Goal: Task Accomplishment & Management: Complete application form

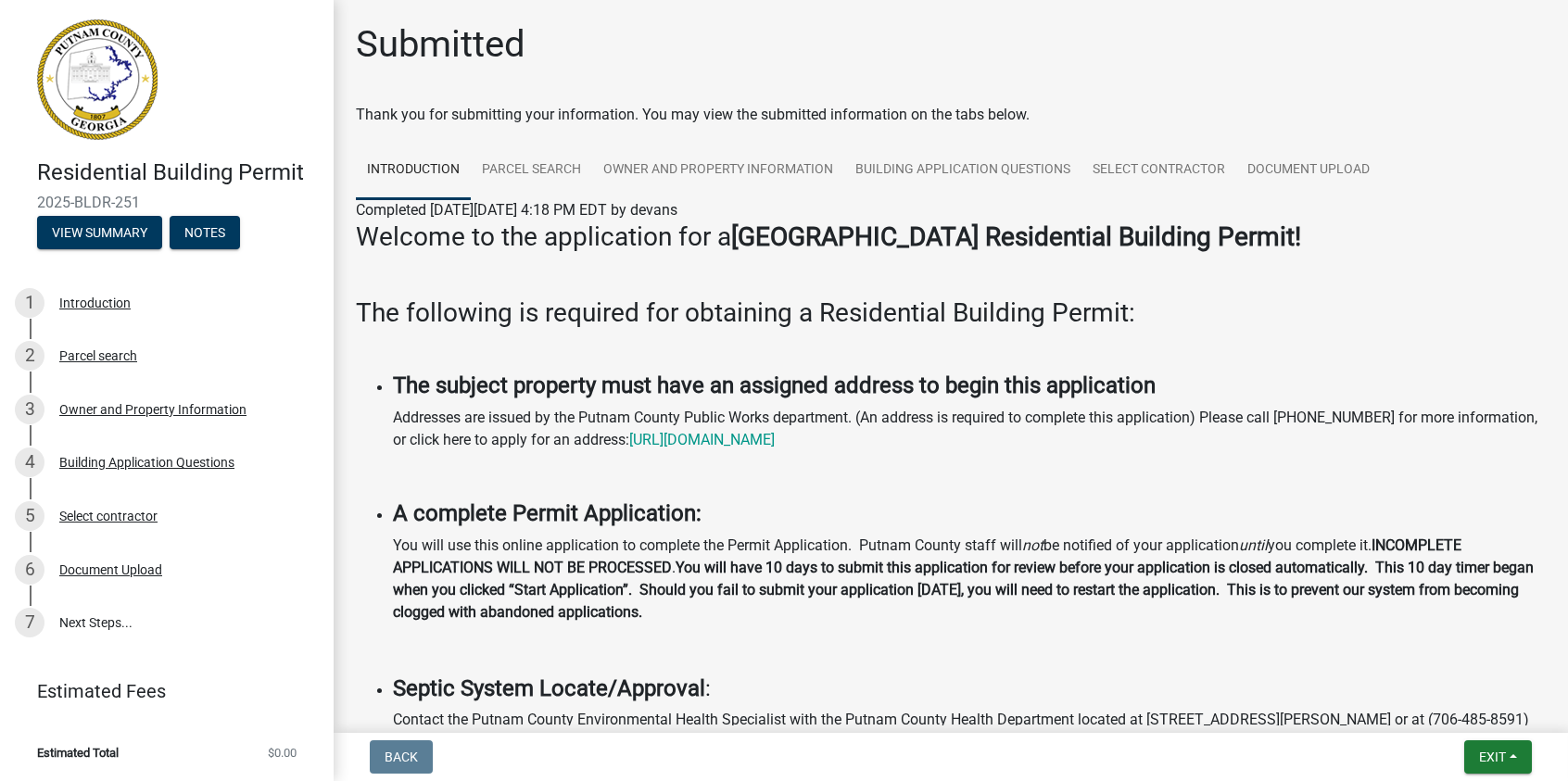
drag, startPoint x: 117, startPoint y: 76, endPoint x: 107, endPoint y: 74, distance: 10.2
click at [117, 77] on img at bounding box center [97, 80] width 121 height 121
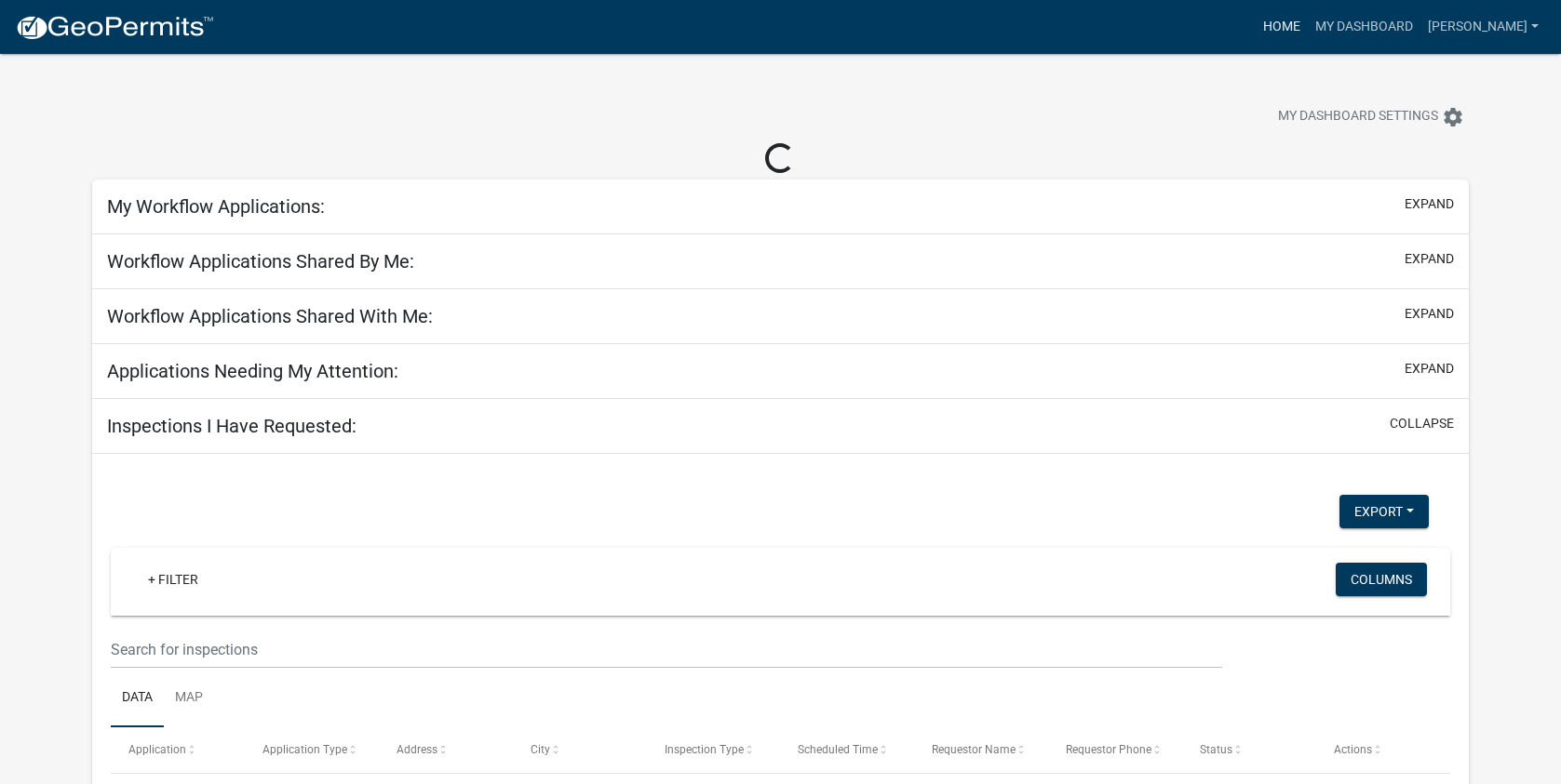
click at [1304, 25] on link "Home" at bounding box center [1282, 27] width 52 height 36
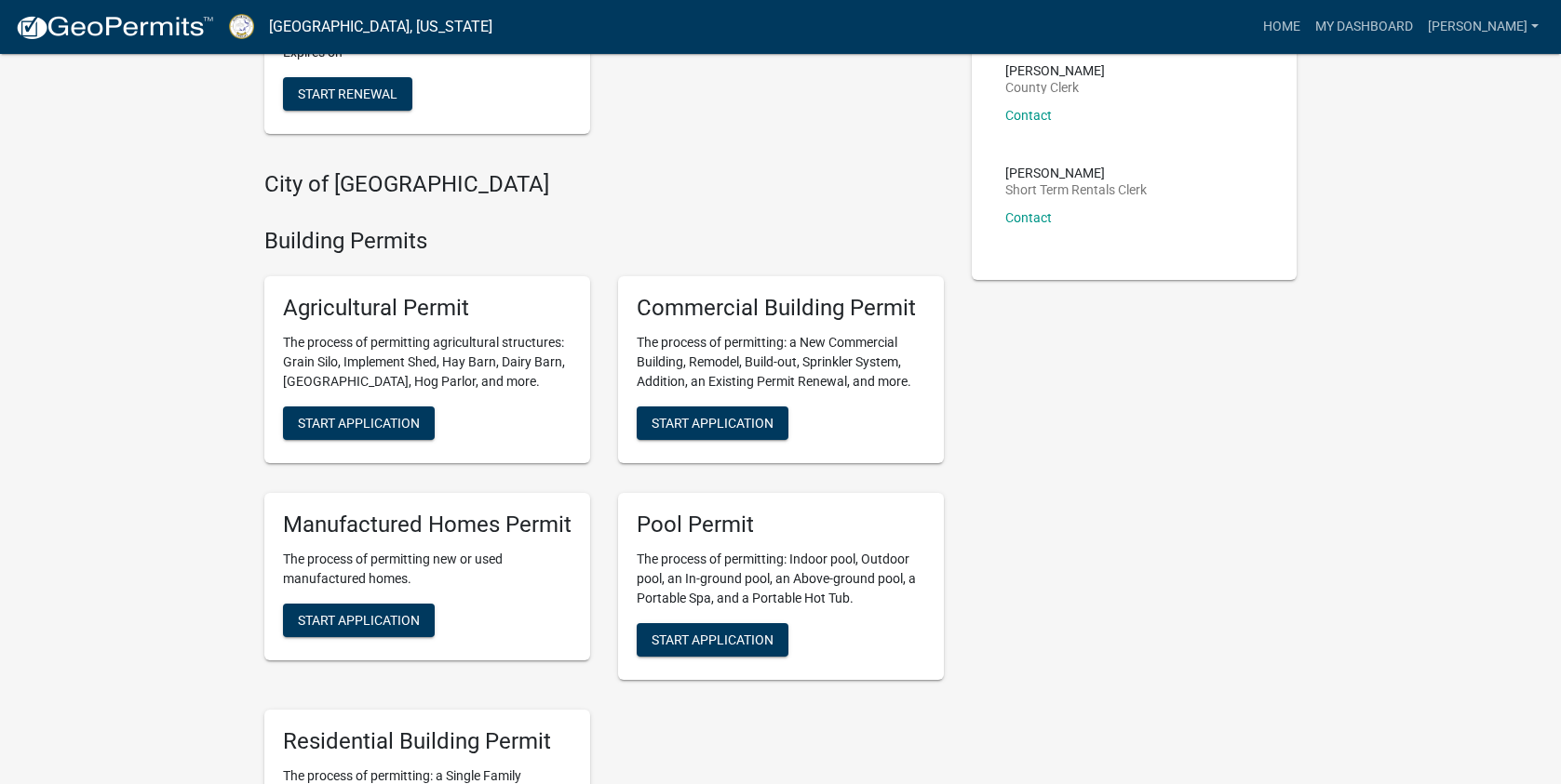
scroll to position [1024, 0]
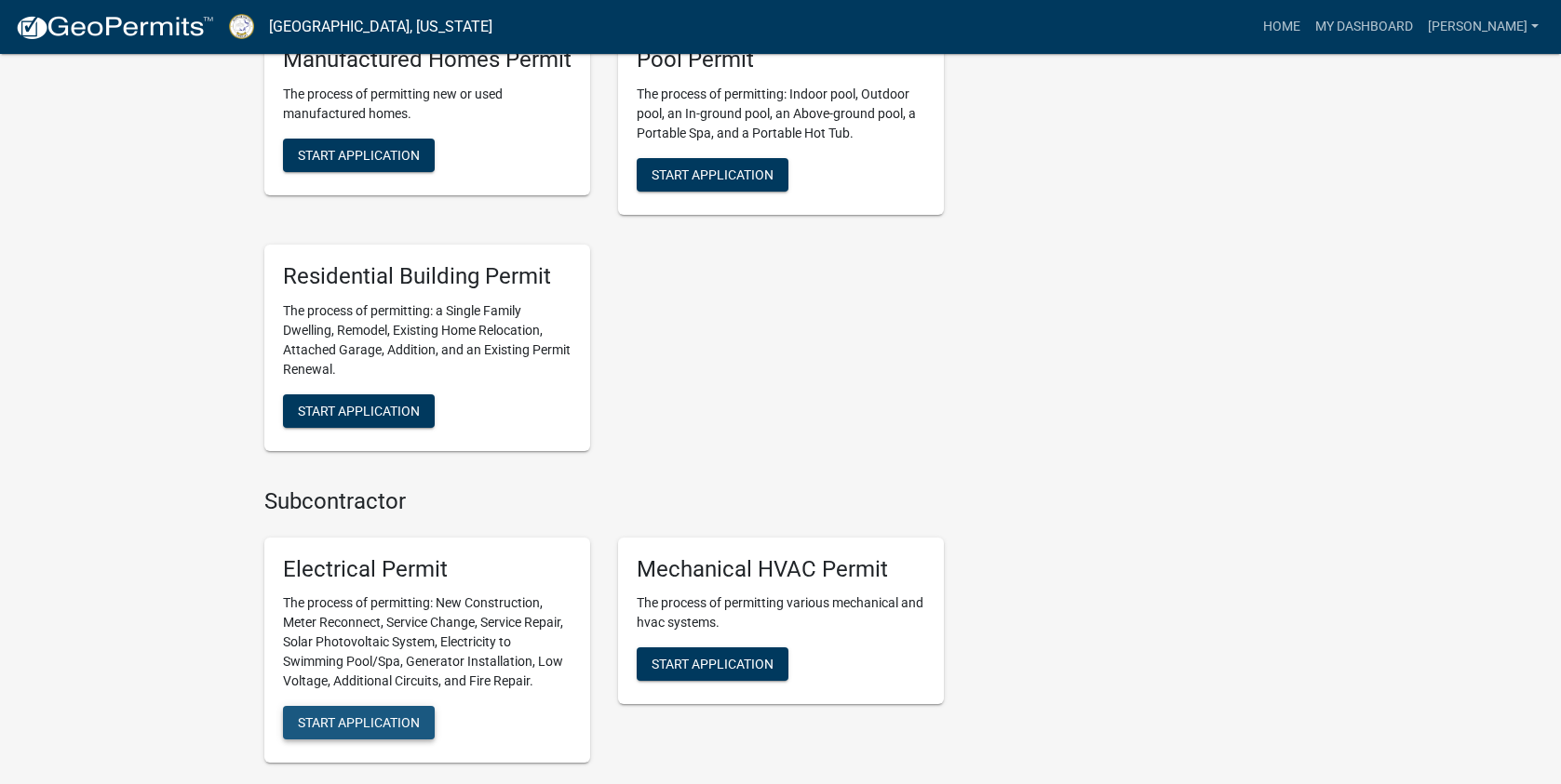
click at [342, 740] on button "Start Application" at bounding box center [359, 723] width 152 height 34
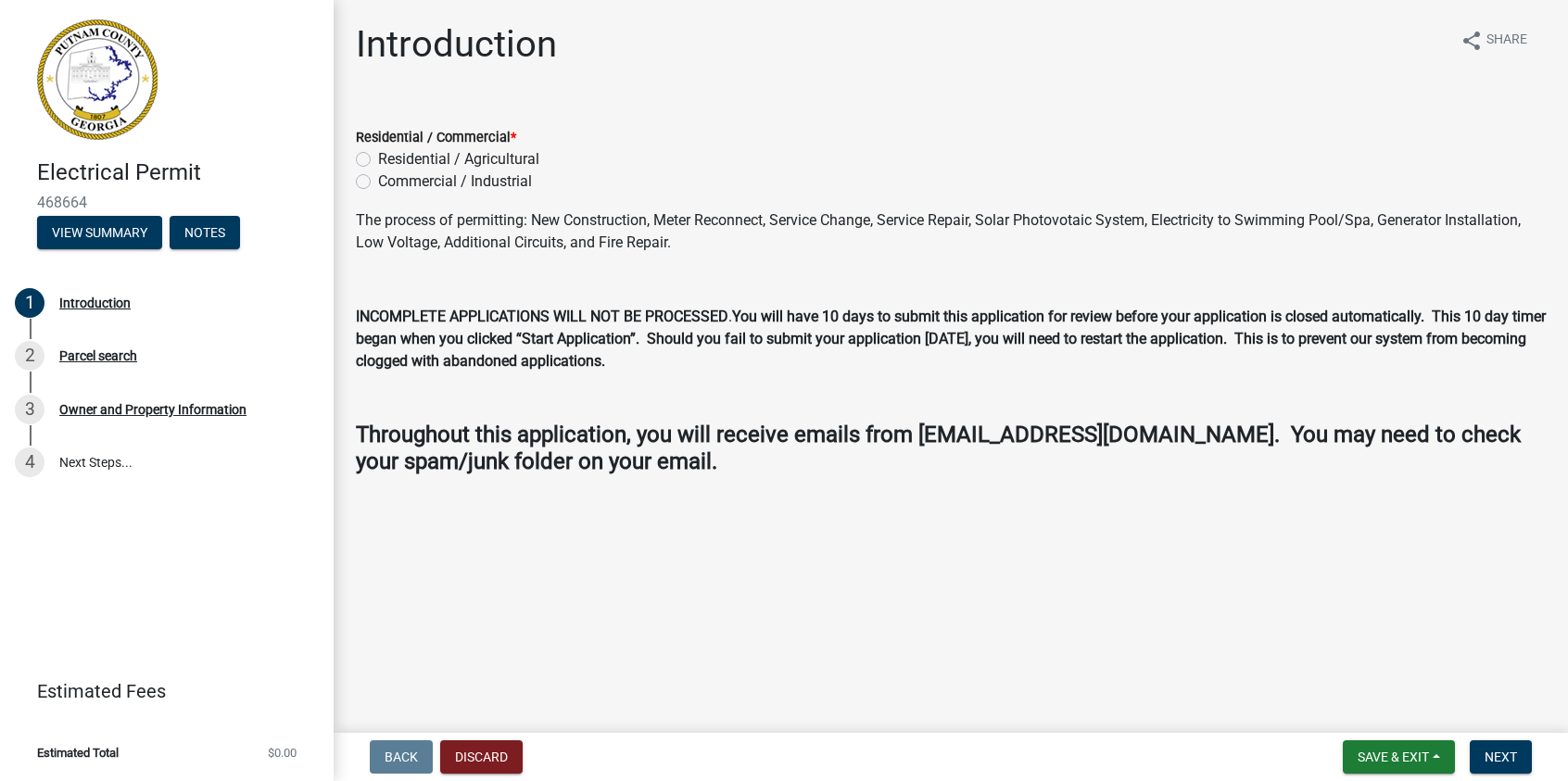
click at [378, 155] on label "Residential / Agricultural" at bounding box center [459, 159] width 161 height 23
click at [378, 155] on input "Residential / Agricultural" at bounding box center [384, 154] width 12 height 12
radio input "true"
click at [1513, 753] on span "Next" at bounding box center [1500, 756] width 32 height 15
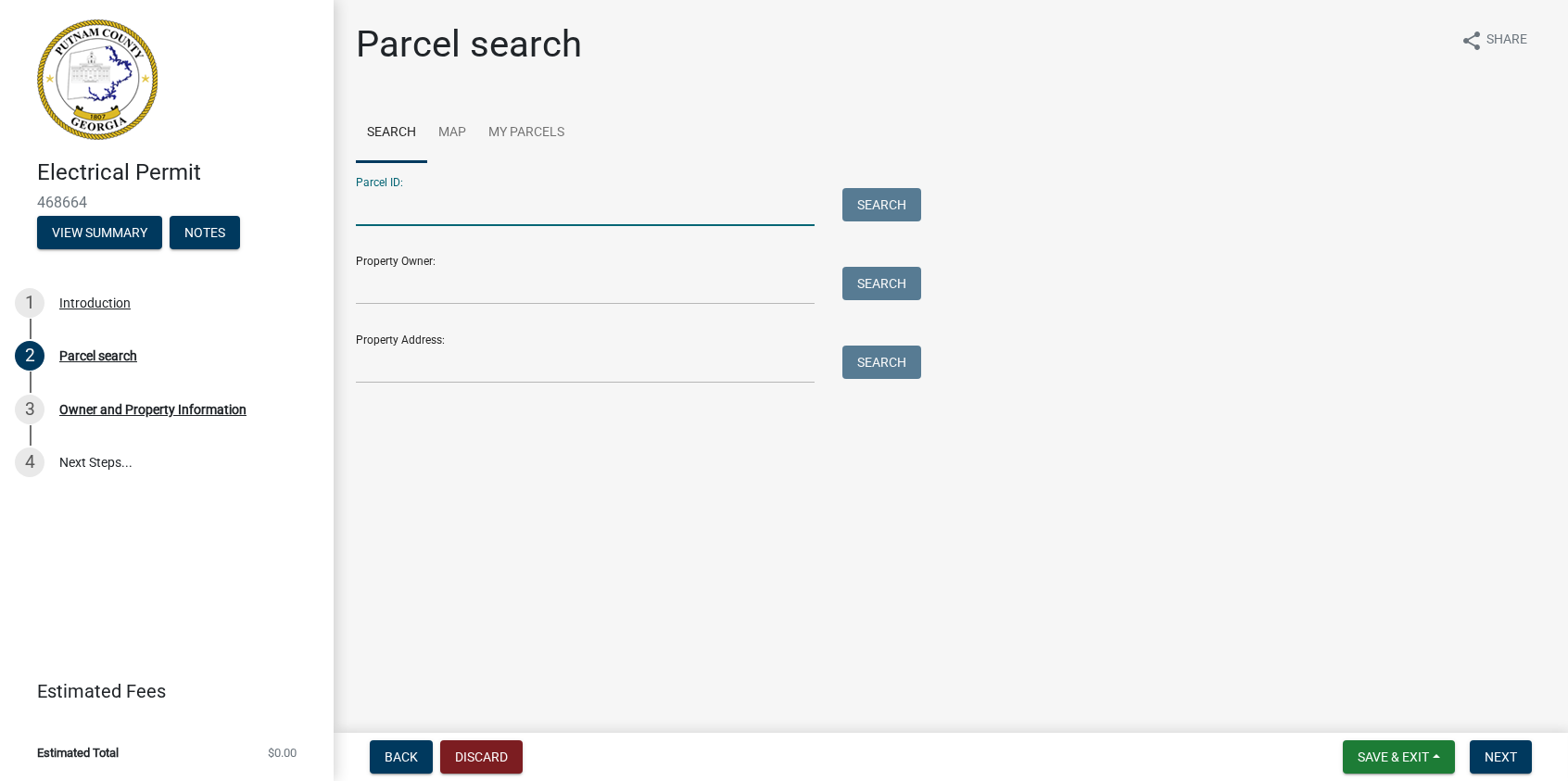
click at [364, 222] on input "Parcel ID:" at bounding box center [585, 207] width 459 height 38
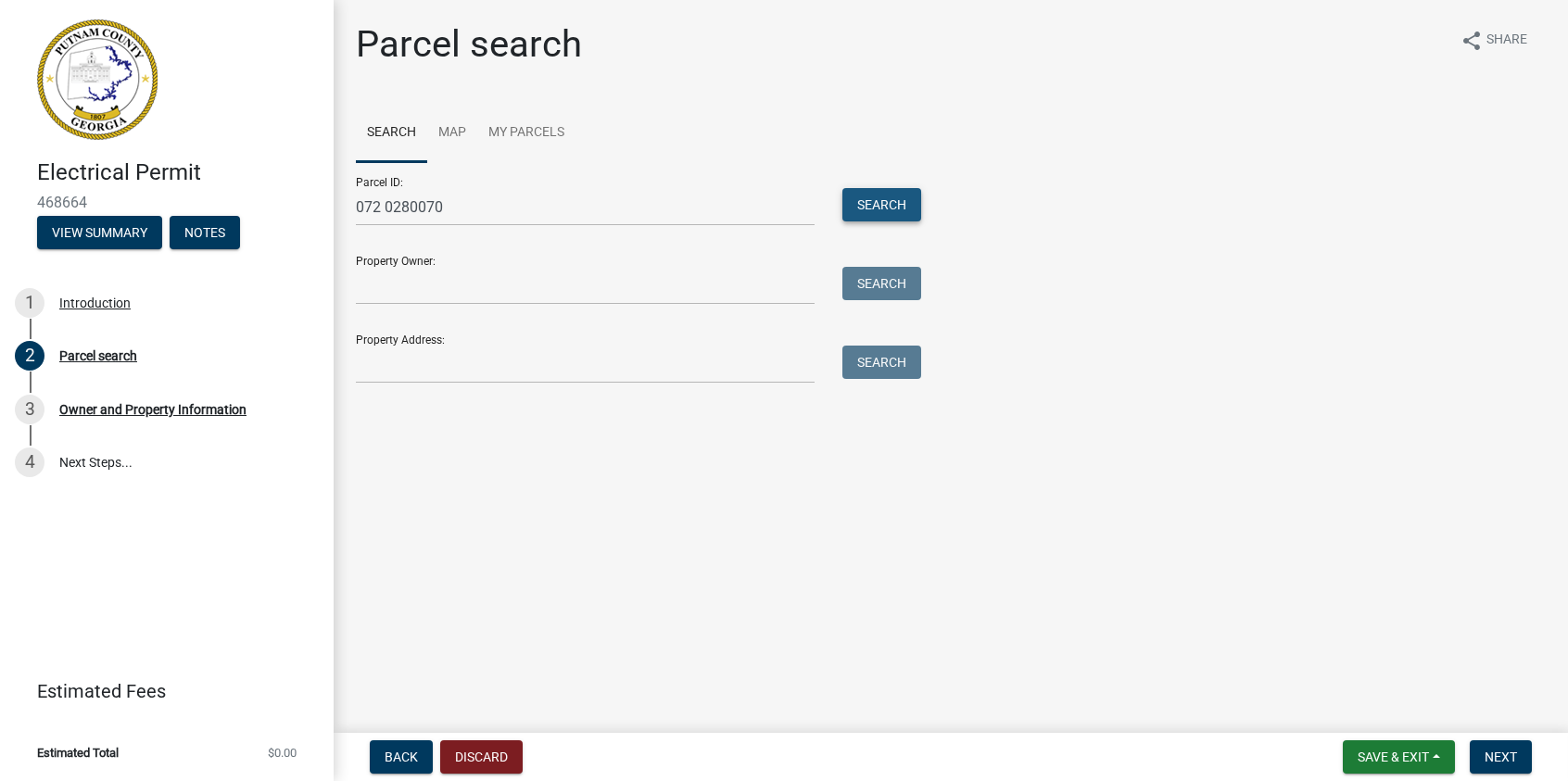
click at [893, 201] on button "Search" at bounding box center [882, 205] width 79 height 33
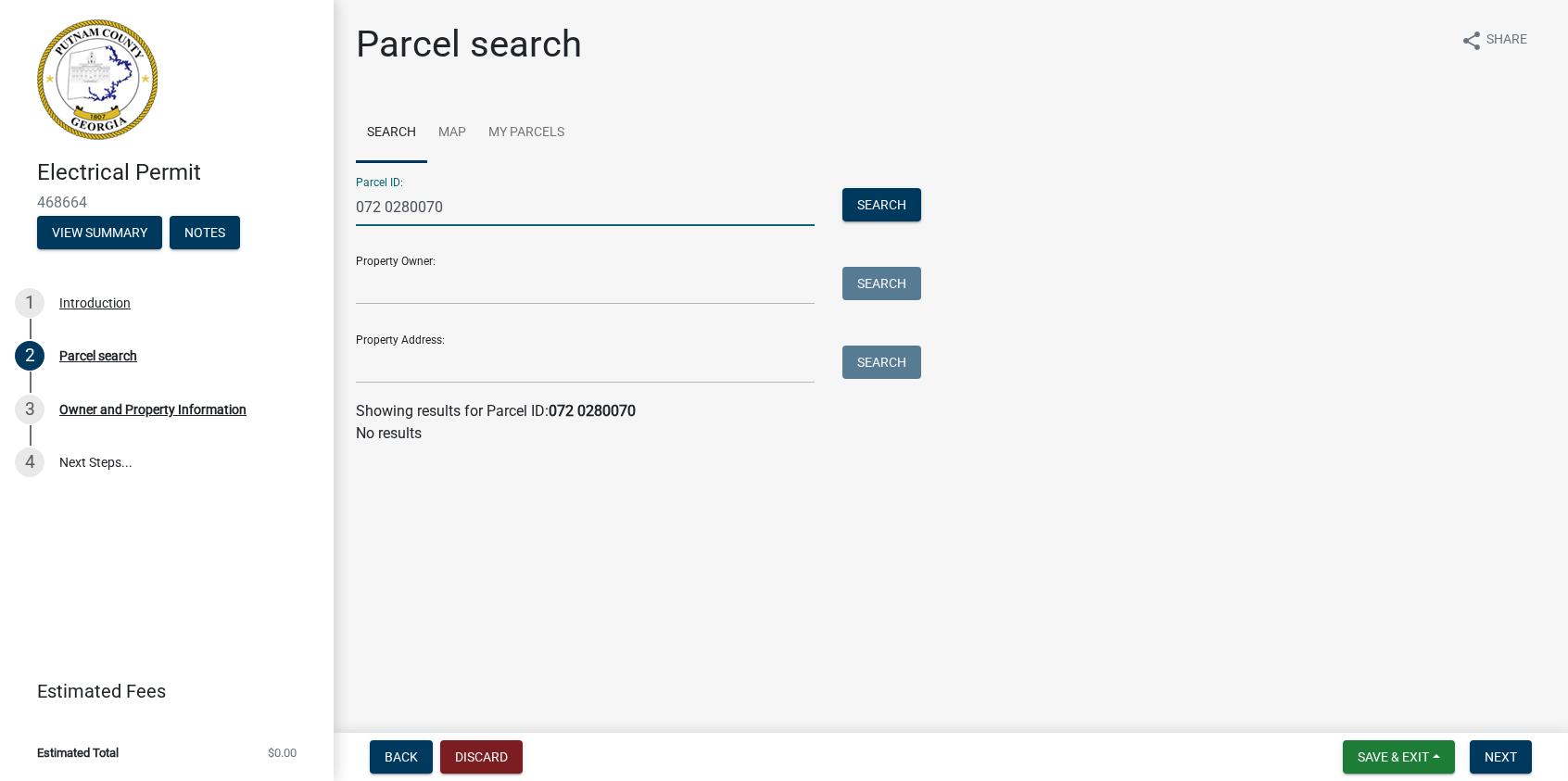
click at [413, 209] on input "072 0280070" at bounding box center [585, 207] width 459 height 38
type input "072 028070"
click at [861, 197] on button "Search" at bounding box center [882, 205] width 79 height 33
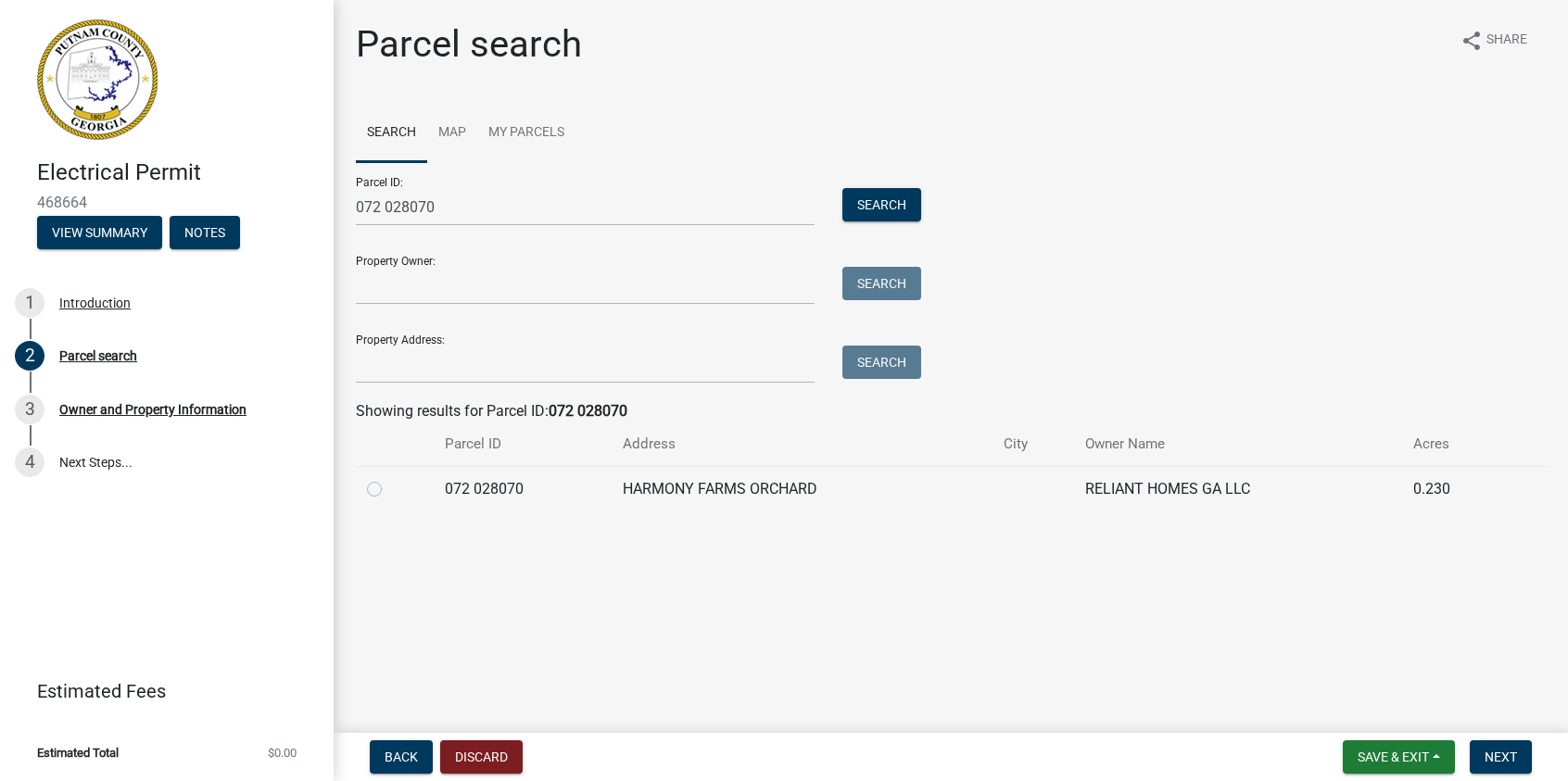
click at [389, 478] on label at bounding box center [389, 478] width 0 height 0
click at [389, 489] on 028070 "radio" at bounding box center [395, 484] width 12 height 12
radio 028070 "true"
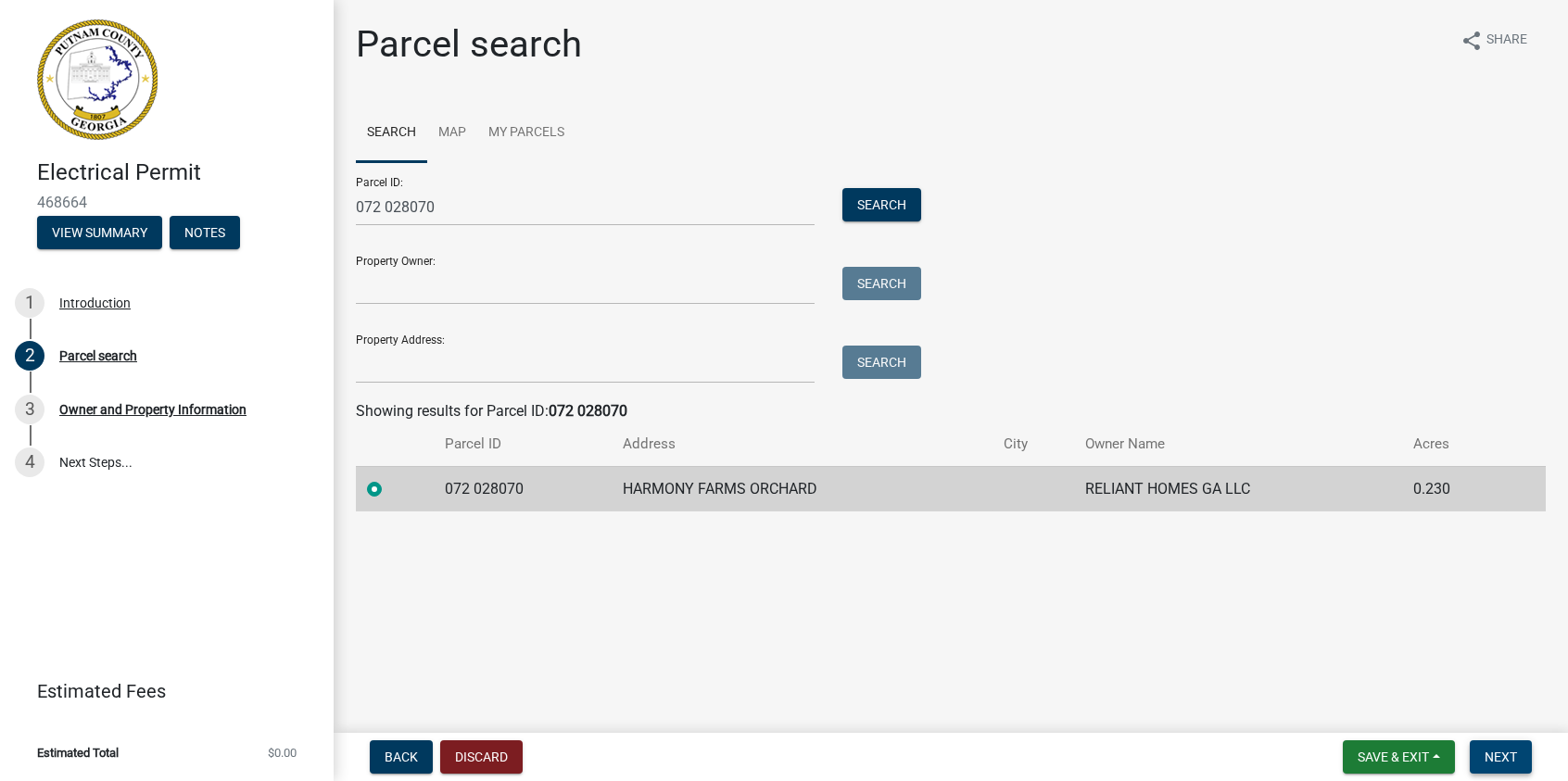
click at [1493, 751] on span "Next" at bounding box center [1500, 756] width 32 height 15
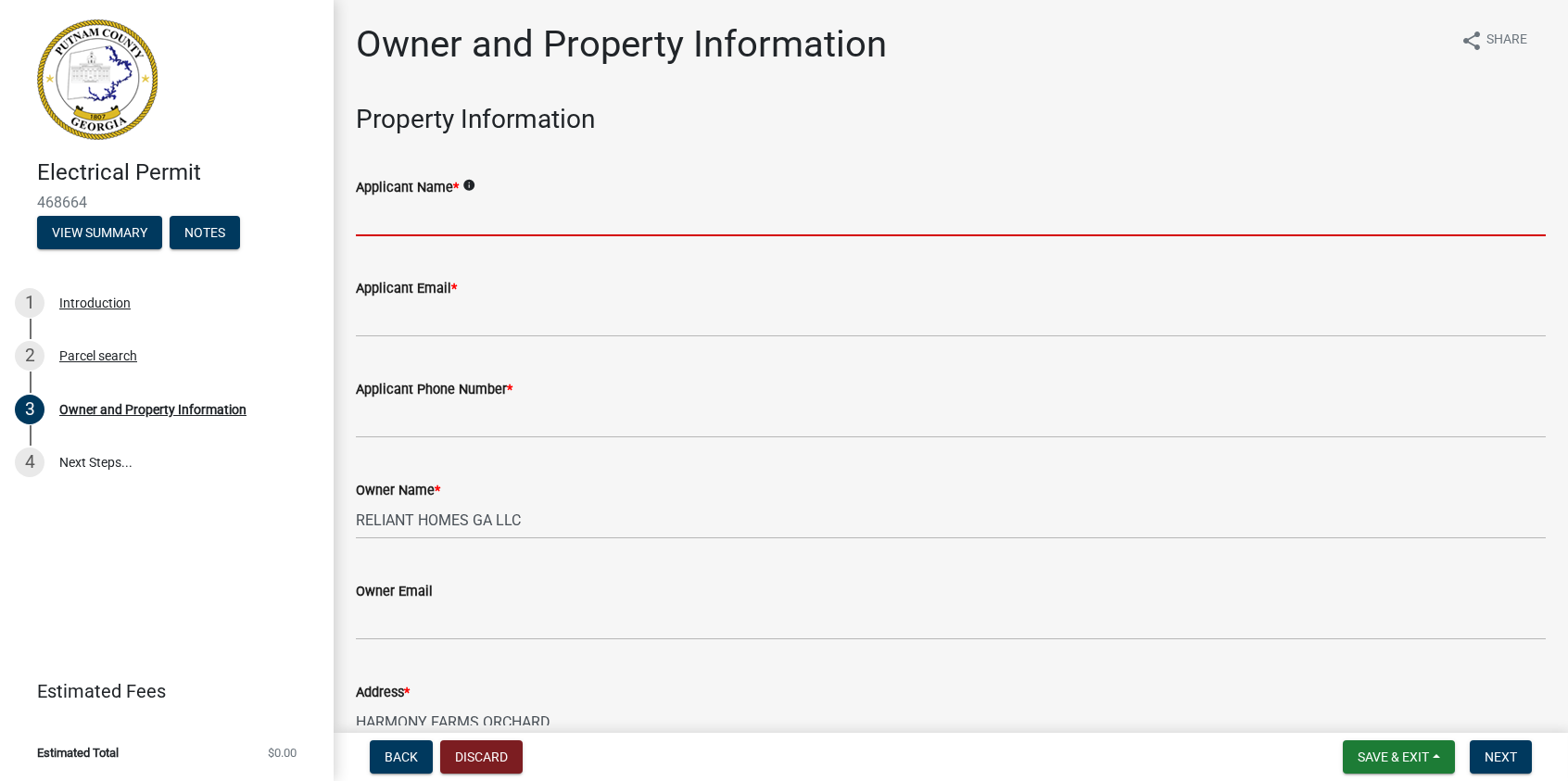
click at [445, 221] on input "Applicant Name *" at bounding box center [950, 217] width 1190 height 38
type input "[PERSON_NAME]"
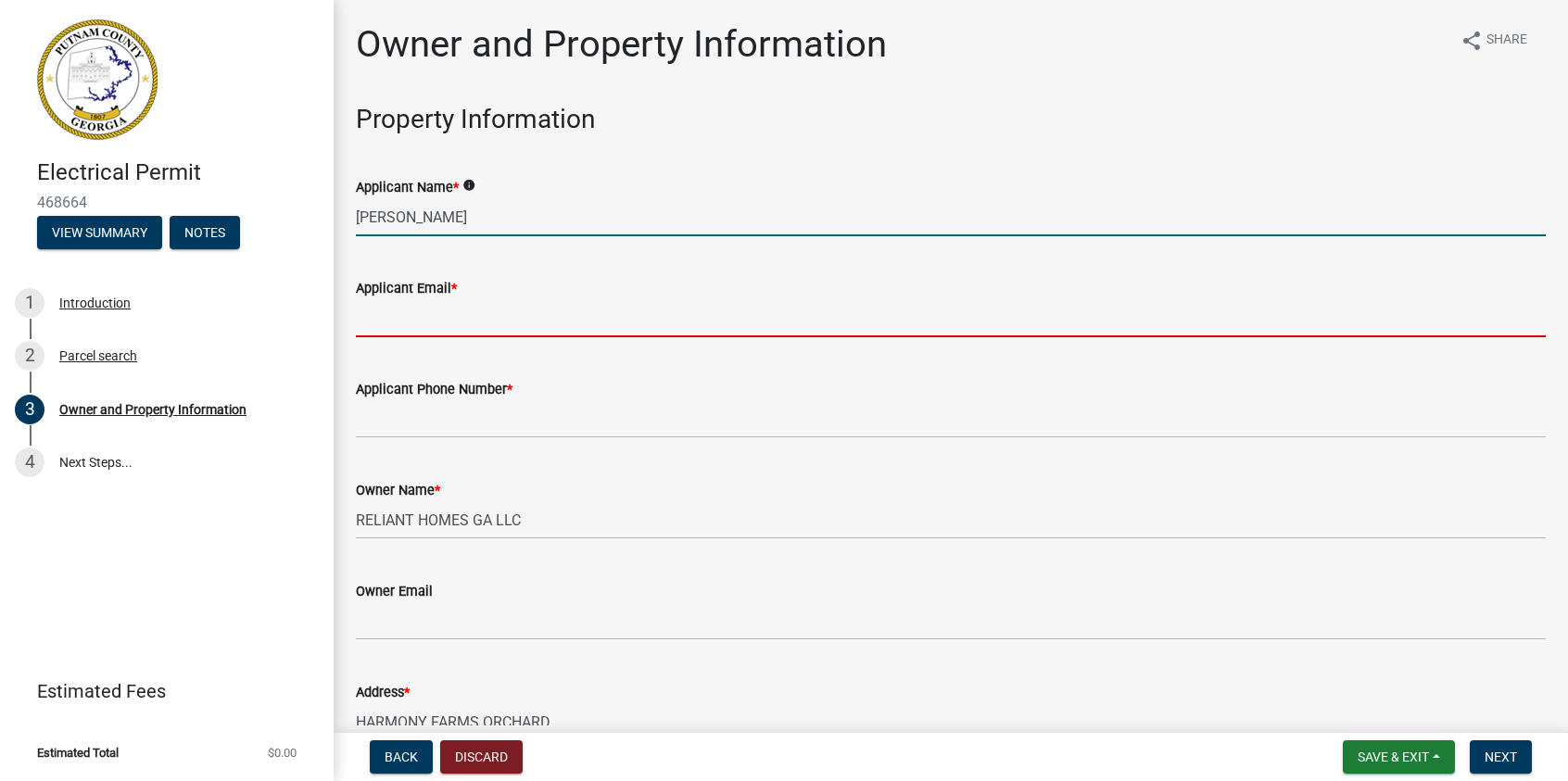
click at [408, 322] on input "Applicant Email *" at bounding box center [950, 318] width 1190 height 38
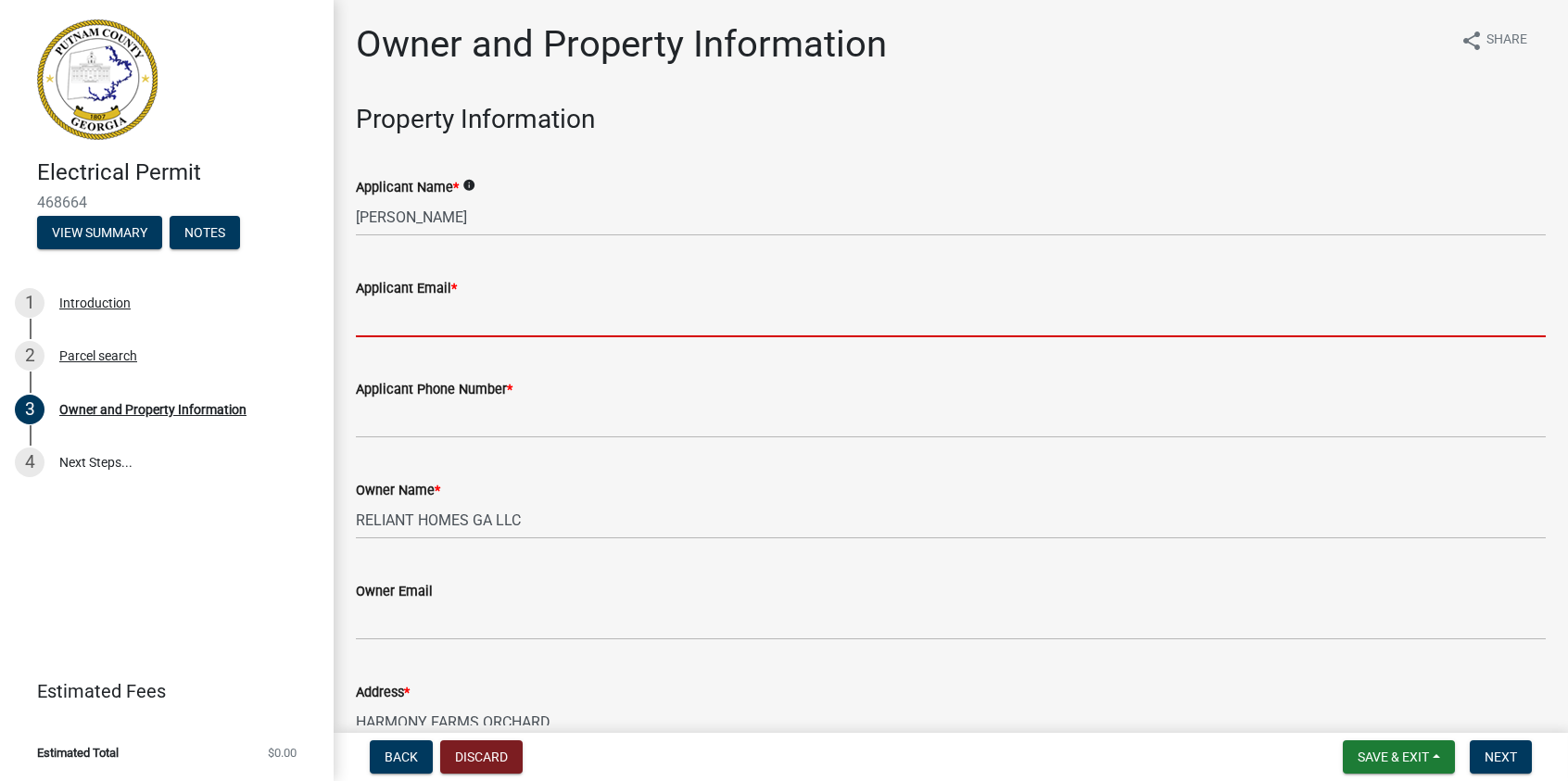
type input "[EMAIL_ADDRESS][DOMAIN_NAME]"
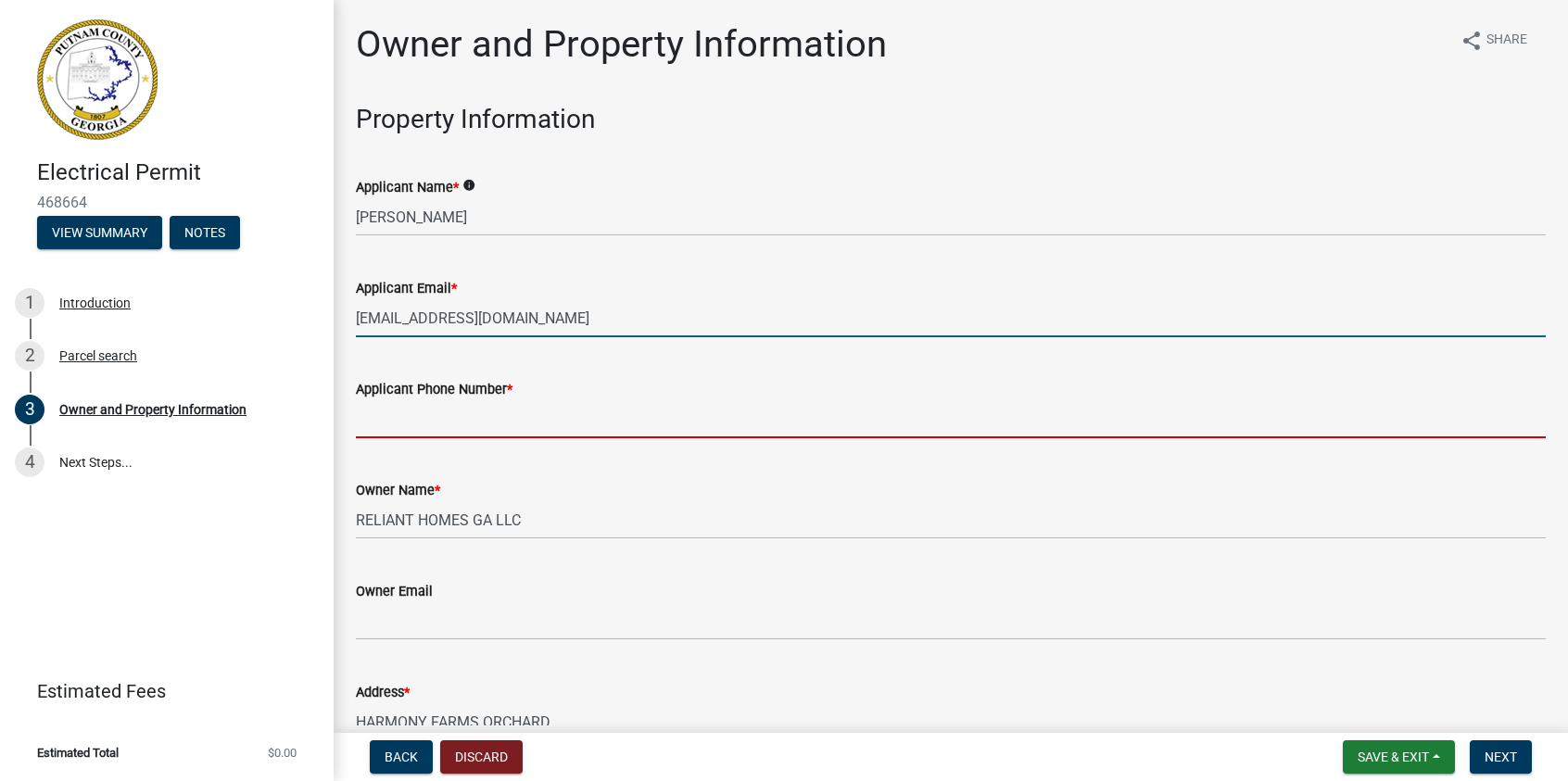
type input "6782436709"
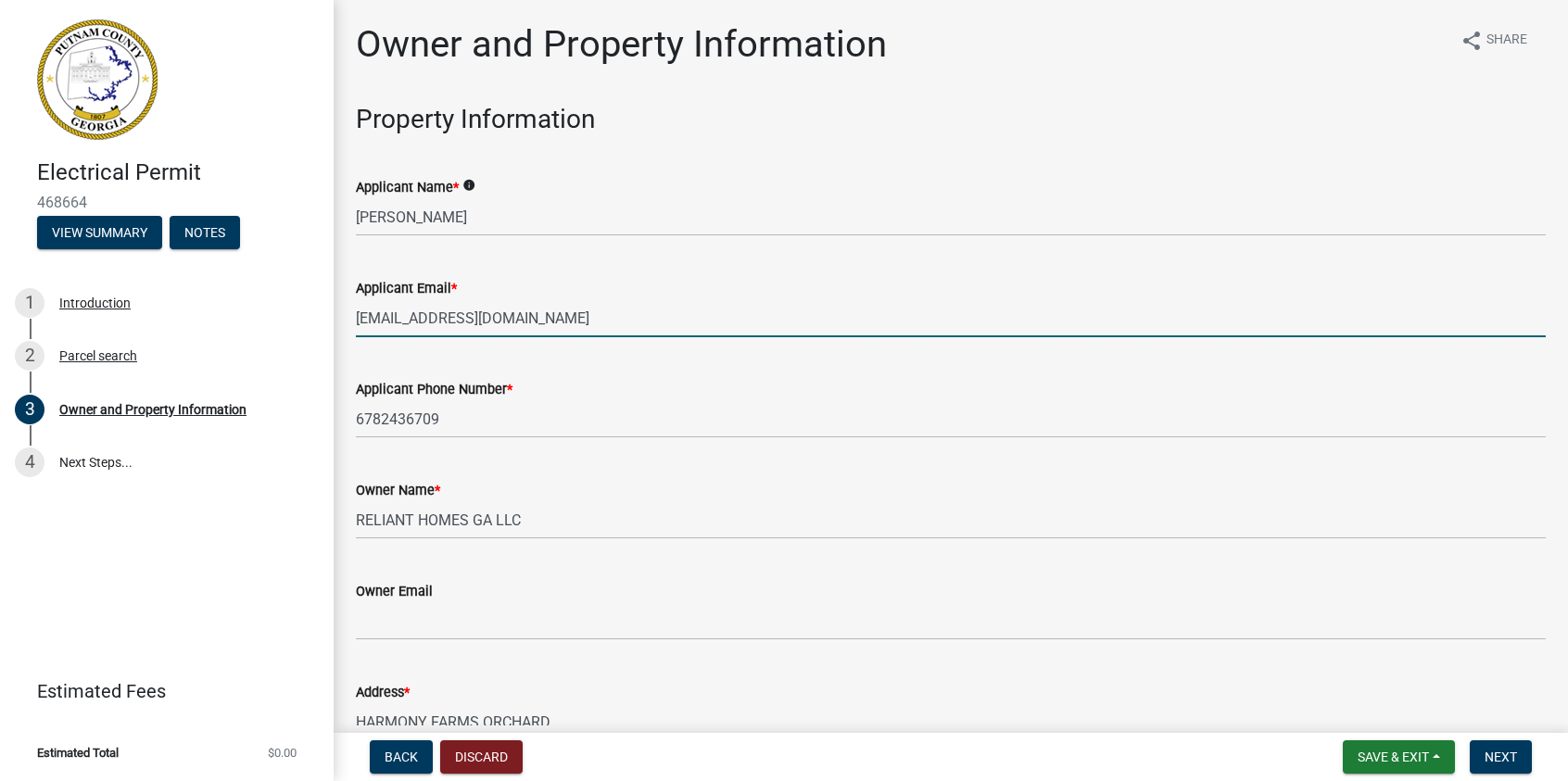
scroll to position [92, 0]
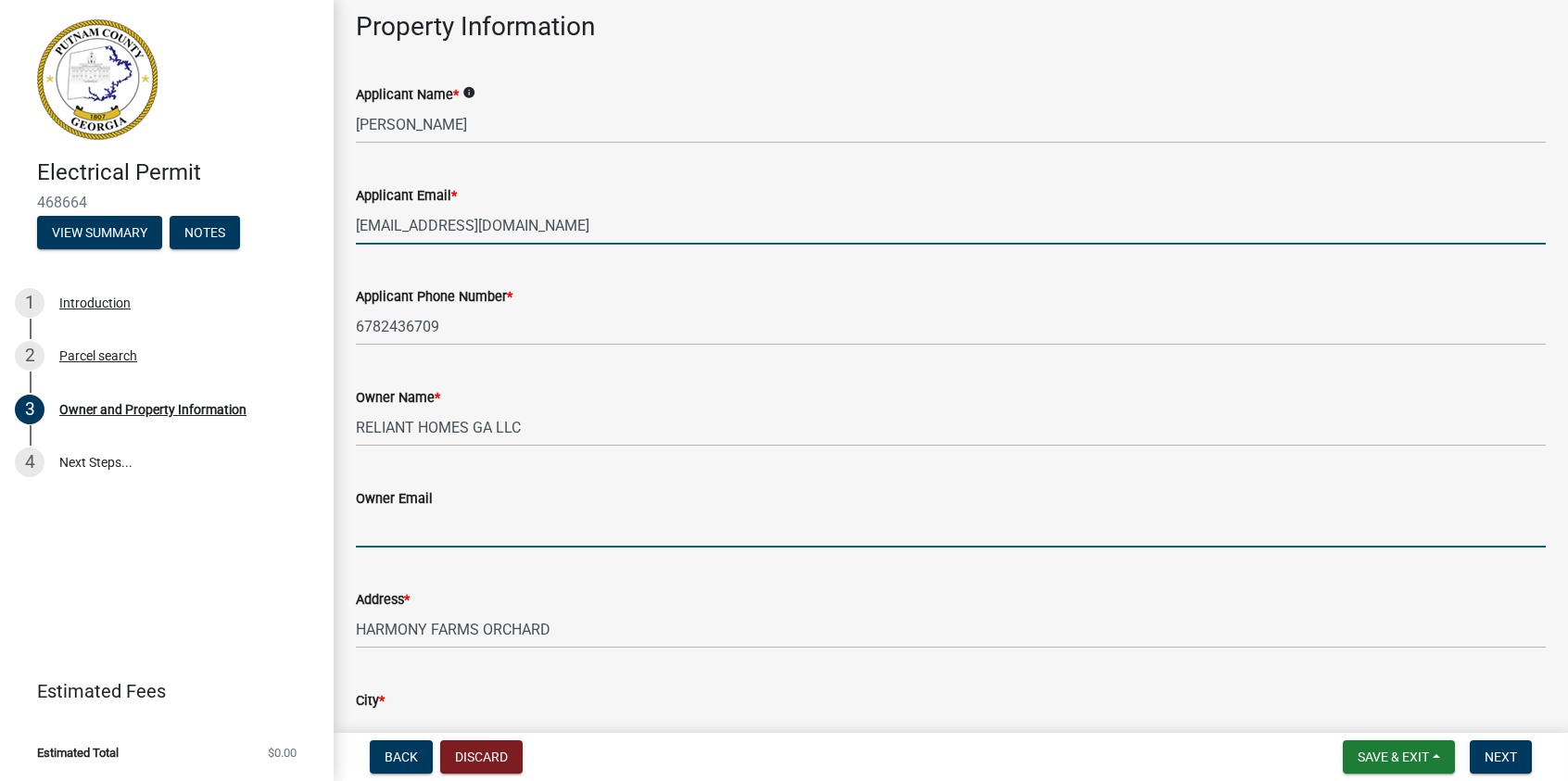
click at [424, 519] on input "Owner Email" at bounding box center [950, 529] width 1190 height 38
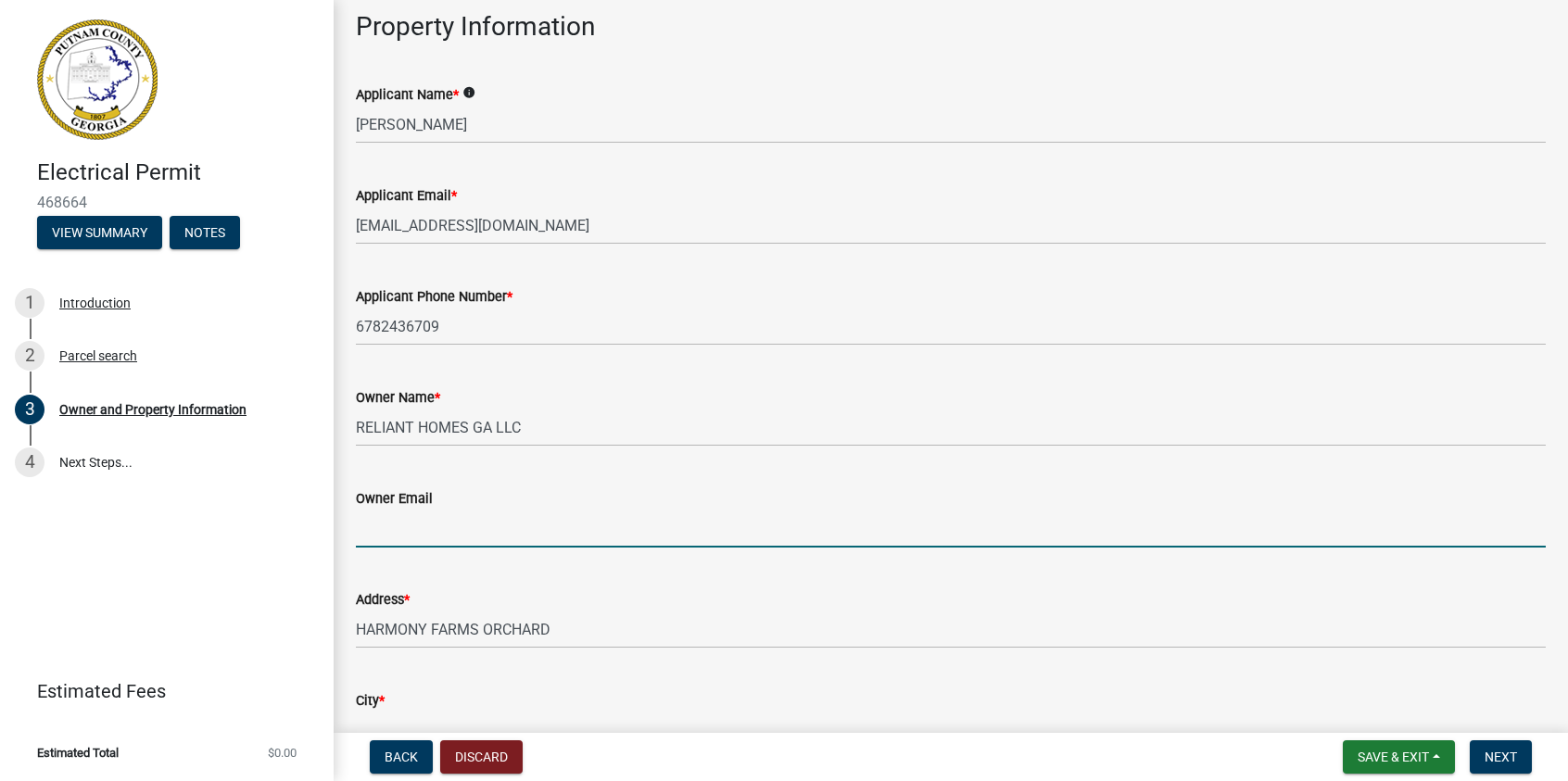
click at [361, 514] on input "Owner Email" at bounding box center [950, 529] width 1190 height 38
type input "[EMAIL_ADDRESS][DOMAIN_NAME]"
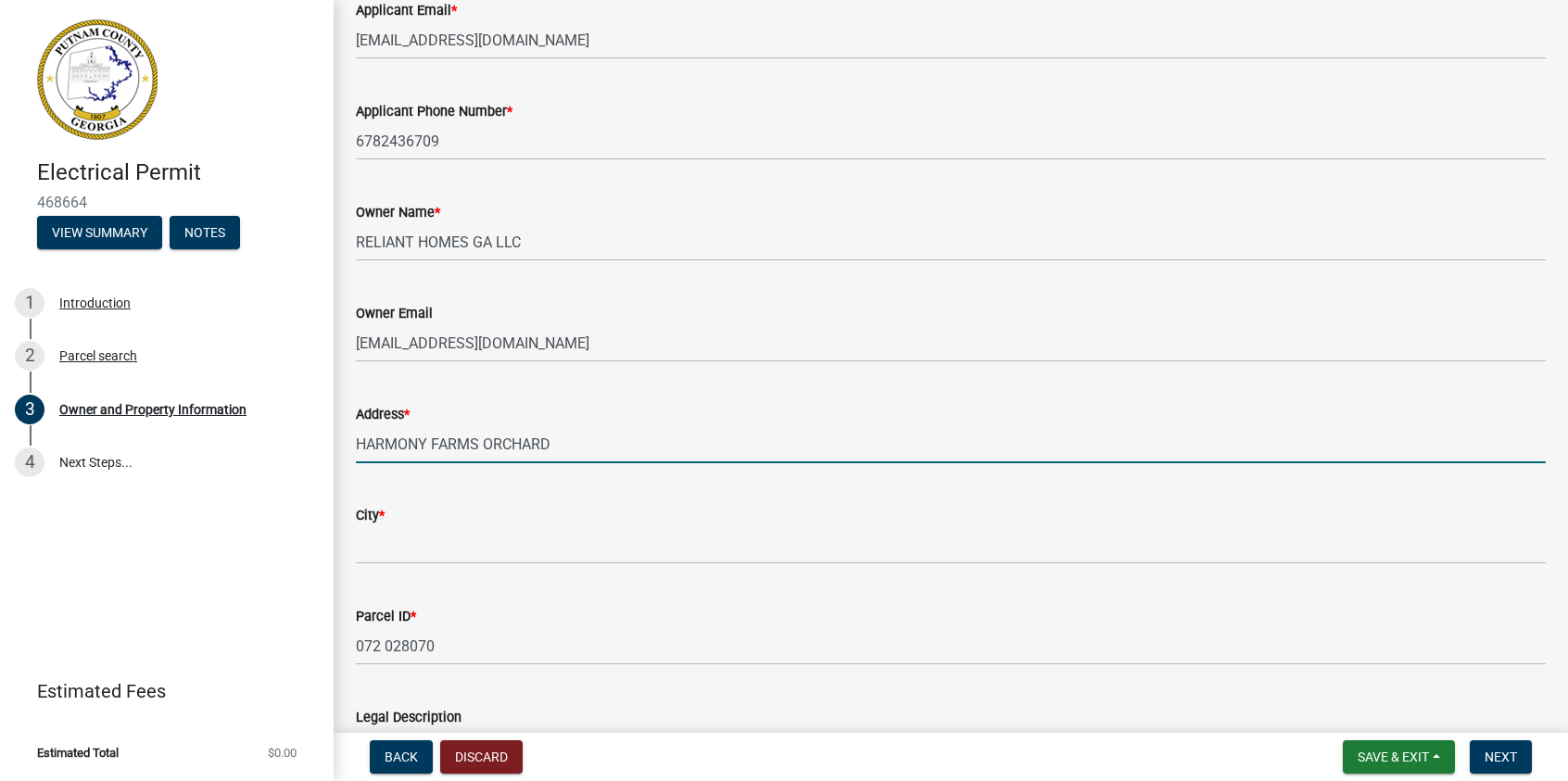
click at [359, 446] on input "HARMONY FARMS ORCHARD" at bounding box center [950, 444] width 1190 height 38
type input "136 HARMONY FARMS ORCHARD"
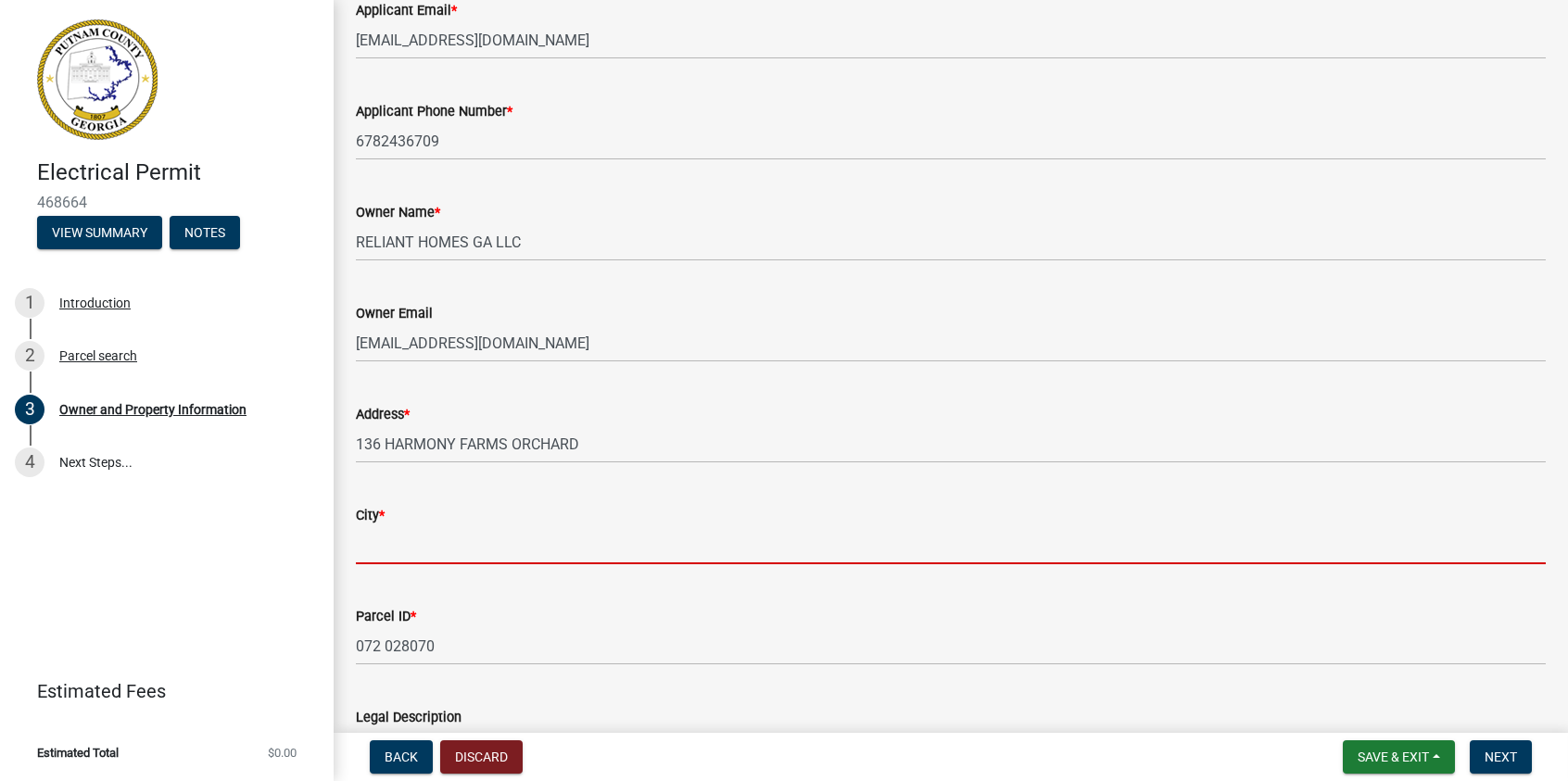
click at [442, 545] on input "City *" at bounding box center [950, 545] width 1190 height 38
type input "Eatonton"
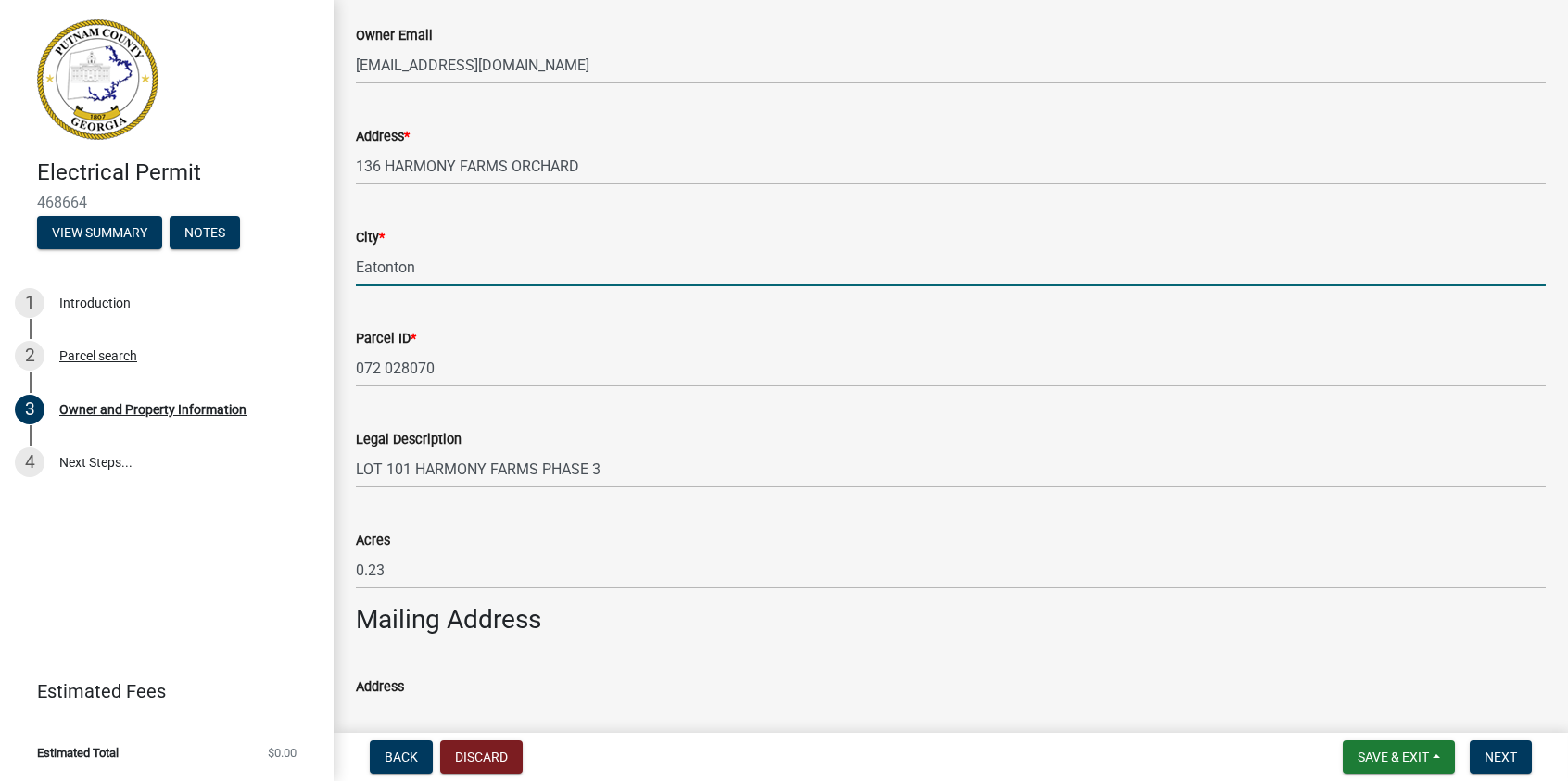
scroll to position [742, 0]
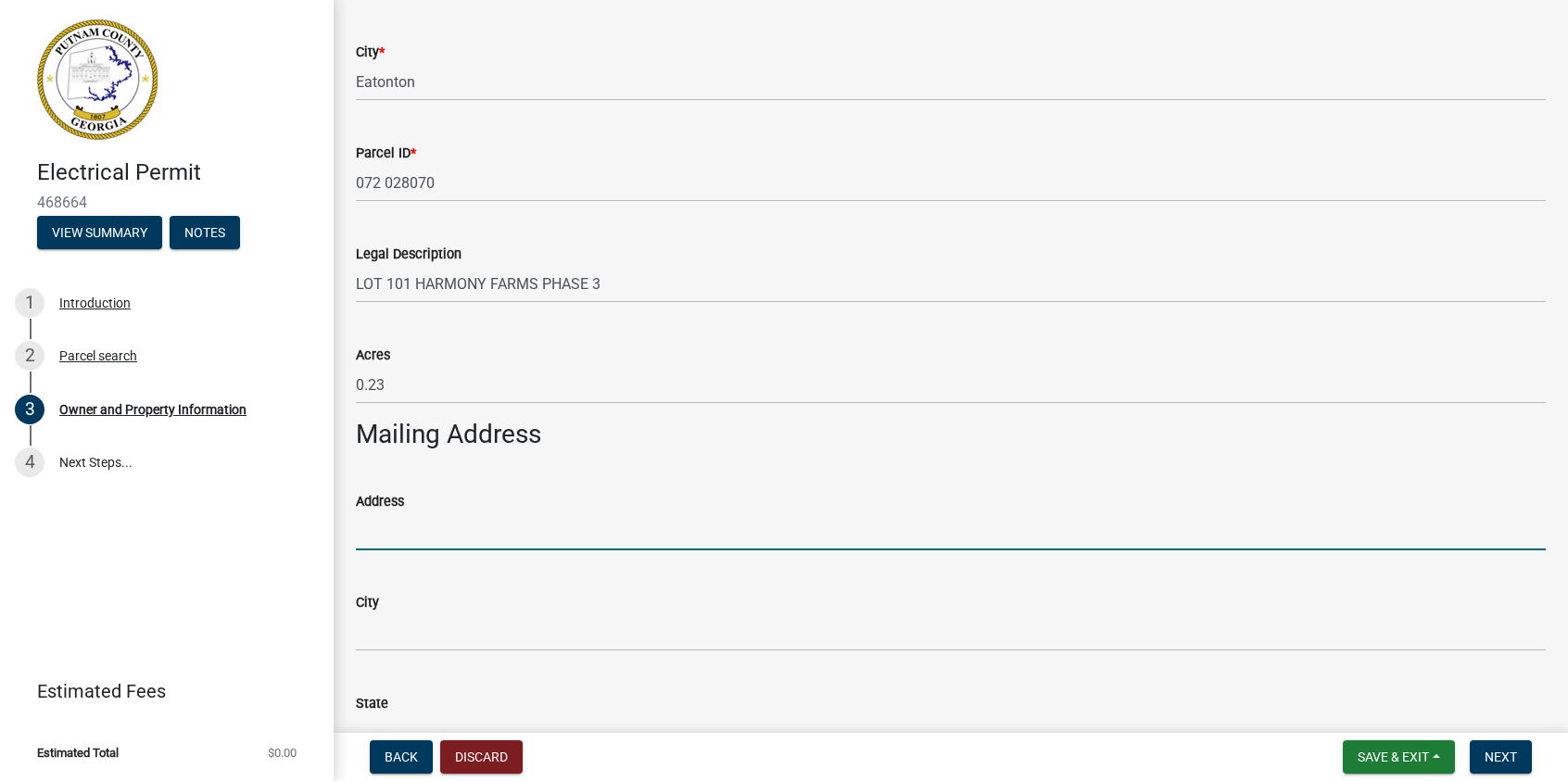
click at [437, 537] on input "Address" at bounding box center [950, 531] width 1190 height 38
type input "[STREET_ADDRESS][PERSON_NAME]"
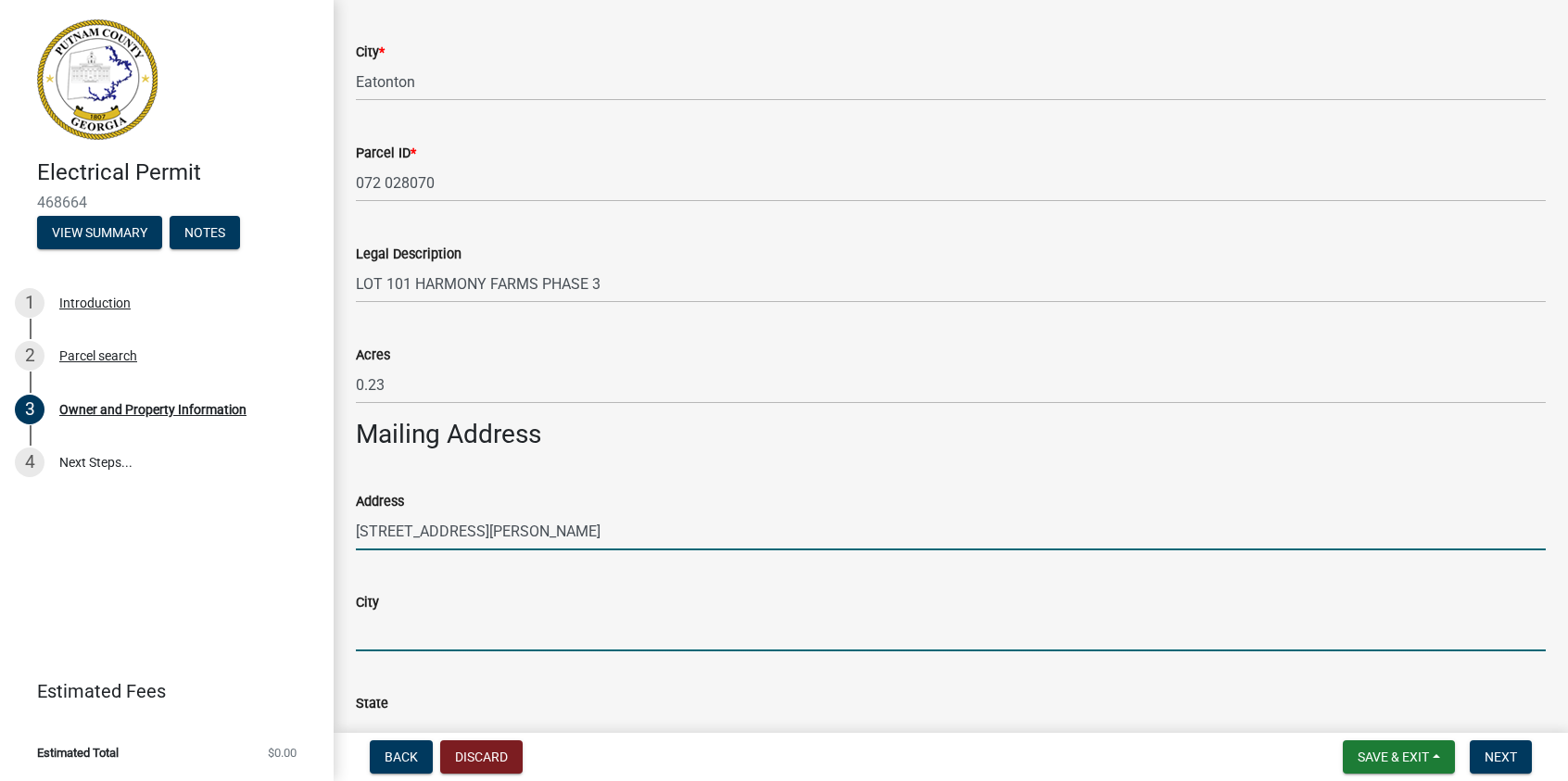
type input "[GEOGRAPHIC_DATA]"
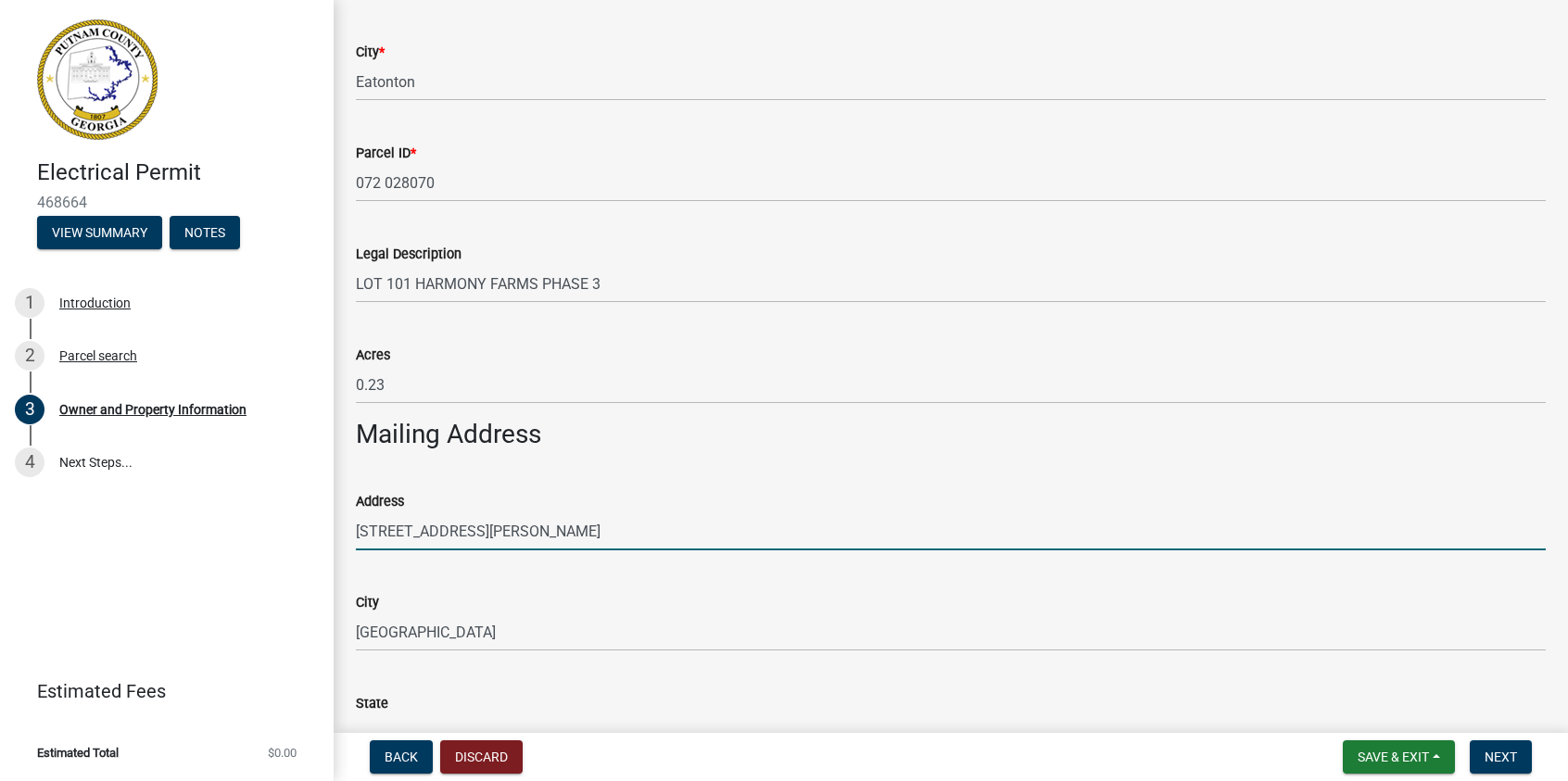
type input "GA"
type input "30052"
type input "4043106345"
drag, startPoint x: 519, startPoint y: 532, endPoint x: 644, endPoint y: 536, distance: 125.1
click at [644, 536] on input "P. O. [STREET_ADDRESS]" at bounding box center [950, 531] width 1190 height 38
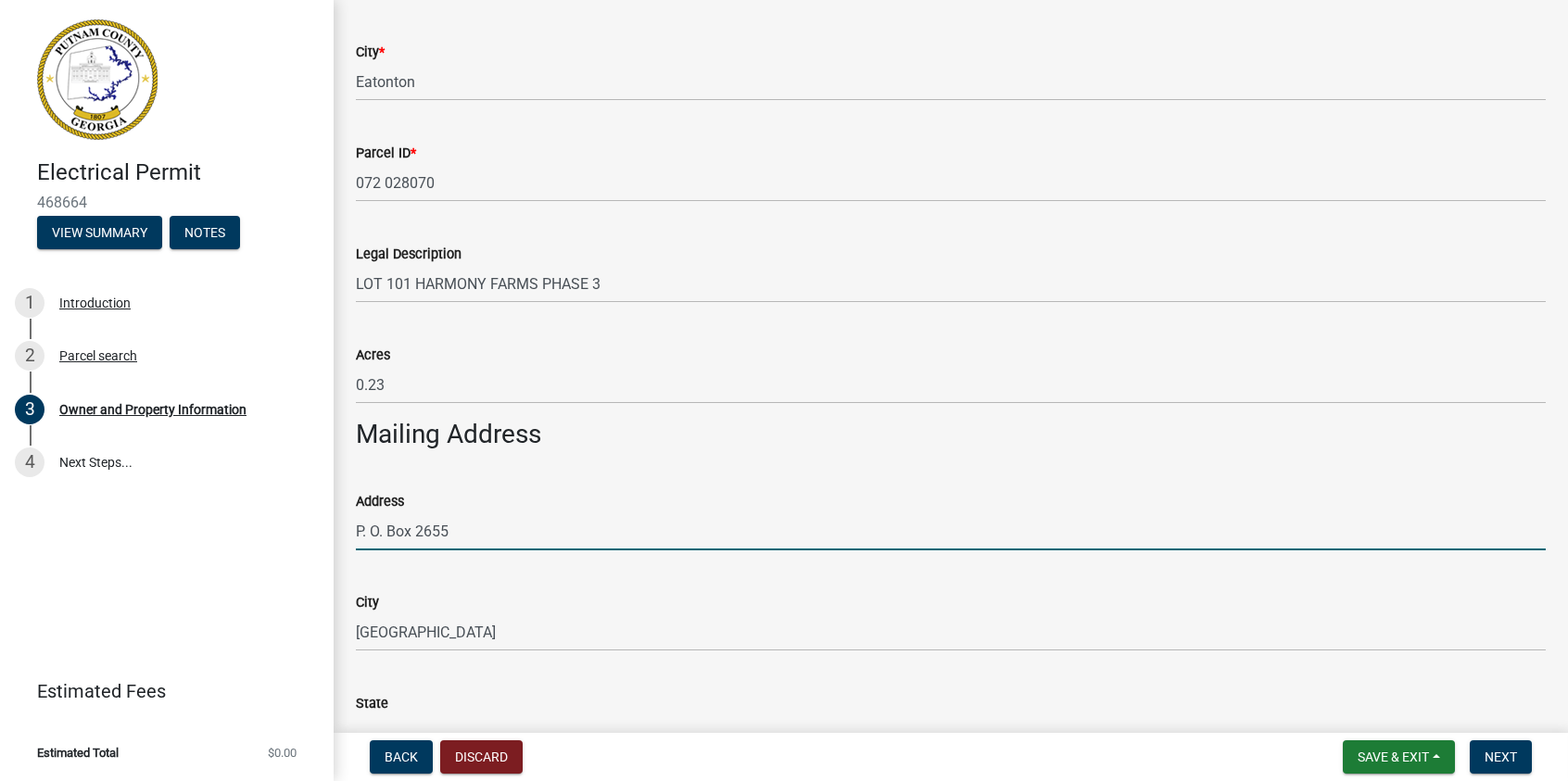
type input "P. O. Box 2655"
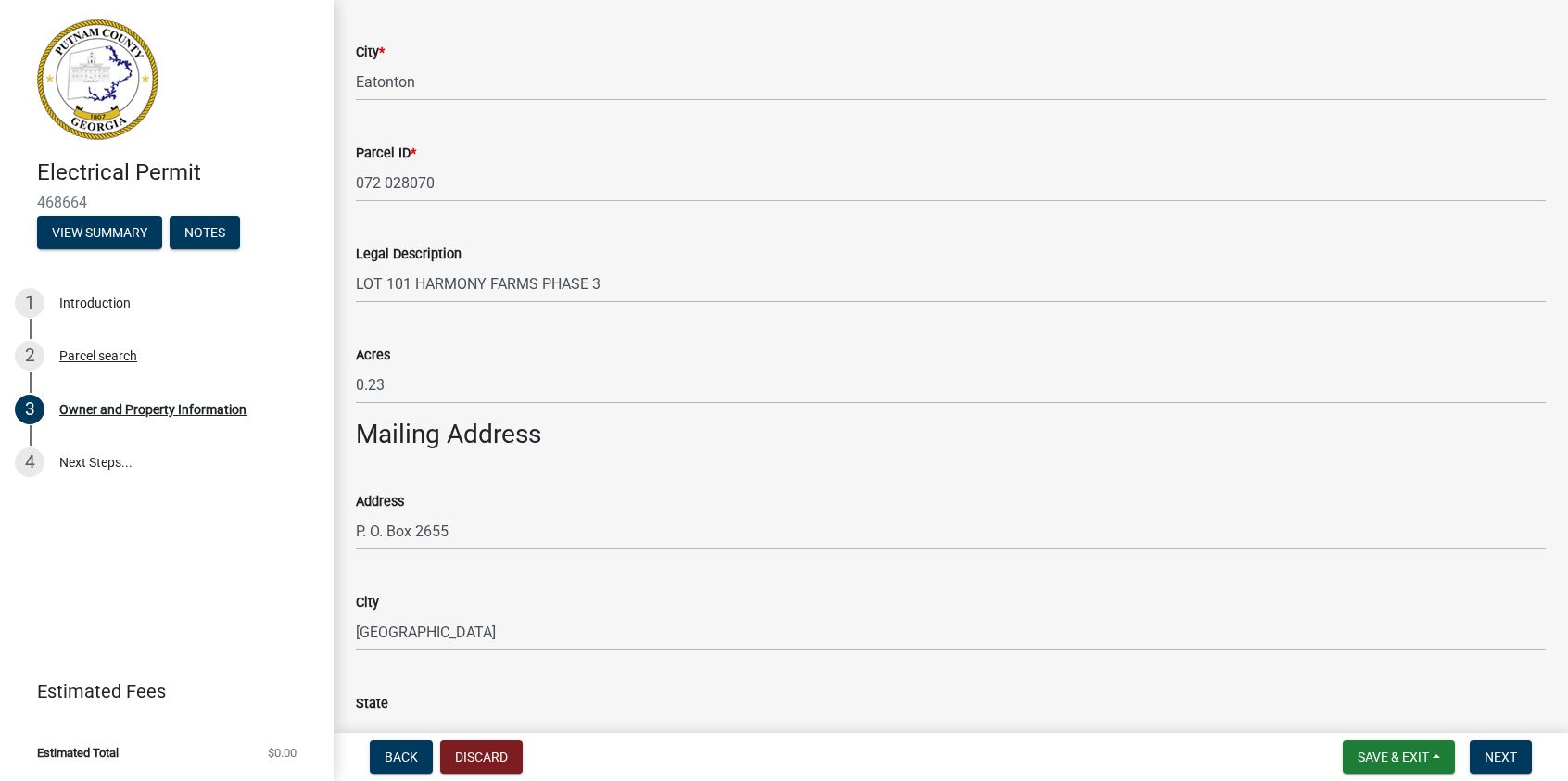
click at [850, 473] on div "Address P. O. Box 2655" at bounding box center [950, 508] width 1190 height 86
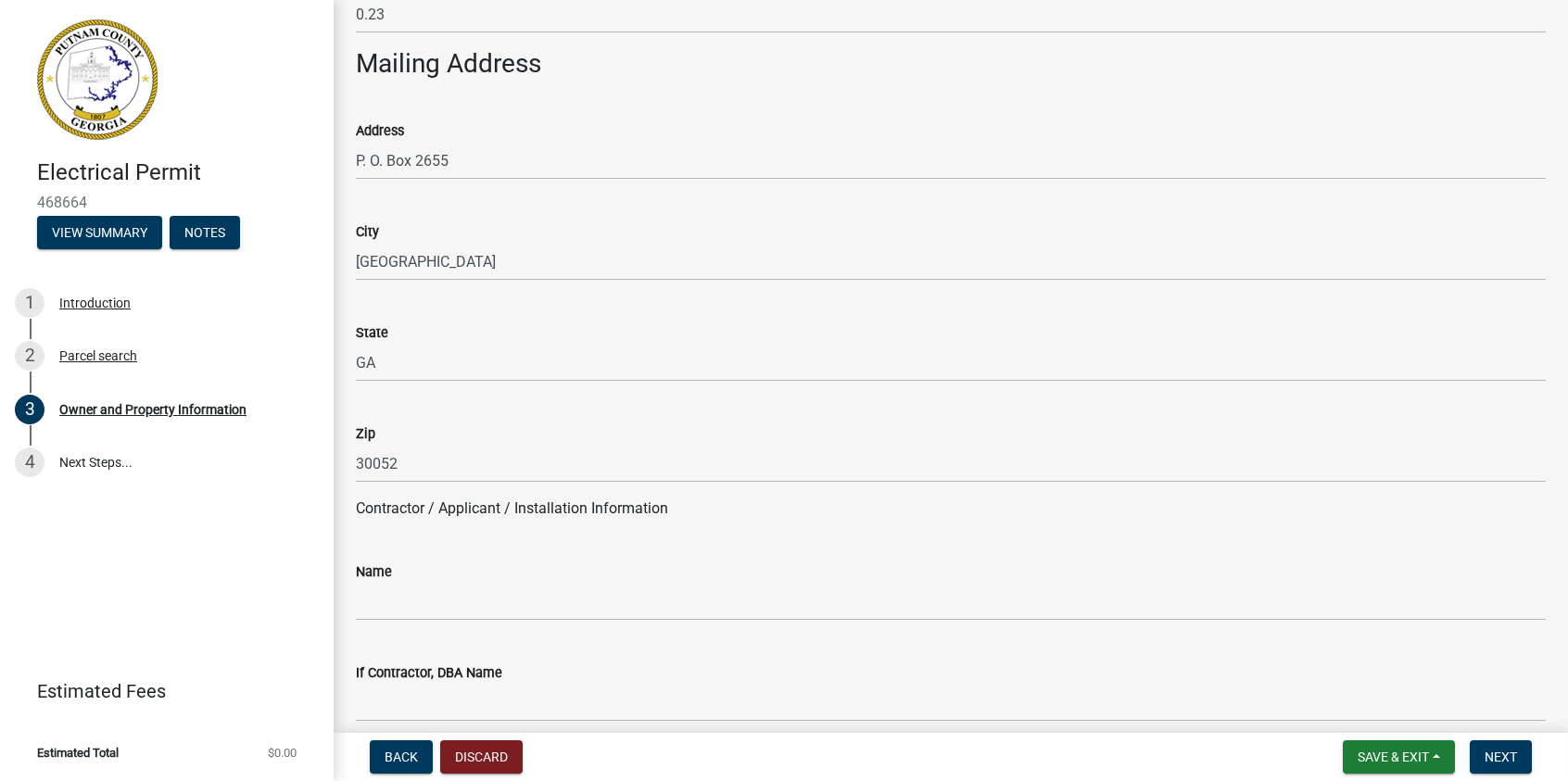
scroll to position [1204, 0]
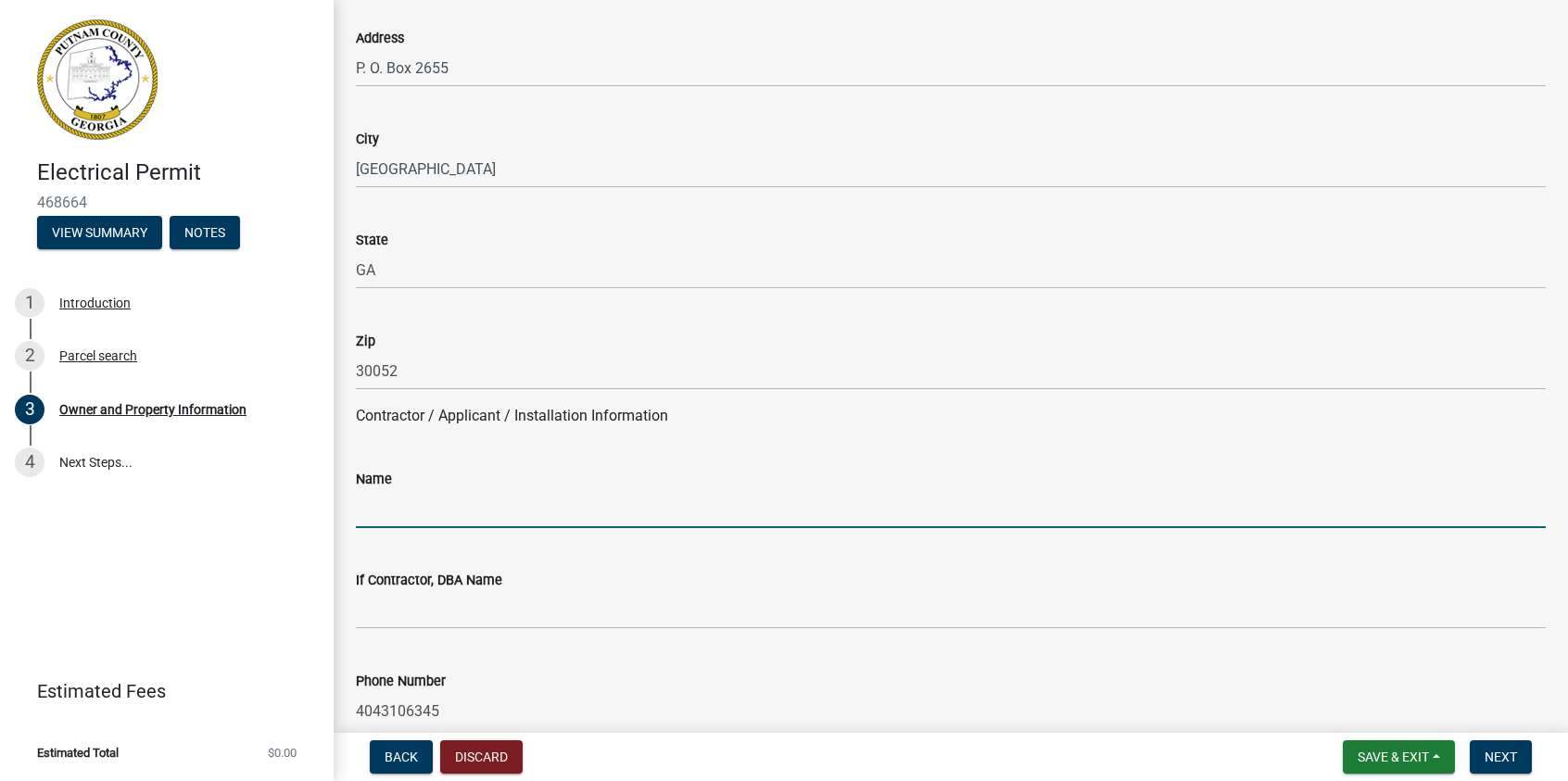
click at [401, 501] on input "Name" at bounding box center [950, 509] width 1190 height 38
type input "[PERSON_NAME]"
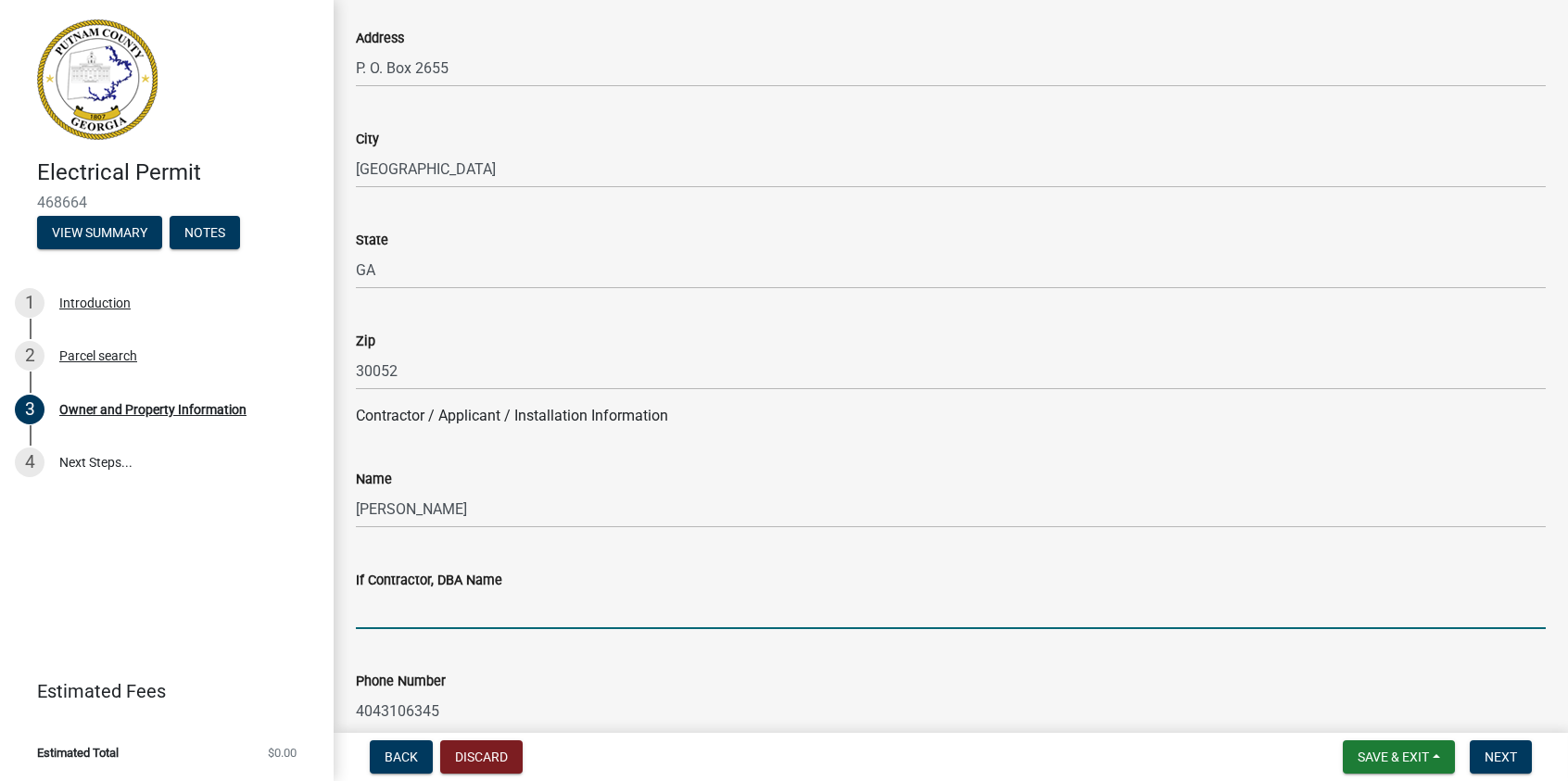
click at [407, 621] on input "If Contractor, DBA Name" at bounding box center [950, 610] width 1190 height 38
click at [376, 618] on input "If Contractor, DBA Name" at bounding box center [950, 610] width 1190 height 38
type input "Thrower Electric, Inc."
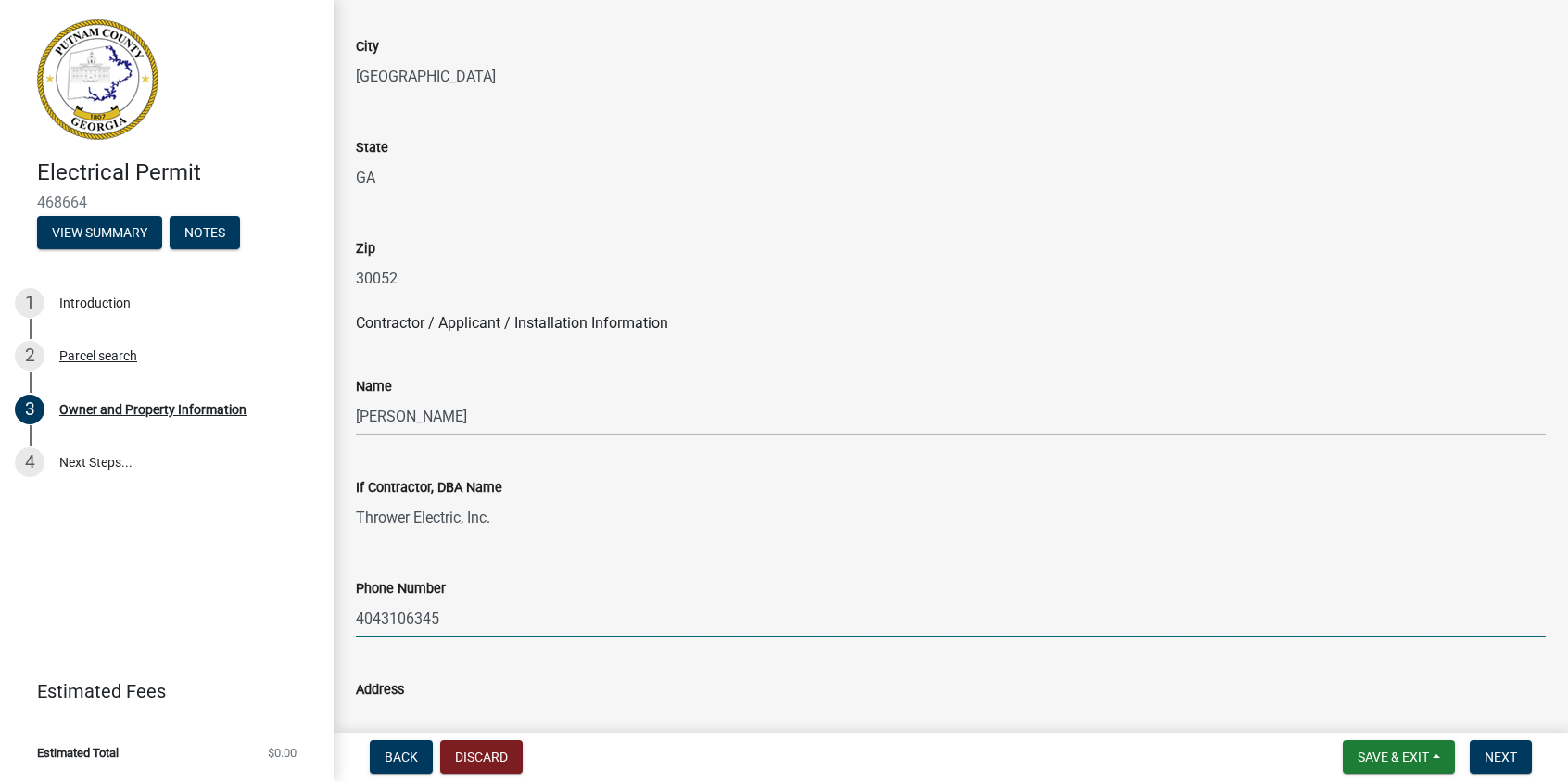
drag, startPoint x: 371, startPoint y: 623, endPoint x: 349, endPoint y: 623, distance: 22.0
click at [349, 623] on div "Phone Number [PHONE_NUMBER]" at bounding box center [951, 594] width 1218 height 86
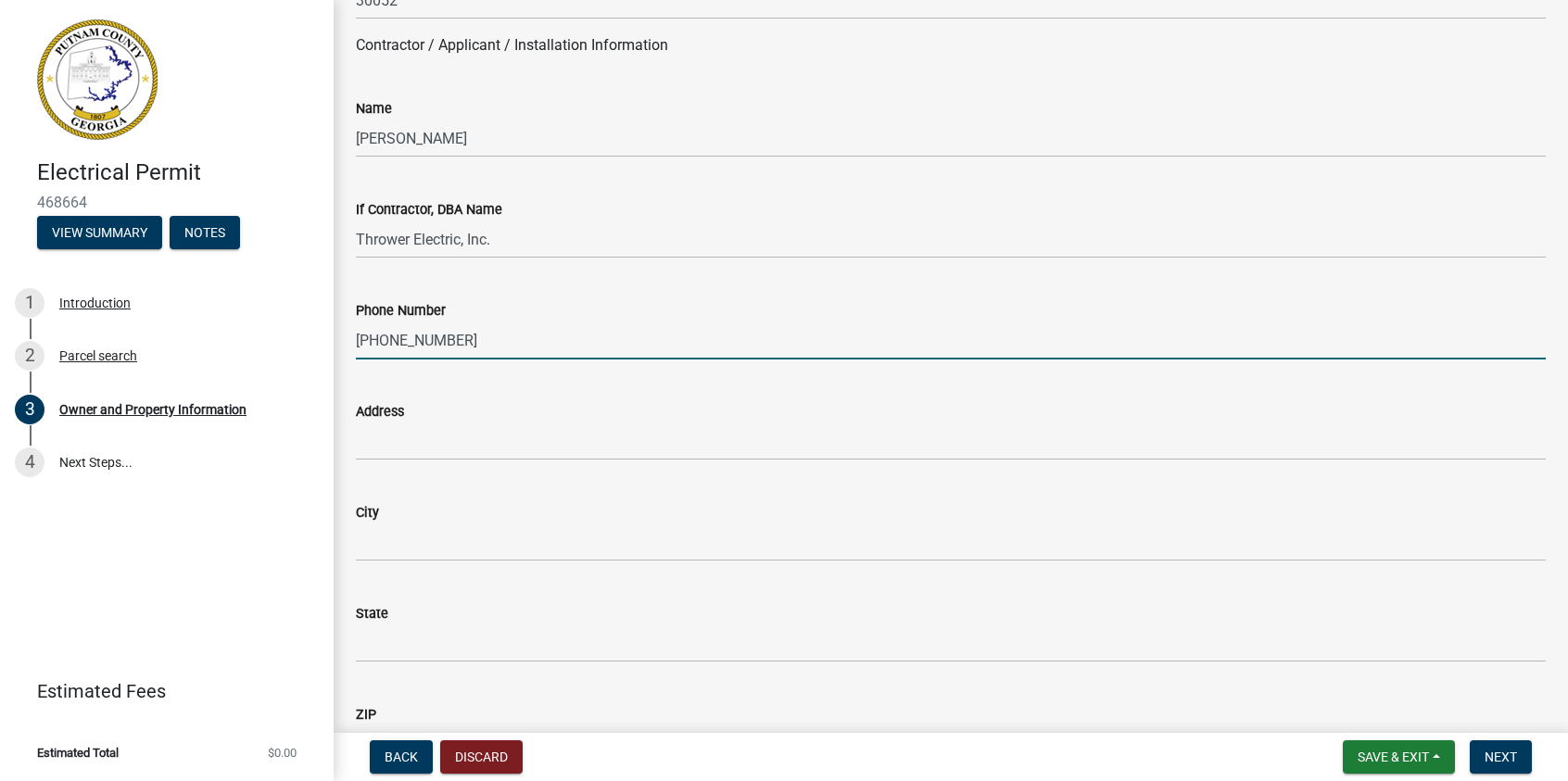
type input "[PHONE_NUMBER]"
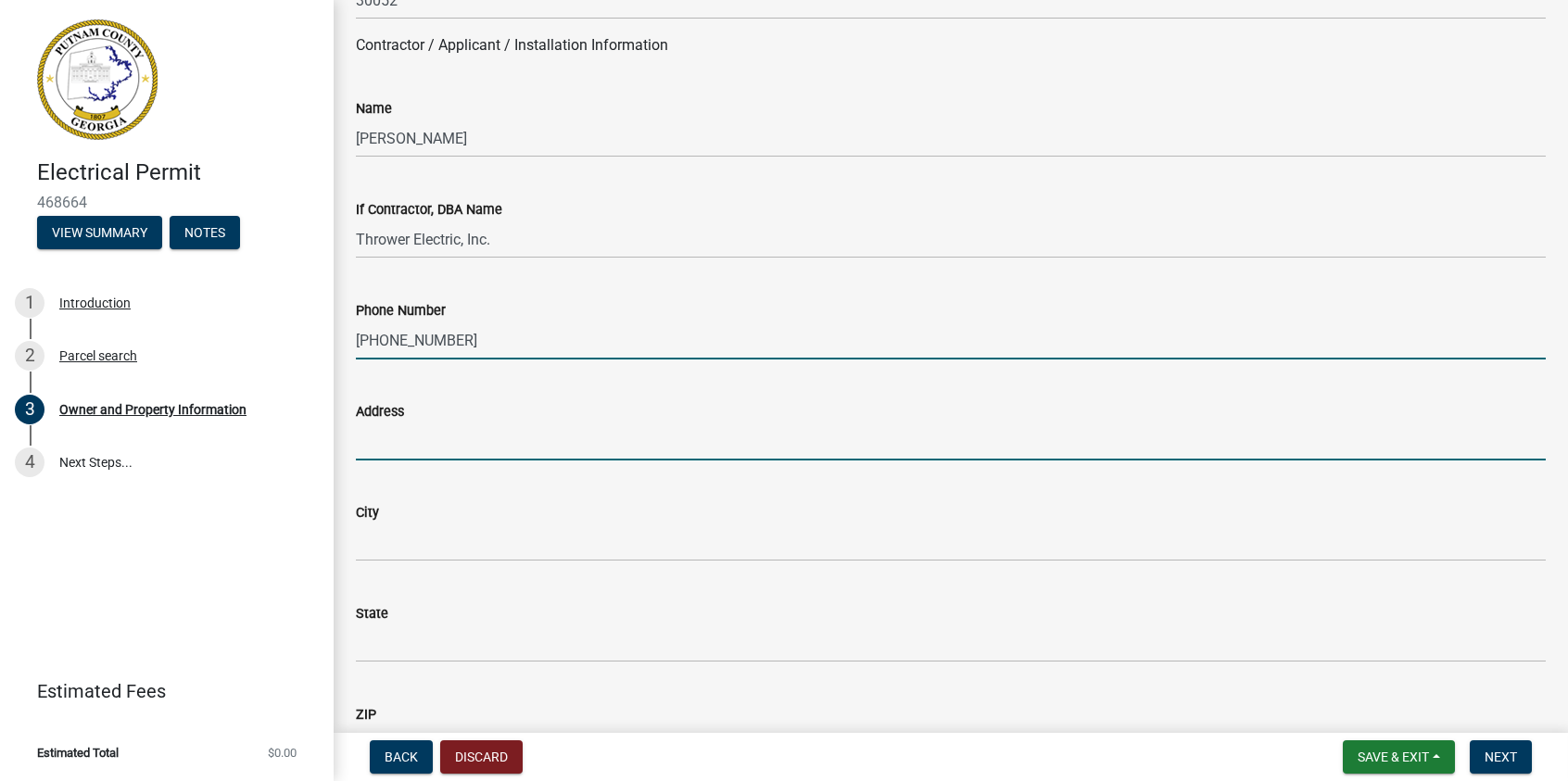
click at [385, 446] on input "Address" at bounding box center [950, 441] width 1190 height 38
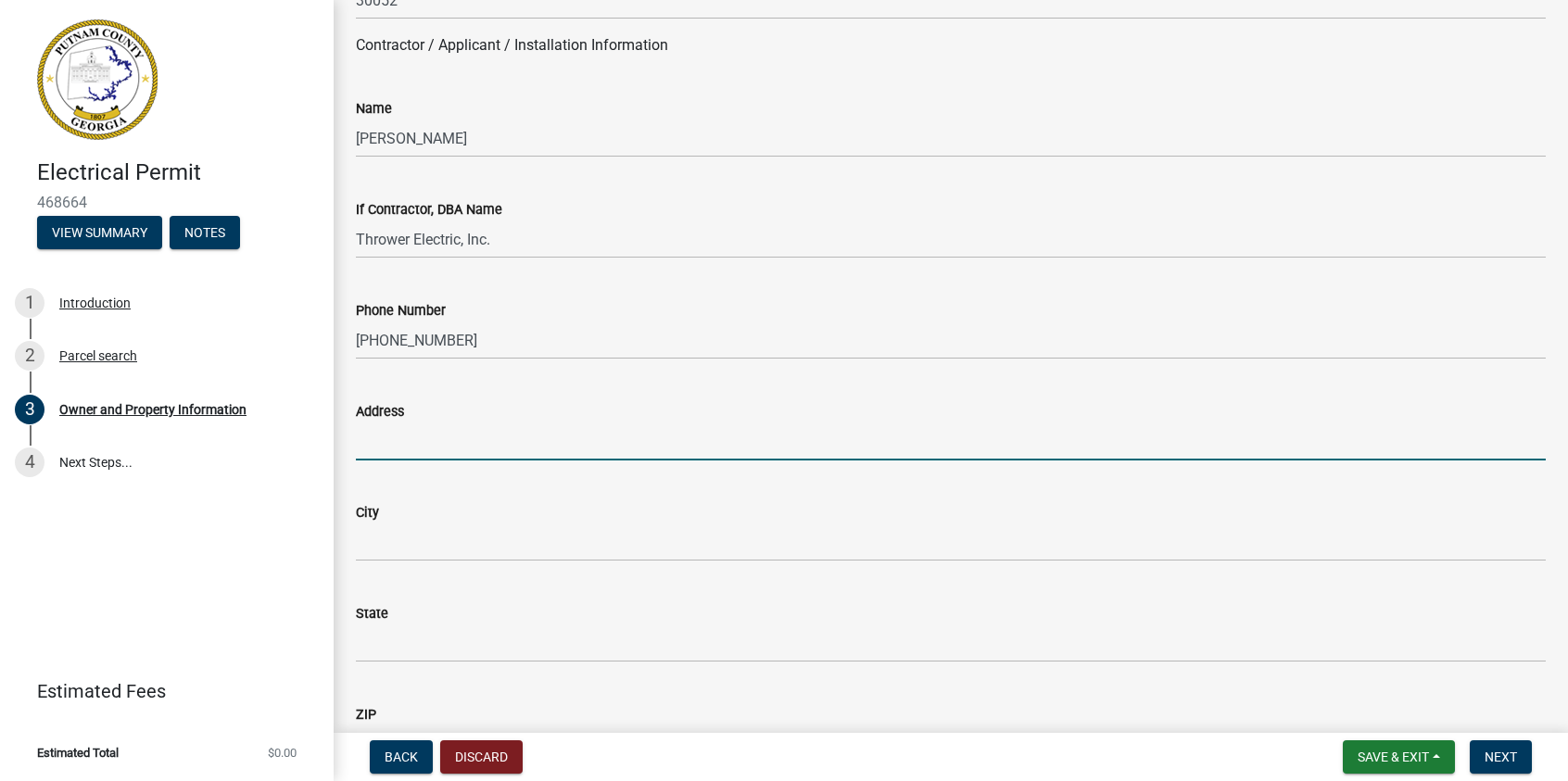
type input "[STREET_ADDRESS]"
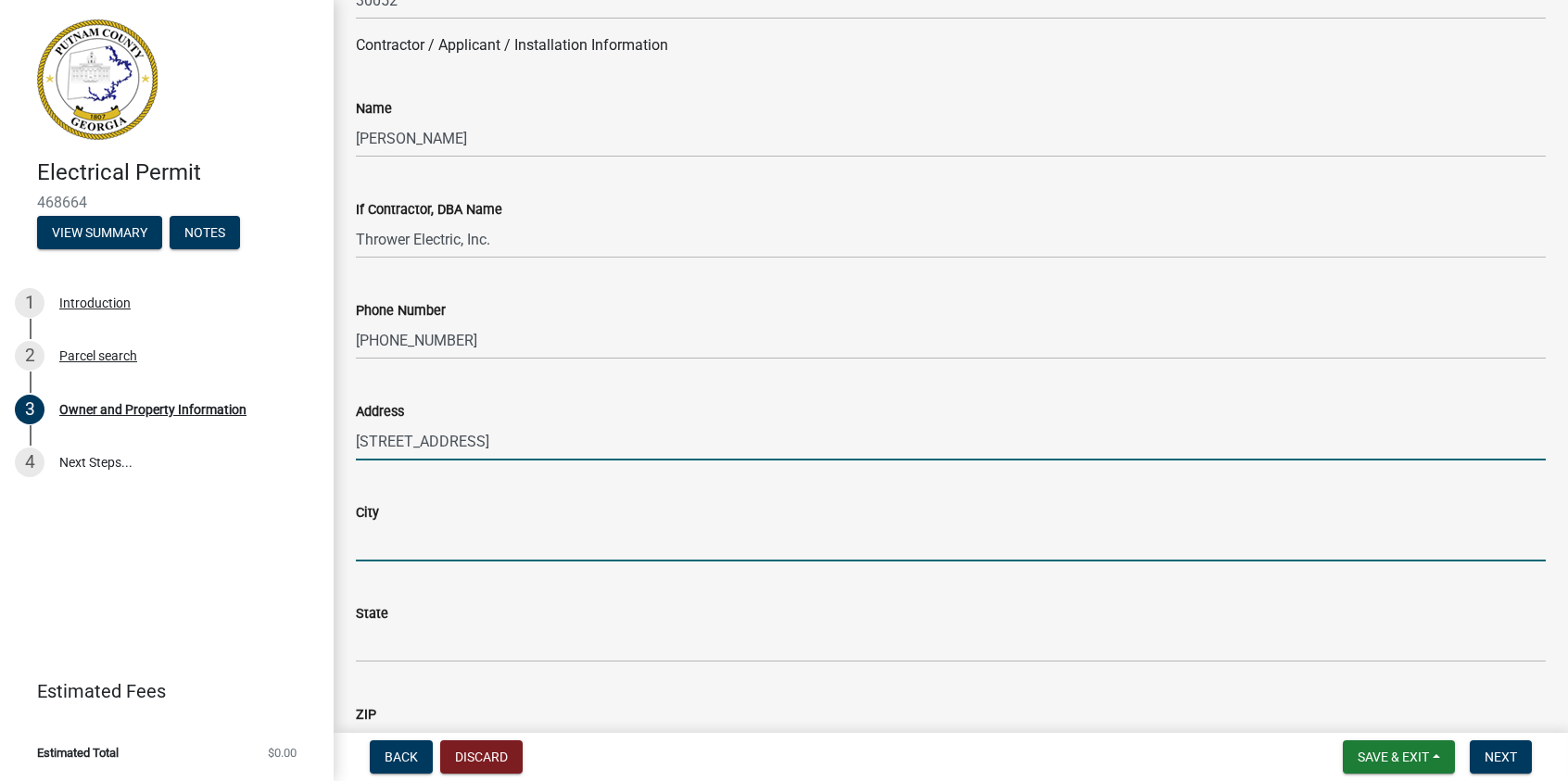
click at [427, 534] on input "City" at bounding box center [950, 542] width 1190 height 38
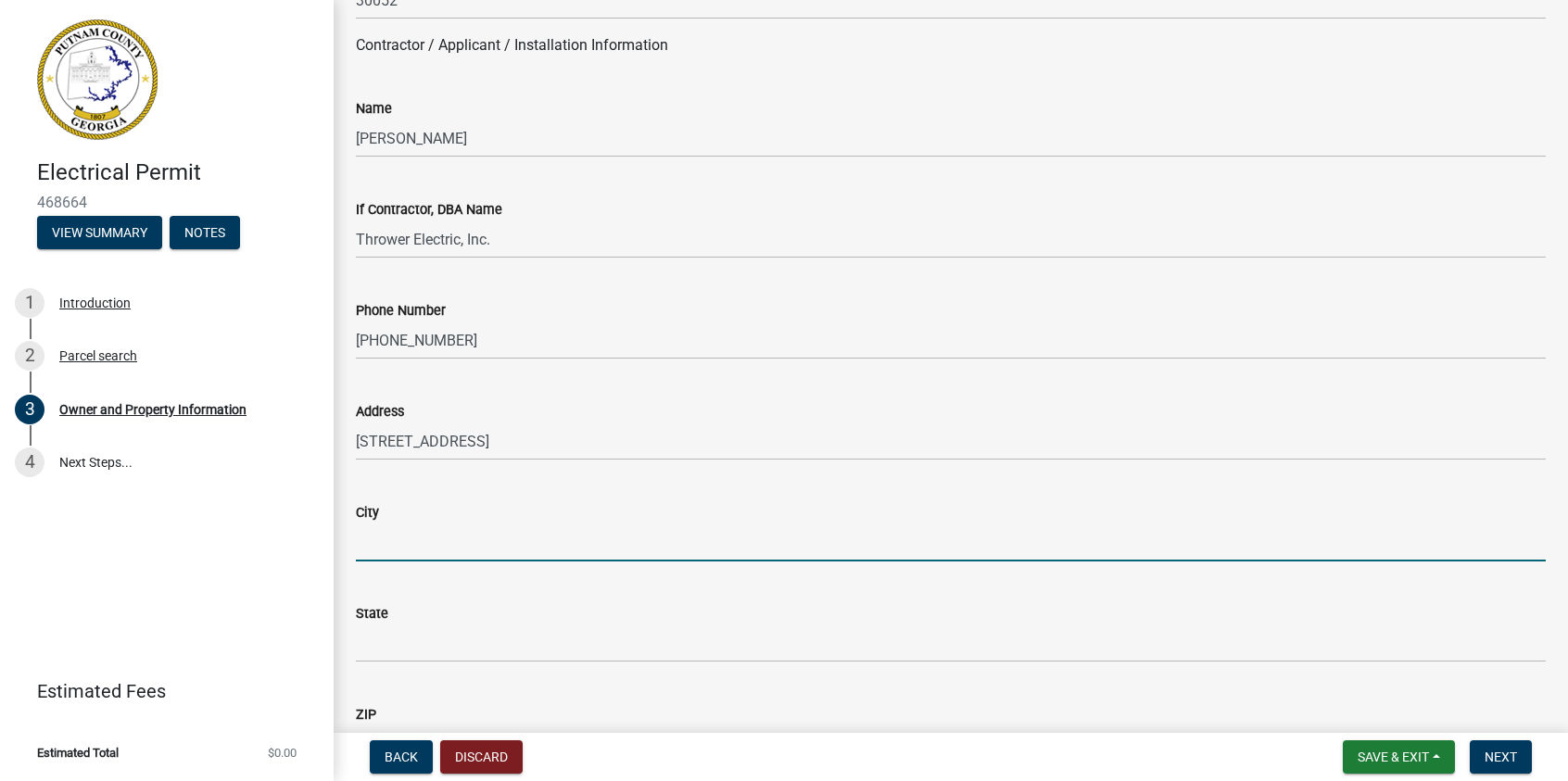
type input "[GEOGRAPHIC_DATA]"
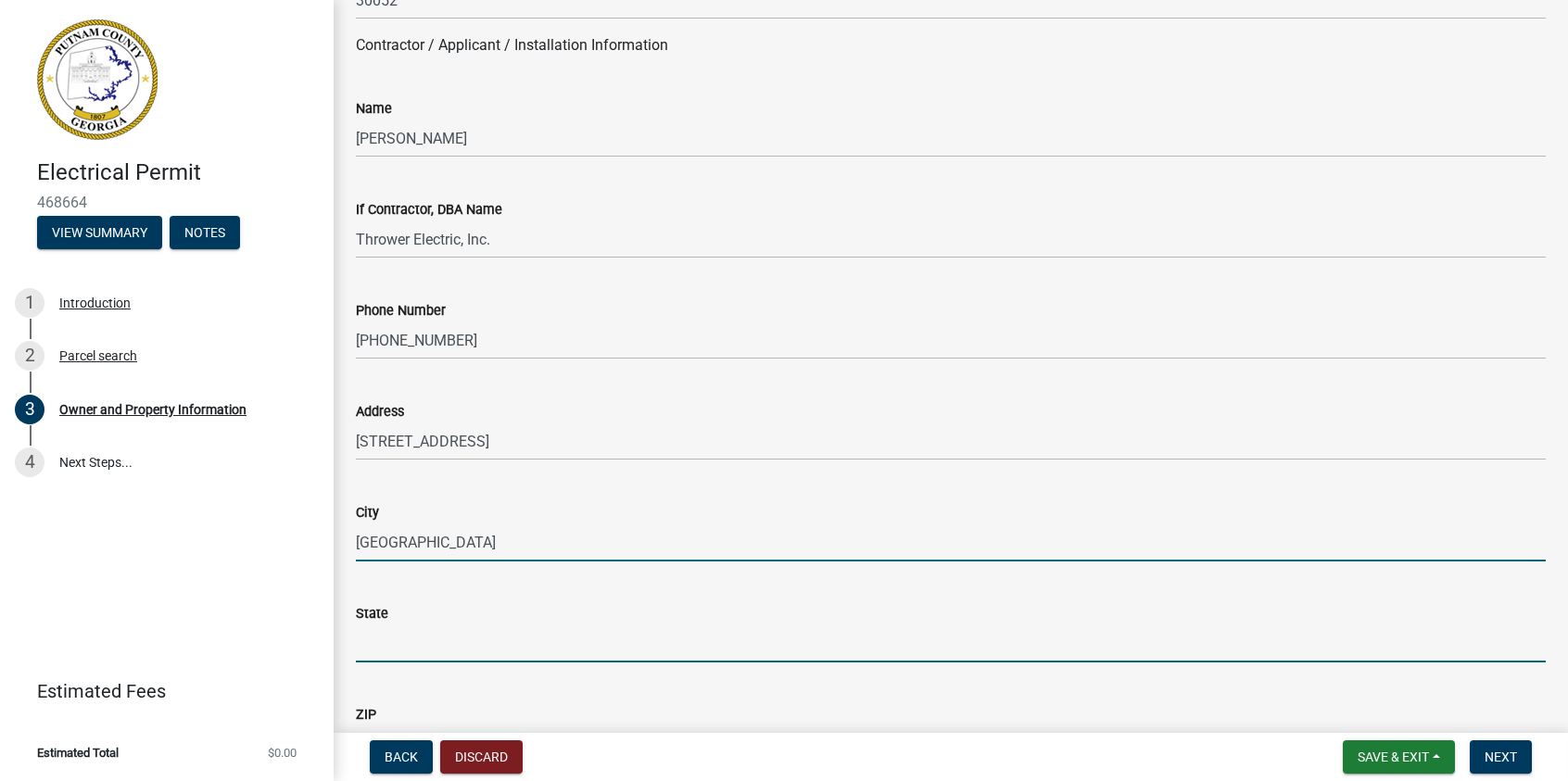
click at [402, 637] on input "State" at bounding box center [950, 643] width 1190 height 38
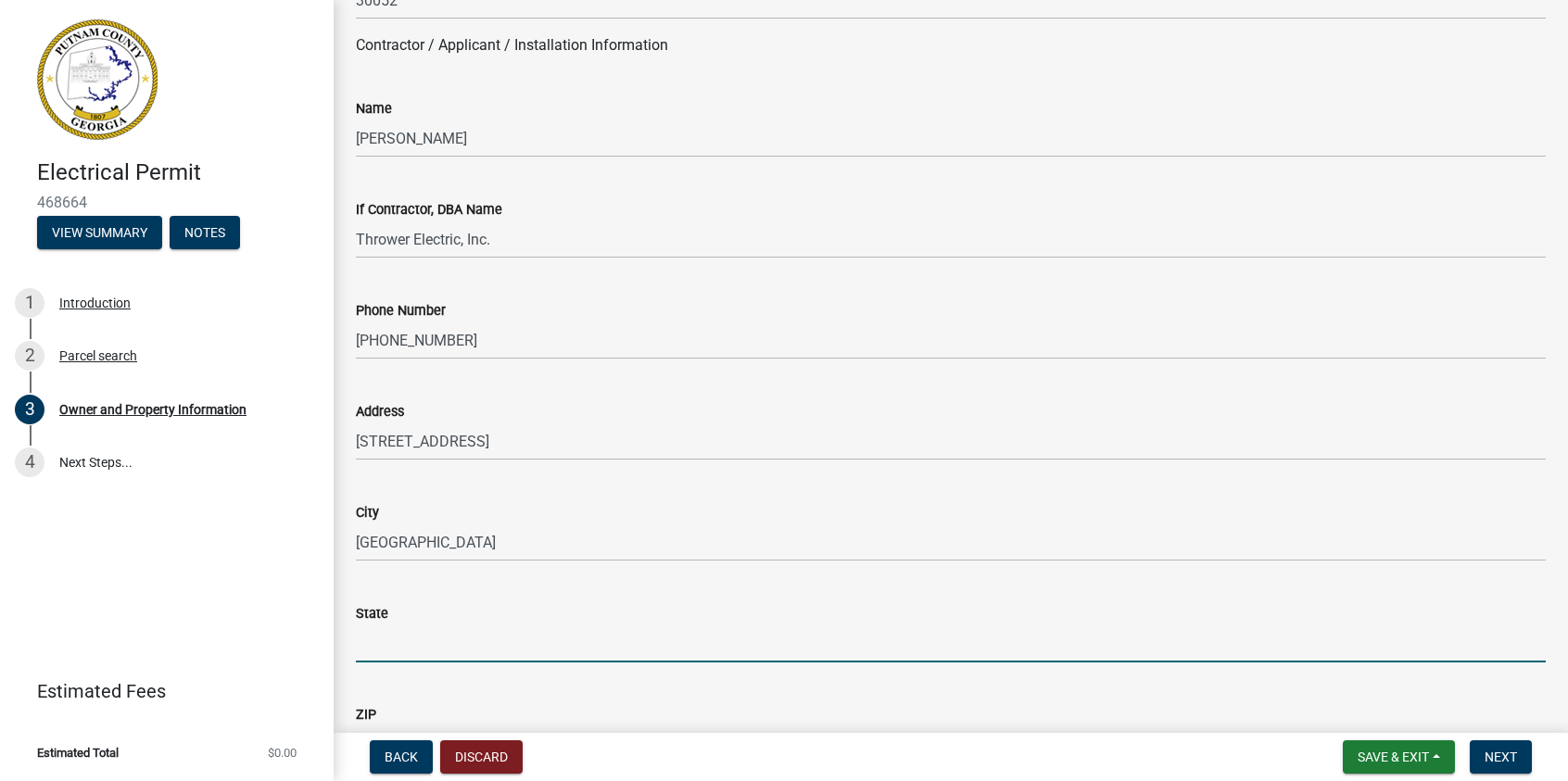
type input "GA"
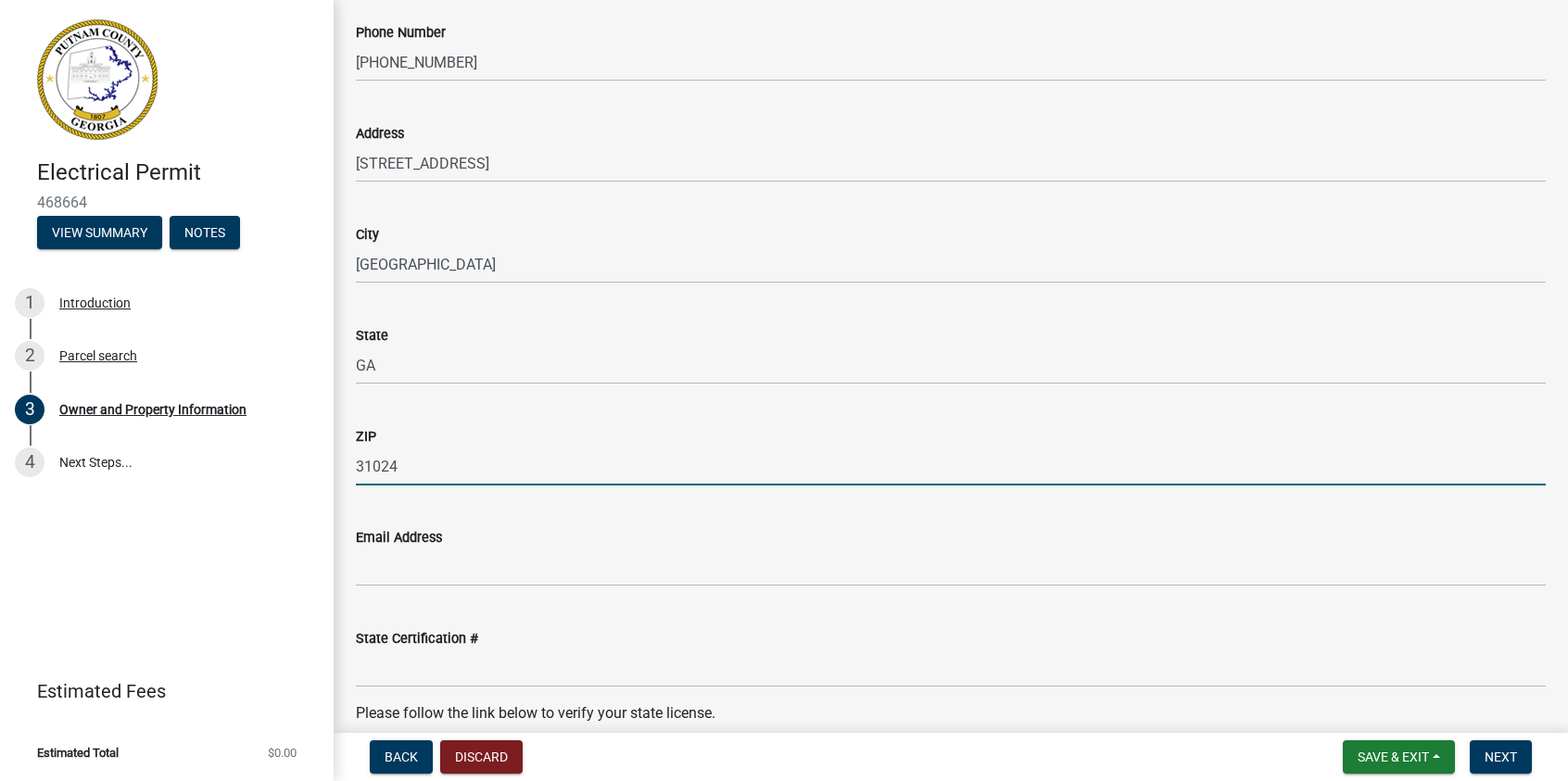
drag, startPoint x: 408, startPoint y: 462, endPoint x: 336, endPoint y: 460, distance: 72.0
click at [338, 462] on div "Owner and Property Information share Share Property Information Applicant Name …" at bounding box center [951, 141] width 1235 height 3946
type input "30650"
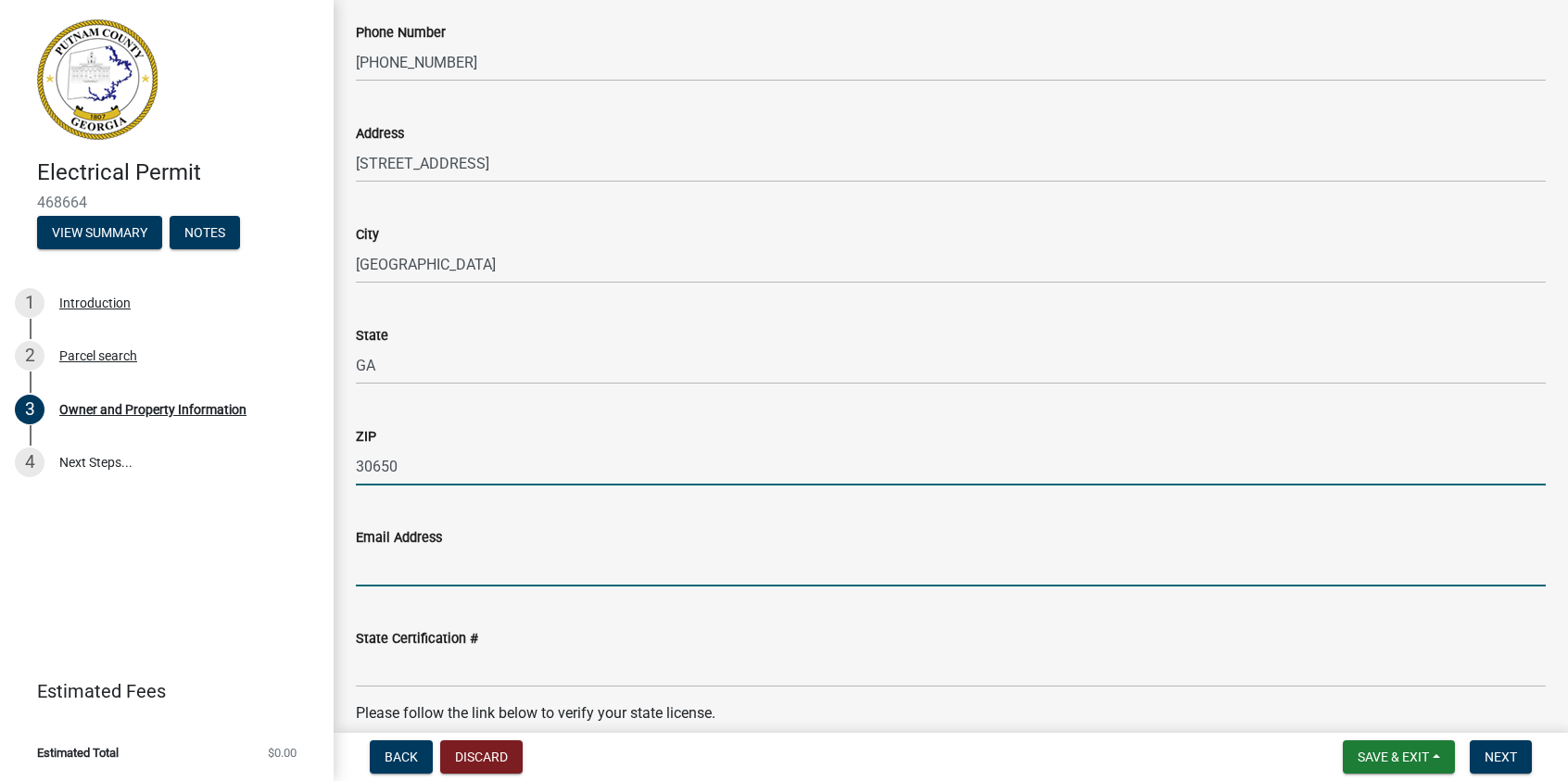
click at [388, 561] on input "Email Address" at bounding box center [950, 568] width 1190 height 38
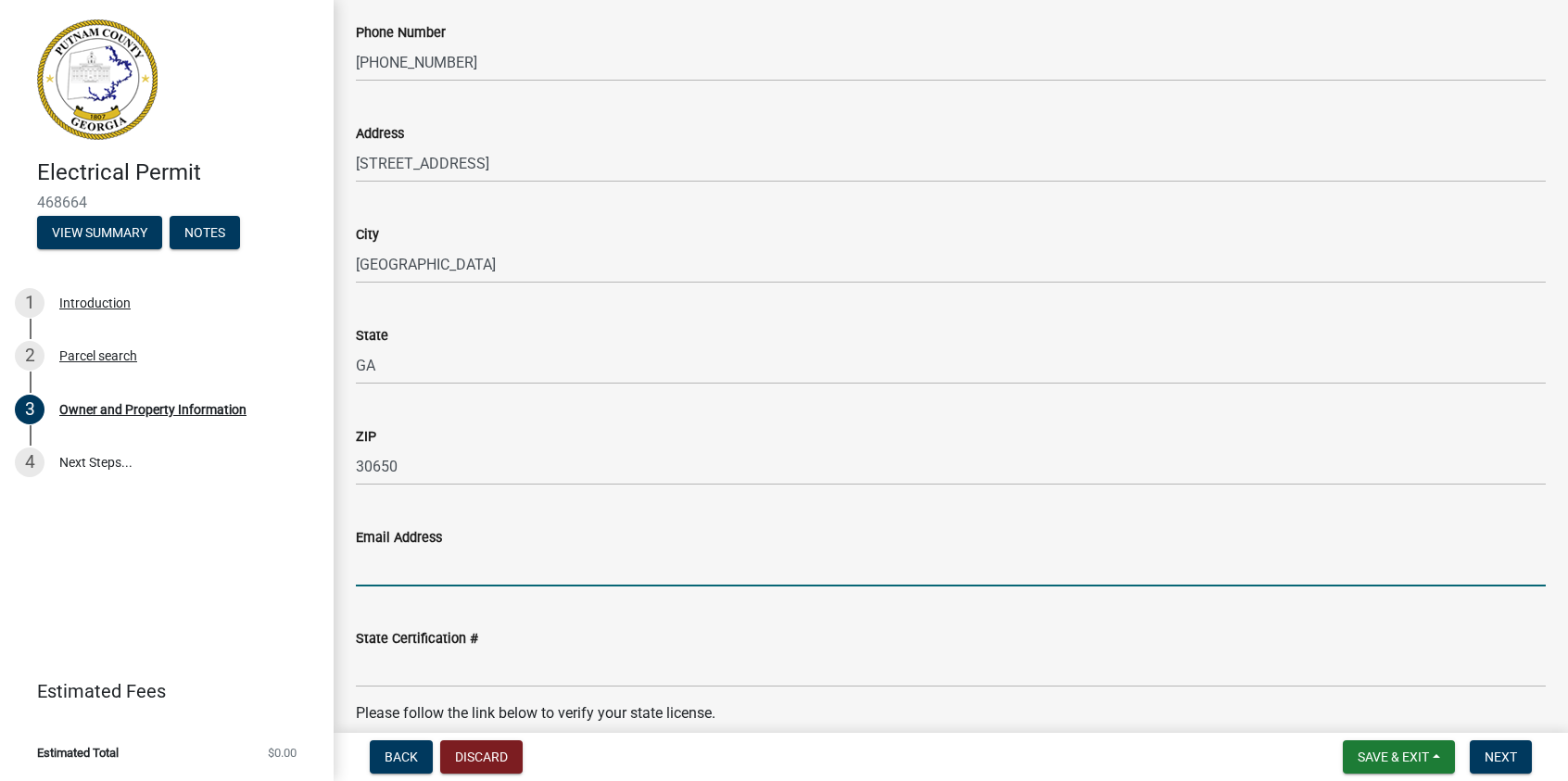
type input "[EMAIL_ADDRESS][DOMAIN_NAME]"
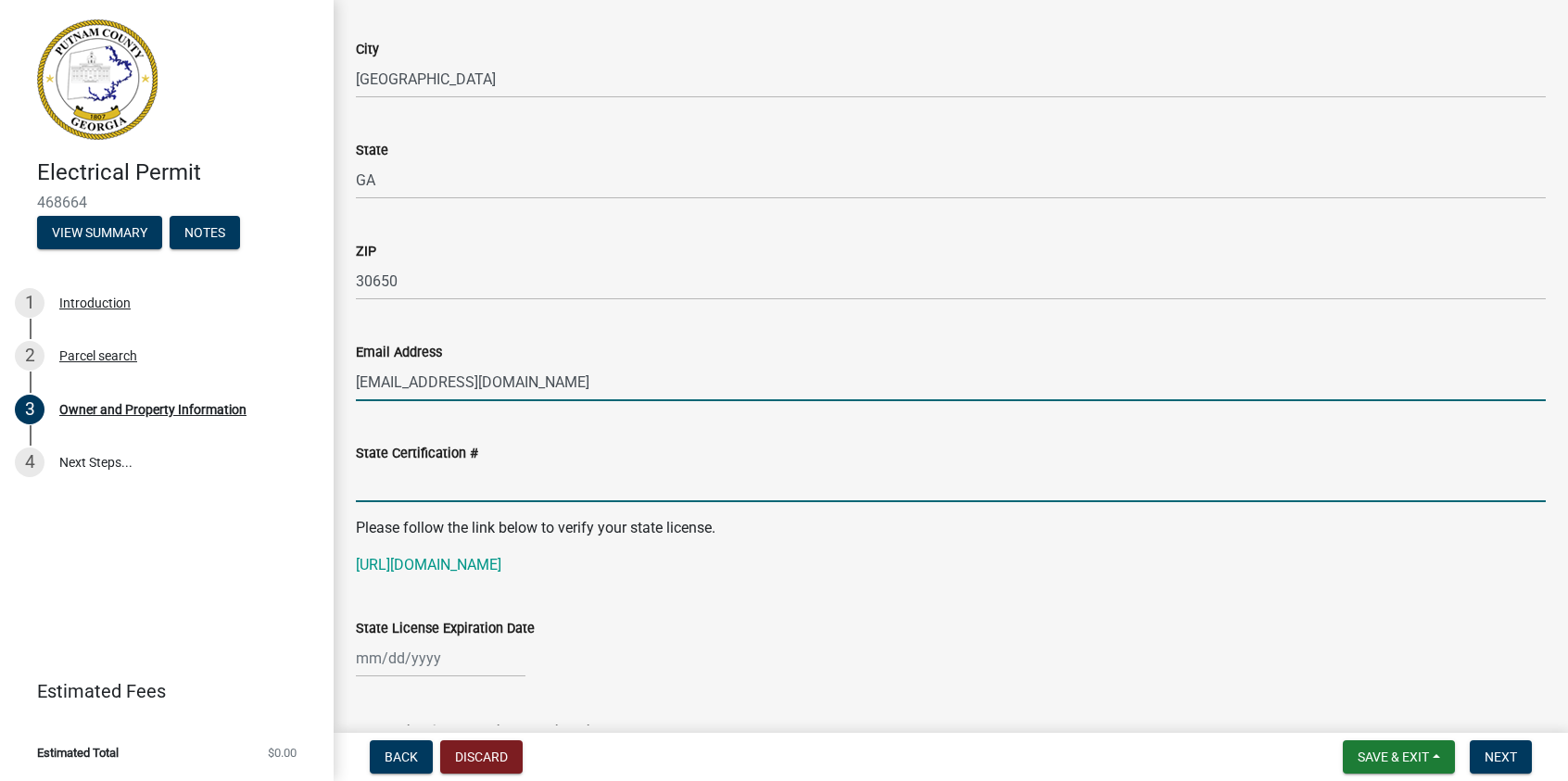
click at [395, 483] on input "State Certification #" at bounding box center [950, 483] width 1190 height 38
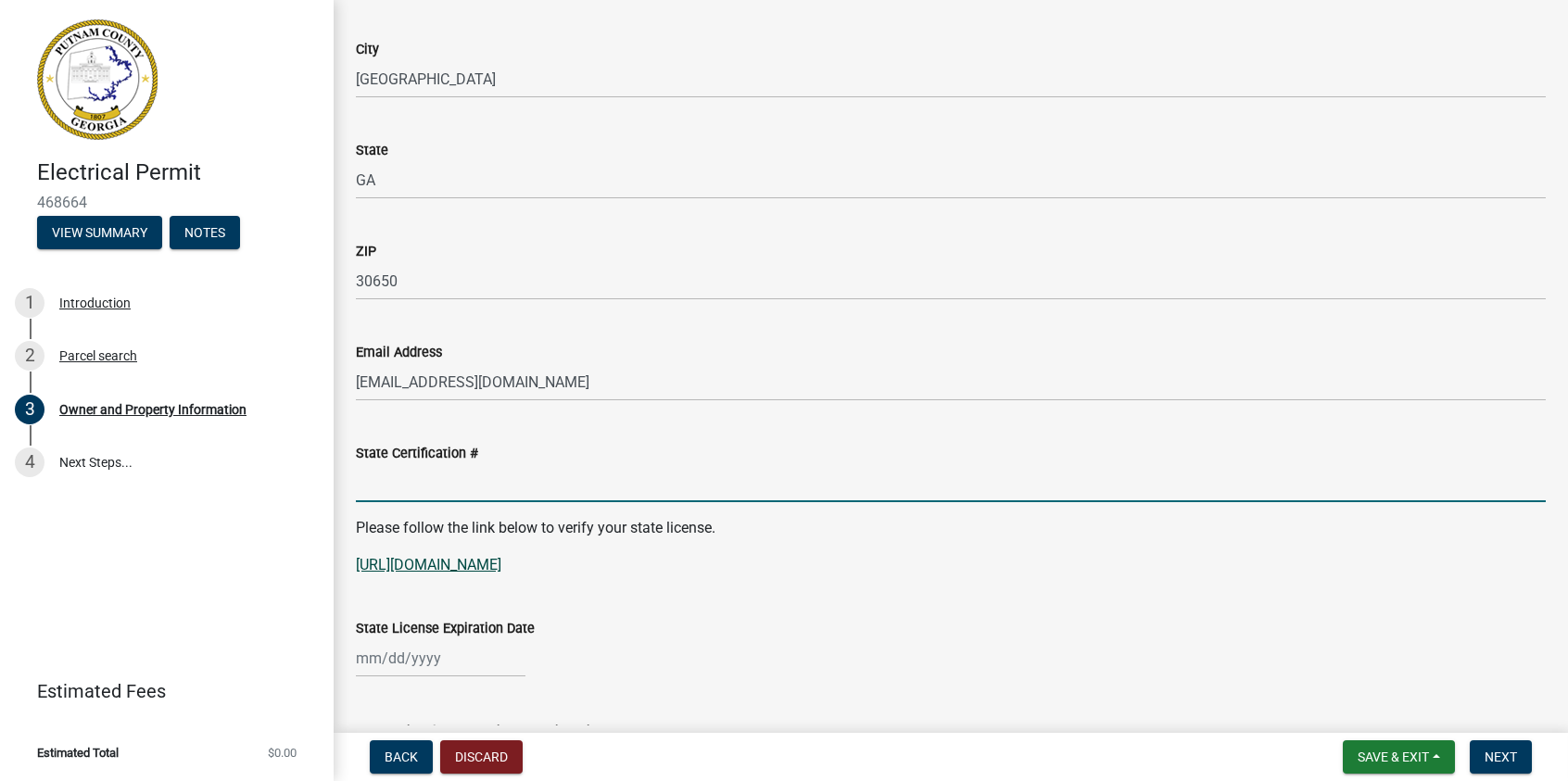
type input "EN216132"
click at [381, 657] on div at bounding box center [440, 658] width 170 height 38
select select "8"
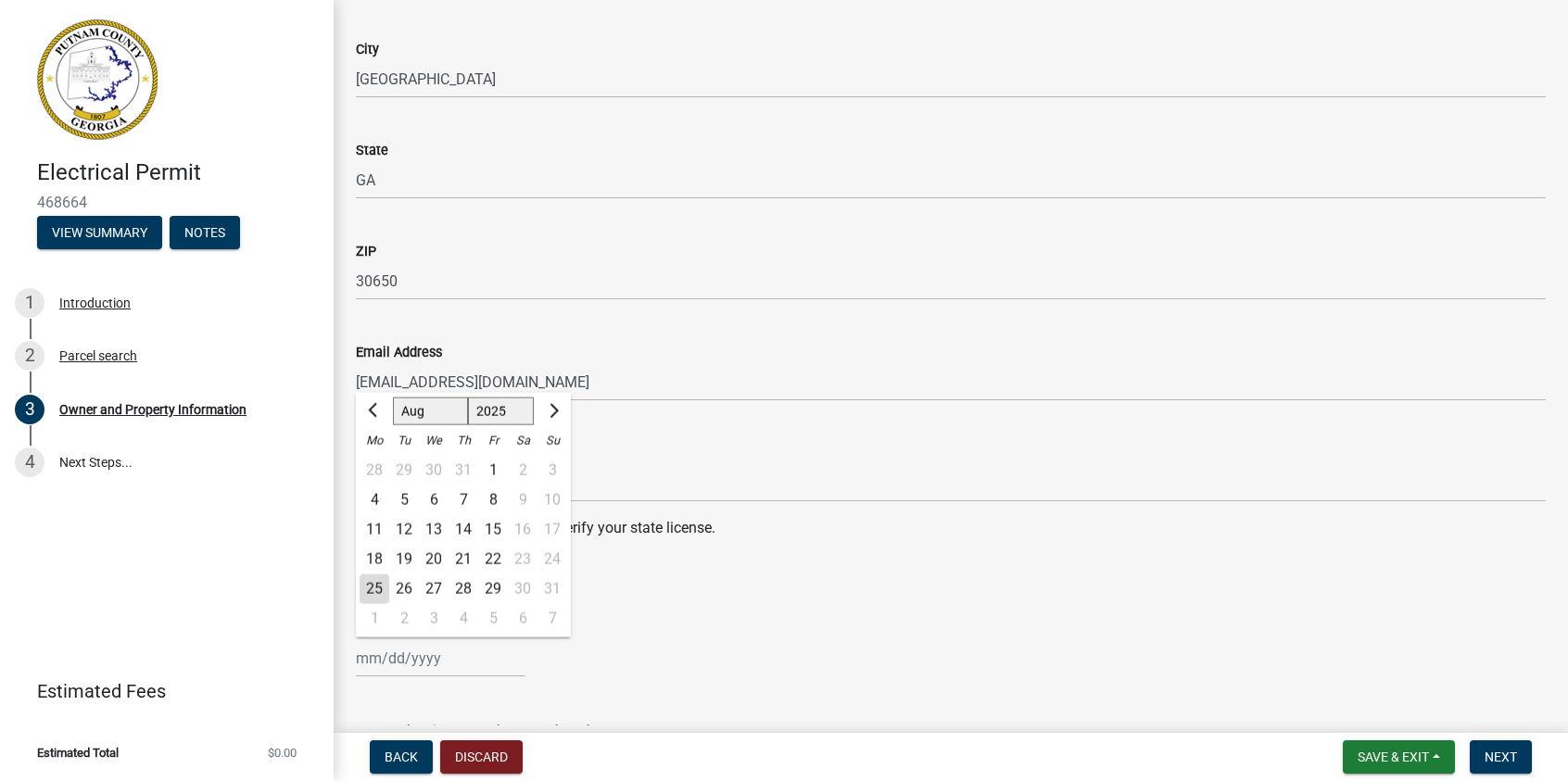
click at [487, 417] on select "1525 1526 1527 1528 1529 1530 1531 1532 1533 1534 1535 1536 1537 1538 1539 1540…" at bounding box center [501, 412] width 67 height 28
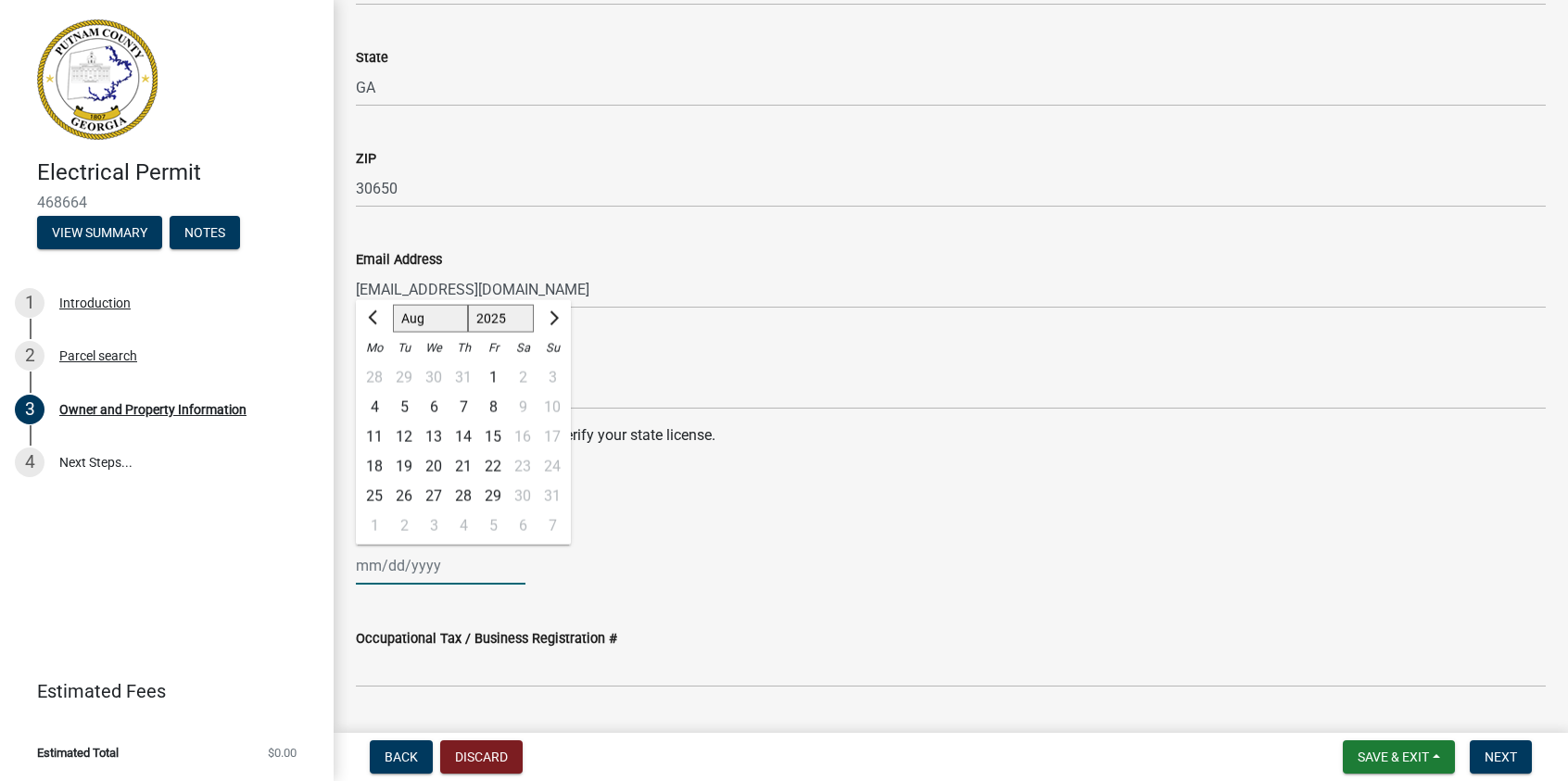
click at [506, 319] on select "1525 1526 1527 1528 1529 1530 1531 1532 1533 1534 1535 1536 1537 1538 1539 1540…" at bounding box center [501, 318] width 67 height 28
select select "2026"
click at [468, 305] on select "1525 1526 1527 1528 1529 1530 1531 1532 1533 1534 1535 1536 1537 1538 1539 1540…" at bounding box center [501, 318] width 67 height 28
click at [426, 324] on select "Jan Feb Mar Apr May Jun [DATE] Aug Sep Oct Nov Dec" at bounding box center [430, 318] width 75 height 28
select select "6"
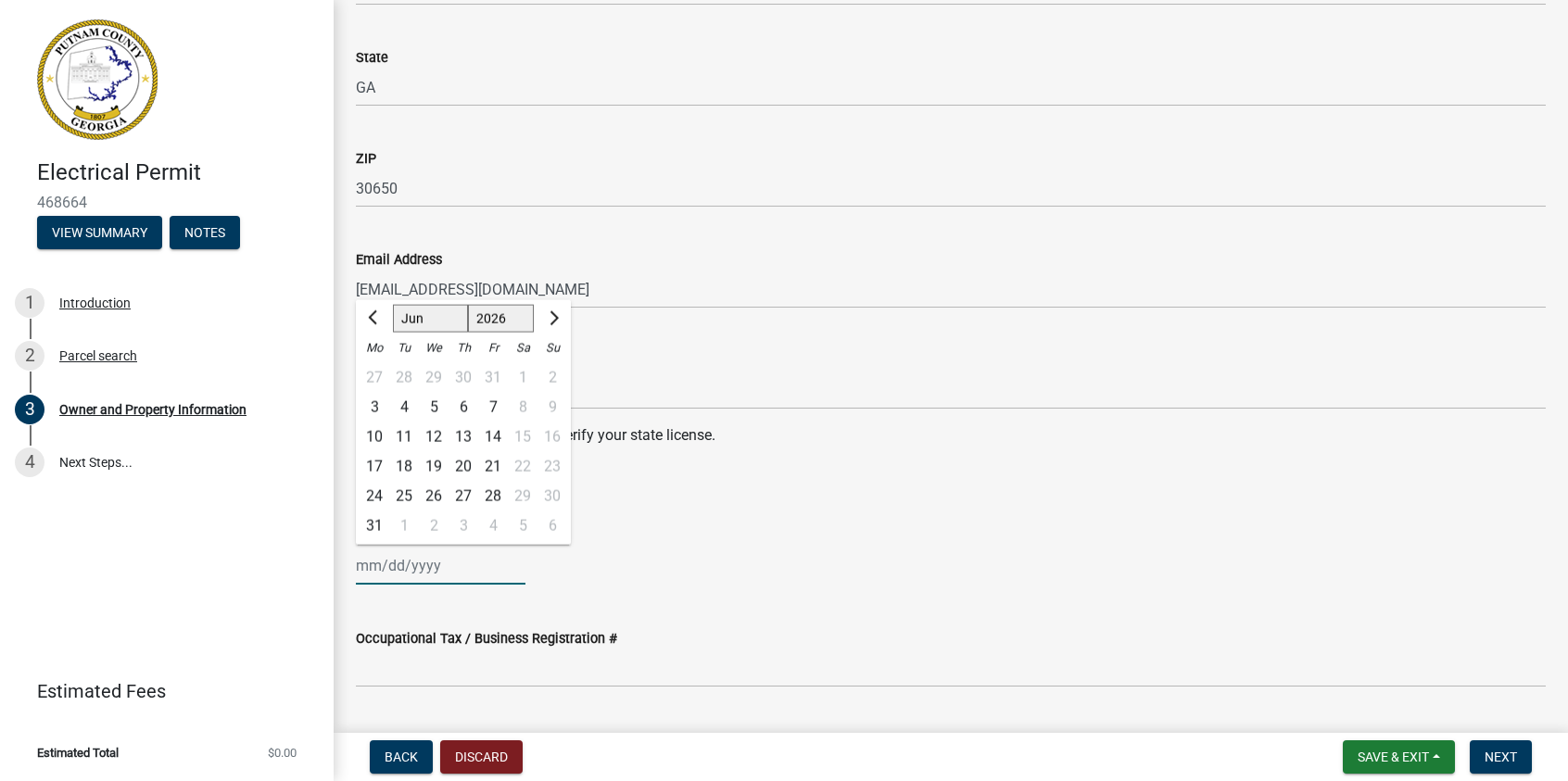
click at [393, 305] on select "Jan Feb Mar Apr May Jun [DATE] Aug Sep Oct Nov Dec" at bounding box center [430, 318] width 75 height 28
click at [404, 500] on div "30" at bounding box center [404, 497] width 29 height 29
type input "[DATE]"
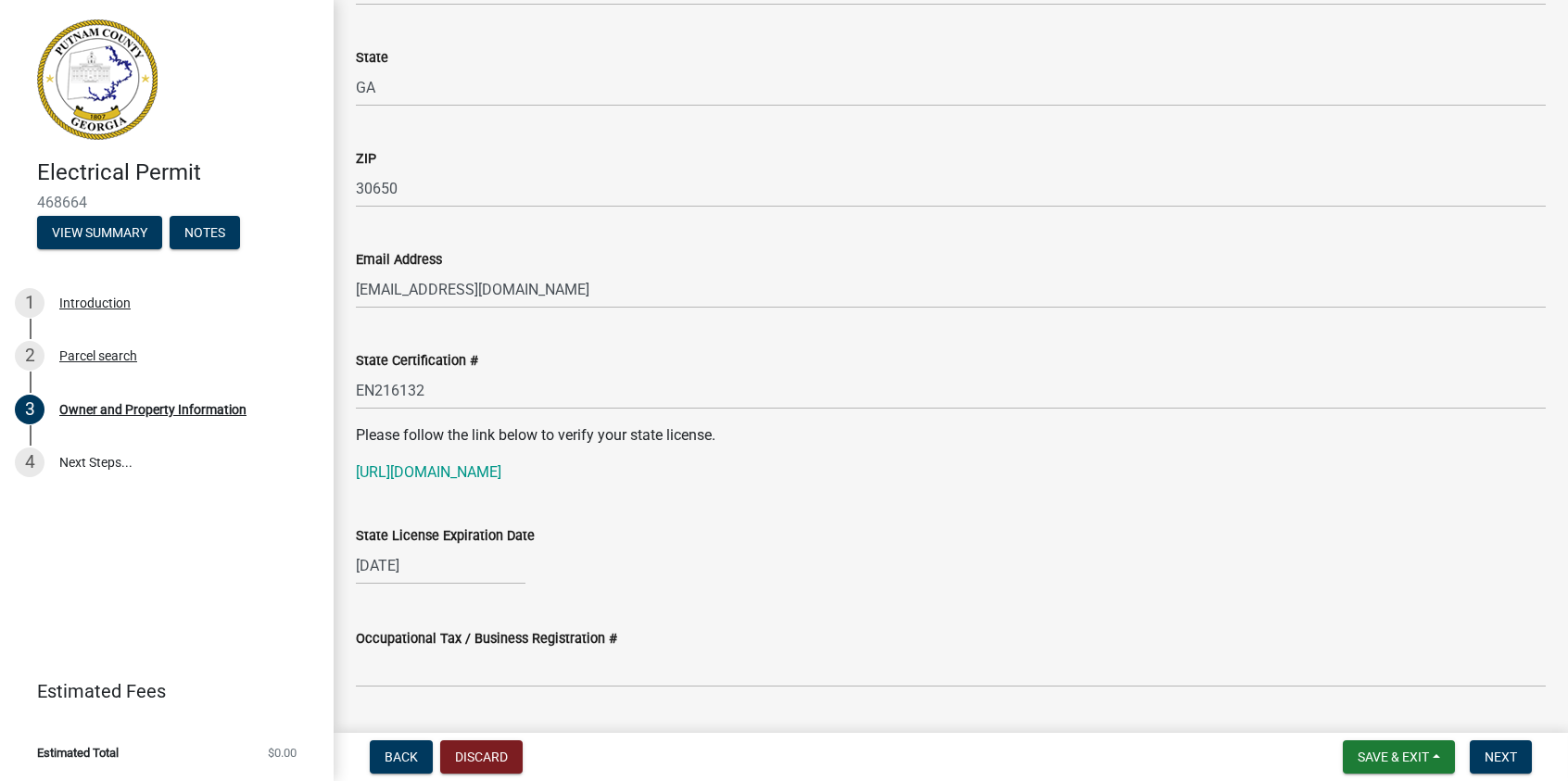
scroll to position [2224, 0]
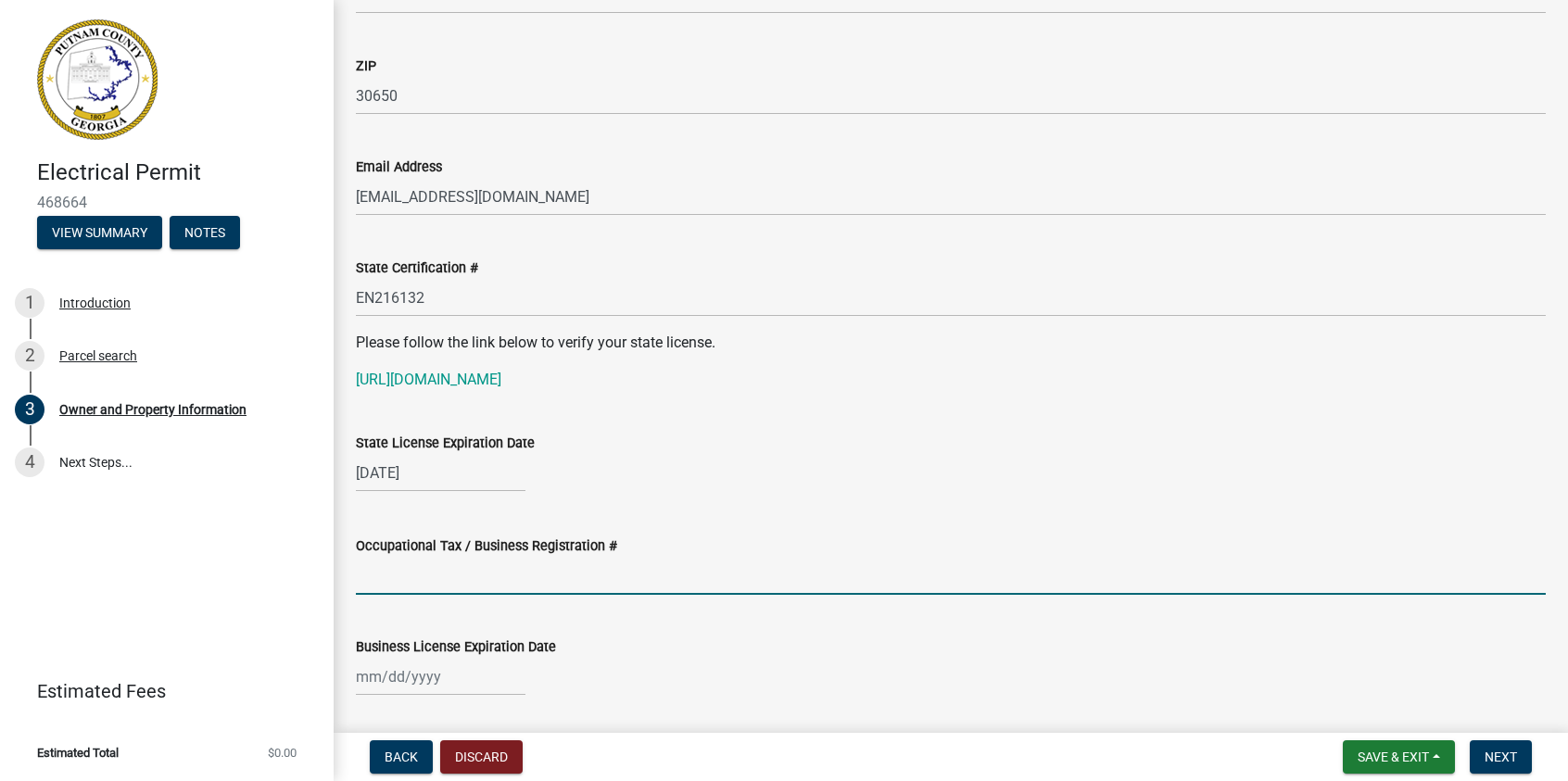
click at [416, 576] on input "Occupational Tax / Business Registration #" at bounding box center [950, 576] width 1190 height 38
type input "BL25-0202"
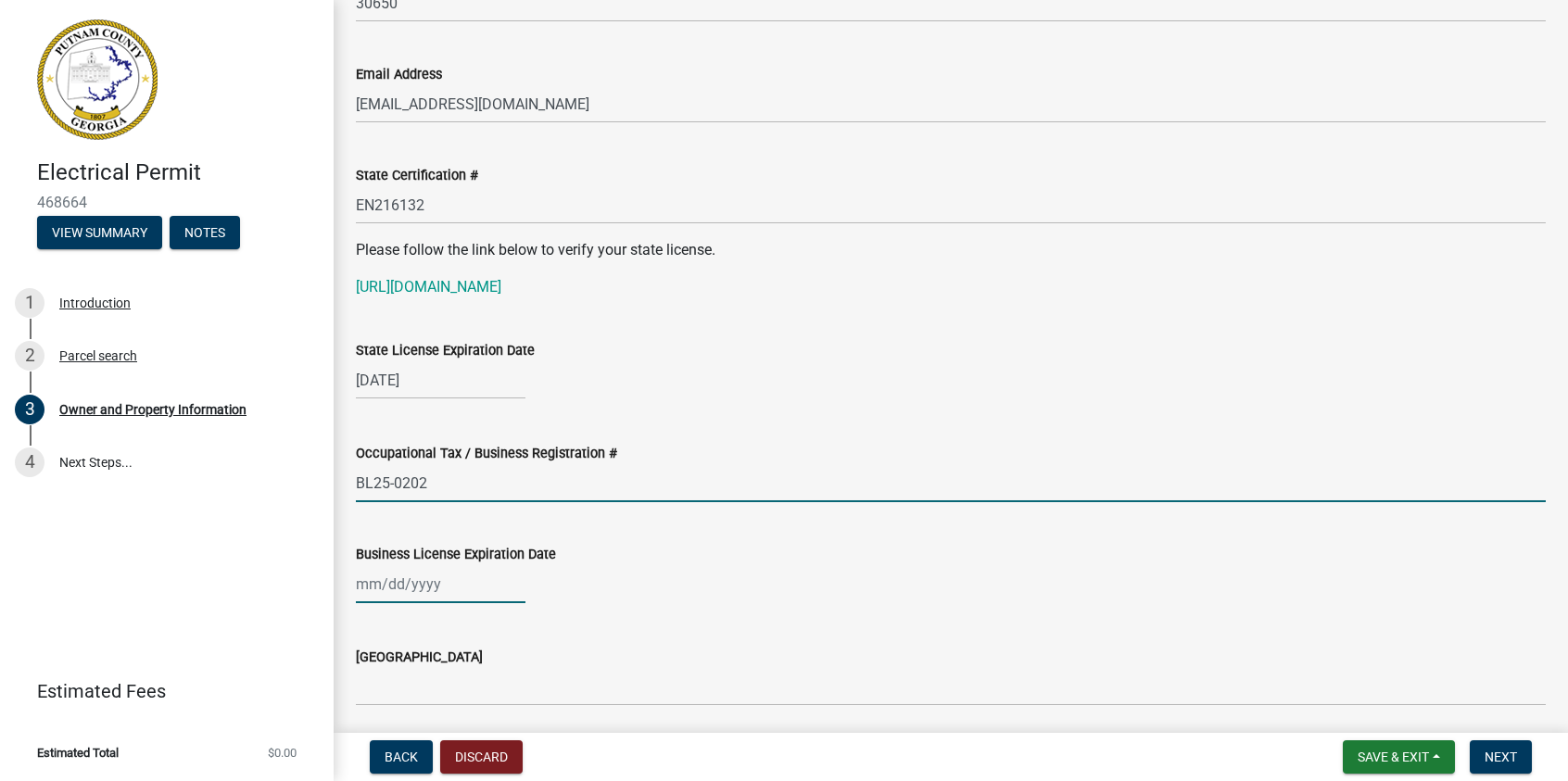
click at [373, 584] on div at bounding box center [440, 584] width 170 height 38
select select "8"
select select "2025"
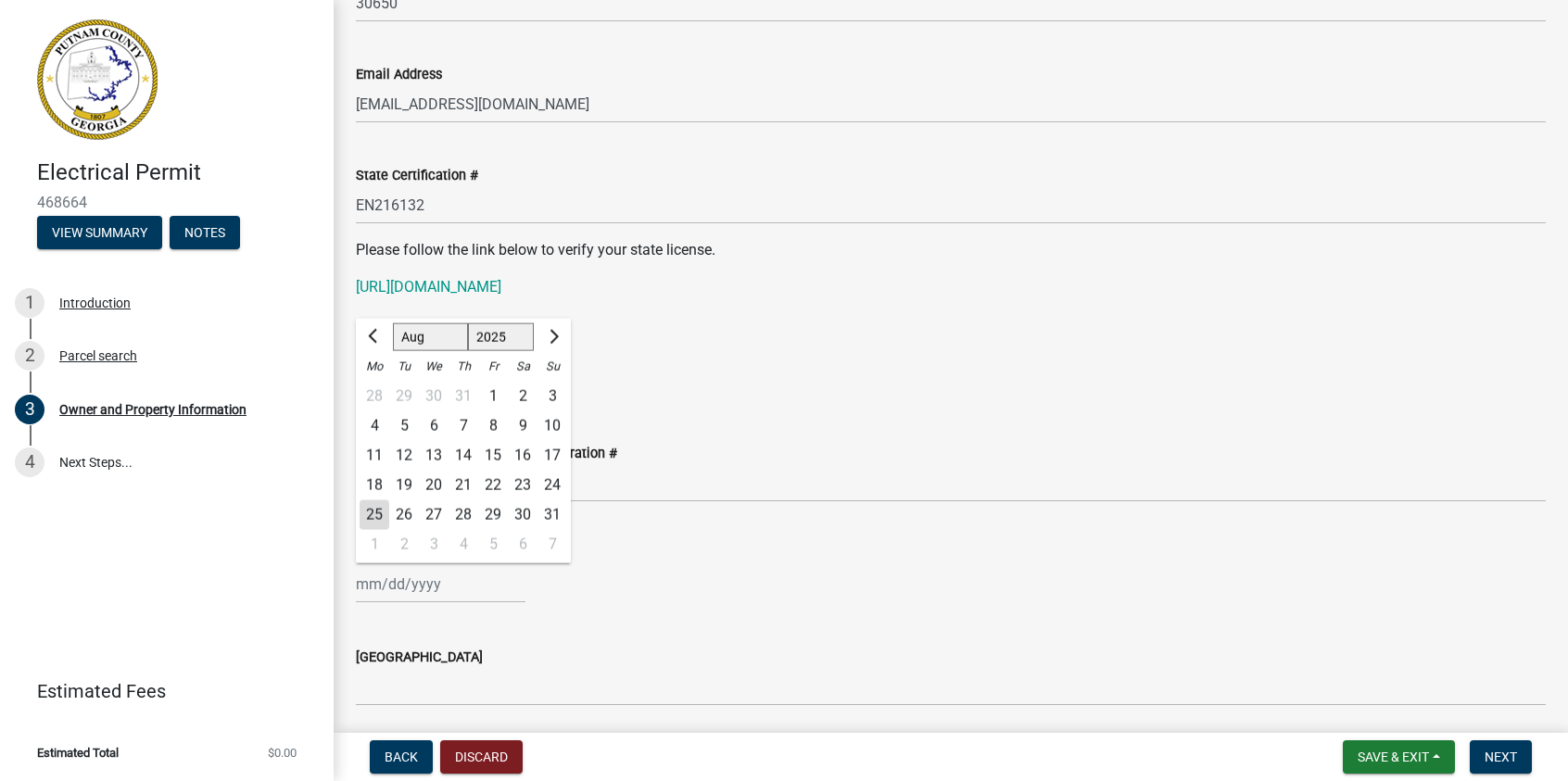
click at [437, 344] on select "Jan Feb Mar Apr May Jun [DATE] Aug Sep Oct Nov Dec" at bounding box center [430, 337] width 75 height 28
select select "12"
click at [393, 323] on select "Jan Feb Mar Apr May Jun [DATE] Aug Sep Oct Nov Dec" at bounding box center [430, 337] width 75 height 28
click at [434, 518] on div "31" at bounding box center [433, 515] width 29 height 29
type input "[DATE]"
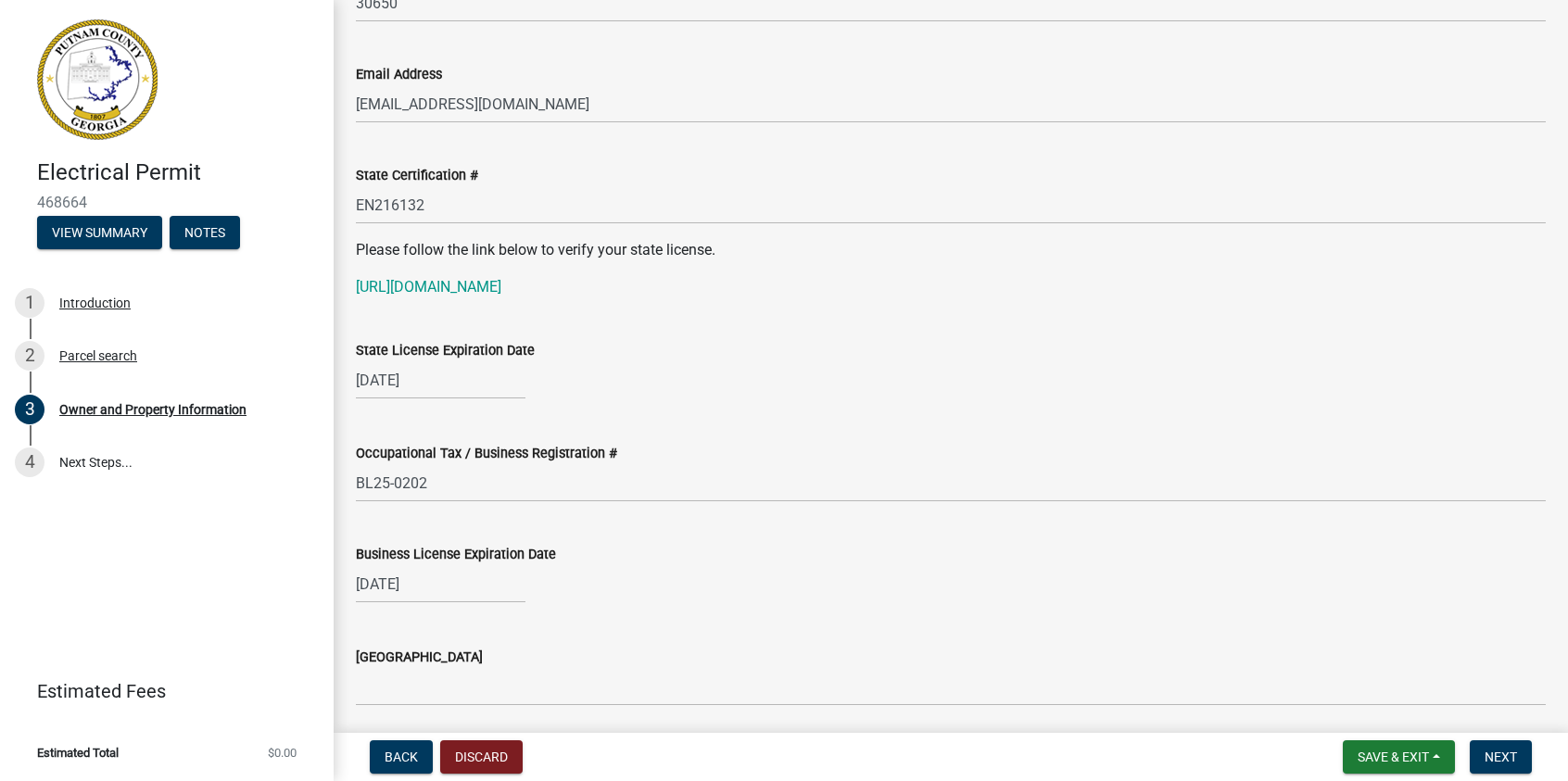
scroll to position [2502, 0]
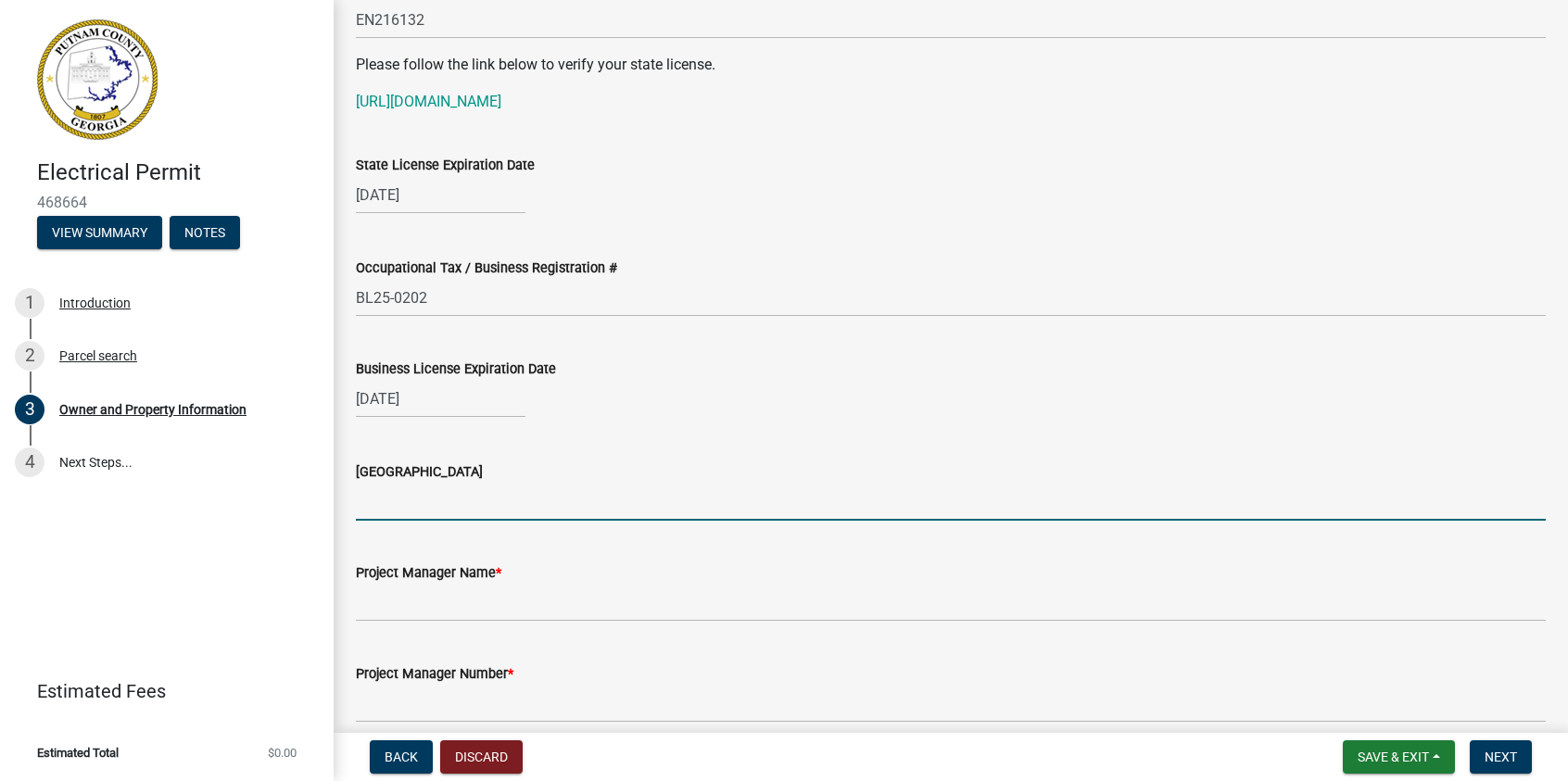
click at [368, 509] on input "[GEOGRAPHIC_DATA]" at bounding box center [950, 502] width 1190 height 38
type input "City of [GEOGRAPHIC_DATA]"
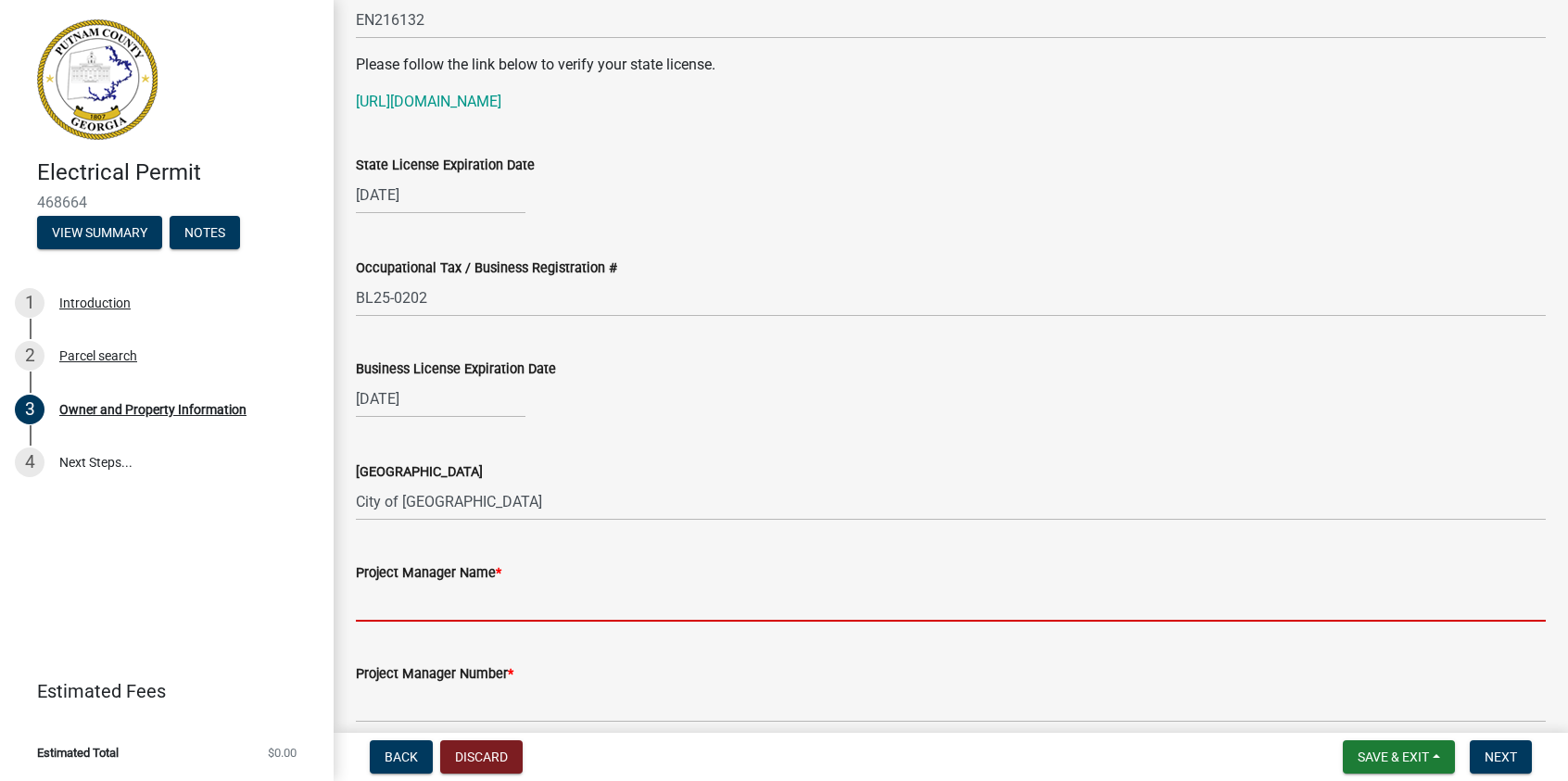
click at [401, 609] on input "Project Manager Name *" at bounding box center [950, 602] width 1190 height 38
type input "[PERSON_NAME]"
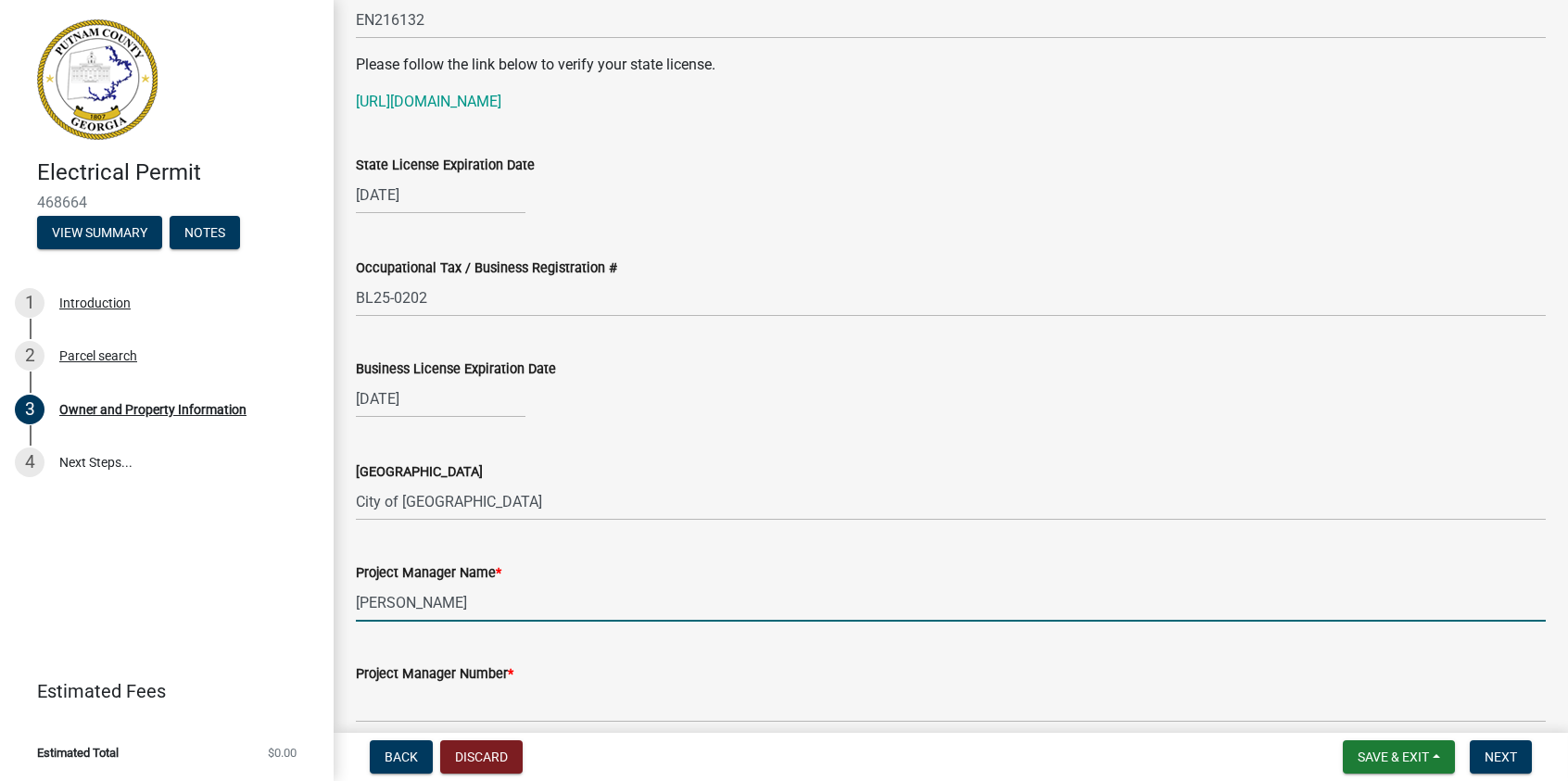
scroll to position [2688, 0]
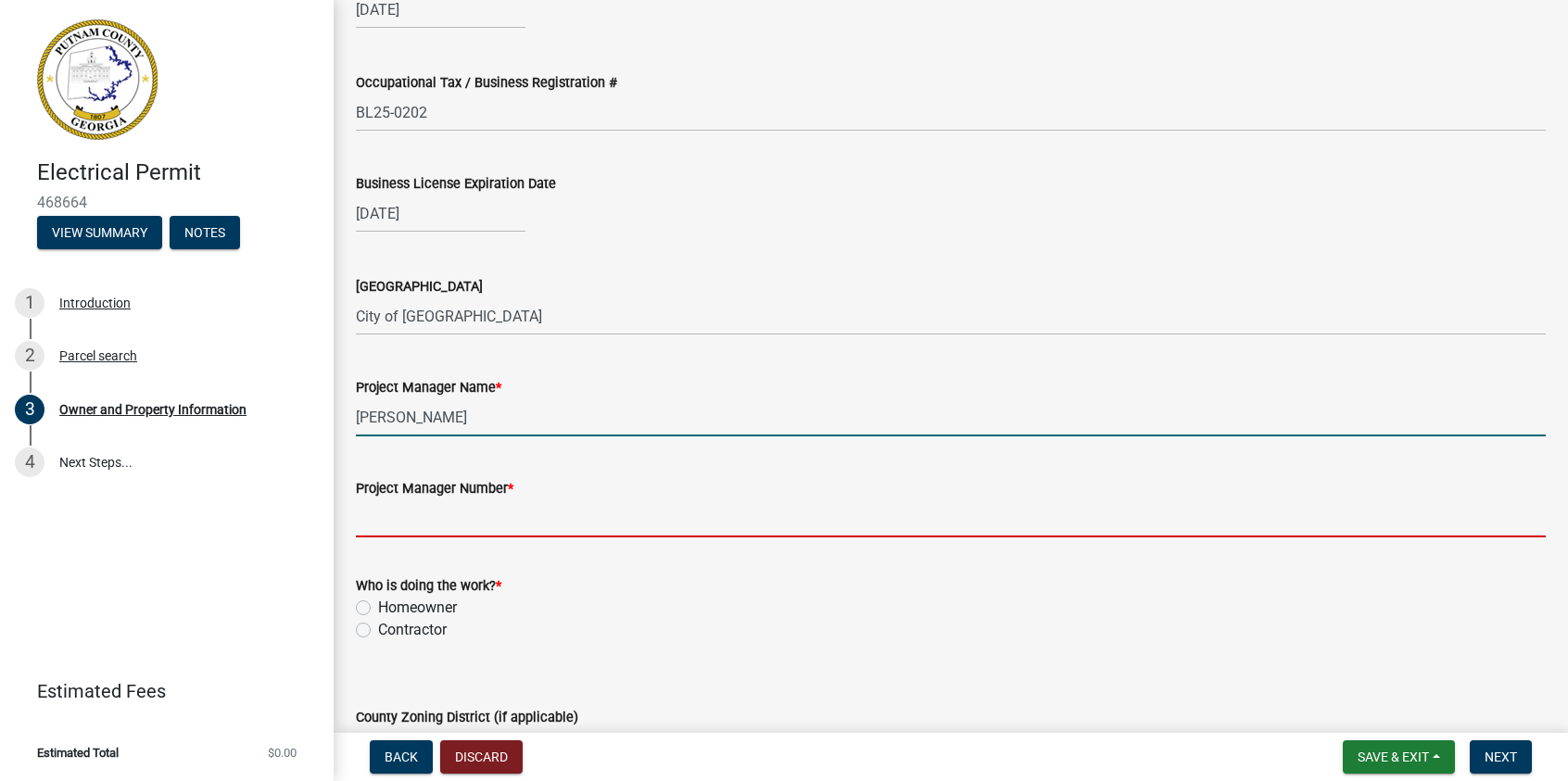
click at [384, 524] on input "Project Manager Number *" at bounding box center [950, 519] width 1190 height 38
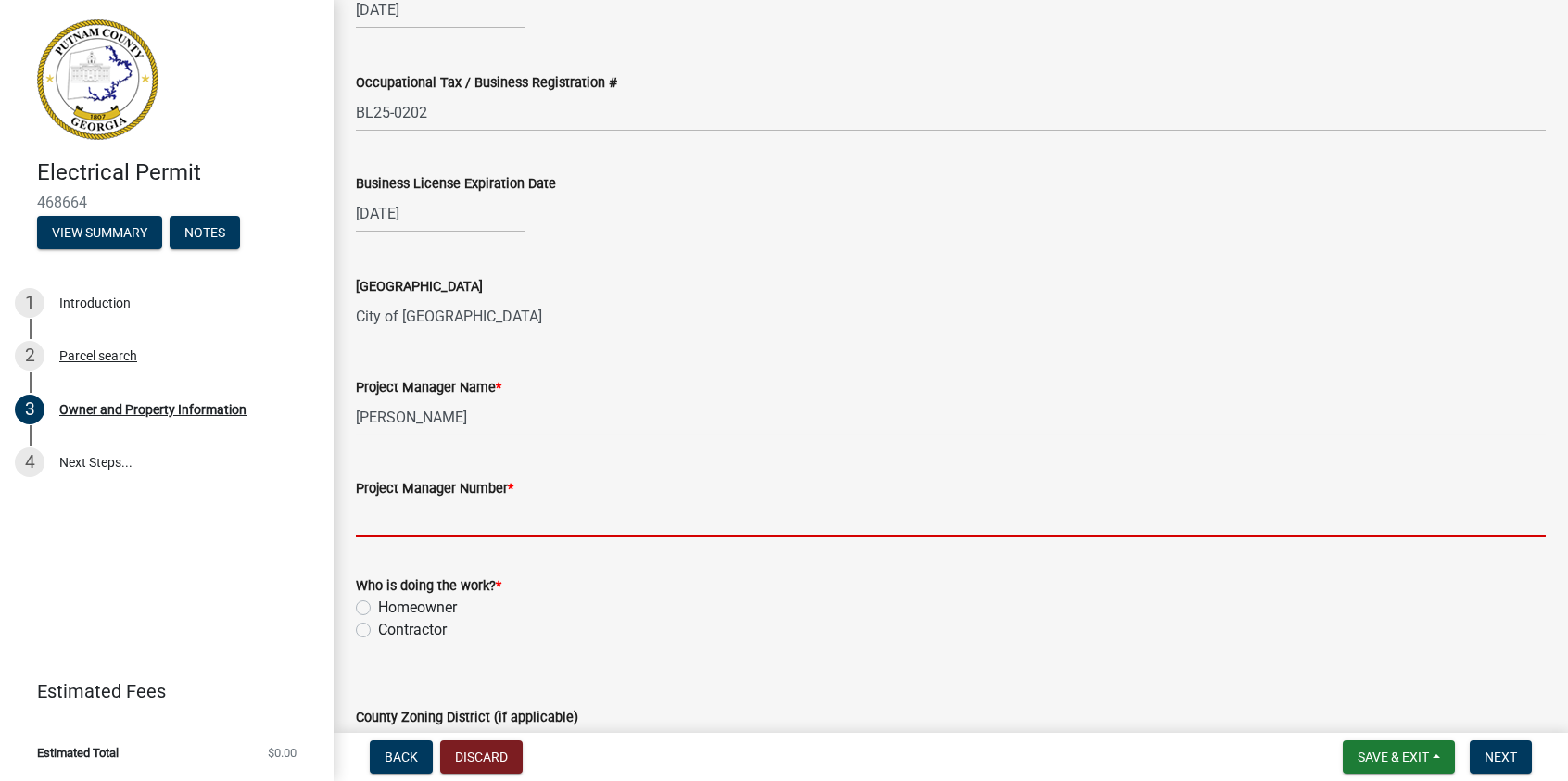
type input "[PHONE_NUMBER]"
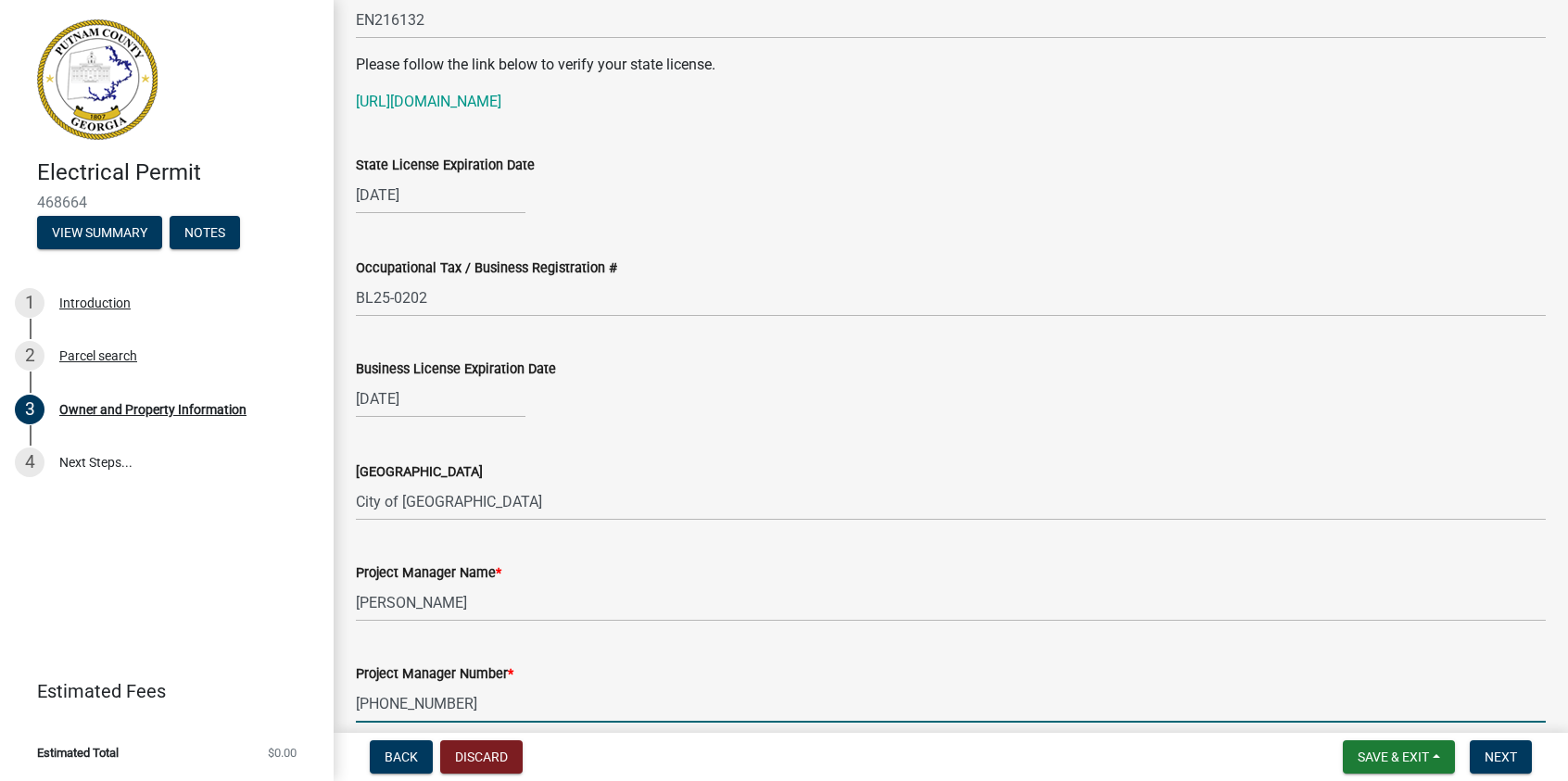
scroll to position [2595, 0]
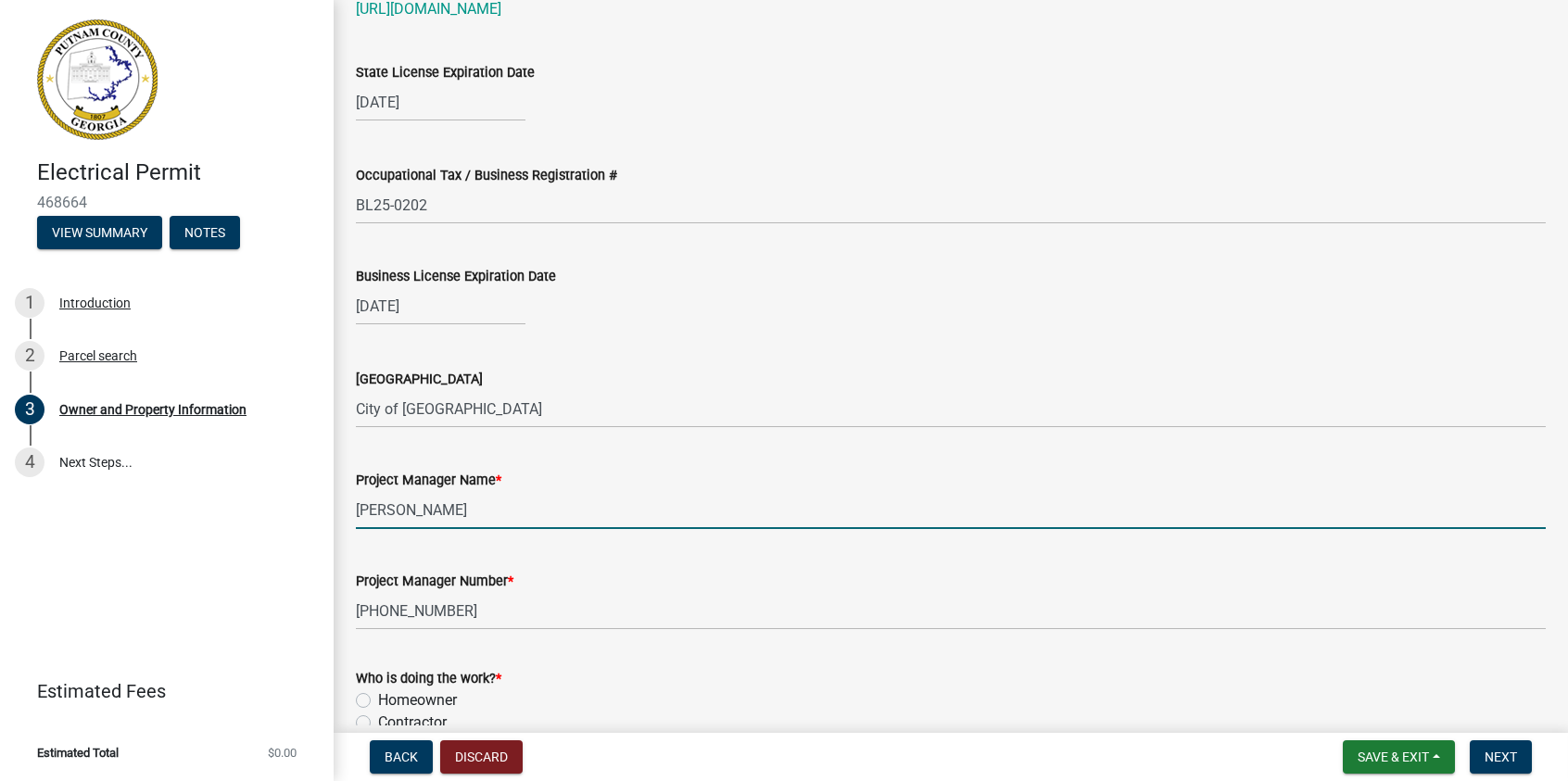
drag, startPoint x: 456, startPoint y: 513, endPoint x: 296, endPoint y: 515, distance: 160.0
click at [296, 515] on div "Electrical Permit 468664 View Summary Notes 1 Introduction 2 Parcel search 3 Ow…" at bounding box center [784, 390] width 1568 height 781
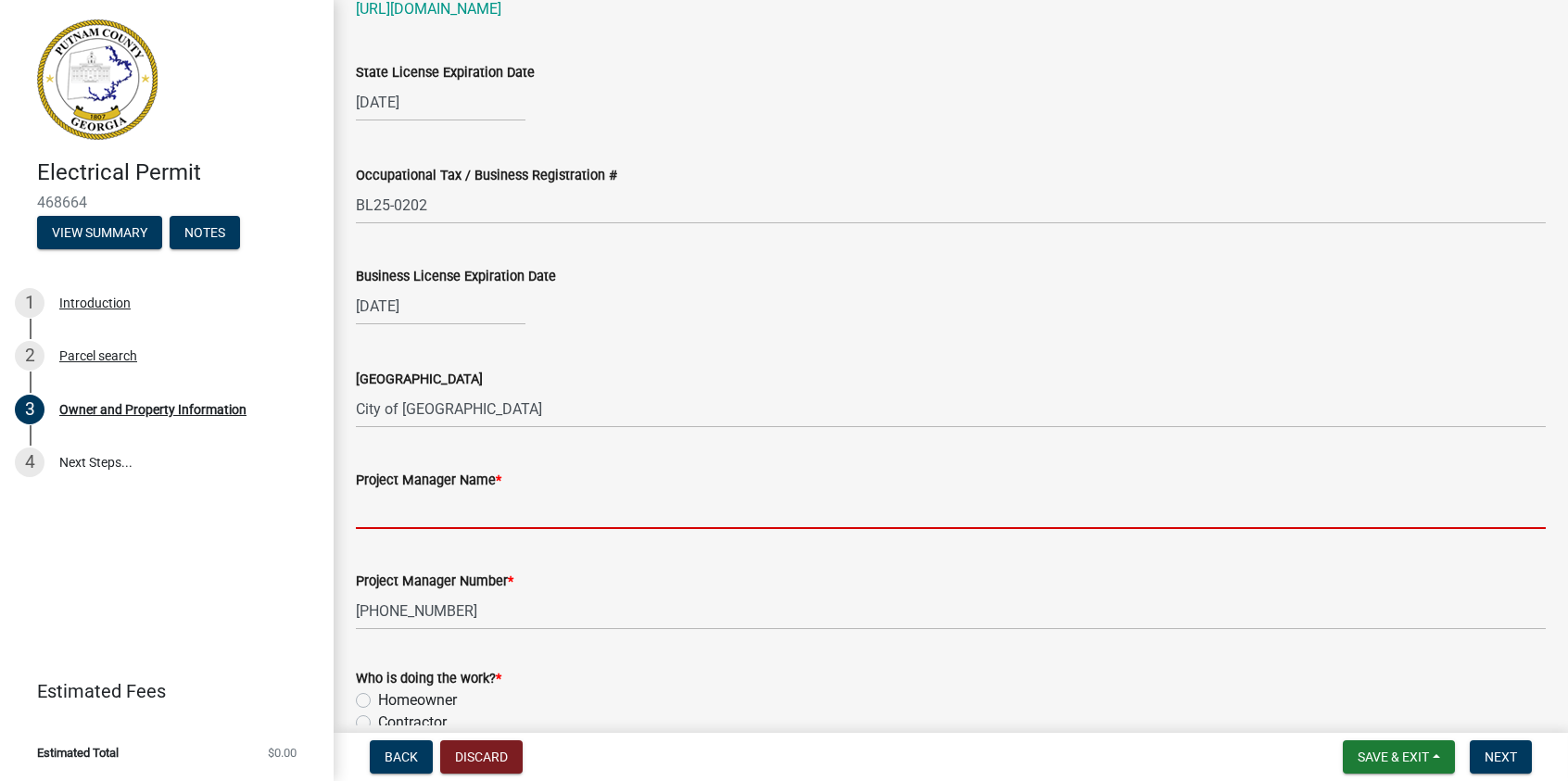
click at [398, 516] on input "Project Manager Name *" at bounding box center [950, 510] width 1190 height 38
type input "[PERSON_NAME]"
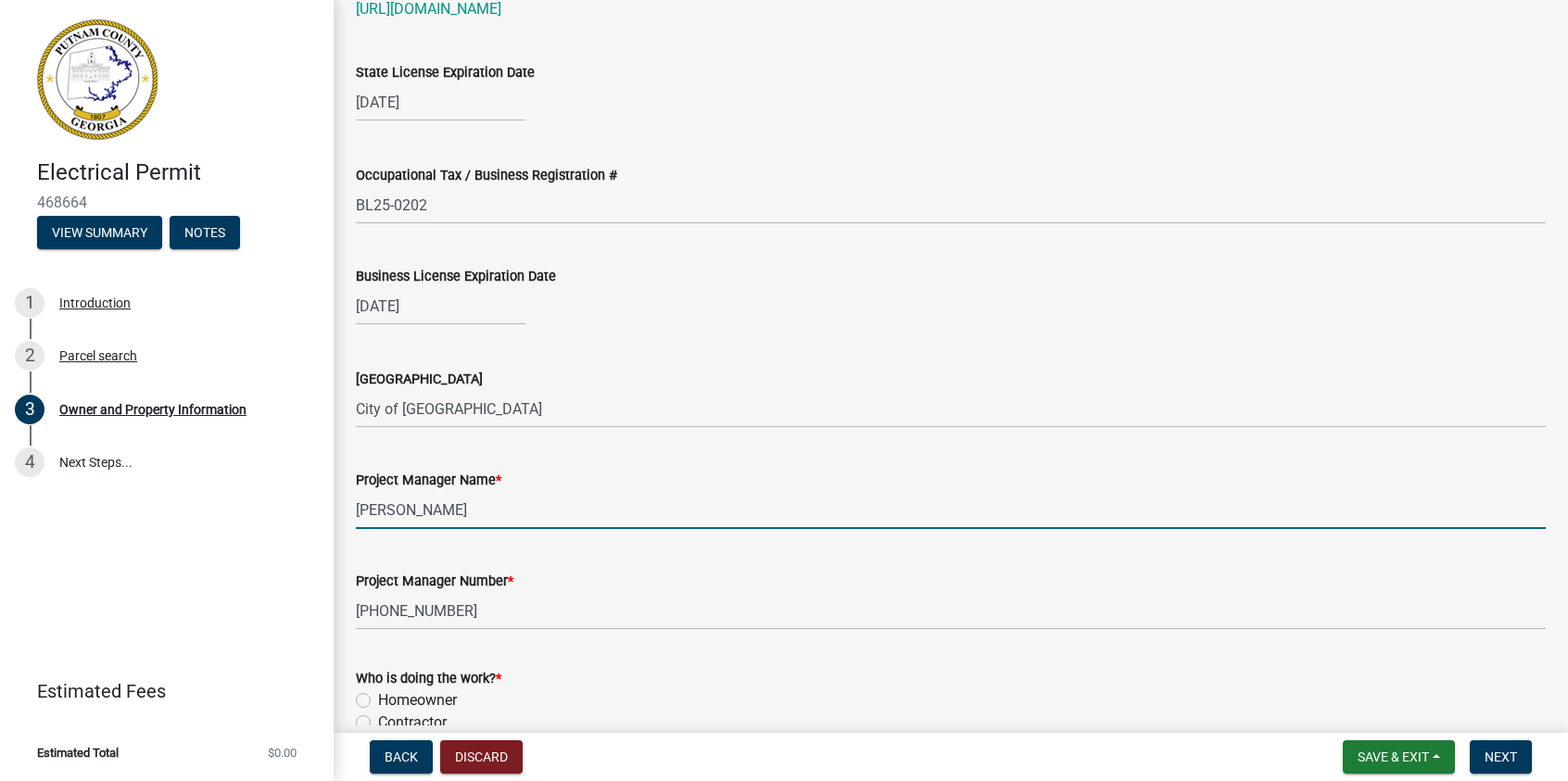
scroll to position [2780, 0]
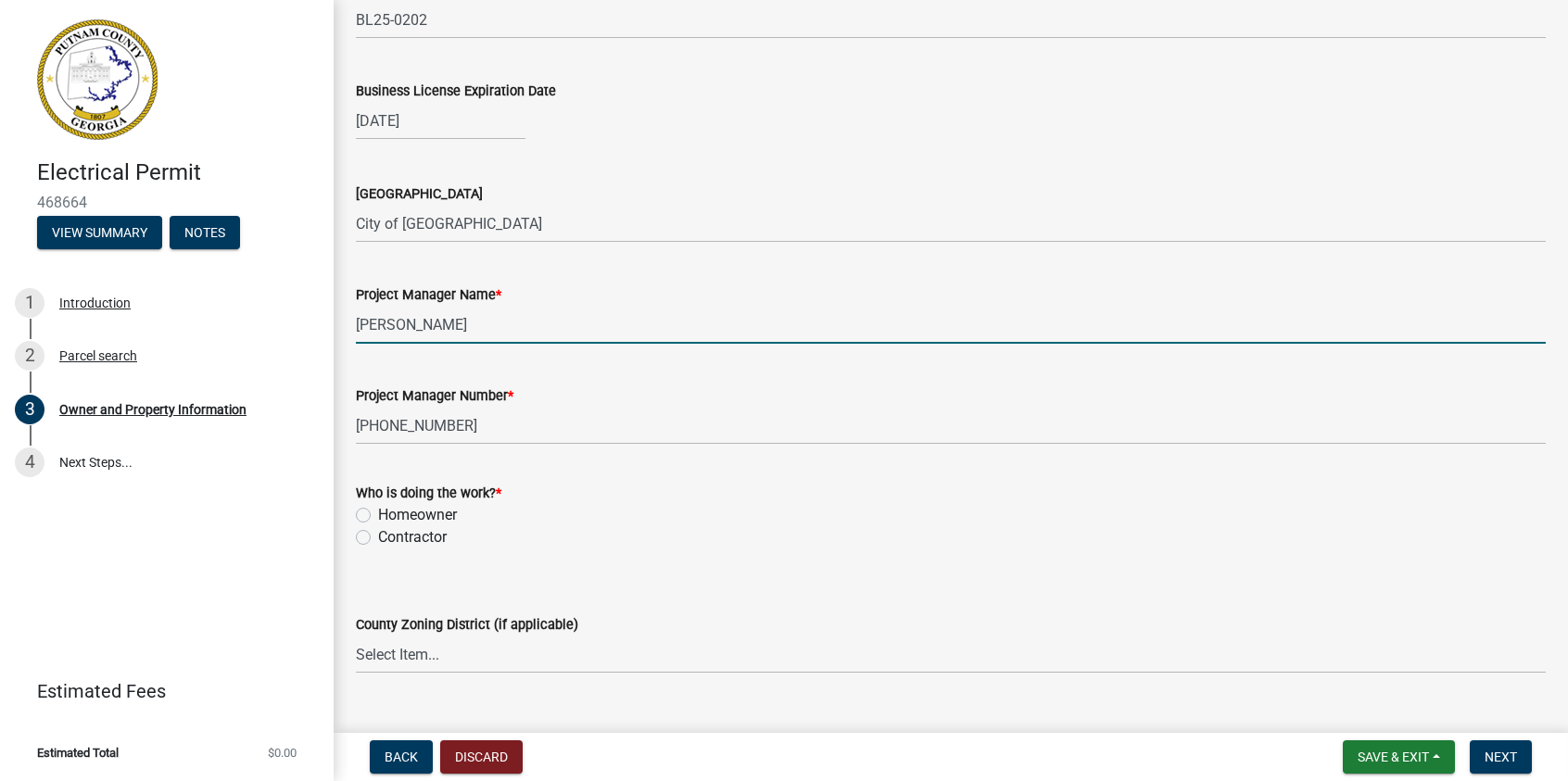
click at [378, 539] on label "Contractor" at bounding box center [413, 537] width 69 height 23
click at [378, 538] on input "Contractor" at bounding box center [384, 532] width 12 height 12
radio input "true"
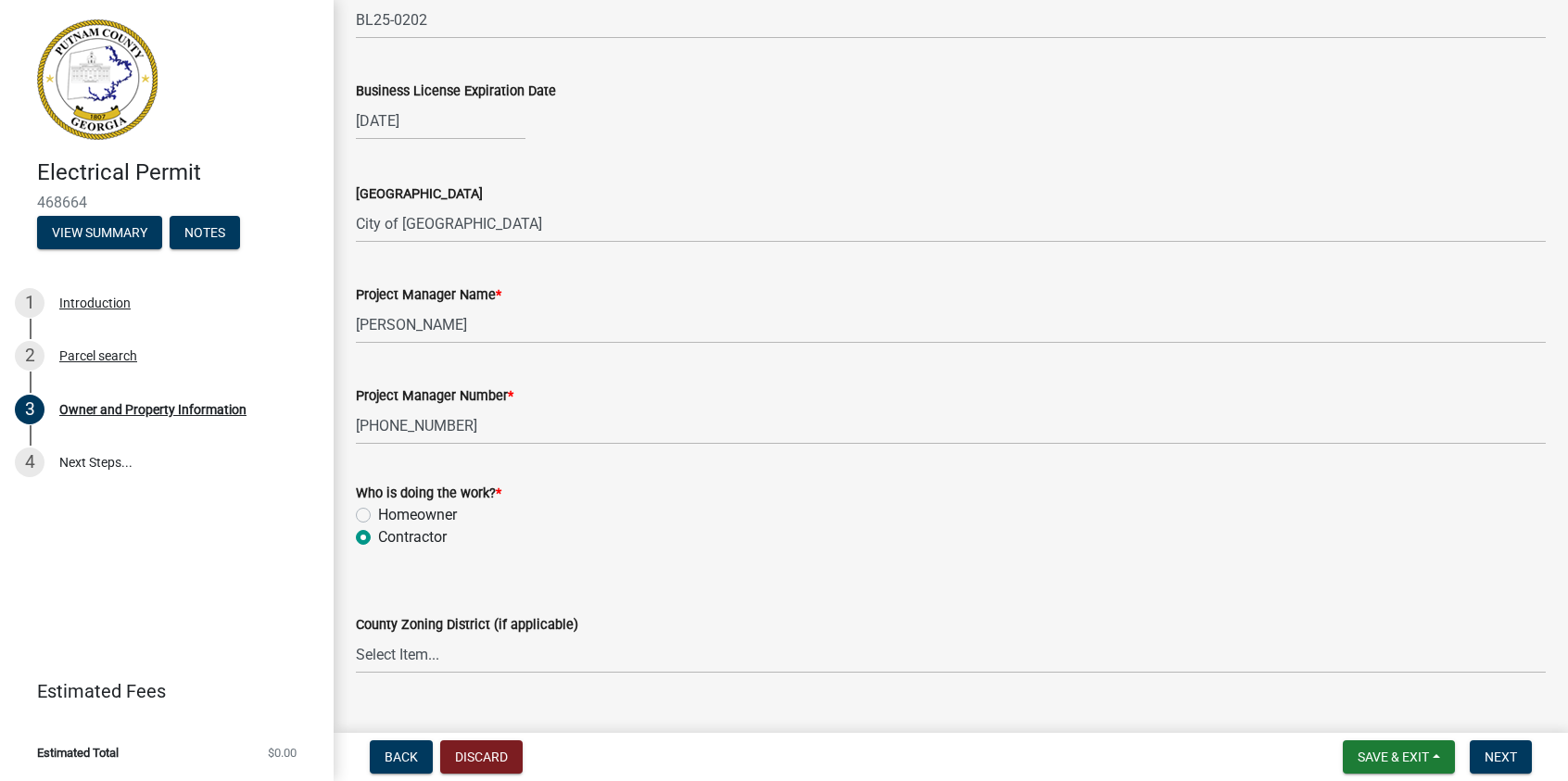
scroll to position [2873, 0]
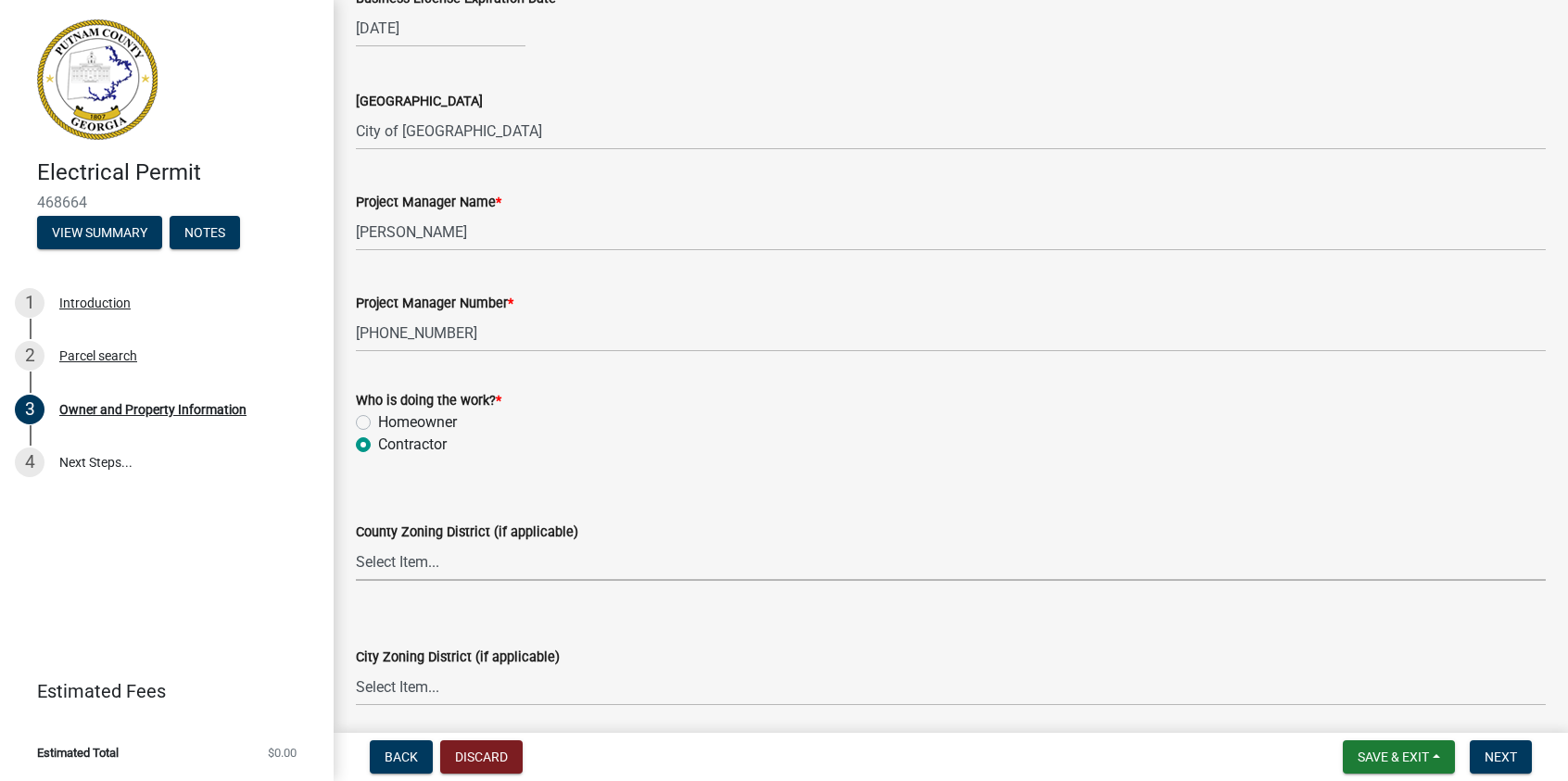
click at [378, 564] on select "Select Item... AG-1 R-1R R-1 R-2 MHP RM-1 RM-3 C-1 C-2 I-M PUD N/A" at bounding box center [950, 562] width 1190 height 38
click at [356, 543] on select "Select Item... AG-1 R-1R R-1 R-2 MHP RM-1 RM-3 C-1 C-2 I-M PUD N/A" at bounding box center [950, 562] width 1190 height 38
select select "0688c8c3-ca83-4764-a677-531fbc17e6cb"
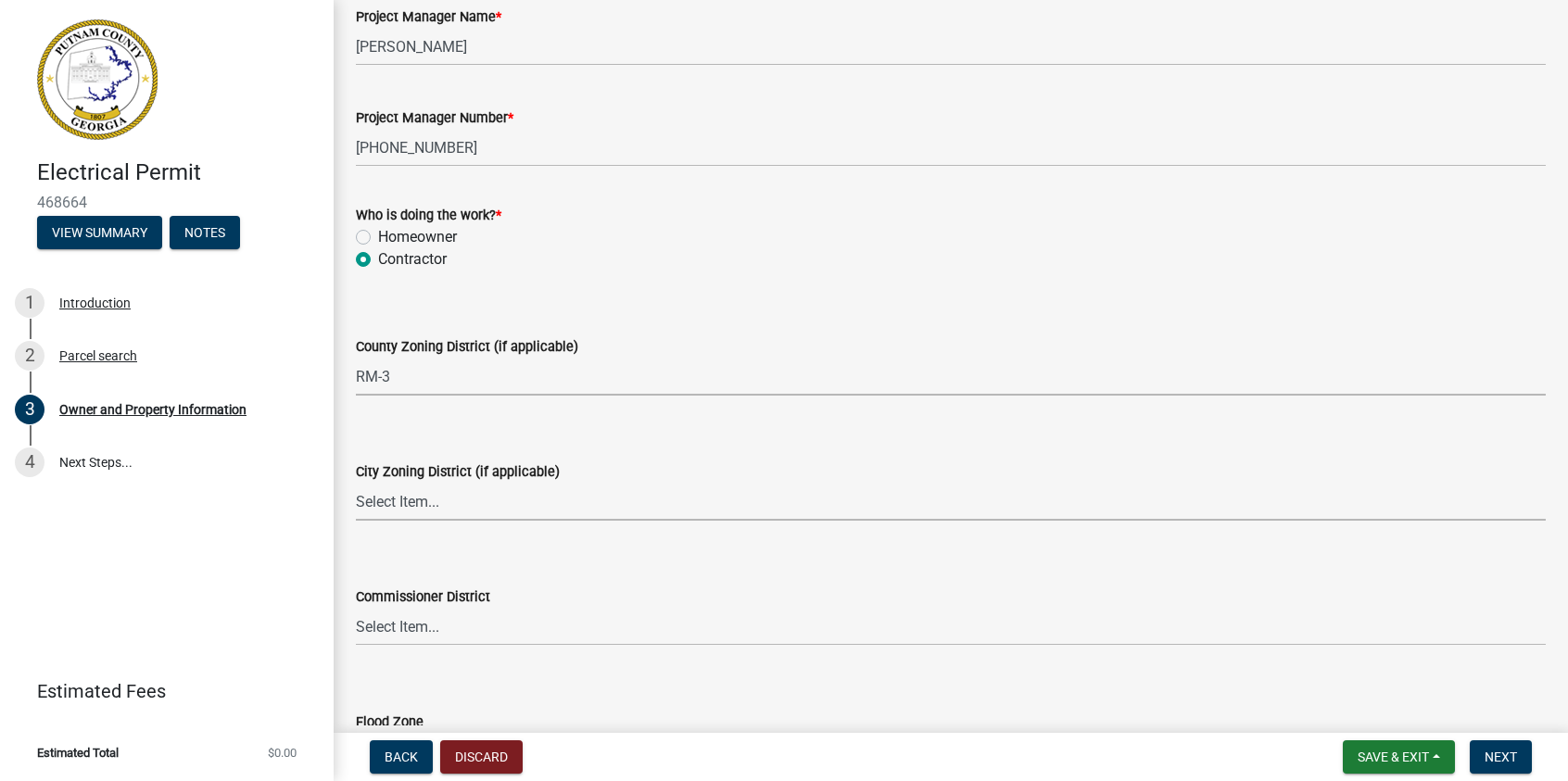
click at [398, 491] on select "Select Item... A-1 A-2 R-1 R-2 R-3 R-4 MHP C-1 C-2 I-1 I-2 DB FH H-P N/A" at bounding box center [950, 502] width 1190 height 38
click at [356, 483] on select "Select Item... A-1 A-2 R-1 R-2 R-3 R-4 MHP C-1 C-2 I-1 I-2 DB FH H-P N/A" at bounding box center [950, 502] width 1190 height 38
select select "83394b22-4a11-496c-8e5c-75ade2e72faf"
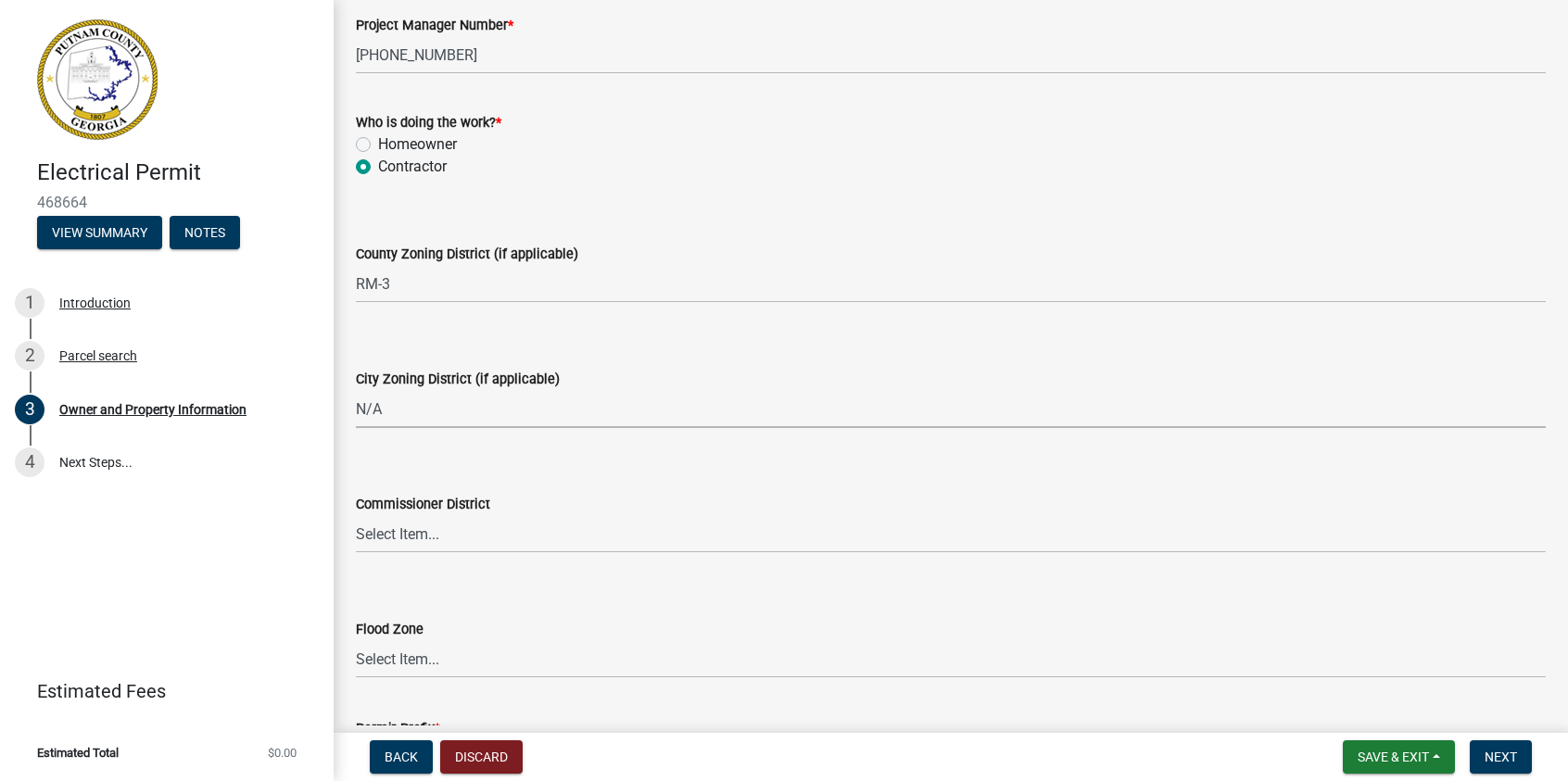
scroll to position [3244, 0]
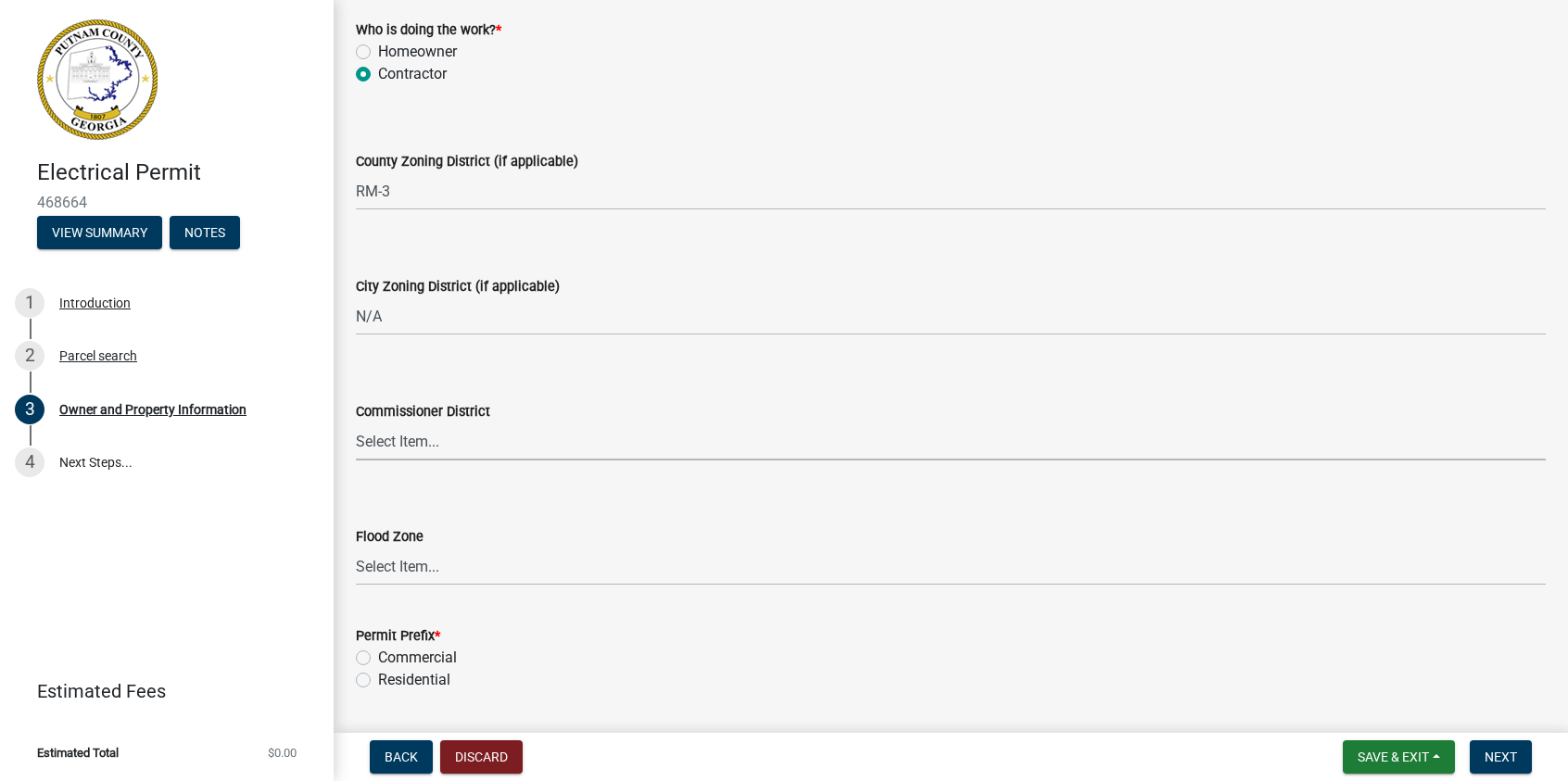
click at [418, 433] on select "Select Item... District 1 District 2 District 3 District 4" at bounding box center [950, 441] width 1190 height 38
click at [356, 422] on select "Select Item... District 1 District 2 District 3 District 4" at bounding box center [950, 441] width 1190 height 38
select select "469c5908-2854-42d5-89ed-bee7fc26529e"
click at [378, 683] on label "Residential" at bounding box center [415, 680] width 73 height 23
click at [378, 681] on input "Residential" at bounding box center [384, 675] width 12 height 12
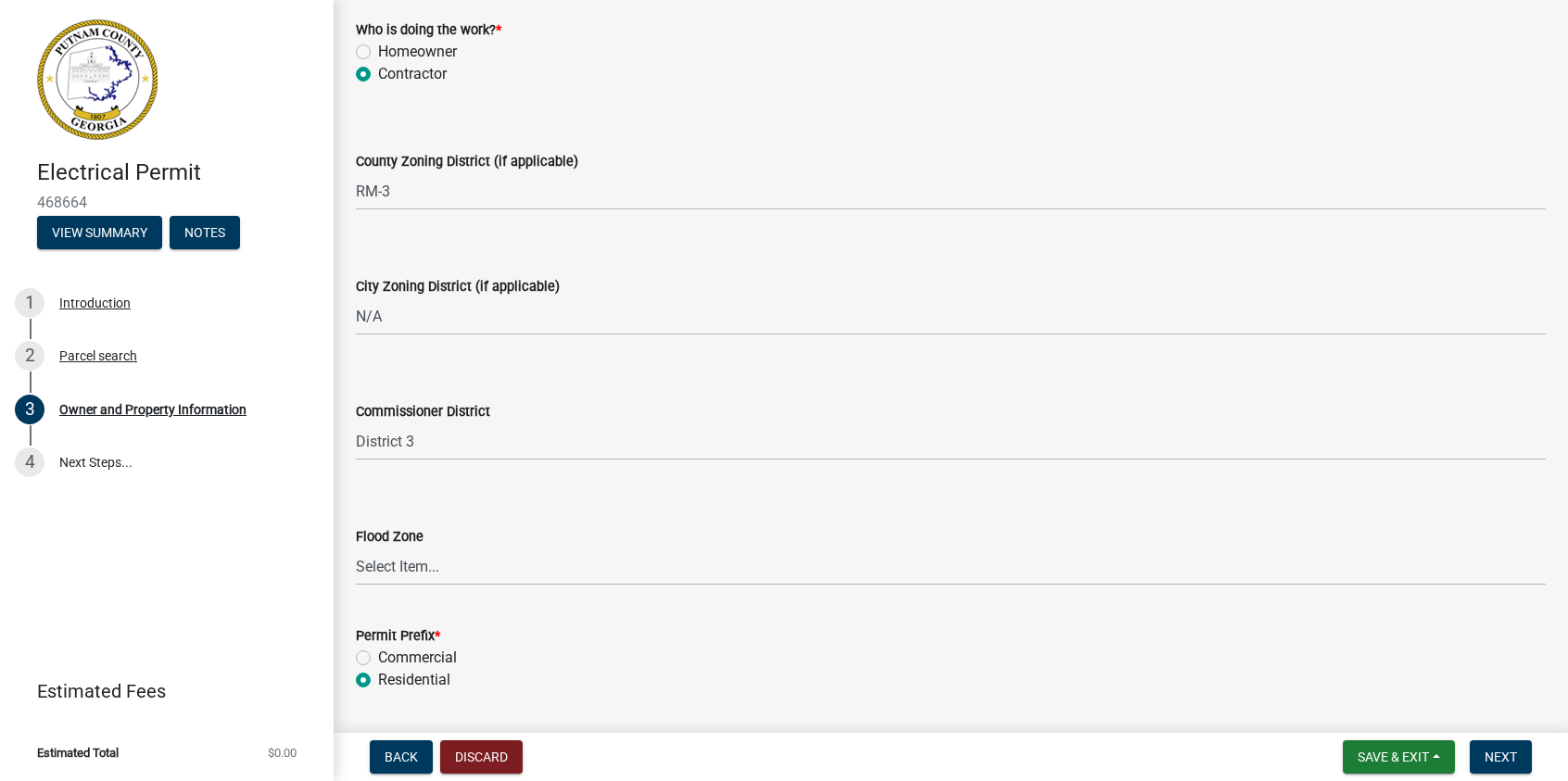
radio input "true"
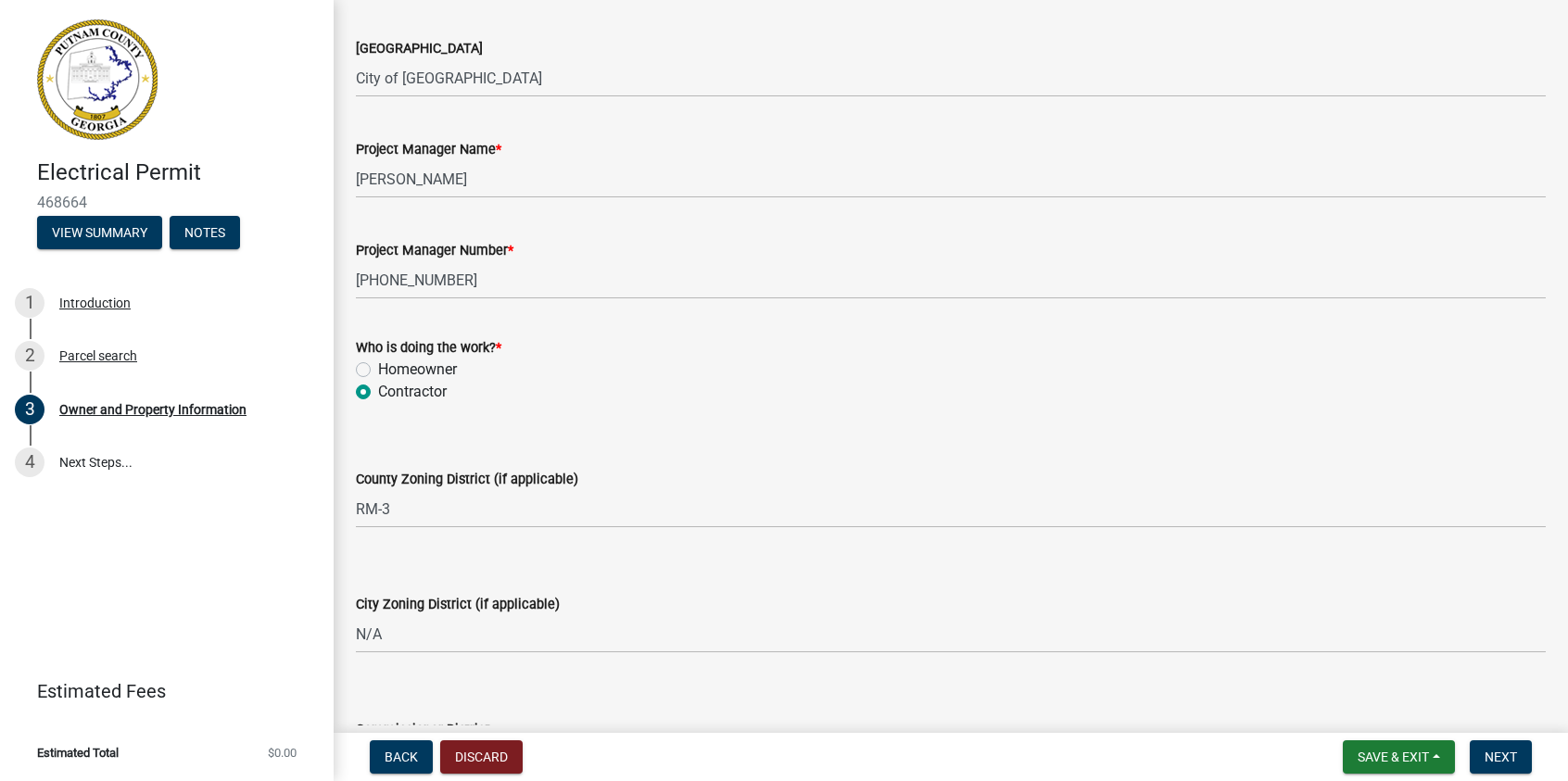
scroll to position [3297, 0]
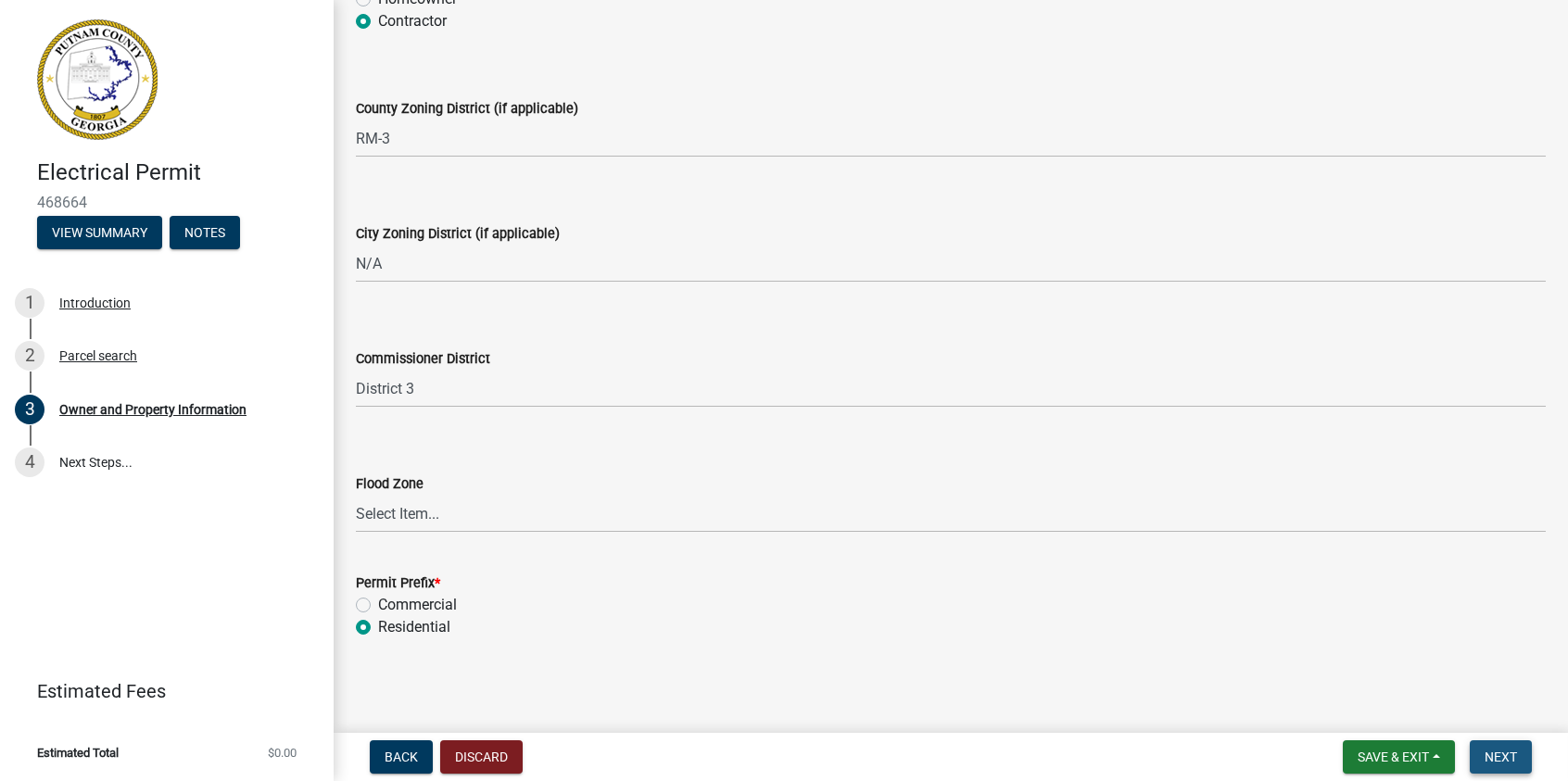
click at [1501, 752] on span "Next" at bounding box center [1500, 756] width 32 height 15
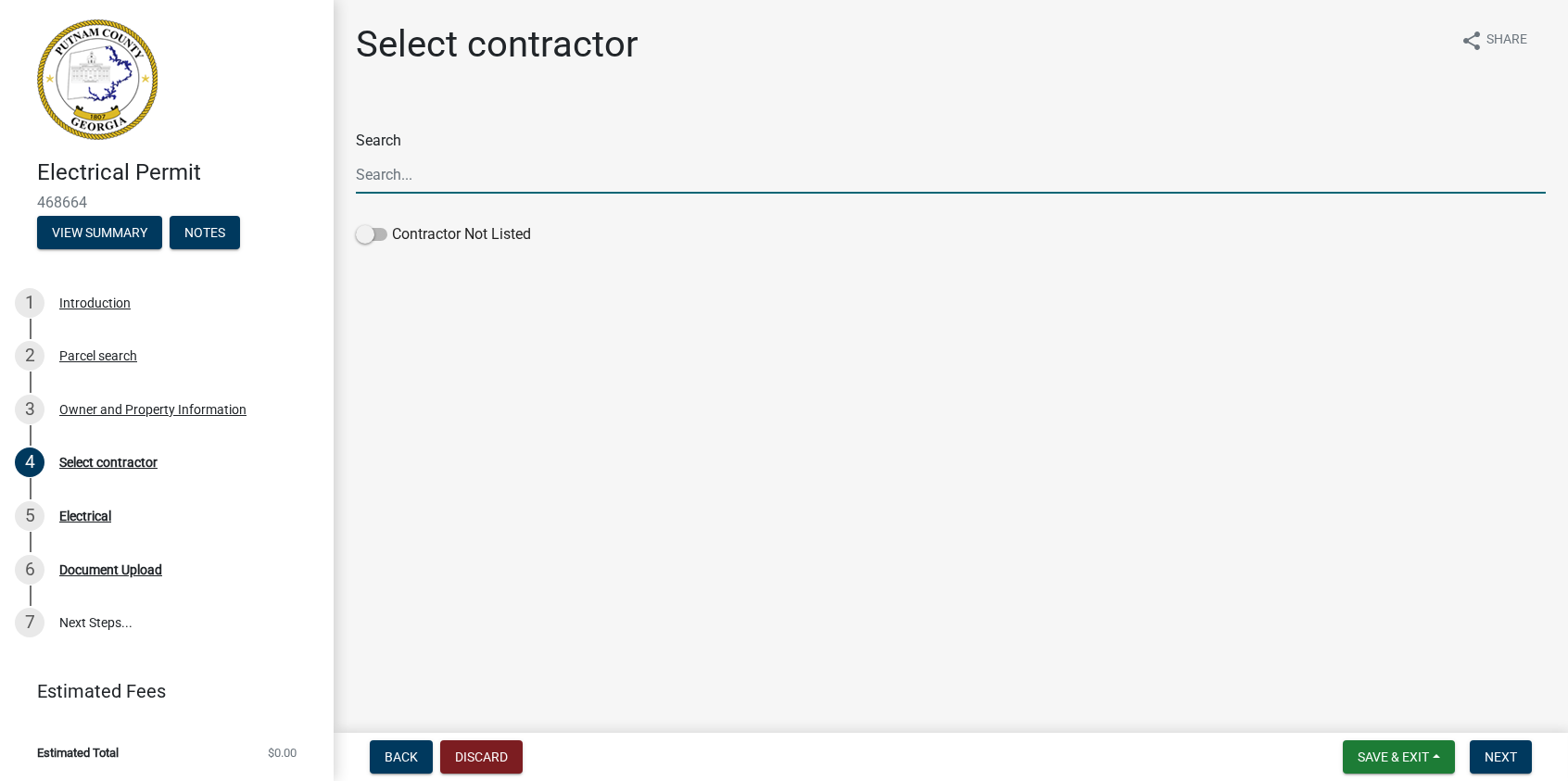
click at [445, 170] on input "Search" at bounding box center [950, 174] width 1190 height 38
type input "[PERSON_NAME]"
click at [367, 234] on span at bounding box center [371, 234] width 31 height 13
click at [392, 223] on input "Contractor Not Listed" at bounding box center [392, 223] width 0 height 0
drag, startPoint x: 449, startPoint y: 175, endPoint x: 355, endPoint y: 176, distance: 94.0
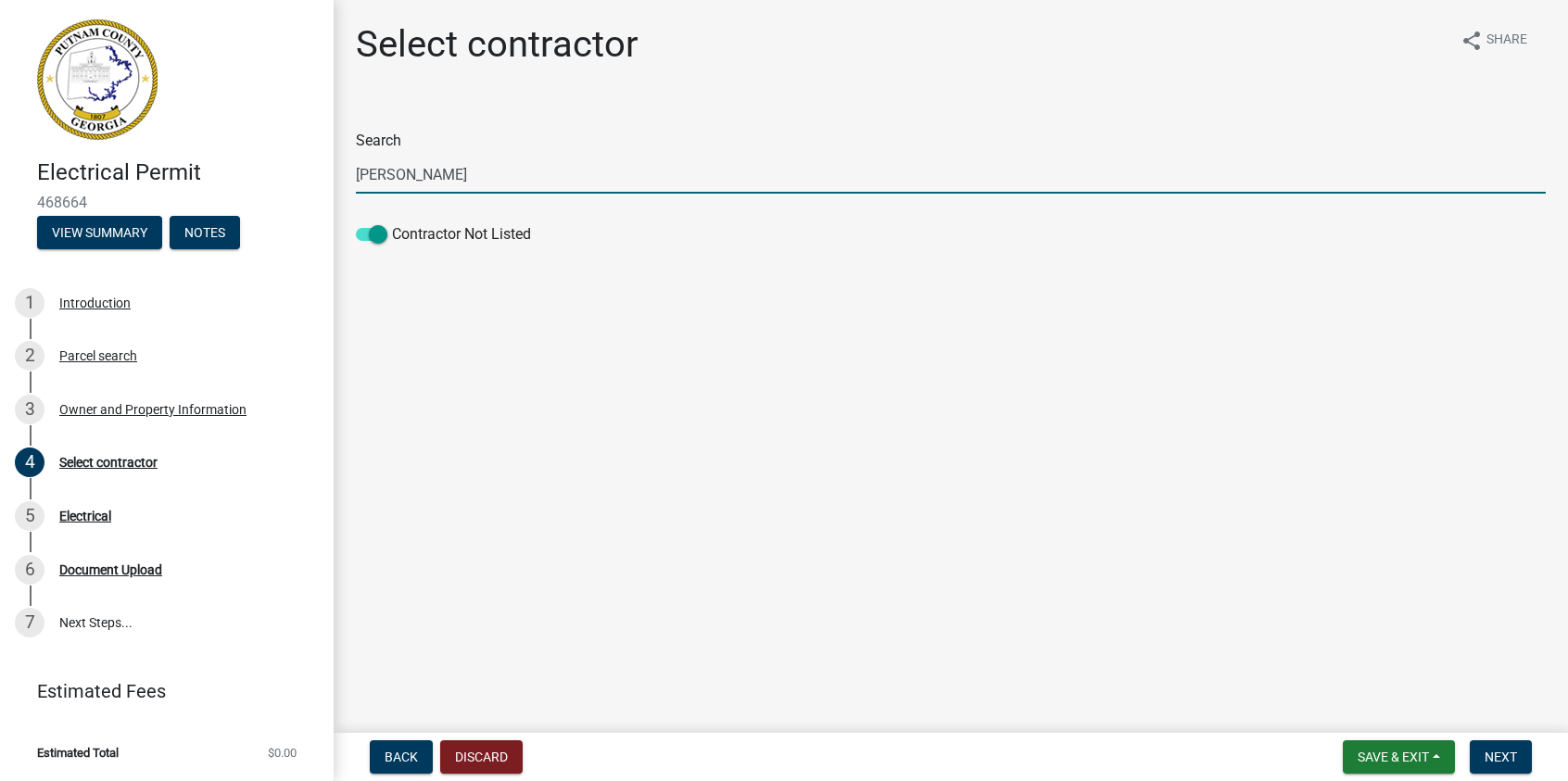
click at [356, 176] on input "[PERSON_NAME]" at bounding box center [950, 174] width 1190 height 38
type input "Thrower Electric Inc."
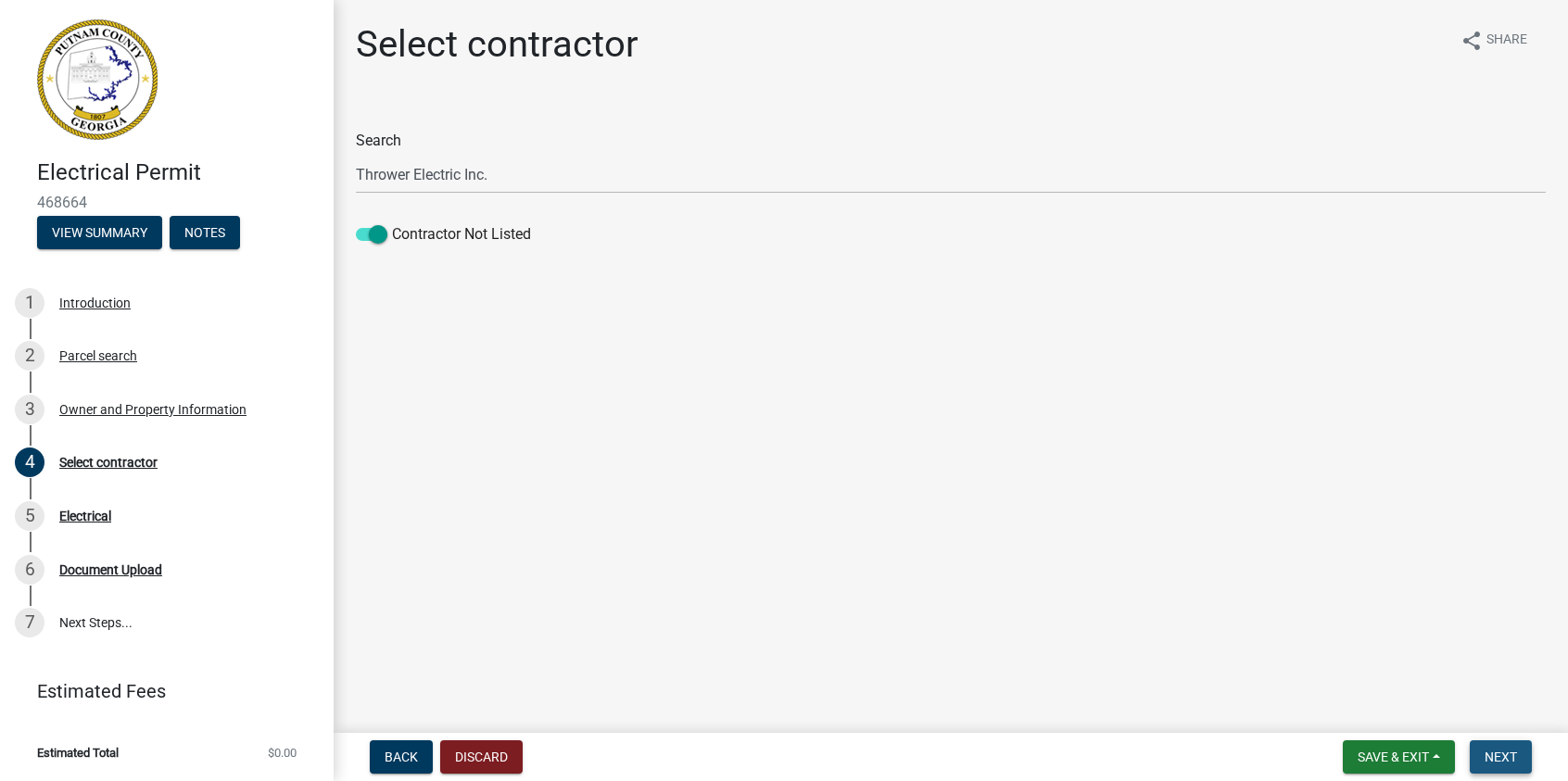
click at [1514, 755] on span "Next" at bounding box center [1500, 756] width 32 height 15
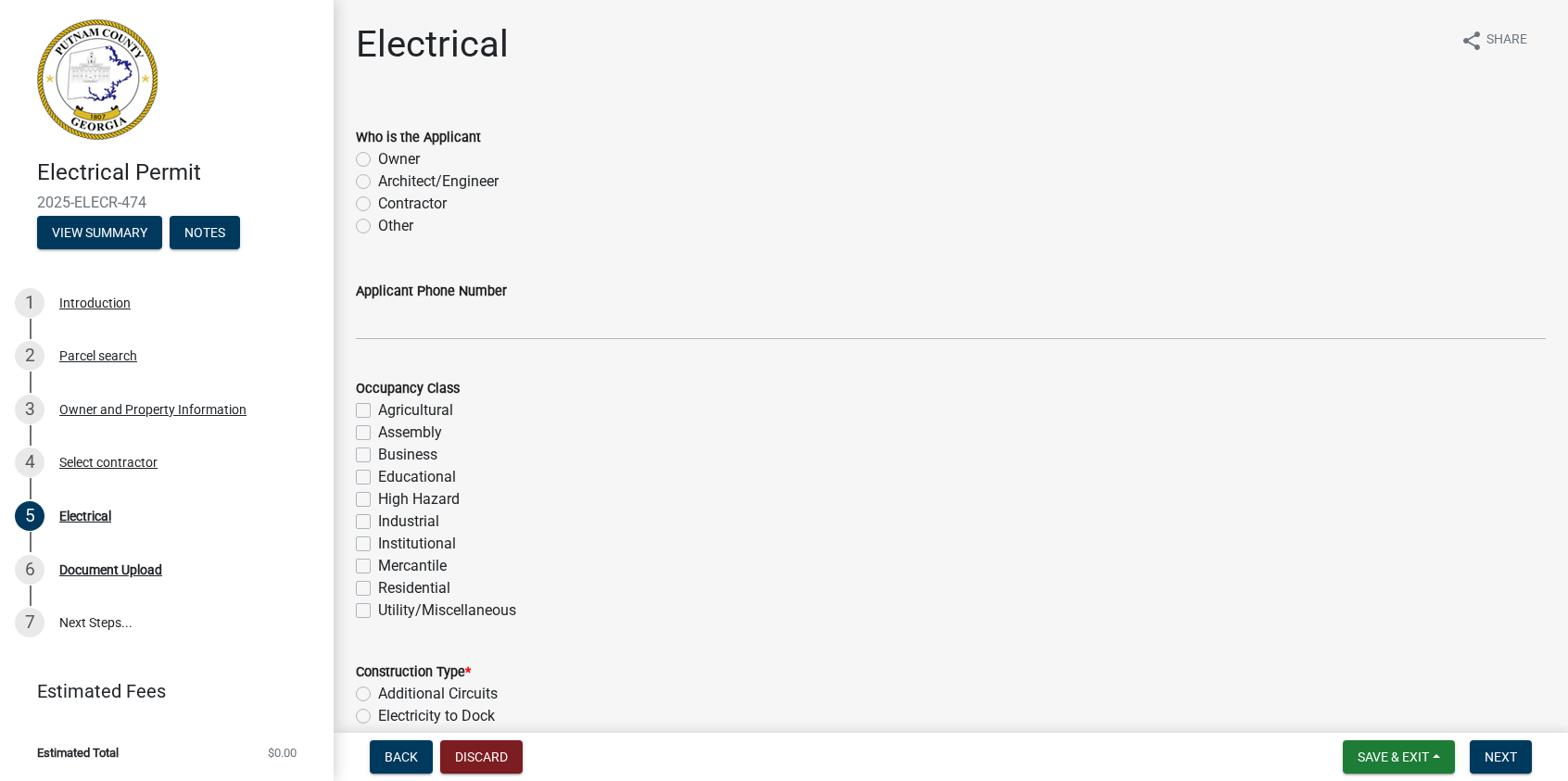
click at [378, 207] on label "Contractor" at bounding box center [413, 203] width 69 height 23
click at [378, 204] on input "Contractor" at bounding box center [384, 198] width 12 height 12
radio input "true"
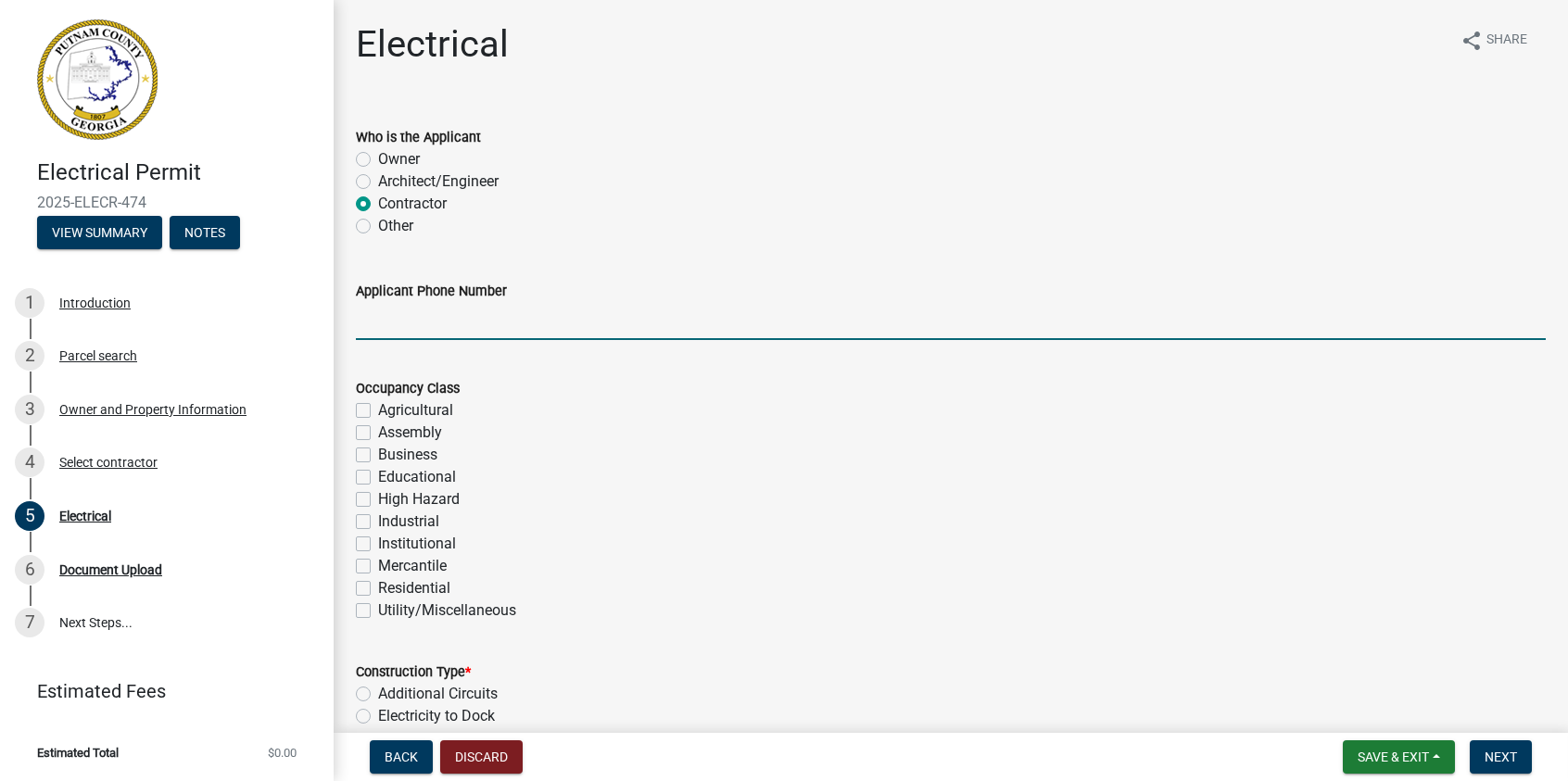
click at [405, 324] on input "Applicant Phone Number" at bounding box center [950, 321] width 1190 height 38
type input "[PHONE_NUMBER]"
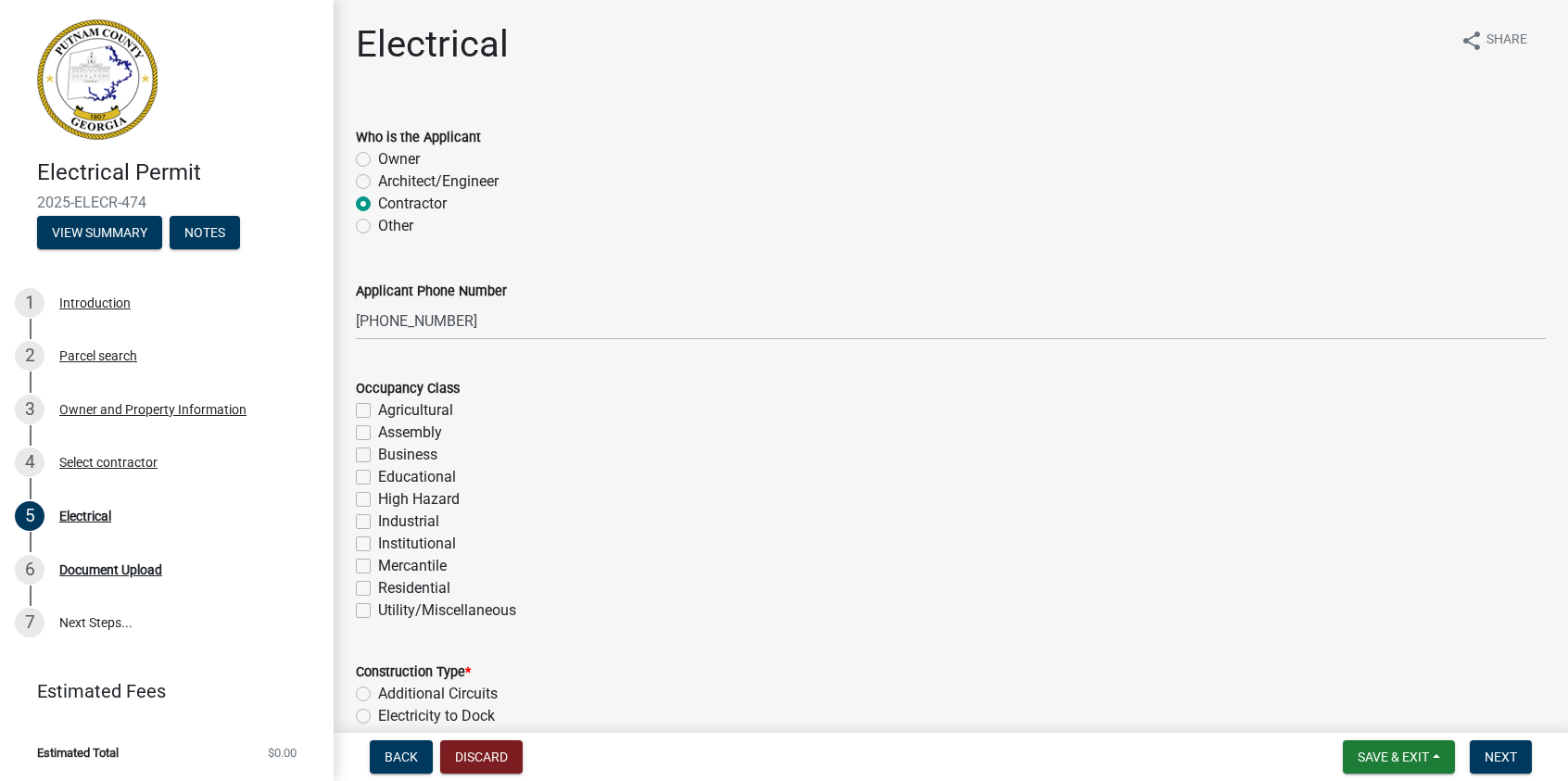
click at [378, 587] on label "Residential" at bounding box center [415, 588] width 73 height 23
click at [378, 587] on input "Residential" at bounding box center [384, 584] width 12 height 12
checkbox input "true"
checkbox input "false"
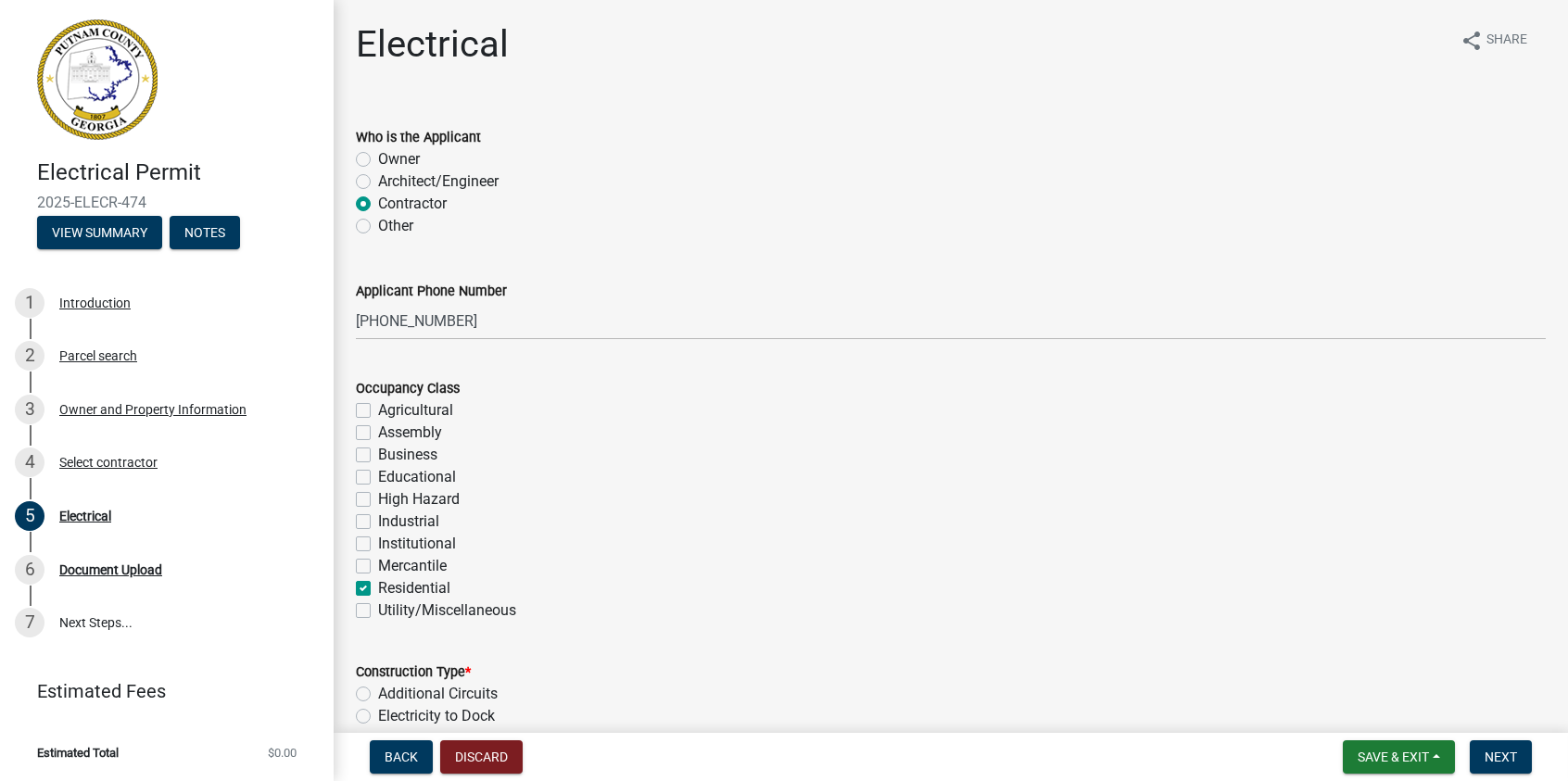
checkbox input "false"
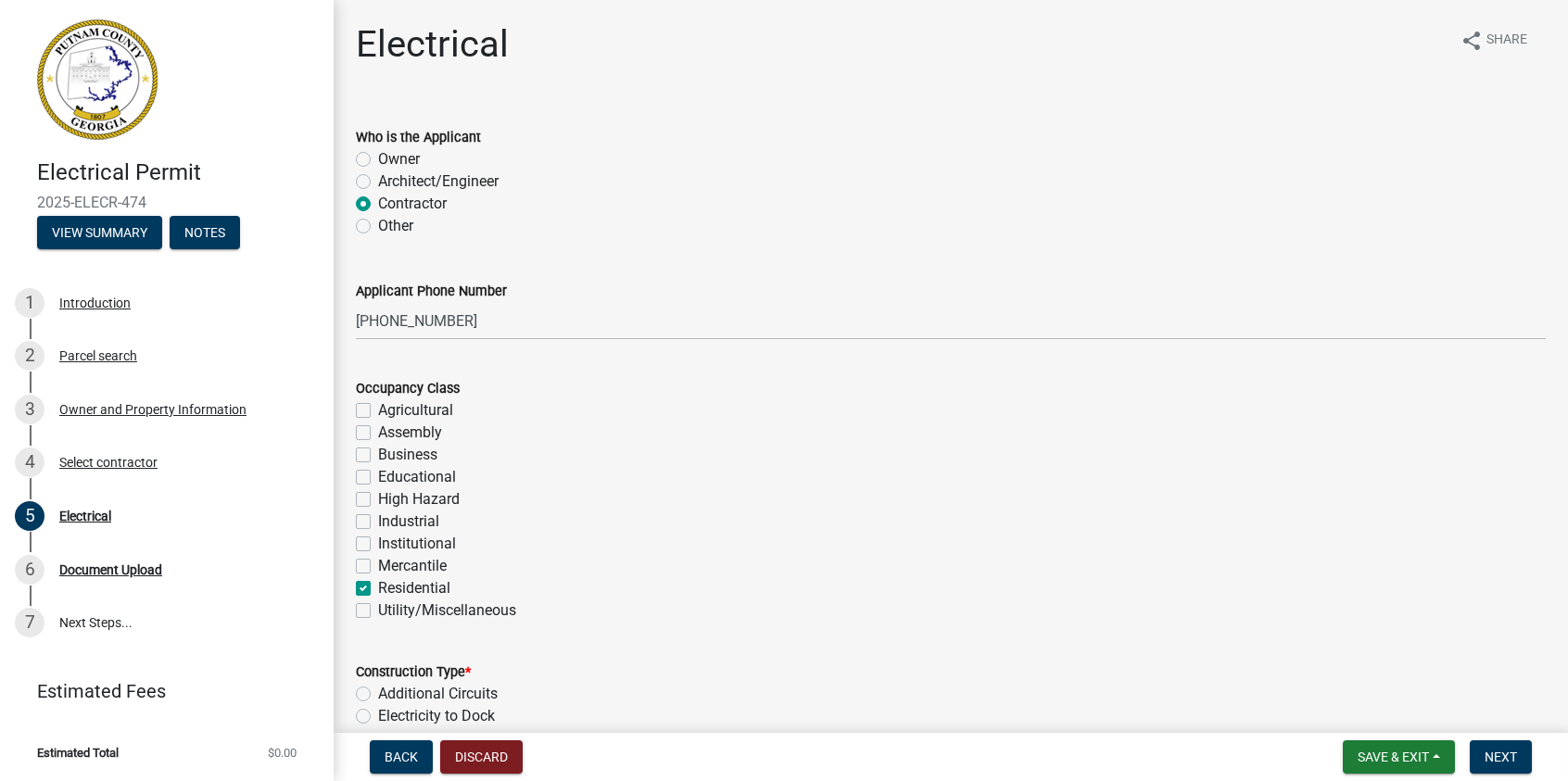
checkbox input "false"
checkbox input "true"
checkbox input "false"
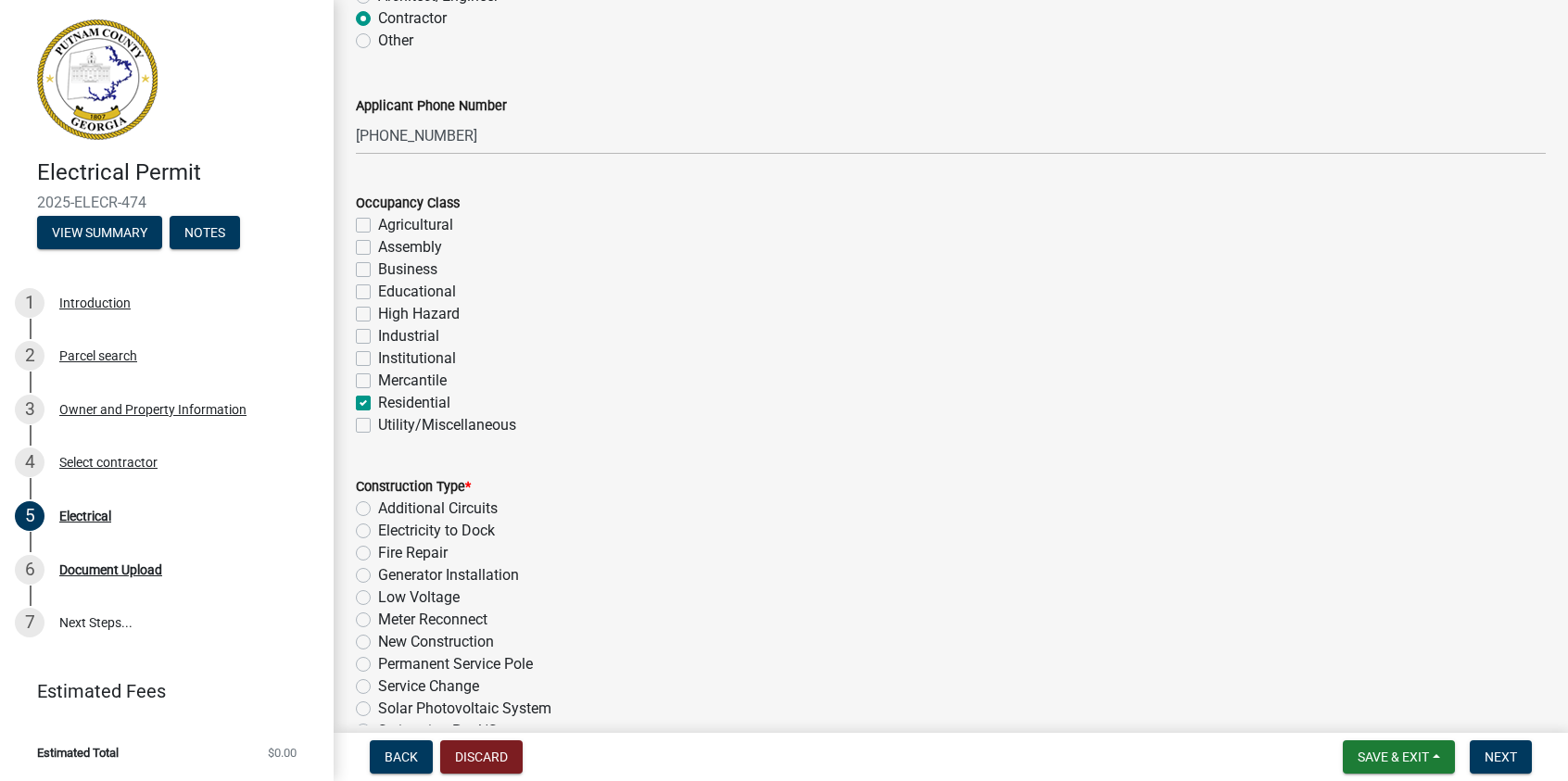
scroll to position [278, 0]
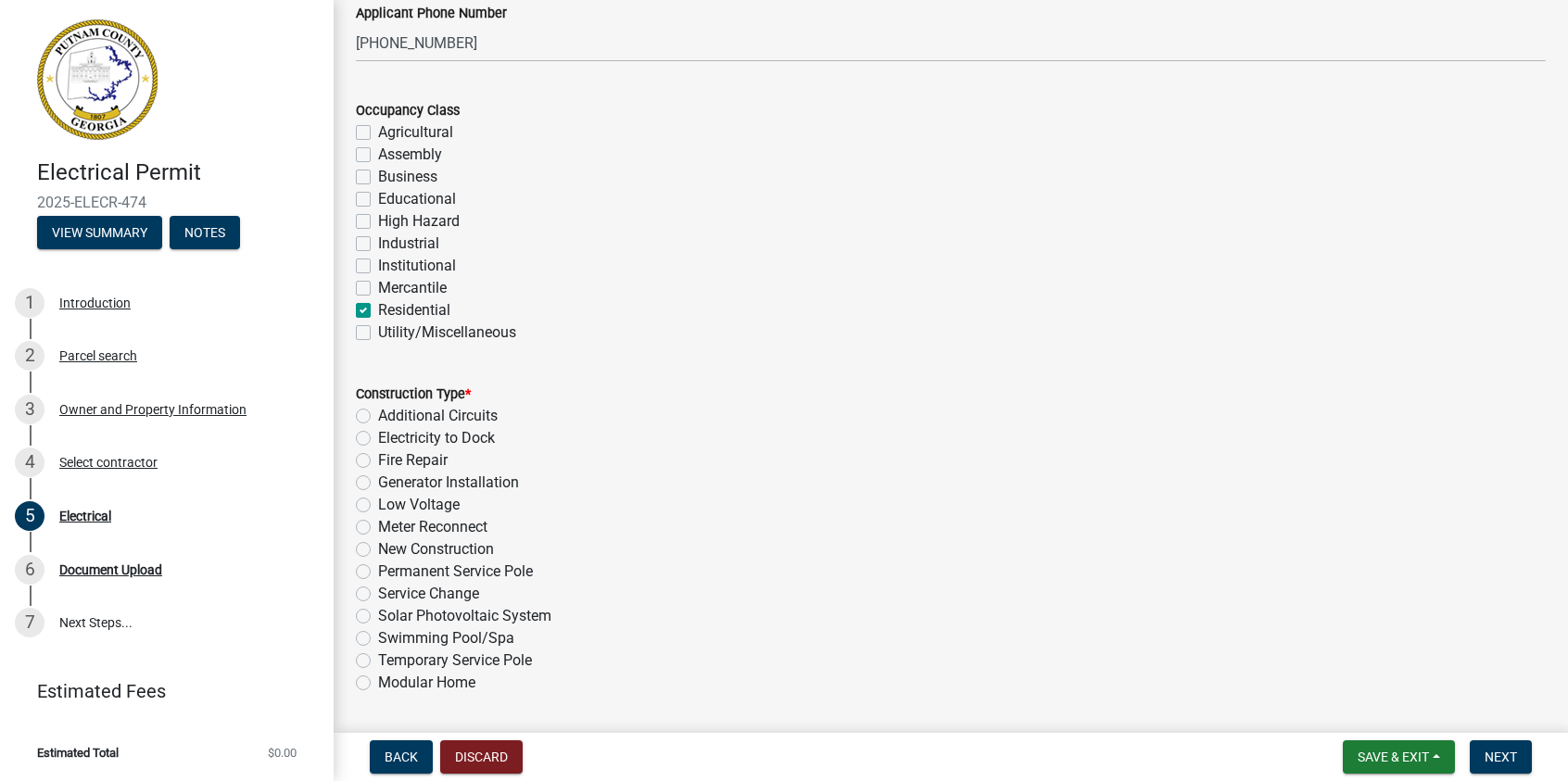
click at [378, 656] on label "Temporary Service Pole" at bounding box center [455, 660] width 154 height 23
click at [378, 656] on input "Temporary Service Pole" at bounding box center [384, 655] width 12 height 12
radio input "true"
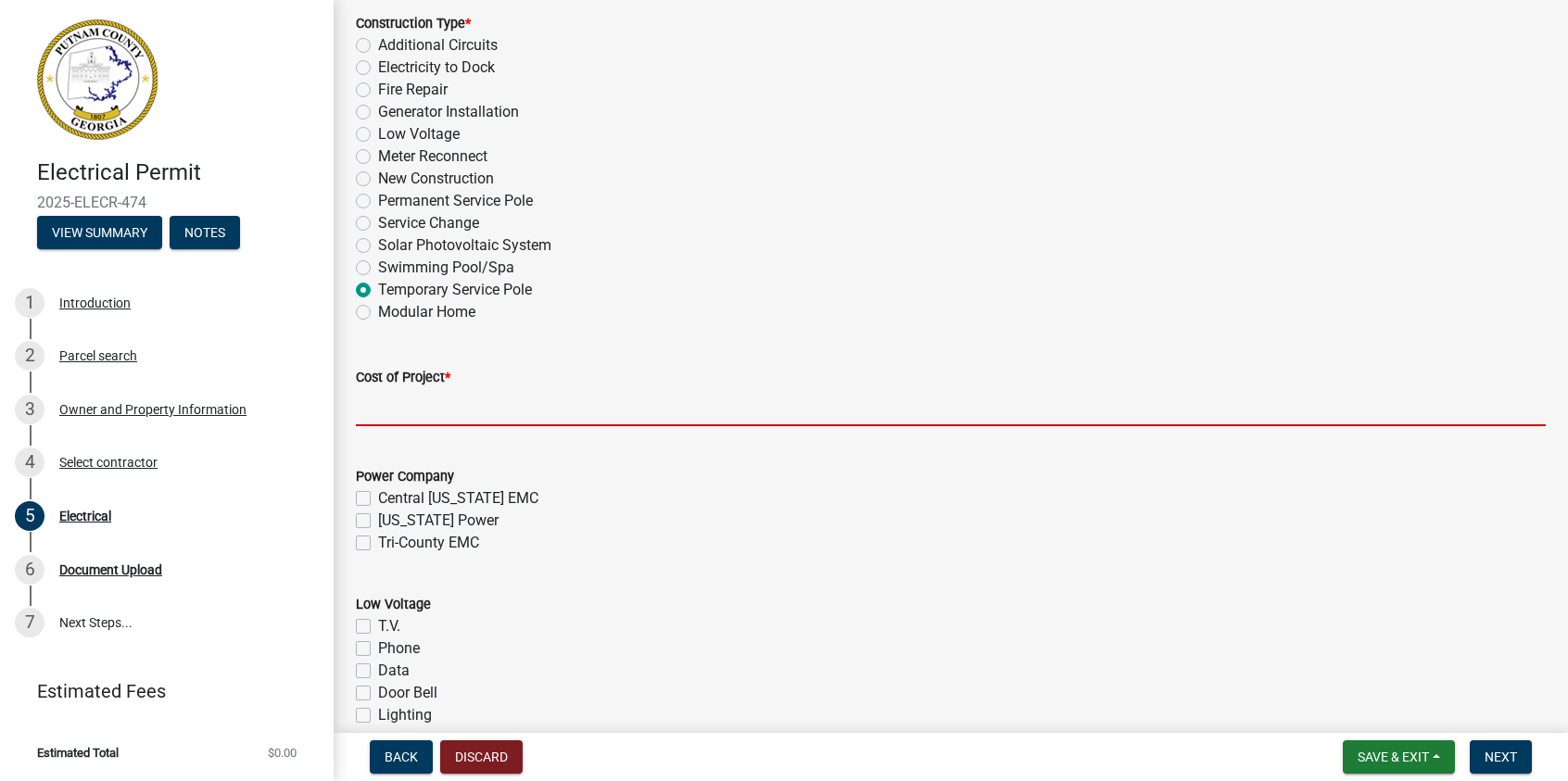
click at [431, 410] on input "text" at bounding box center [950, 407] width 1190 height 38
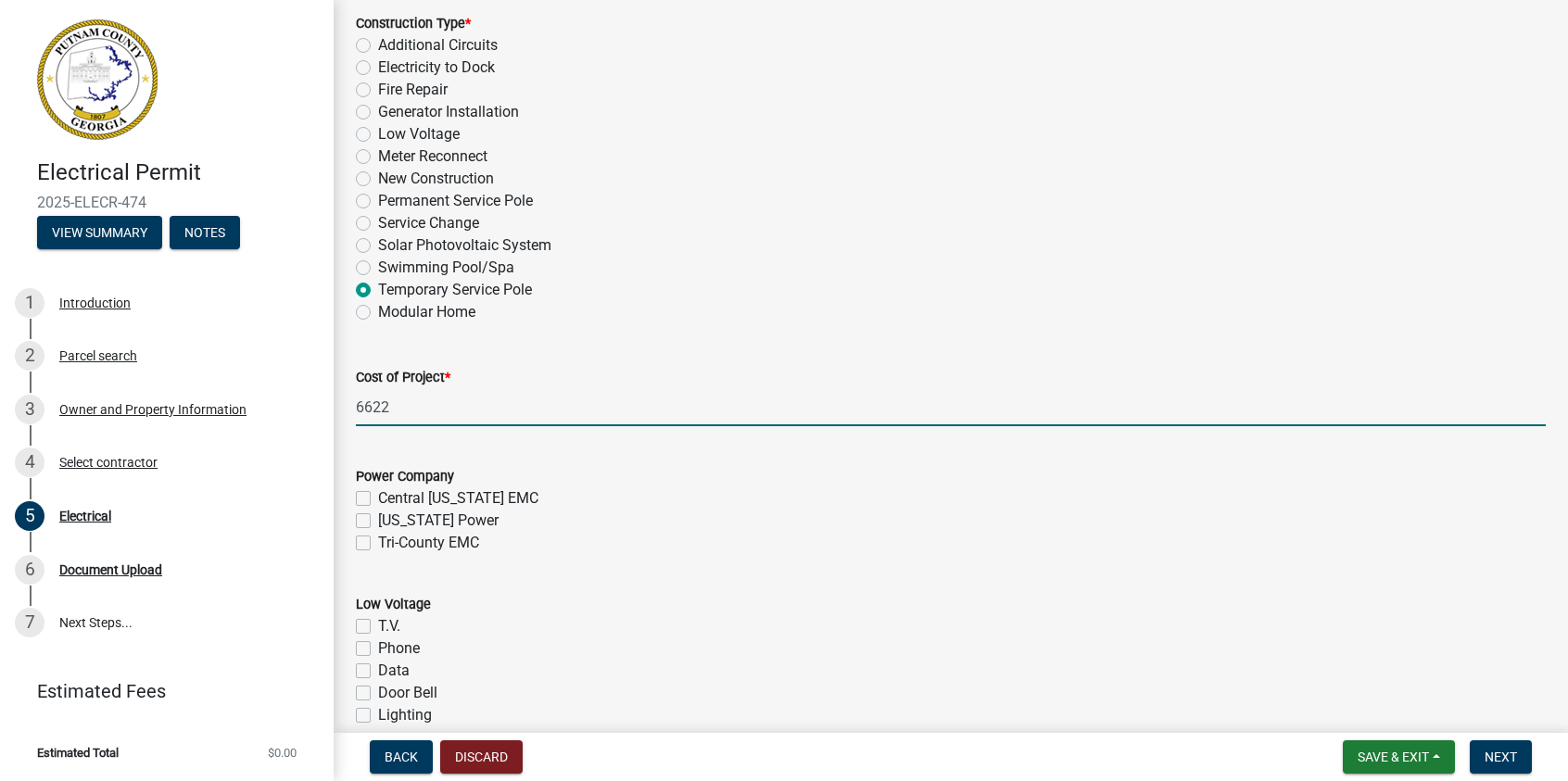
type input "6622"
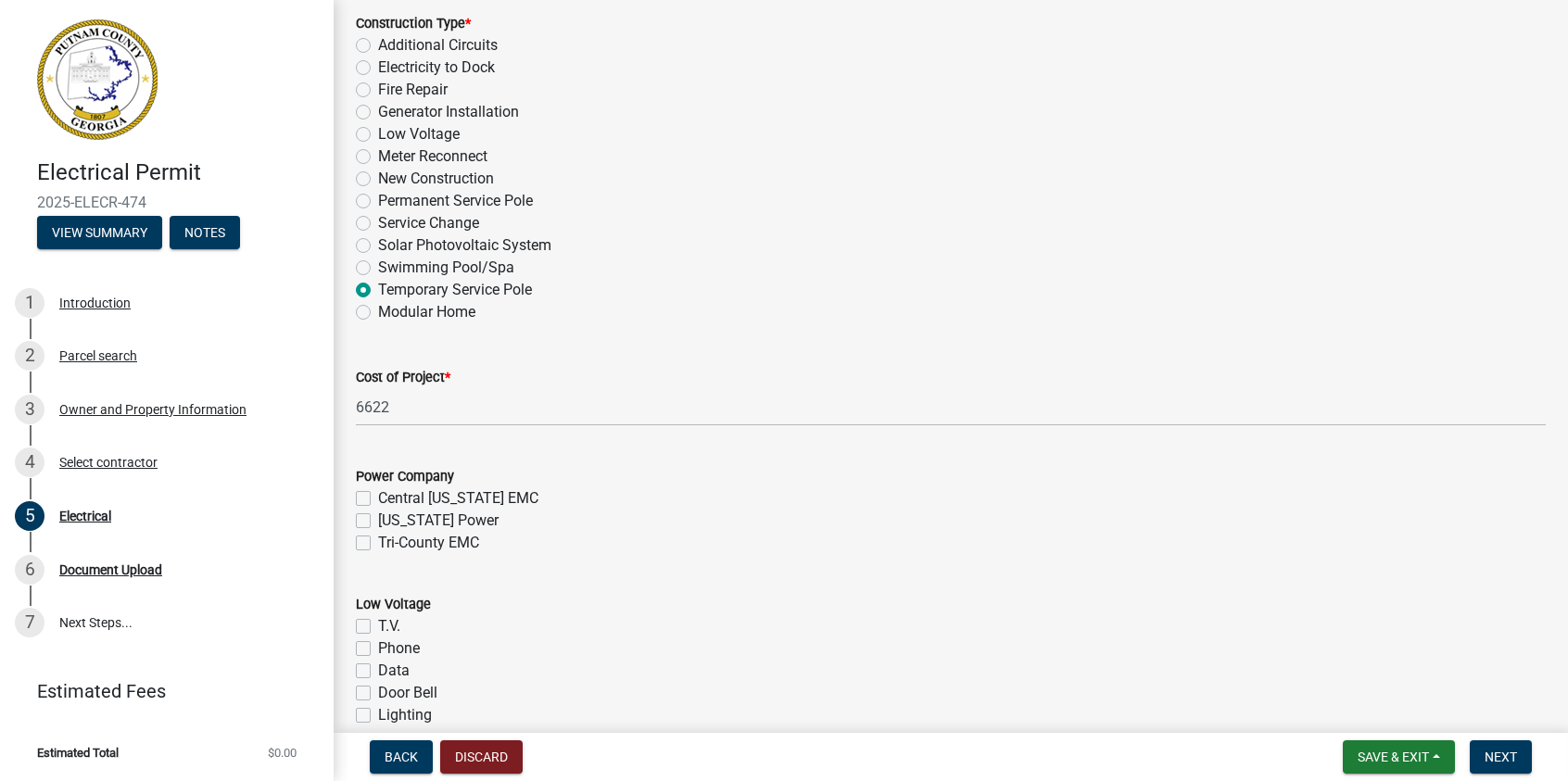
click at [378, 544] on label "Tri-County EMC" at bounding box center [428, 543] width 101 height 23
click at [378, 544] on input "Tri-County EMC" at bounding box center [384, 538] width 12 height 12
checkbox input "true"
checkbox input "false"
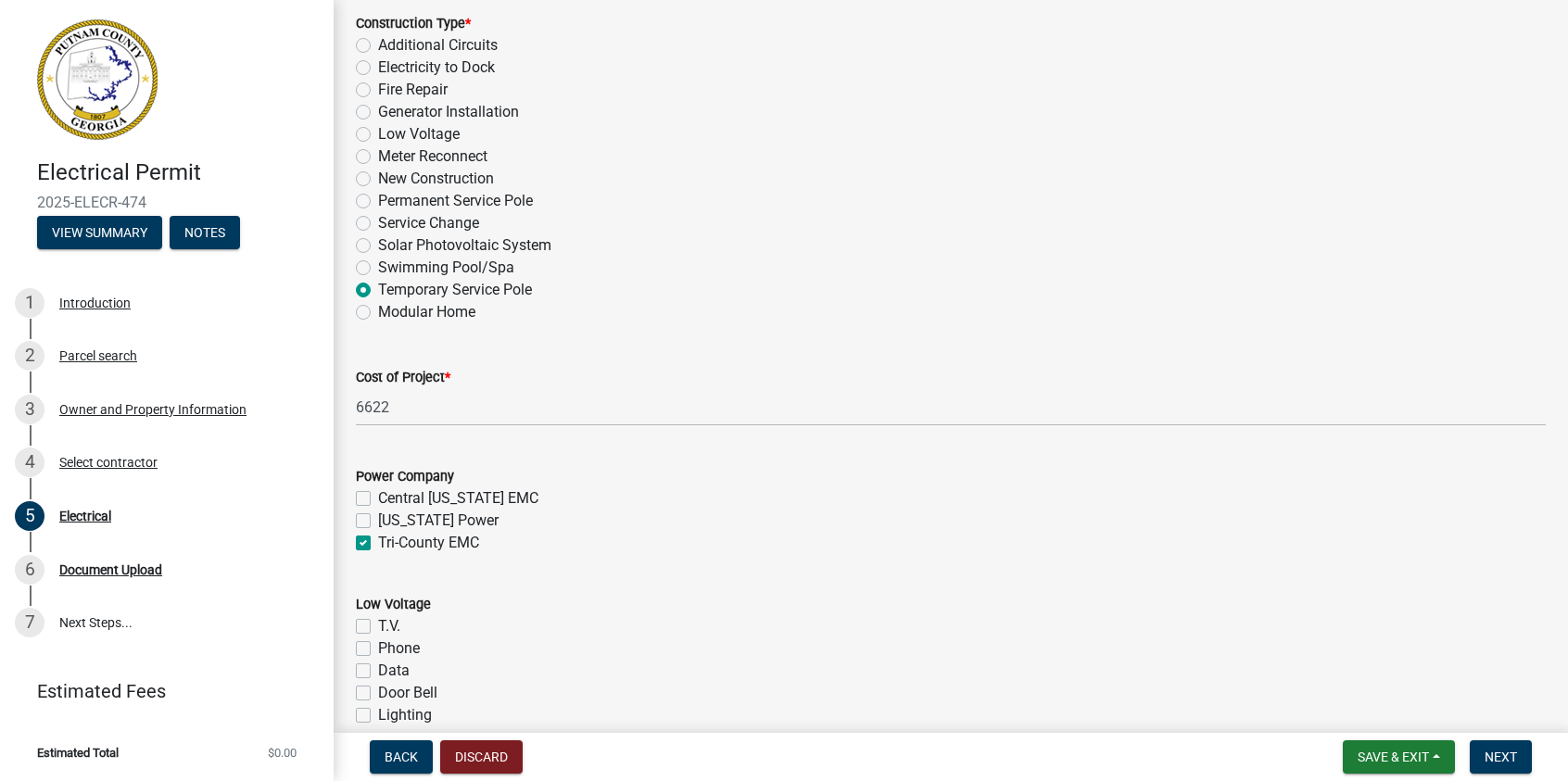
checkbox input "true"
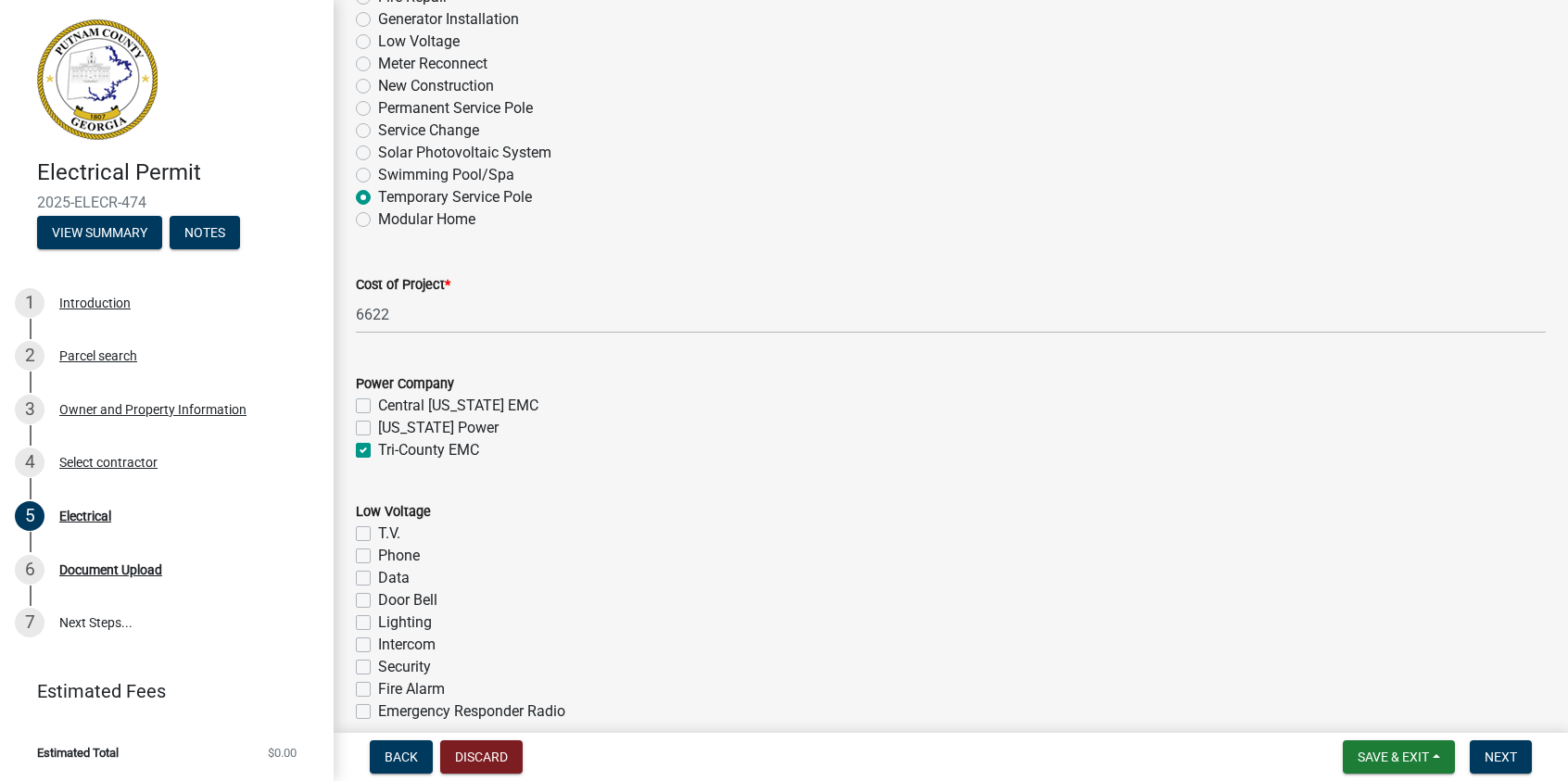
click at [378, 532] on label "T.V." at bounding box center [389, 533] width 23 height 23
click at [378, 532] on input "T.V." at bounding box center [384, 529] width 12 height 12
checkbox input "true"
checkbox input "false"
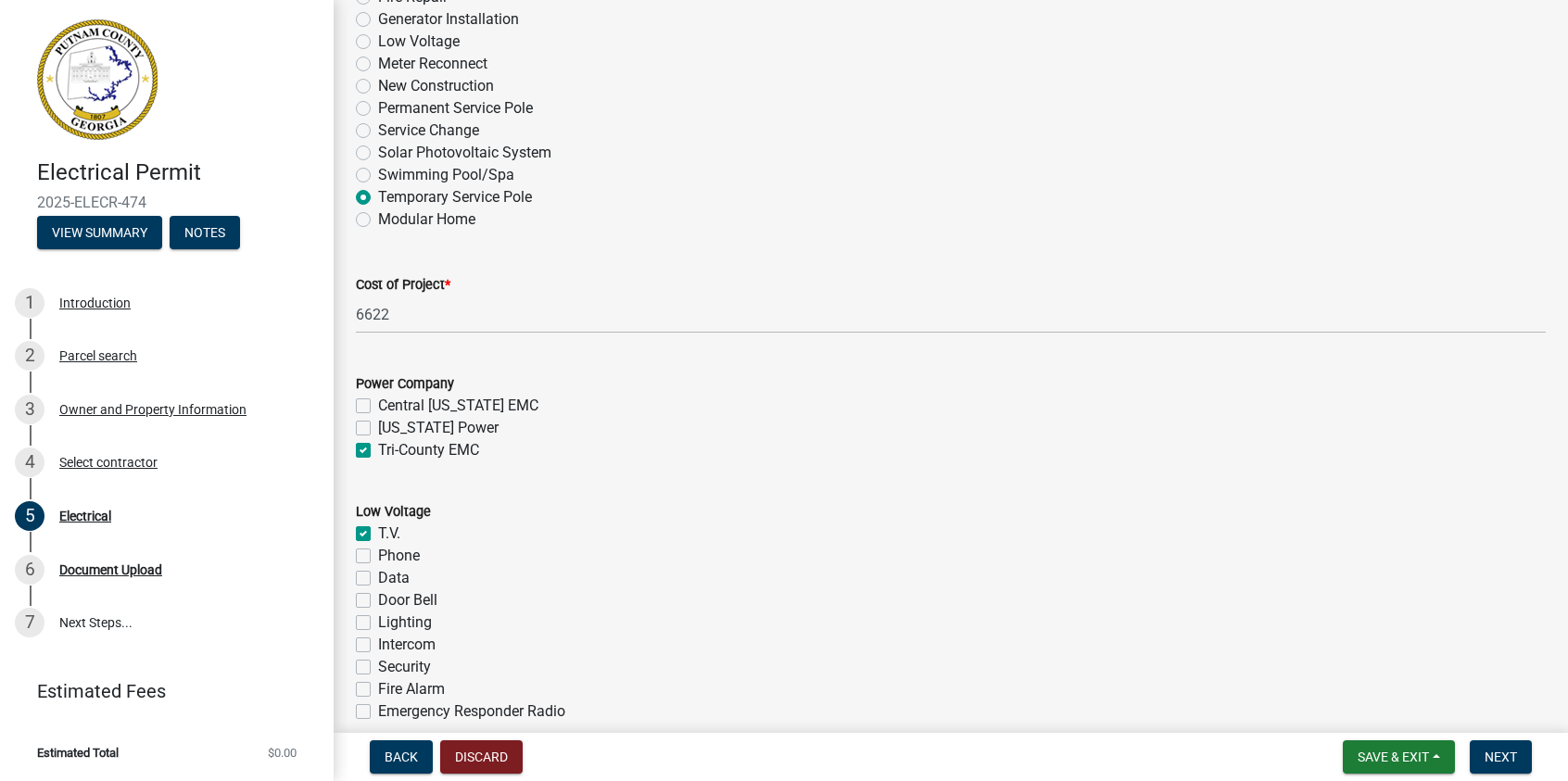
checkbox input "false"
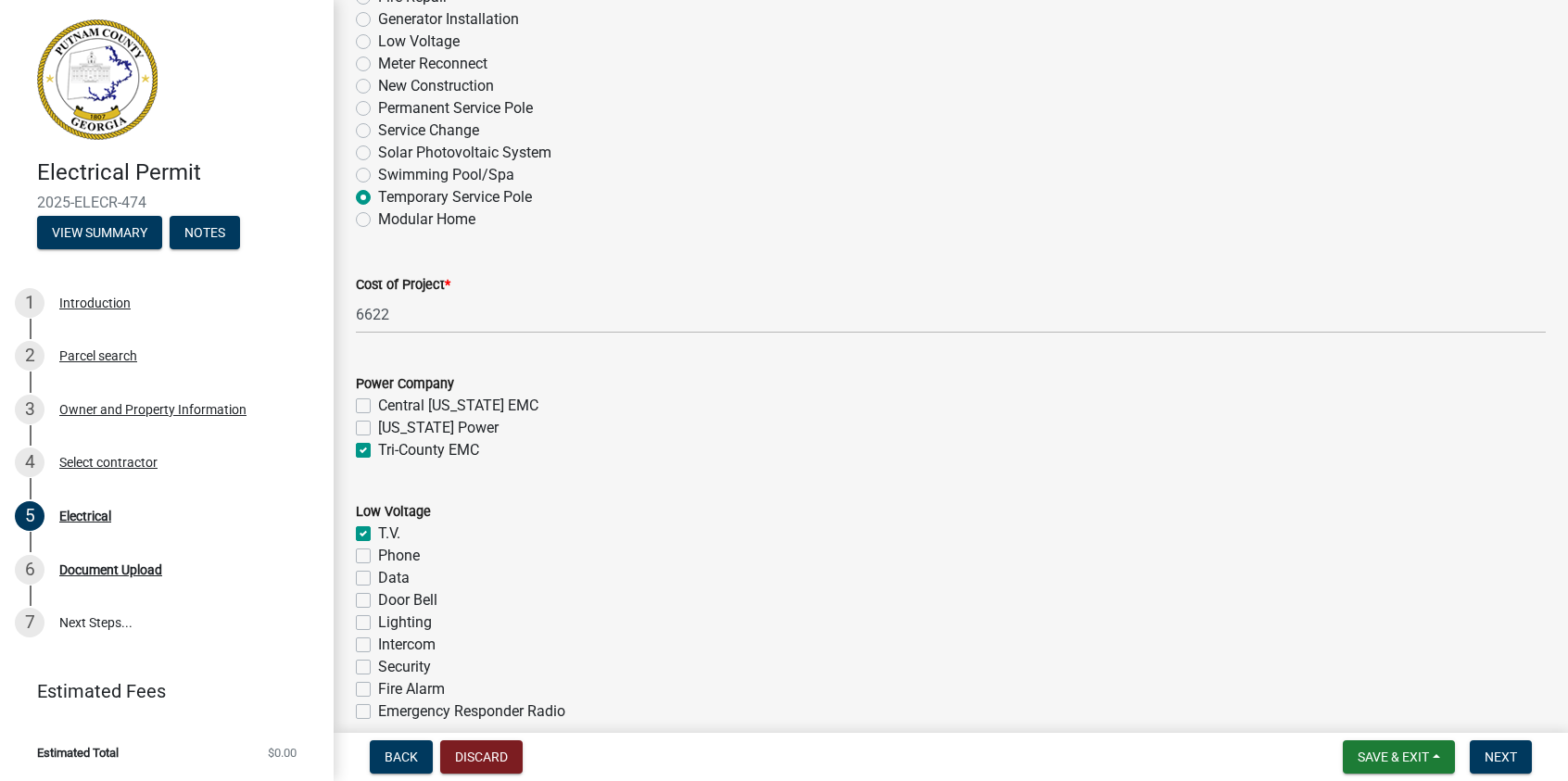
checkbox input "false"
click at [378, 556] on label "Phone" at bounding box center [399, 556] width 41 height 23
click at [378, 556] on input "Phone" at bounding box center [384, 551] width 12 height 12
checkbox input "true"
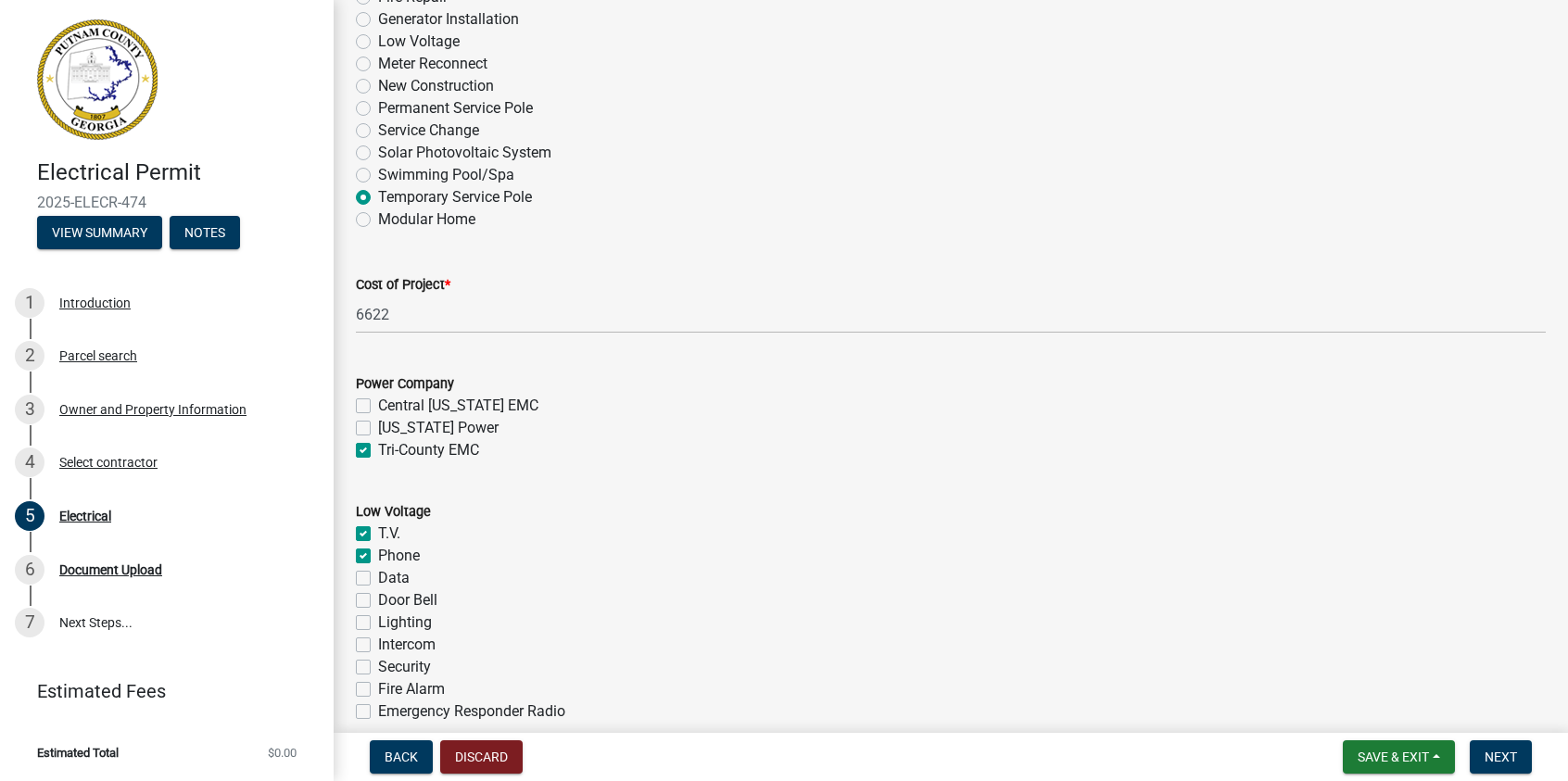
checkbox input "true"
checkbox input "false"
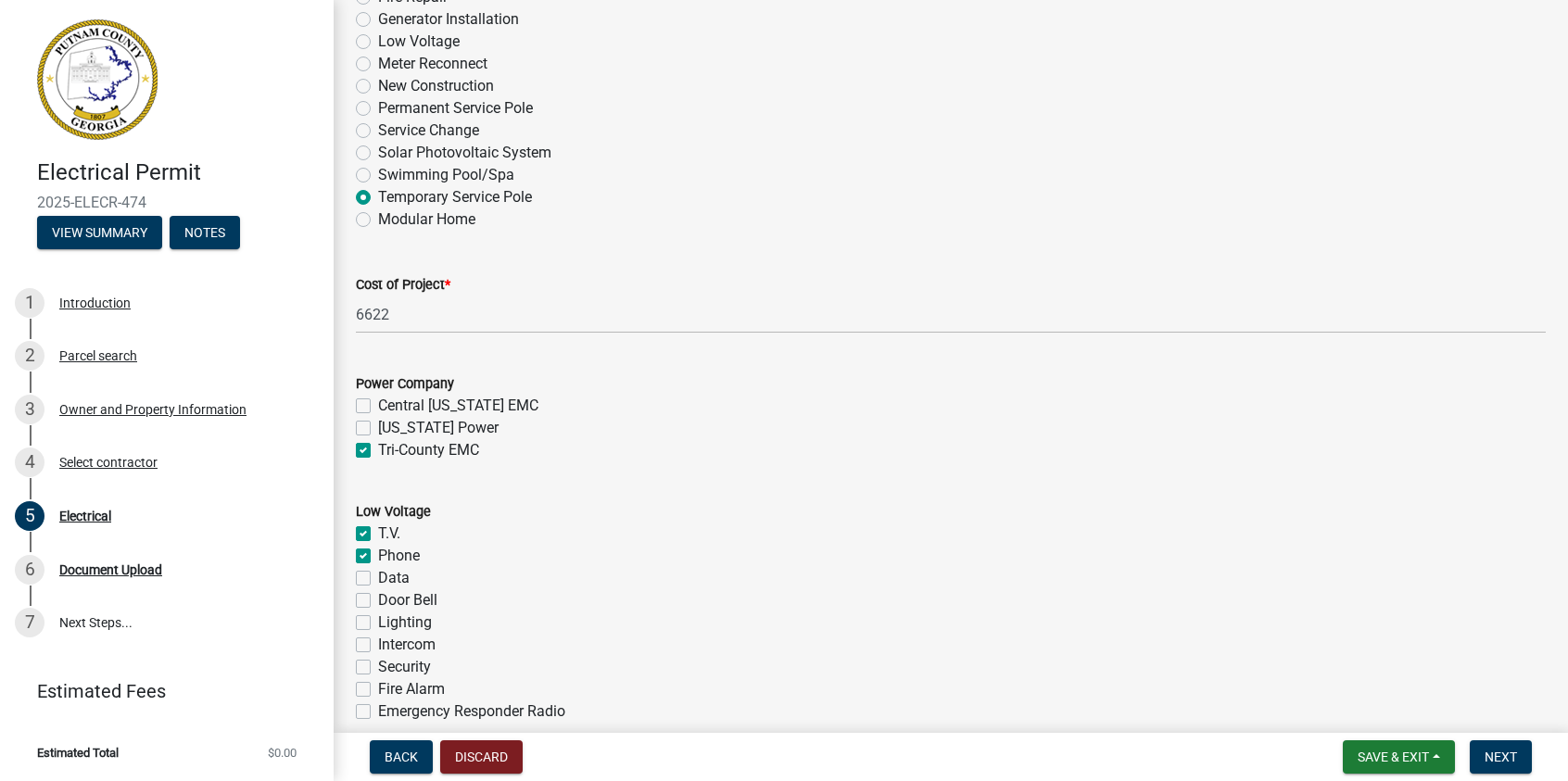
checkbox input "false"
click at [378, 584] on label "Data" at bounding box center [394, 578] width 31 height 23
click at [378, 580] on input "Data" at bounding box center [384, 573] width 12 height 12
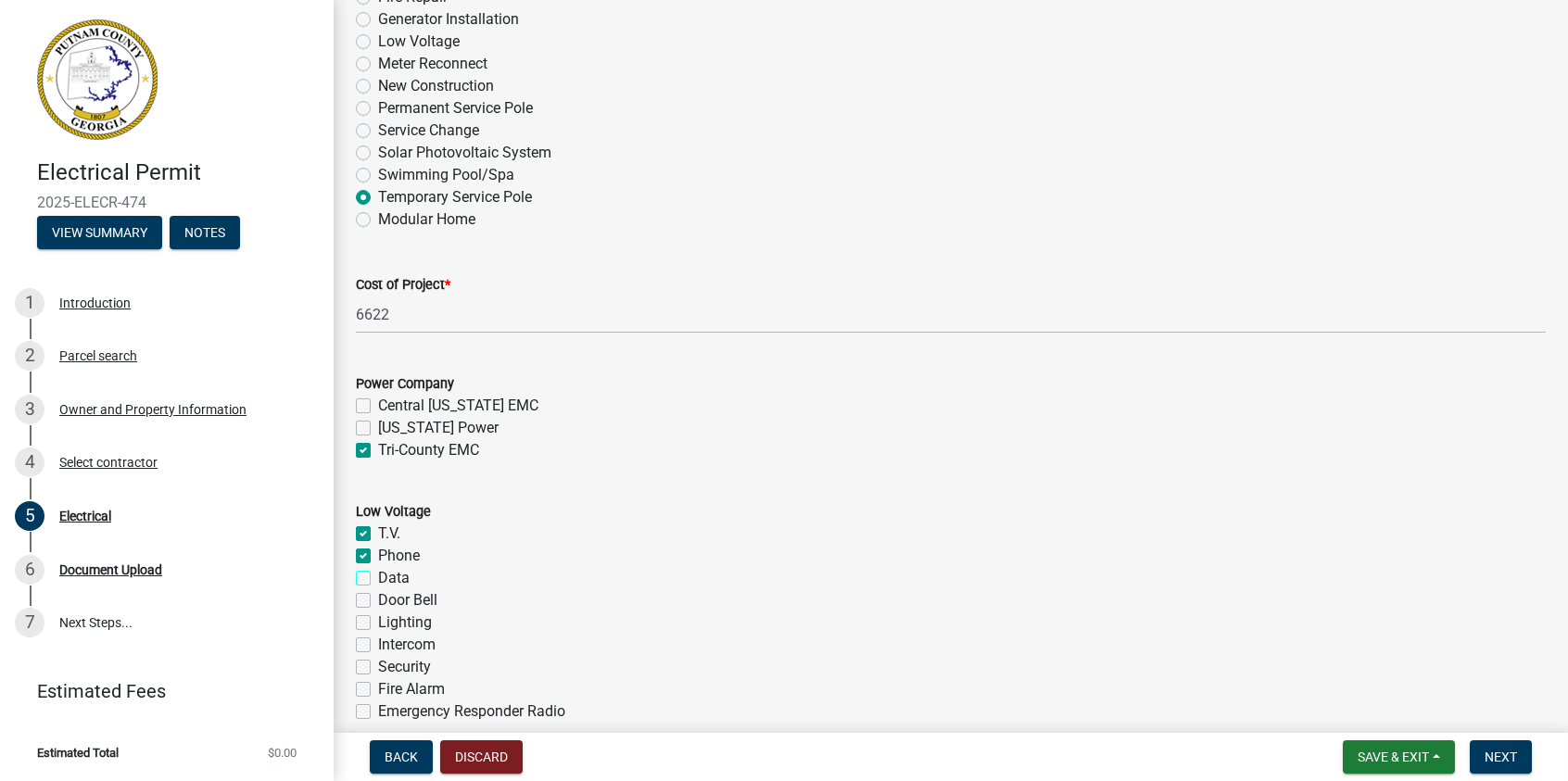
checkbox input "true"
checkbox input "false"
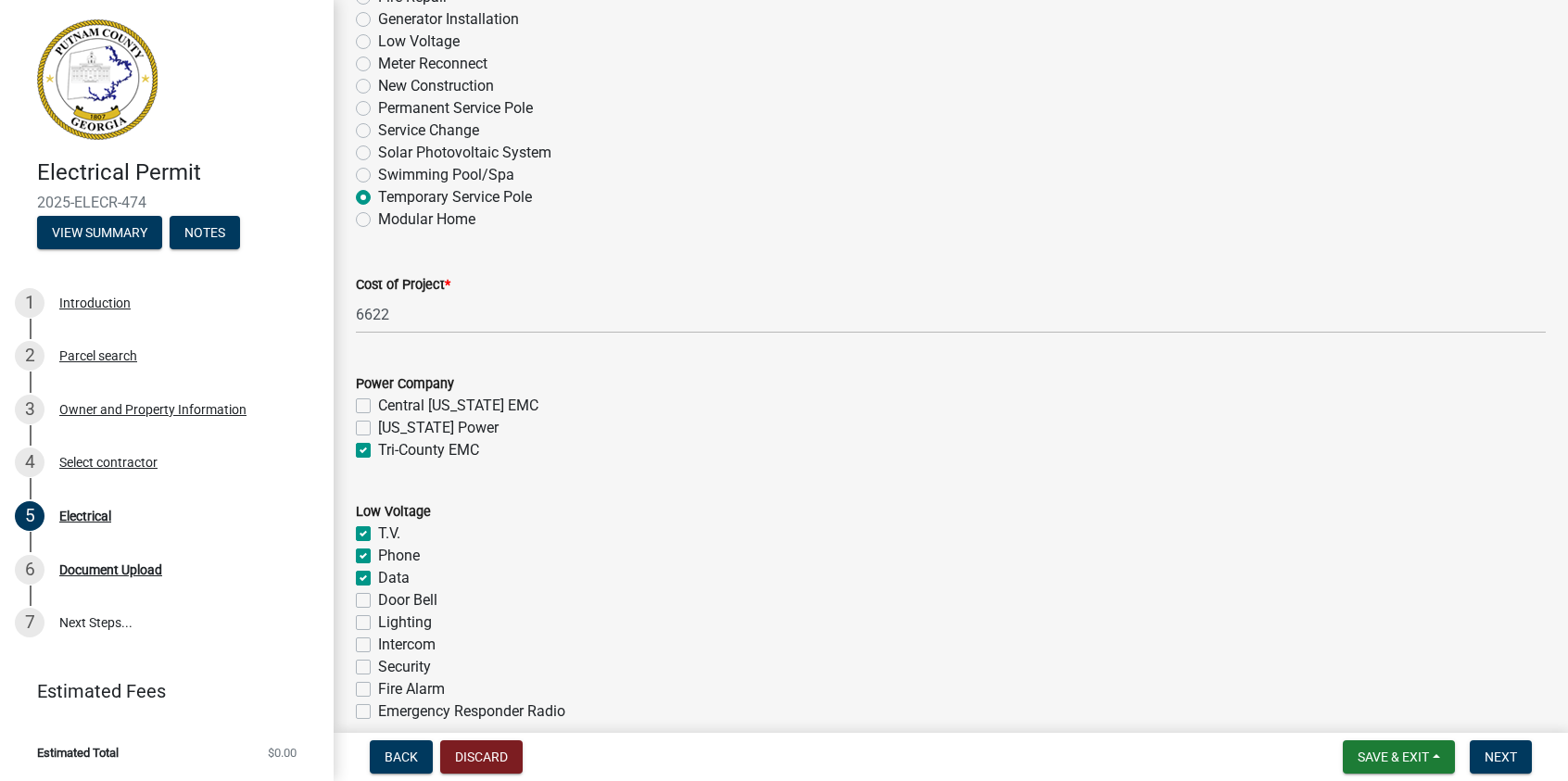
checkbox input "false"
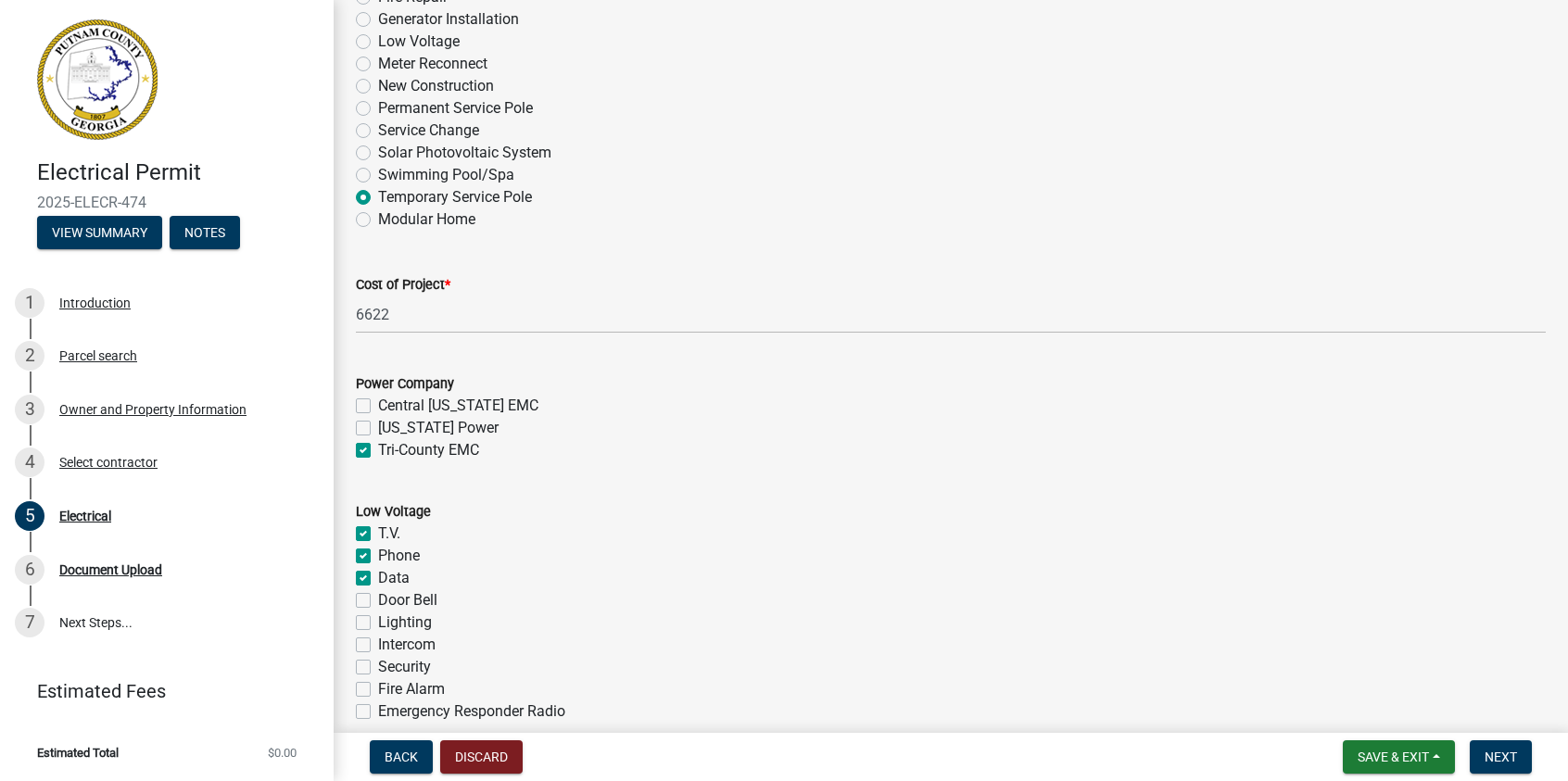
click at [378, 626] on label "Lighting" at bounding box center [405, 623] width 54 height 23
click at [378, 624] on input "Lighting" at bounding box center [384, 618] width 12 height 12
checkbox input "true"
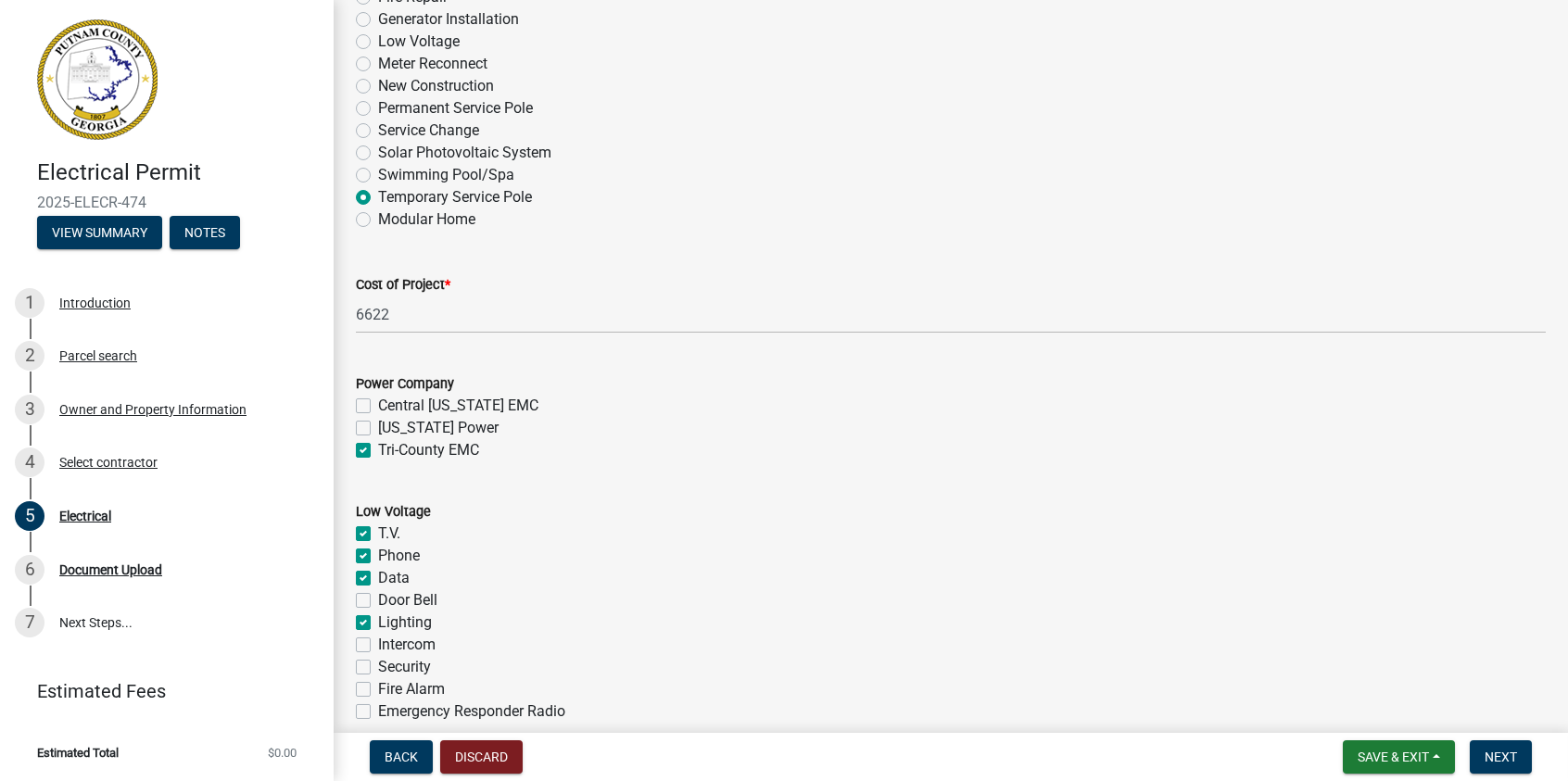
checkbox input "true"
checkbox input "false"
checkbox input "true"
checkbox input "false"
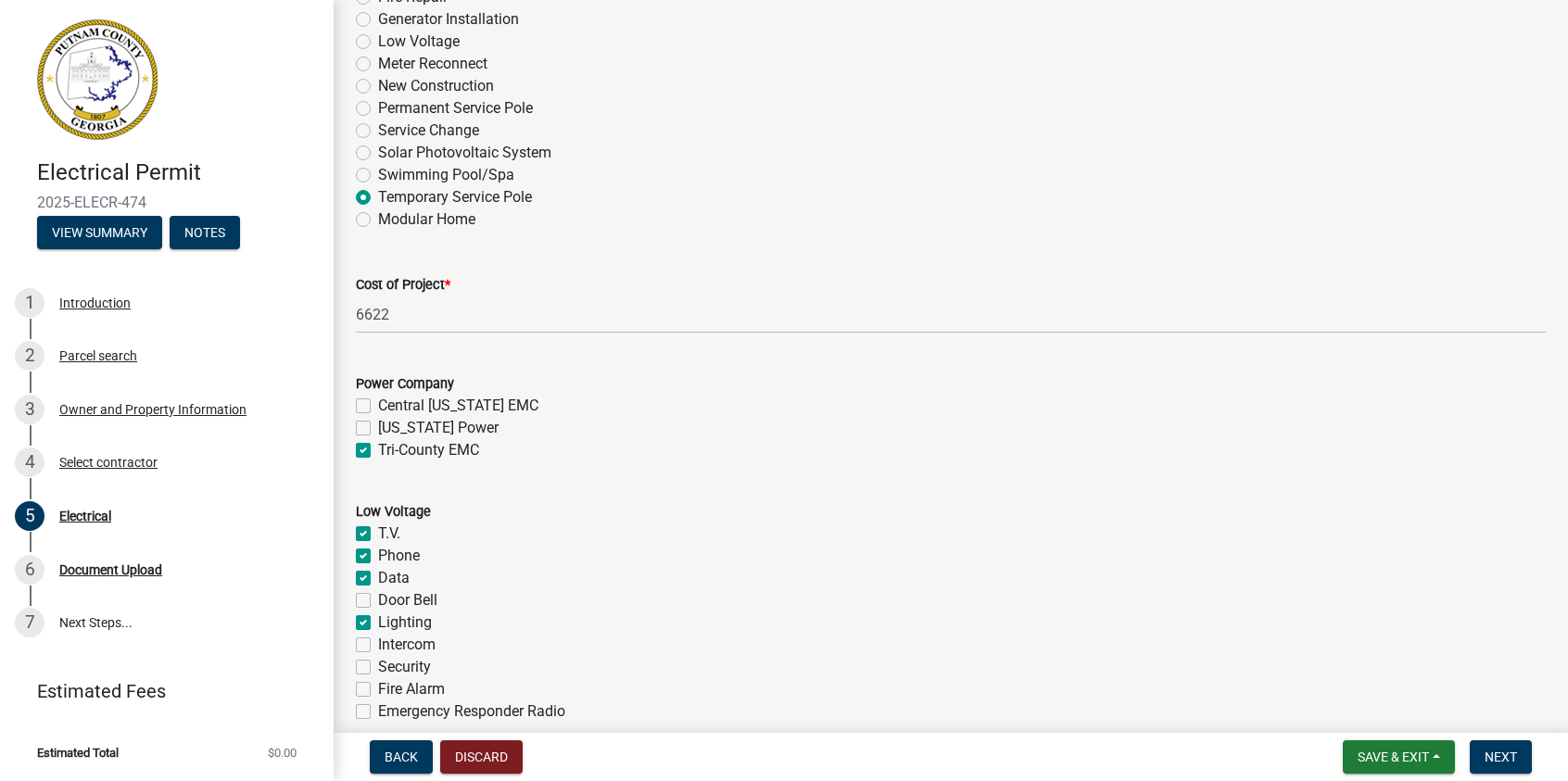
checkbox input "false"
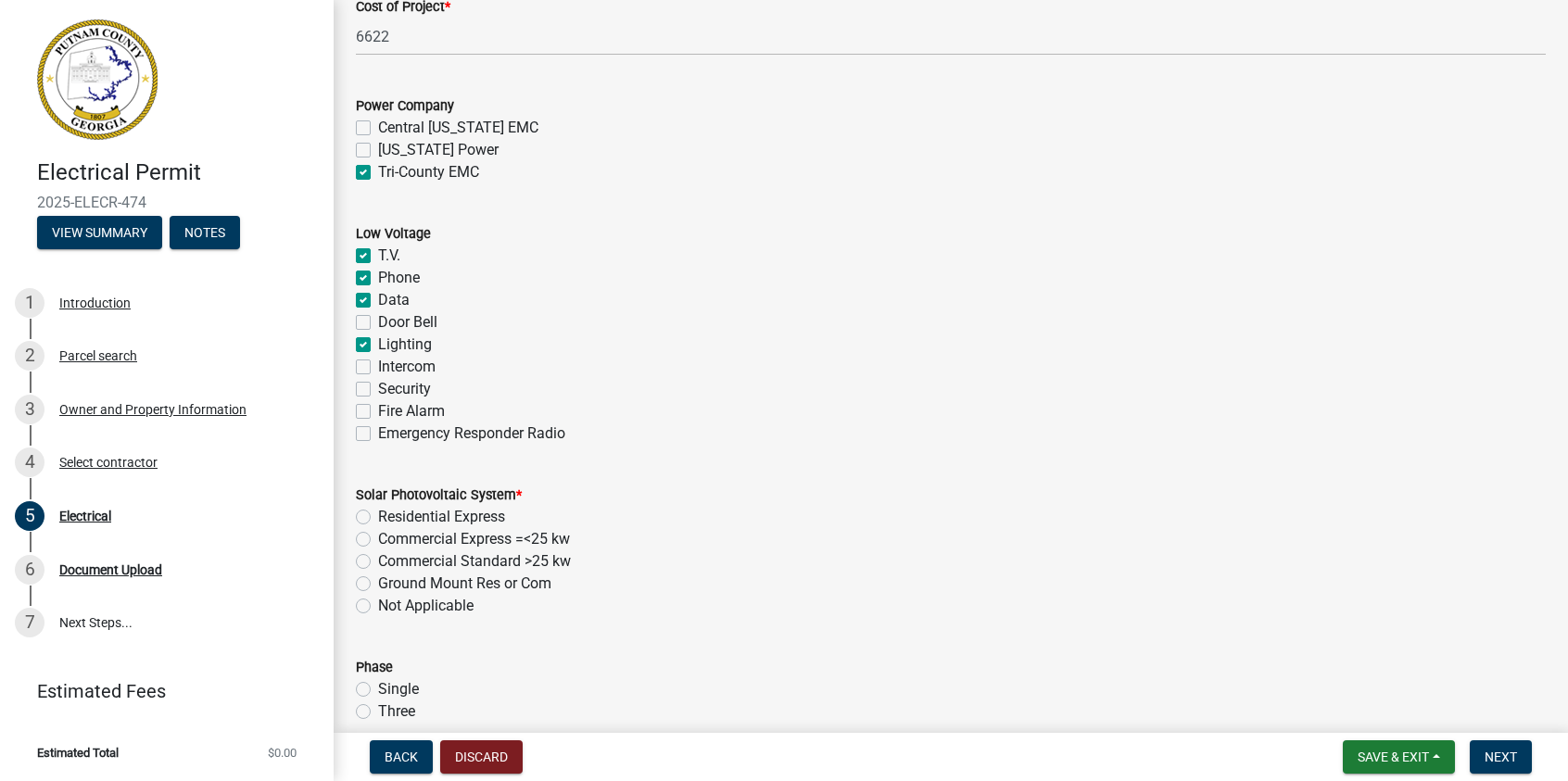
scroll to position [1112, 0]
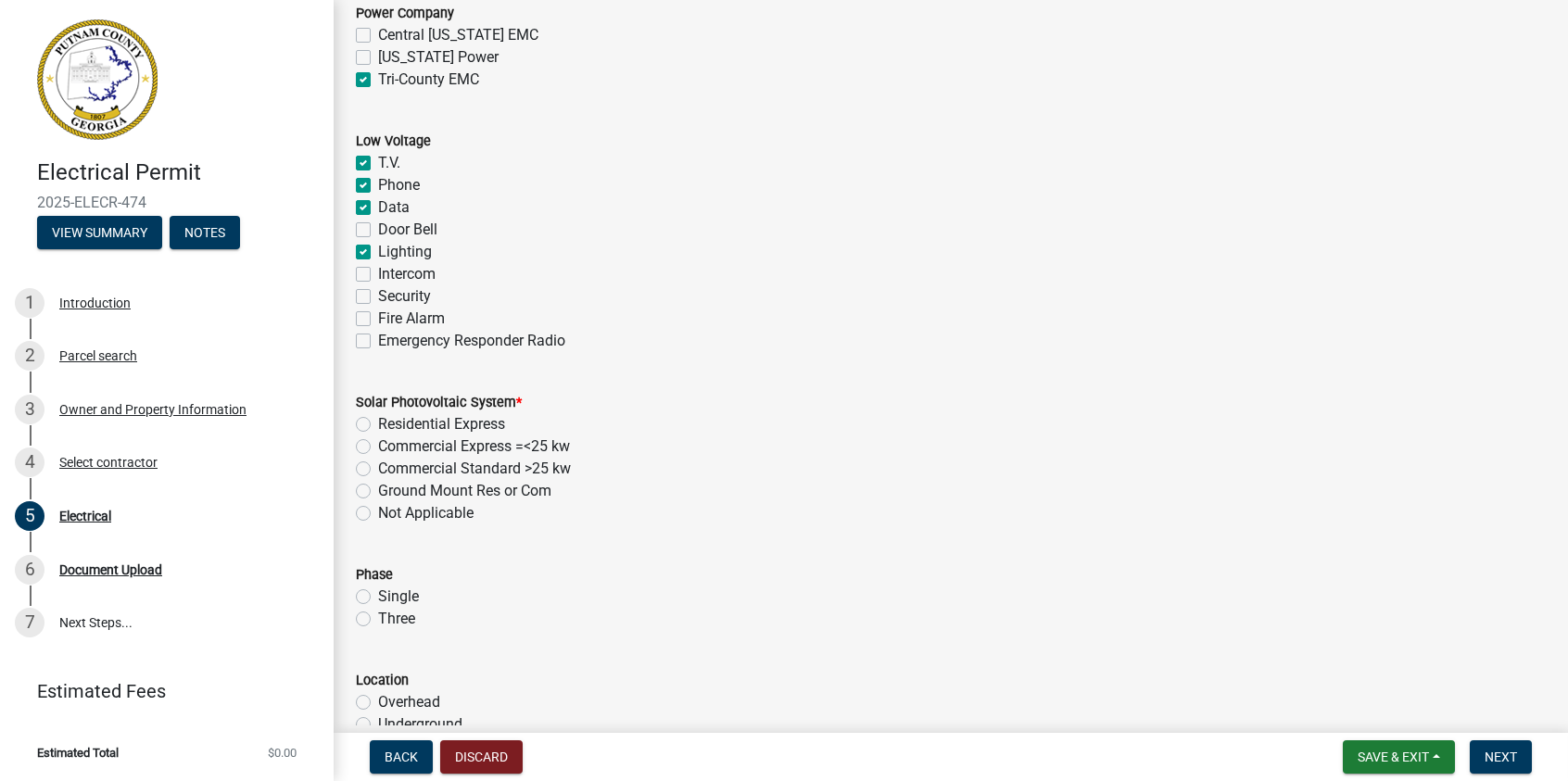
click at [378, 509] on label "Not Applicable" at bounding box center [425, 513] width 95 height 23
click at [378, 509] on input "Not Applicable" at bounding box center [384, 508] width 12 height 12
radio input "true"
click at [378, 618] on label "Three" at bounding box center [397, 619] width 37 height 23
click at [378, 618] on input "Three" at bounding box center [384, 614] width 12 height 12
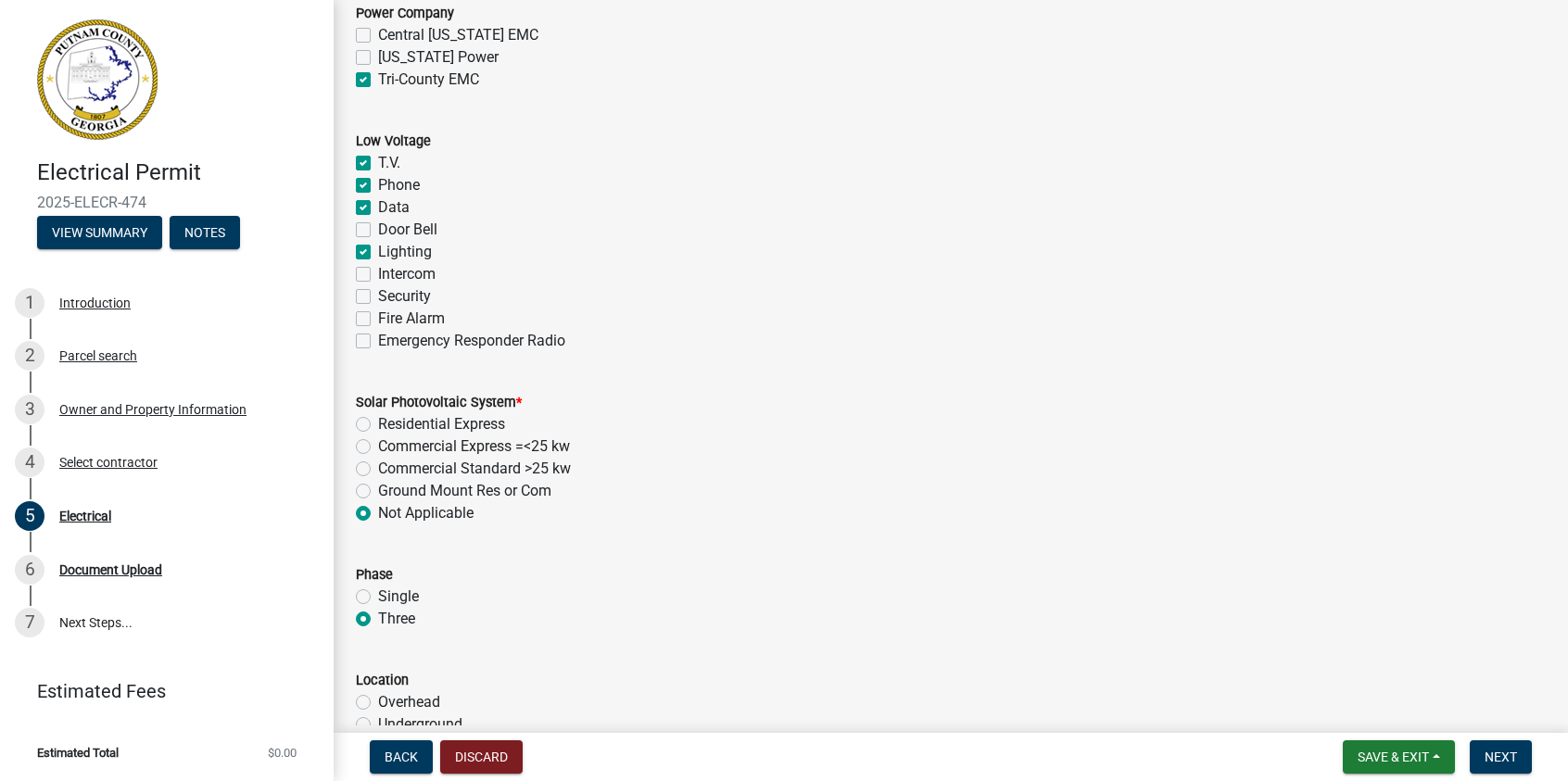
radio input "true"
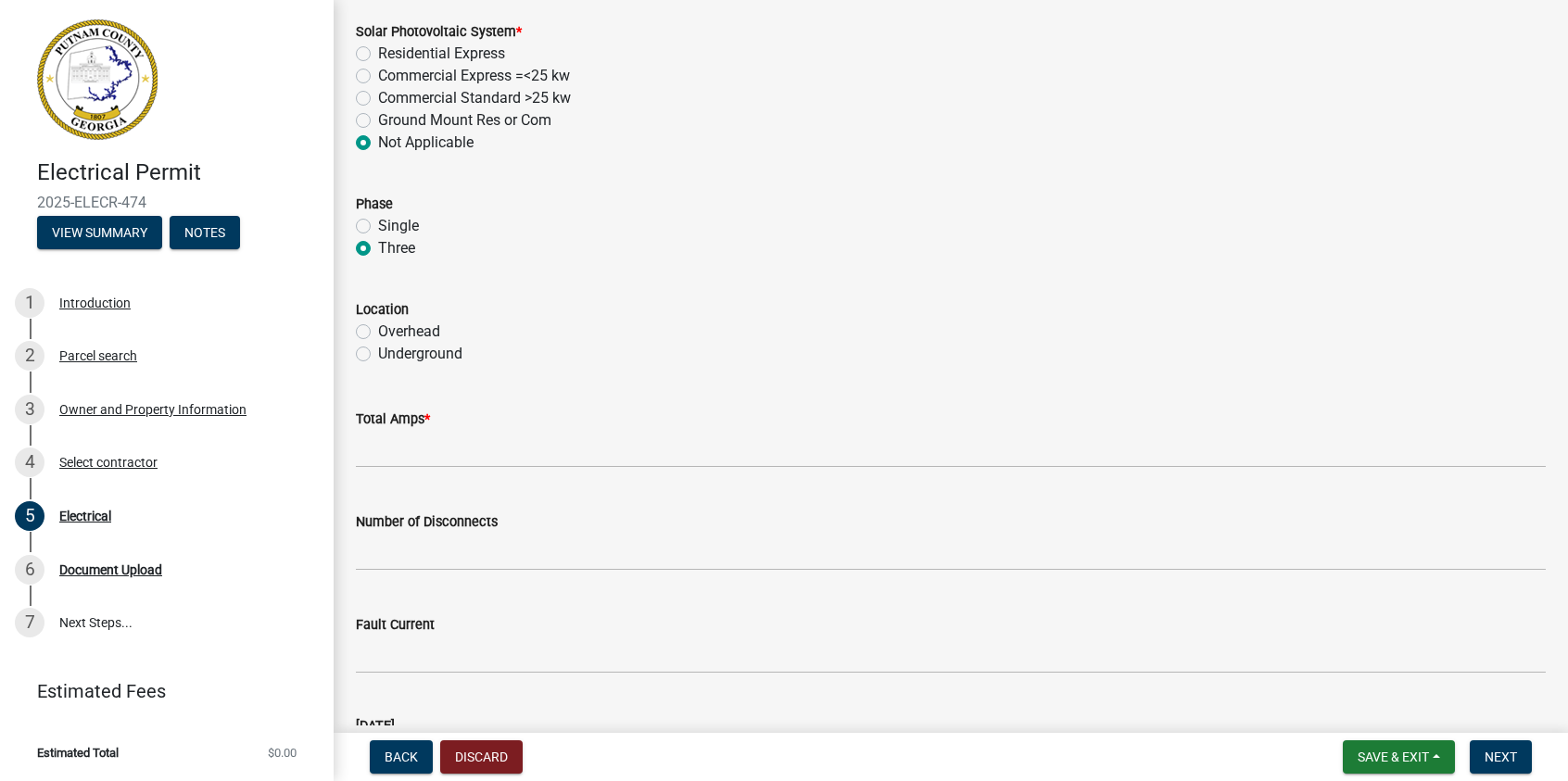
click at [378, 352] on label "Underground" at bounding box center [420, 354] width 84 height 23
click at [378, 352] on input "Underground" at bounding box center [384, 349] width 12 height 12
radio input "true"
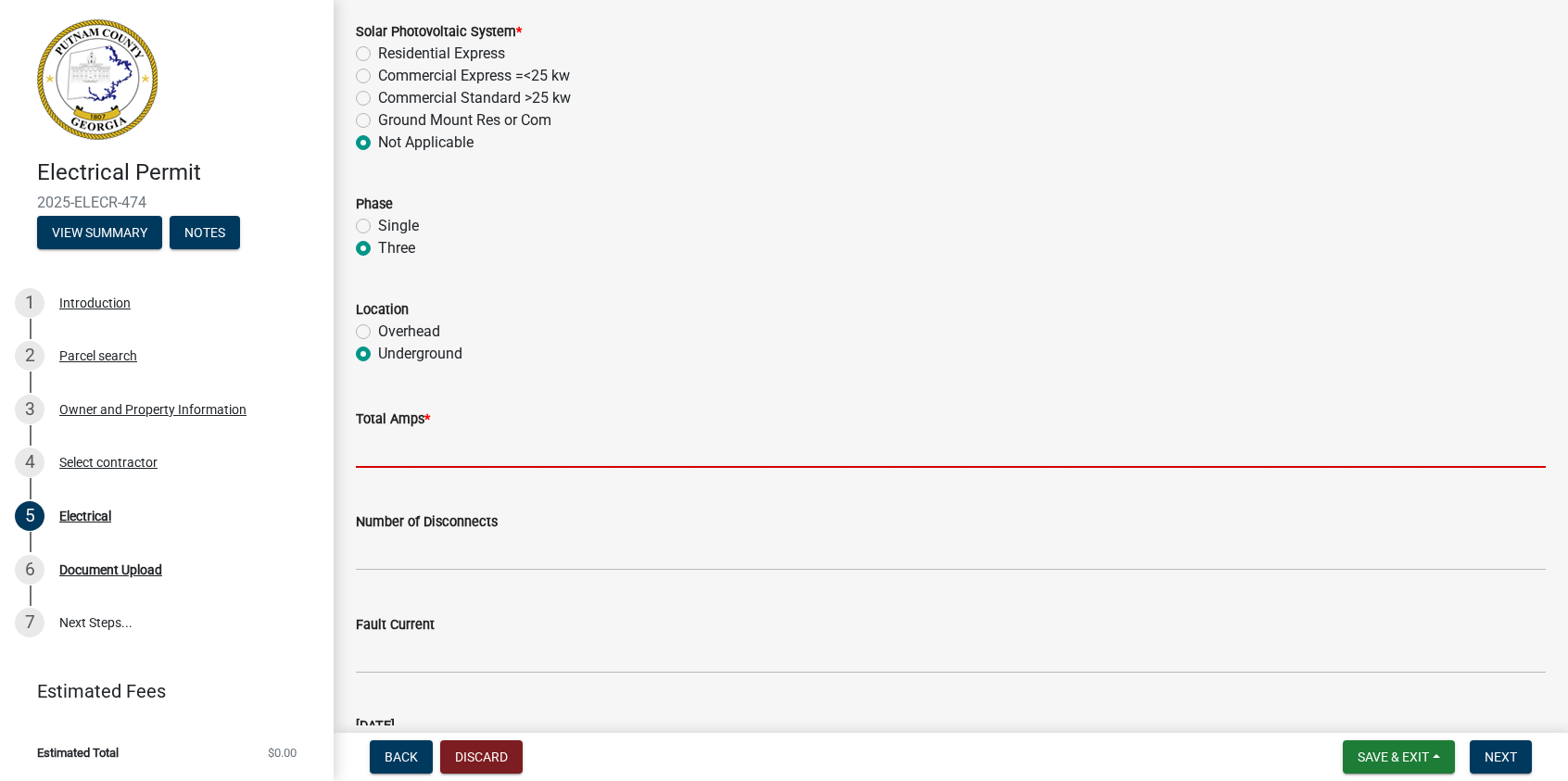
click at [405, 457] on input "text" at bounding box center [950, 449] width 1190 height 38
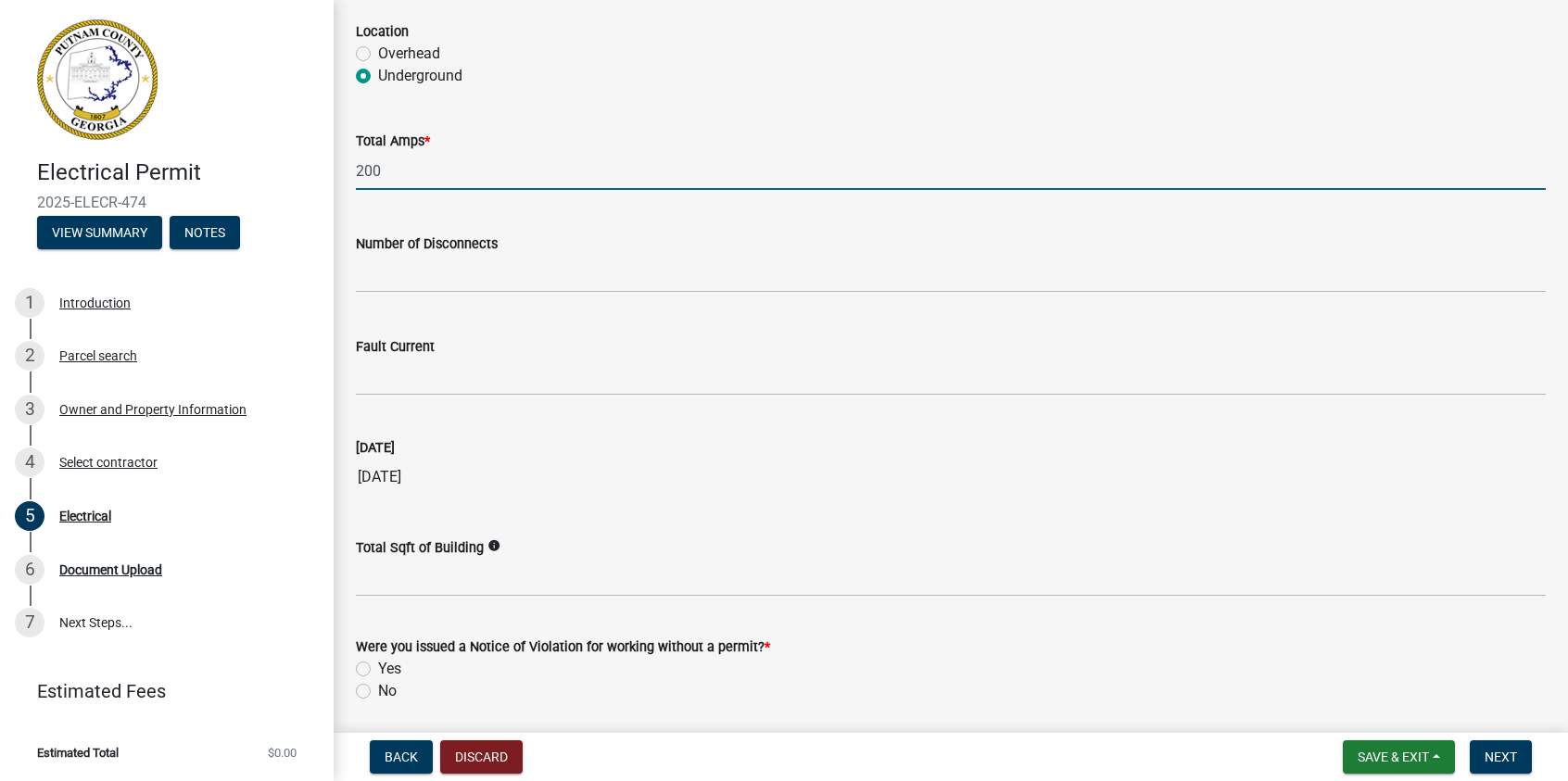
scroll to position [1825, 0]
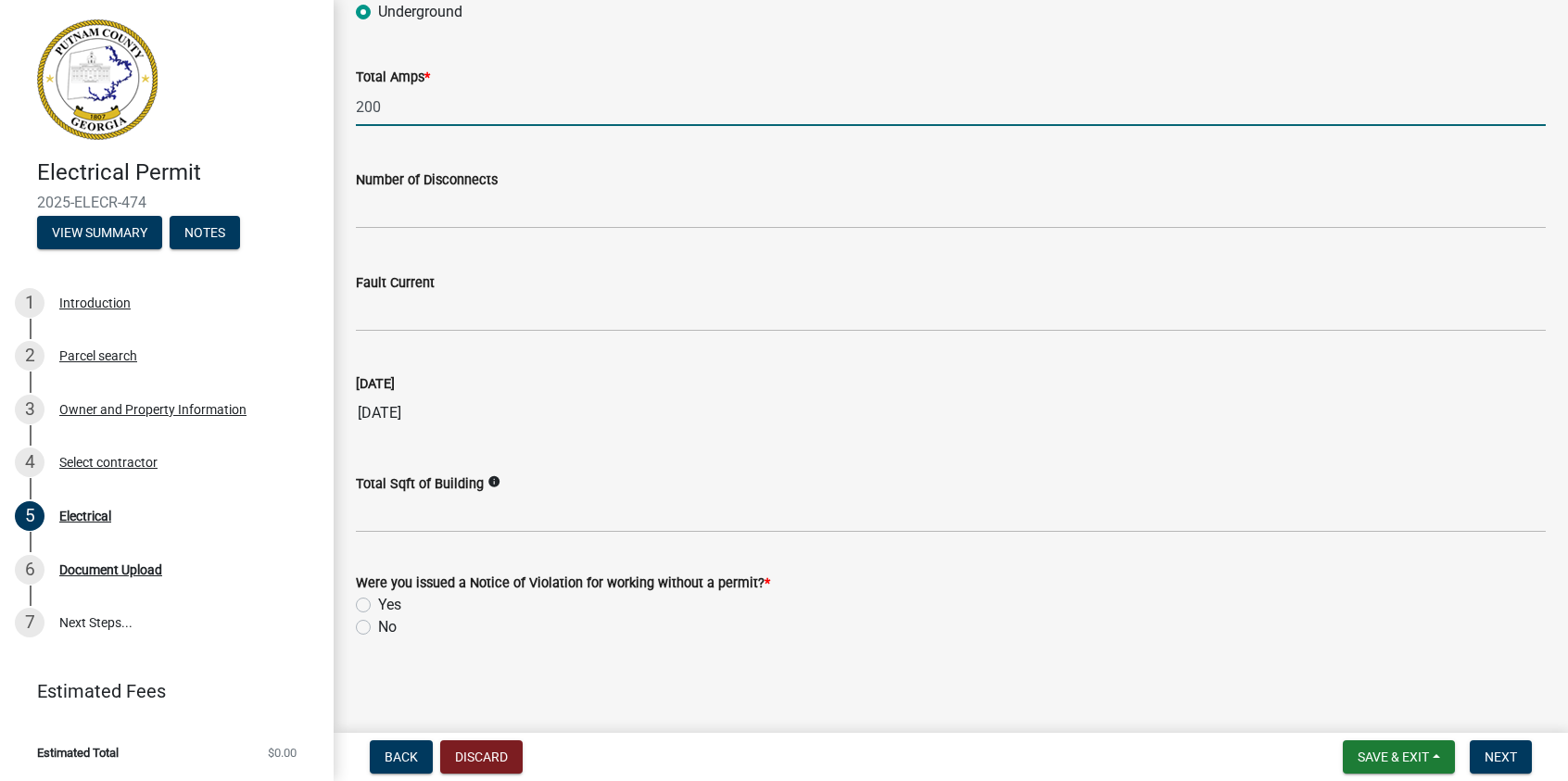
type input "200"
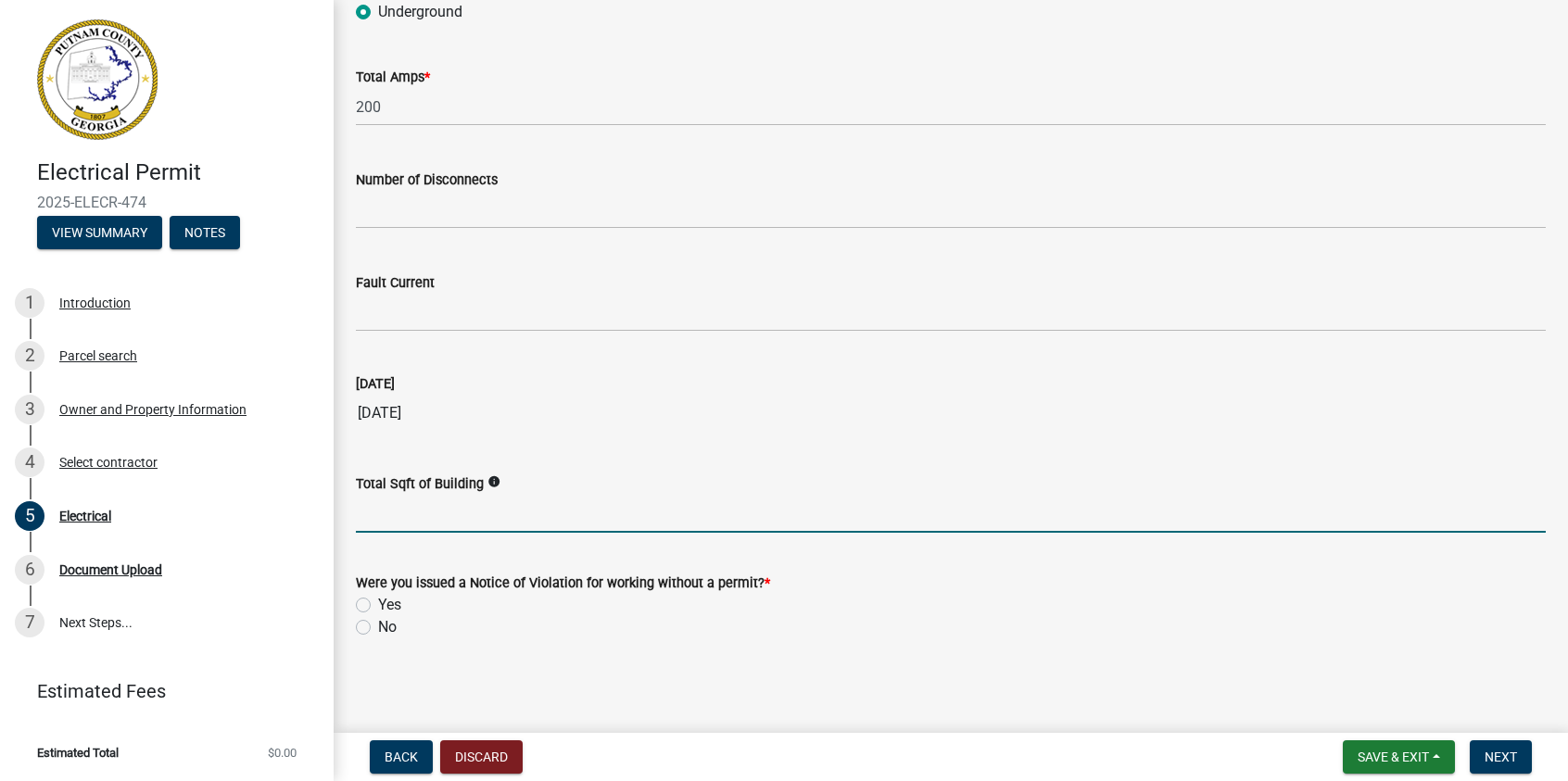
click at [405, 511] on input "text" at bounding box center [950, 514] width 1190 height 38
type input "2564"
click at [378, 623] on label "No" at bounding box center [387, 627] width 19 height 23
click at [378, 623] on input "No" at bounding box center [384, 622] width 12 height 12
radio input "true"
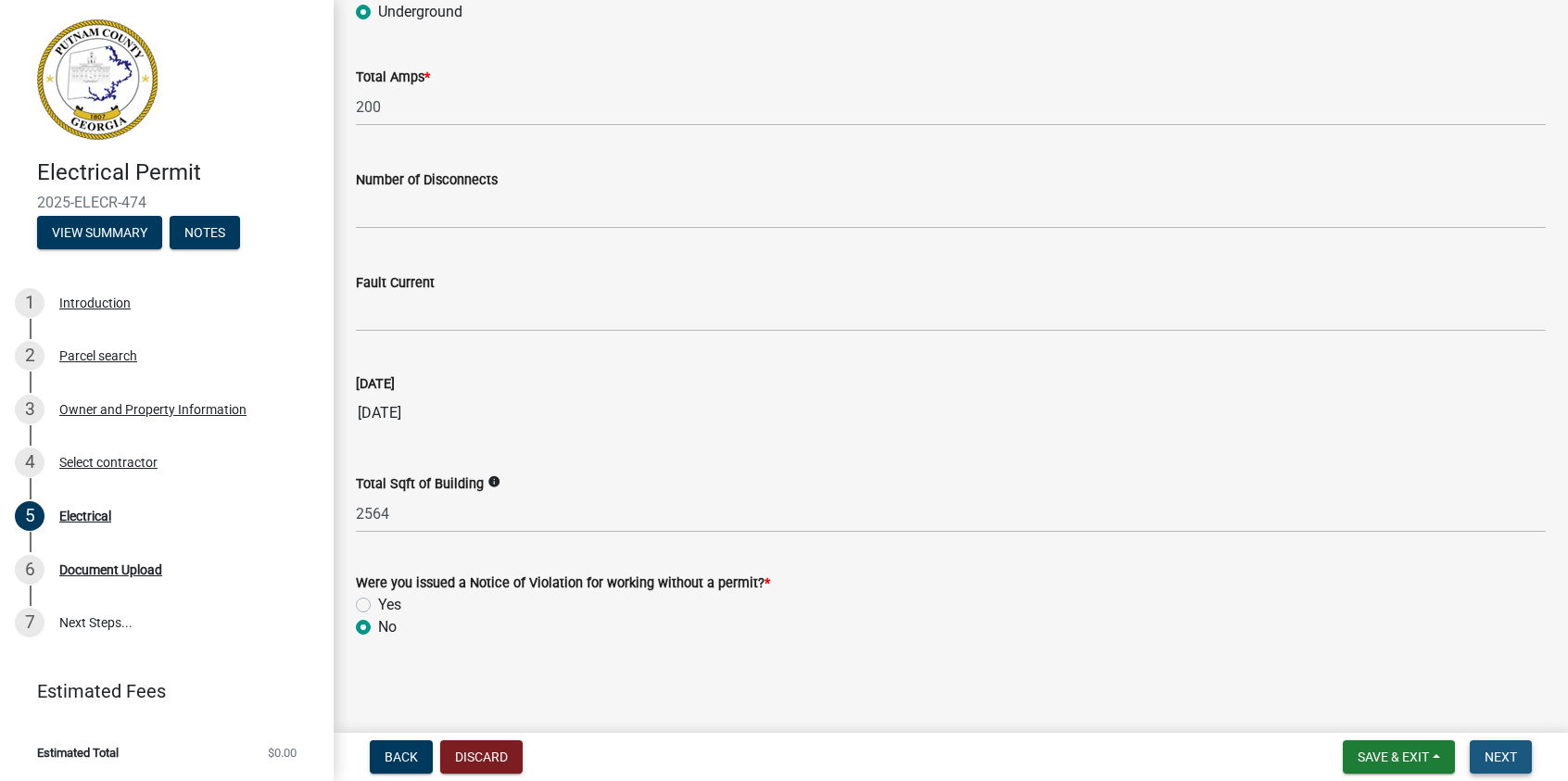
click at [1497, 751] on span "Next" at bounding box center [1500, 756] width 32 height 15
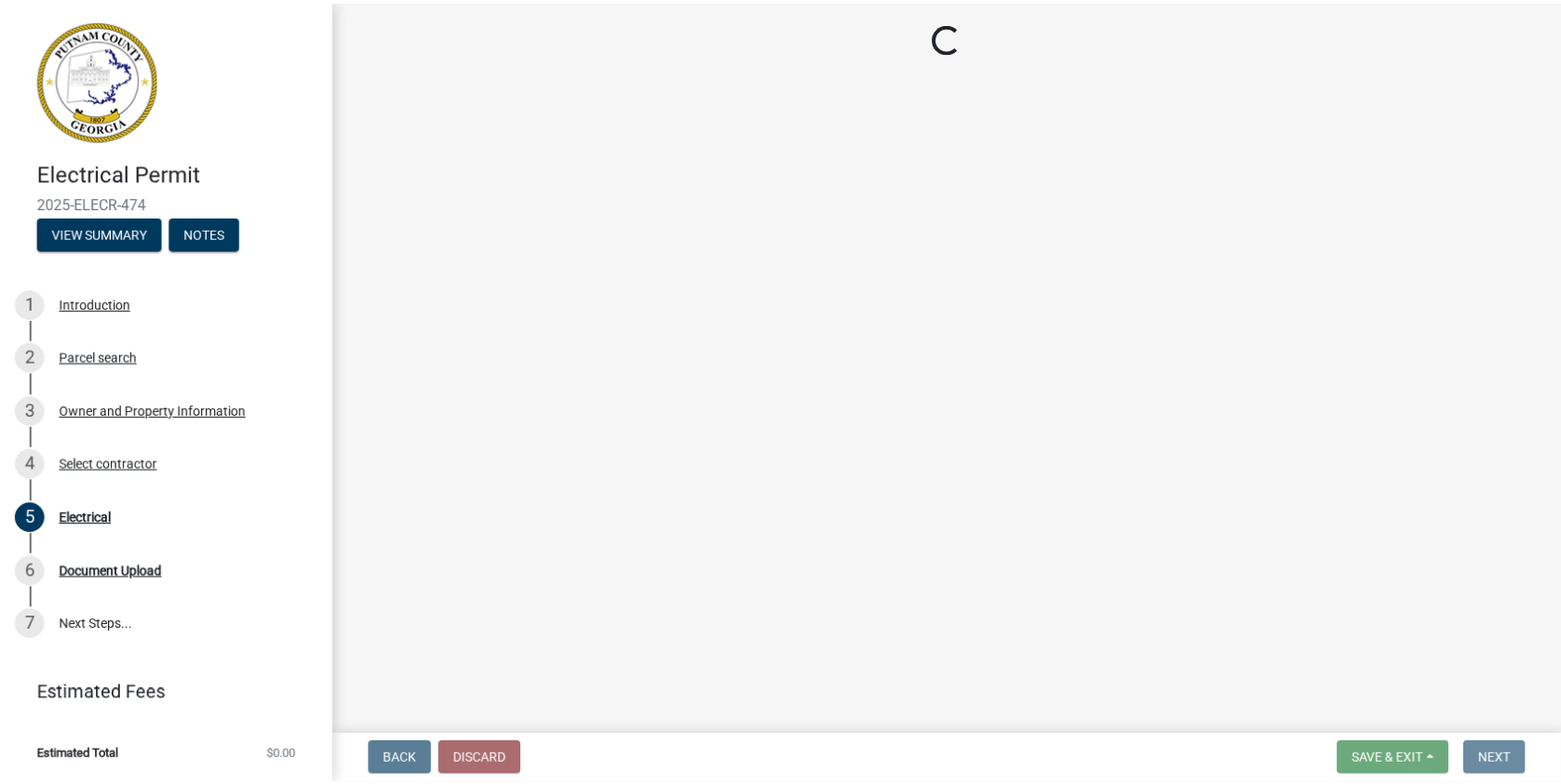
scroll to position [0, 0]
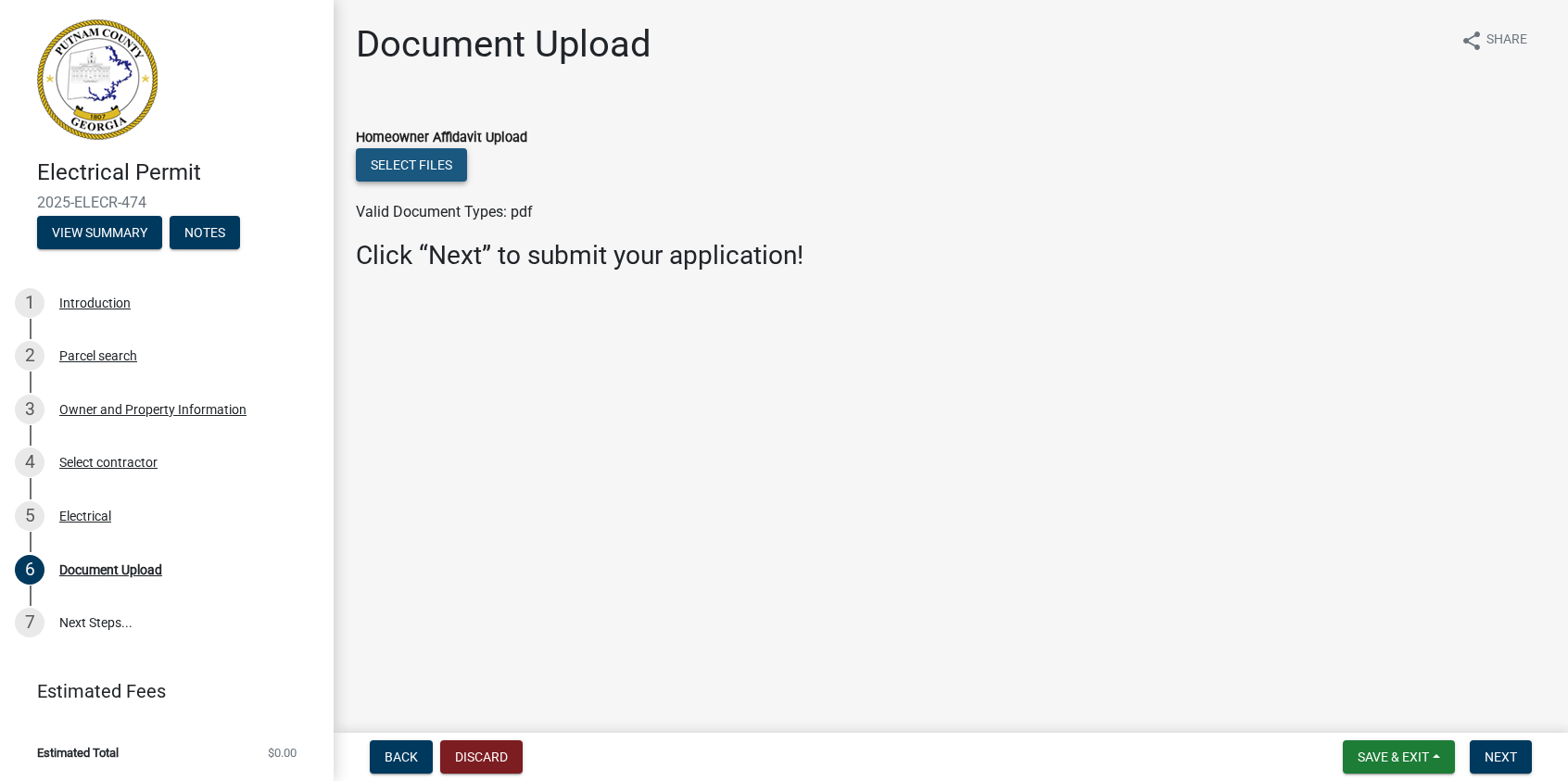
click at [380, 169] on button "Select files" at bounding box center [411, 165] width 111 height 33
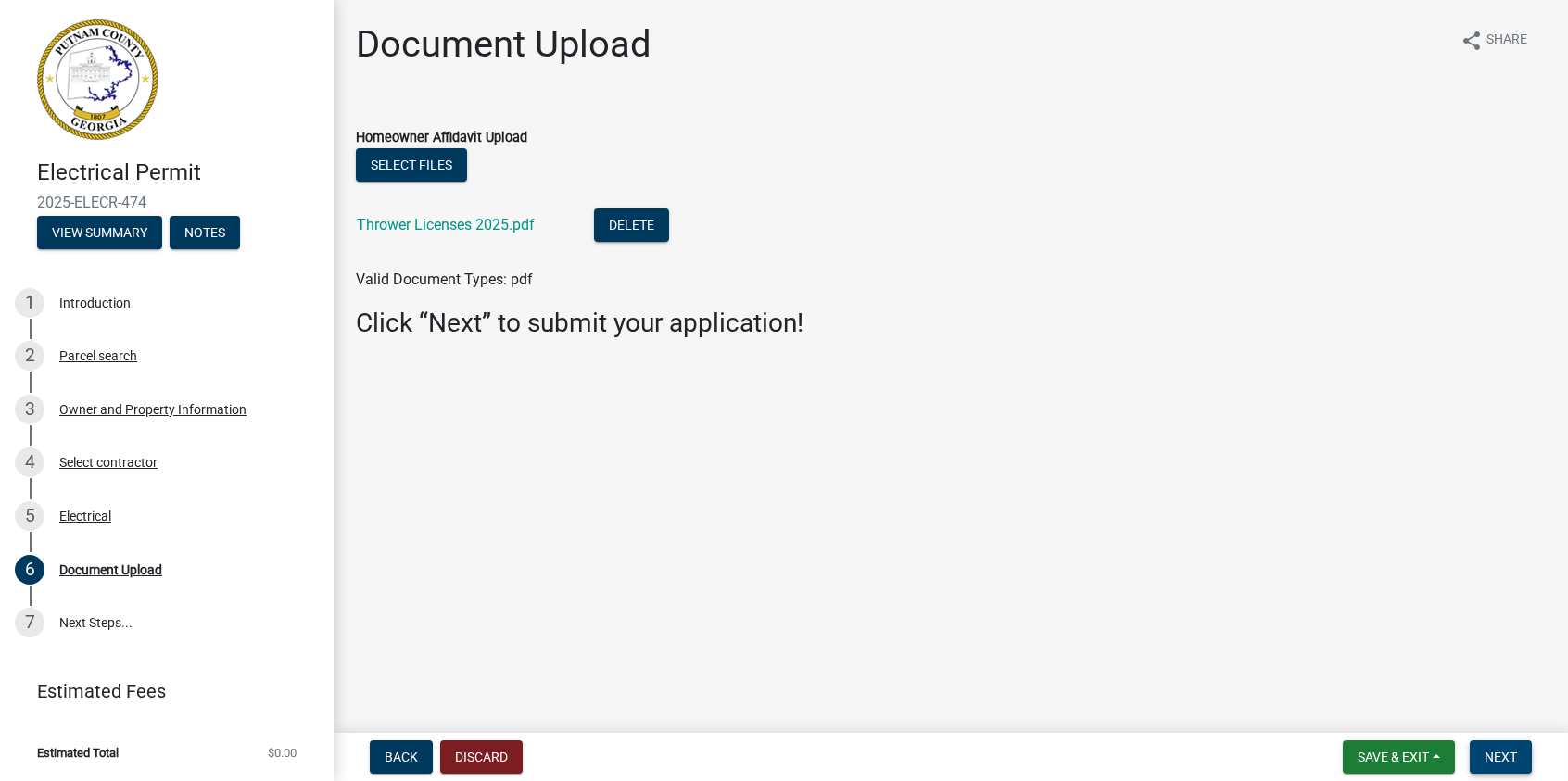
click at [1499, 747] on button "Next" at bounding box center [1500, 757] width 62 height 33
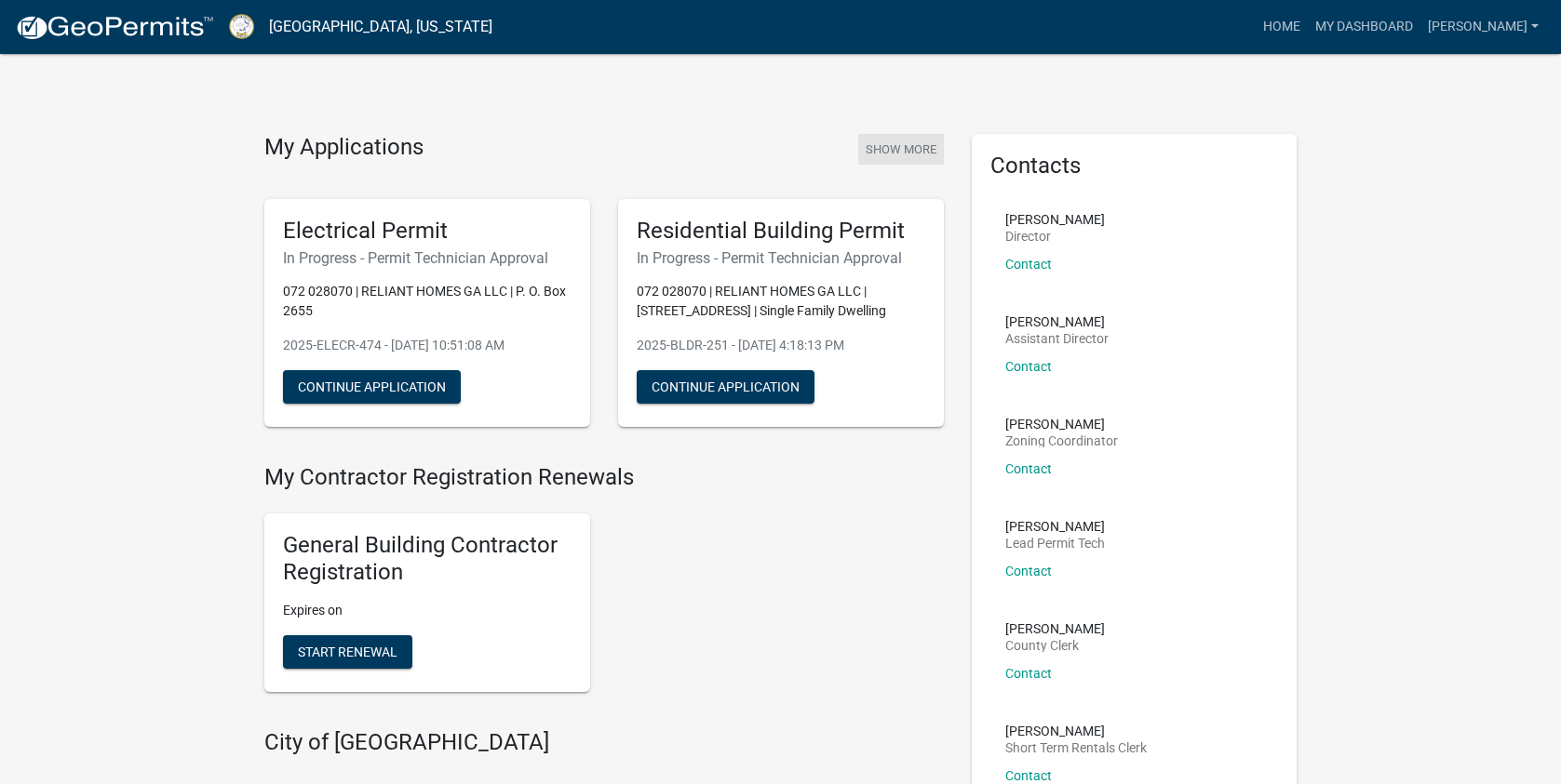
click at [897, 150] on button "Show More" at bounding box center [901, 149] width 86 height 31
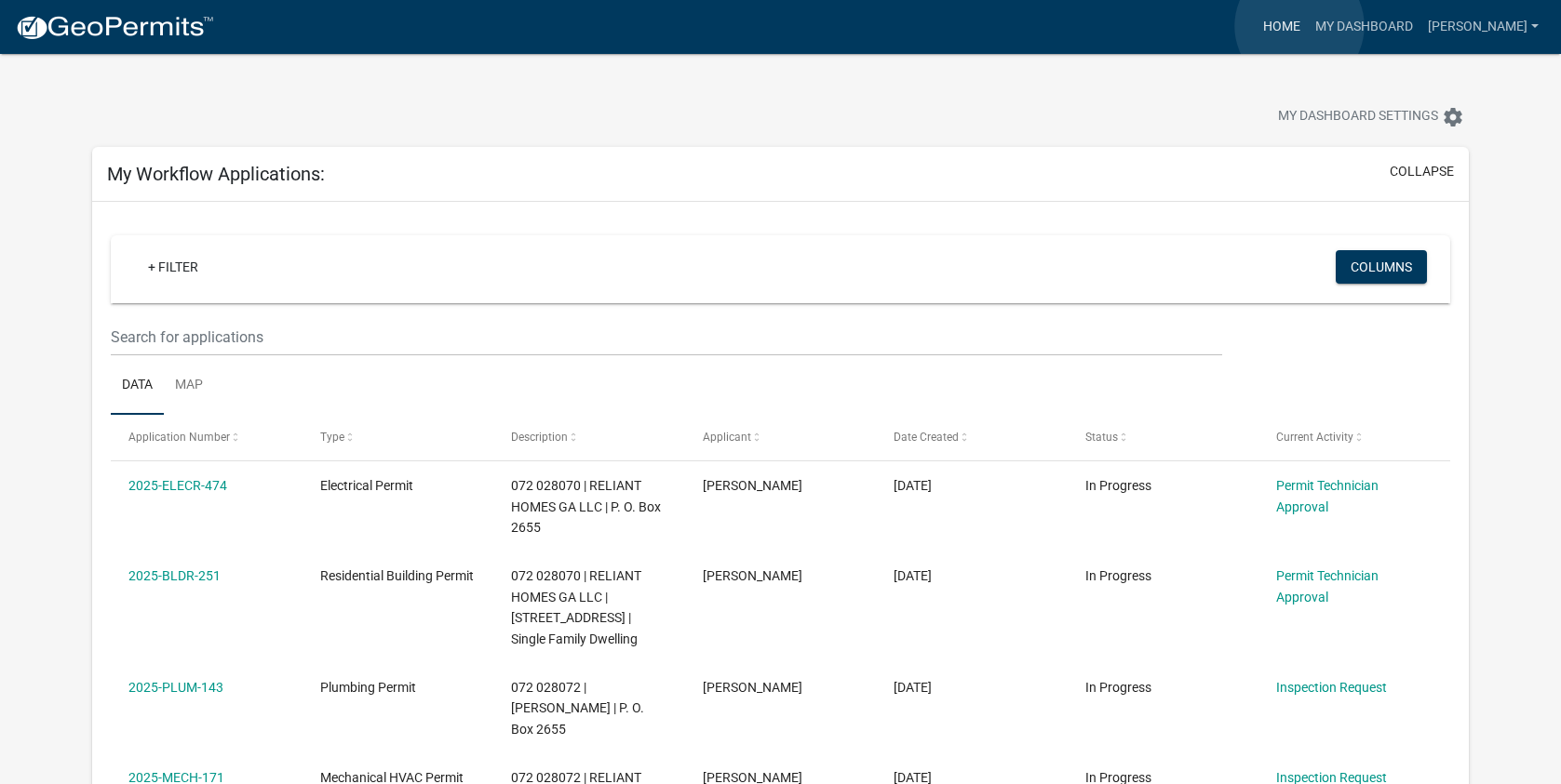
click at [1300, 26] on link "Home" at bounding box center [1282, 27] width 52 height 36
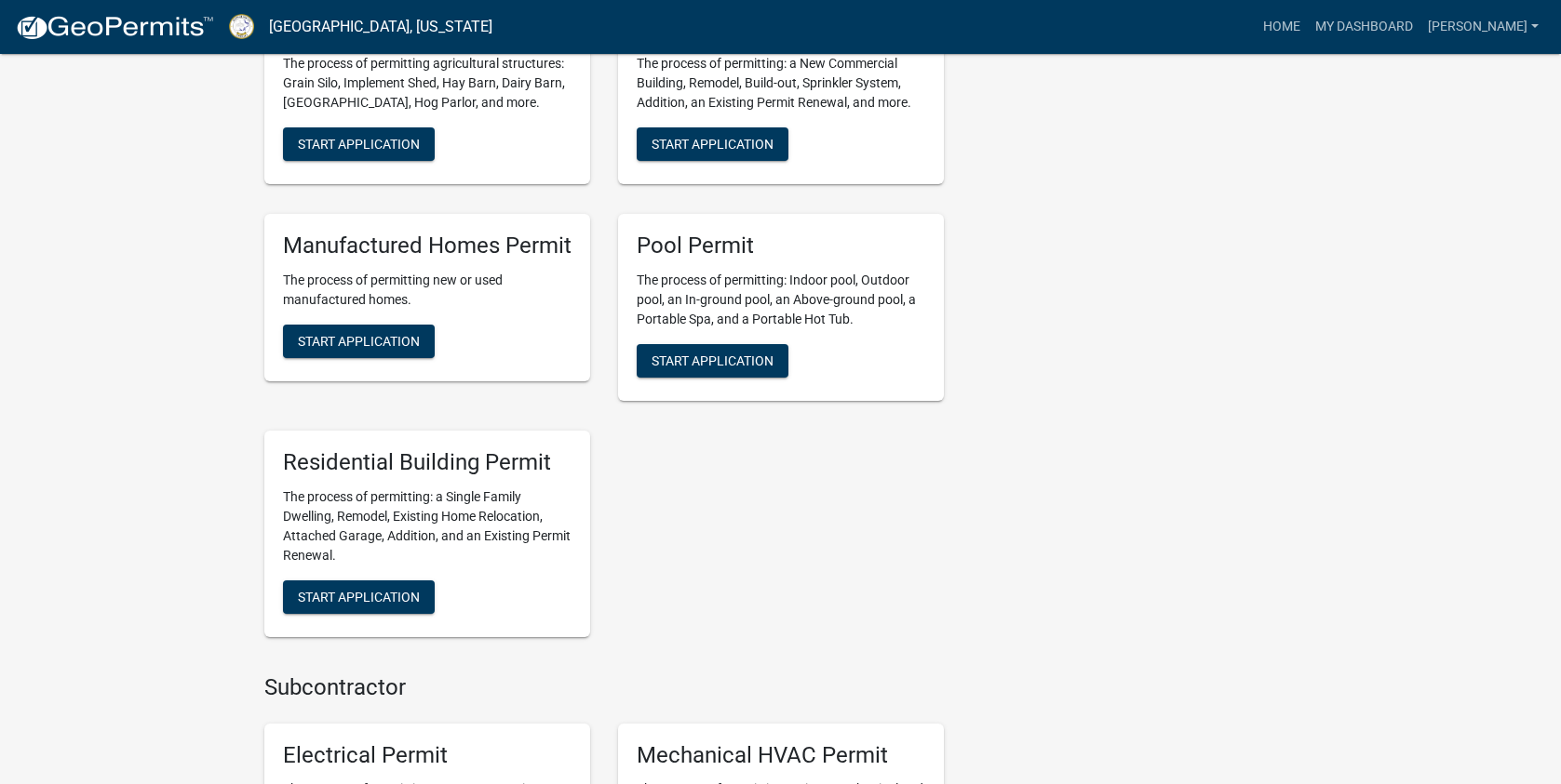
scroll to position [1024, 0]
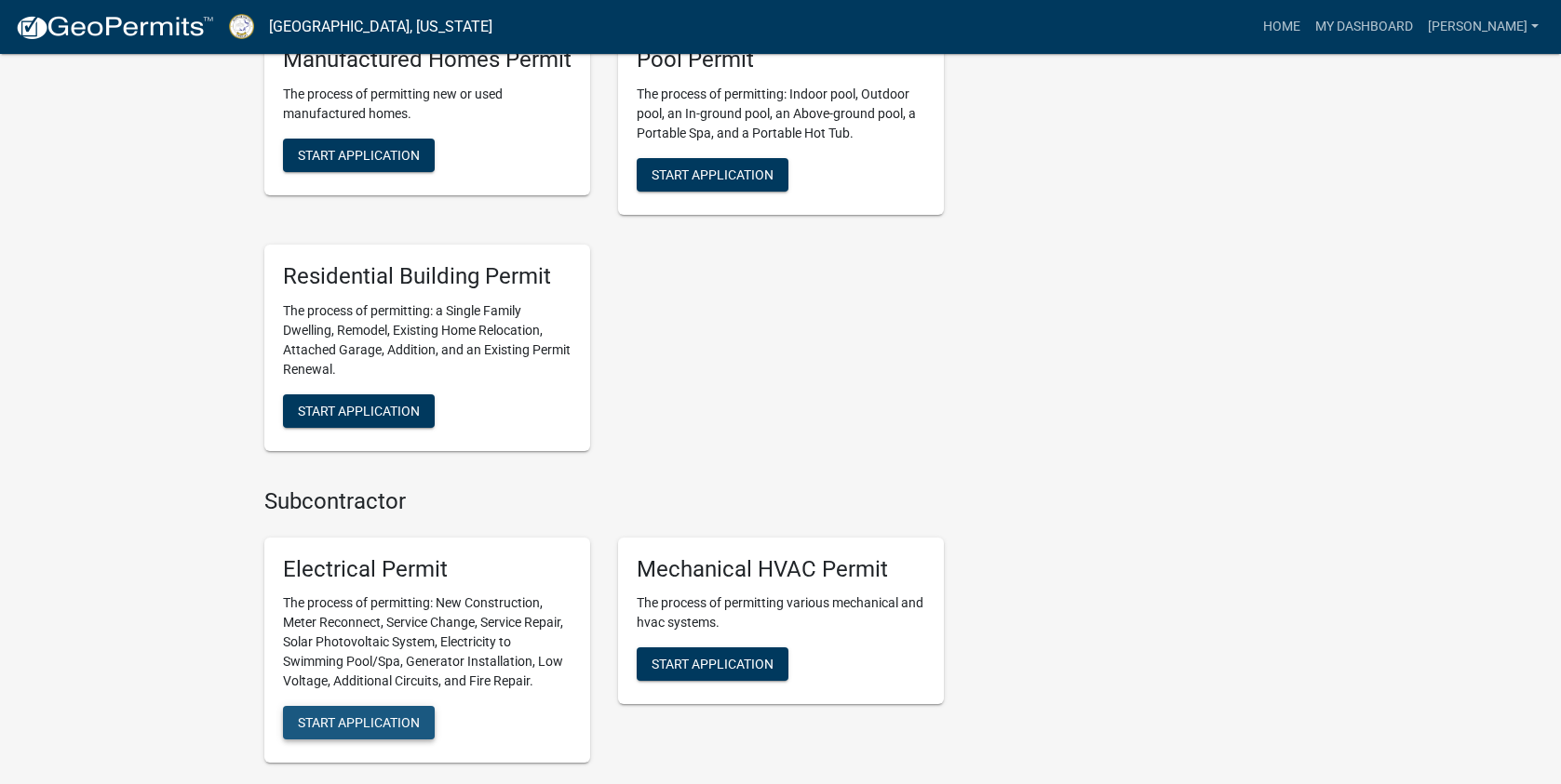
click at [353, 731] on span "Start Application" at bounding box center [359, 722] width 122 height 15
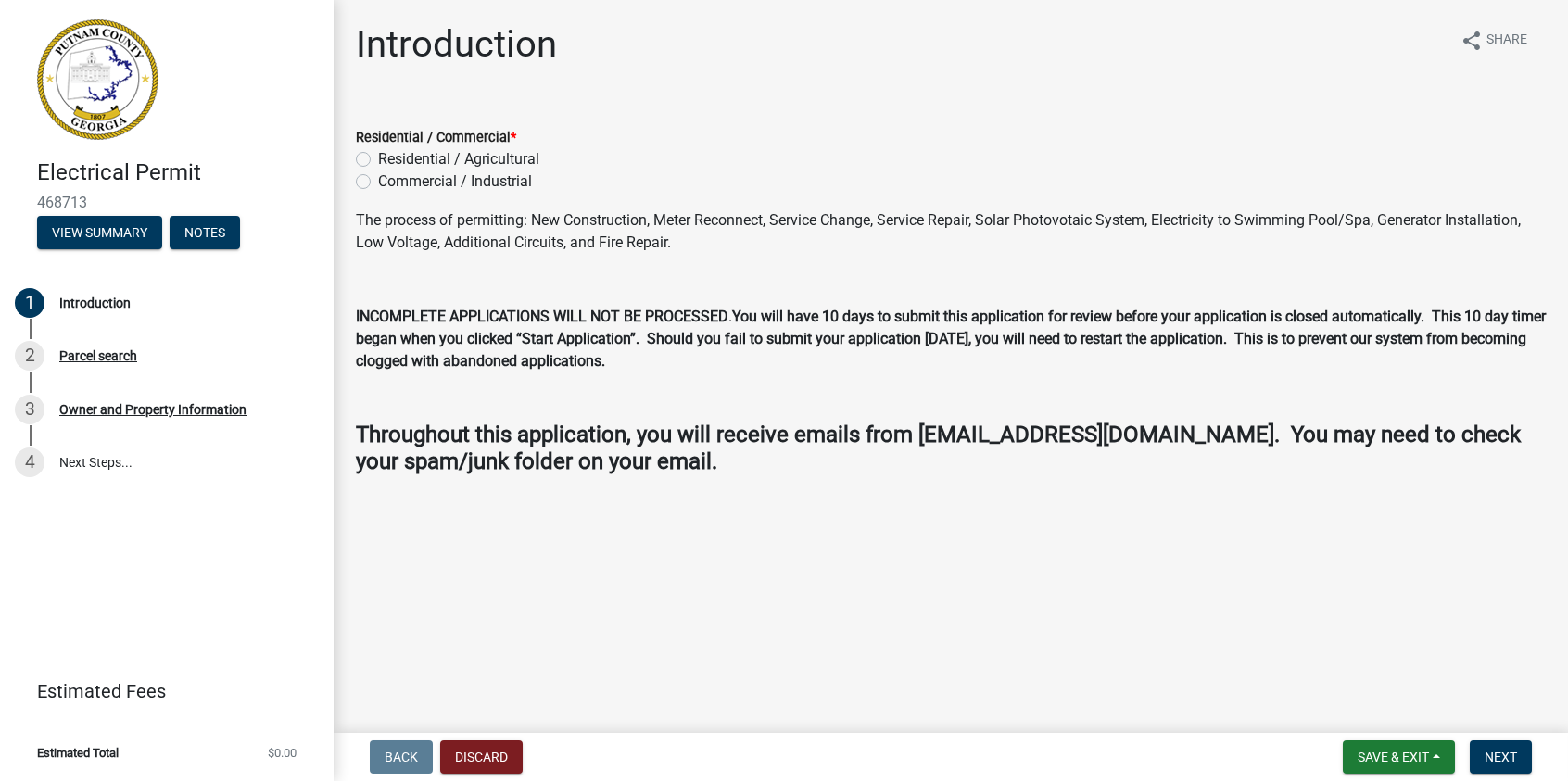
click at [378, 157] on label "Residential / Agricultural" at bounding box center [459, 159] width 161 height 23
click at [378, 157] on input "Residential / Agricultural" at bounding box center [384, 154] width 12 height 12
radio input "true"
click at [1509, 751] on span "Next" at bounding box center [1500, 756] width 32 height 15
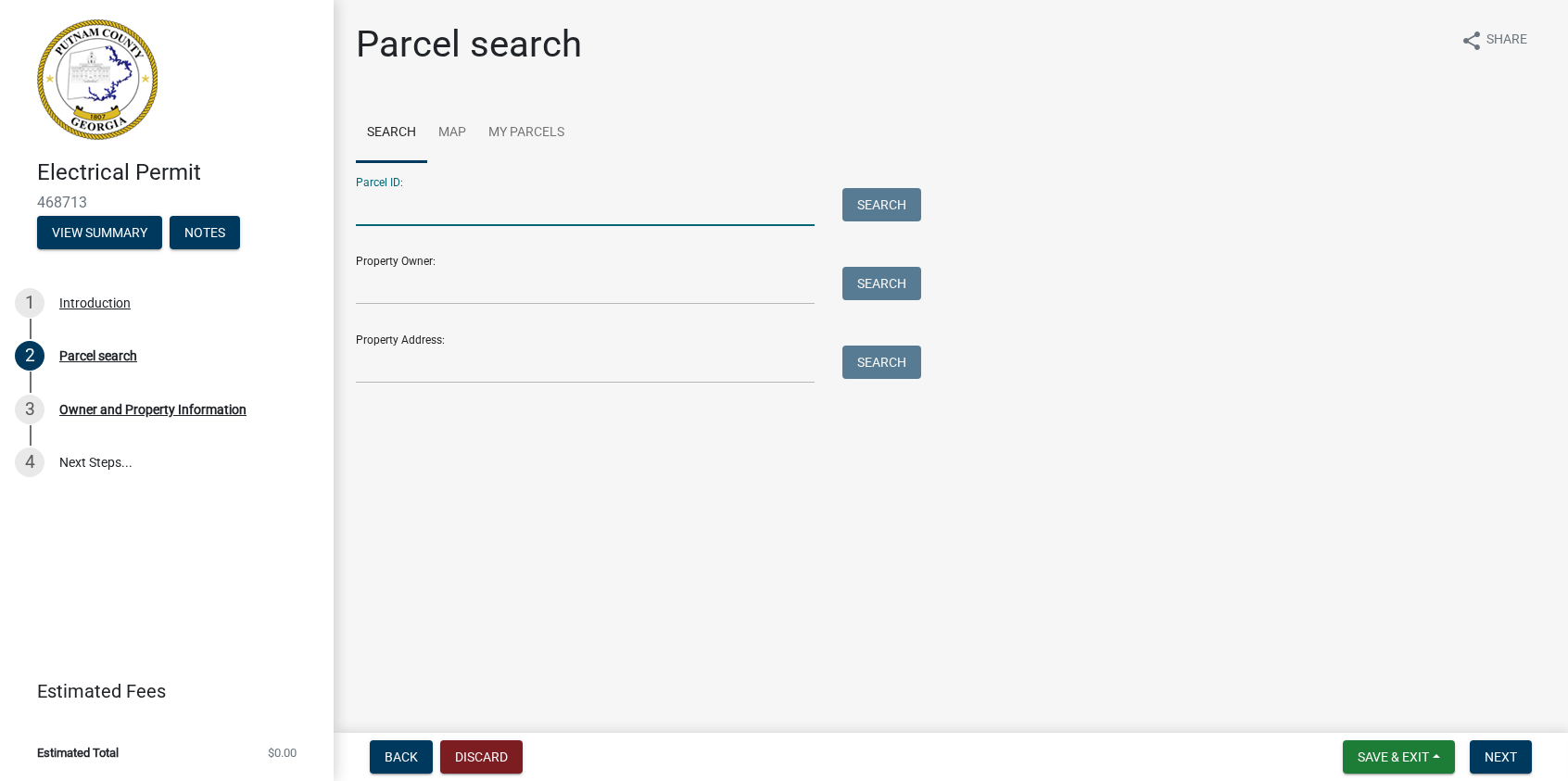
click at [410, 206] on input "Parcel ID:" at bounding box center [585, 207] width 459 height 38
type input "072 028070"
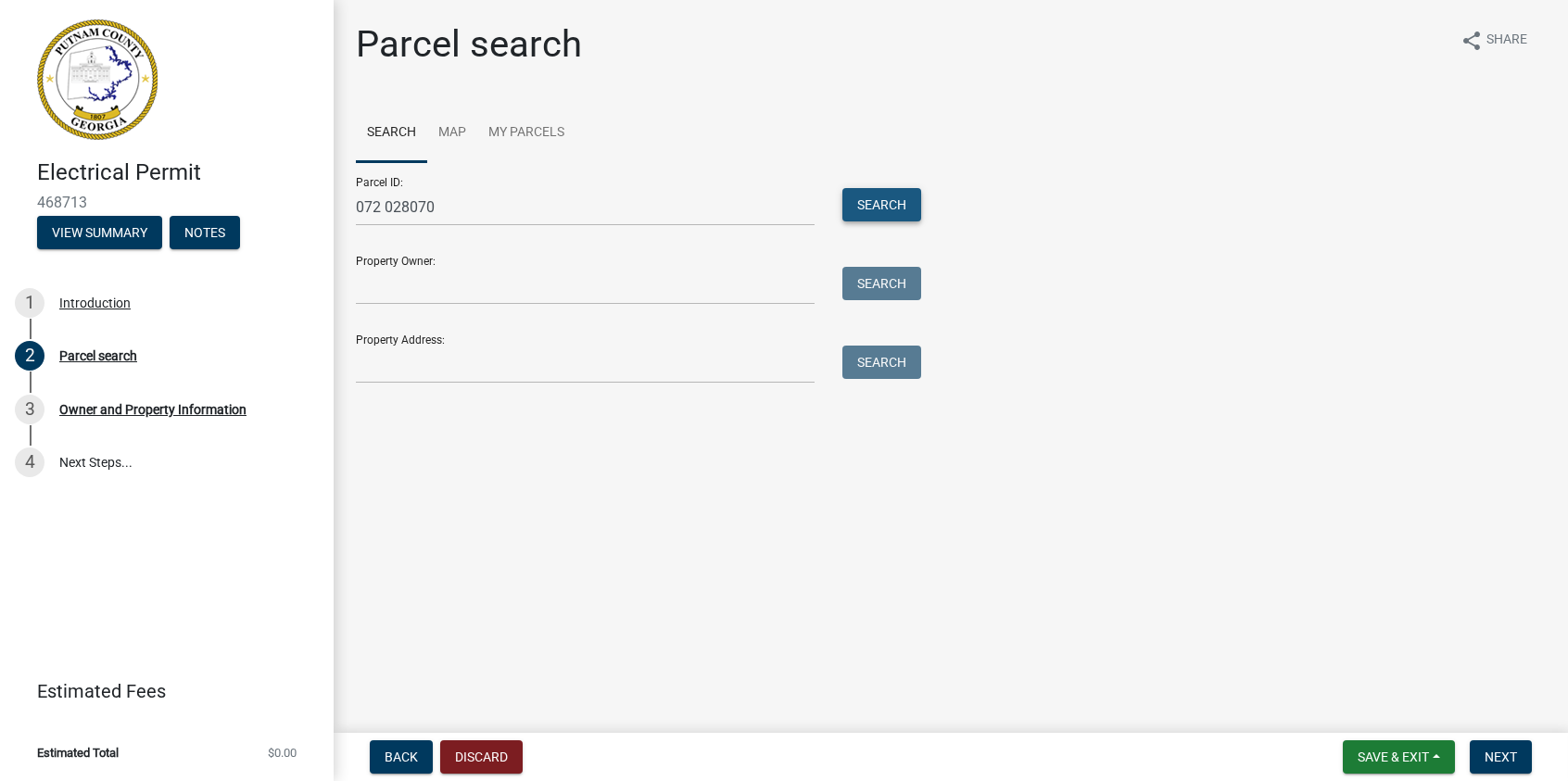
click at [862, 204] on button "Search" at bounding box center [882, 205] width 79 height 33
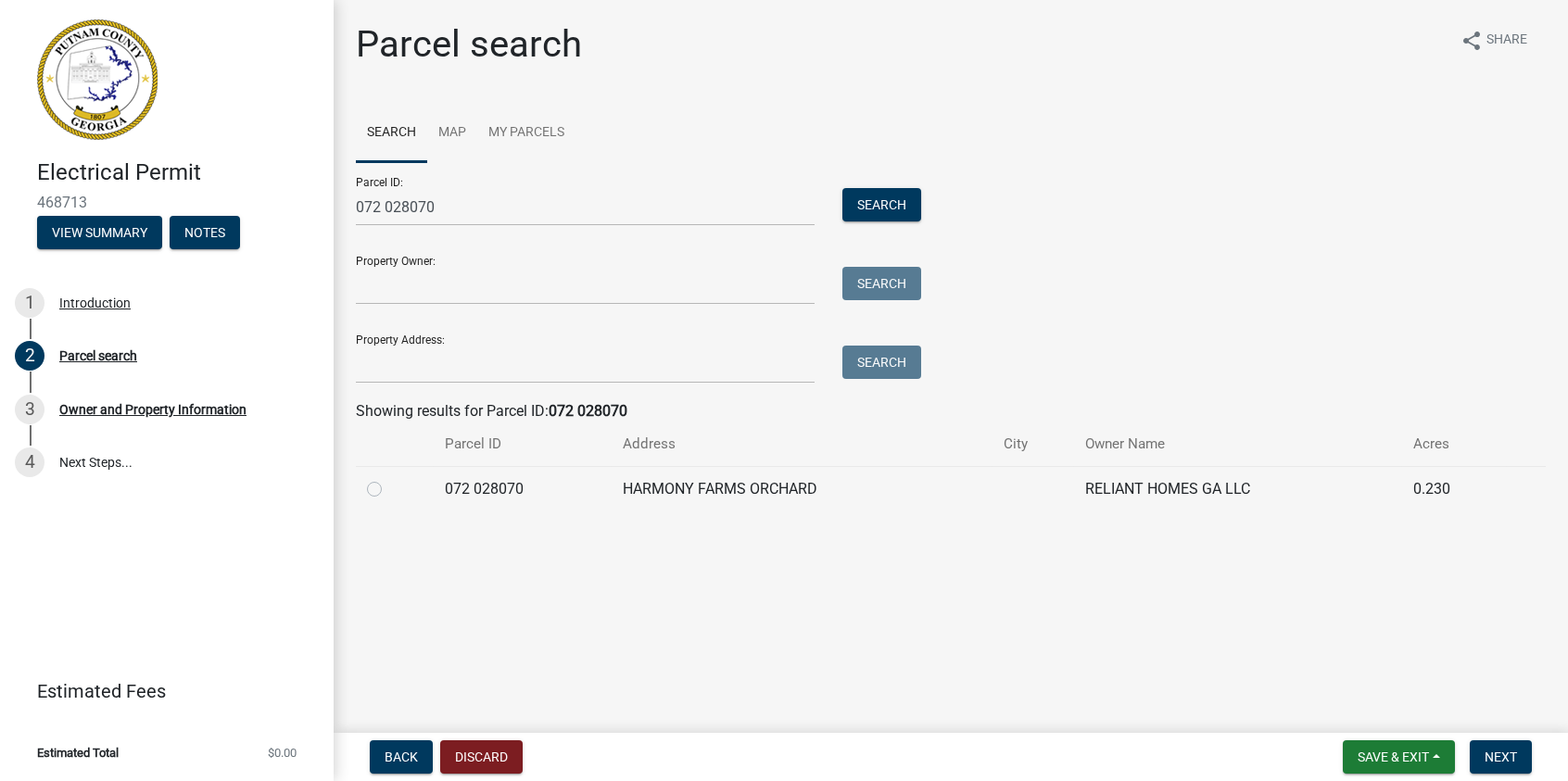
click at [389, 478] on label at bounding box center [389, 478] width 0 height 0
click at [389, 490] on 028070 "radio" at bounding box center [395, 484] width 12 height 12
radio 028070 "true"
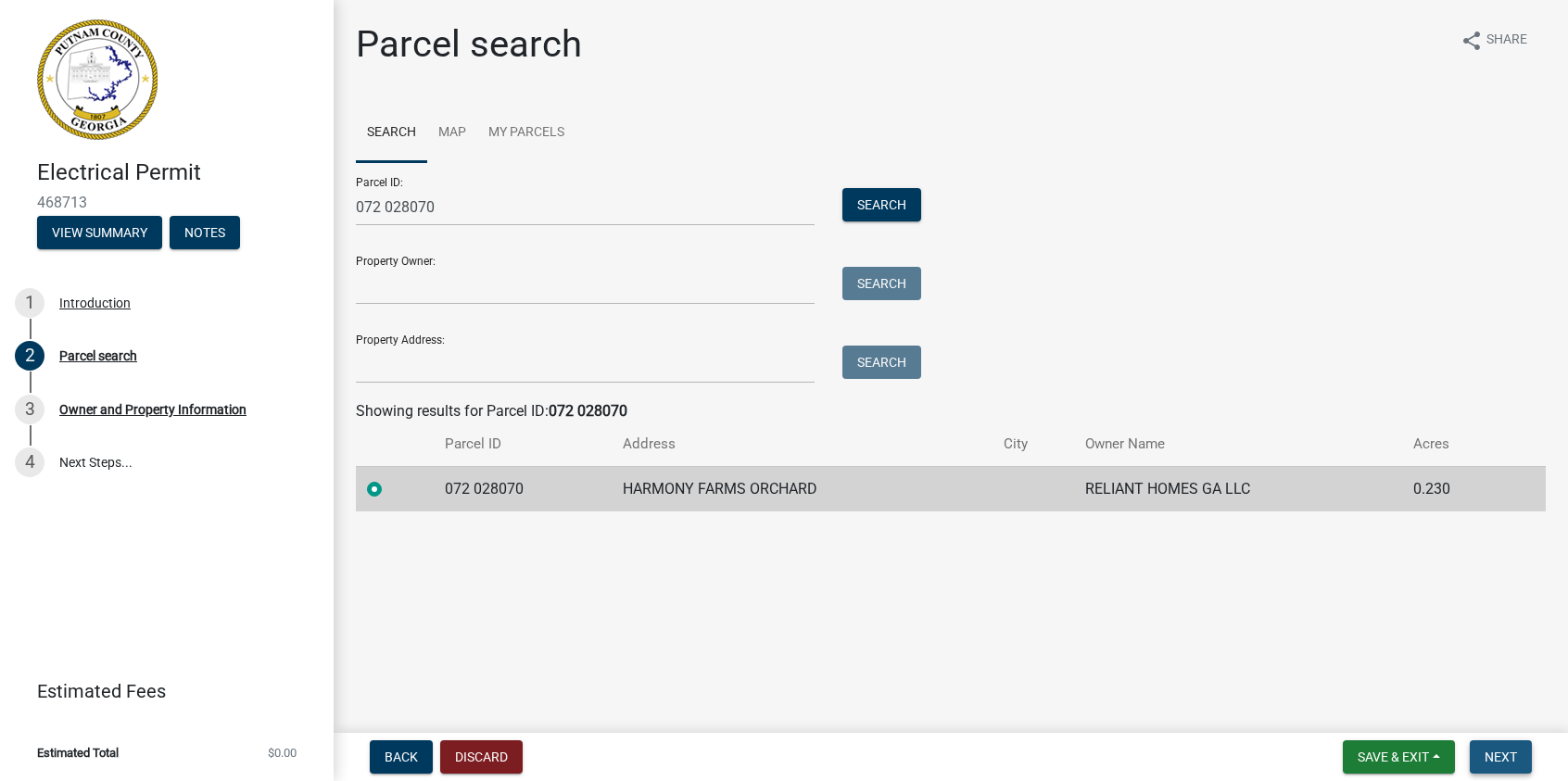
click at [1509, 754] on span "Next" at bounding box center [1500, 756] width 32 height 15
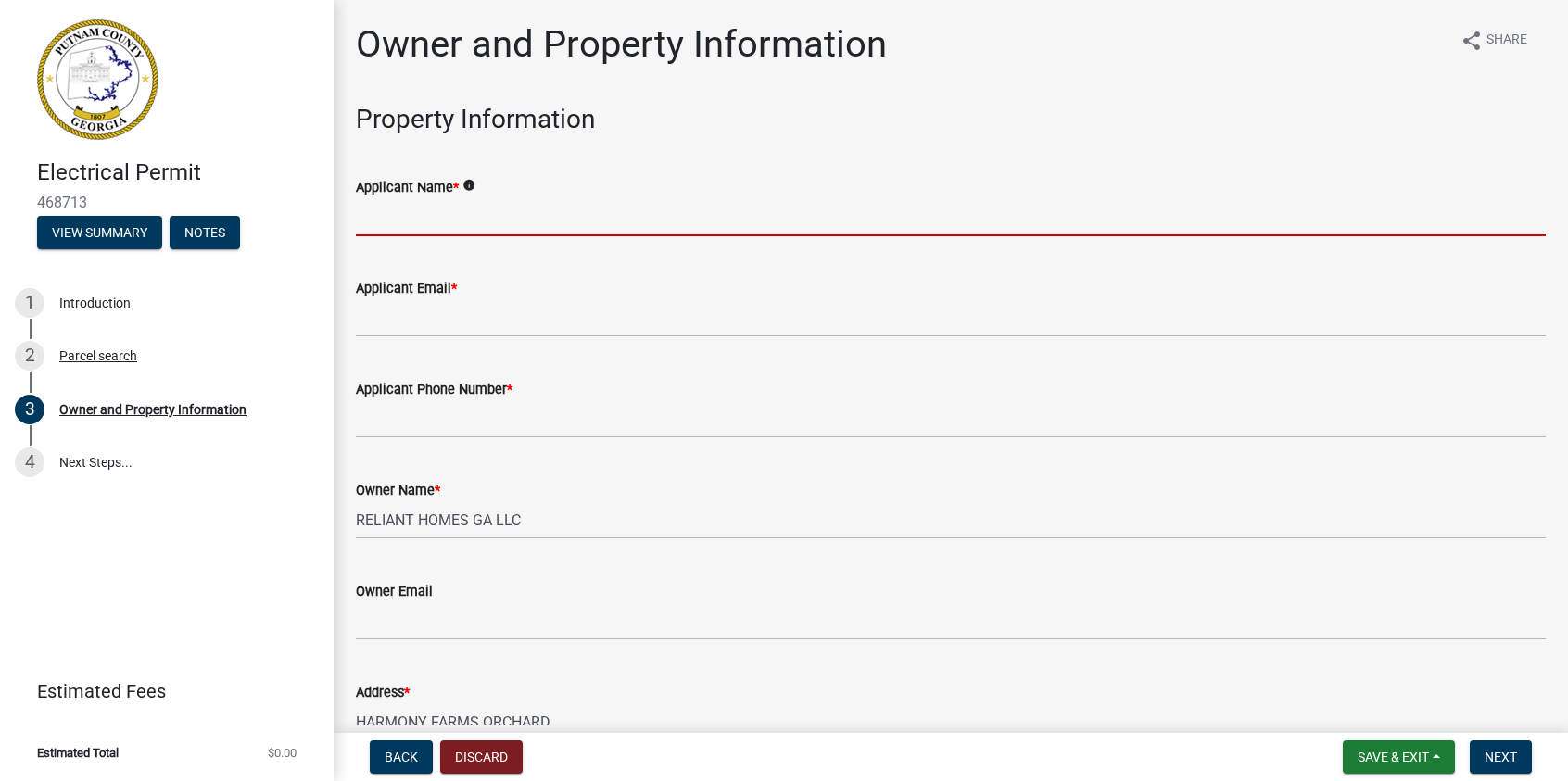
drag, startPoint x: 384, startPoint y: 215, endPoint x: 395, endPoint y: 218, distance: 11.4
click at [384, 215] on input "Applicant Name *" at bounding box center [950, 217] width 1190 height 38
type input "[PERSON_NAME]"
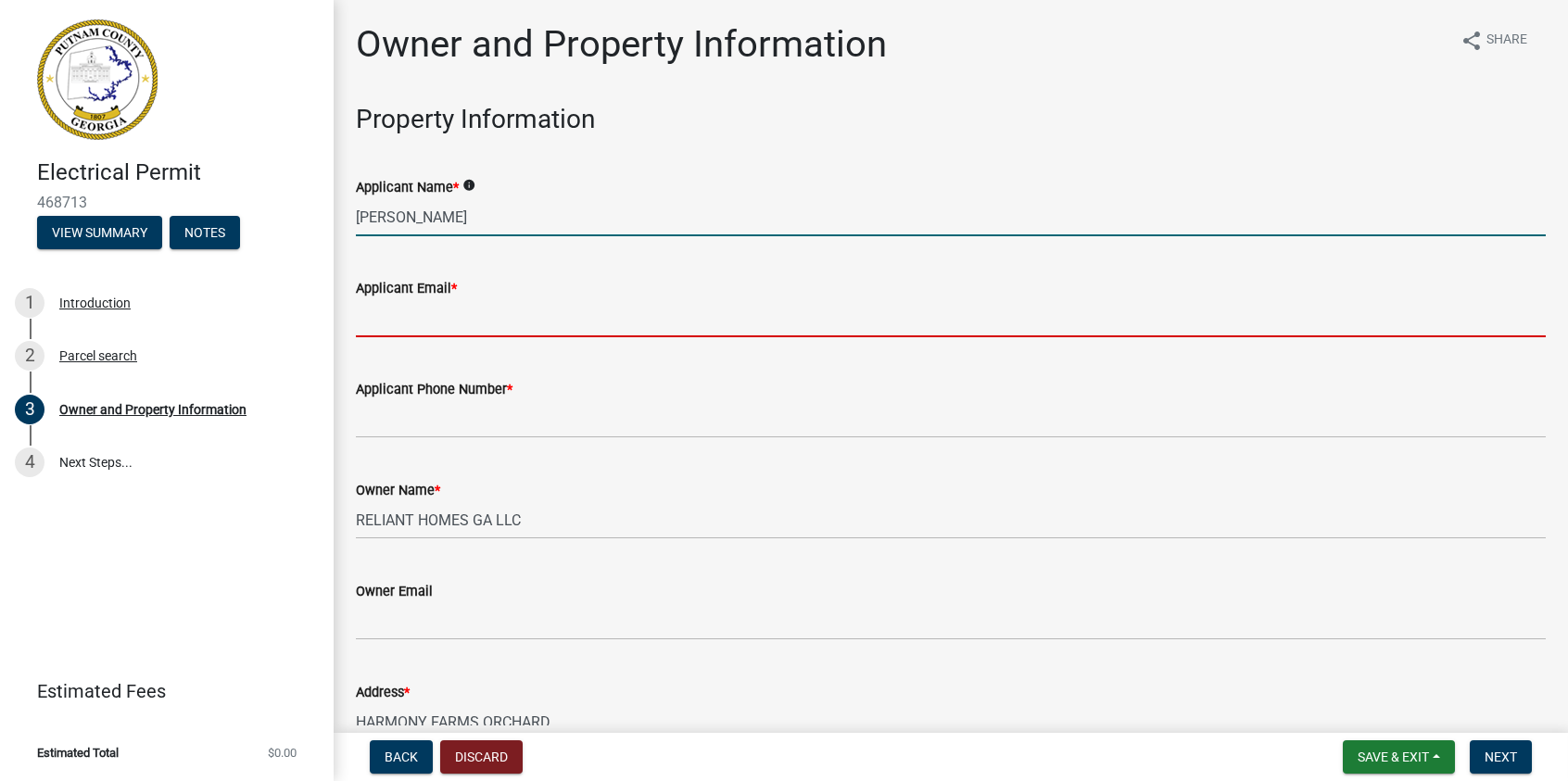
type input "[EMAIL_ADDRESS][DOMAIN_NAME]"
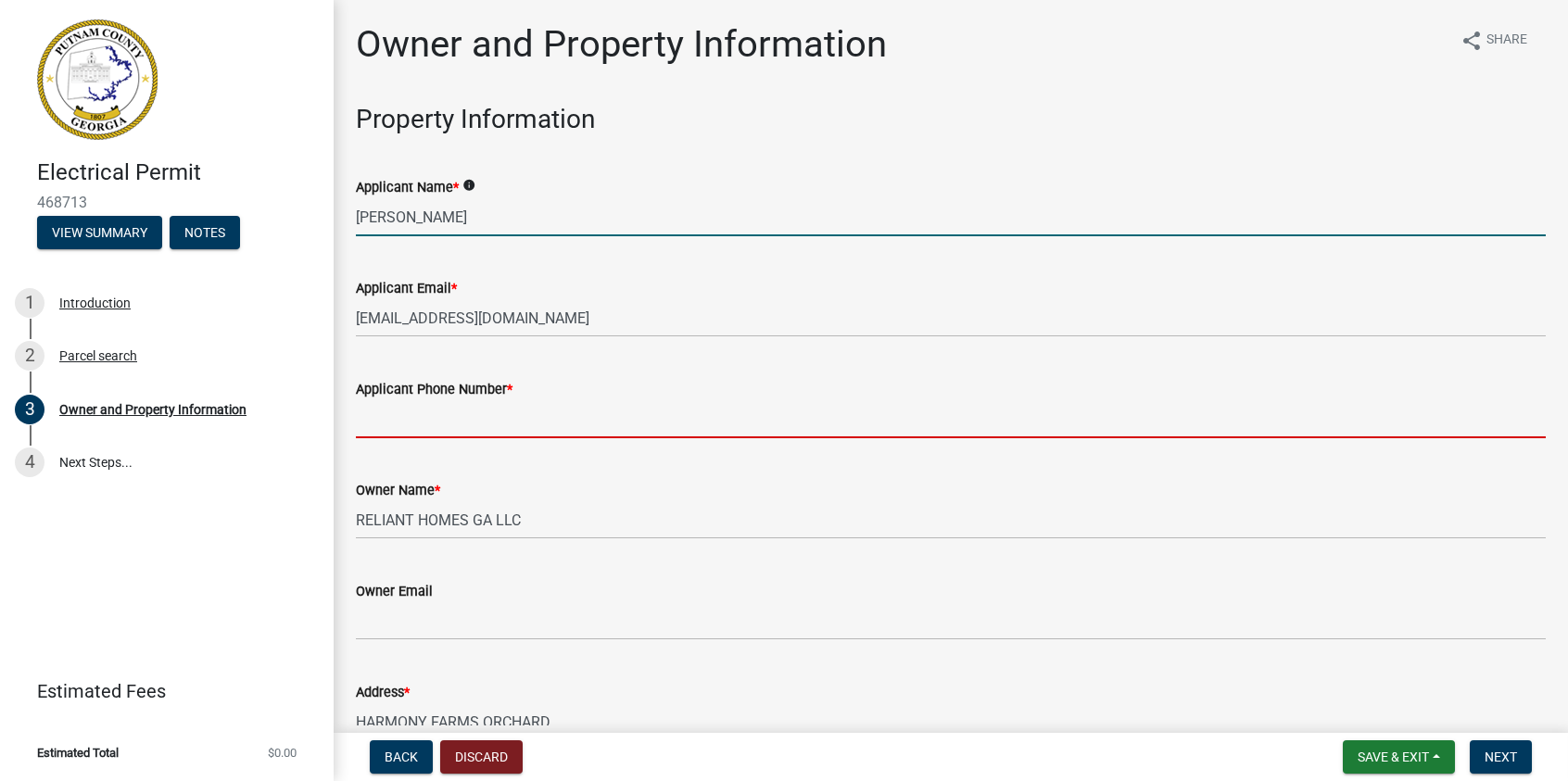
type input "6782436709"
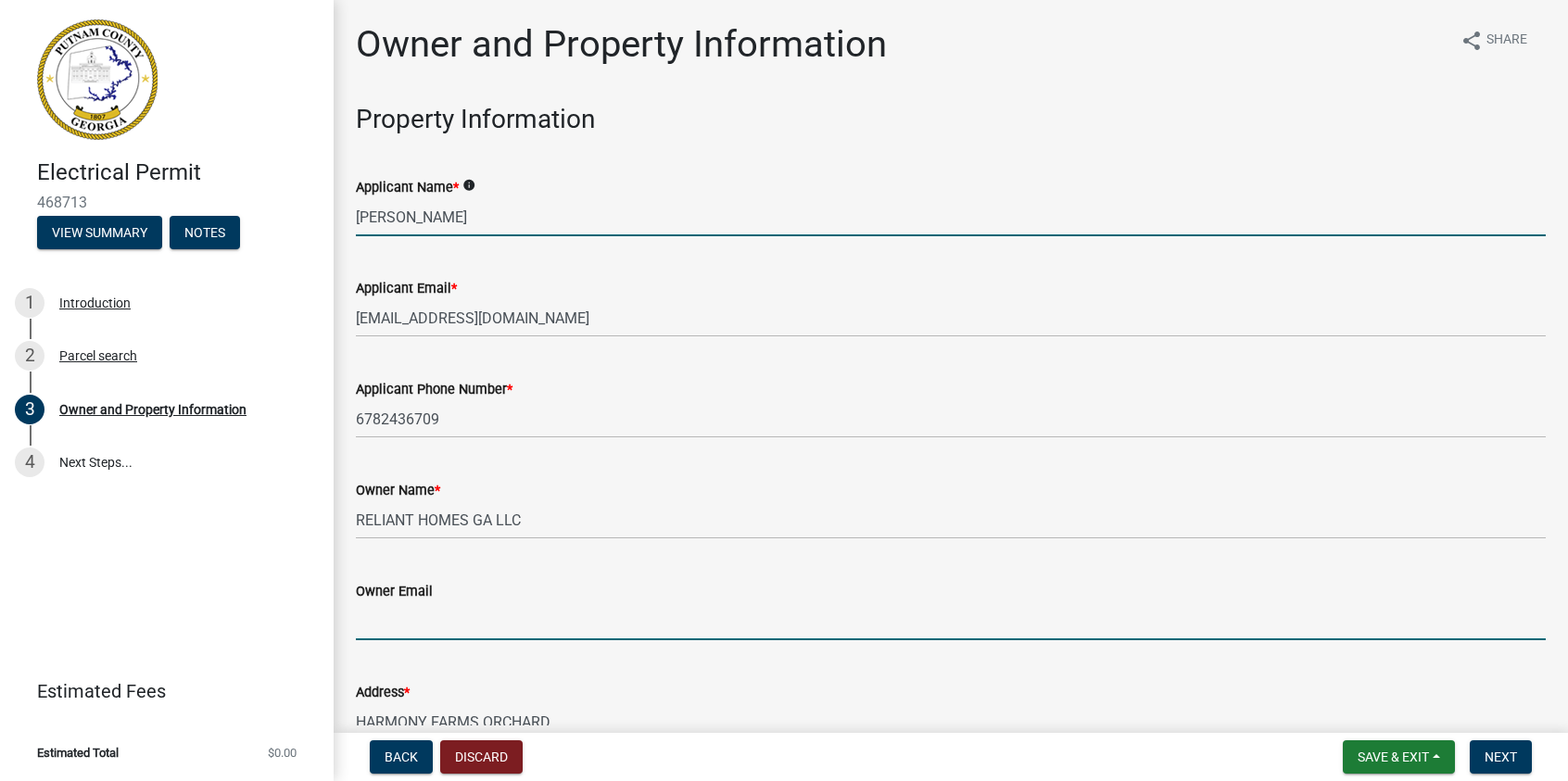
type input "[EMAIL_ADDRESS][DOMAIN_NAME]"
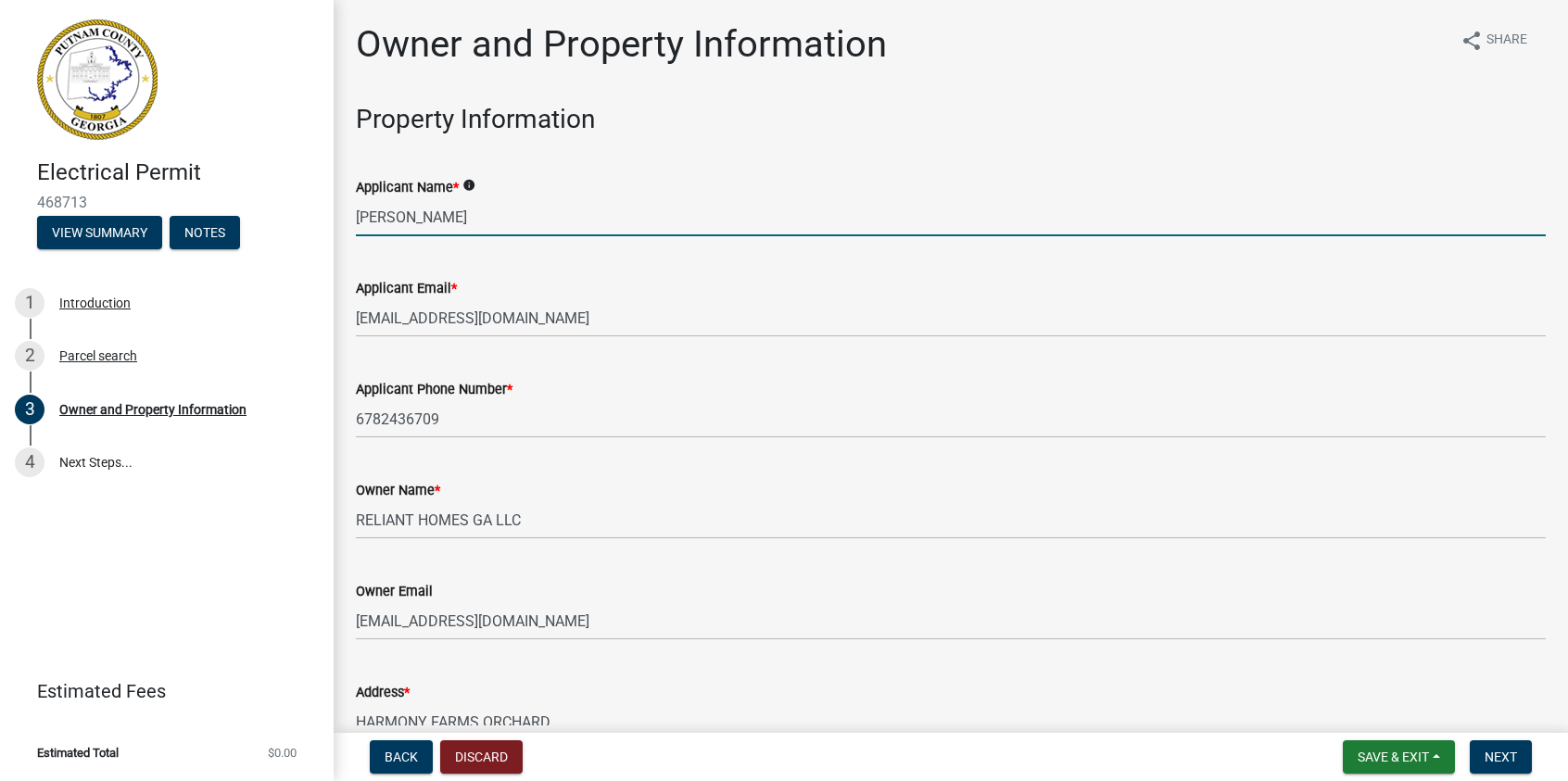
type input "Eatonton"
type input "P. O. Box 2655"
type input "[GEOGRAPHIC_DATA]"
type input "GA"
type input "30052"
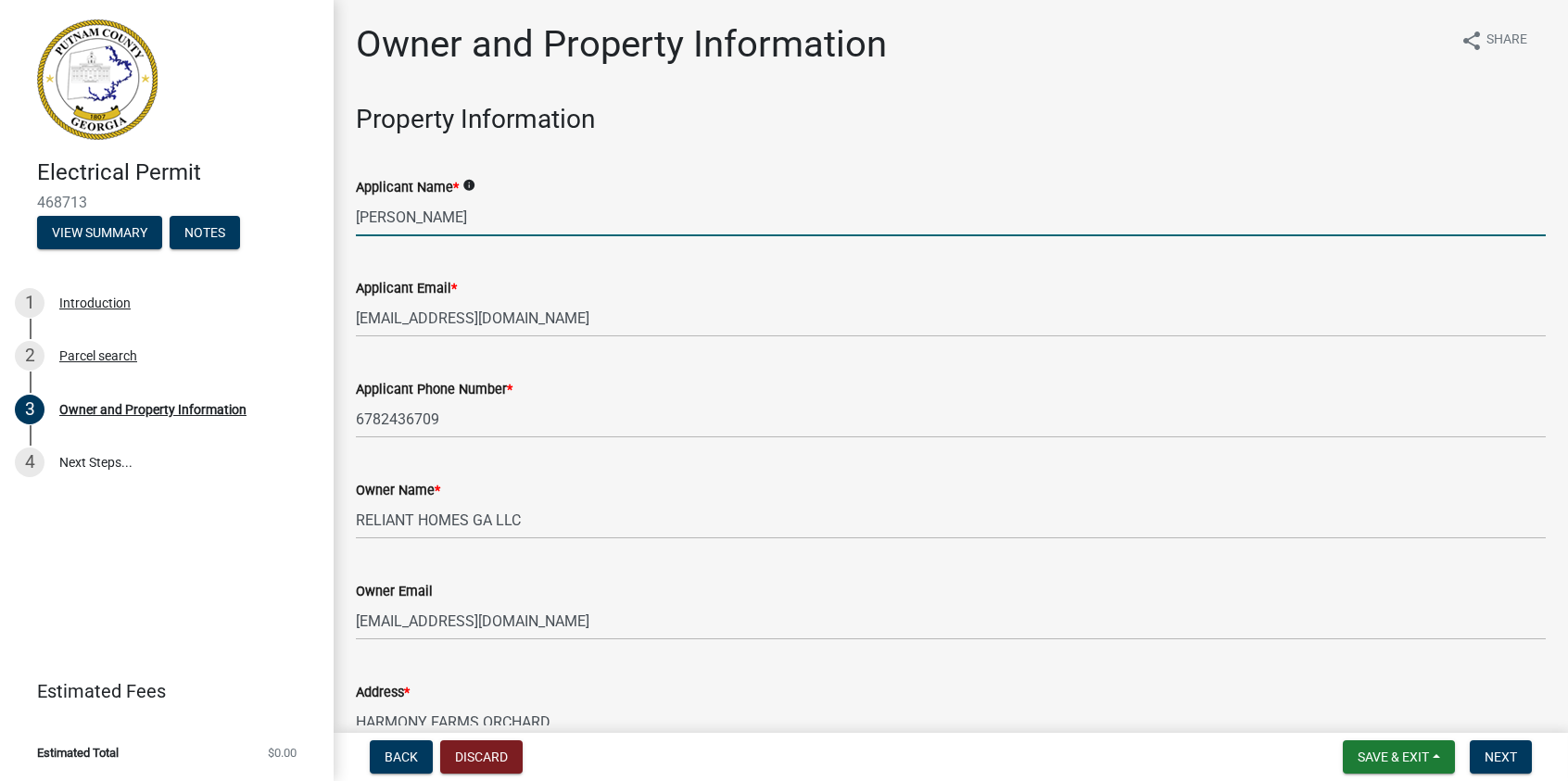
type input "[PERSON_NAME]"
type input "Thrower Electric, Inc."
type input "[PHONE_NUMBER]"
type input "[STREET_ADDRESS]"
type input "[GEOGRAPHIC_DATA]"
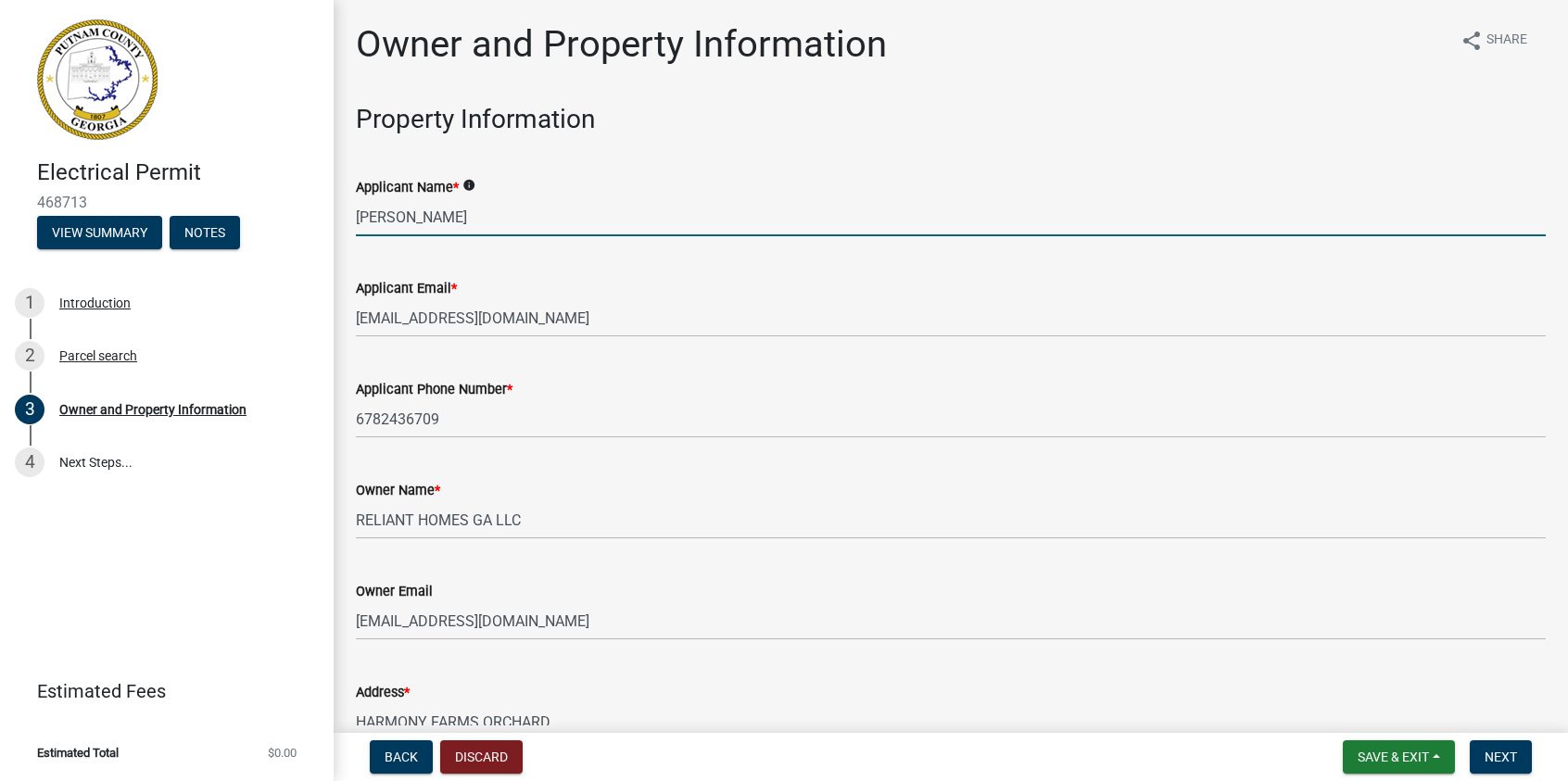
type input "GA"
type input "30650"
type input "[EMAIL_ADDRESS][DOMAIN_NAME]"
type input "EN216132"
type input "[DATE]"
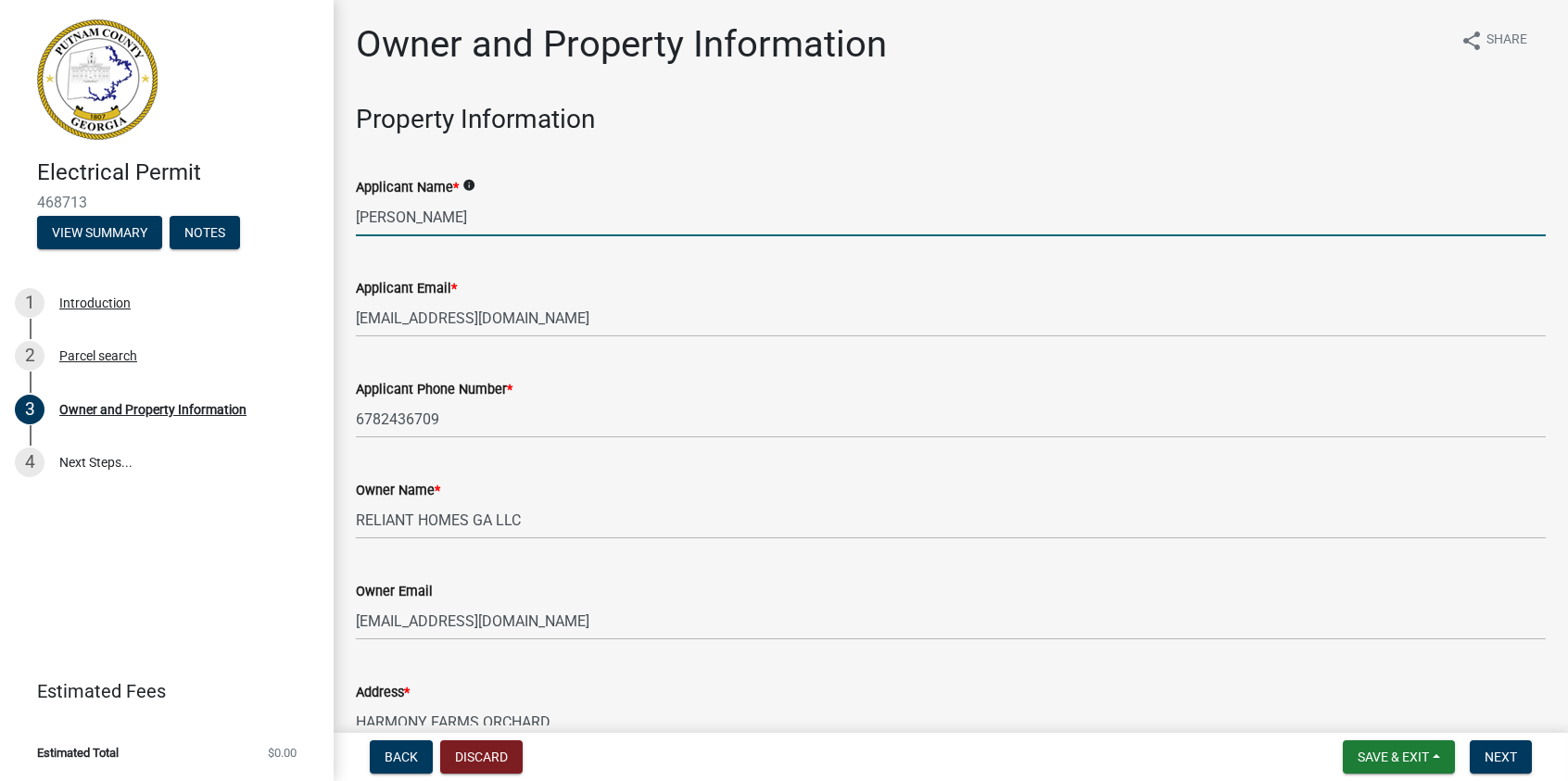
type input "BL25-0202"
type input "[DATE]"
type input "City of [GEOGRAPHIC_DATA]"
type input "[PERSON_NAME]"
type input "[PHONE_NUMBER]"
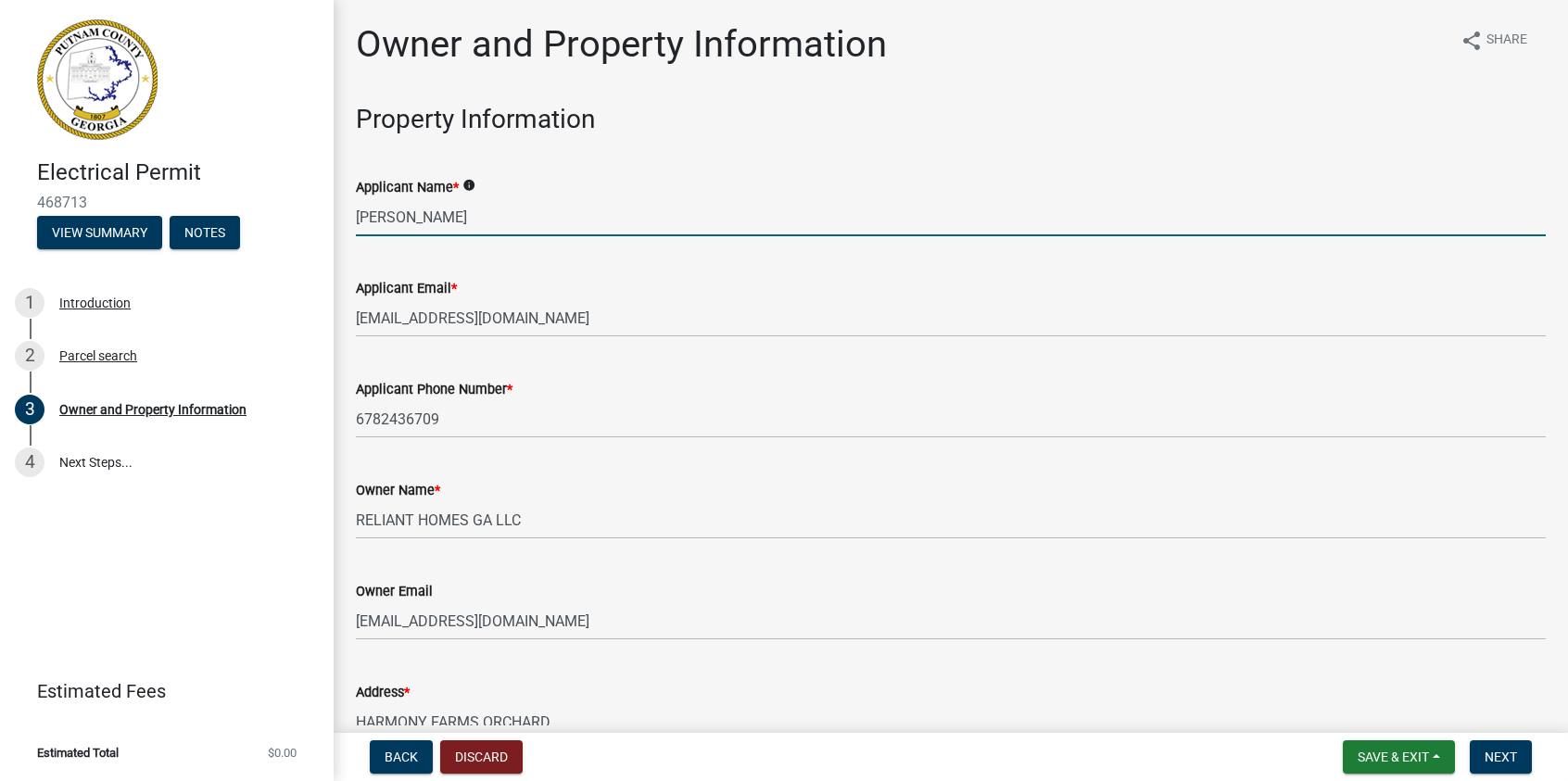
select select "8"
select select "2025"
select select "8"
select select "2025"
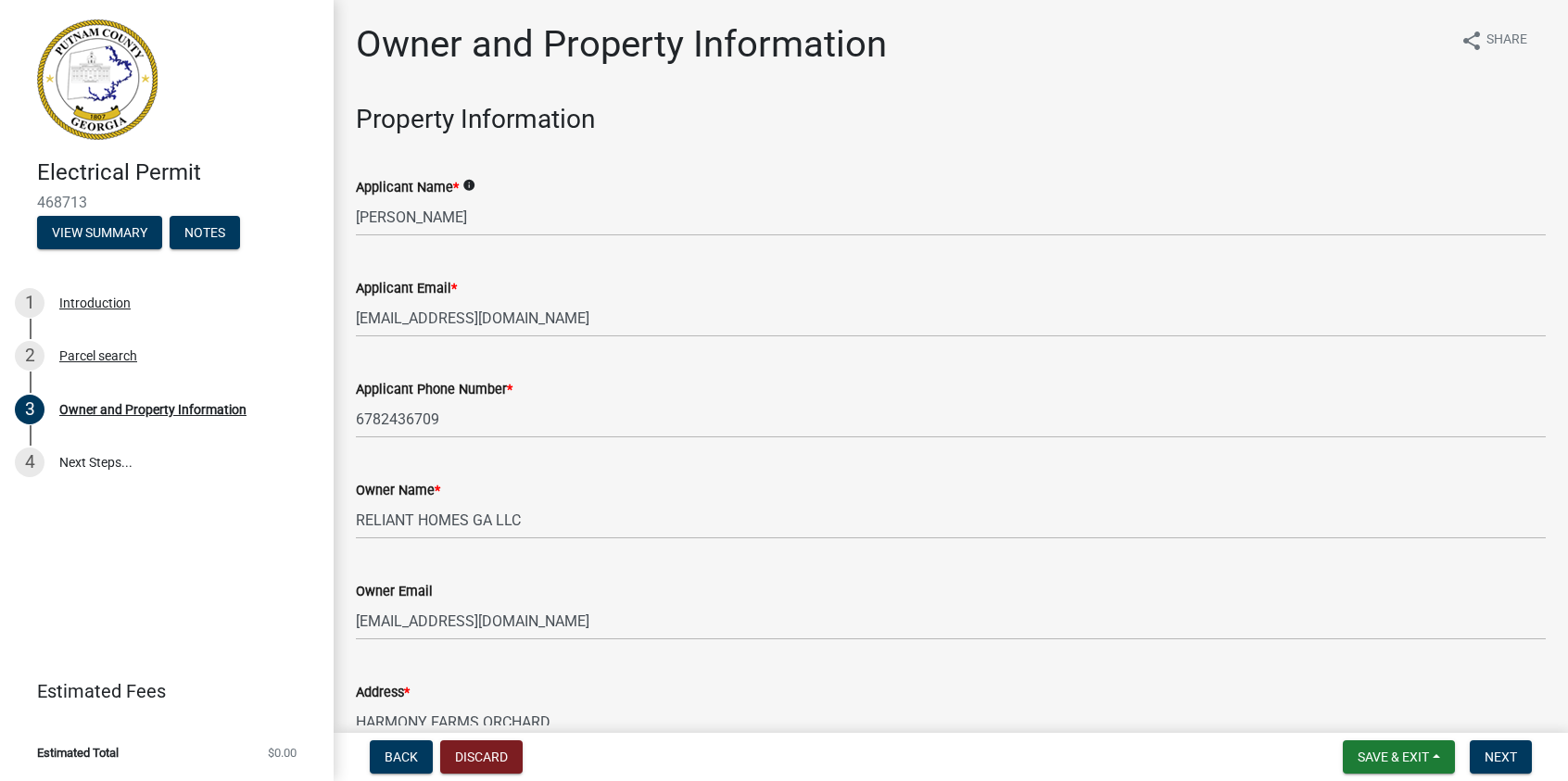
scroll to position [2304, 0]
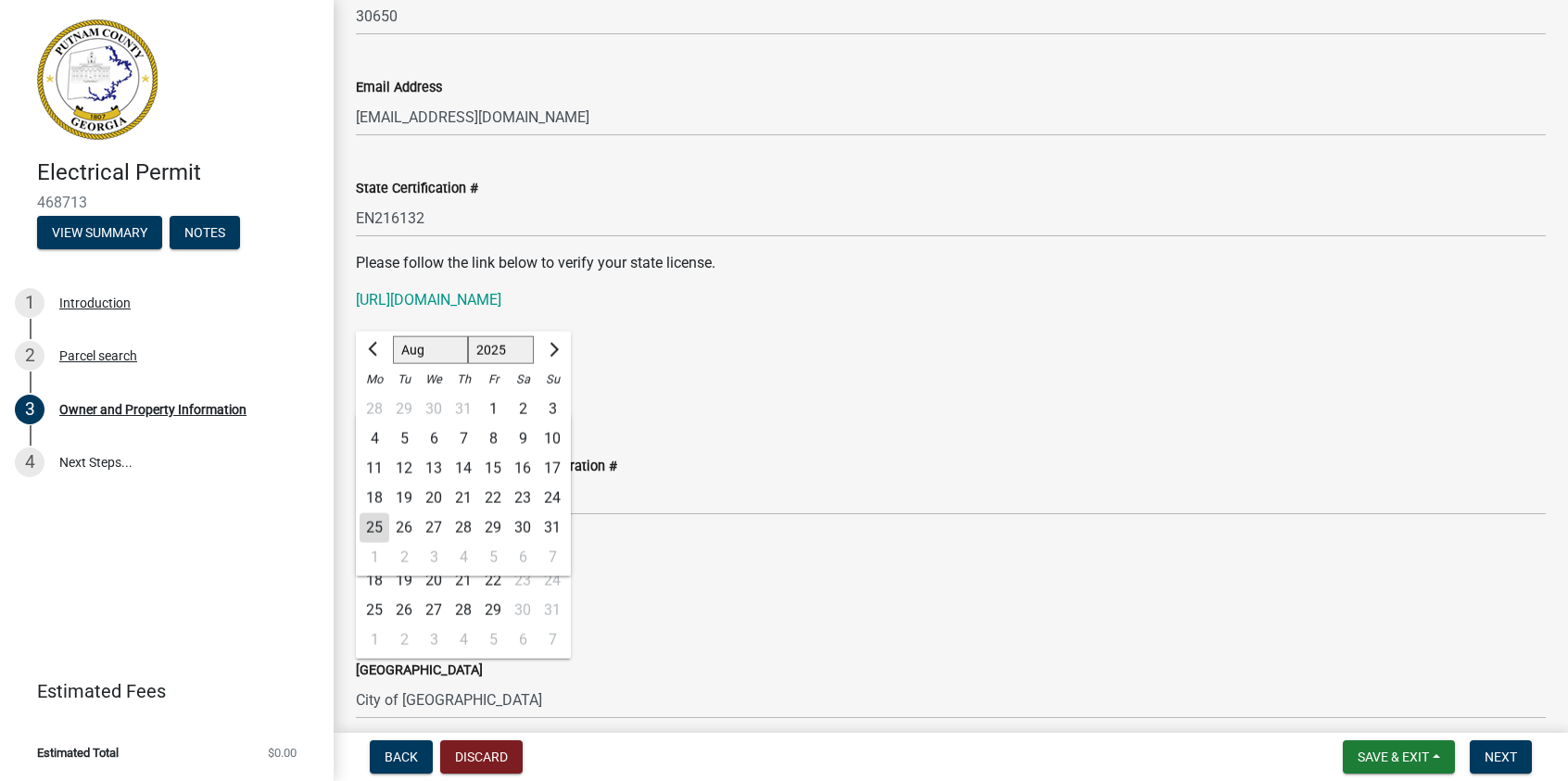
click at [877, 332] on div "State License Expiration Date [DATE] Jan Feb Mar Apr May Jun [DATE] Aug Sep Oct…" at bounding box center [950, 369] width 1190 height 86
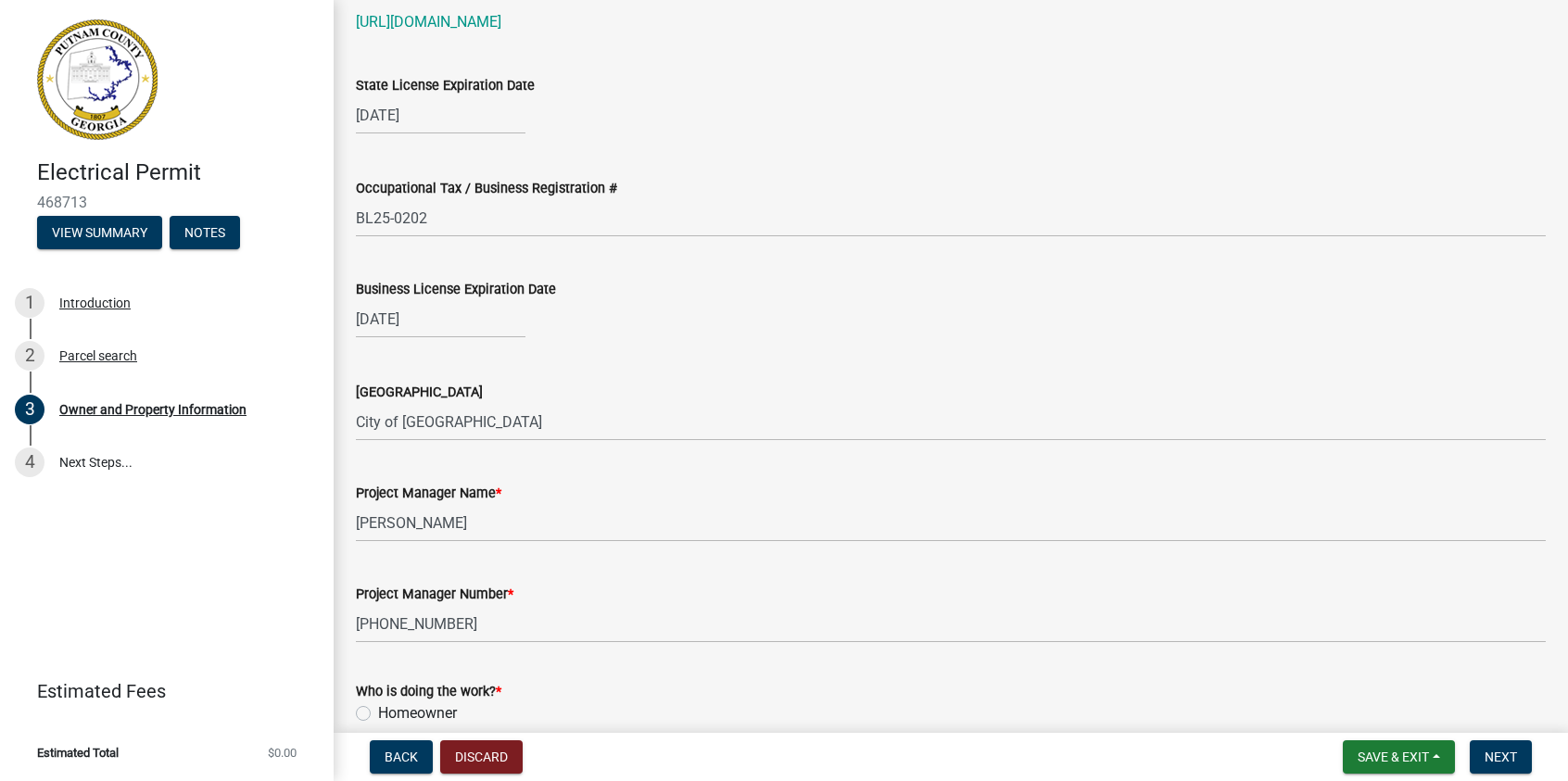
scroll to position [2675, 0]
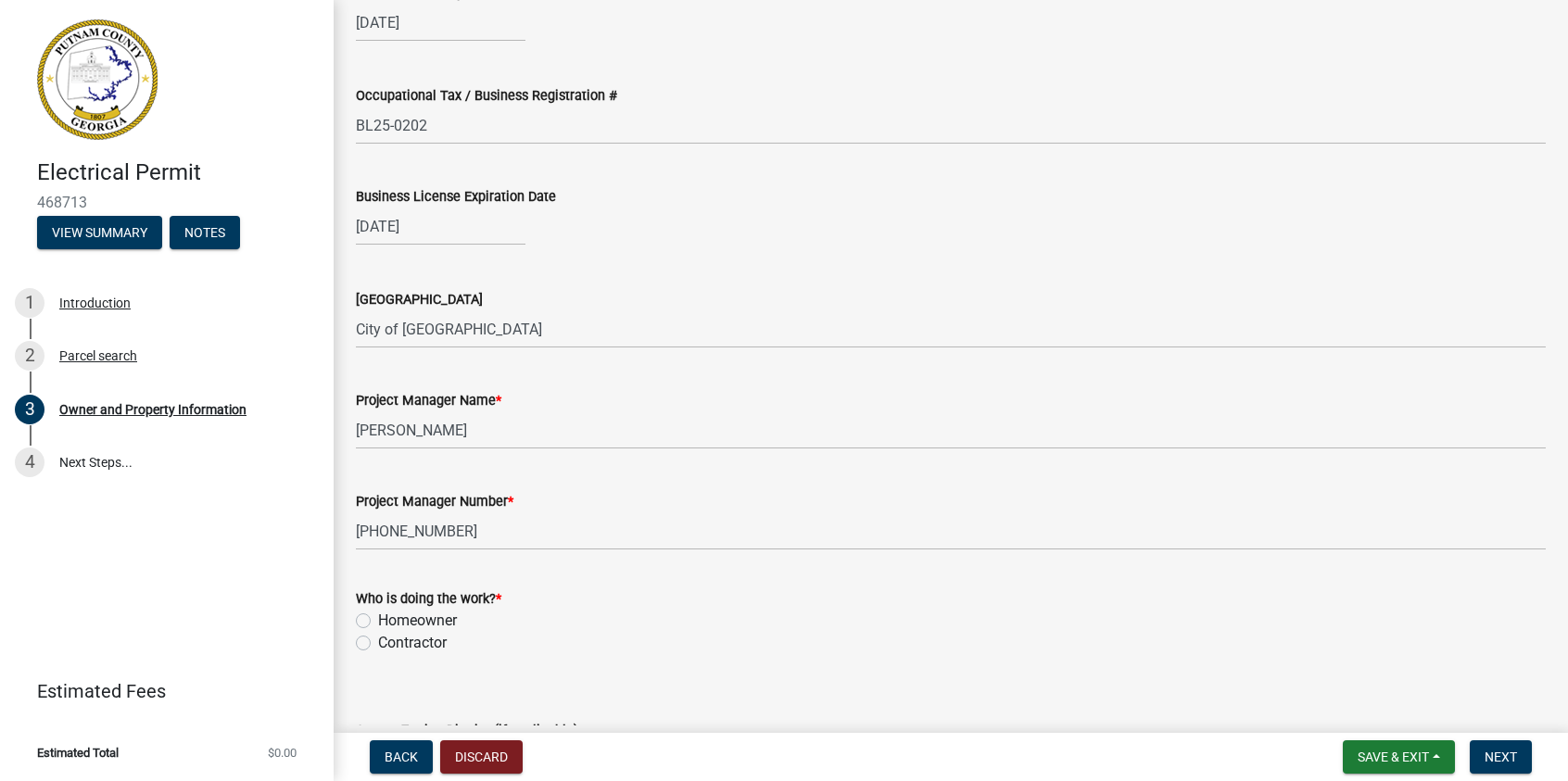
drag, startPoint x: 362, startPoint y: 642, endPoint x: 384, endPoint y: 636, distance: 22.8
click at [378, 642] on label "Contractor" at bounding box center [413, 642] width 69 height 23
click at [378, 642] on input "Contractor" at bounding box center [384, 638] width 12 height 12
radio input "true"
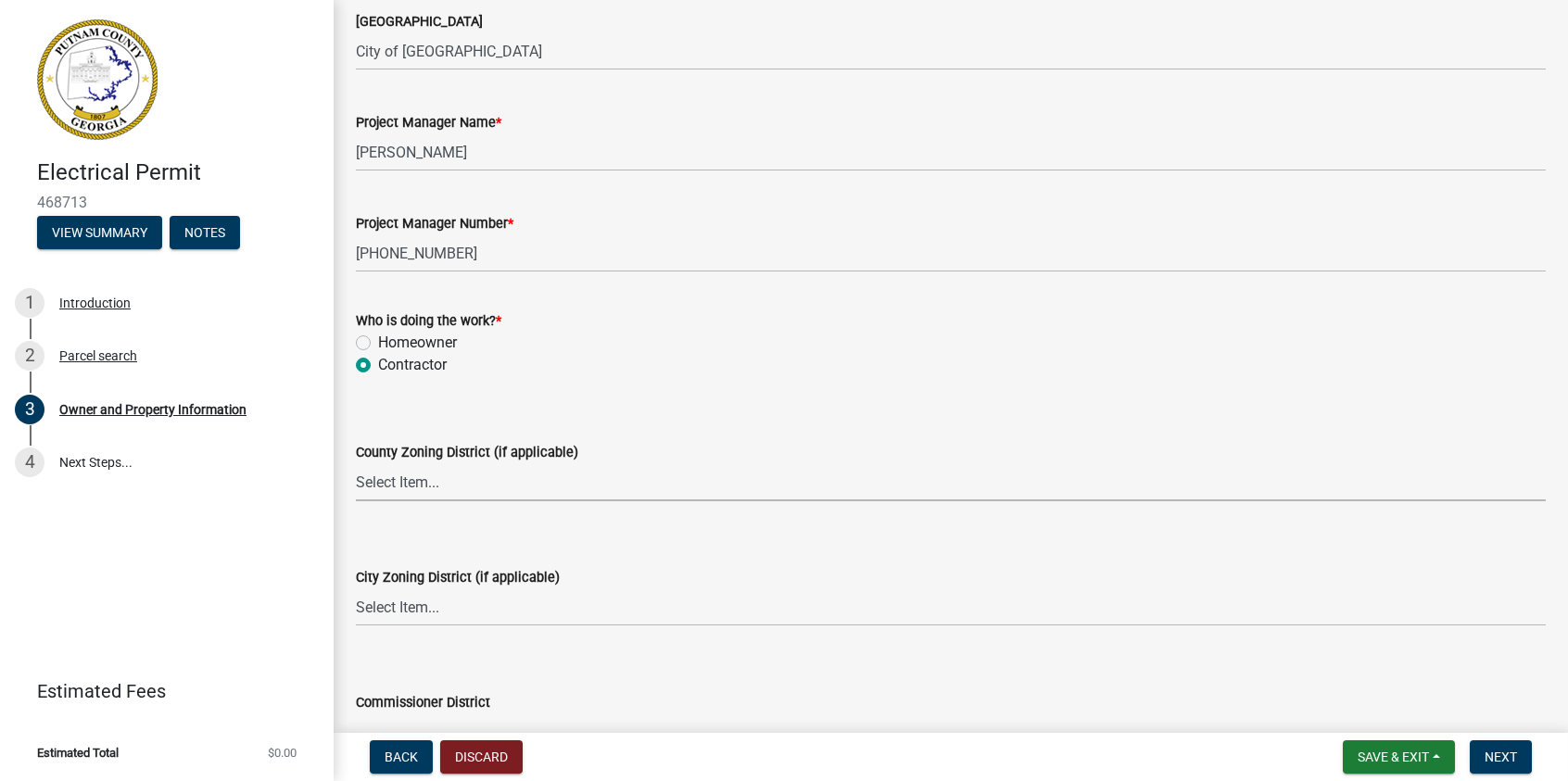
click at [392, 476] on select "Select Item... AG-1 R-1R R-1 R-2 MHP RM-1 RM-3 C-1 C-2 I-M PUD N/A" at bounding box center [950, 482] width 1190 height 38
click at [356, 464] on select "Select Item... AG-1 R-1R R-1 R-2 MHP RM-1 RM-3 C-1 C-2 I-M PUD N/A" at bounding box center [950, 482] width 1190 height 38
select select "0688c8c3-ca83-4764-a677-531fbc17e6cb"
click at [405, 610] on select "Select Item... A-1 A-2 R-1 R-2 R-3 R-4 MHP C-1 C-2 I-1 I-2 DB FH H-P N/A" at bounding box center [950, 607] width 1190 height 38
click at [356, 588] on select "Select Item... A-1 A-2 R-1 R-2 R-3 R-4 MHP C-1 C-2 I-1 I-2 DB FH H-P N/A" at bounding box center [950, 607] width 1190 height 38
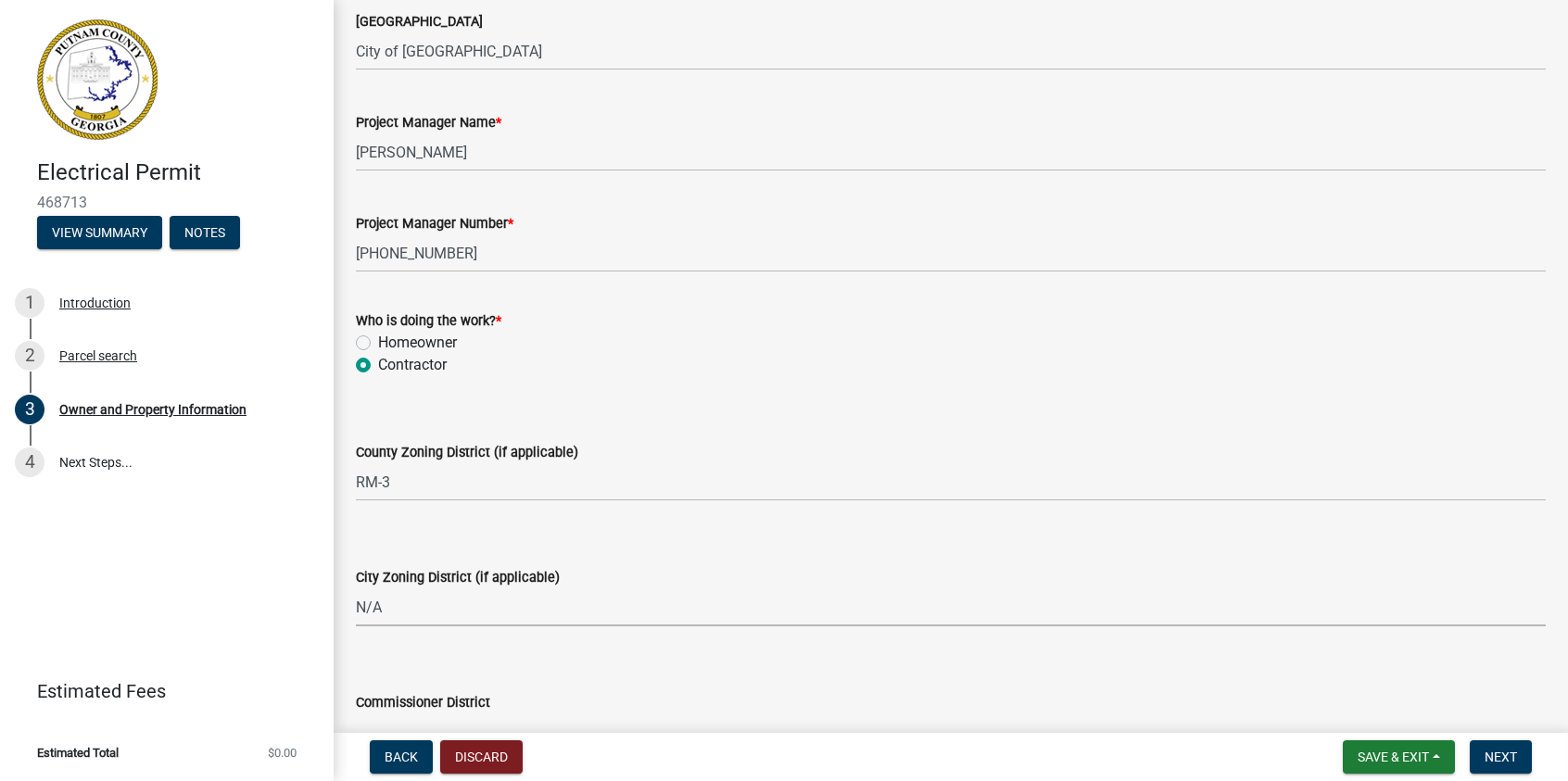
select select "83394b22-4a11-496c-8e5c-75ade2e72faf"
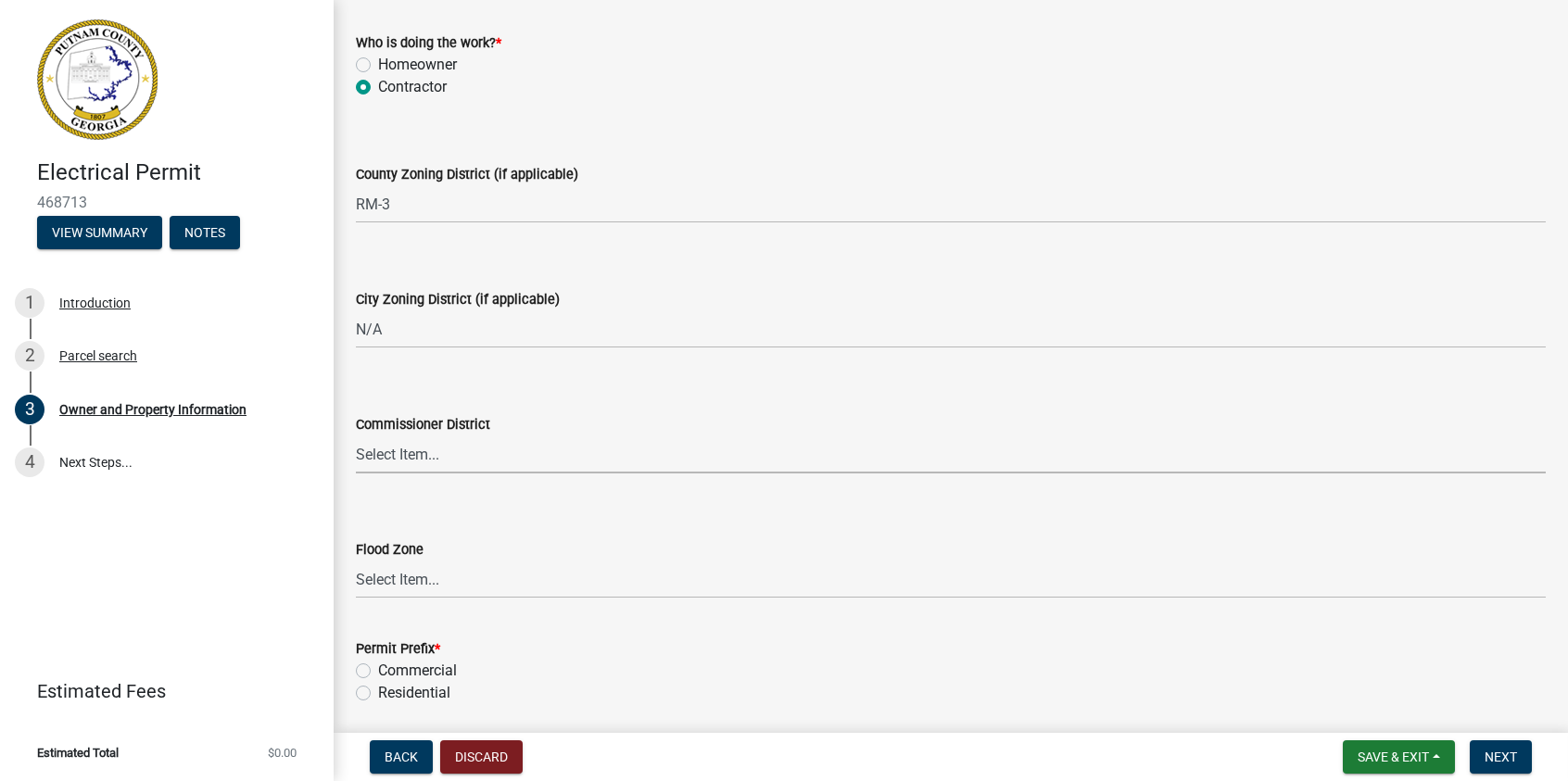
click at [364, 450] on select "Select Item... District 1 District 2 District 3 District 4" at bounding box center [950, 454] width 1190 height 38
click at [356, 435] on select "Select Item... District 1 District 2 District 3 District 4" at bounding box center [950, 454] width 1190 height 38
select select "469c5908-2854-42d5-89ed-bee7fc26529e"
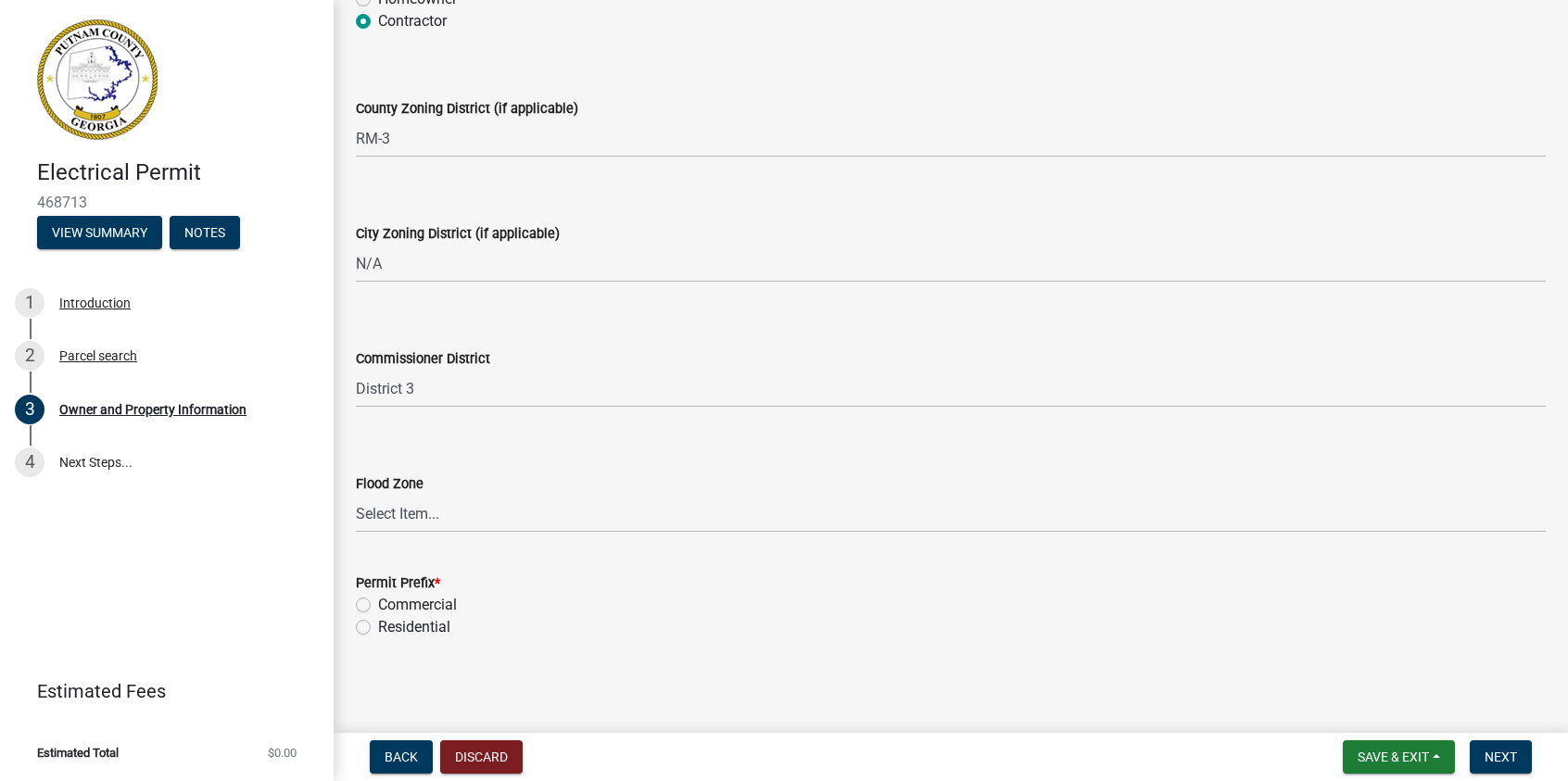
click at [378, 624] on label "Residential" at bounding box center [415, 627] width 73 height 23
click at [378, 624] on input "Residential" at bounding box center [384, 622] width 12 height 12
radio input "true"
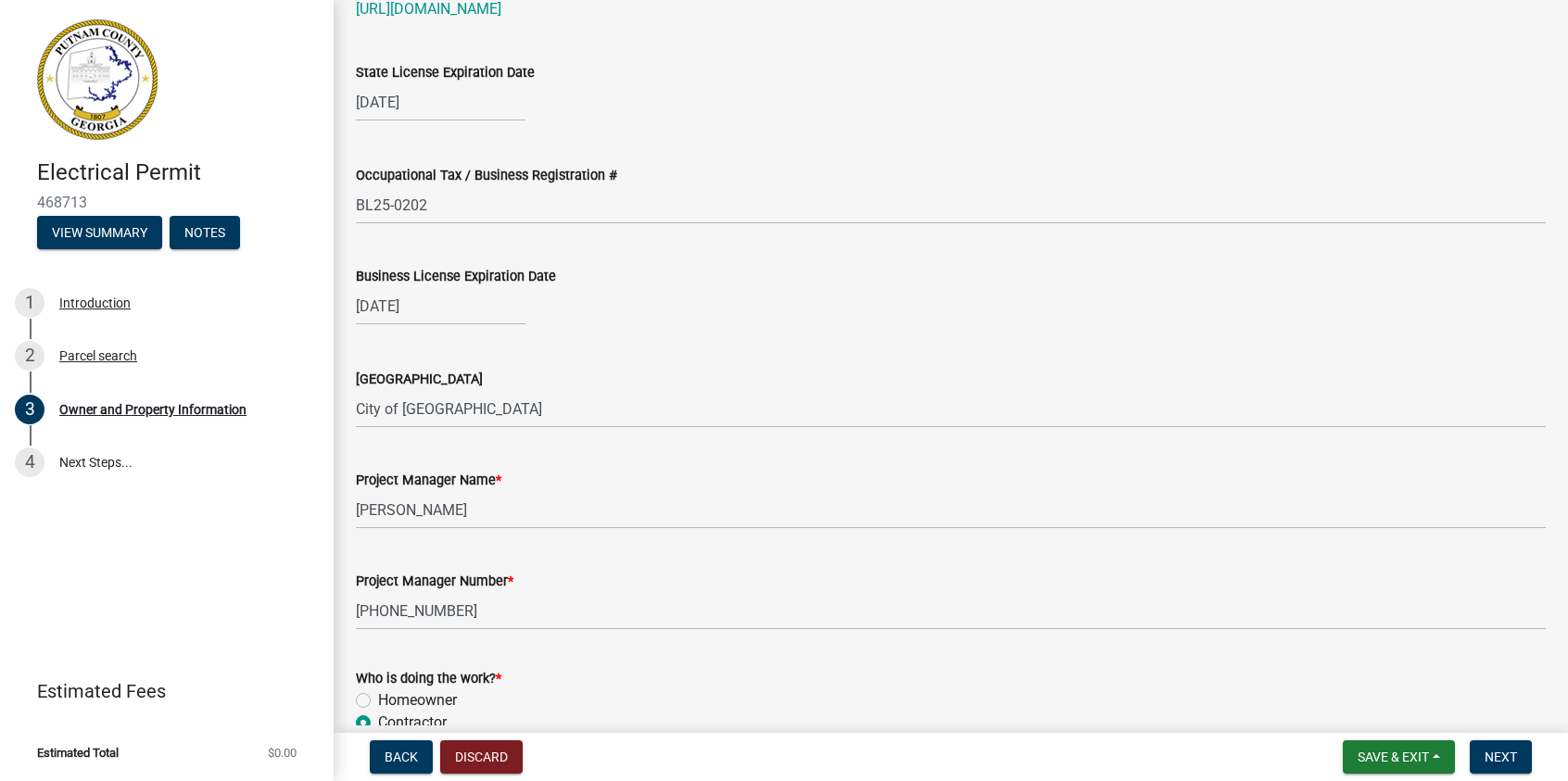
scroll to position [2780, 0]
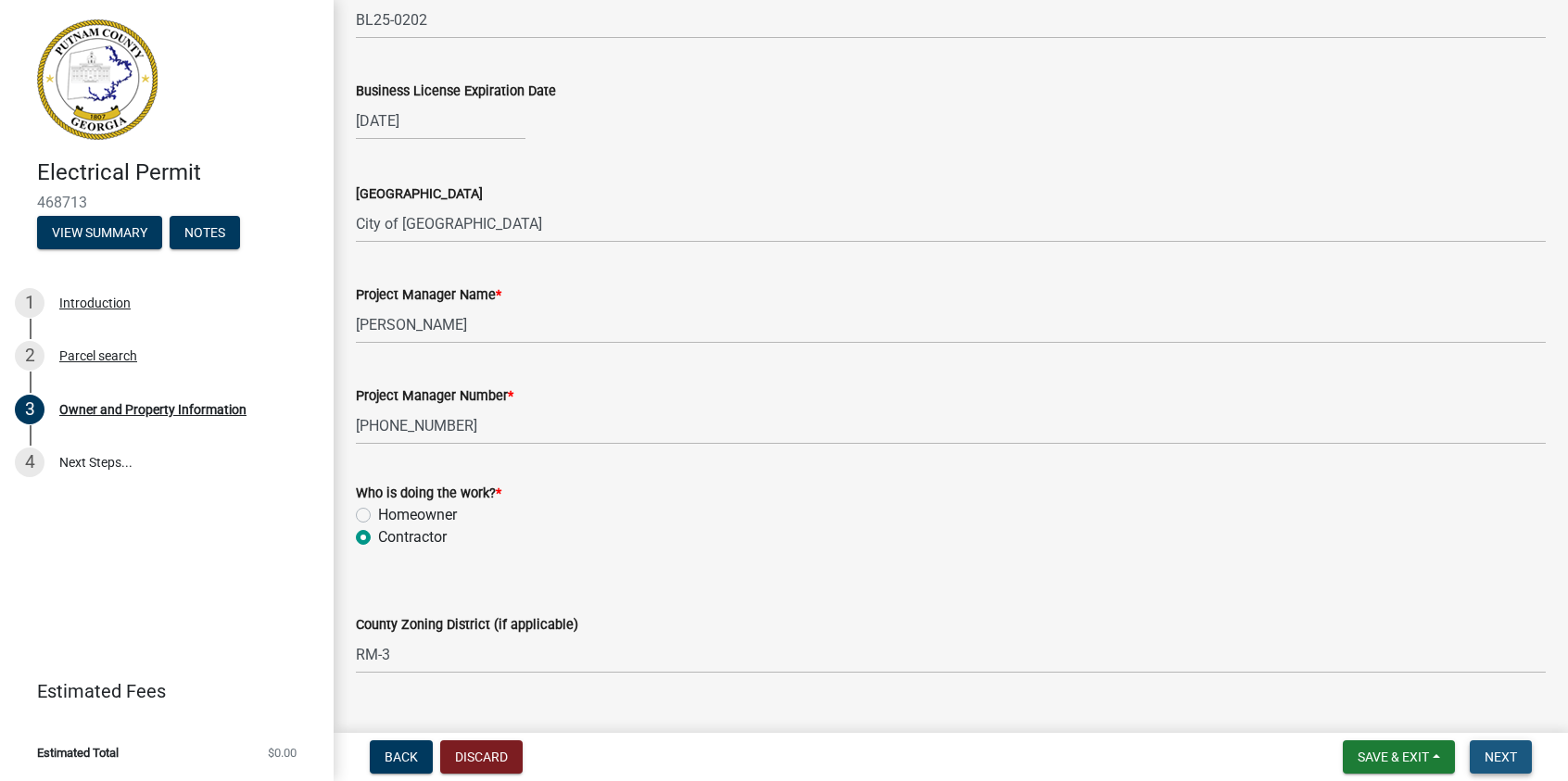
click at [1503, 753] on span "Next" at bounding box center [1500, 756] width 32 height 15
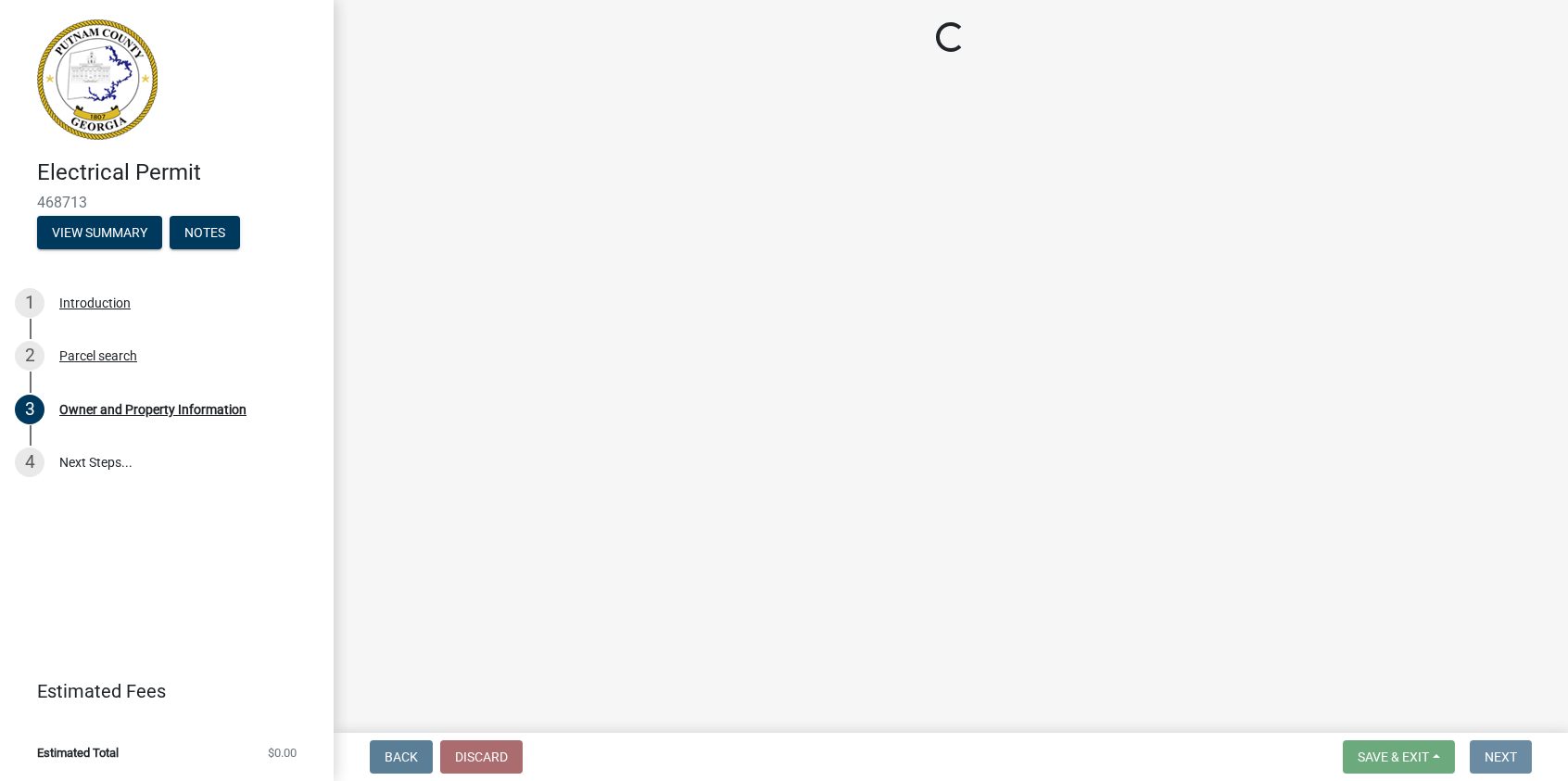
scroll to position [0, 0]
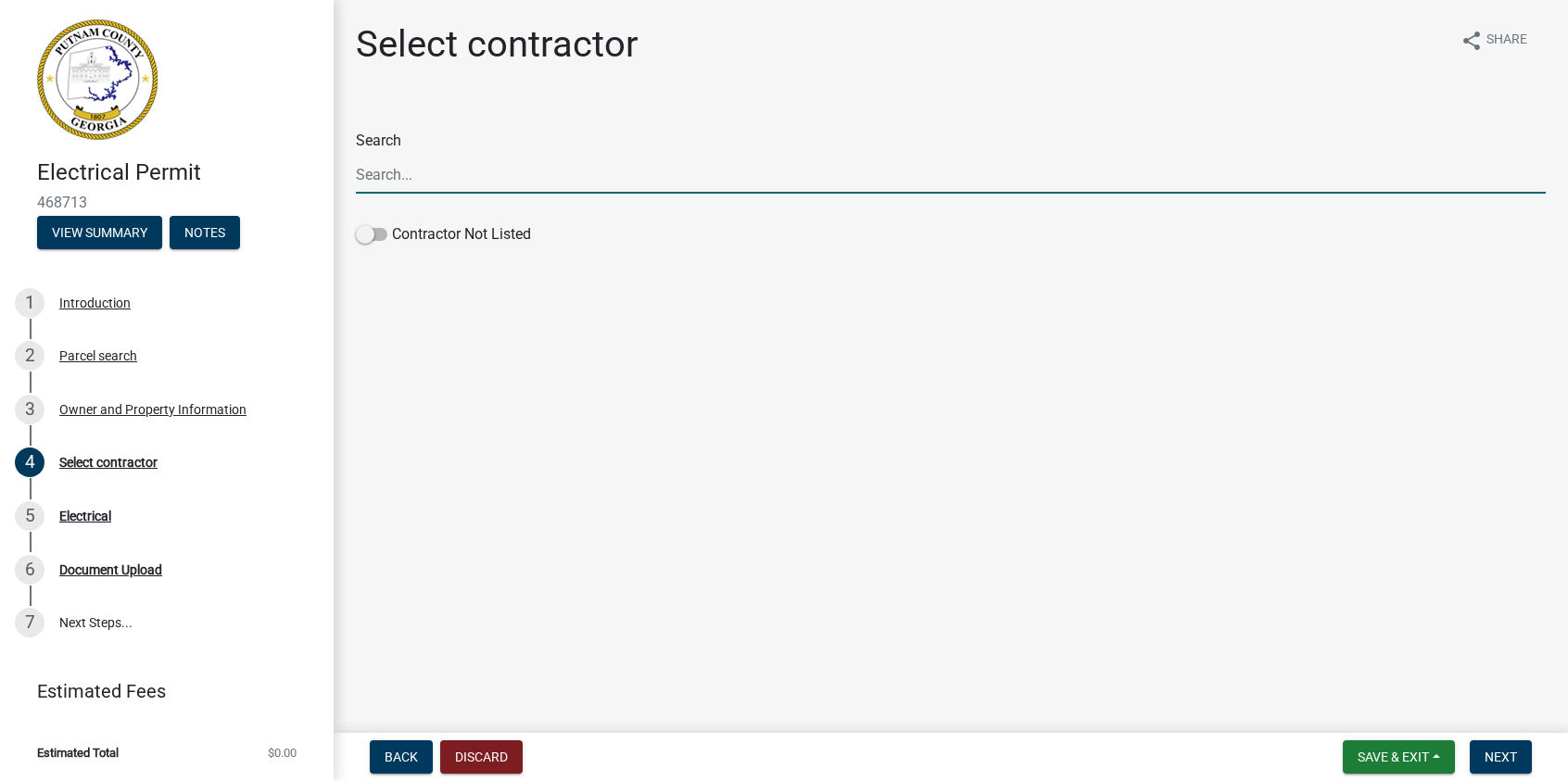
click at [411, 173] on input "Search" at bounding box center [950, 174] width 1190 height 38
drag, startPoint x: 439, startPoint y: 173, endPoint x: 317, endPoint y: 175, distance: 122.0
click at [317, 175] on div "Electrical Permit 468713 View Summary Notes 1 Introduction 2 Parcel search 3 Ow…" at bounding box center [784, 390] width 1568 height 781
type input "Thrower Electric Inc."
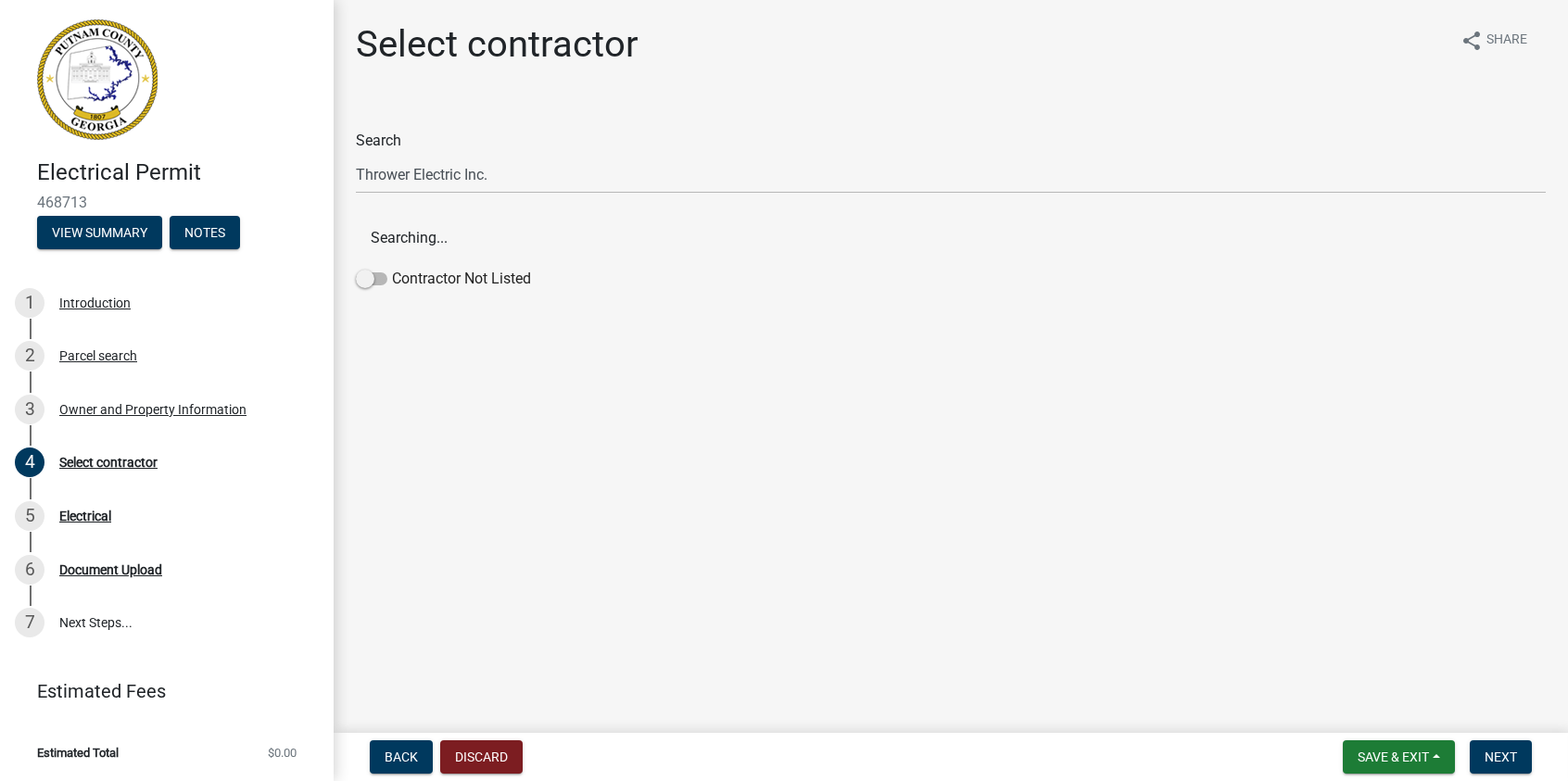
drag, startPoint x: 362, startPoint y: 233, endPoint x: 721, endPoint y: 321, distance: 369.6
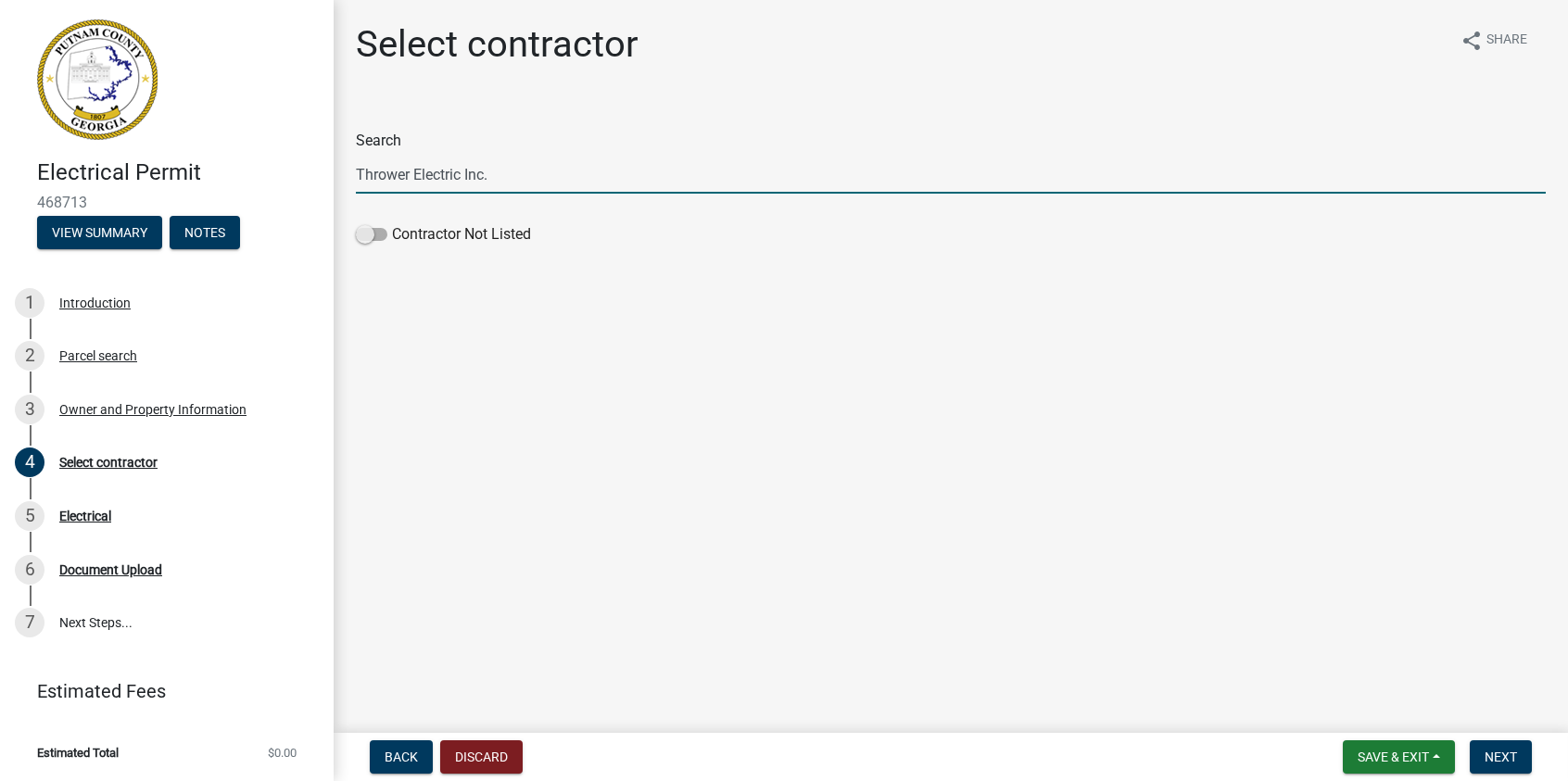
drag, startPoint x: 365, startPoint y: 232, endPoint x: 424, endPoint y: 280, distance: 76.1
click at [368, 234] on span at bounding box center [371, 234] width 31 height 13
click at [392, 223] on input "Contractor Not Listed" at bounding box center [392, 223] width 0 height 0
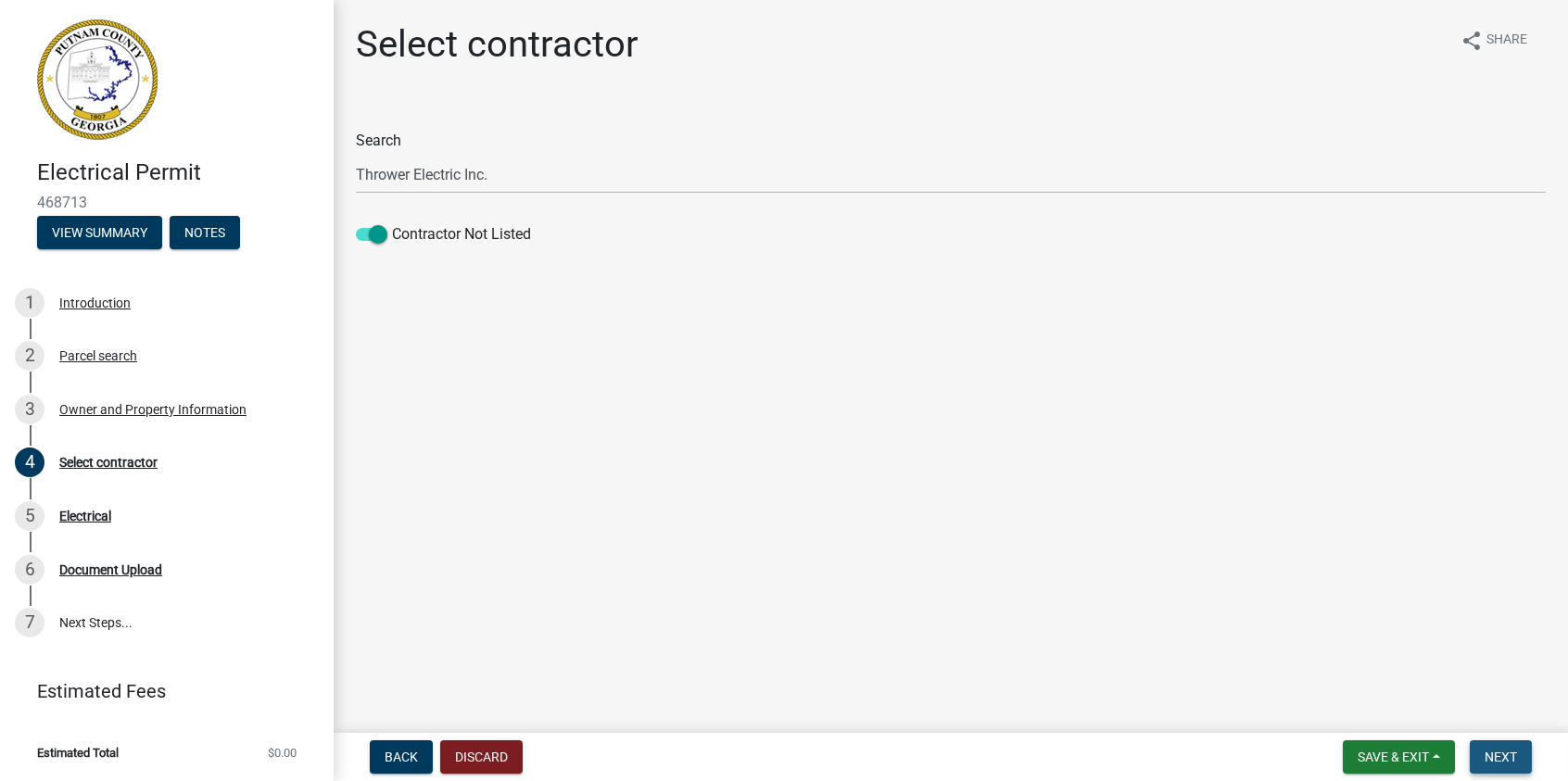
click at [1494, 754] on span "Next" at bounding box center [1500, 756] width 32 height 15
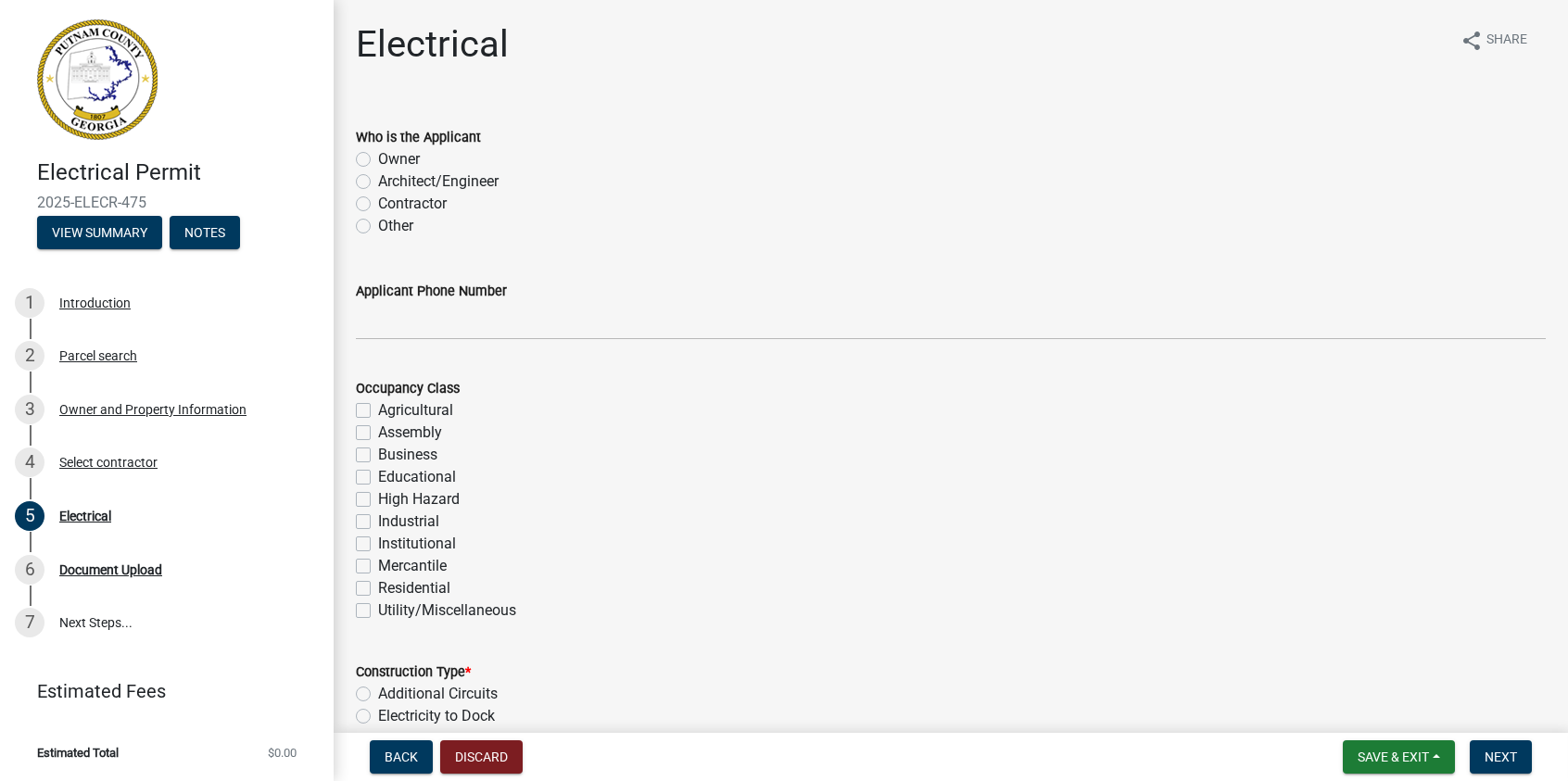
click at [378, 204] on label "Contractor" at bounding box center [413, 203] width 69 height 23
click at [378, 204] on input "Contractor" at bounding box center [384, 198] width 12 height 12
radio input "true"
click at [378, 593] on label "Residential" at bounding box center [415, 588] width 73 height 23
click at [378, 589] on input "Residential" at bounding box center [384, 584] width 12 height 12
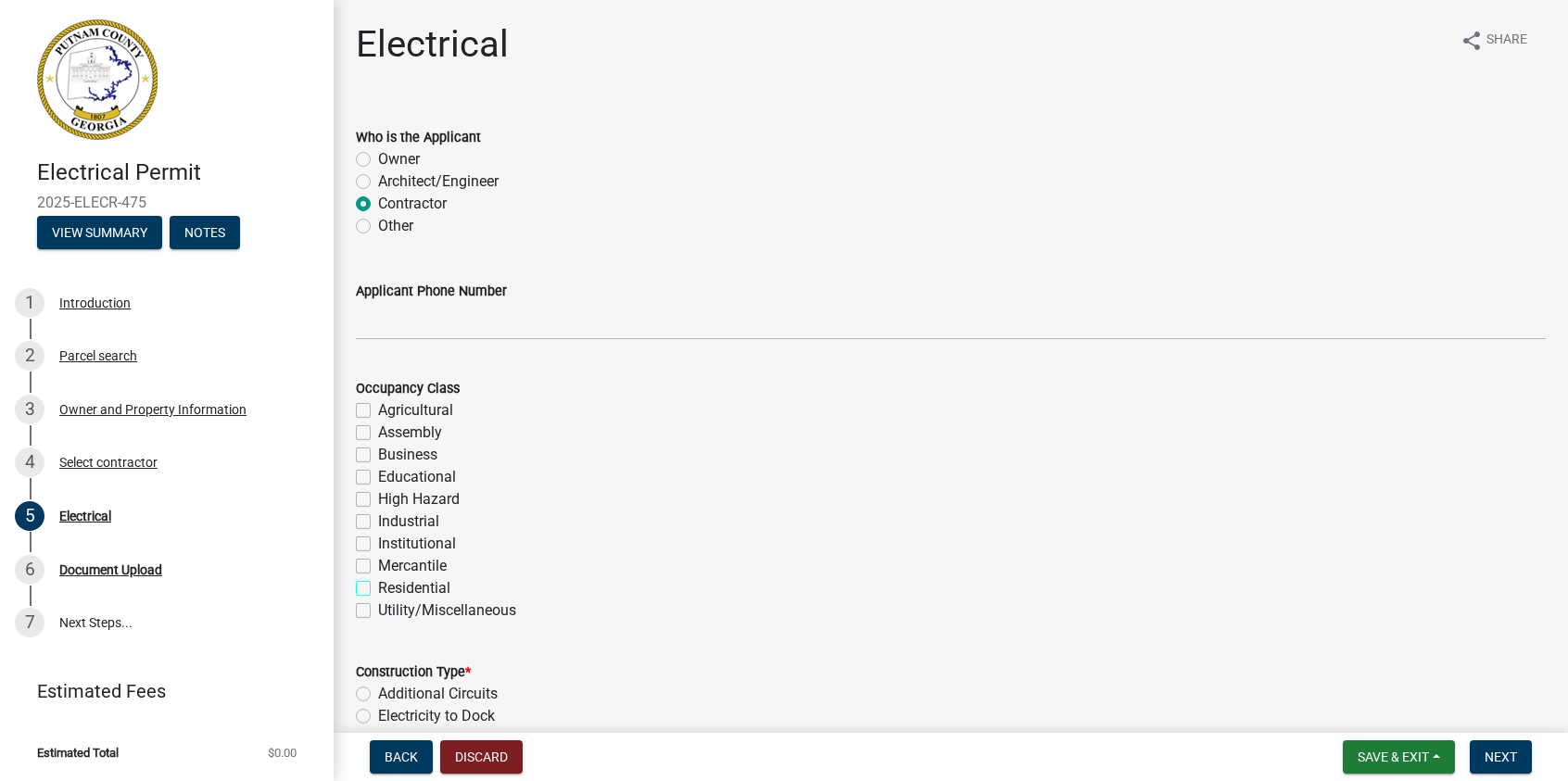
checkbox input "true"
checkbox input "false"
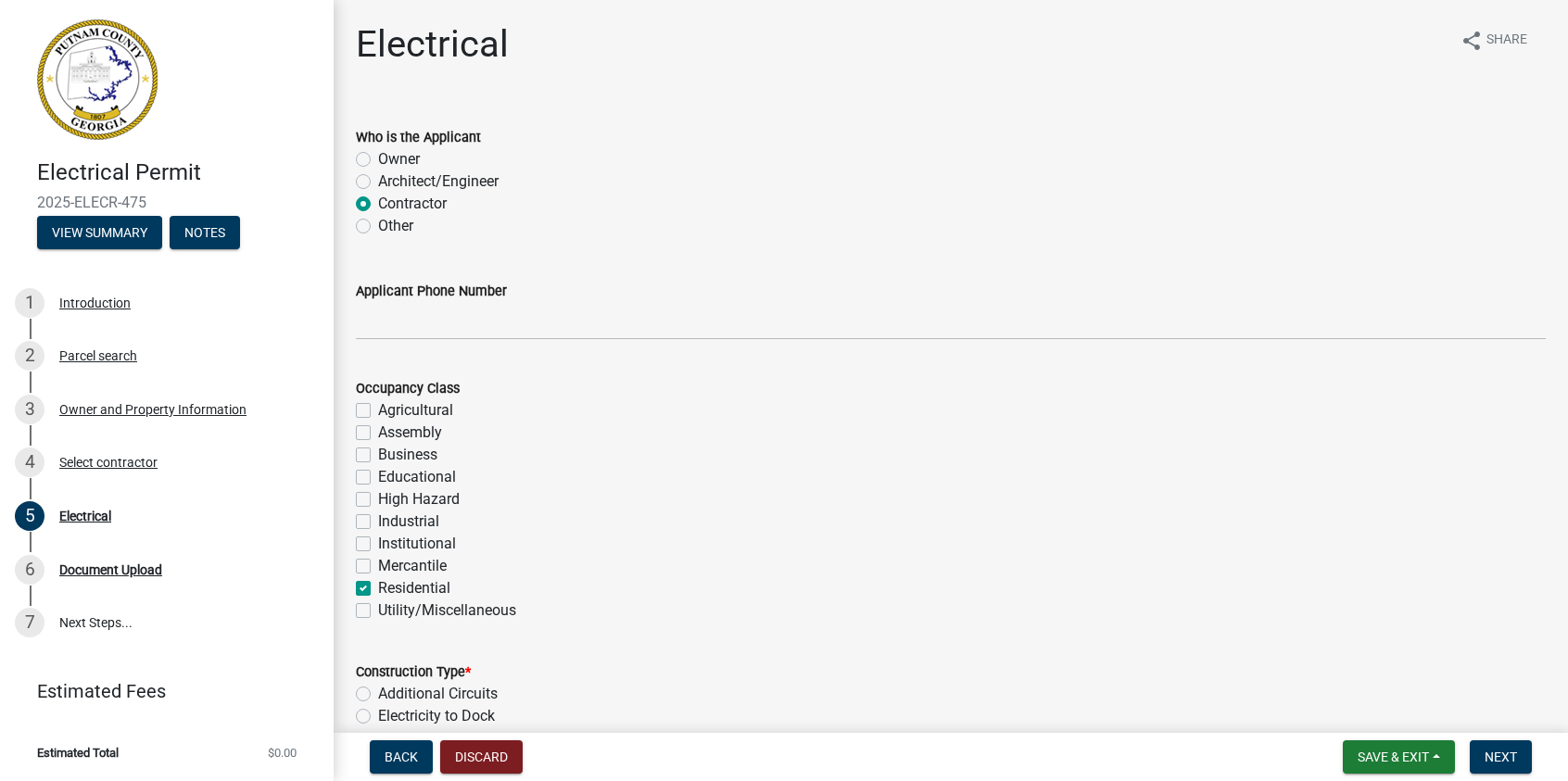
checkbox input "false"
checkbox input "true"
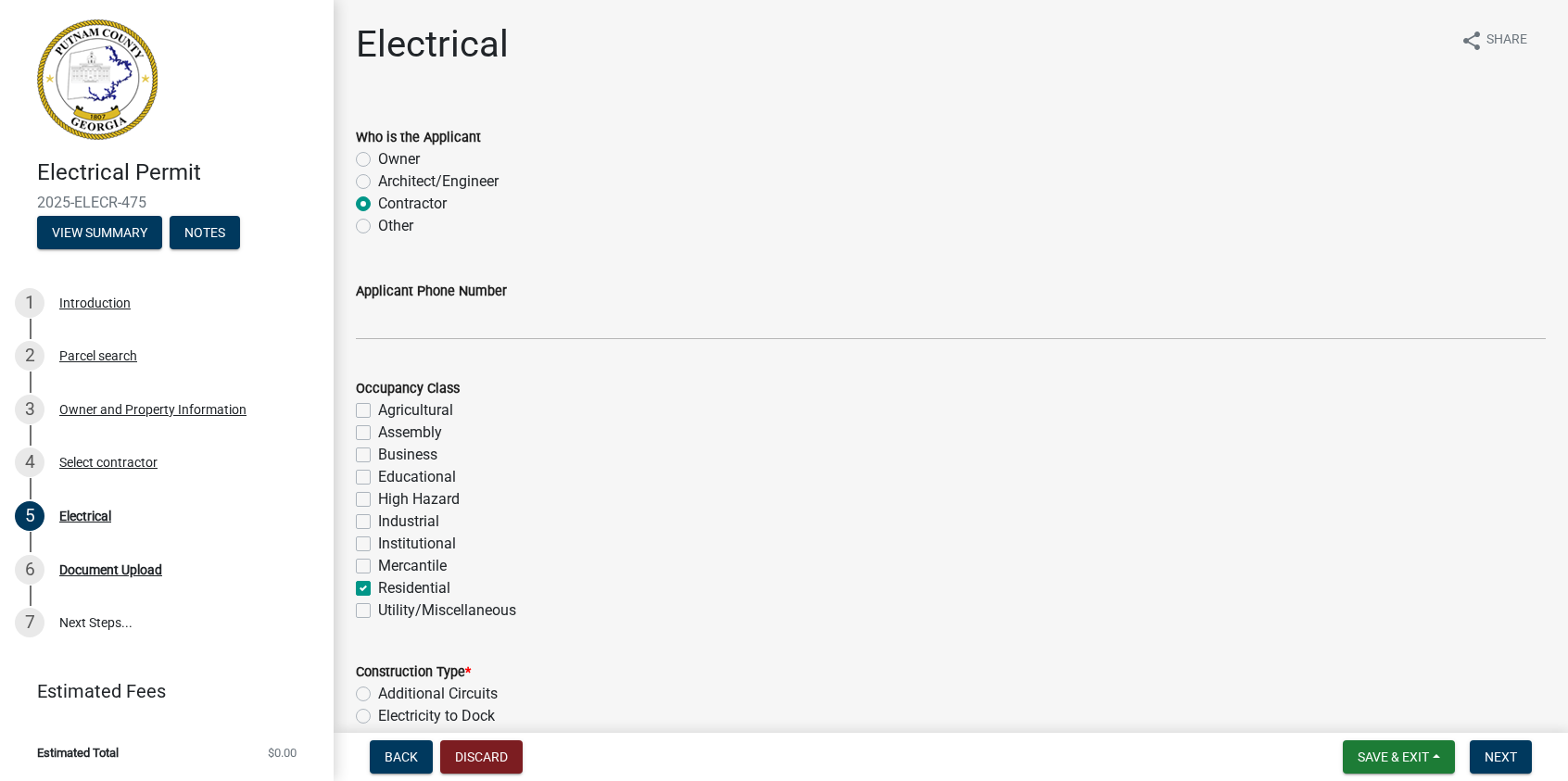
checkbox input "false"
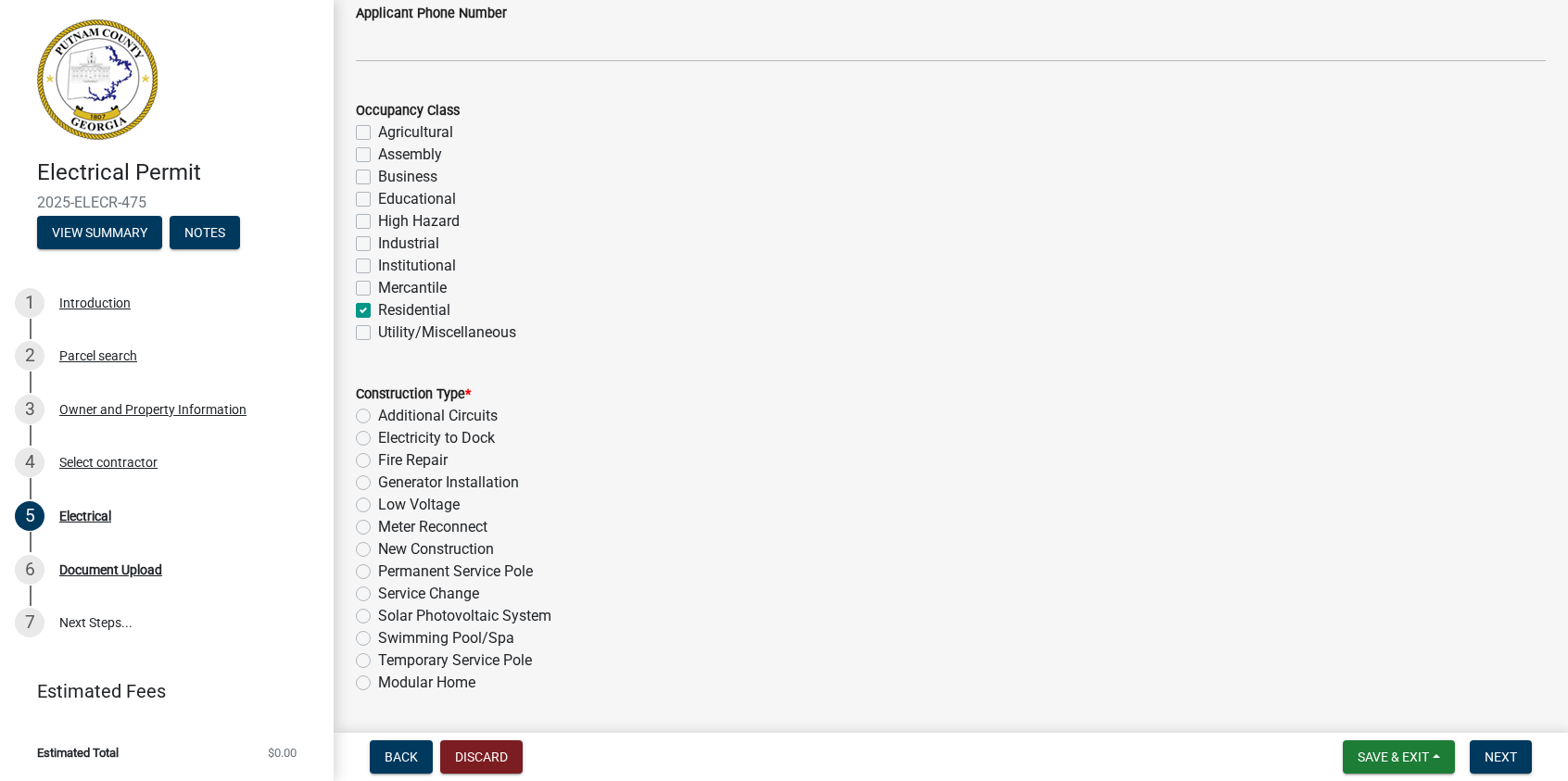
click at [378, 546] on label "New Construction" at bounding box center [436, 549] width 116 height 23
click at [378, 546] on input "New Construction" at bounding box center [384, 544] width 12 height 12
radio input "true"
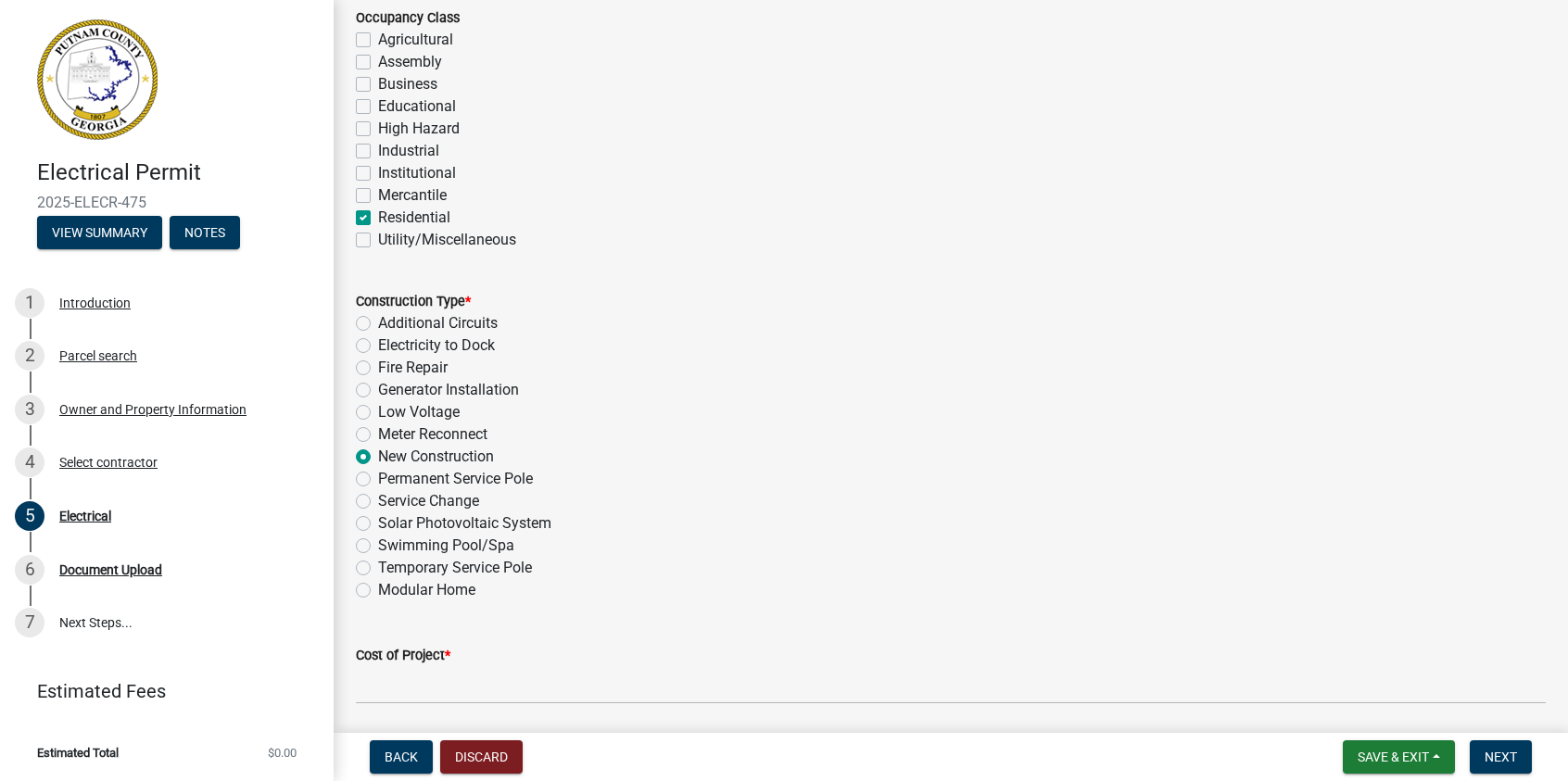
scroll to position [556, 0]
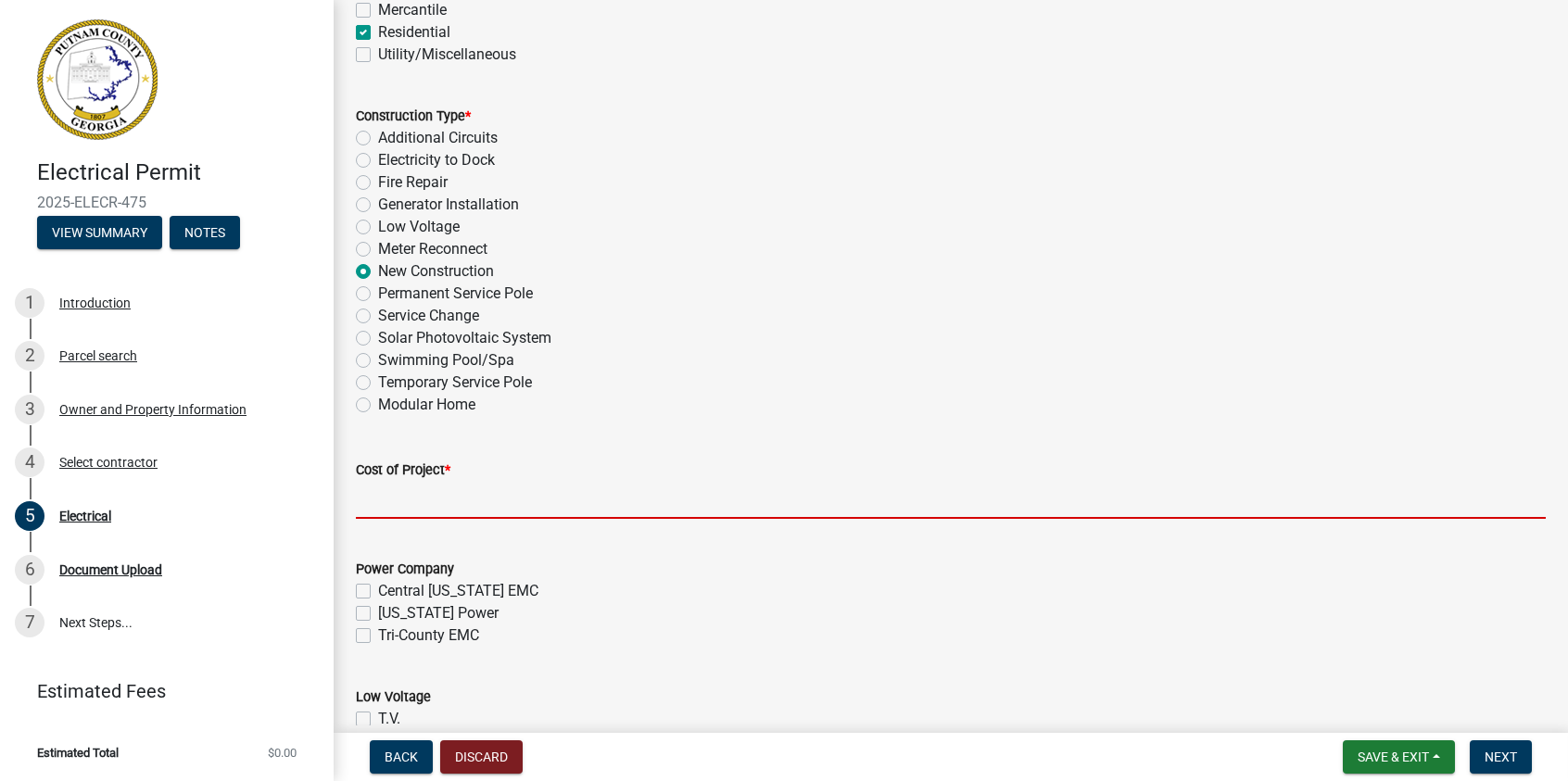
click at [420, 505] on input "text" at bounding box center [950, 500] width 1190 height 38
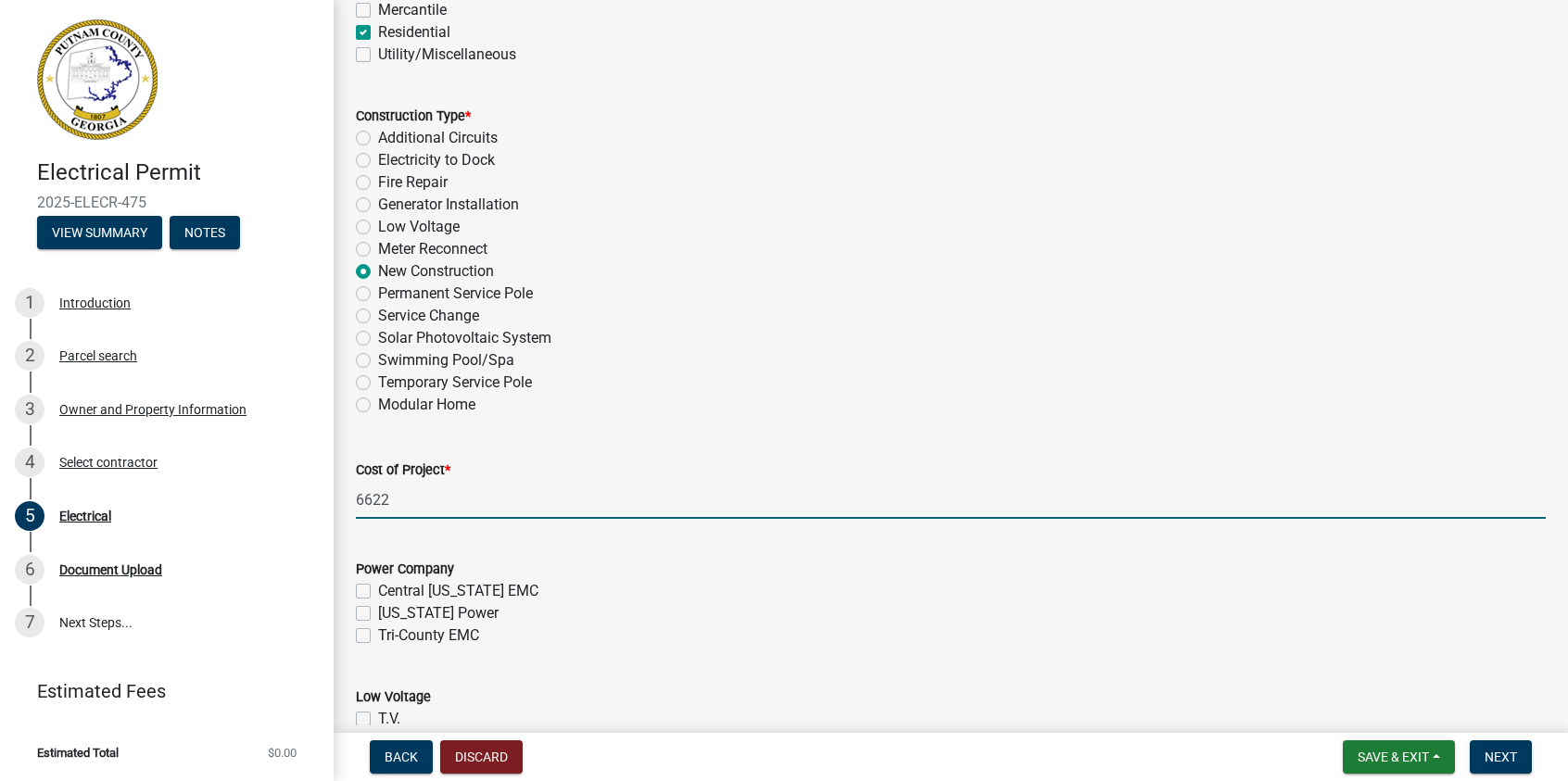
type input "6622"
drag, startPoint x: 360, startPoint y: 633, endPoint x: 510, endPoint y: 637, distance: 150.1
click at [378, 633] on label "Tri-County EMC" at bounding box center [428, 636] width 101 height 23
click at [378, 633] on input "Tri-County EMC" at bounding box center [384, 631] width 12 height 12
checkbox input "true"
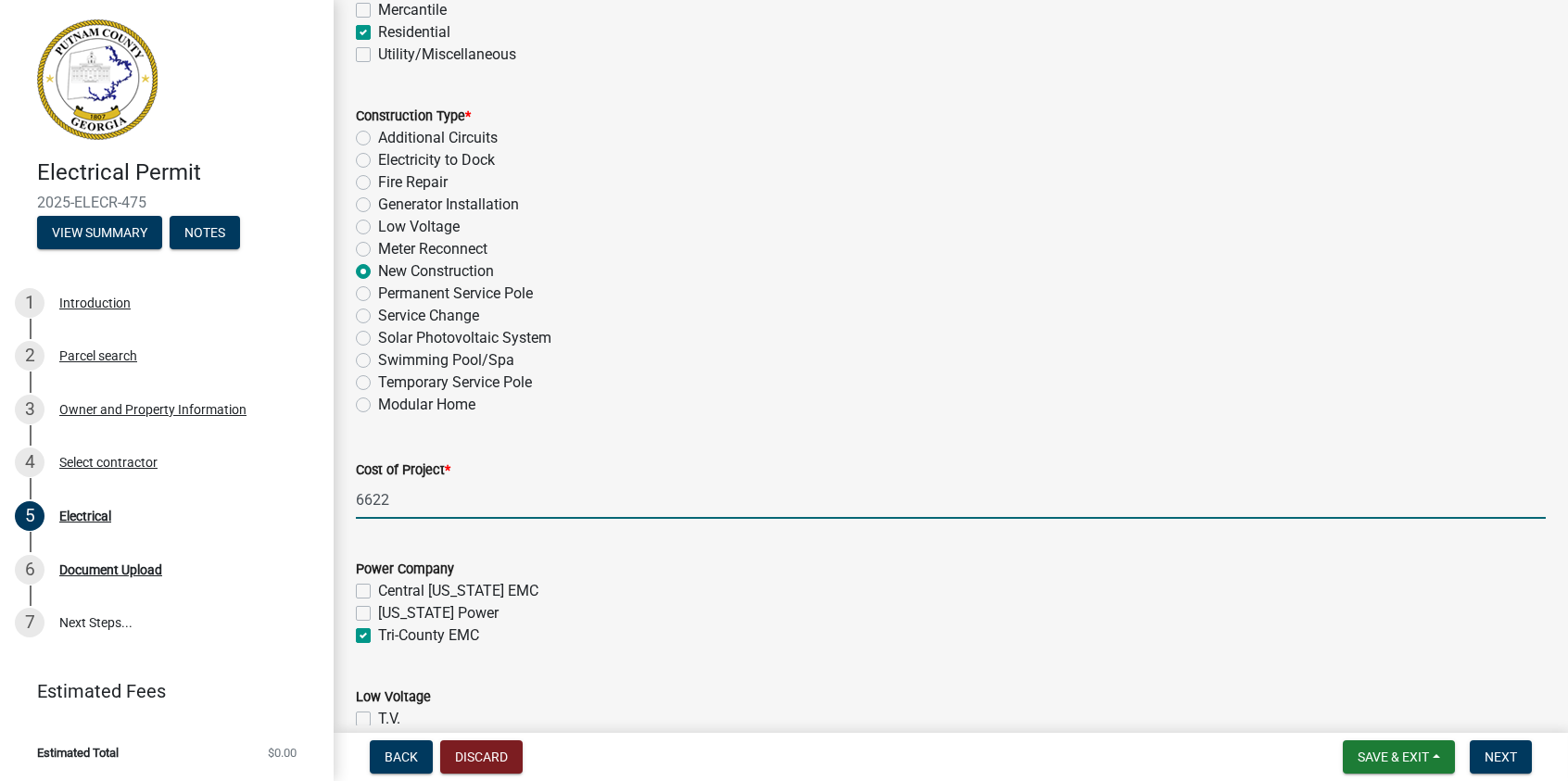
checkbox input "false"
checkbox input "true"
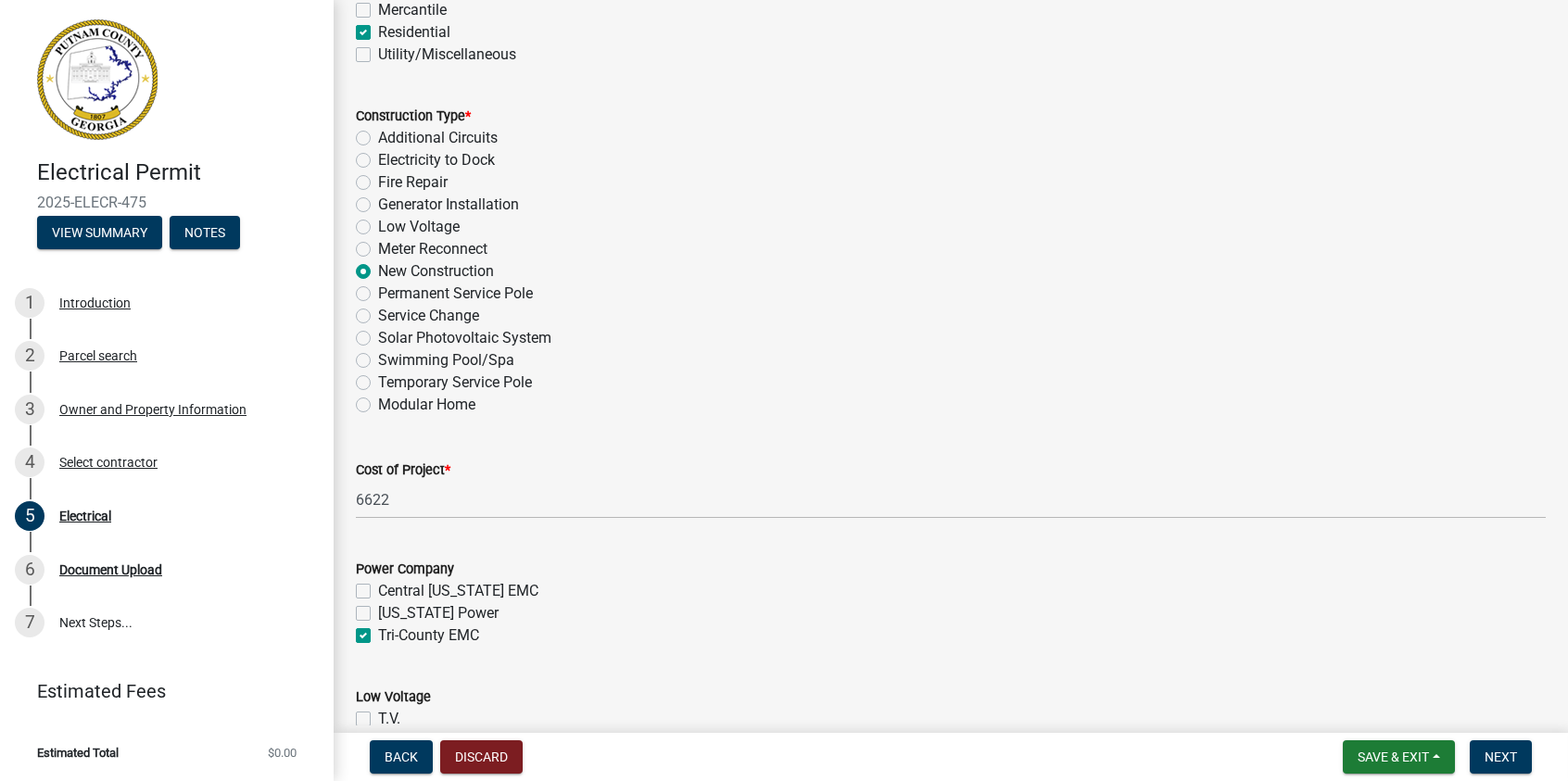
scroll to position [834, 0]
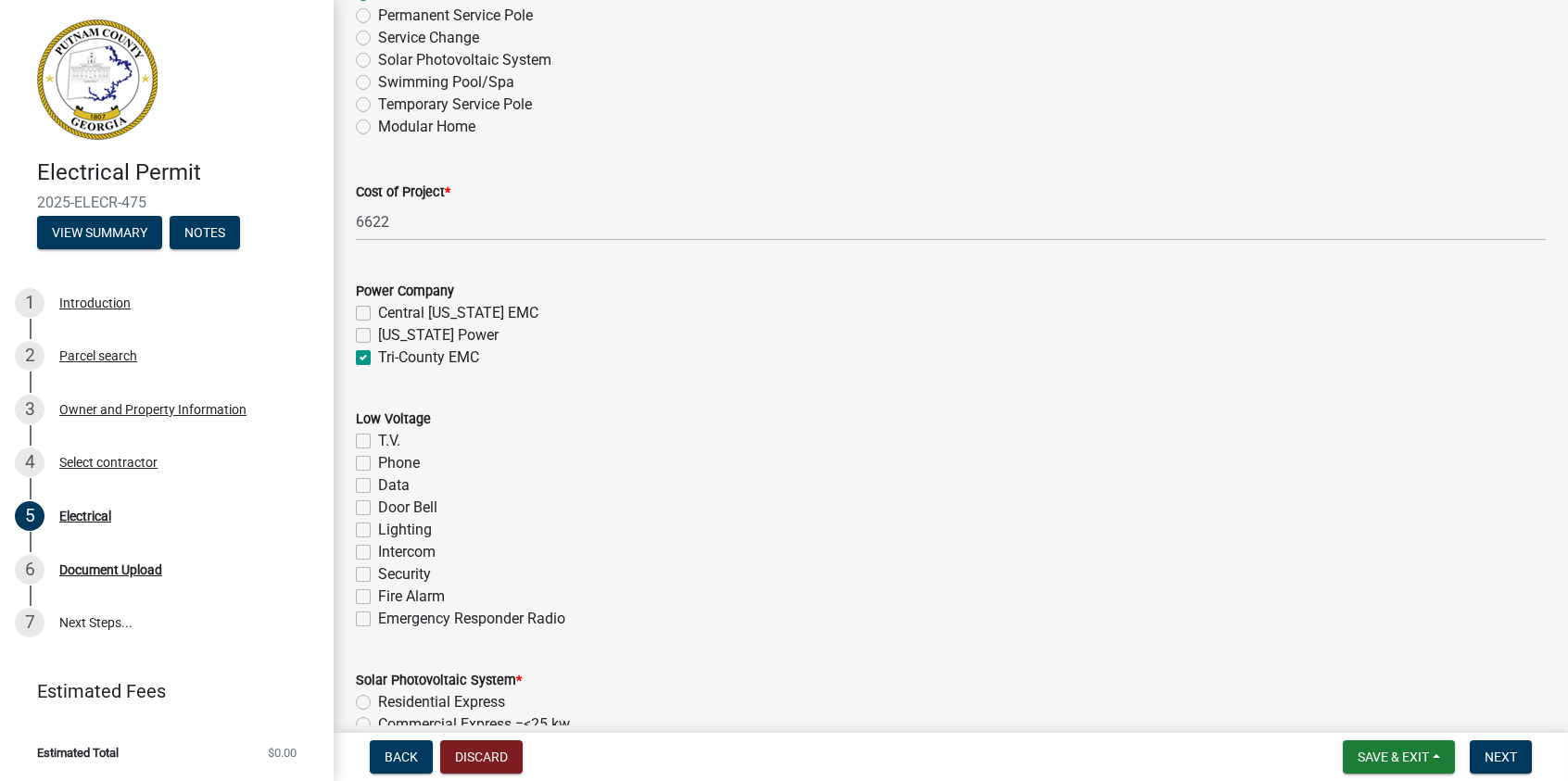
click at [378, 438] on label "T.V." at bounding box center [389, 441] width 23 height 23
click at [378, 438] on input "T.V." at bounding box center [384, 436] width 12 height 12
checkbox input "true"
checkbox input "false"
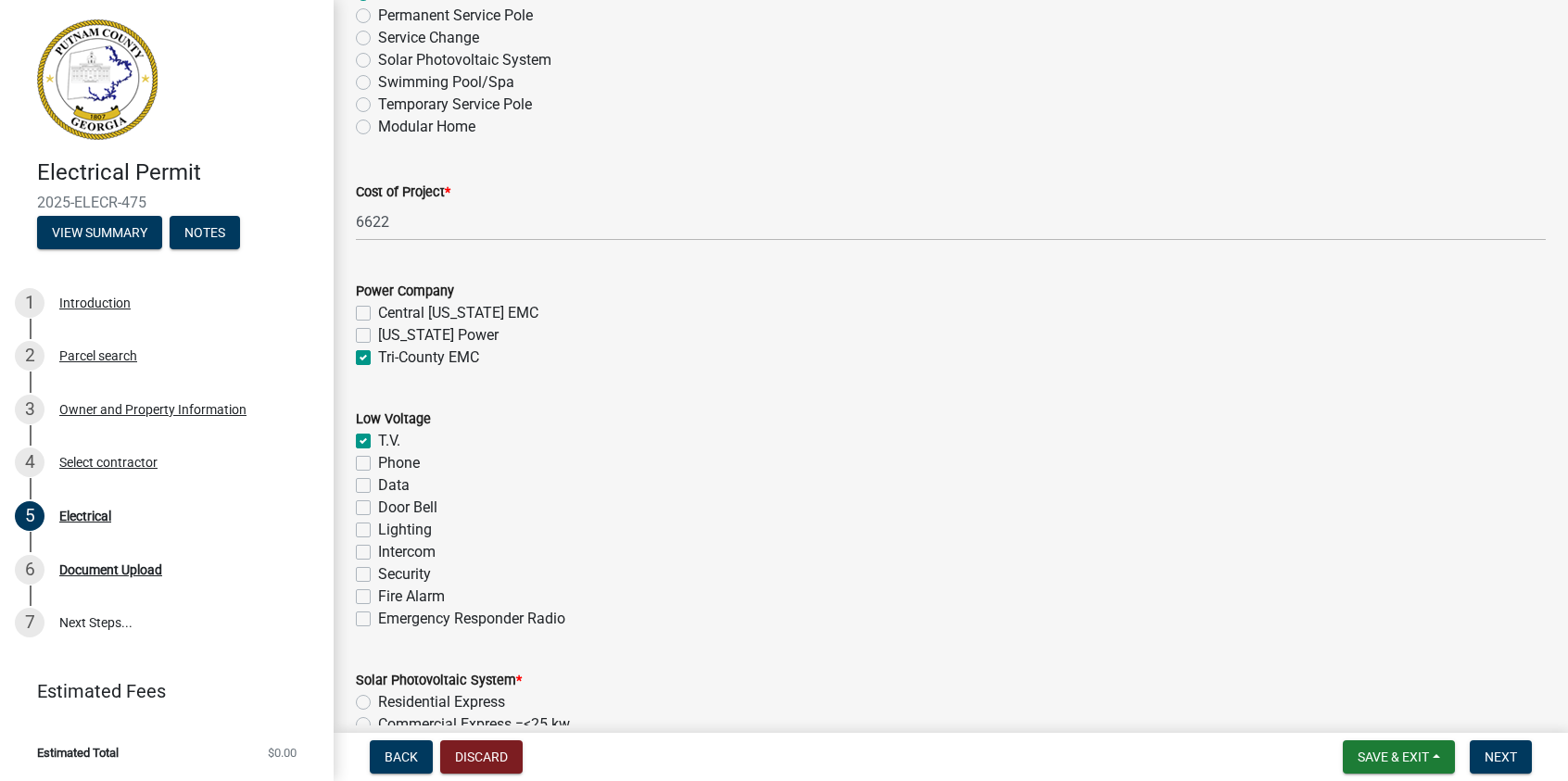
checkbox input "false"
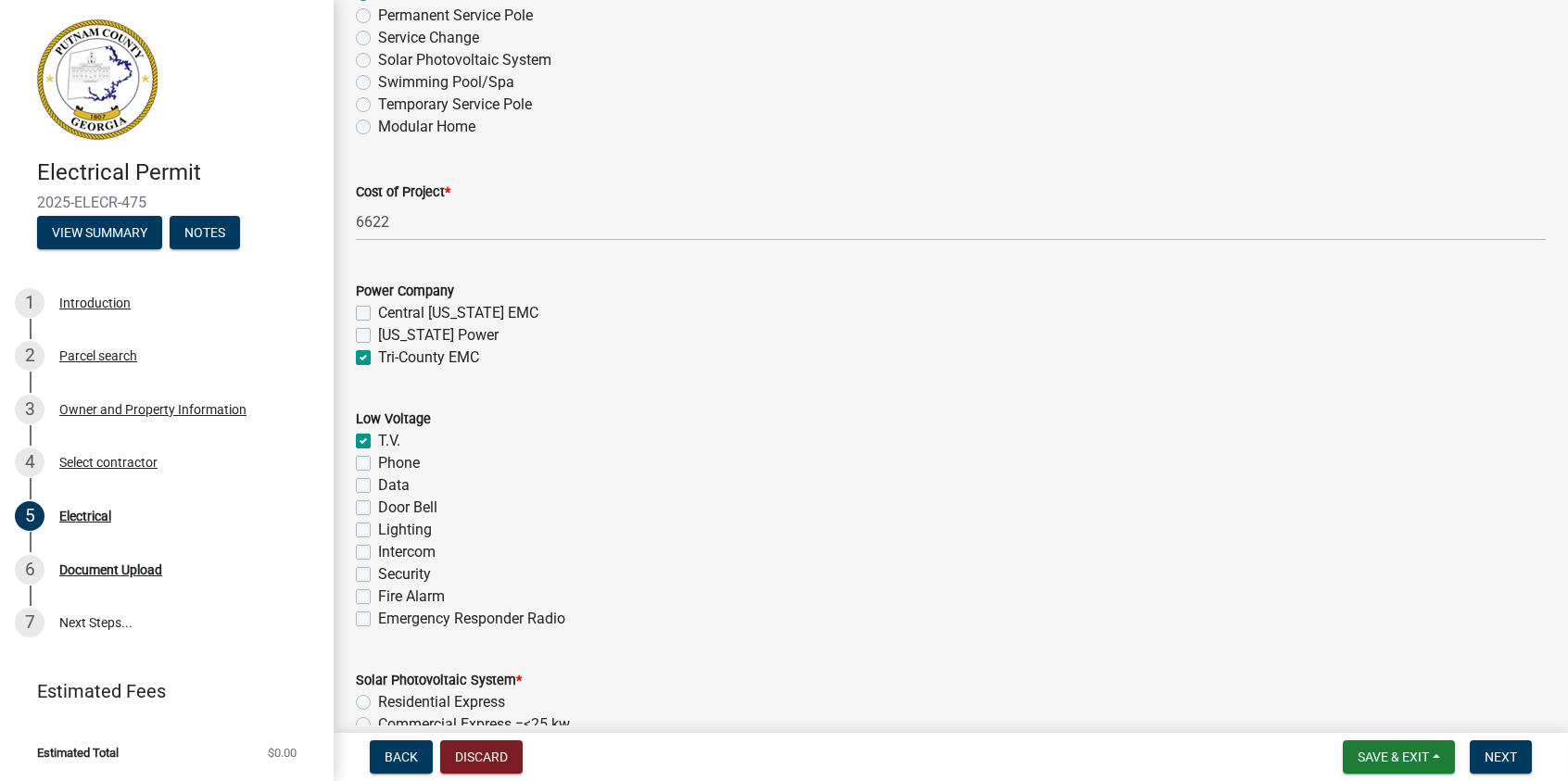
checkbox input "false"
drag, startPoint x: 363, startPoint y: 458, endPoint x: 362, endPoint y: 476, distance: 18.0
click at [378, 459] on label "Phone" at bounding box center [399, 463] width 41 height 23
click at [378, 459] on input "Phone" at bounding box center [384, 458] width 12 height 12
checkbox input "true"
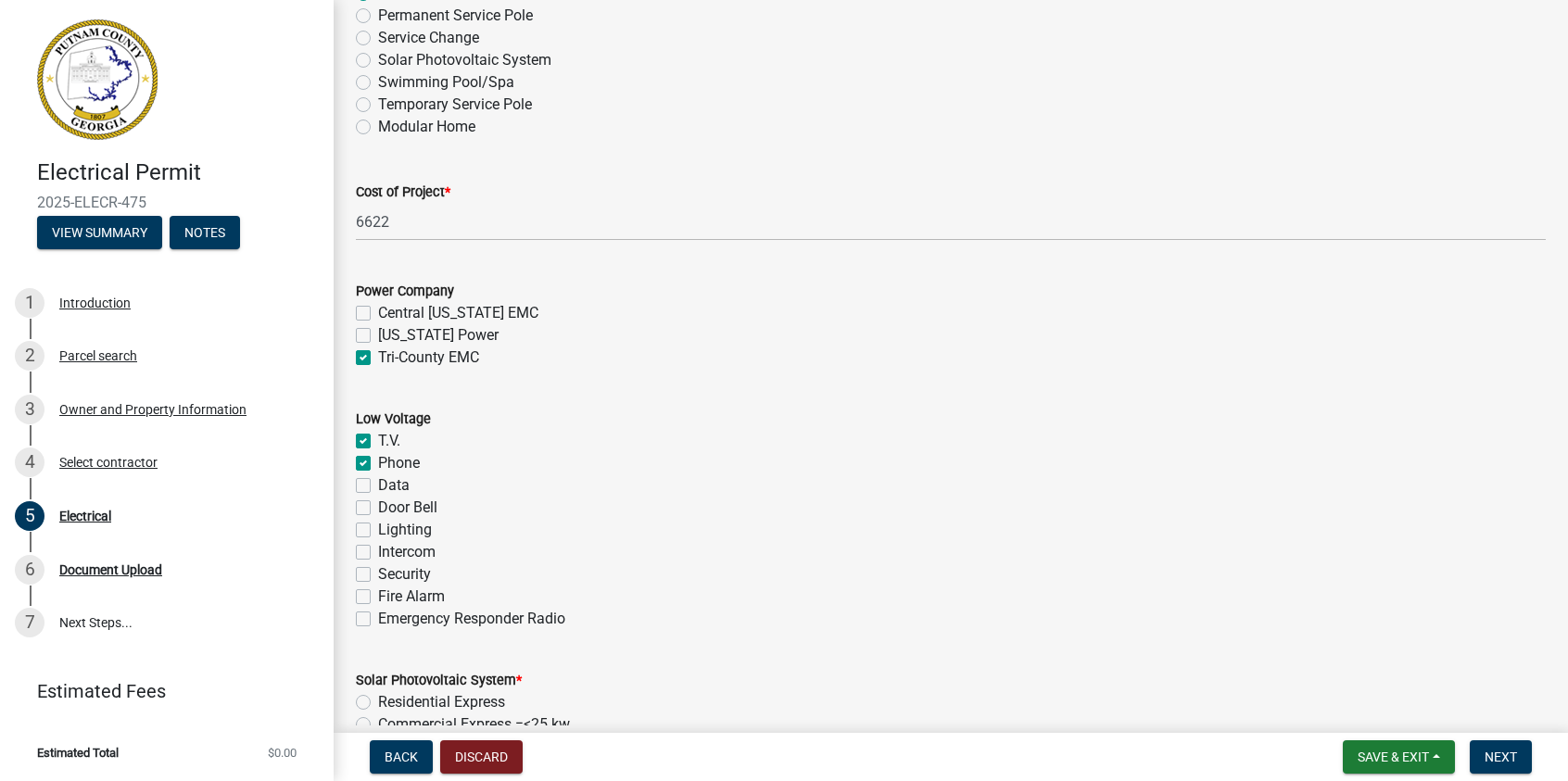
checkbox input "true"
checkbox input "false"
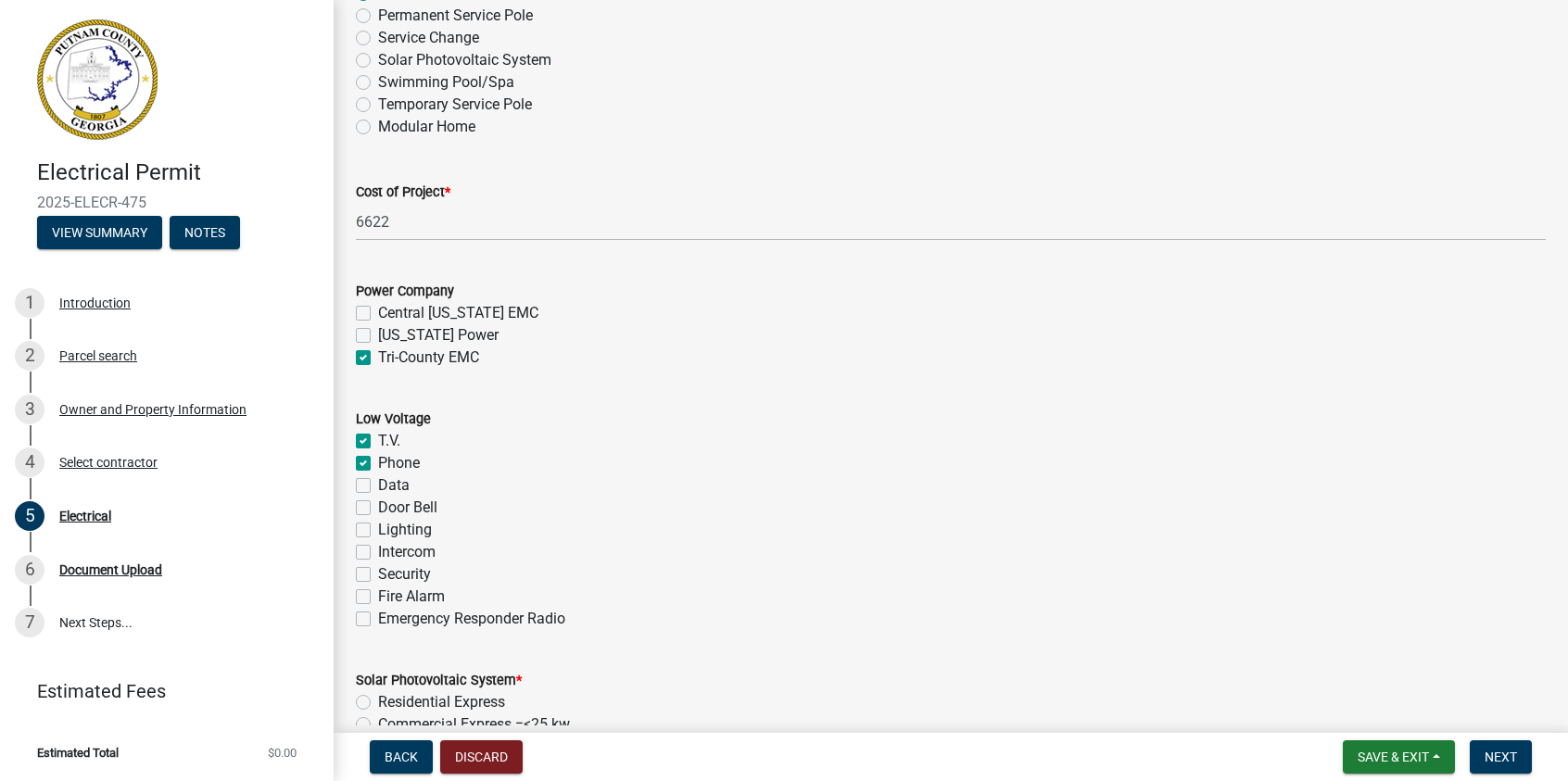
checkbox input "false"
click at [378, 484] on label "Data" at bounding box center [394, 485] width 31 height 23
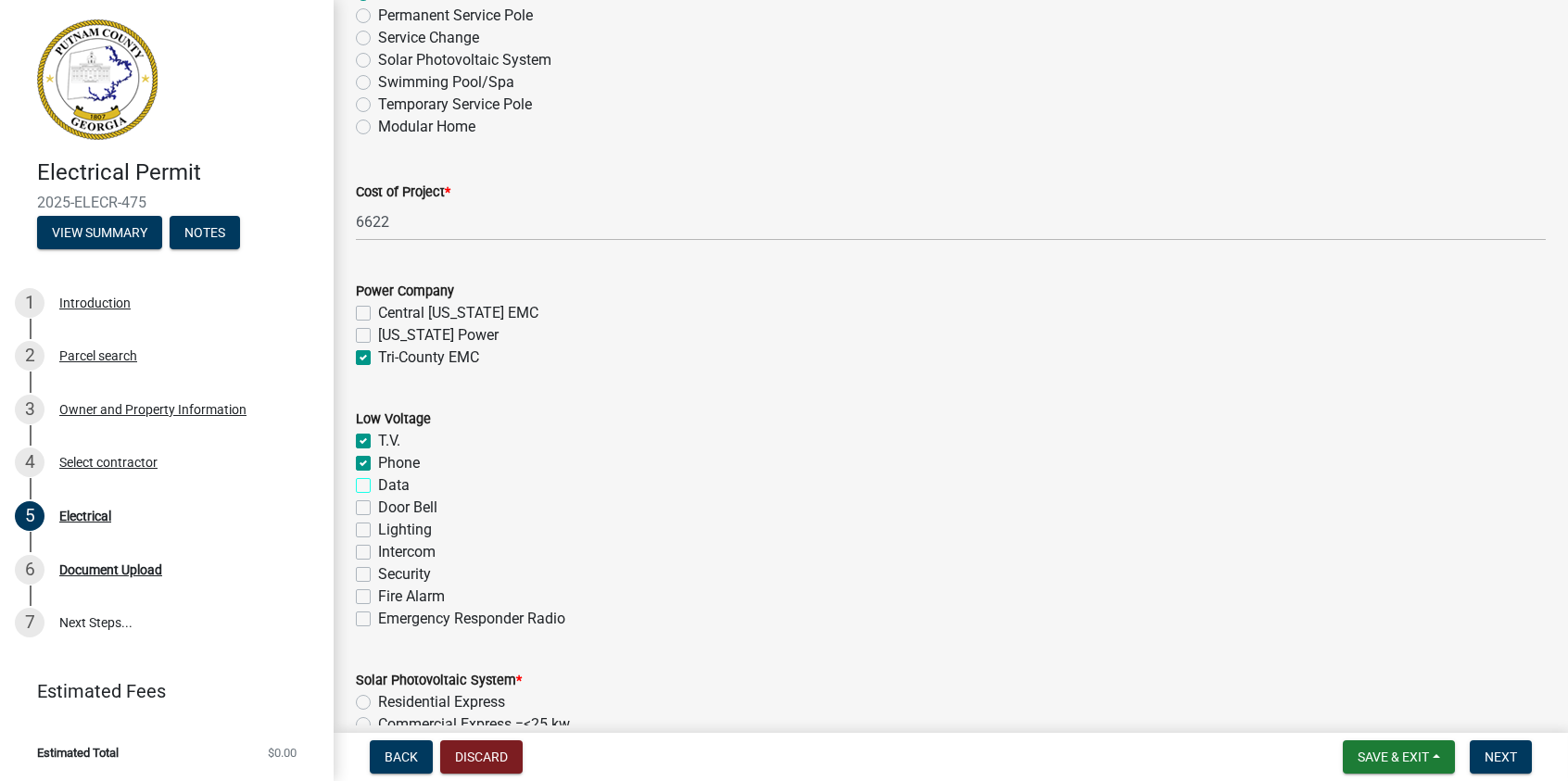
click at [378, 484] on input "Data" at bounding box center [384, 480] width 12 height 12
checkbox input "true"
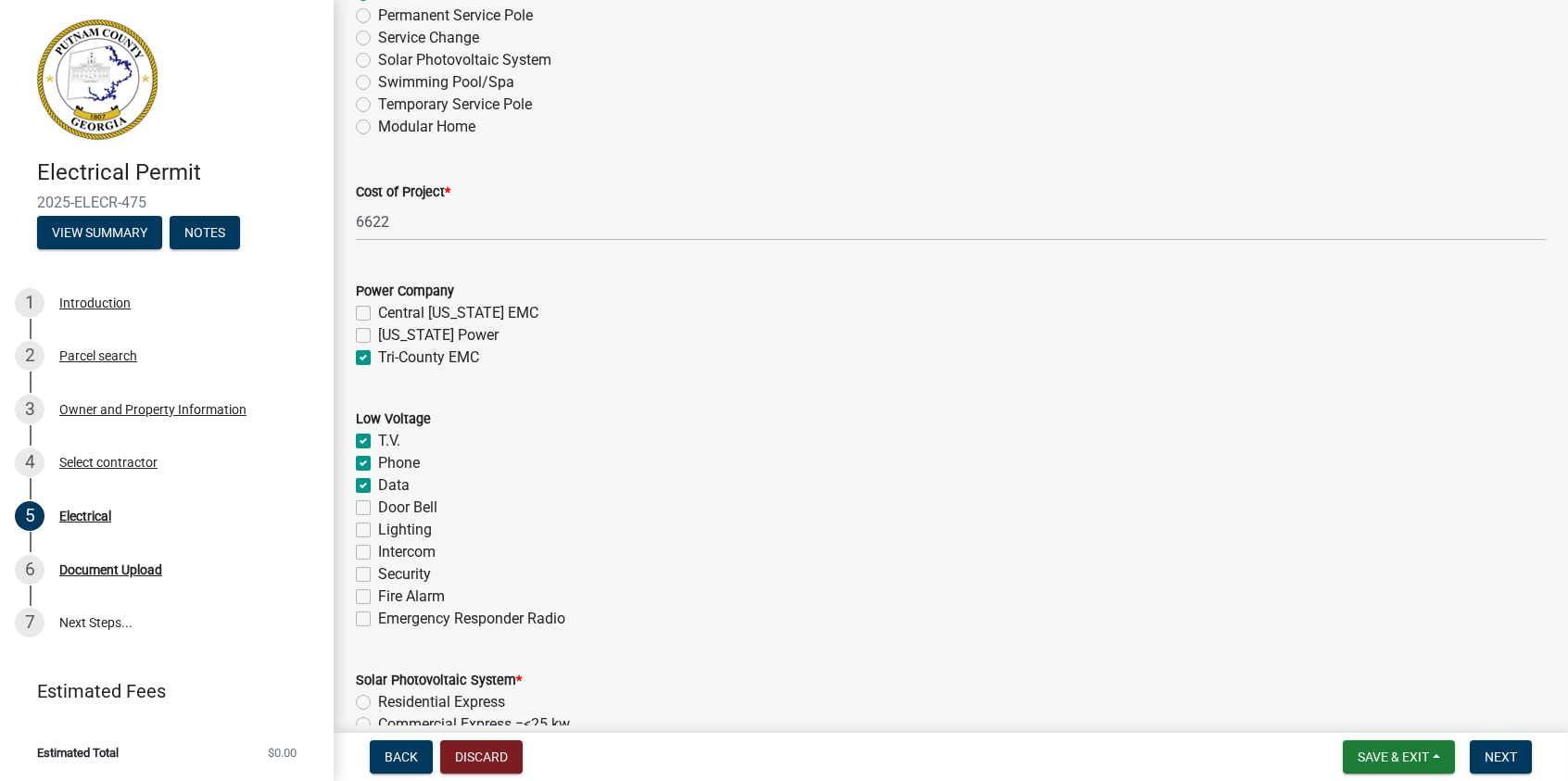
checkbox input "false"
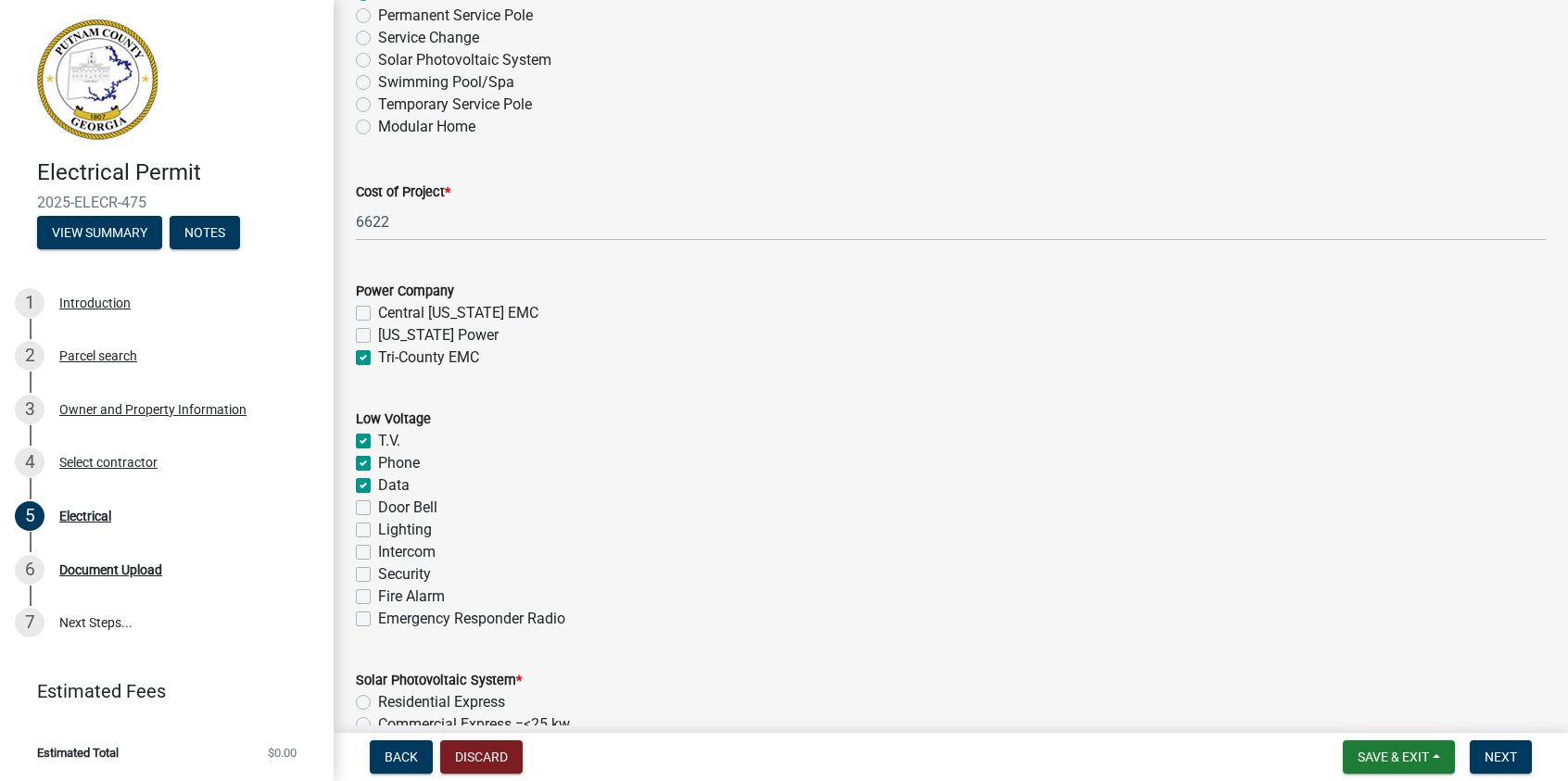
checkbox input "false"
click at [378, 532] on label "Lighting" at bounding box center [405, 530] width 54 height 23
click at [378, 531] on input "Lighting" at bounding box center [384, 525] width 12 height 12
checkbox input "true"
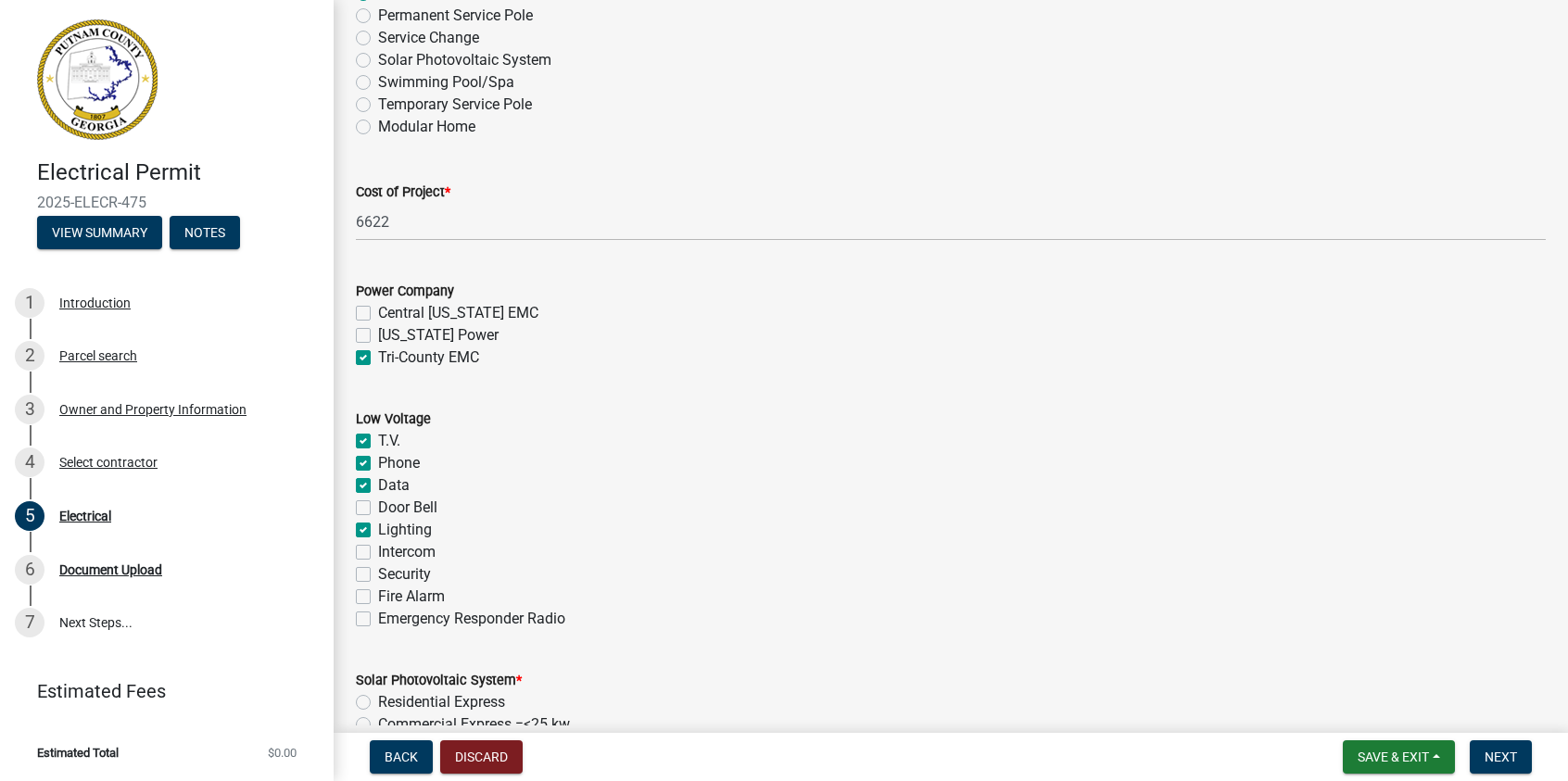
checkbox input "true"
checkbox input "false"
checkbox input "true"
checkbox input "false"
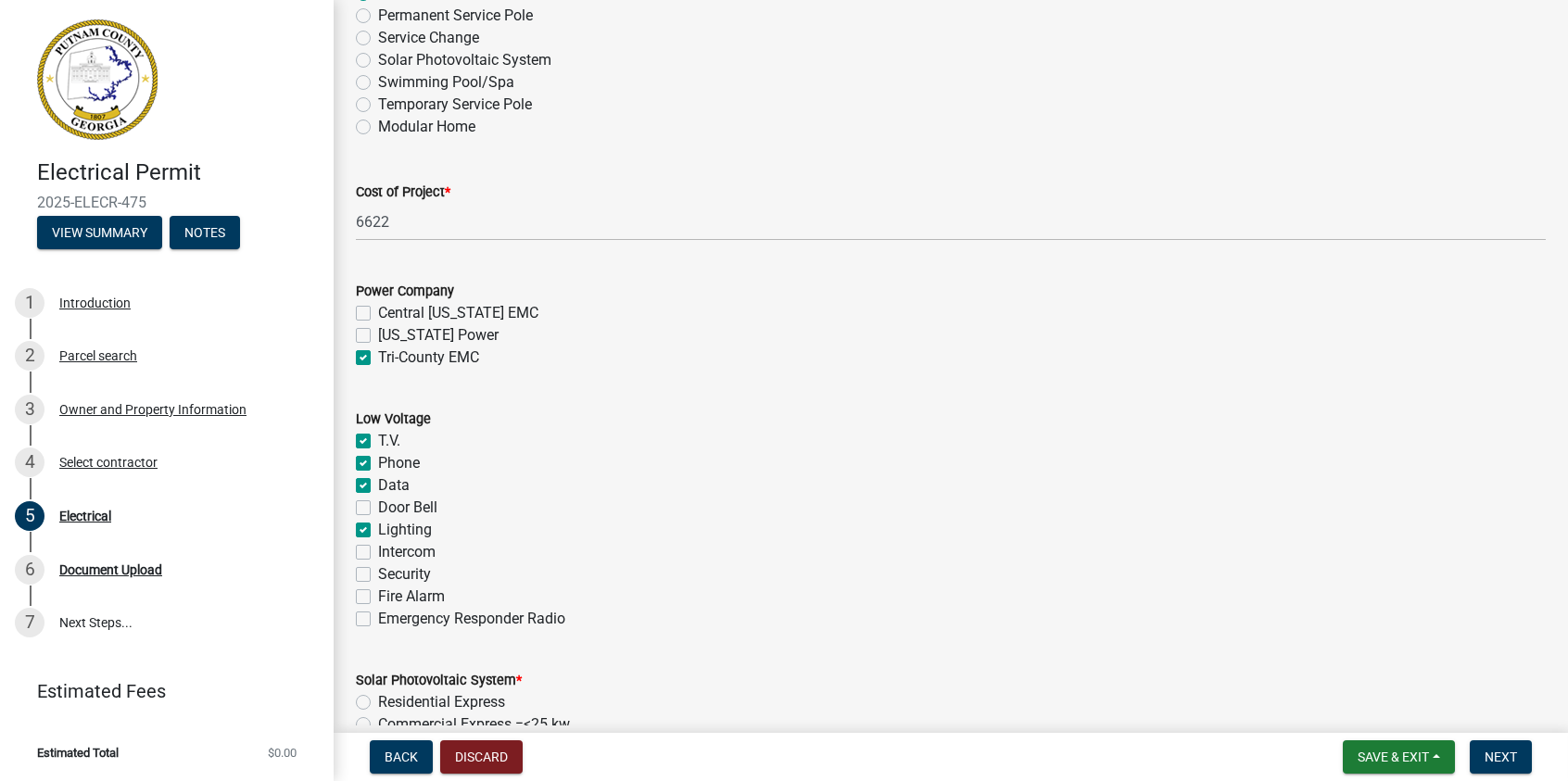
checkbox input "false"
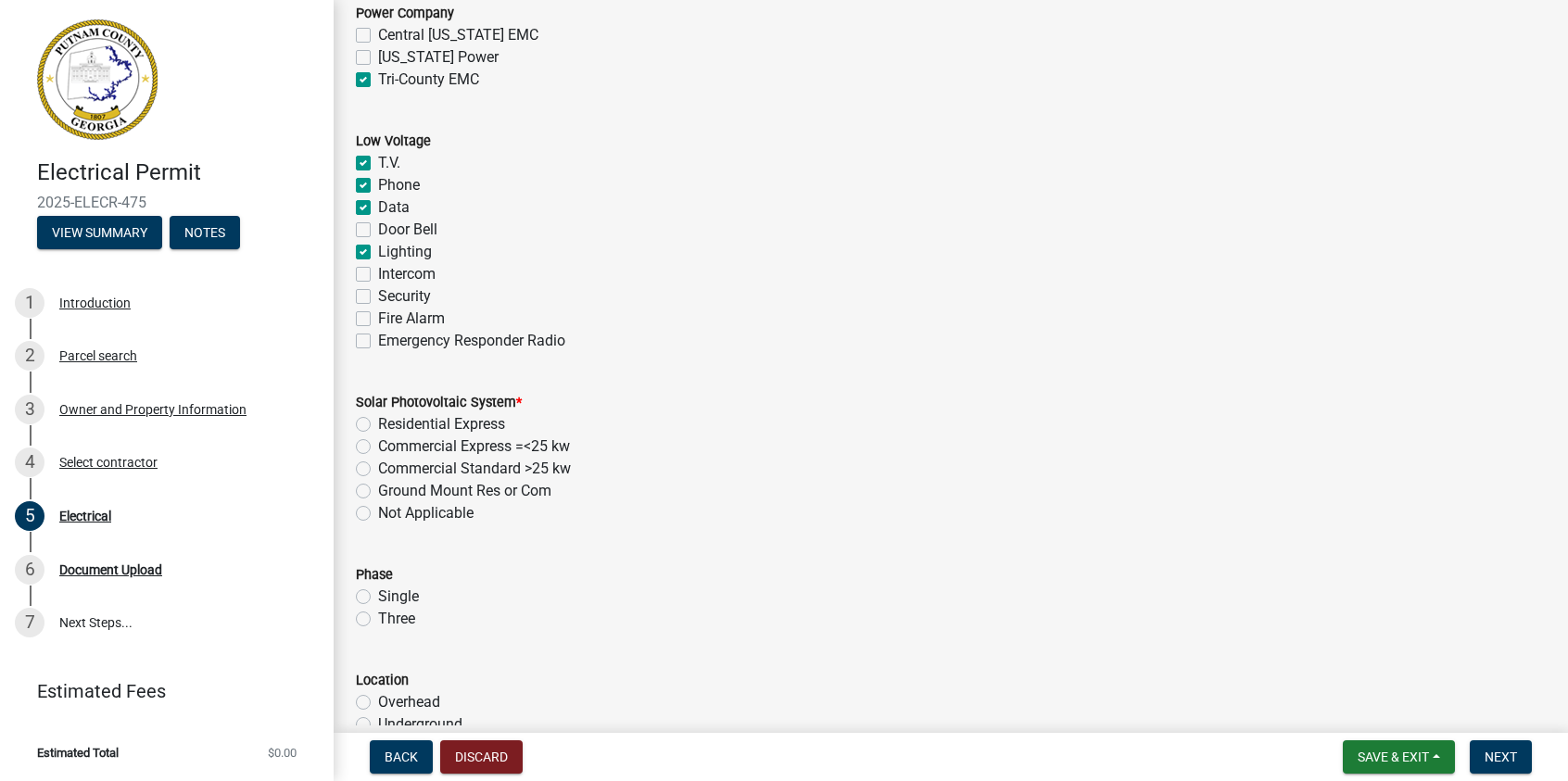
click at [378, 516] on label "Not Applicable" at bounding box center [425, 513] width 95 height 23
click at [378, 515] on input "Not Applicable" at bounding box center [384, 508] width 12 height 12
drag, startPoint x: 367, startPoint y: 623, endPoint x: 467, endPoint y: 618, distance: 100.1
click at [378, 622] on label "Three" at bounding box center [397, 619] width 37 height 23
click at [378, 620] on input "Three" at bounding box center [384, 614] width 12 height 12
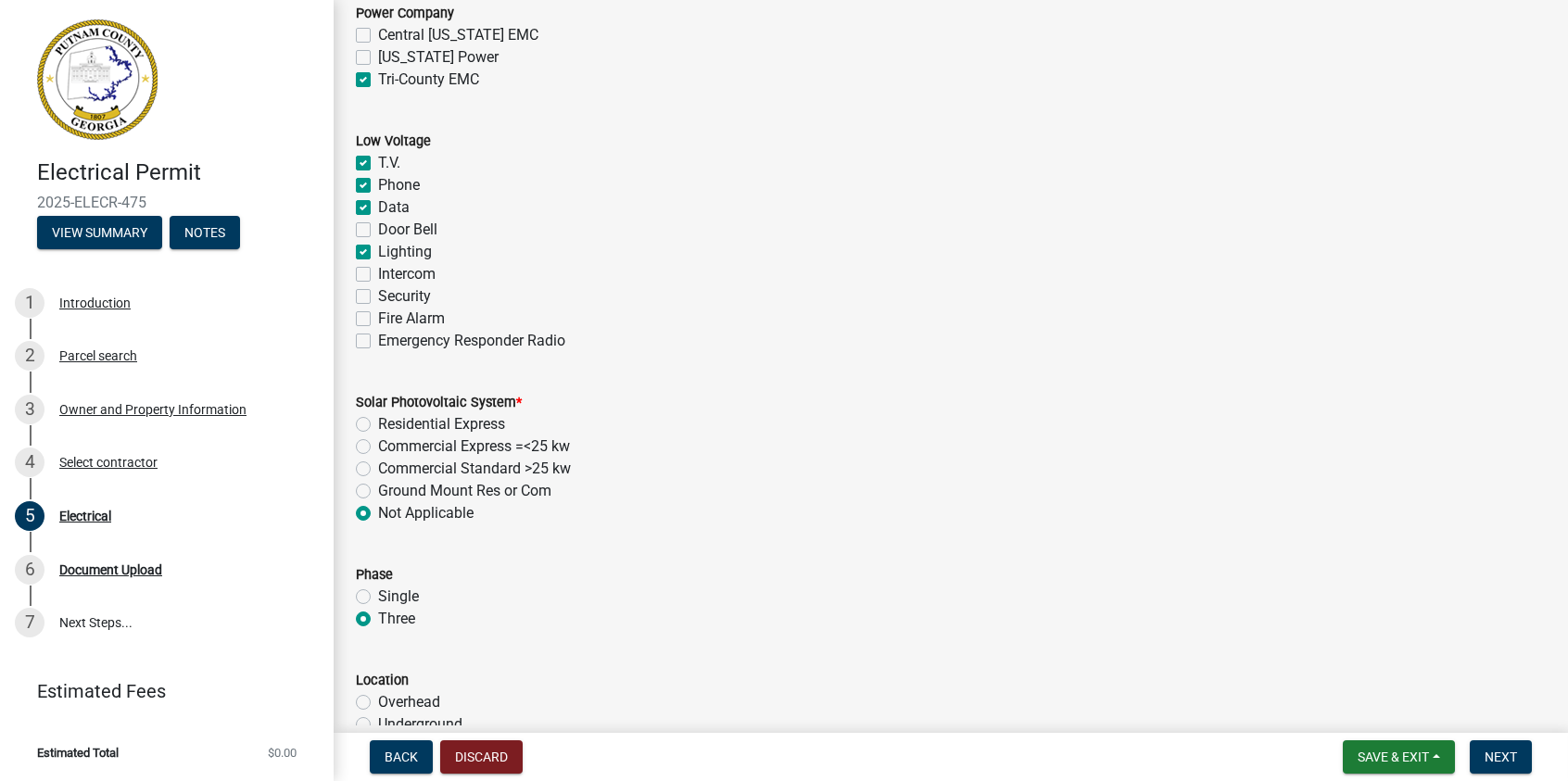
scroll to position [1482, 0]
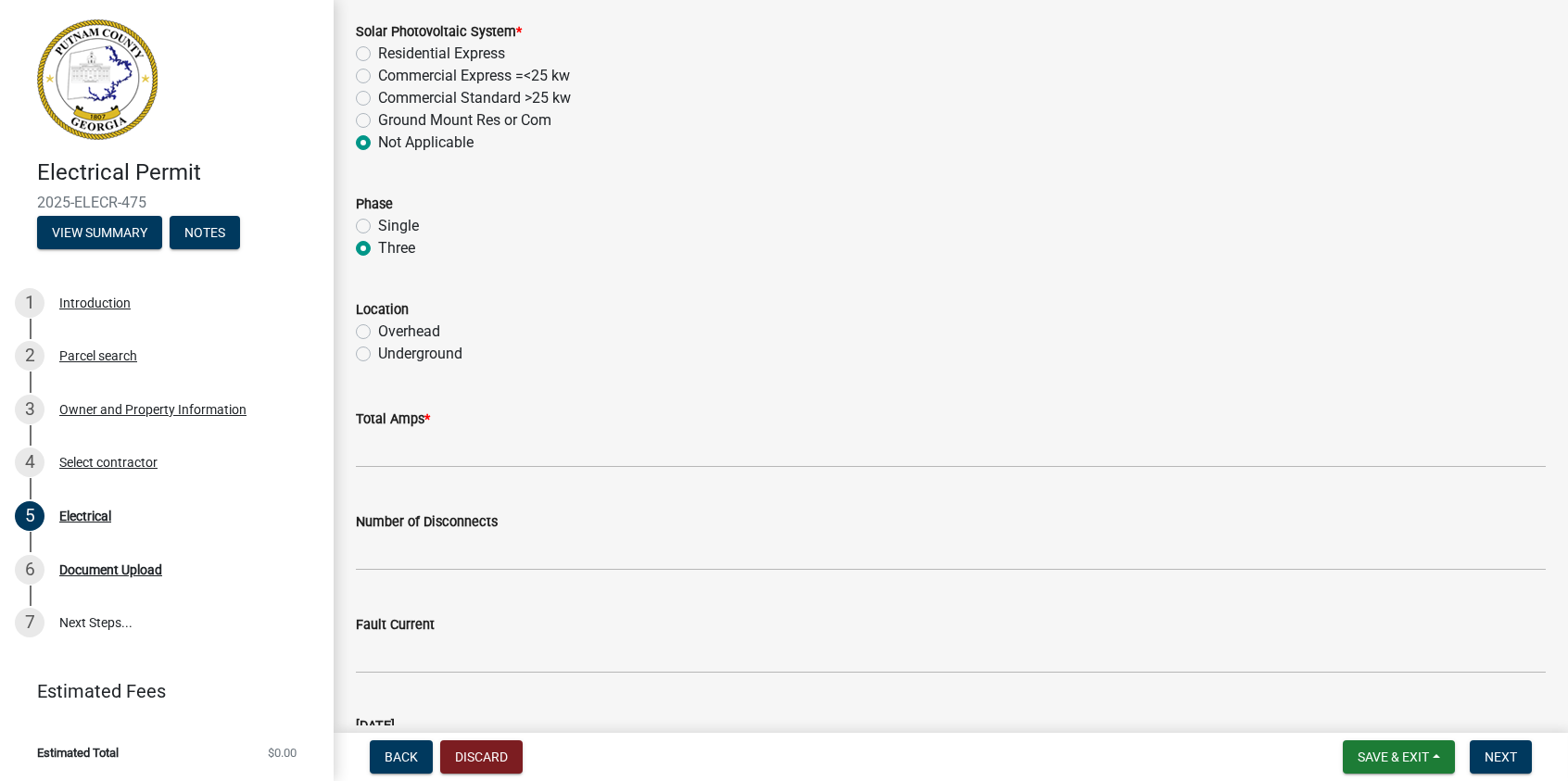
click at [378, 352] on label "Underground" at bounding box center [420, 354] width 84 height 23
click at [378, 352] on input "Underground" at bounding box center [384, 349] width 12 height 12
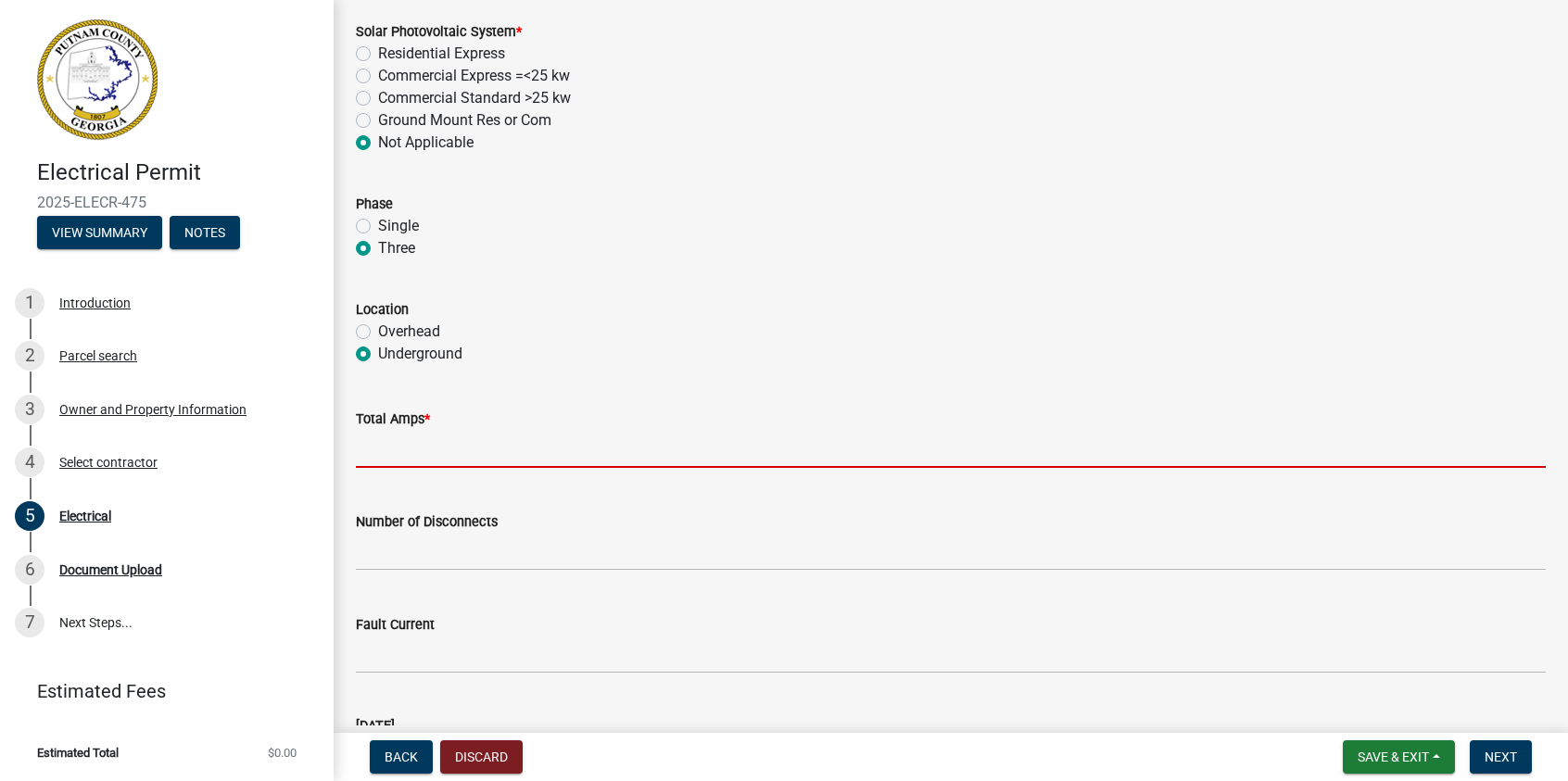
click at [389, 450] on input "text" at bounding box center [950, 449] width 1190 height 38
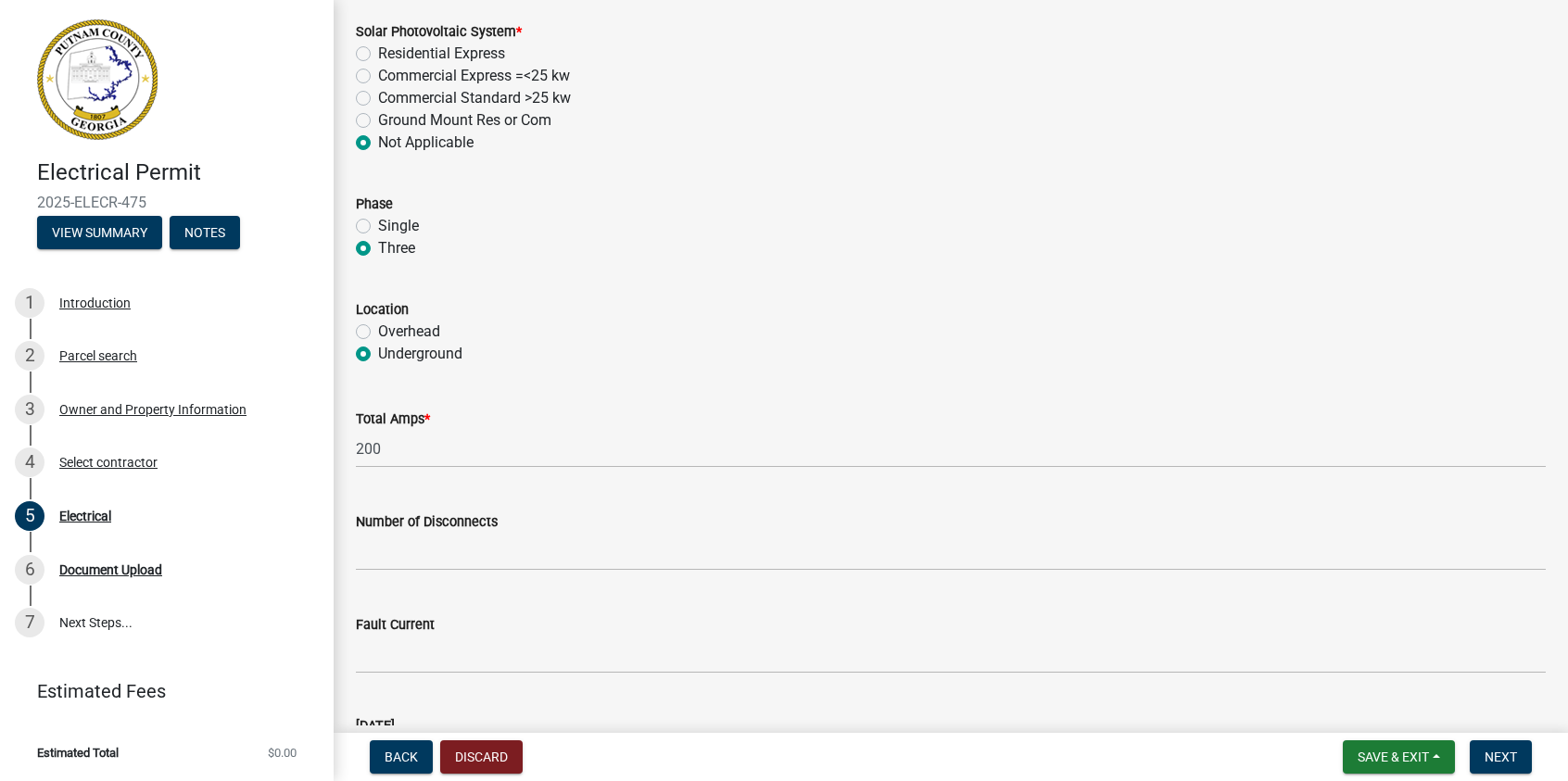
drag, startPoint x: 771, startPoint y: 490, endPoint x: 556, endPoint y: 540, distance: 220.7
click at [770, 490] on div "Number of Disconnects" at bounding box center [950, 528] width 1190 height 86
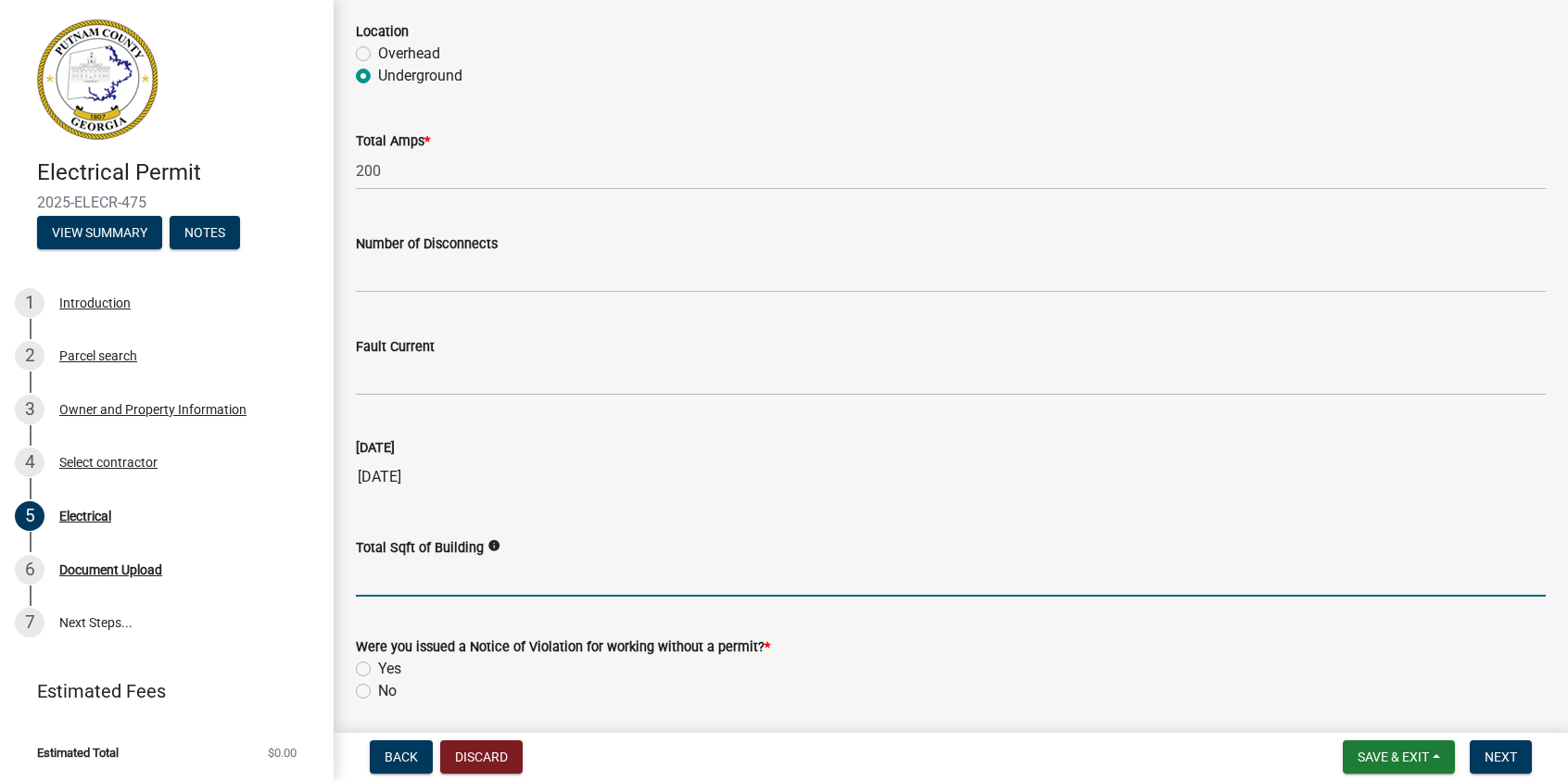
click at [421, 586] on input "text" at bounding box center [950, 578] width 1190 height 38
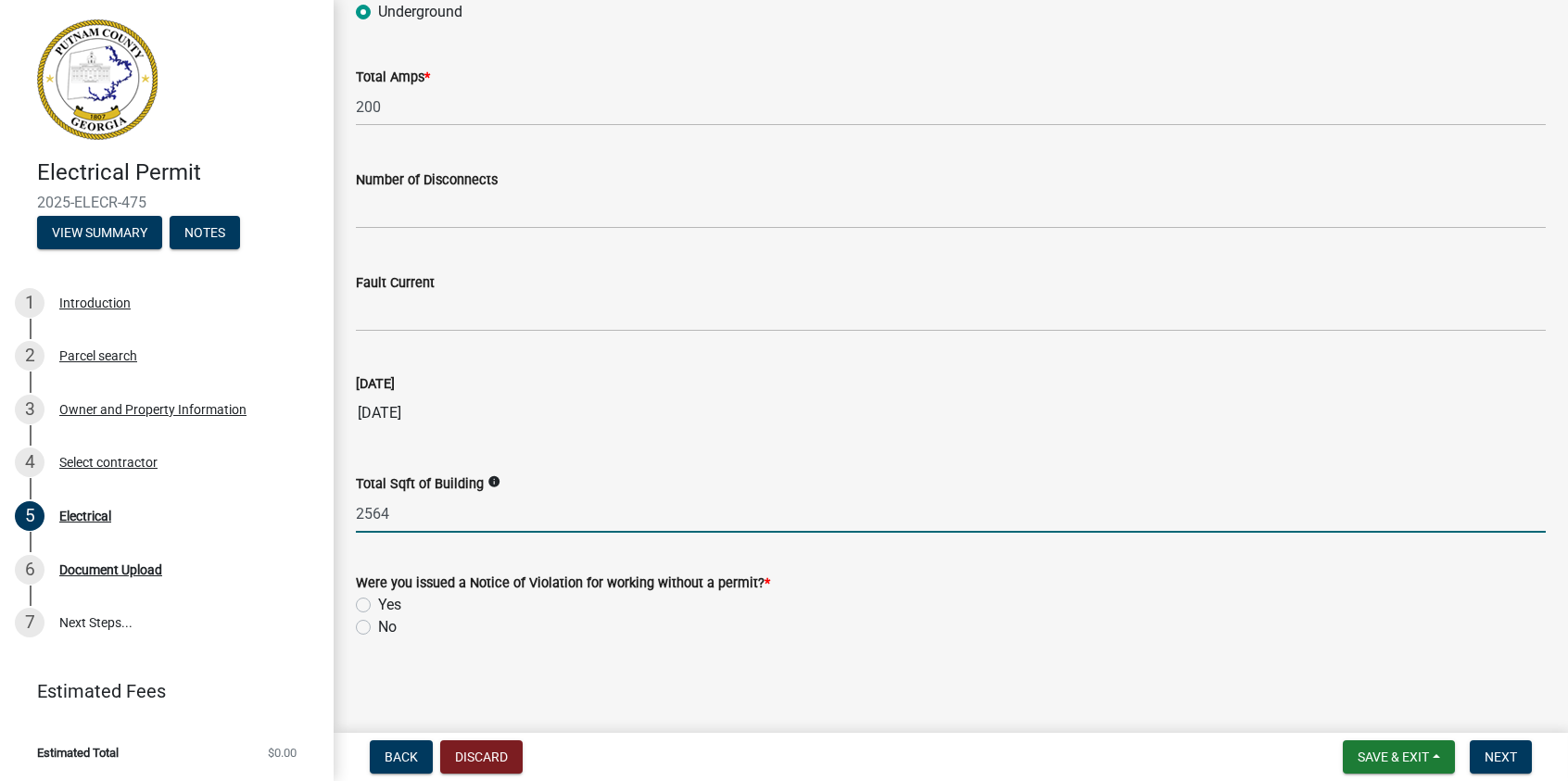
click at [378, 626] on label "No" at bounding box center [387, 627] width 19 height 23
click at [378, 626] on input "No" at bounding box center [384, 622] width 12 height 12
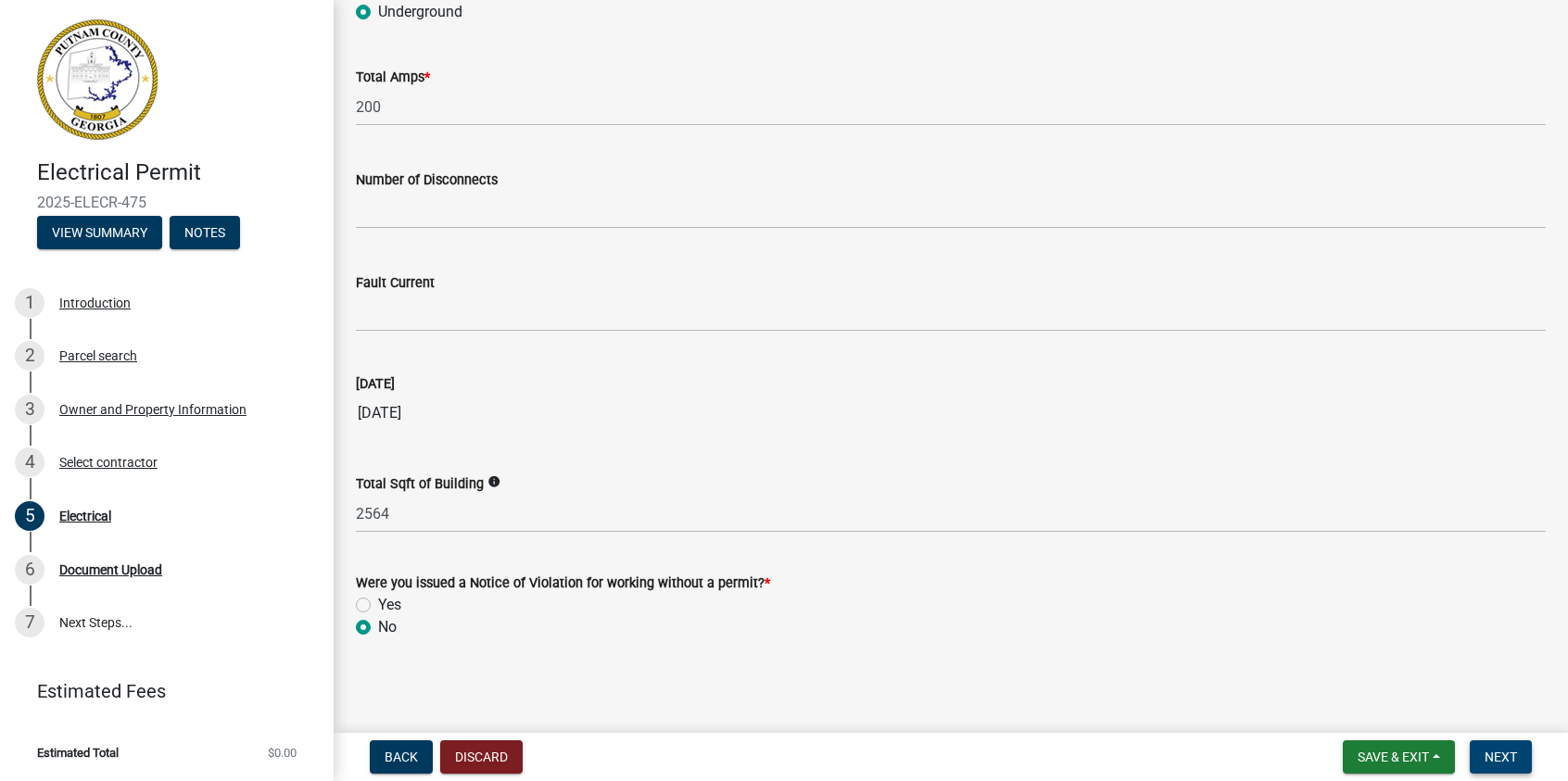
click at [1493, 758] on span "Next" at bounding box center [1500, 756] width 32 height 15
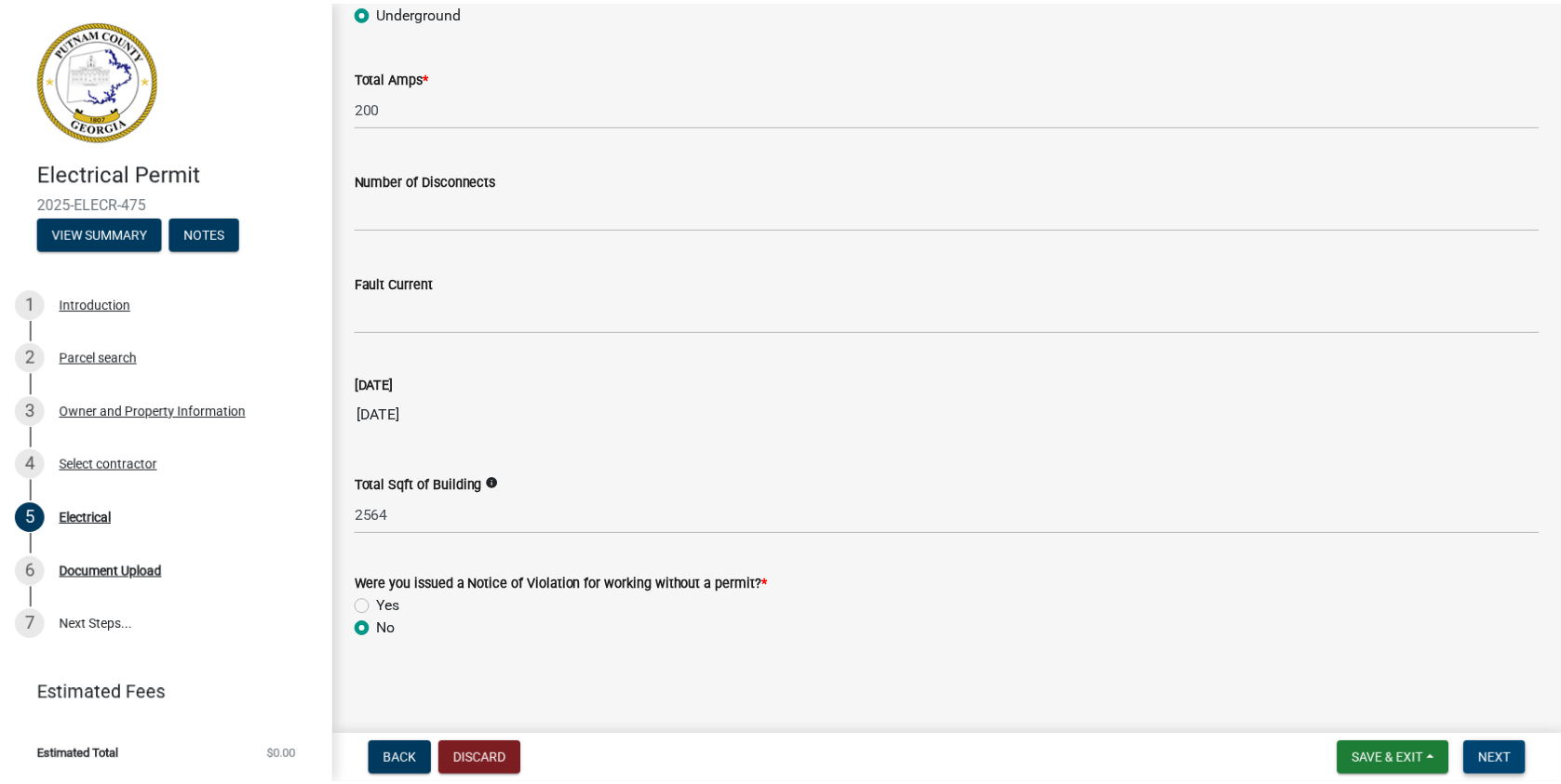
scroll to position [0, 0]
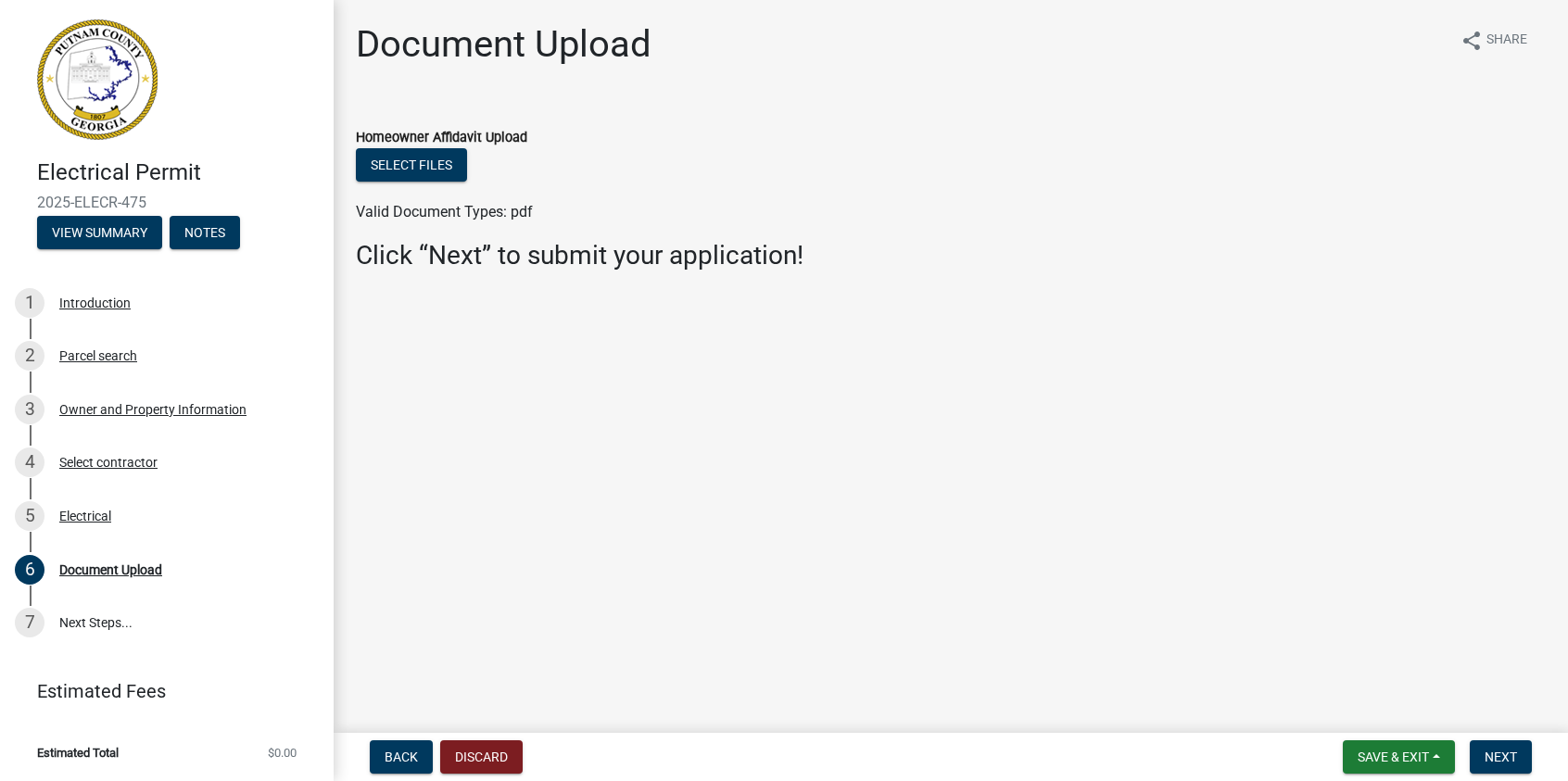
click at [123, 89] on img at bounding box center [97, 80] width 121 height 121
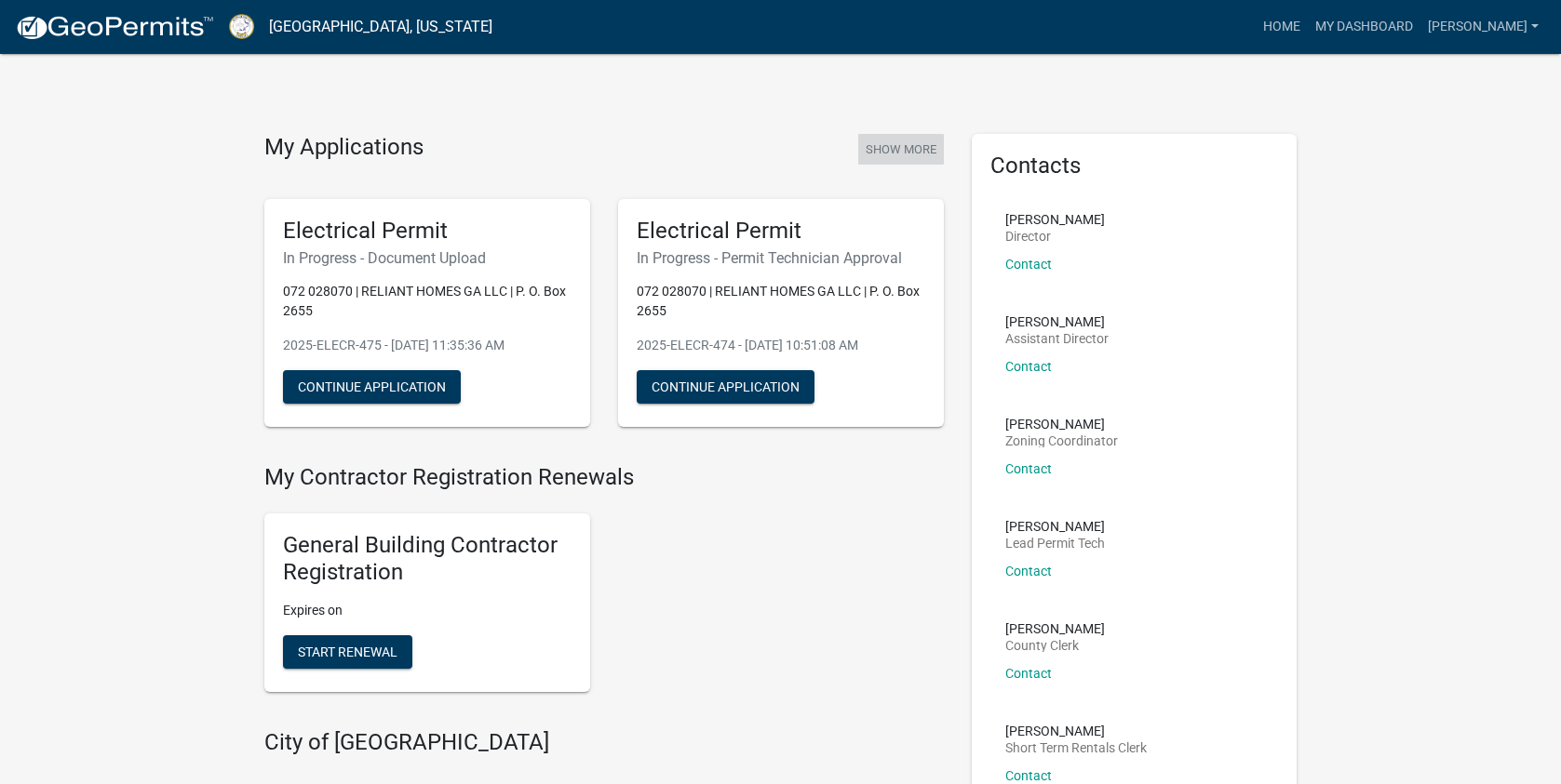
click at [877, 145] on button "Show More" at bounding box center [901, 149] width 86 height 31
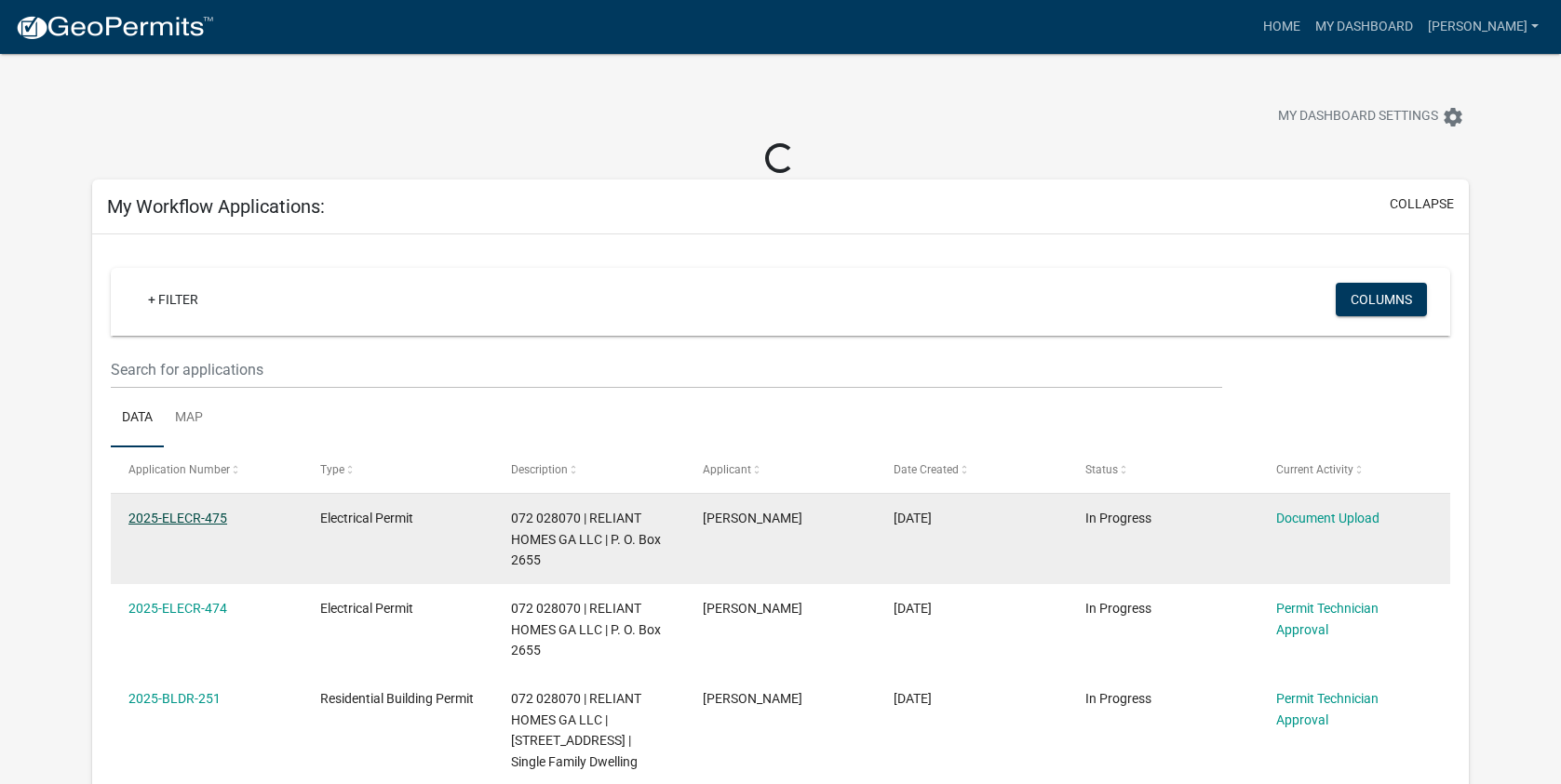
click at [190, 518] on link "2025-ELECR-475" at bounding box center [178, 518] width 99 height 15
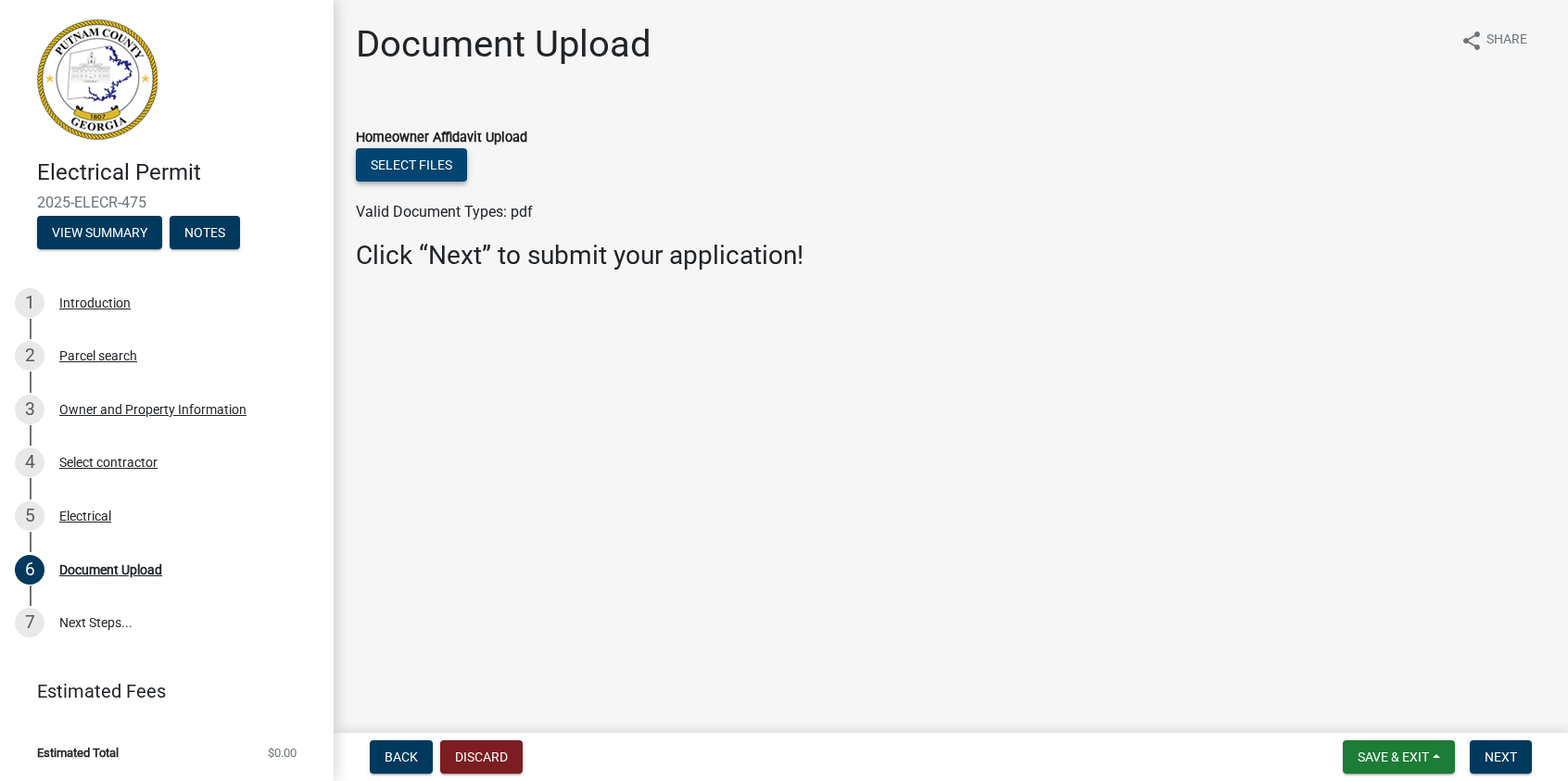
click at [434, 170] on button "Select files" at bounding box center [411, 165] width 111 height 33
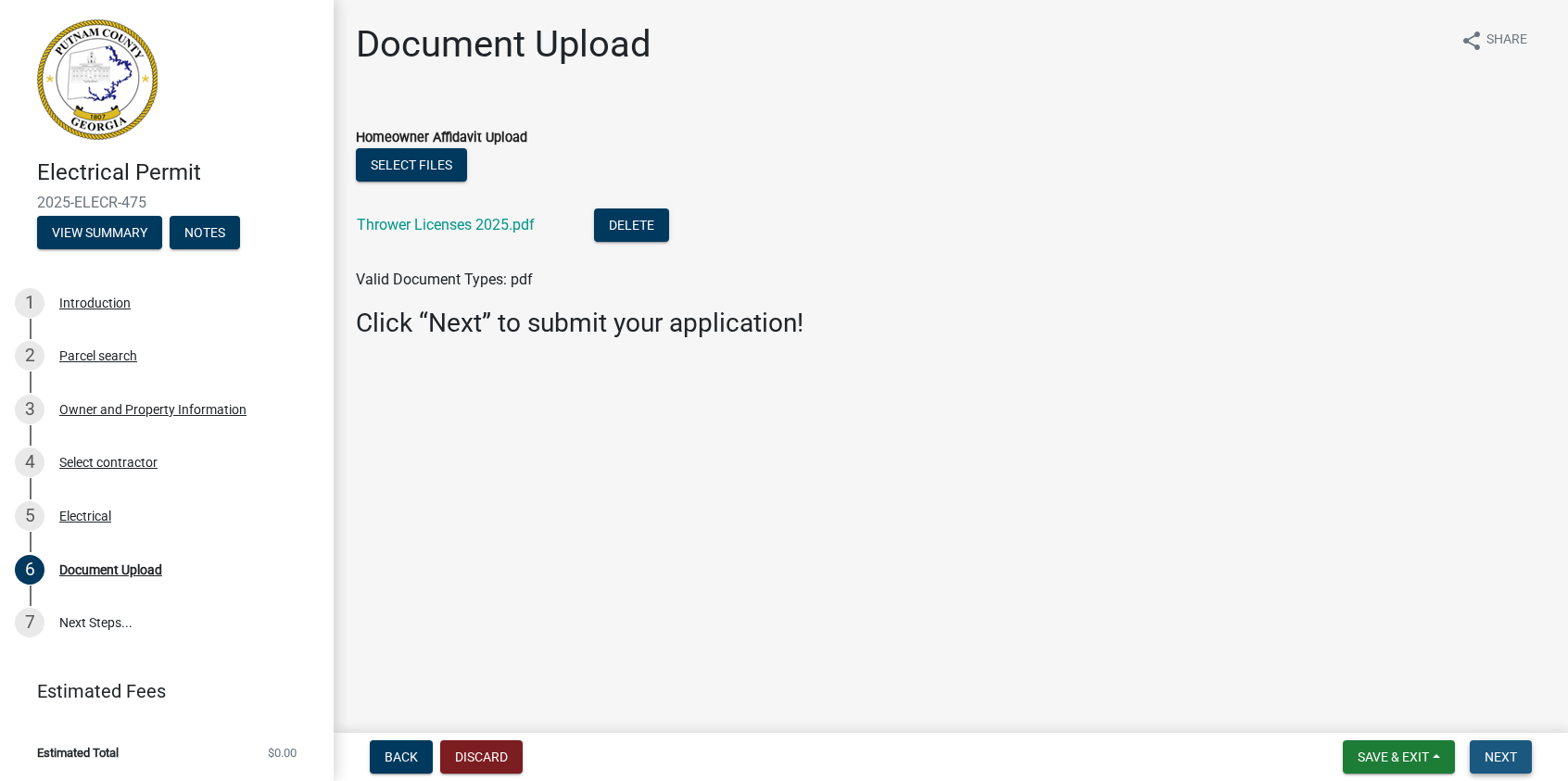
click at [1514, 751] on span "Next" at bounding box center [1500, 756] width 32 height 15
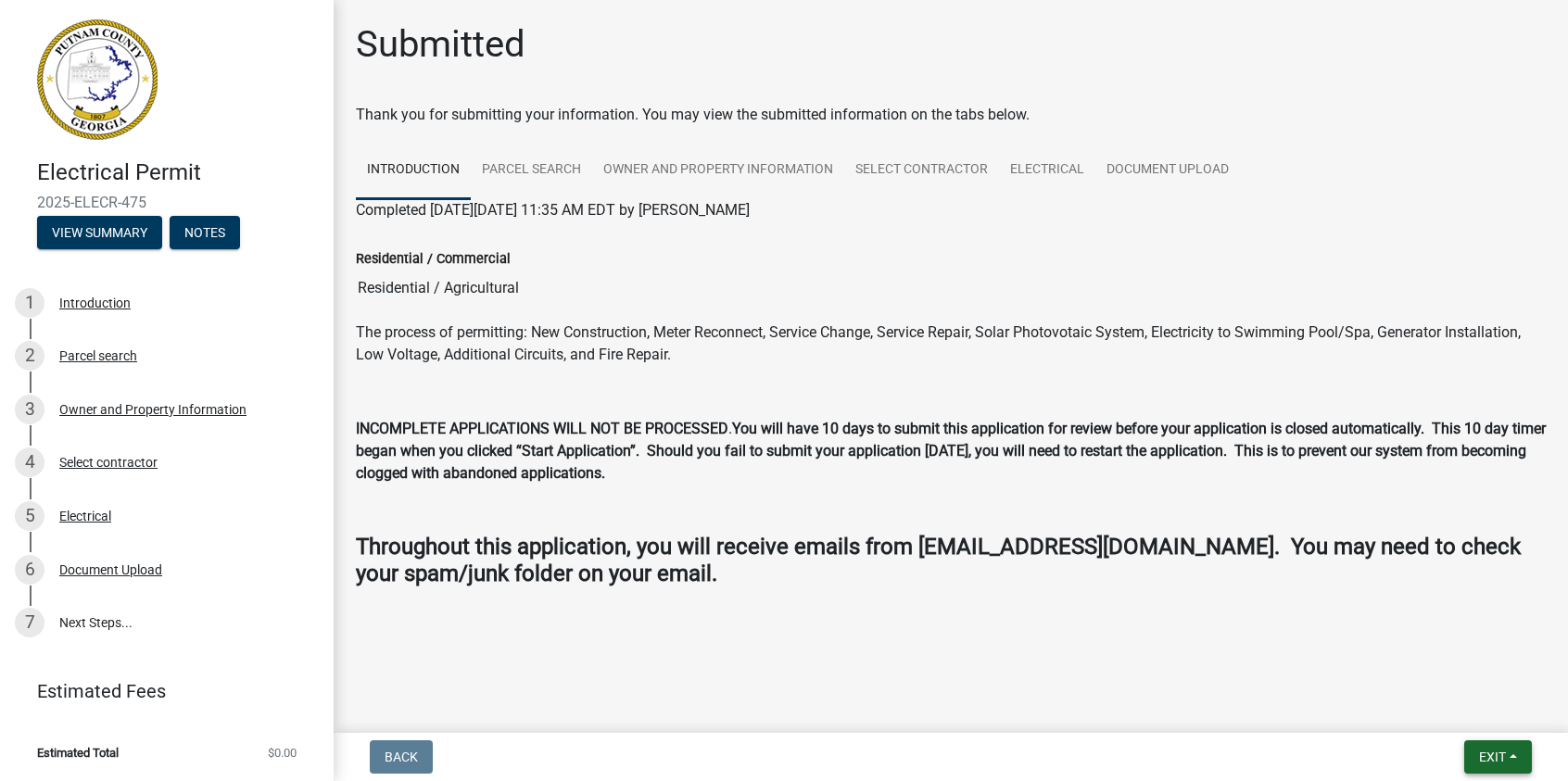
click at [1495, 761] on span "Exit" at bounding box center [1492, 756] width 27 height 15
drag, startPoint x: 1427, startPoint y: 705, endPoint x: 1329, endPoint y: 699, distance: 98.2
click at [1426, 705] on button "Save & Exit" at bounding box center [1457, 708] width 148 height 44
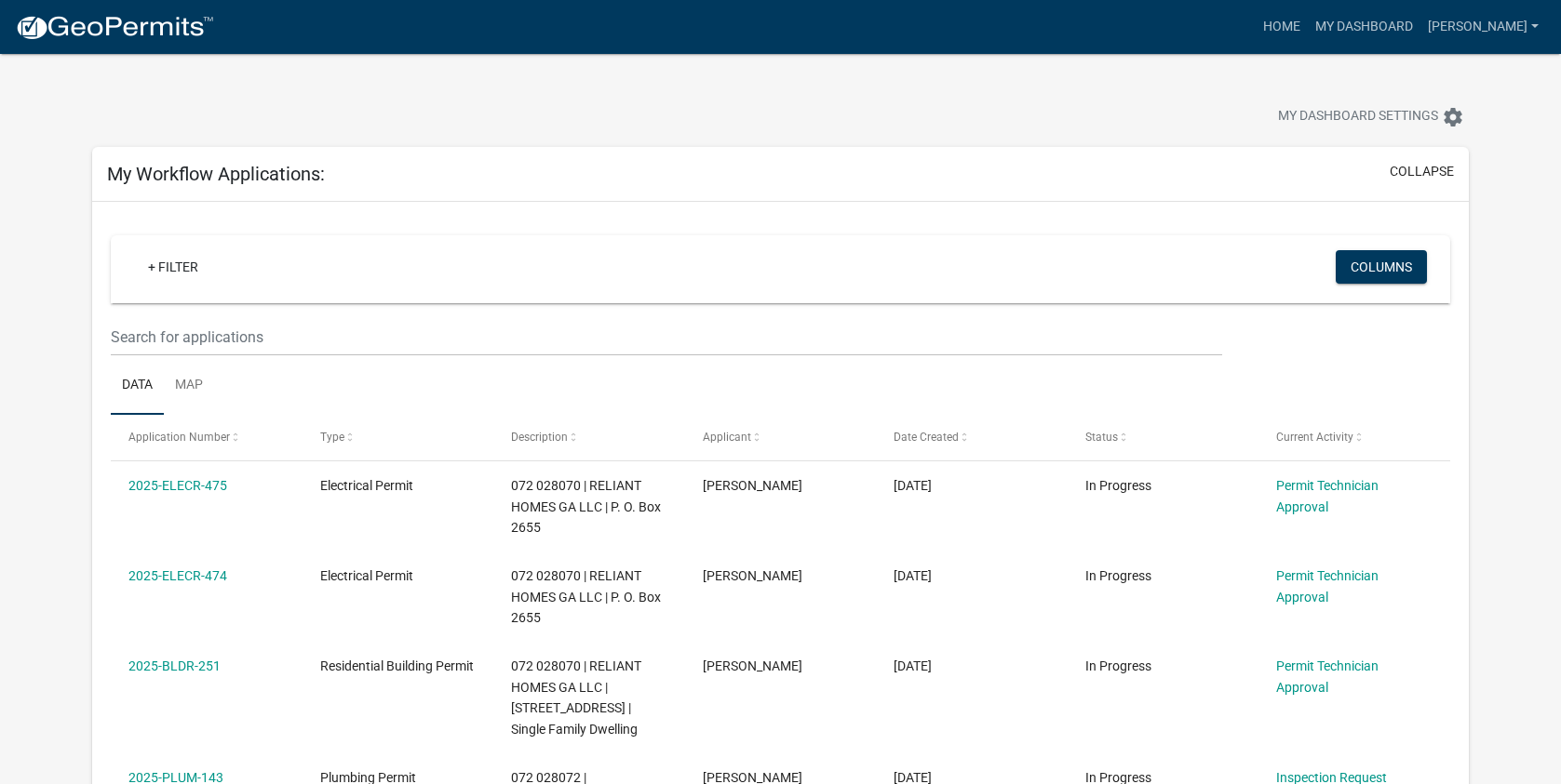
click at [74, 31] on img at bounding box center [114, 28] width 199 height 28
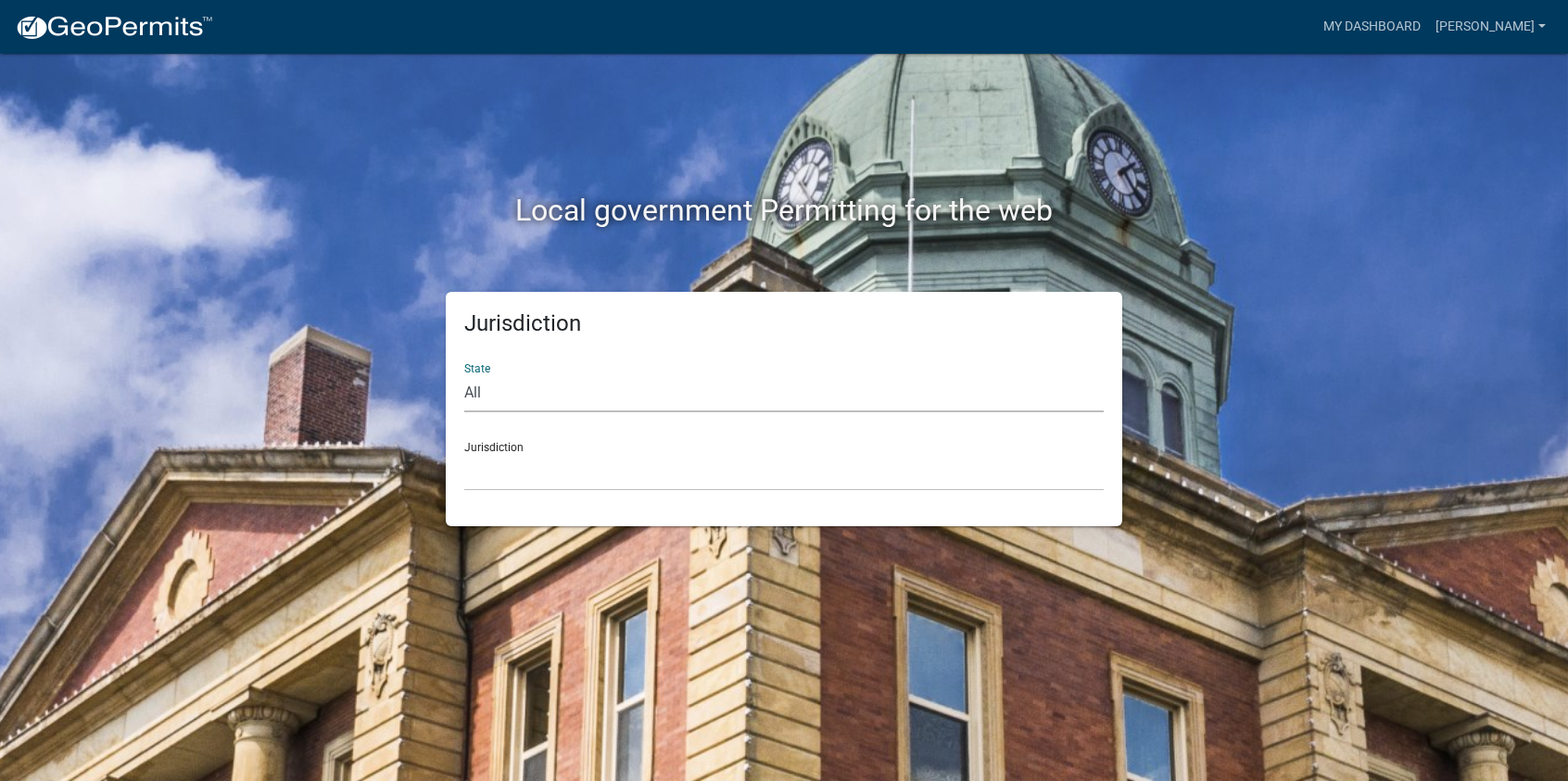
click at [531, 390] on select "All [US_STATE] [US_STATE] [US_STATE] [US_STATE] [US_STATE] [US_STATE] [US_STATE…" at bounding box center [784, 393] width 640 height 38
click at [465, 374] on select "All [US_STATE] [US_STATE] [US_STATE] [US_STATE] [US_STATE] [US_STATE] [US_STATE…" at bounding box center [784, 393] width 640 height 38
click at [519, 493] on div "Jurisdiction State All [US_STATE] [US_STATE] [US_STATE] [US_STATE] [US_STATE] […" at bounding box center [784, 409] width 677 height 235
click at [519, 483] on select "[GEOGRAPHIC_DATA], [US_STATE][PERSON_NAME][GEOGRAPHIC_DATA], [US_STATE][PERSON_…" at bounding box center [784, 472] width 640 height 38
click at [502, 466] on select "[GEOGRAPHIC_DATA], [US_STATE][PERSON_NAME][GEOGRAPHIC_DATA], [US_STATE][PERSON_…" at bounding box center [784, 472] width 640 height 38
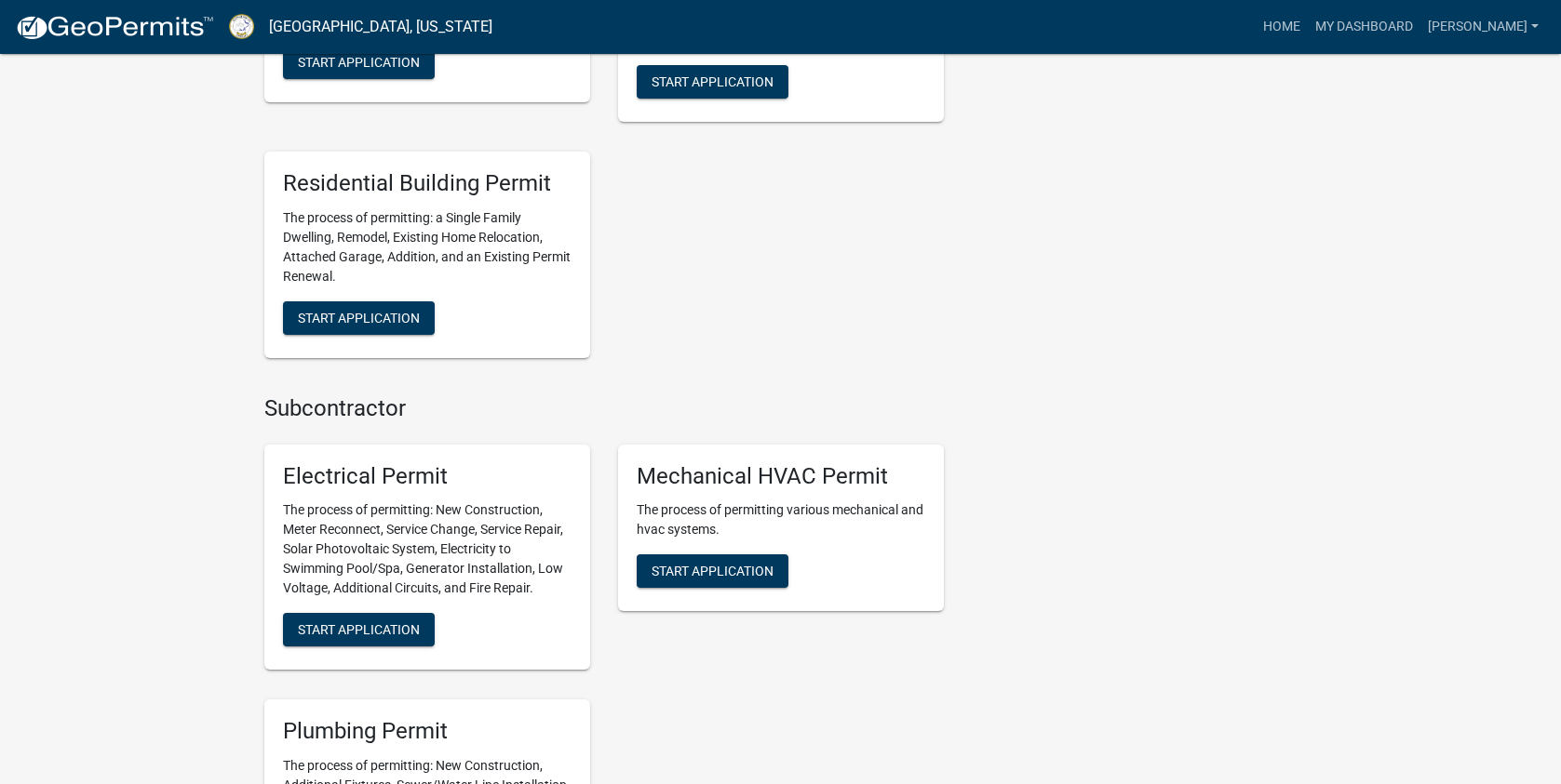
scroll to position [1209, 0]
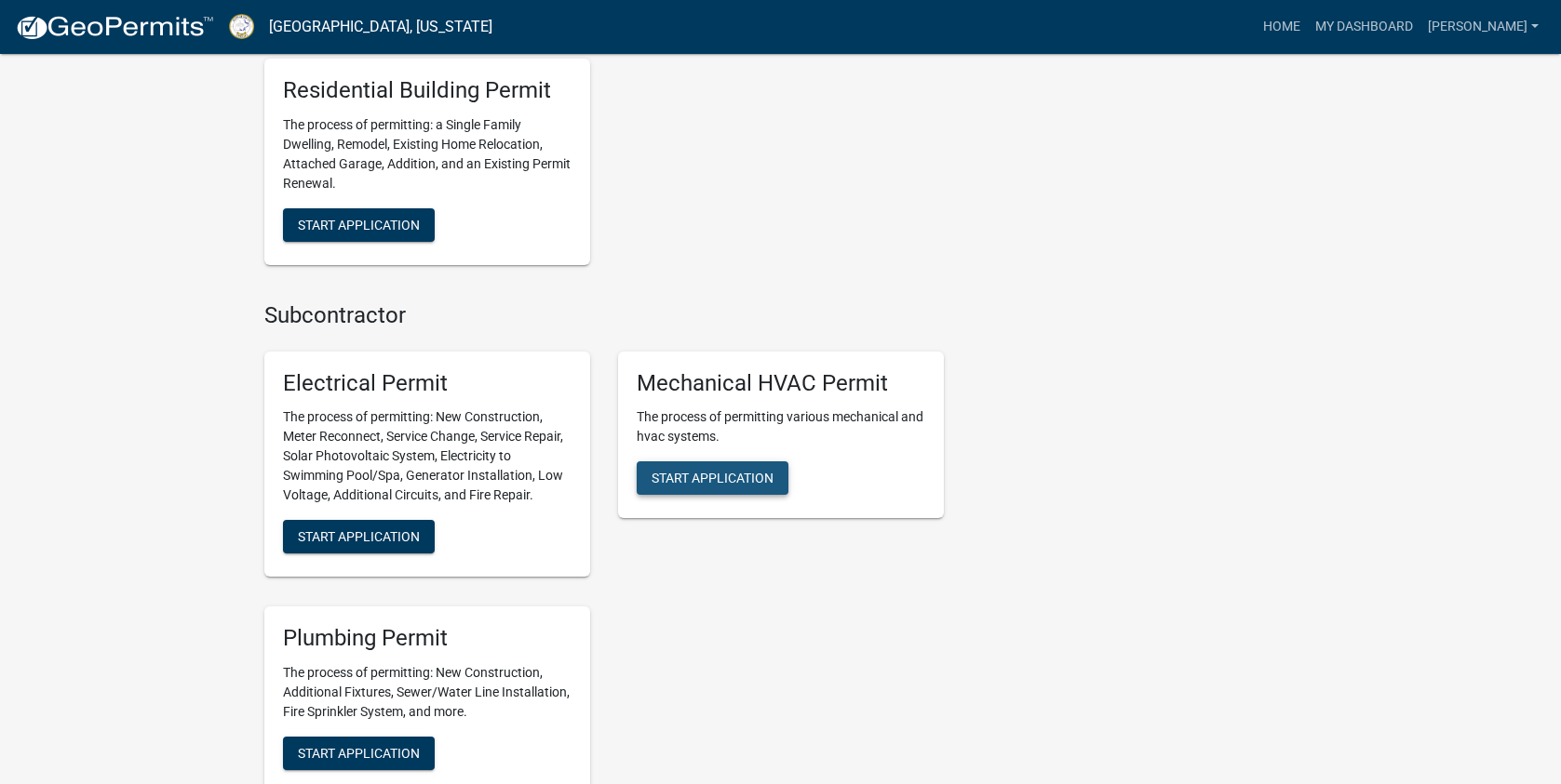
click at [726, 485] on button "Start Application" at bounding box center [712, 478] width 152 height 34
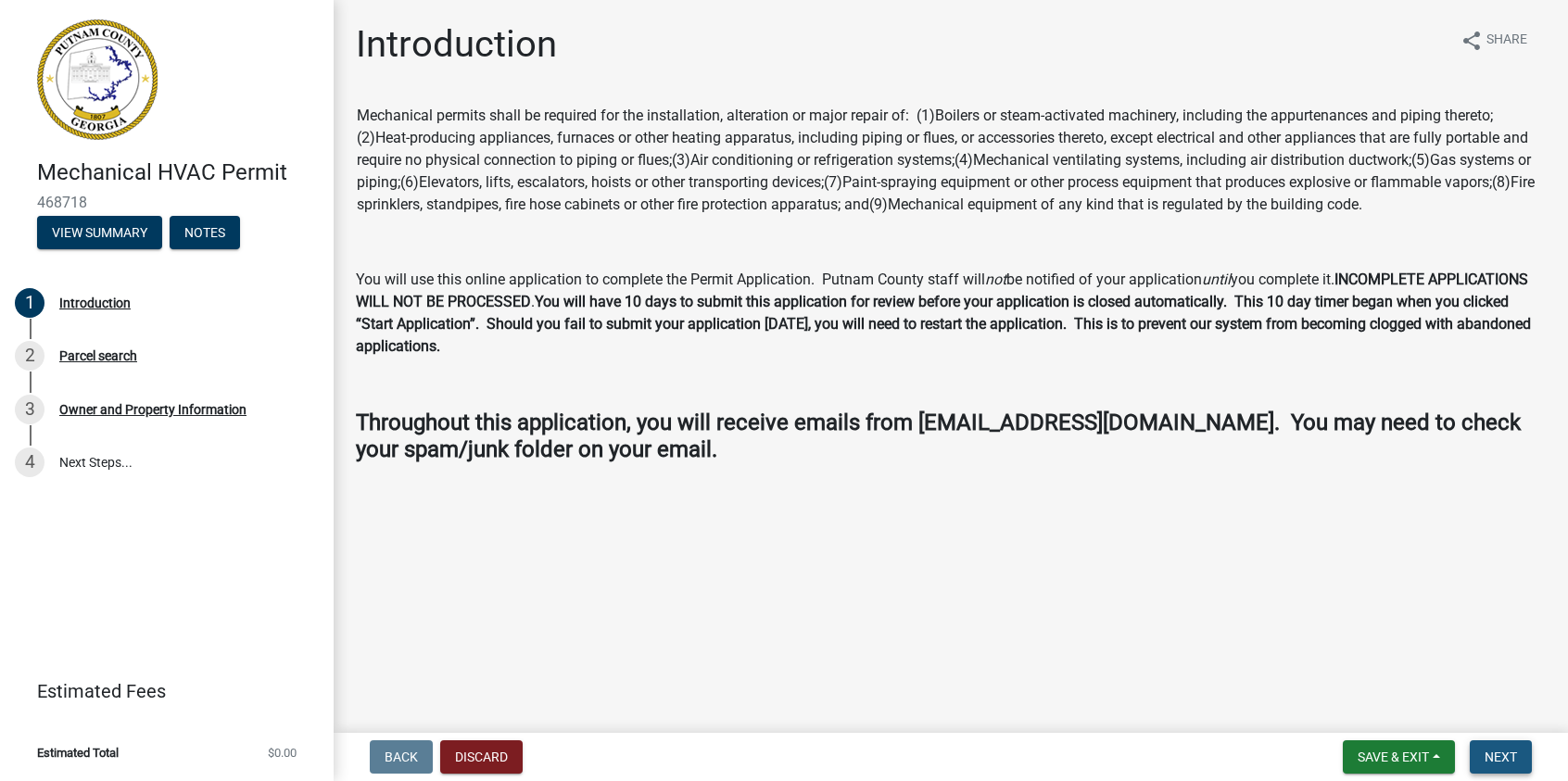
click at [1511, 765] on button "Next" at bounding box center [1500, 757] width 62 height 33
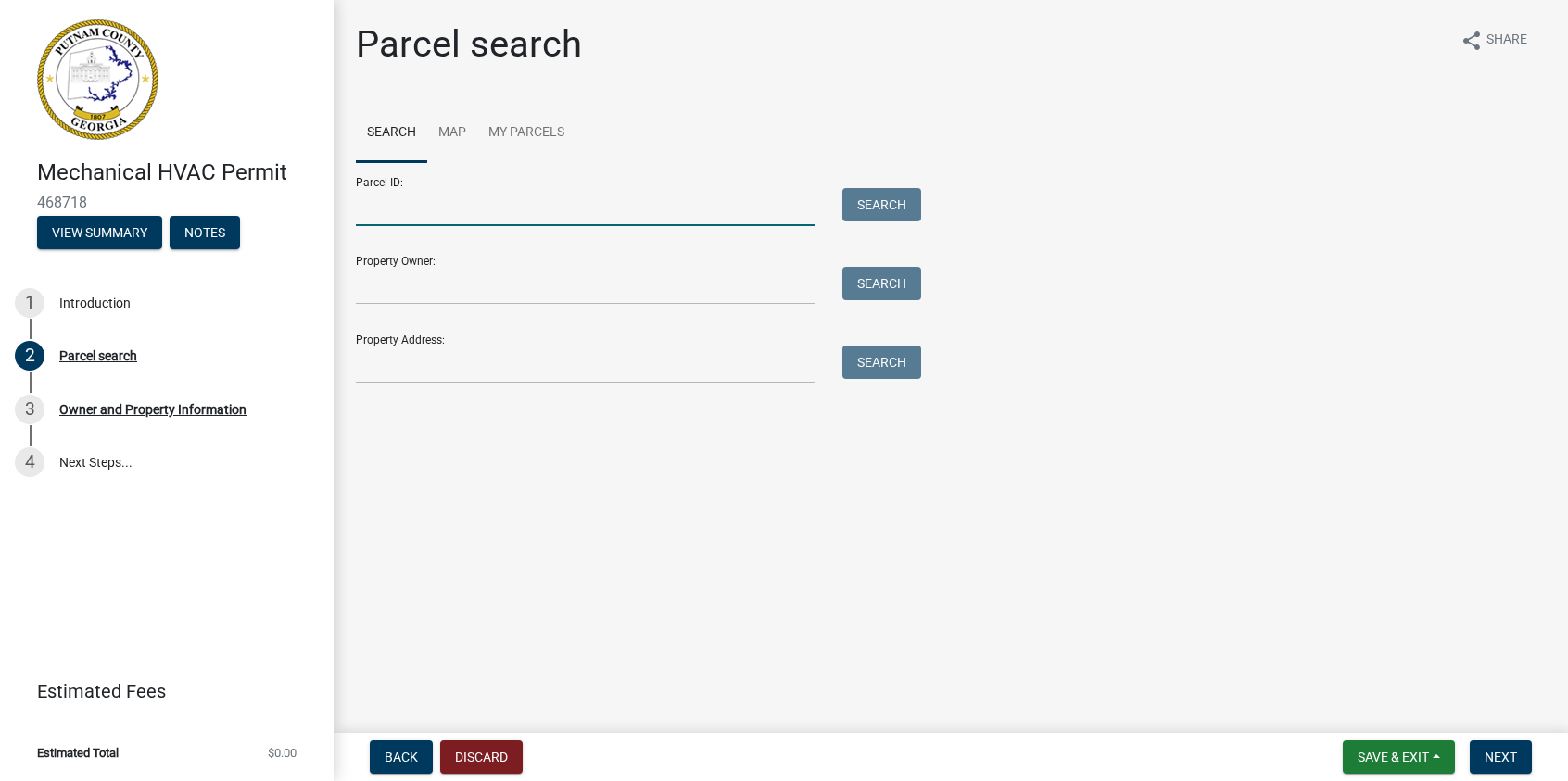
click at [363, 204] on input "Parcel ID:" at bounding box center [585, 207] width 459 height 38
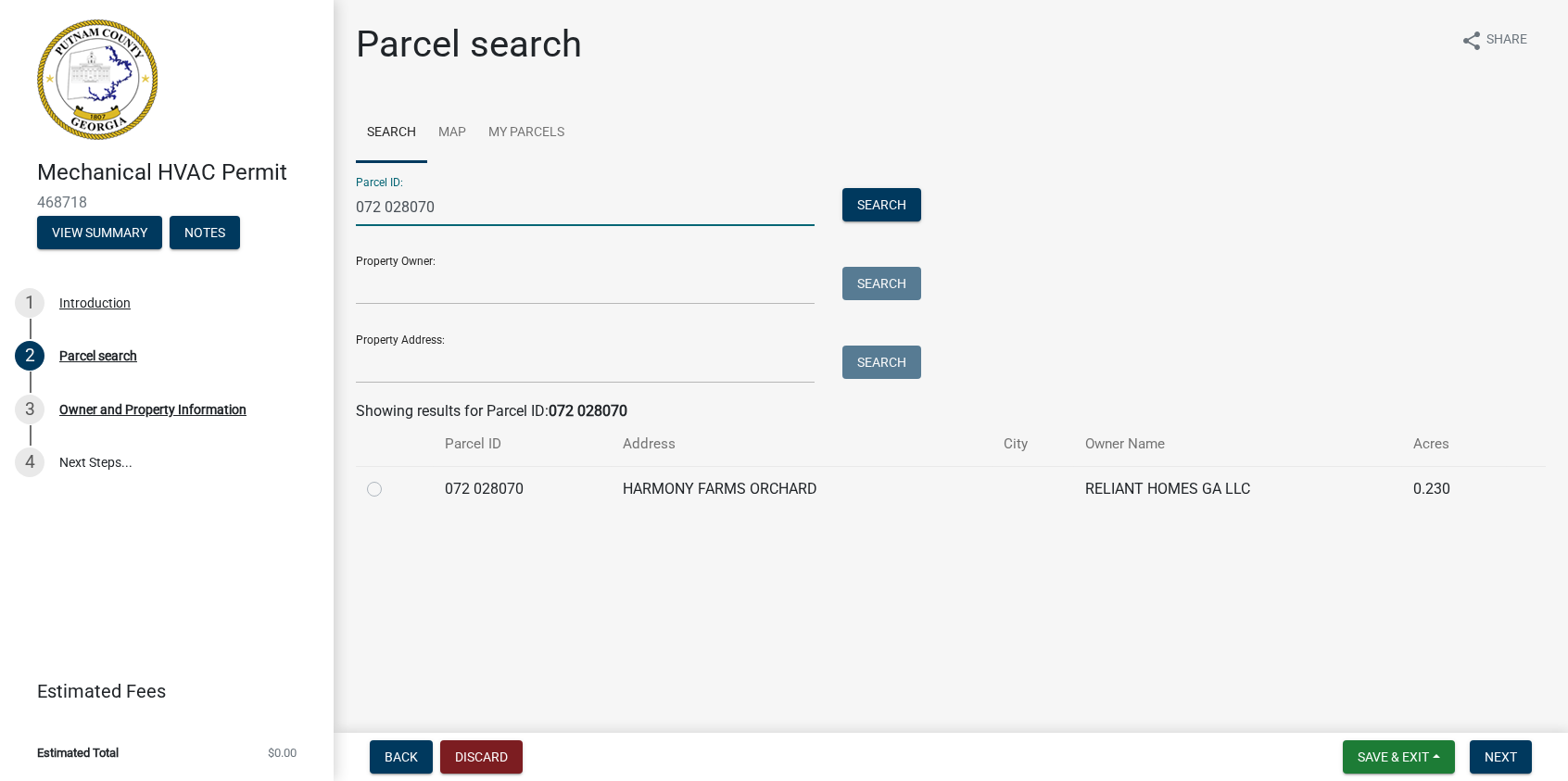
drag, startPoint x: 374, startPoint y: 490, endPoint x: 389, endPoint y: 488, distance: 15.1
click at [389, 478] on label at bounding box center [389, 478] width 0 height 0
click at [389, 488] on 028070 "radio" at bounding box center [395, 484] width 12 height 12
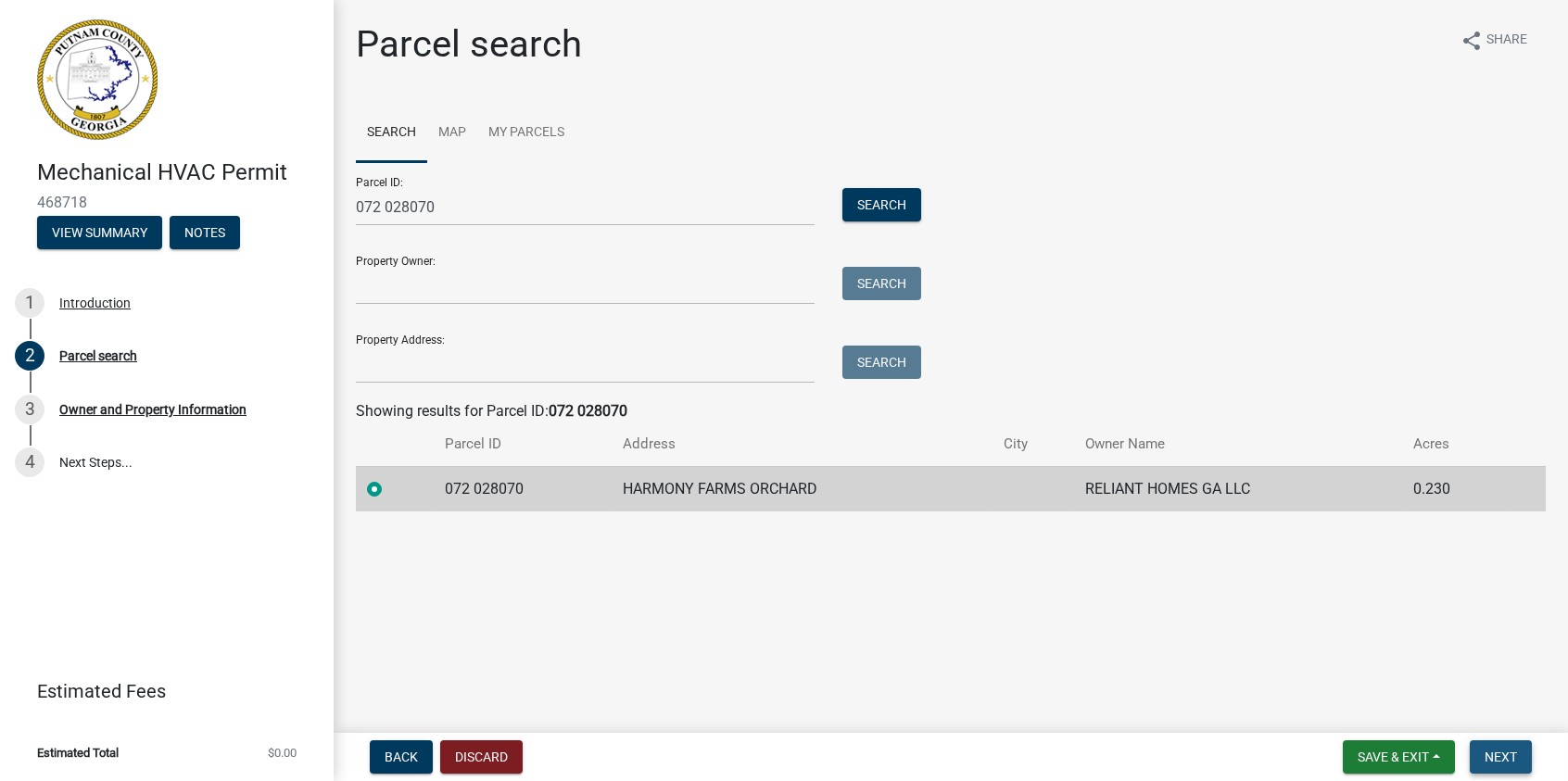
click at [1500, 754] on span "Next" at bounding box center [1500, 756] width 32 height 15
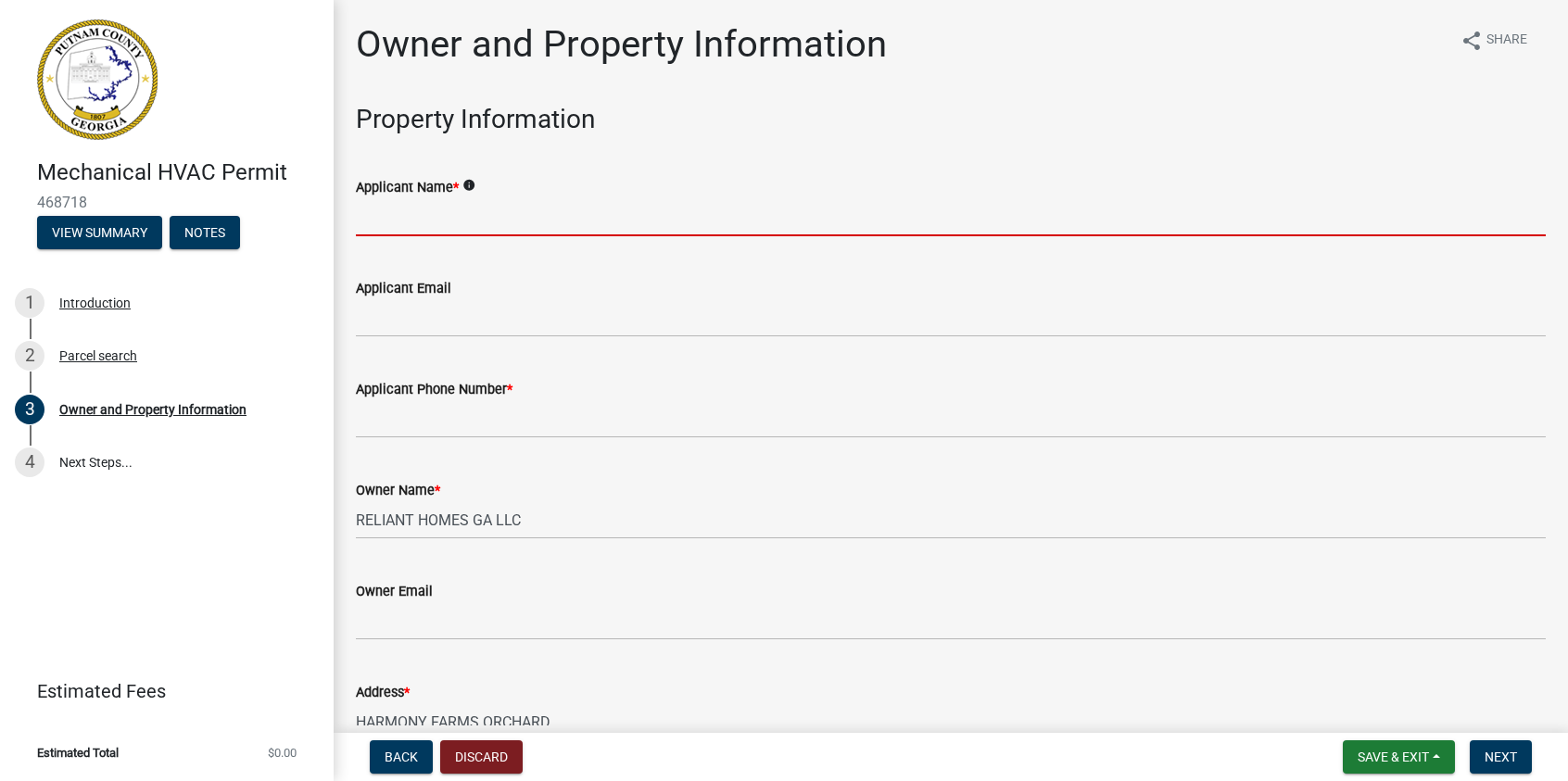
click at [396, 223] on input "Applicant Name *" at bounding box center [950, 217] width 1190 height 38
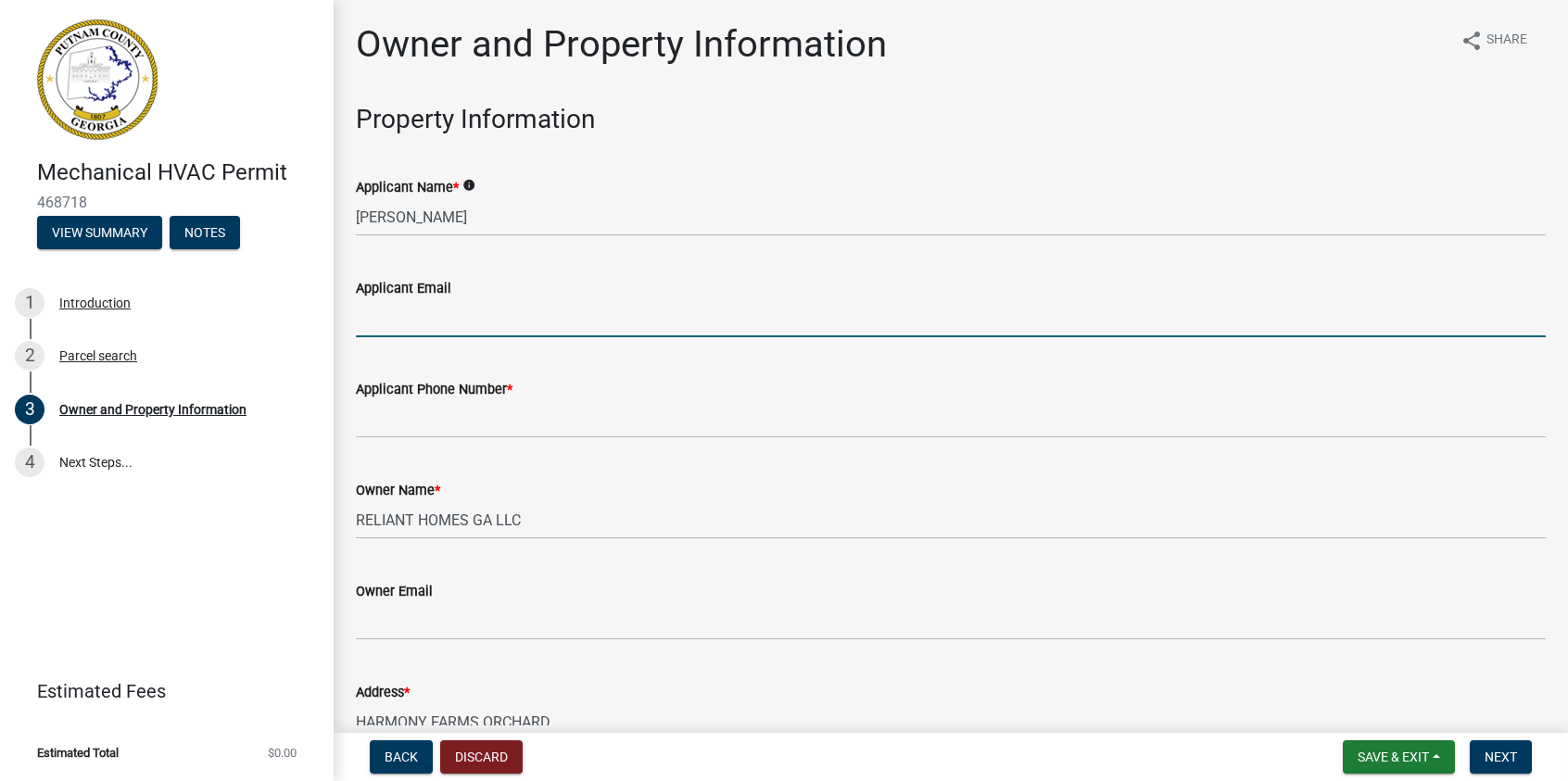
click at [417, 319] on input "Applicant Email" at bounding box center [950, 318] width 1190 height 38
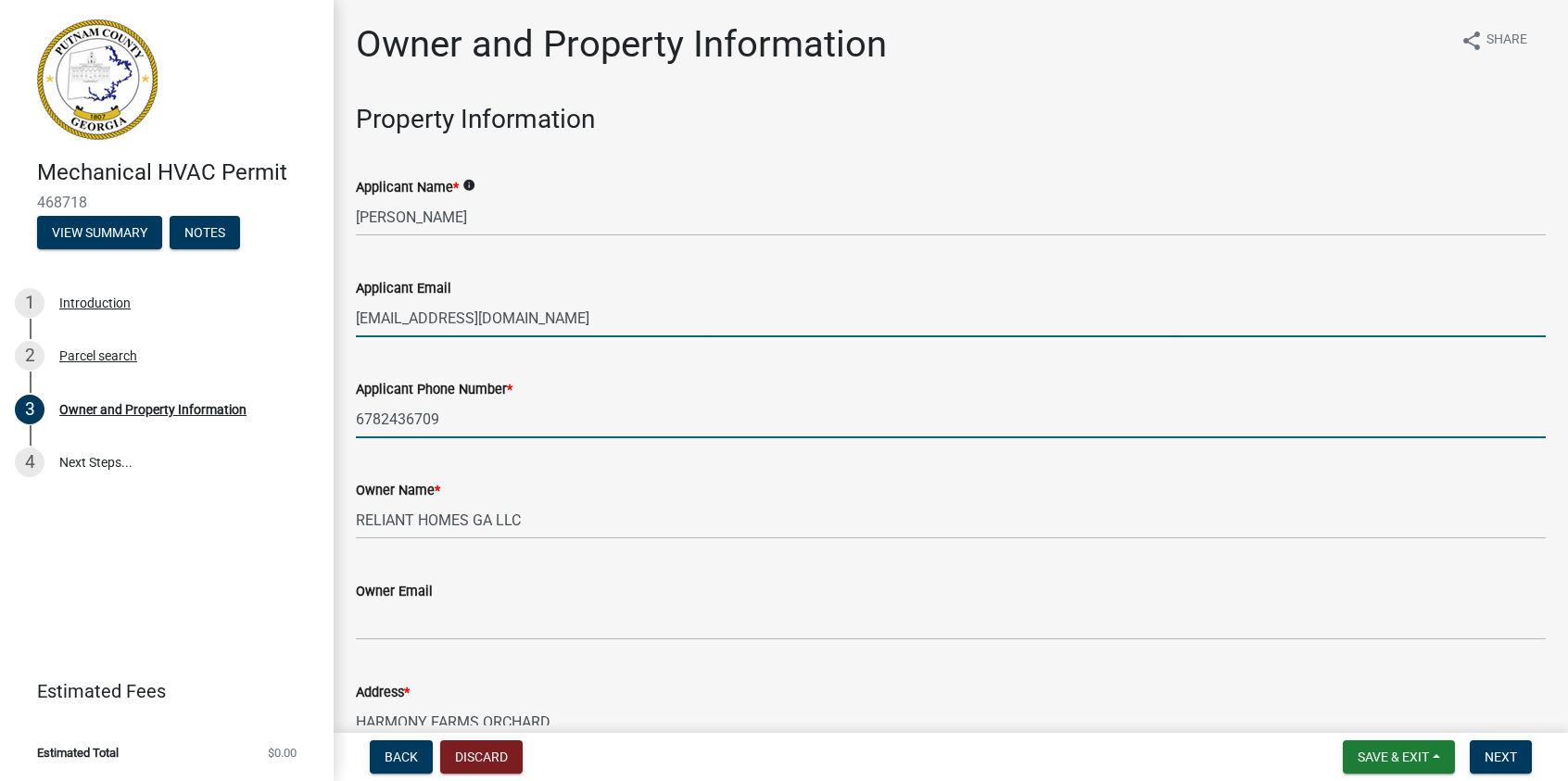
click at [381, 418] on input "6782436709" at bounding box center [950, 419] width 1190 height 38
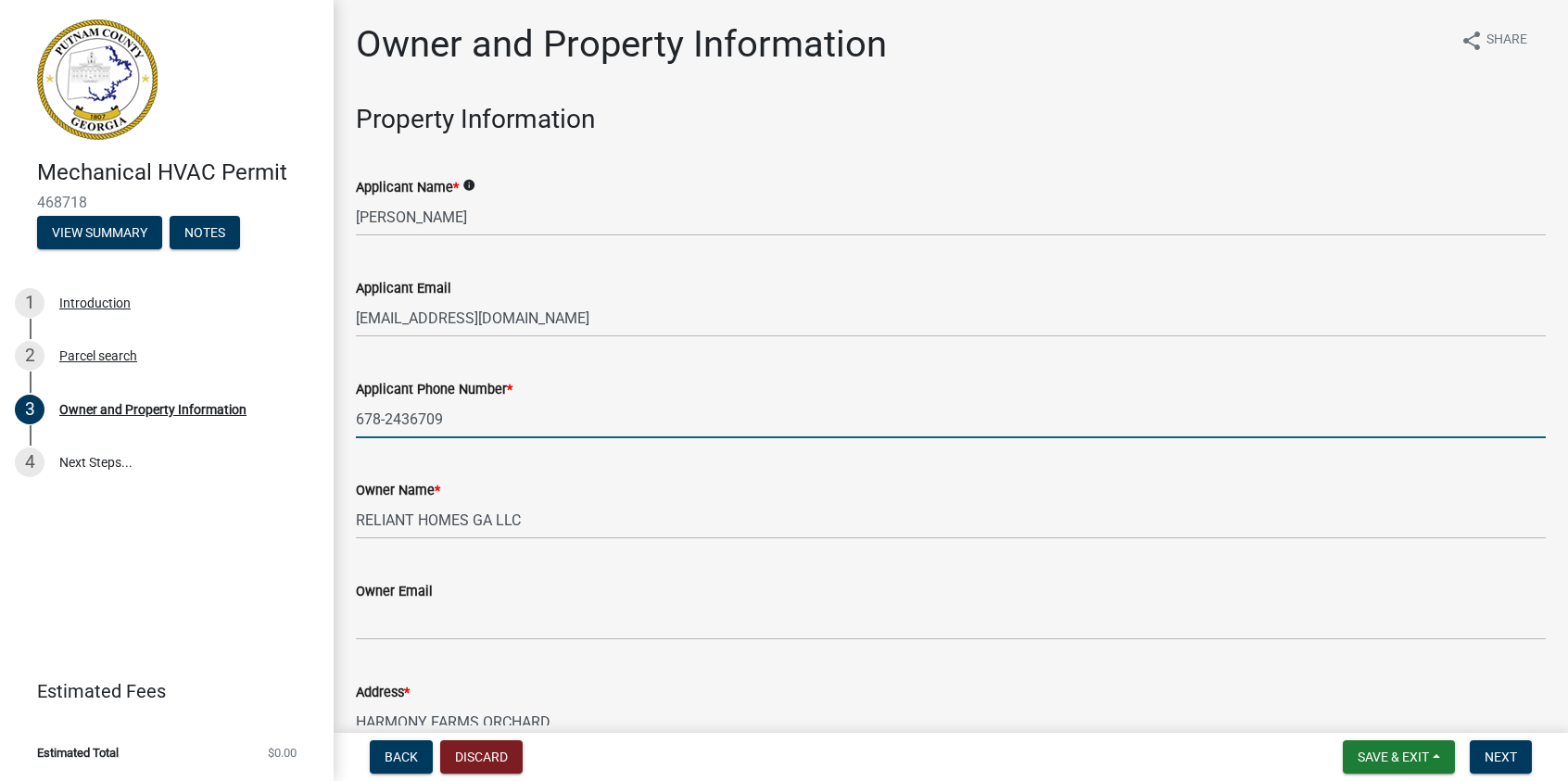
click at [410, 414] on input "678-2436709" at bounding box center [950, 419] width 1190 height 38
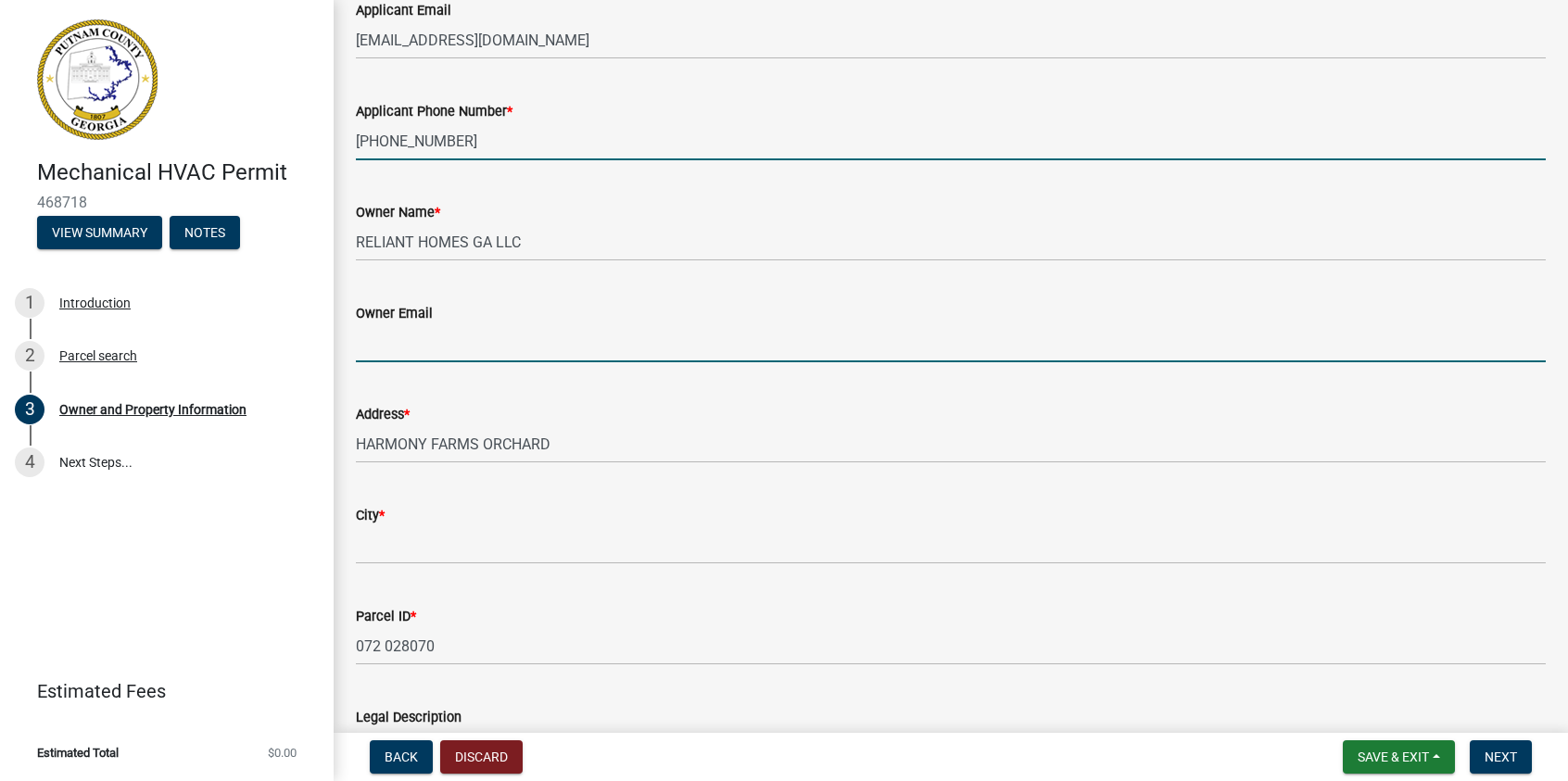
click at [412, 337] on input "Owner Email" at bounding box center [950, 343] width 1190 height 38
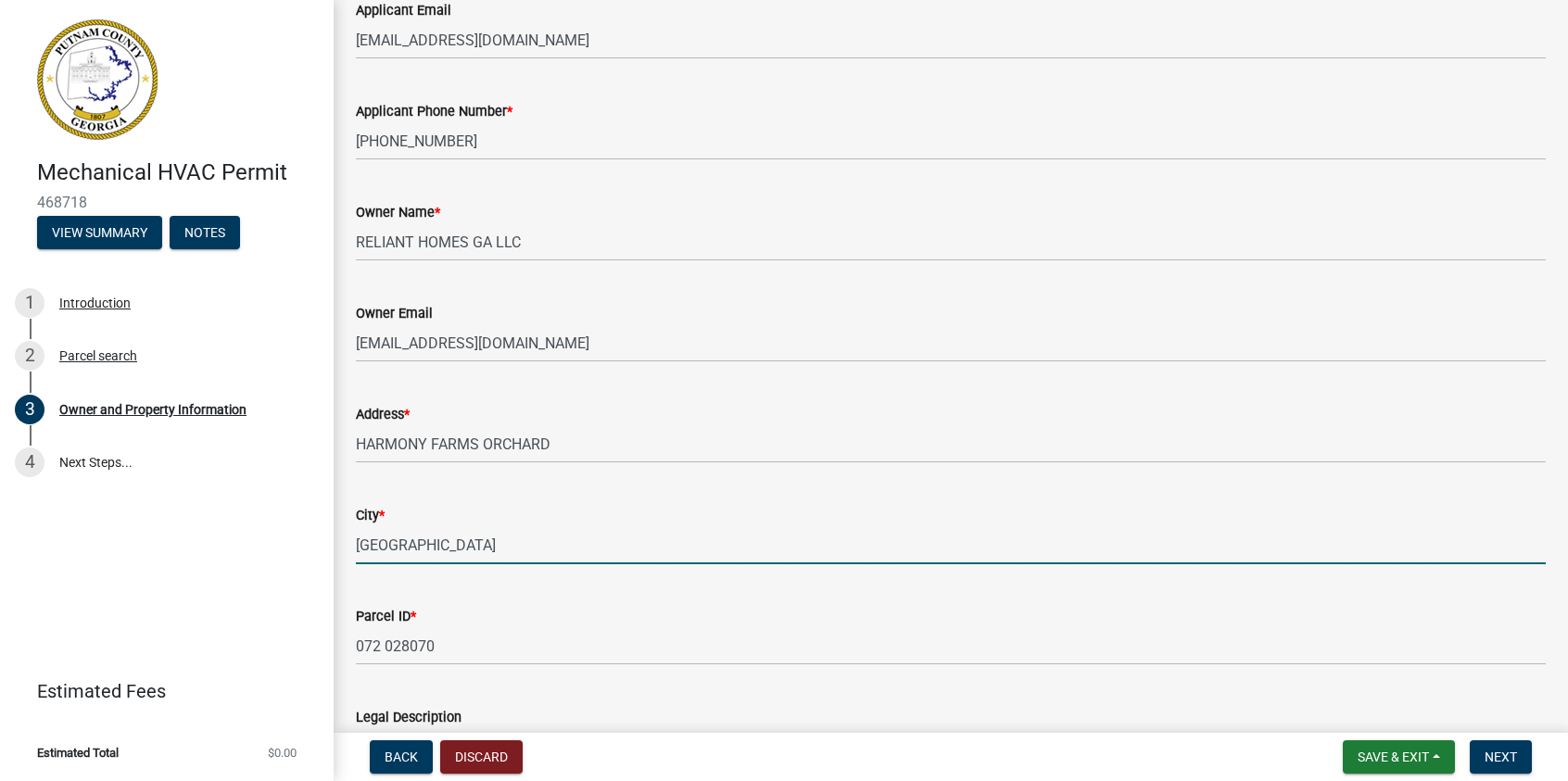
drag, startPoint x: 524, startPoint y: 540, endPoint x: 259, endPoint y: 530, distance: 265.2
click at [260, 530] on div "Mechanical HVAC Permit 468718 View Summary Notes 1 Introduction 2 Parcel search…" at bounding box center [784, 390] width 1568 height 781
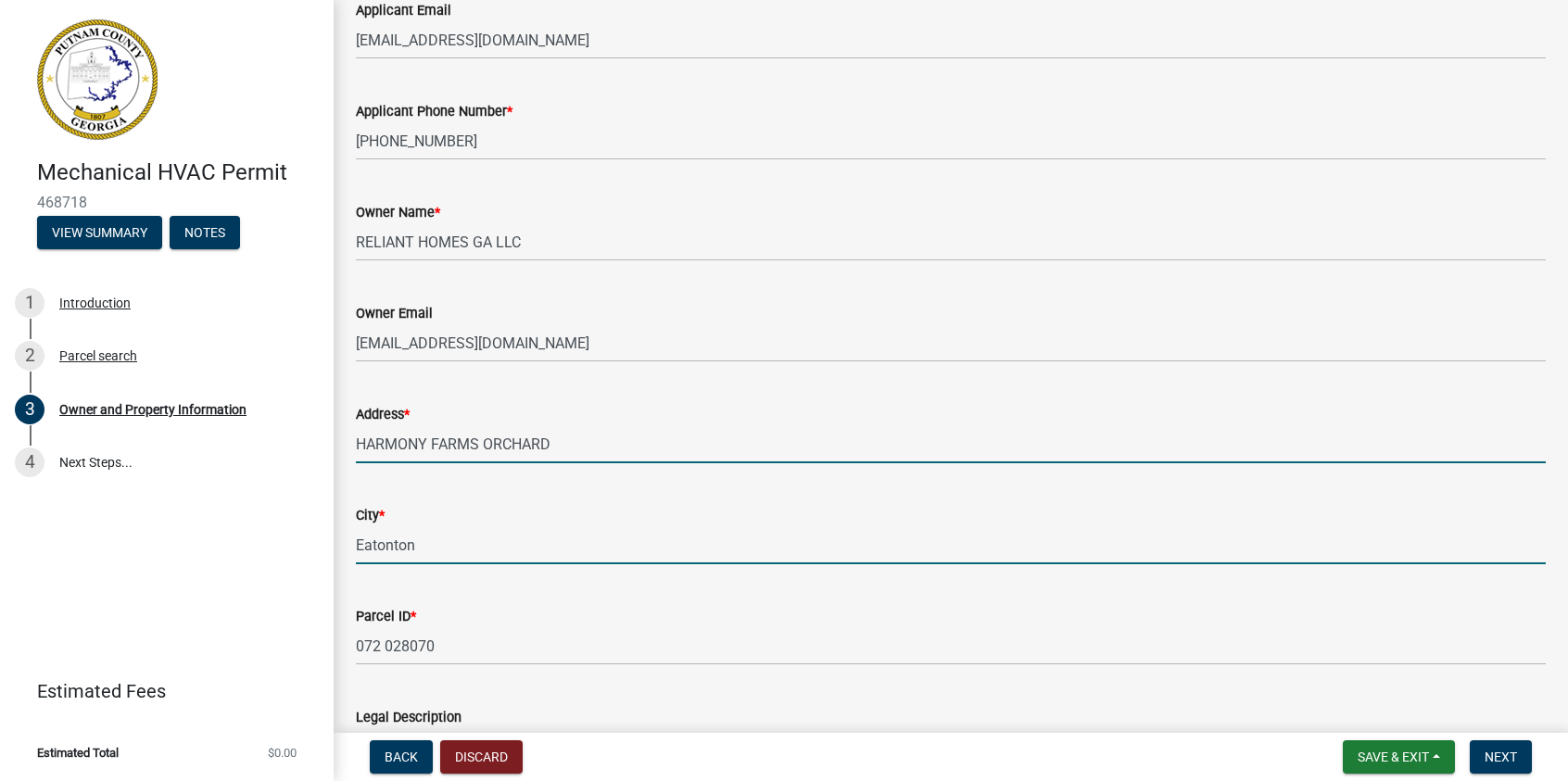
click at [362, 444] on input "HARMONY FARMS ORCHARD" at bounding box center [950, 444] width 1190 height 38
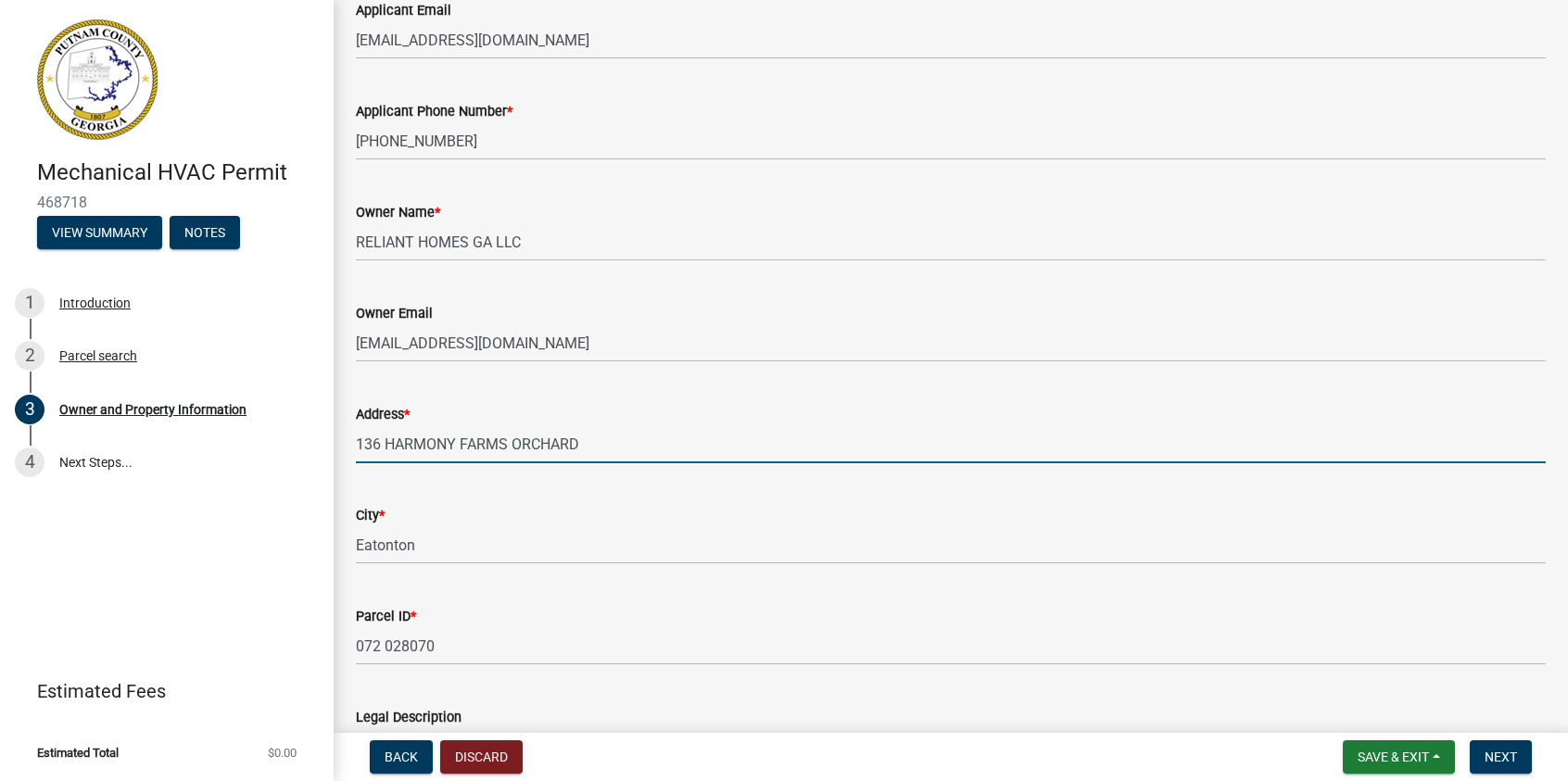
scroll to position [648, 0]
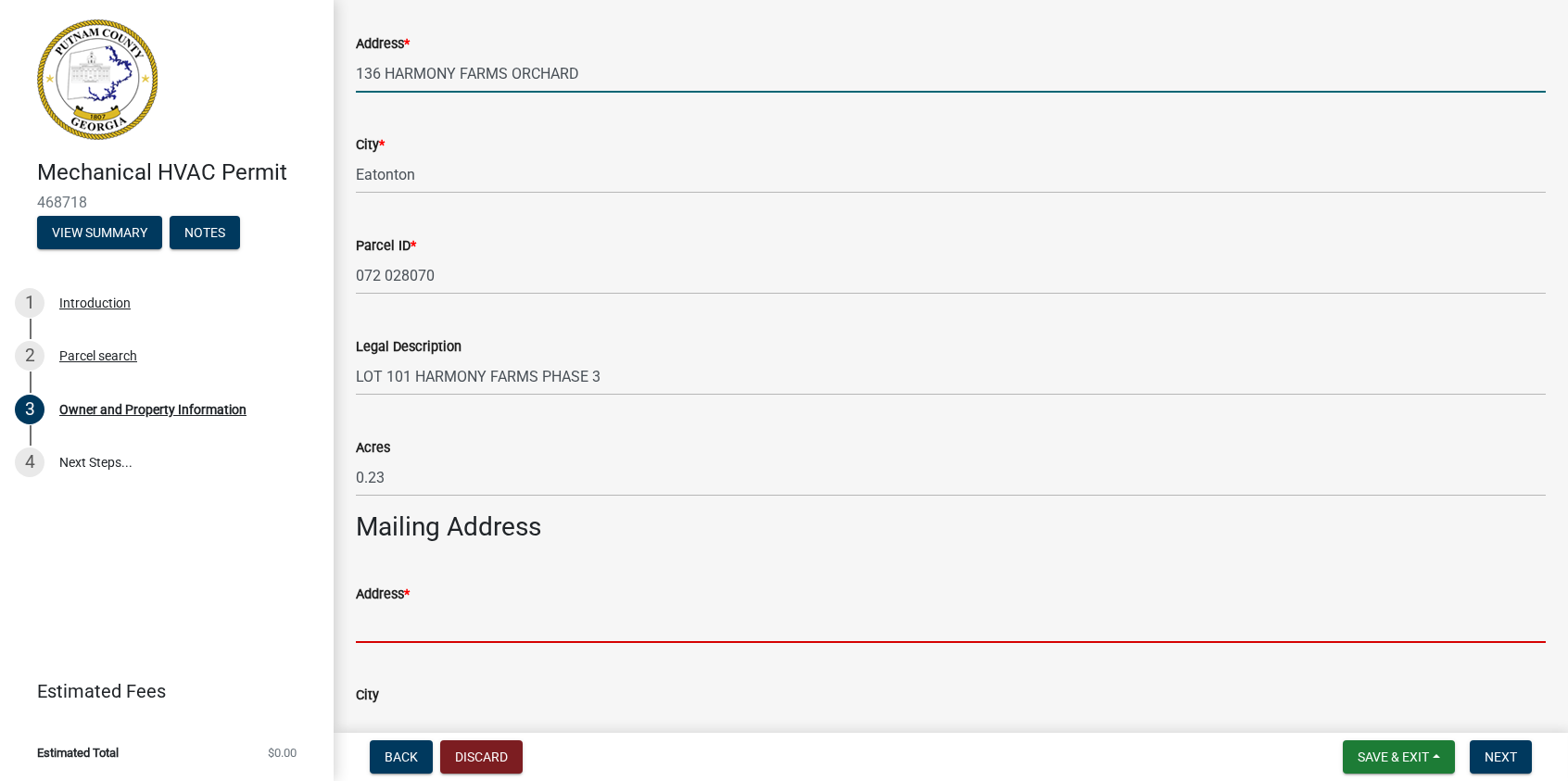
click at [401, 621] on input "Address *" at bounding box center [950, 624] width 1190 height 38
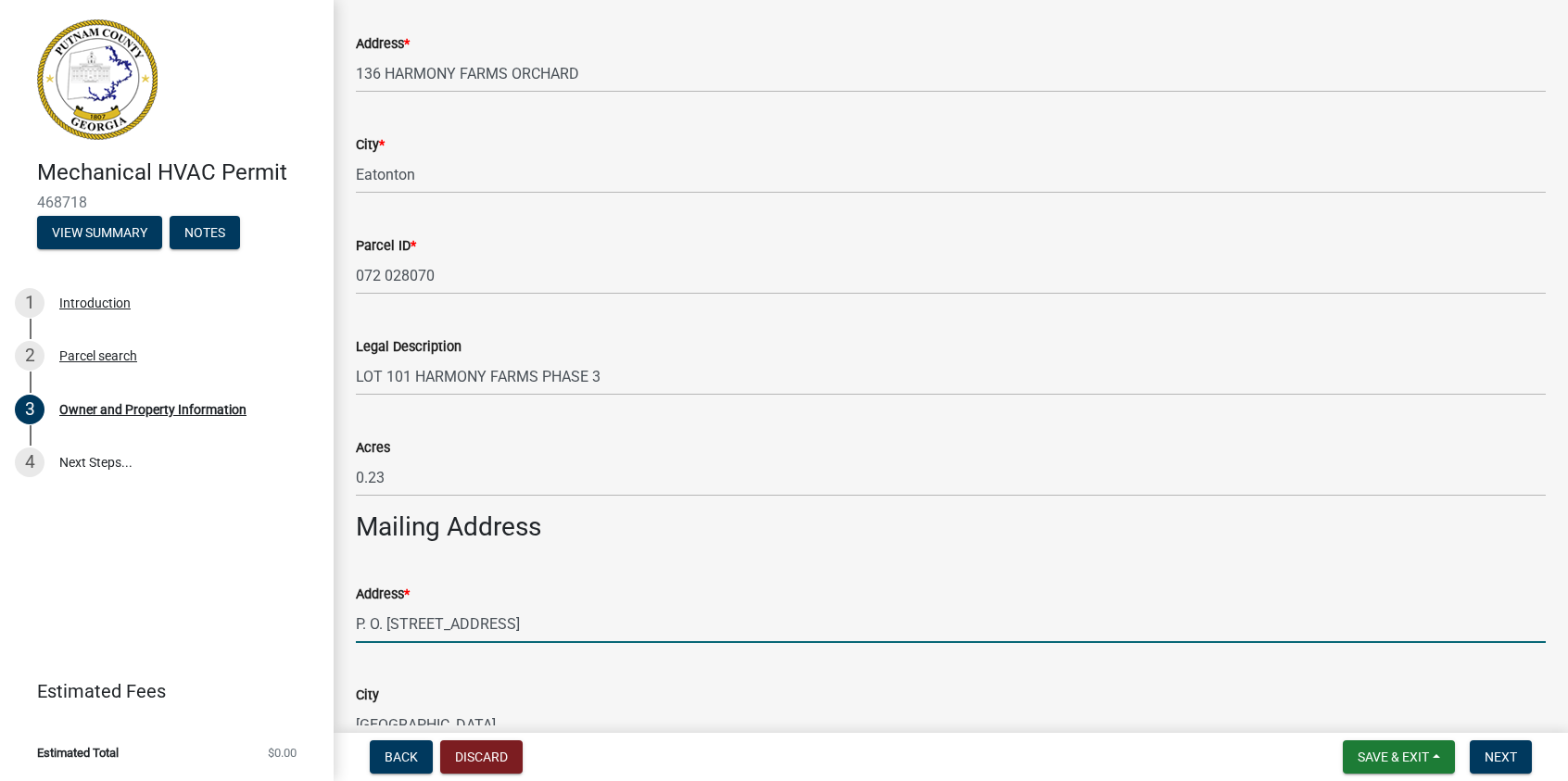
drag, startPoint x: 475, startPoint y: 630, endPoint x: 590, endPoint y: 631, distance: 115.0
click at [590, 631] on input "P. O. [STREET_ADDRESS]" at bounding box center [950, 624] width 1190 height 38
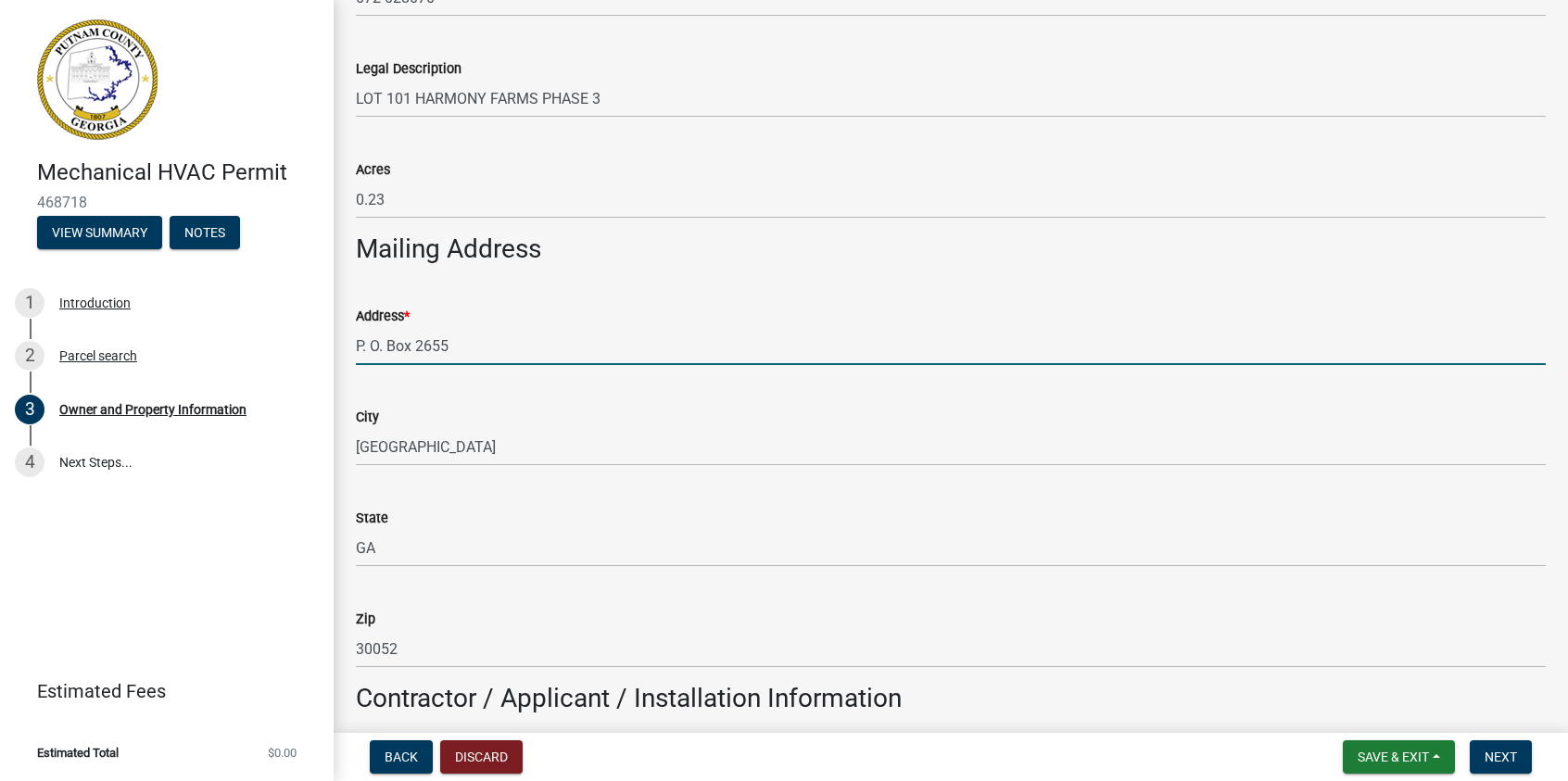
scroll to position [1112, 0]
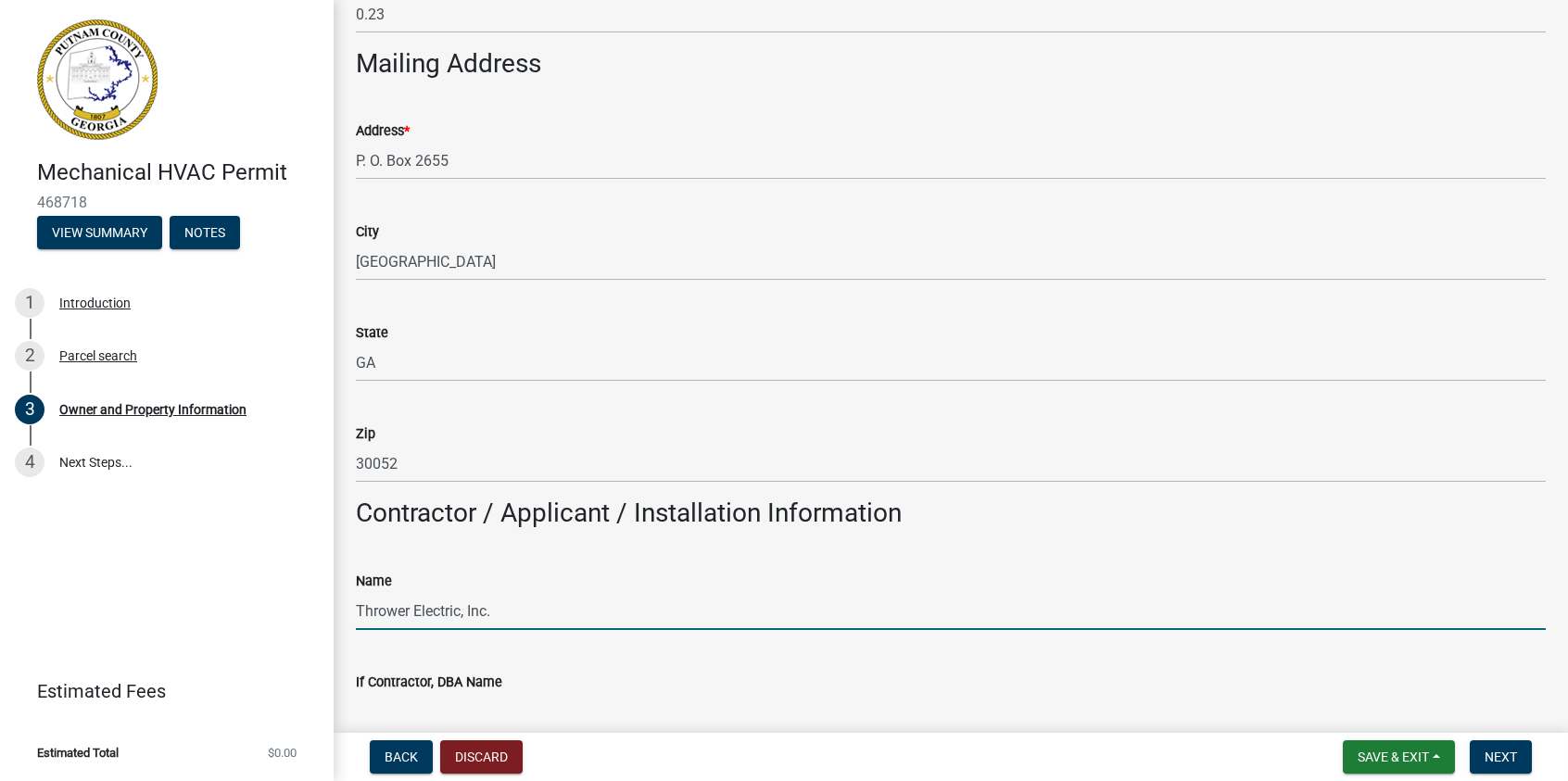
drag, startPoint x: 516, startPoint y: 612, endPoint x: 272, endPoint y: 630, distance: 244.7
click at [272, 630] on div "Mechanical HVAC Permit 468718 View Summary Notes 1 Introduction 2 Parcel search…" at bounding box center [784, 390] width 1568 height 781
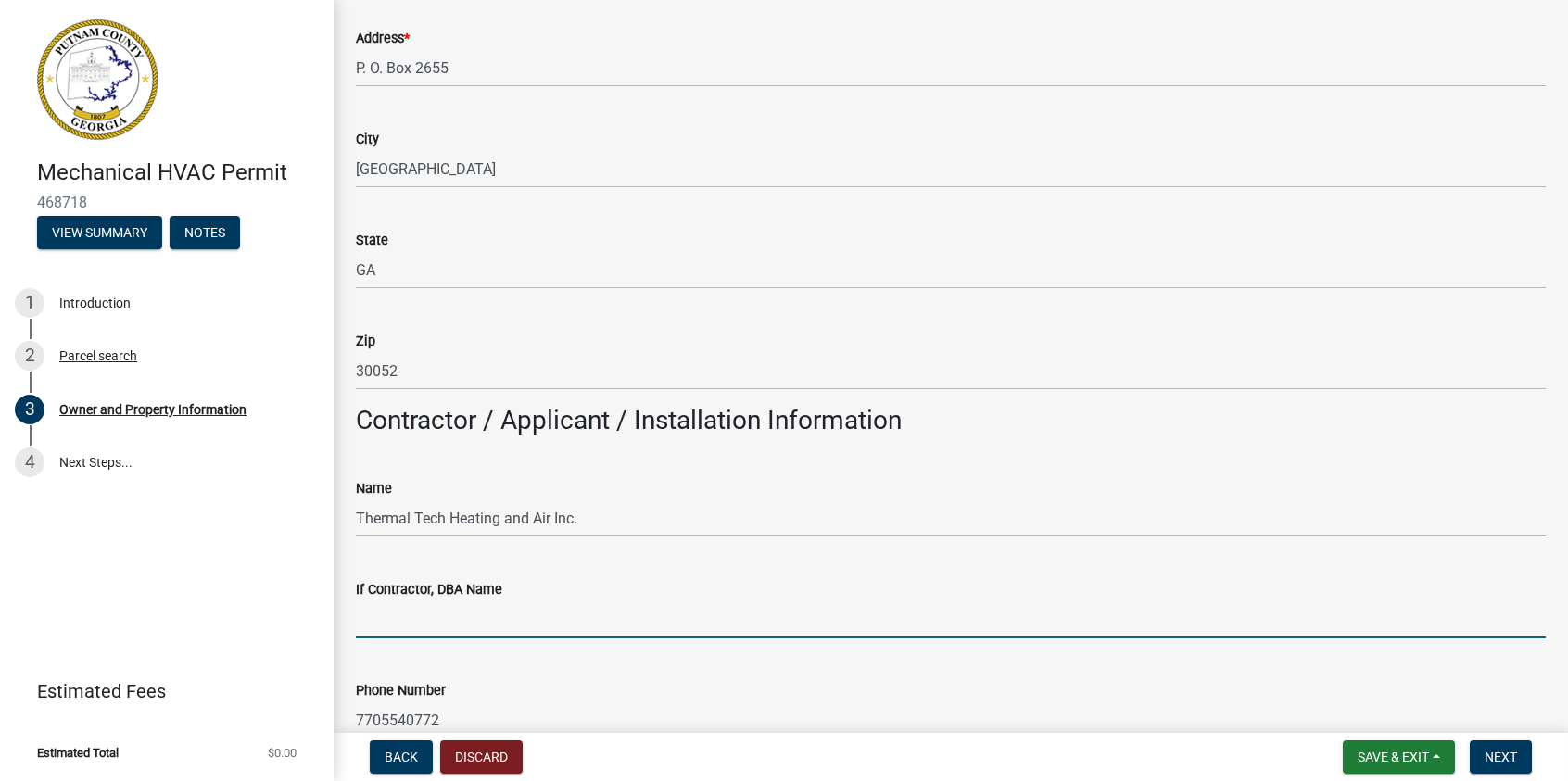
click at [450, 629] on input "If Contractor, DBA Name" at bounding box center [950, 619] width 1190 height 38
click at [809, 558] on div "If Contractor, DBA Name" at bounding box center [950, 595] width 1190 height 86
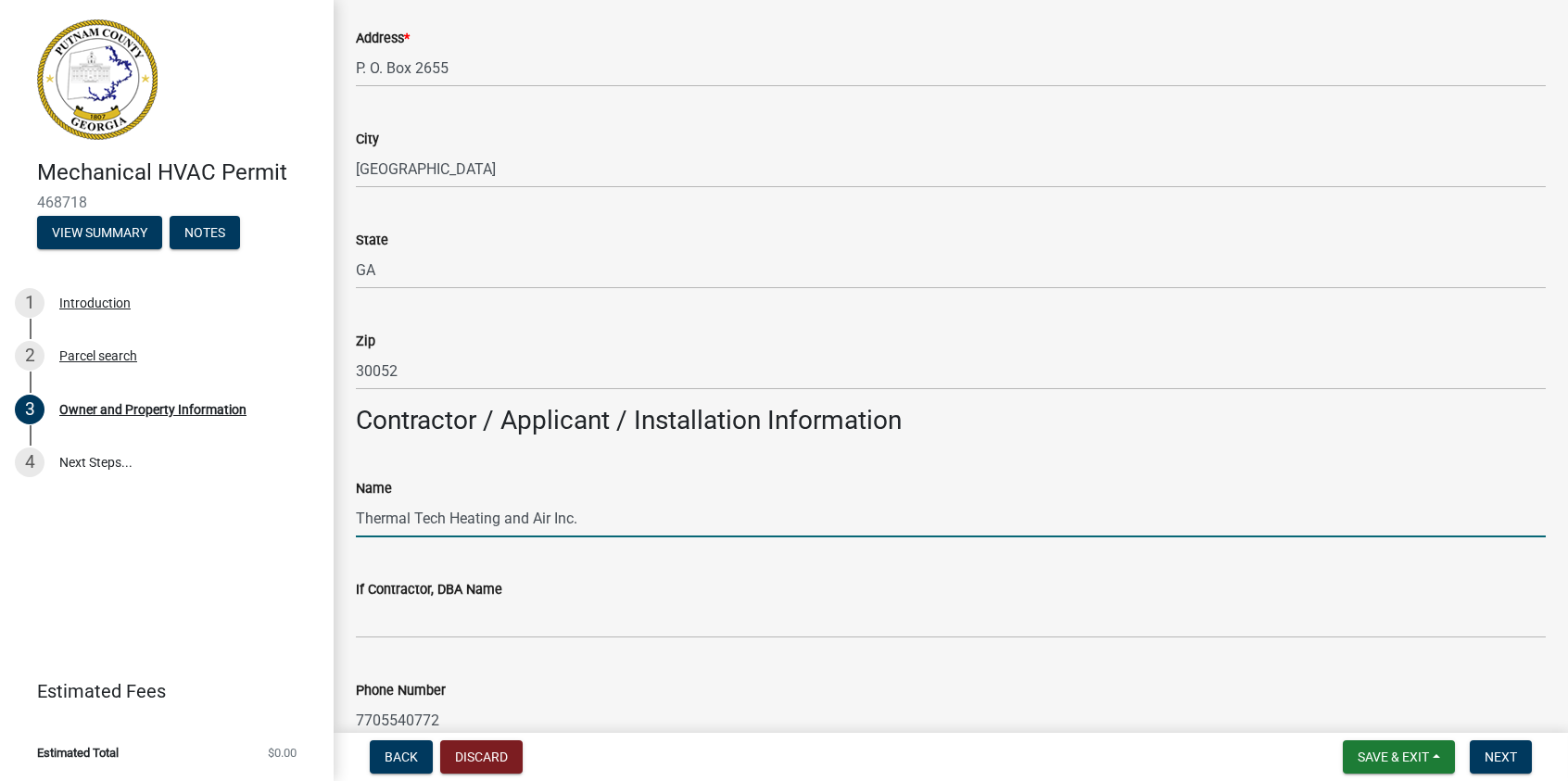
drag, startPoint x: 606, startPoint y: 516, endPoint x: 346, endPoint y: 514, distance: 260.0
click at [346, 514] on div "Name Thermal Tech Heating and Air Inc." at bounding box center [951, 494] width 1218 height 86
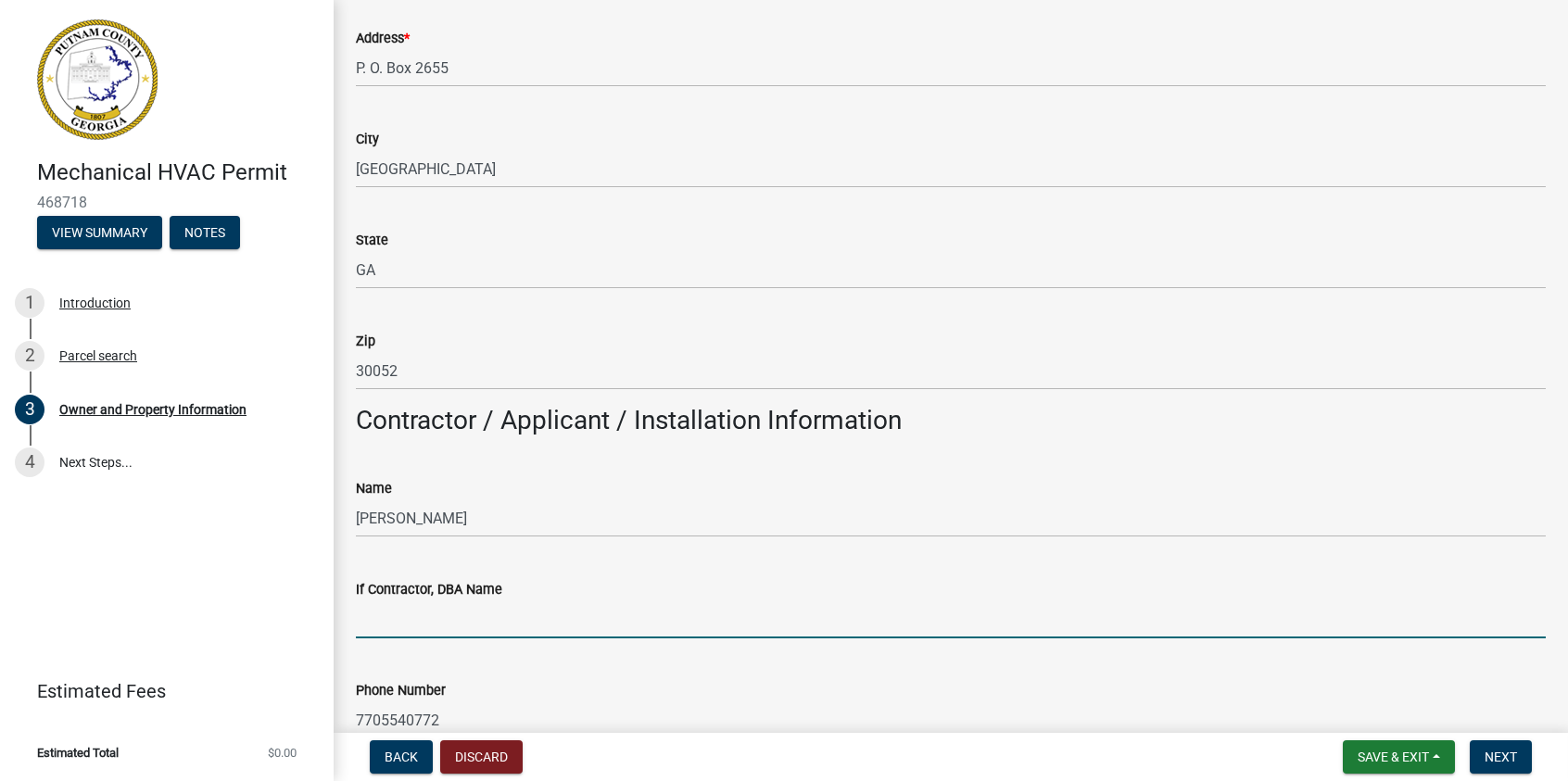
click at [419, 605] on input "If Contractor, DBA Name" at bounding box center [950, 619] width 1190 height 38
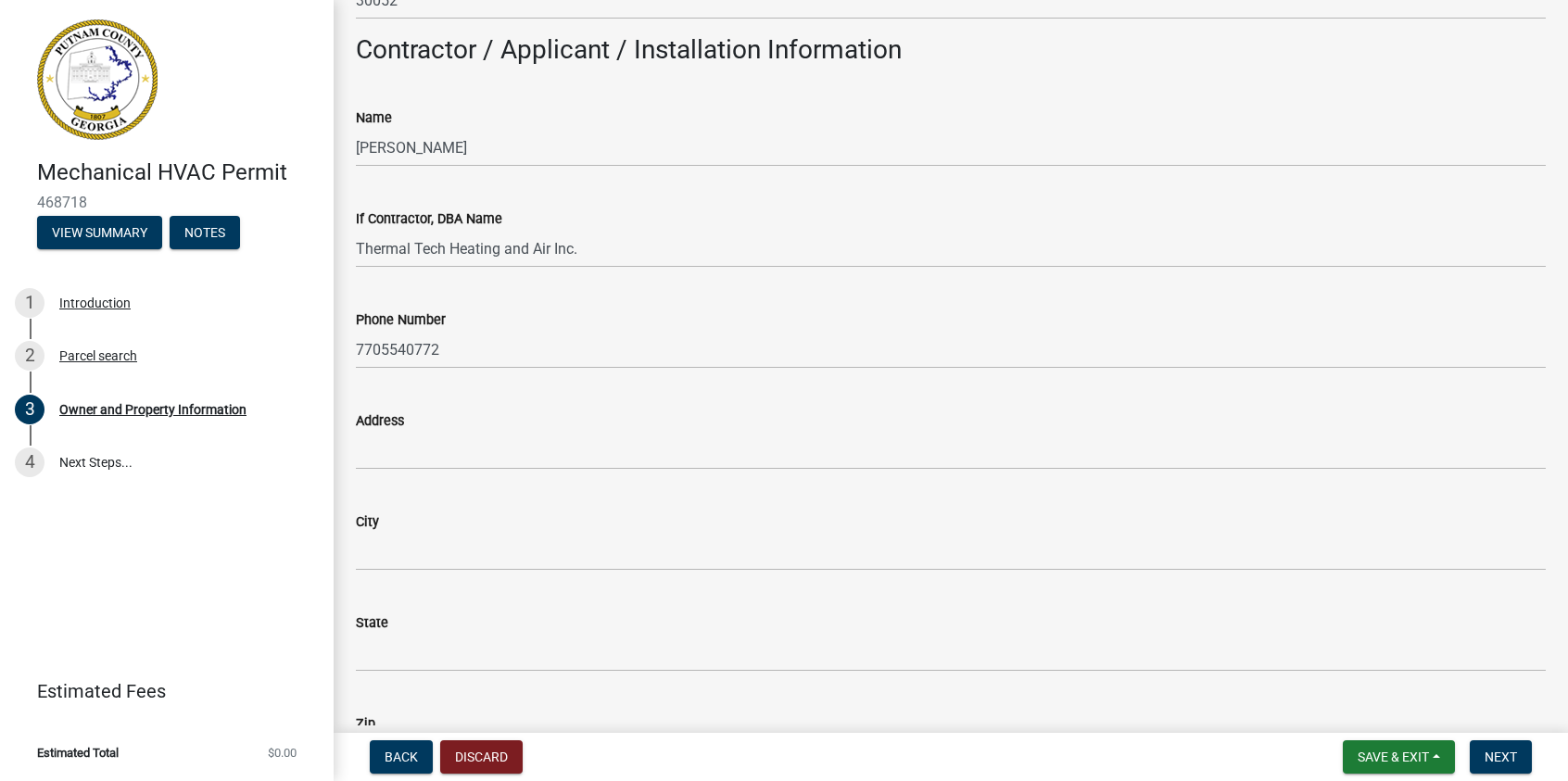
scroll to position [1668, 0]
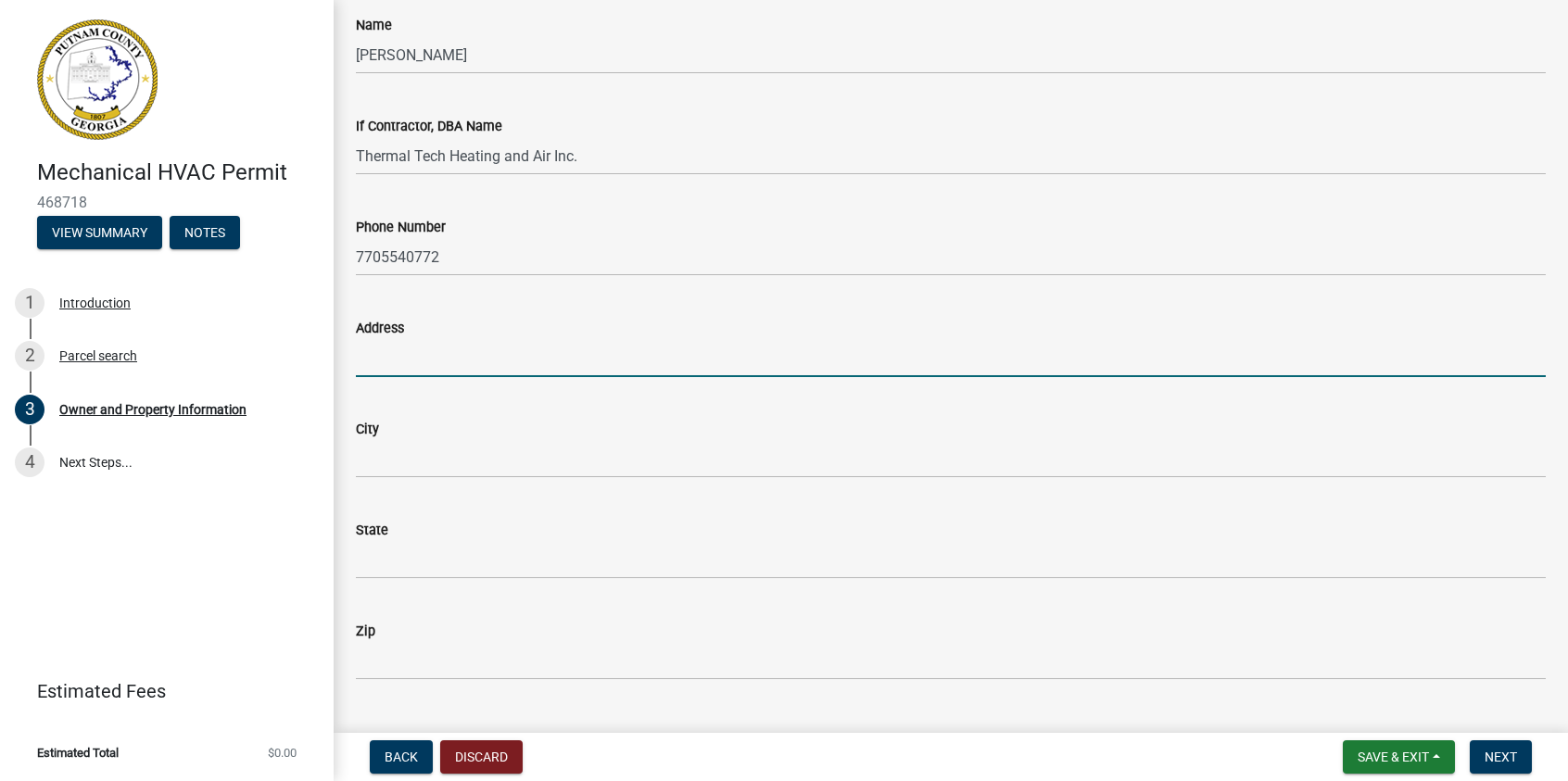
click at [385, 359] on input "Address" at bounding box center [950, 358] width 1190 height 38
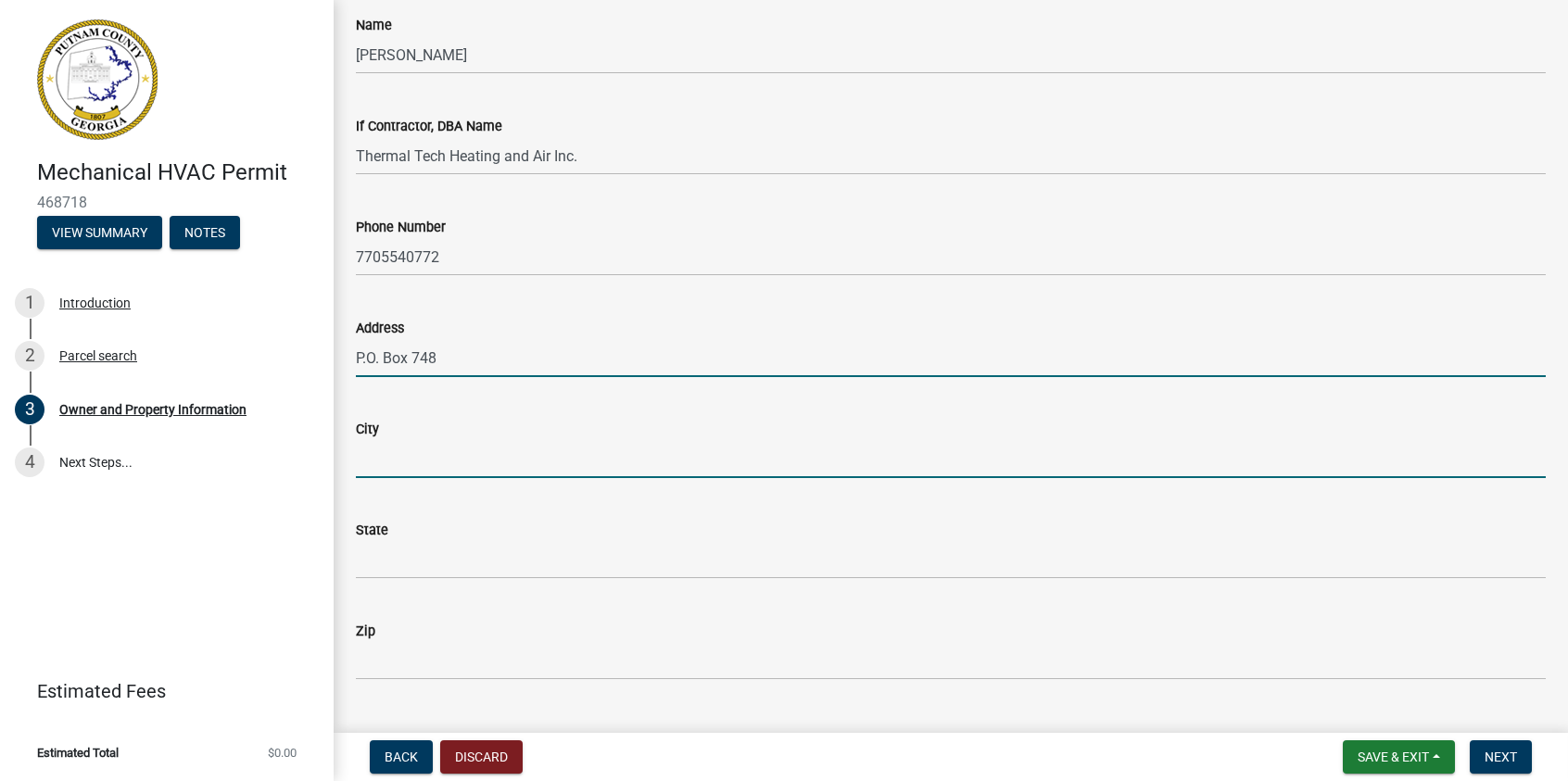
click at [401, 474] on input "City" at bounding box center [950, 459] width 1190 height 38
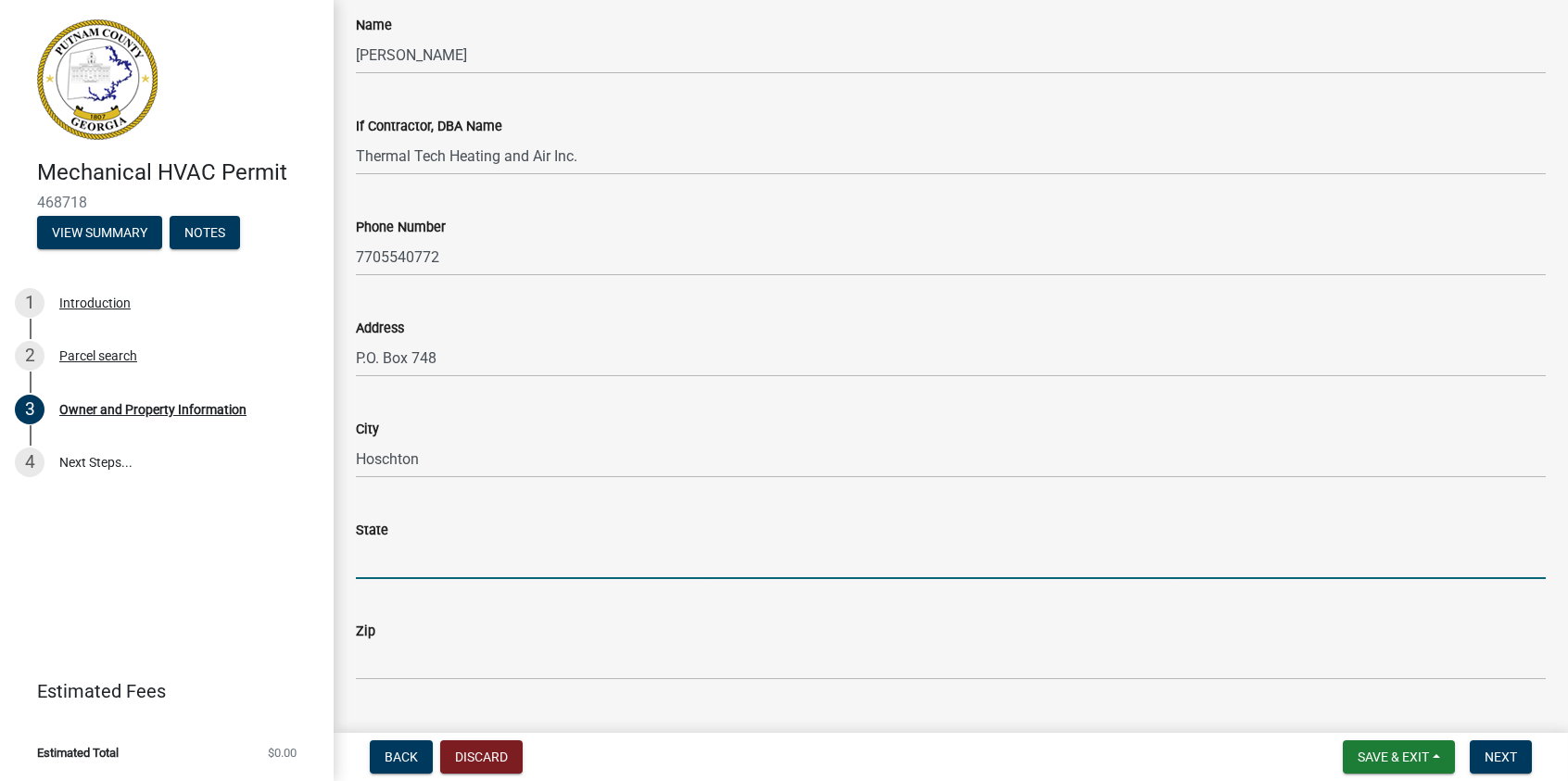
click at [393, 569] on input "State" at bounding box center [950, 560] width 1190 height 38
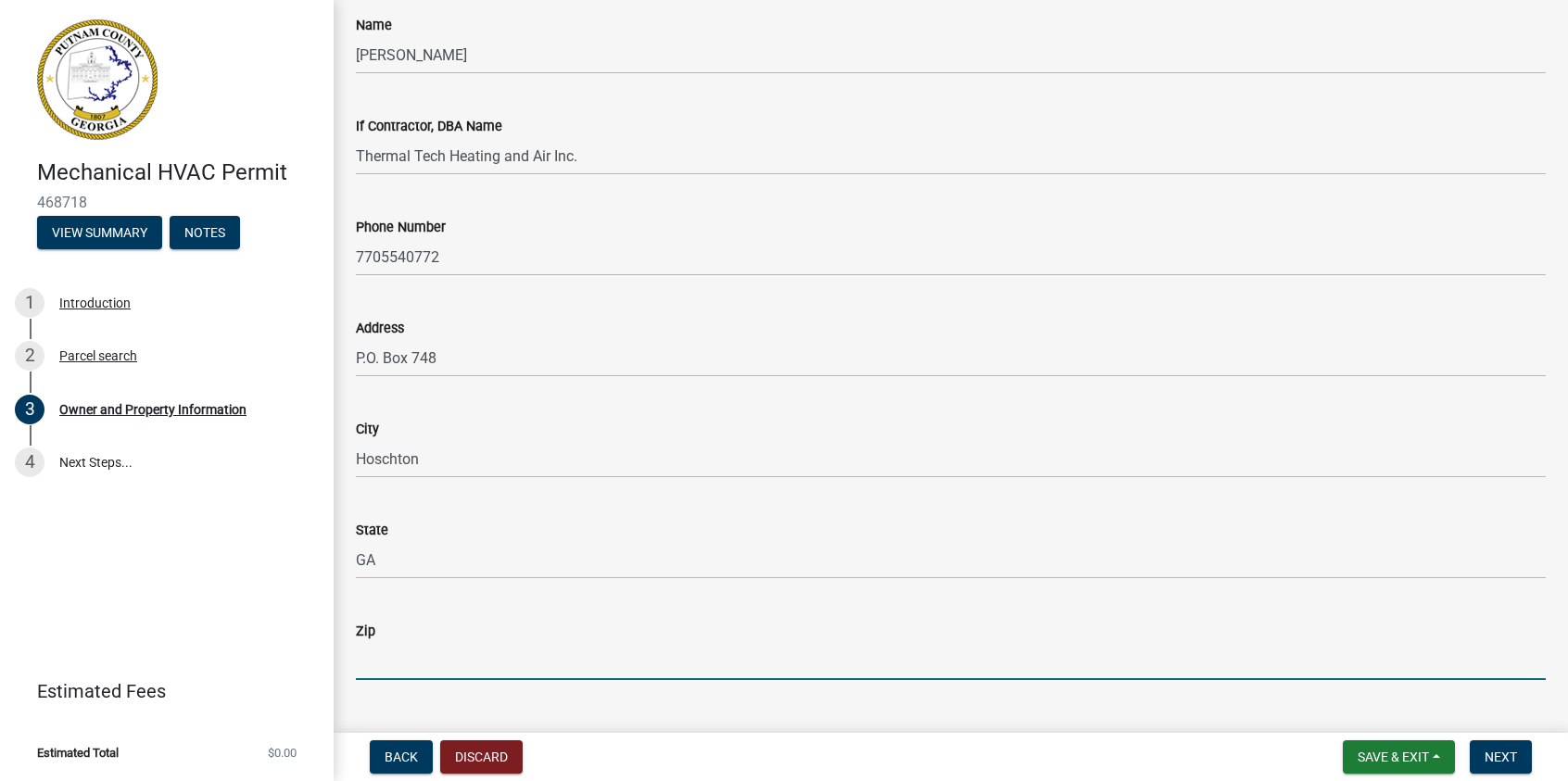
click at [404, 653] on input "Zip" at bounding box center [950, 661] width 1190 height 38
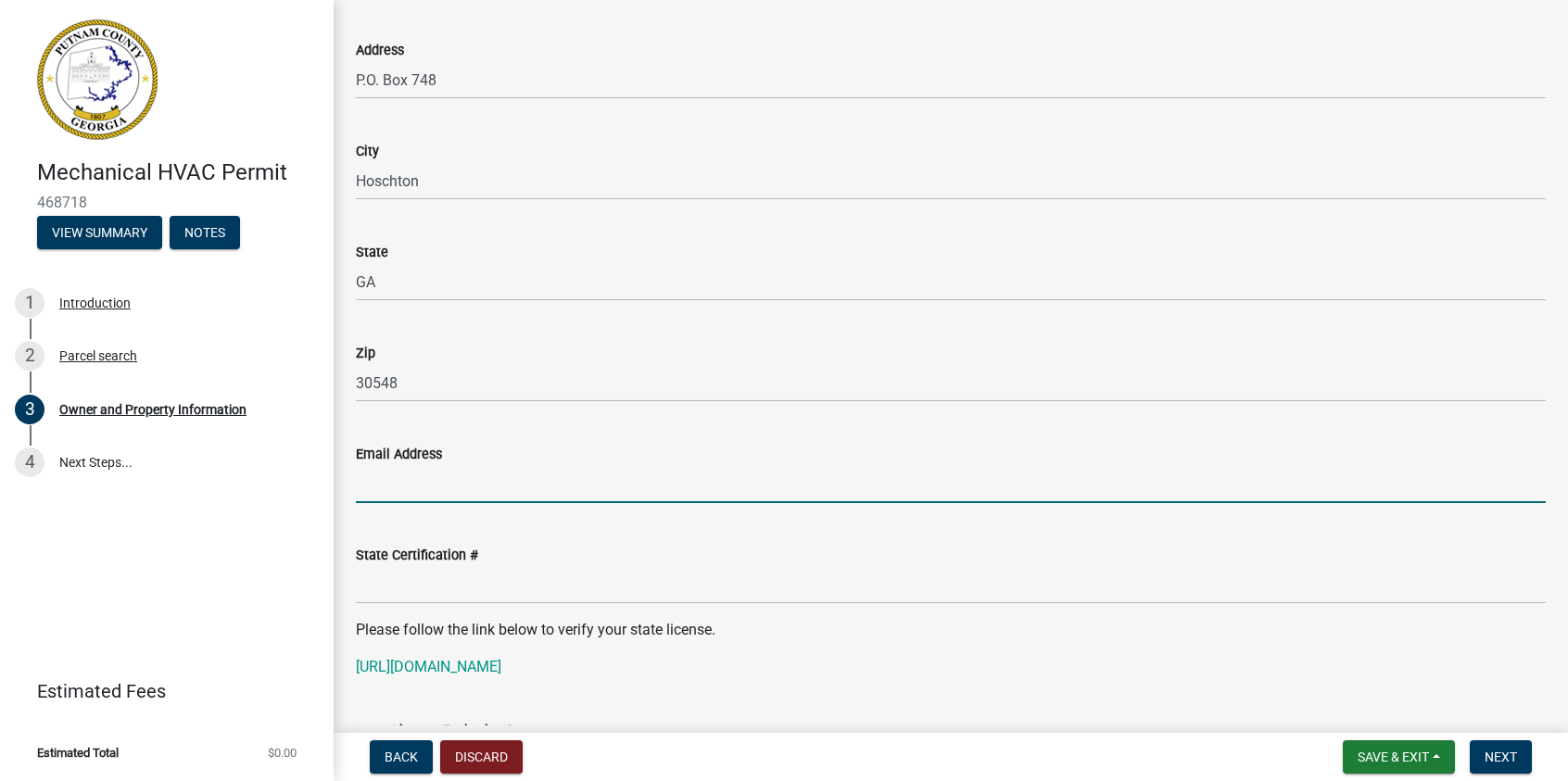
click at [439, 479] on input "Email Address" at bounding box center [950, 484] width 1190 height 38
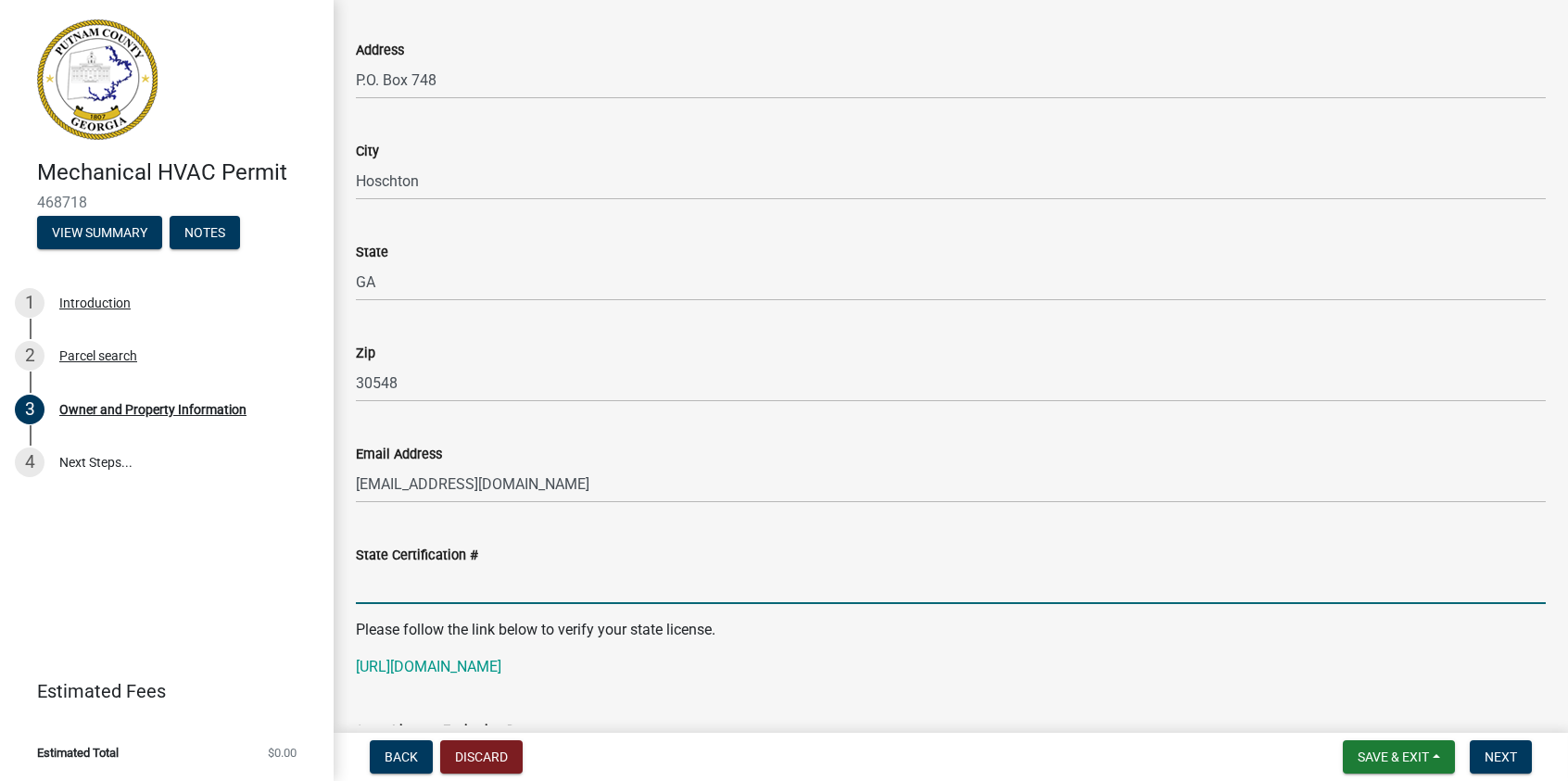
click at [412, 583] on input "State Certification #" at bounding box center [950, 585] width 1190 height 38
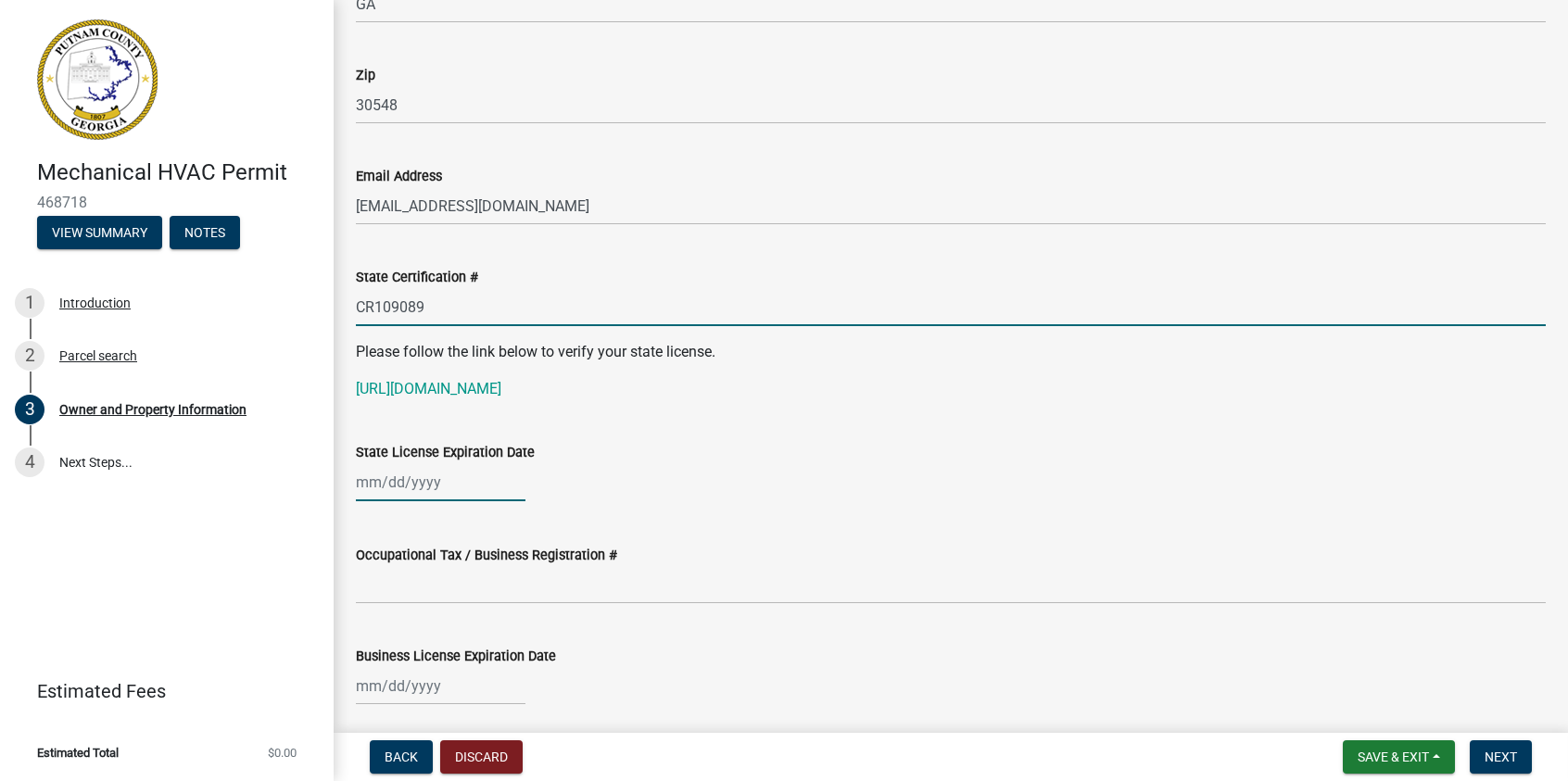
click at [430, 485] on div at bounding box center [440, 482] width 170 height 38
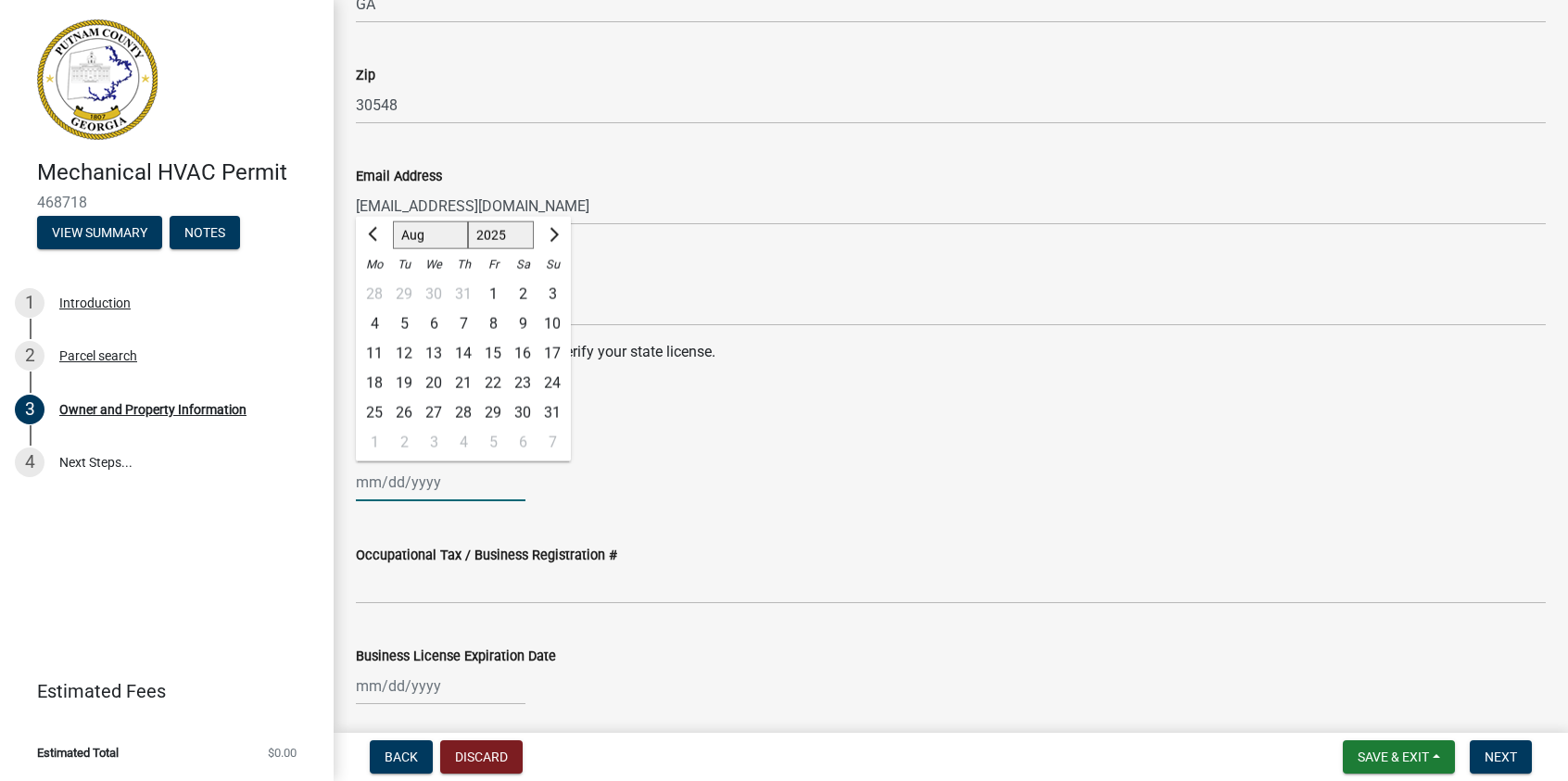
click at [418, 231] on select "Jan Feb Mar Apr May Jun [DATE] Aug Sep Oct Nov Dec" at bounding box center [430, 235] width 75 height 28
click at [393, 221] on select "Jan Feb Mar Apr May Jun [DATE] Aug Sep Oct Nov Dec" at bounding box center [430, 235] width 75 height 28
click at [558, 408] on div "30" at bounding box center [552, 413] width 29 height 29
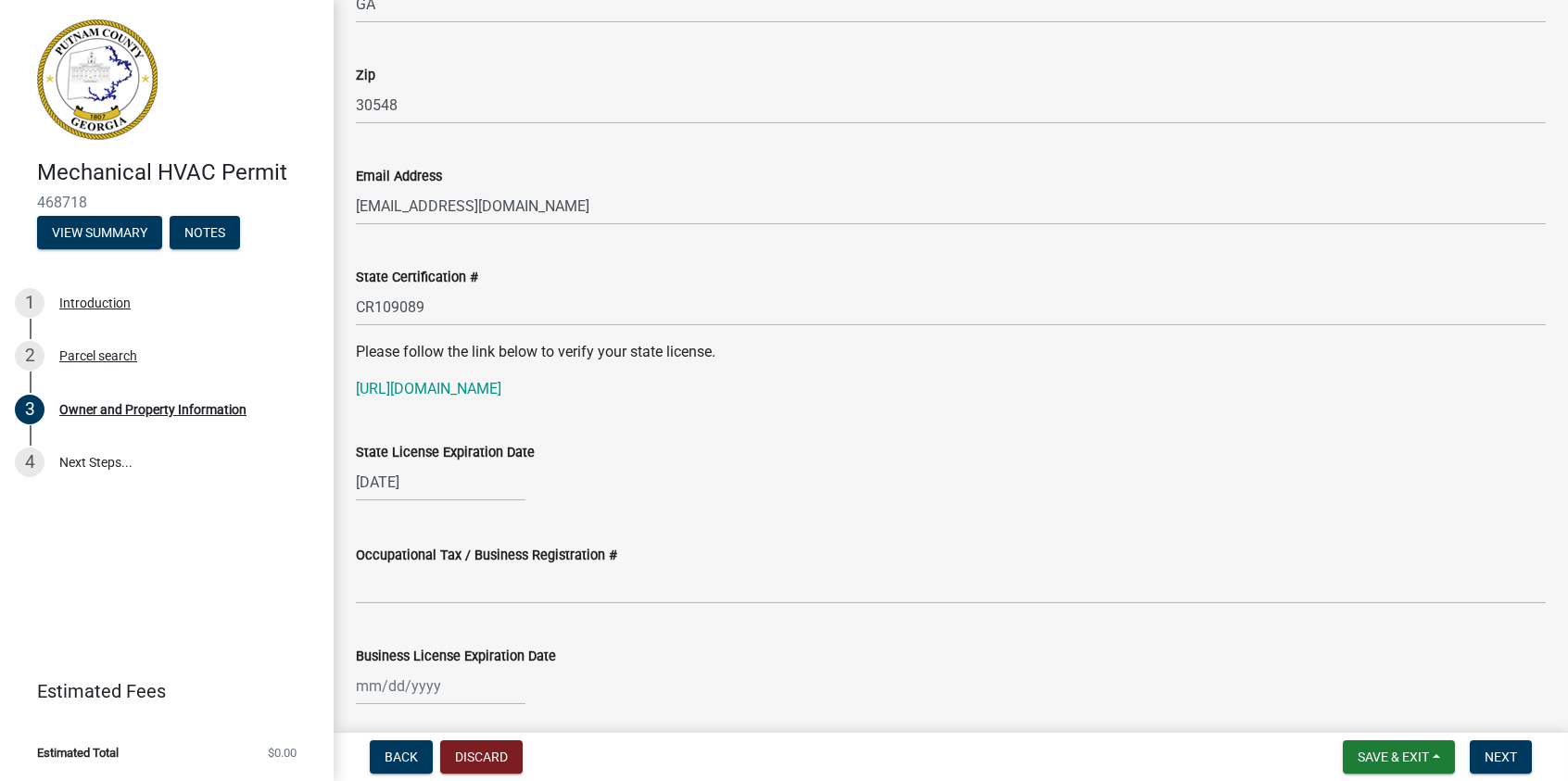
click at [859, 478] on div "[DATE]" at bounding box center [950, 482] width 1190 height 38
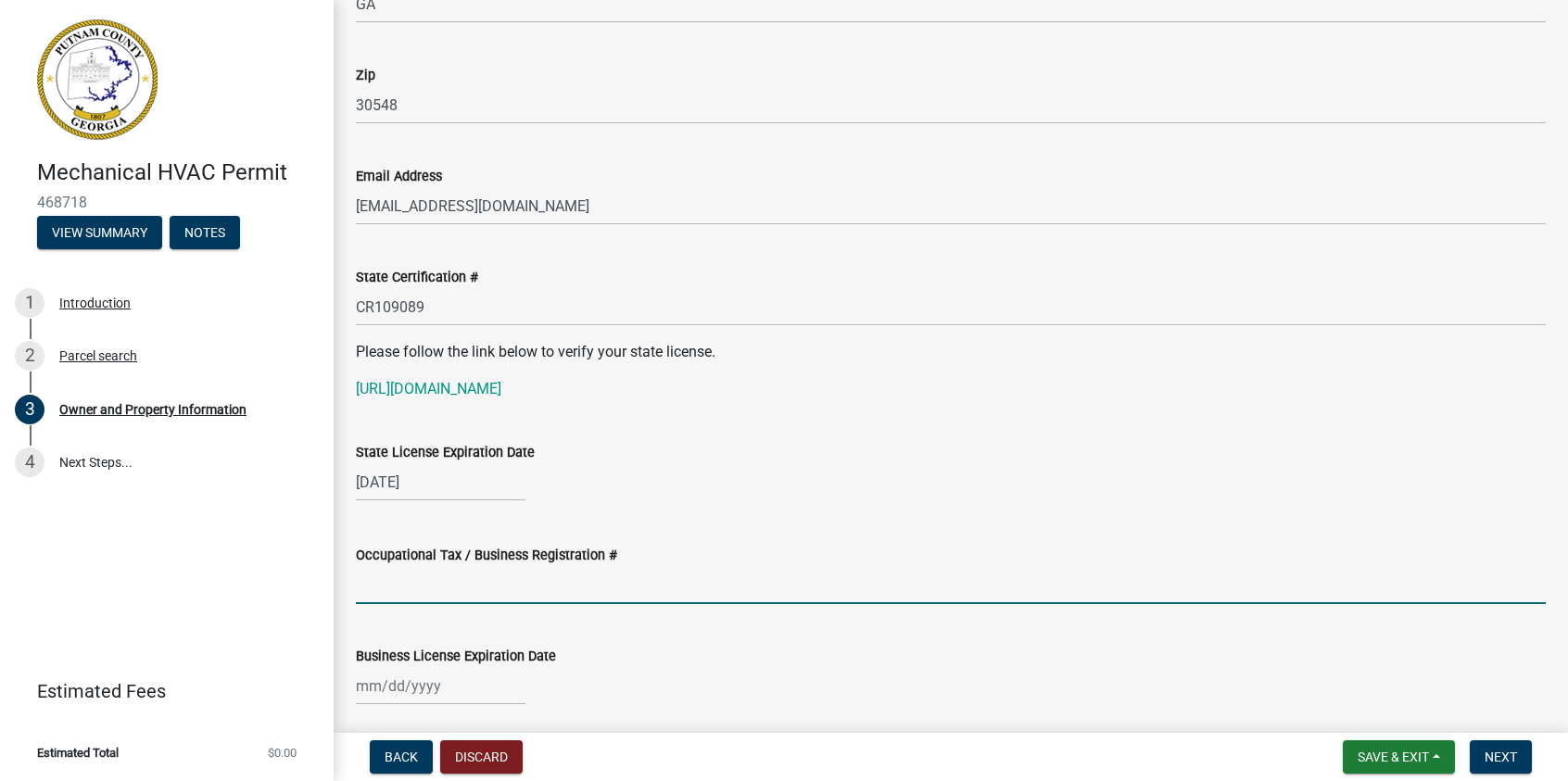
click at [358, 586] on input "Occupational Tax / Business Registration #" at bounding box center [950, 585] width 1190 height 38
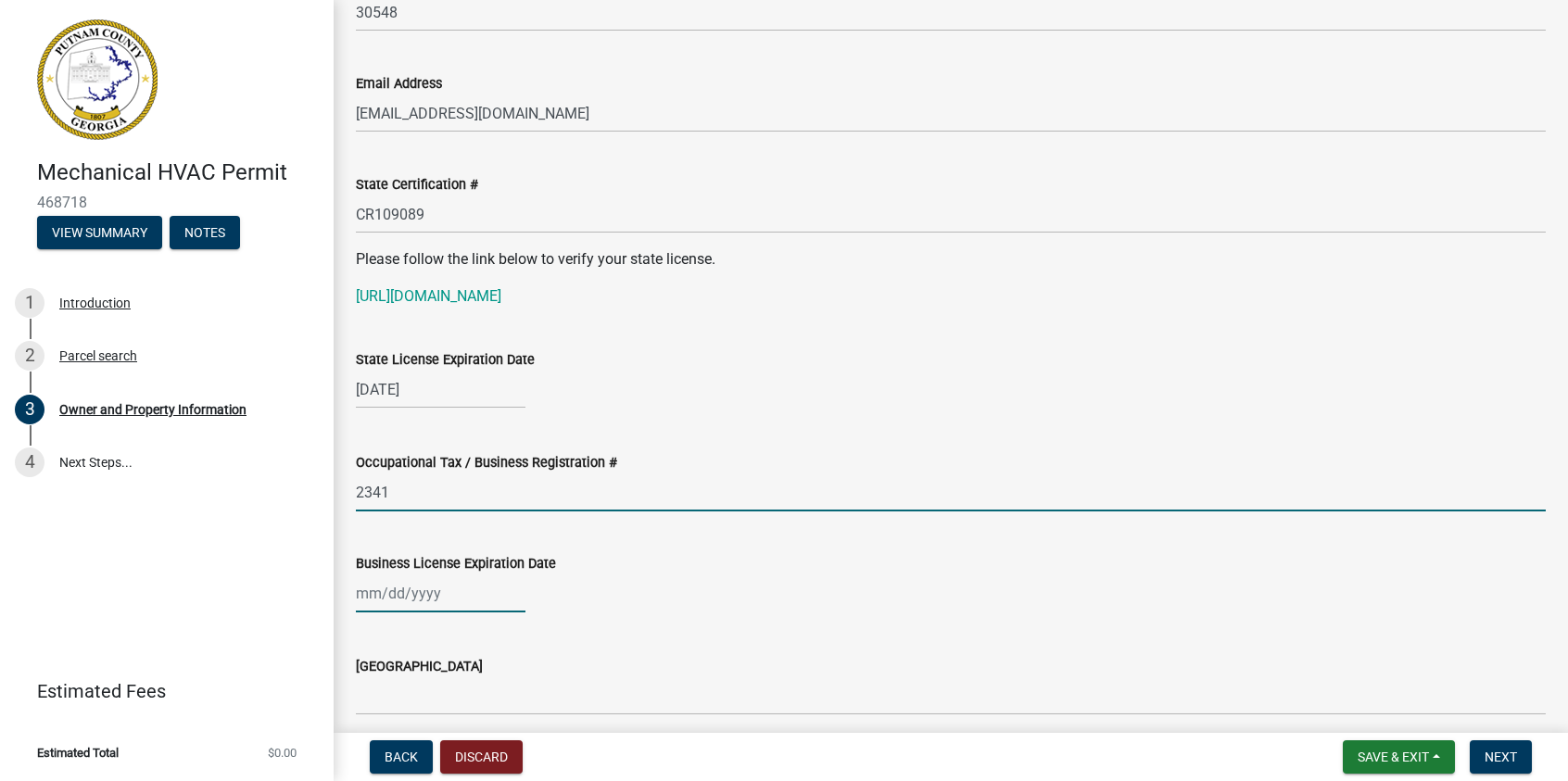
click at [403, 592] on div at bounding box center [440, 593] width 170 height 38
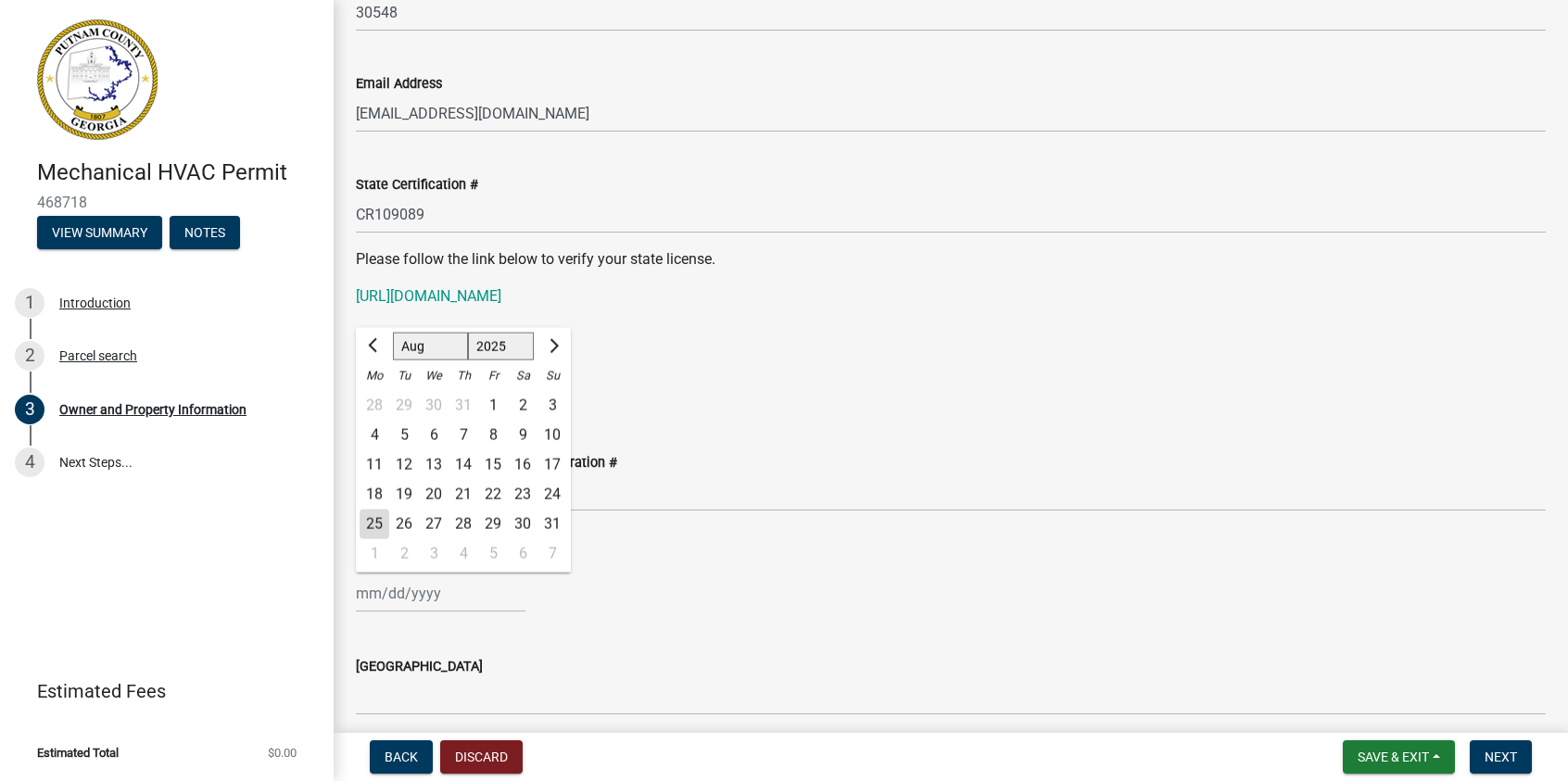
click at [420, 341] on select "Jan Feb Mar Apr May Jun [DATE] Aug Sep Oct Nov Dec" at bounding box center [430, 347] width 75 height 28
click at [393, 333] on select "Jan Feb Mar Apr May Jun [DATE] Aug Sep Oct Nov Dec" at bounding box center [430, 347] width 75 height 28
click at [428, 520] on div "31" at bounding box center [433, 524] width 29 height 29
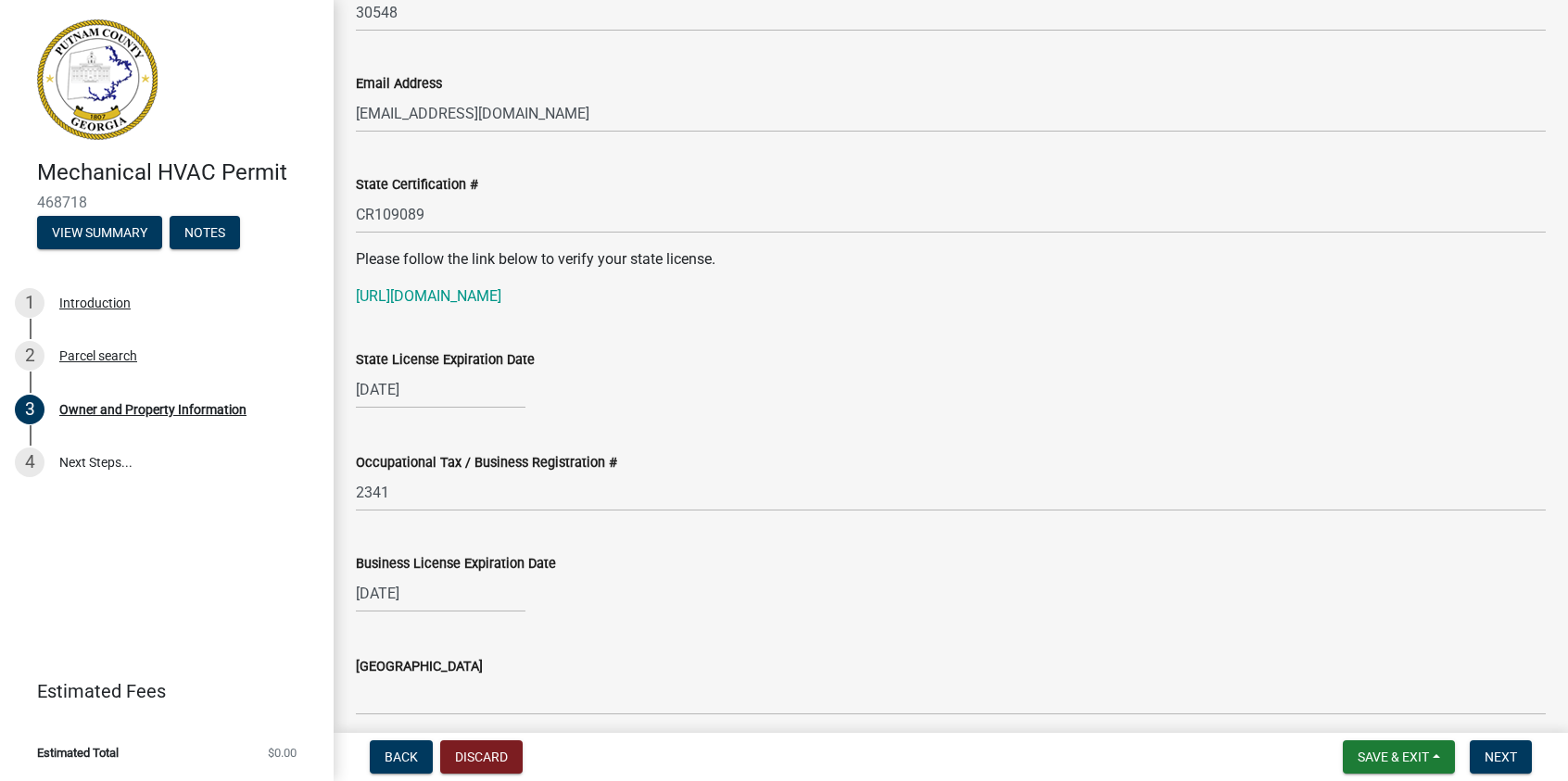
scroll to position [2688, 0]
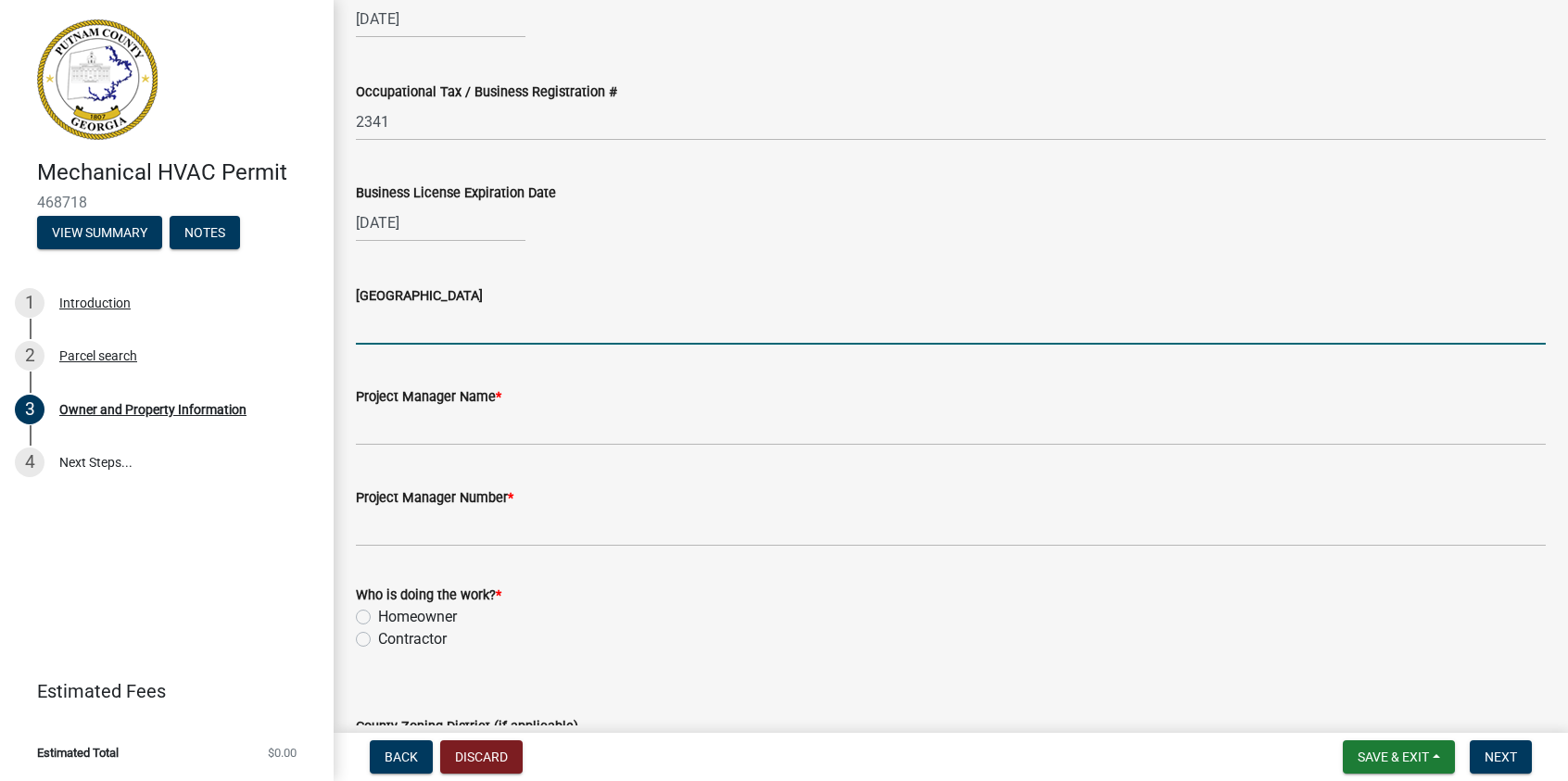
click at [370, 316] on input "[GEOGRAPHIC_DATA]" at bounding box center [950, 325] width 1190 height 38
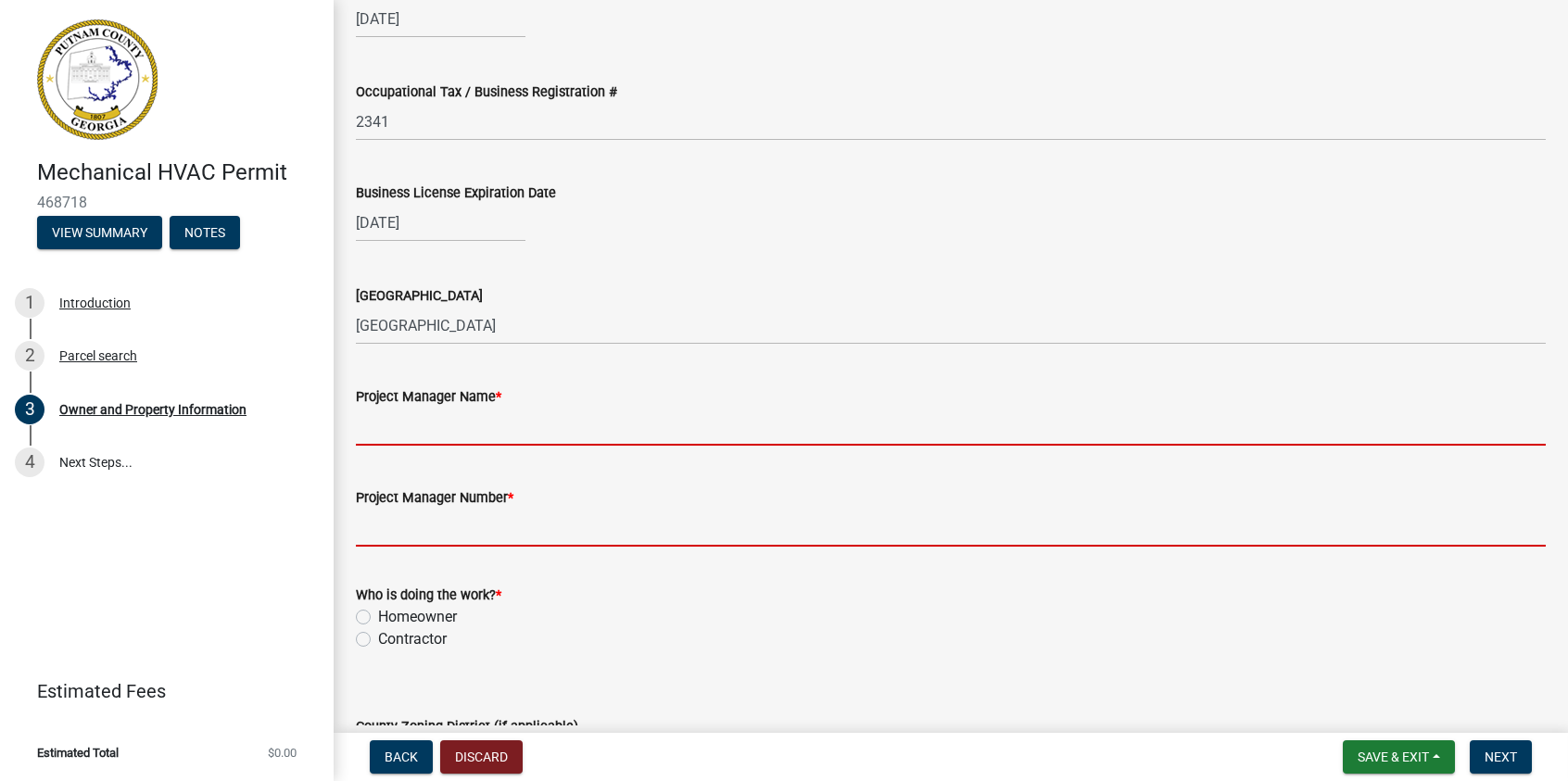
drag, startPoint x: 431, startPoint y: 420, endPoint x: 953, endPoint y: 530, distance: 533.5
click at [953, 530] on input "Project Manager Number *" at bounding box center [950, 528] width 1190 height 38
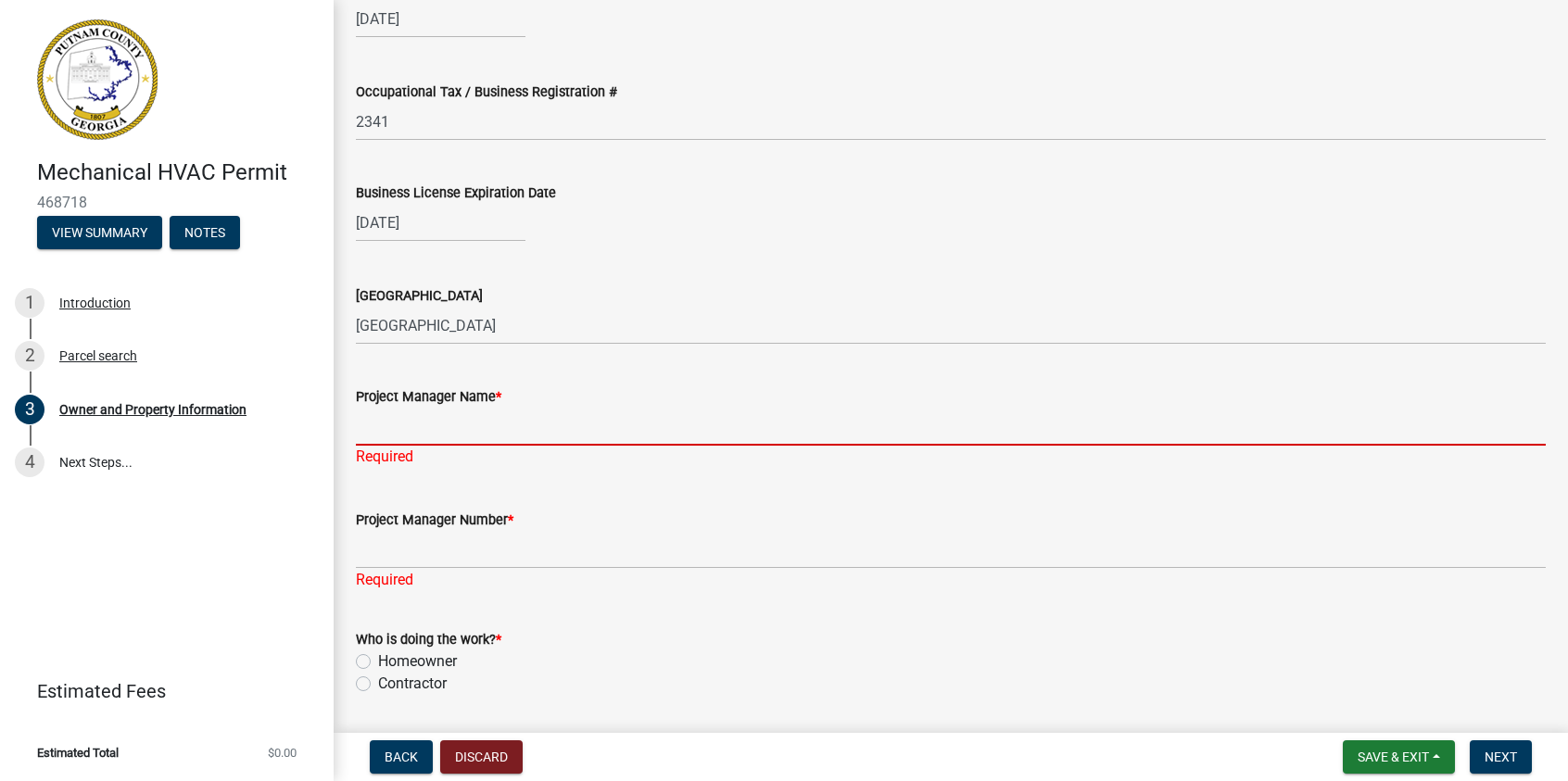
click at [369, 426] on input "Project Manager Name *" at bounding box center [950, 426] width 1190 height 38
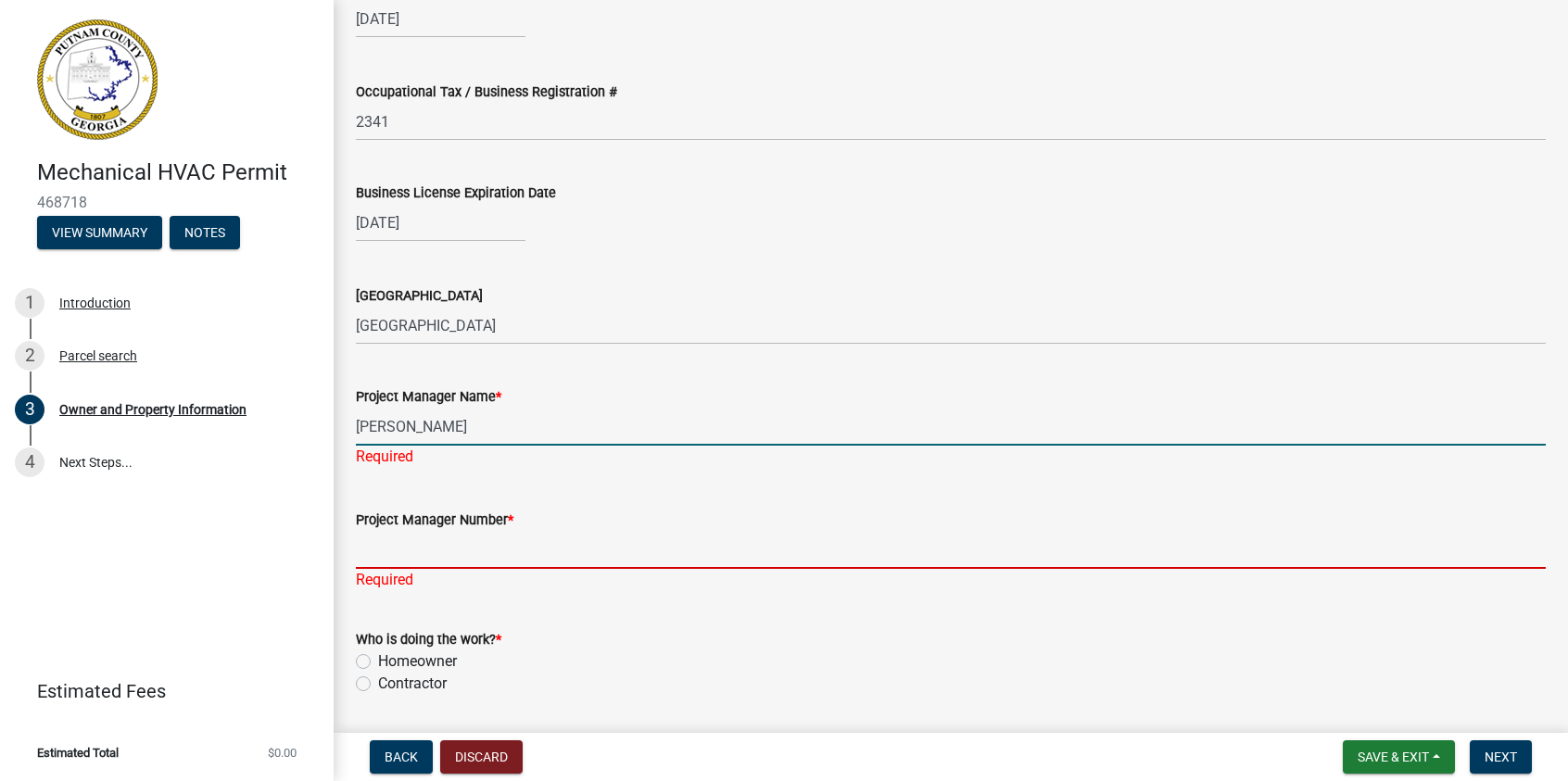
click at [429, 537] on input "Project Manager Number *" at bounding box center [950, 550] width 1190 height 38
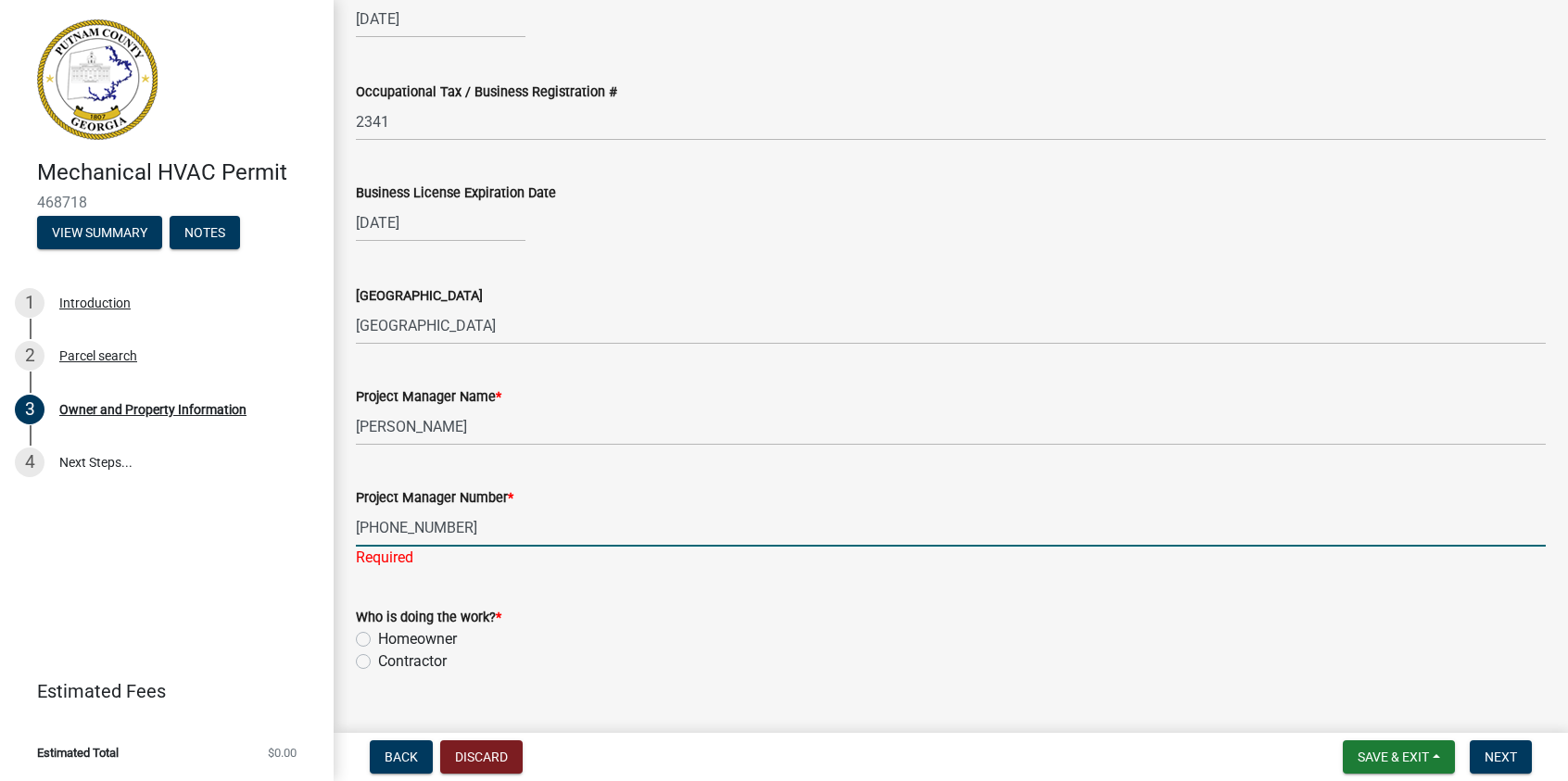
drag, startPoint x: 364, startPoint y: 661, endPoint x: 418, endPoint y: 637, distance: 59.1
click at [365, 661] on wm-data-entity-input "Who is doing the work? * Homeowner [DEMOGRAPHIC_DATA]" at bounding box center [950, 637] width 1190 height 106
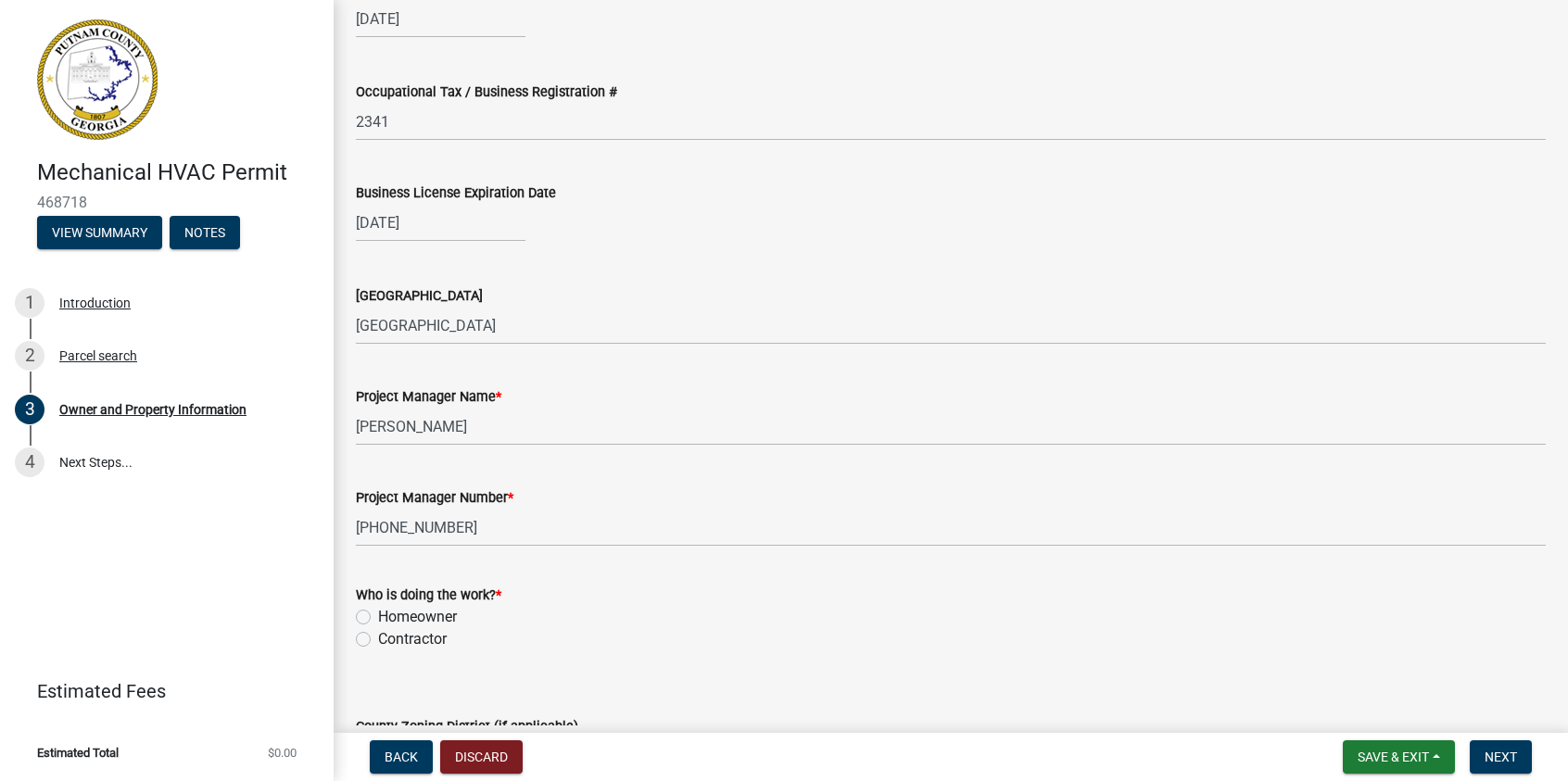
scroll to position [2966, 0]
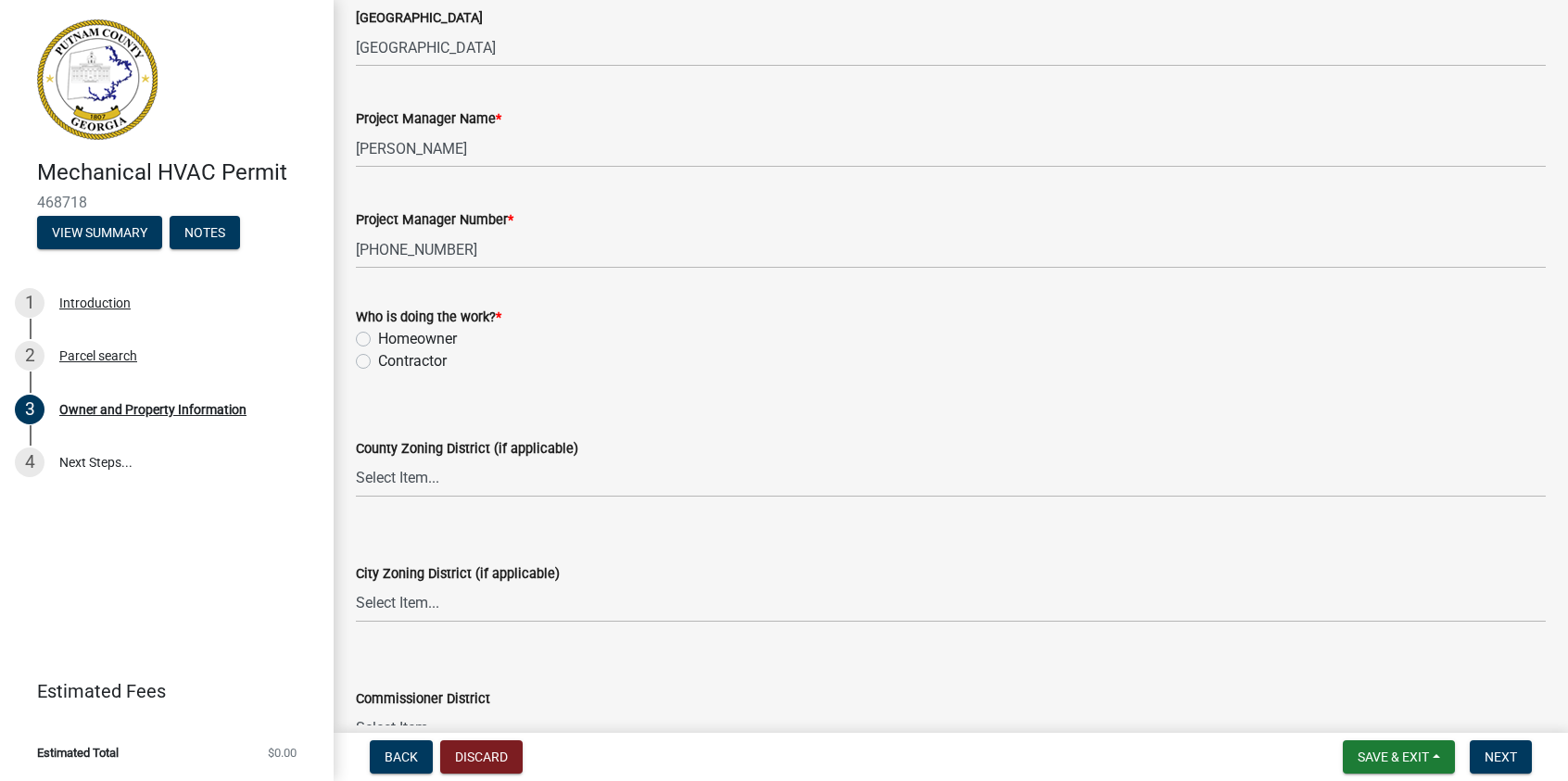
click at [378, 358] on label "Contractor" at bounding box center [413, 362] width 69 height 23
click at [378, 358] on input "Contractor" at bounding box center [384, 357] width 12 height 12
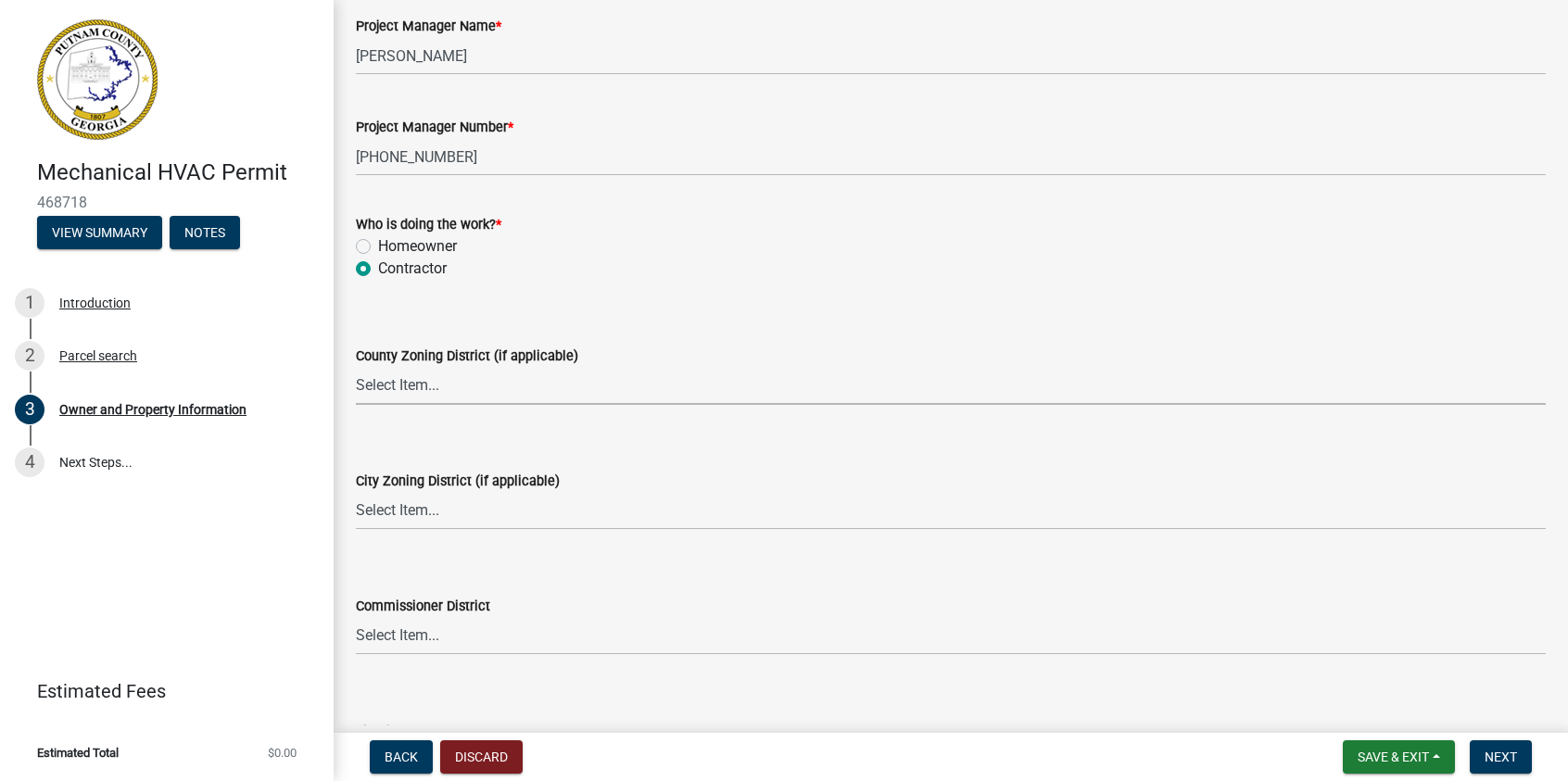
click at [387, 395] on select "Select Item... AG-1 R-1R R-1 R-2 MHP RM-1 RM-3 C-1 C-2 I-M PUD N/A" at bounding box center [950, 386] width 1190 height 38
click at [356, 367] on select "Select Item... AG-1 R-1R R-1 R-2 MHP RM-1 RM-3 C-1 C-2 I-M PUD N/A" at bounding box center [950, 386] width 1190 height 38
click at [410, 508] on select "Select Item... A-1 A-2 R-1 R-2 R-3 R-4 MHP C-1 C-2 I-1 I-2 DB FH H-P N/A" at bounding box center [950, 511] width 1190 height 38
click at [356, 492] on select "Select Item... A-1 A-2 R-1 R-2 R-3 R-4 MHP C-1 C-2 I-1 I-2 DB FH H-P N/A" at bounding box center [950, 511] width 1190 height 38
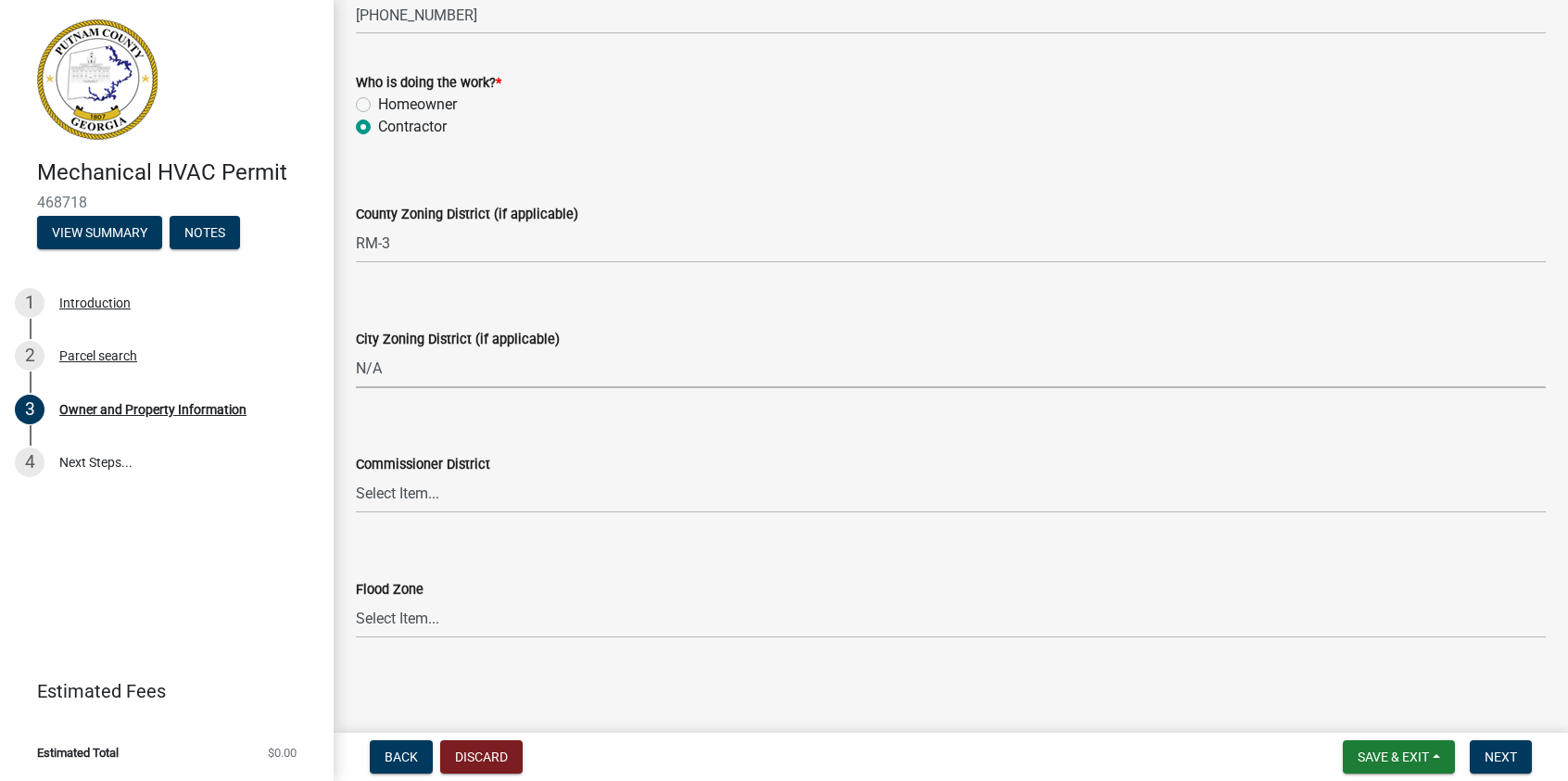
click at [417, 473] on div "Commissioner District" at bounding box center [950, 464] width 1190 height 23
click at [401, 494] on select "Select Item... District 1 District 2 District 3 District 4" at bounding box center [950, 494] width 1190 height 38
click at [356, 475] on select "Select Item... District 1 District 2 District 3 District 4" at bounding box center [950, 494] width 1190 height 38
click at [1487, 750] on span "Next" at bounding box center [1500, 756] width 32 height 15
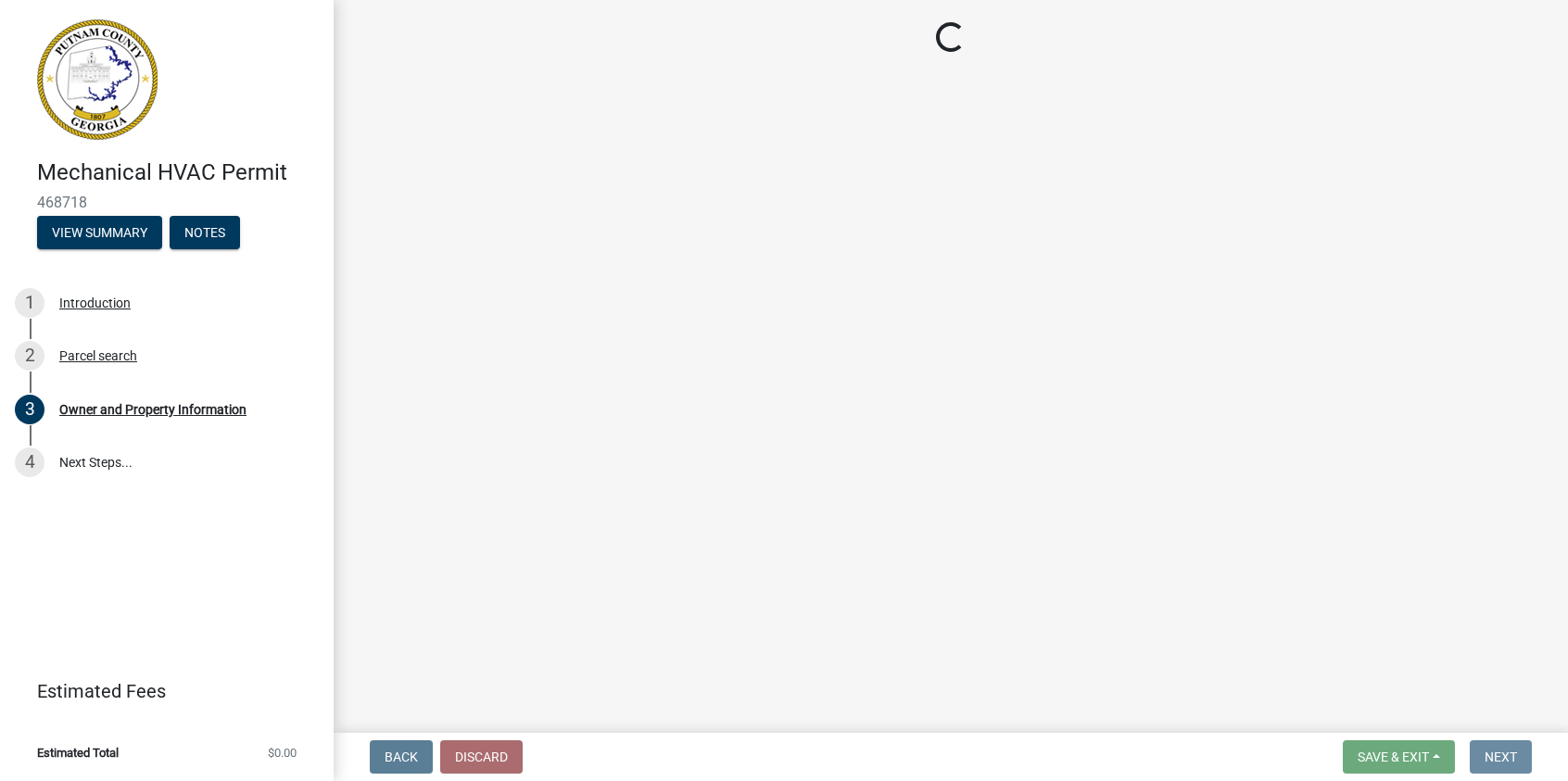
scroll to position [0, 0]
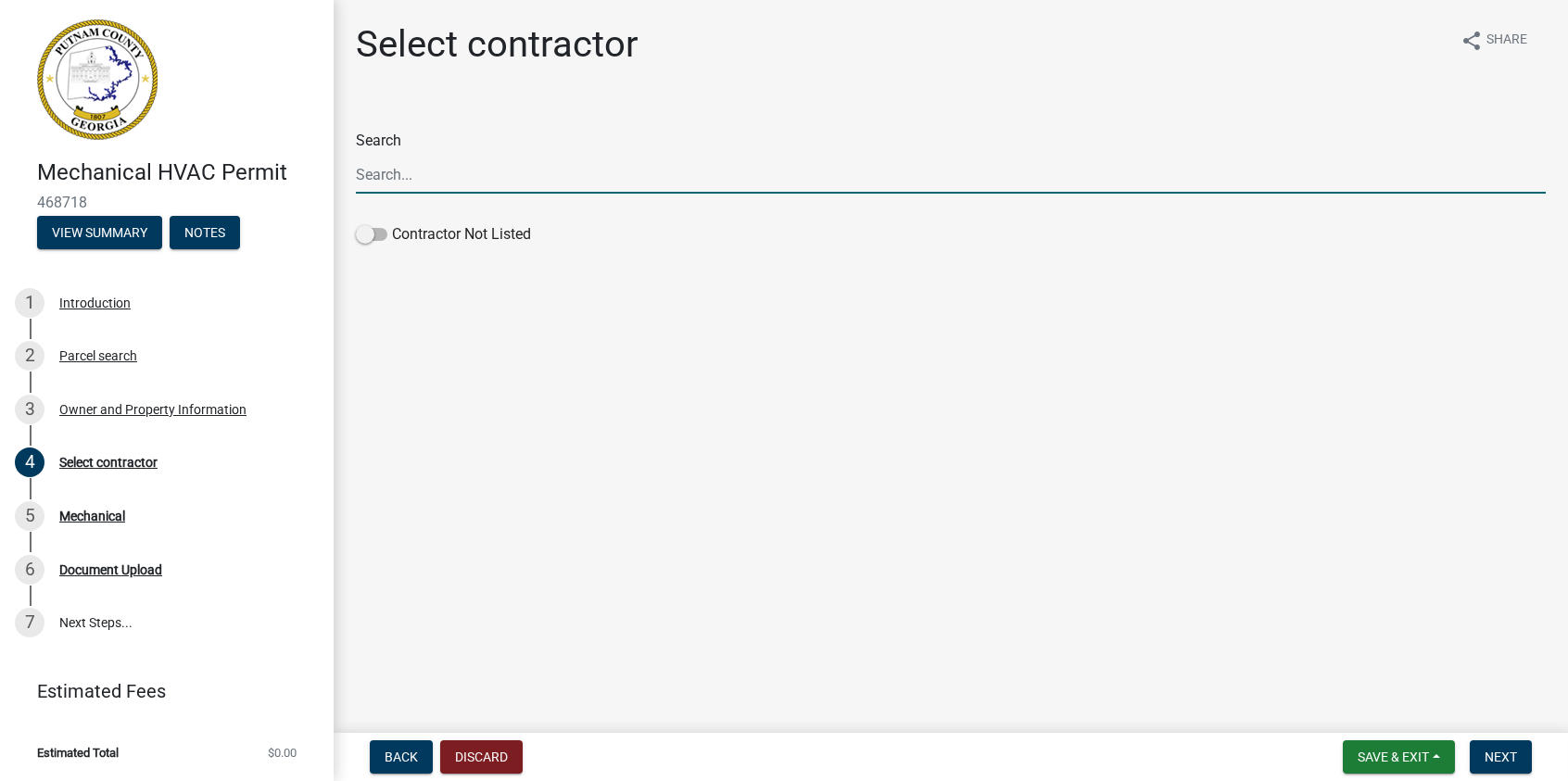
click at [403, 183] on input "Search" at bounding box center [950, 174] width 1190 height 38
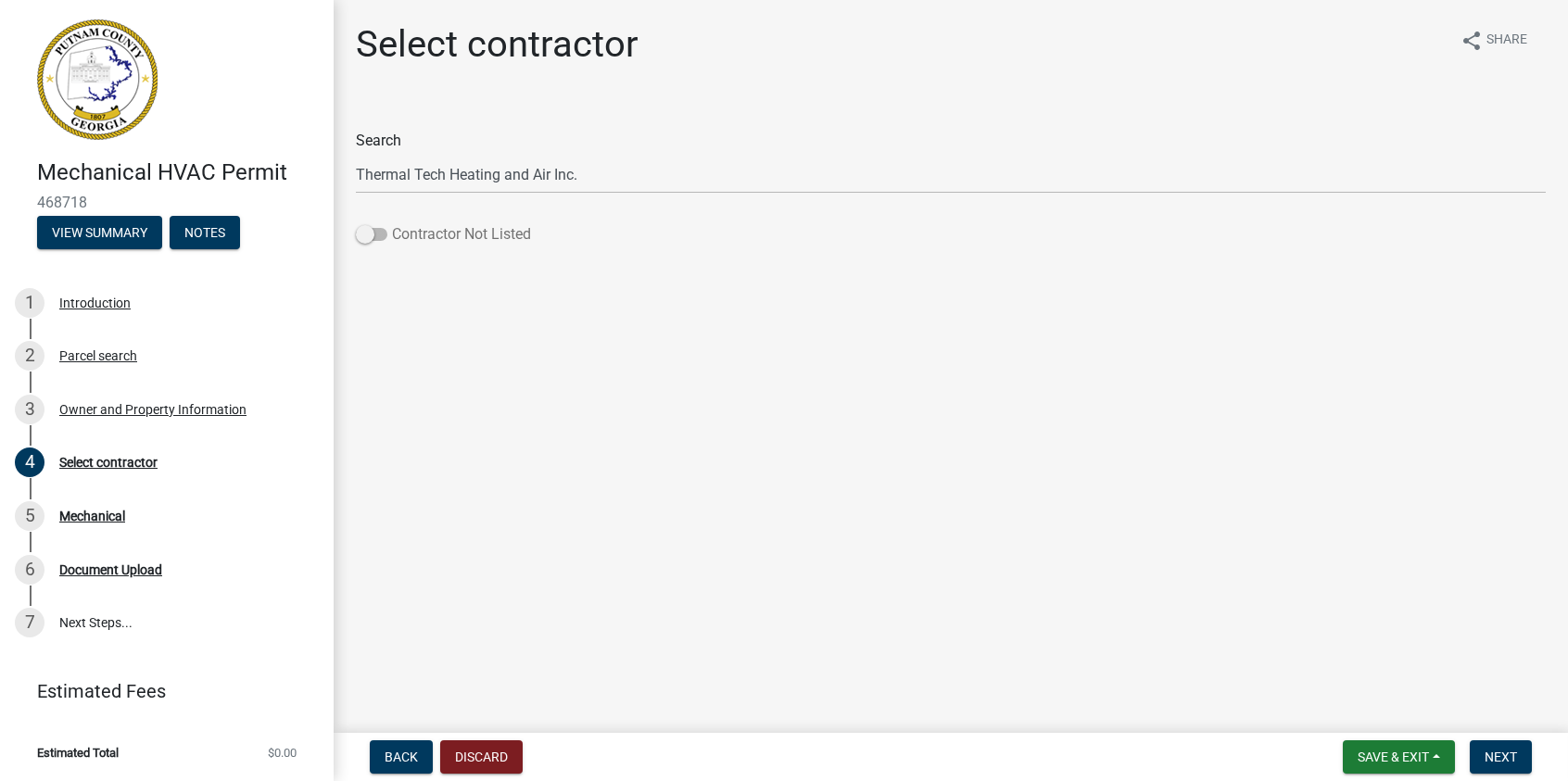
click at [387, 236] on label "Contractor Not Listed" at bounding box center [443, 234] width 175 height 23
click at [392, 223] on input "Contractor Not Listed" at bounding box center [392, 223] width 0 height 0
click at [1496, 757] on span "Next" at bounding box center [1500, 756] width 32 height 15
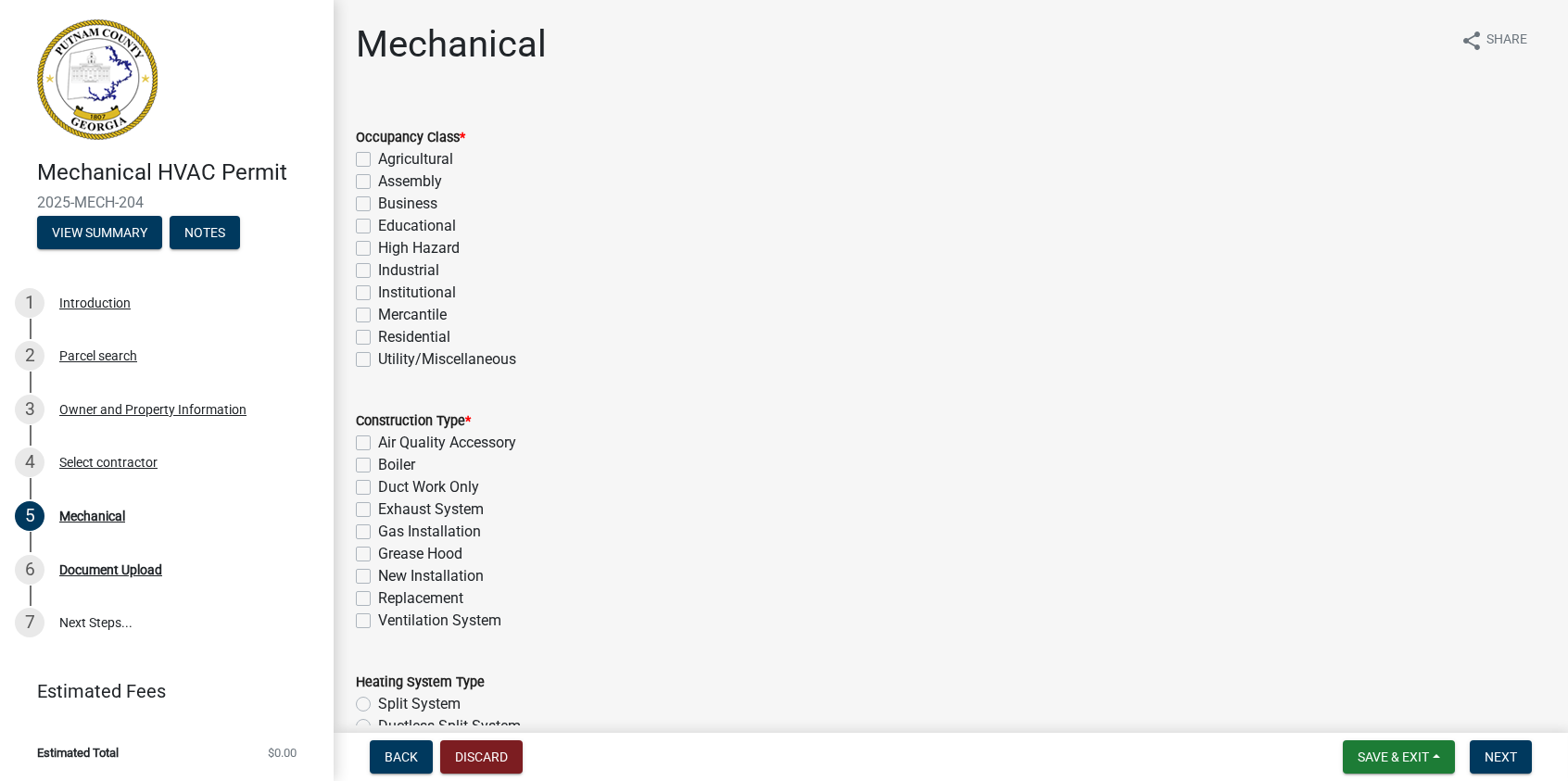
click at [378, 336] on label "Residential" at bounding box center [415, 337] width 73 height 23
click at [378, 336] on input "Residential" at bounding box center [384, 332] width 12 height 12
drag, startPoint x: 363, startPoint y: 577, endPoint x: 537, endPoint y: 543, distance: 177.3
click at [378, 576] on label "New Installation" at bounding box center [431, 576] width 106 height 23
click at [378, 576] on input "New Installation" at bounding box center [384, 571] width 12 height 12
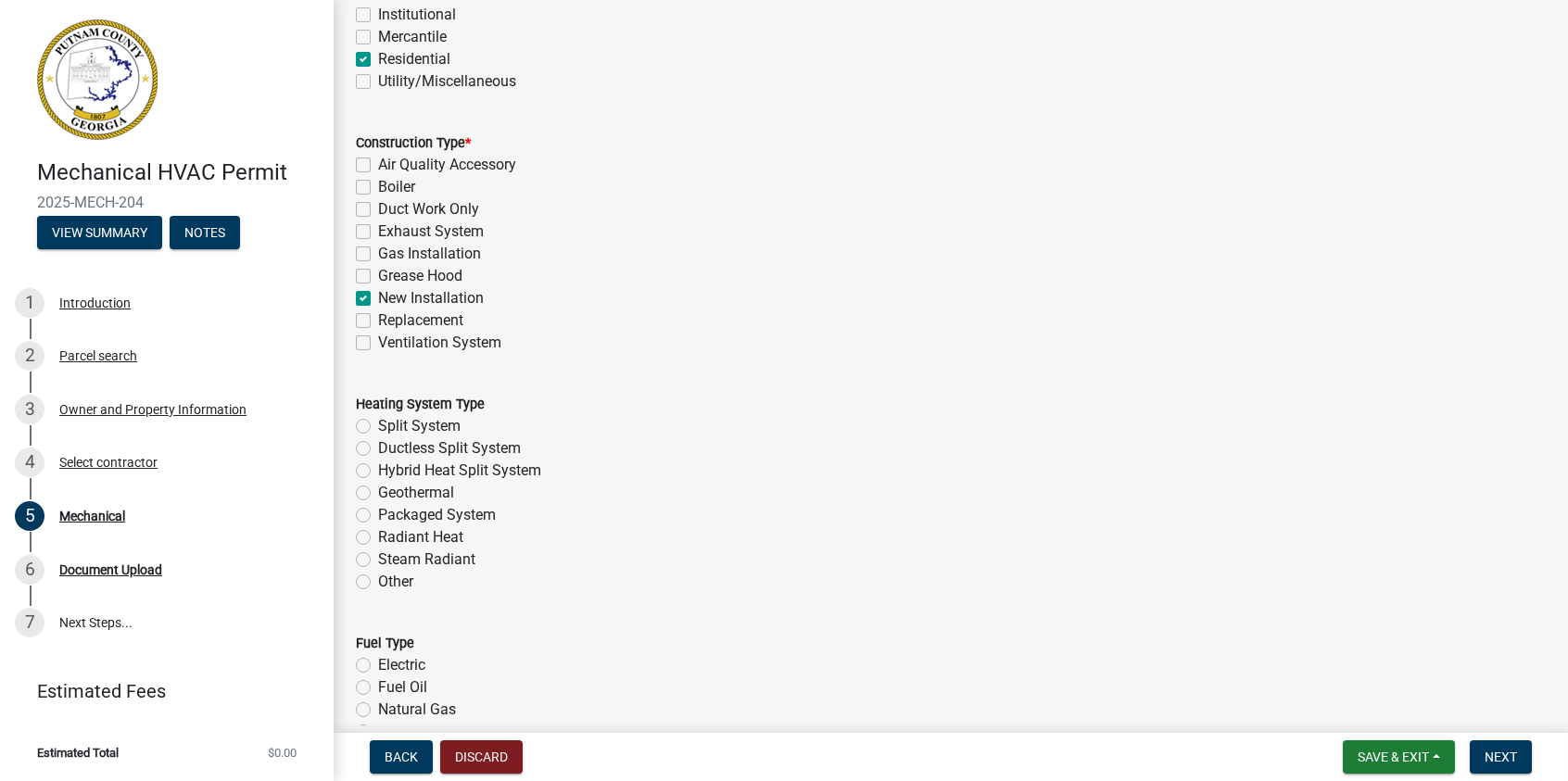
scroll to position [464, 0]
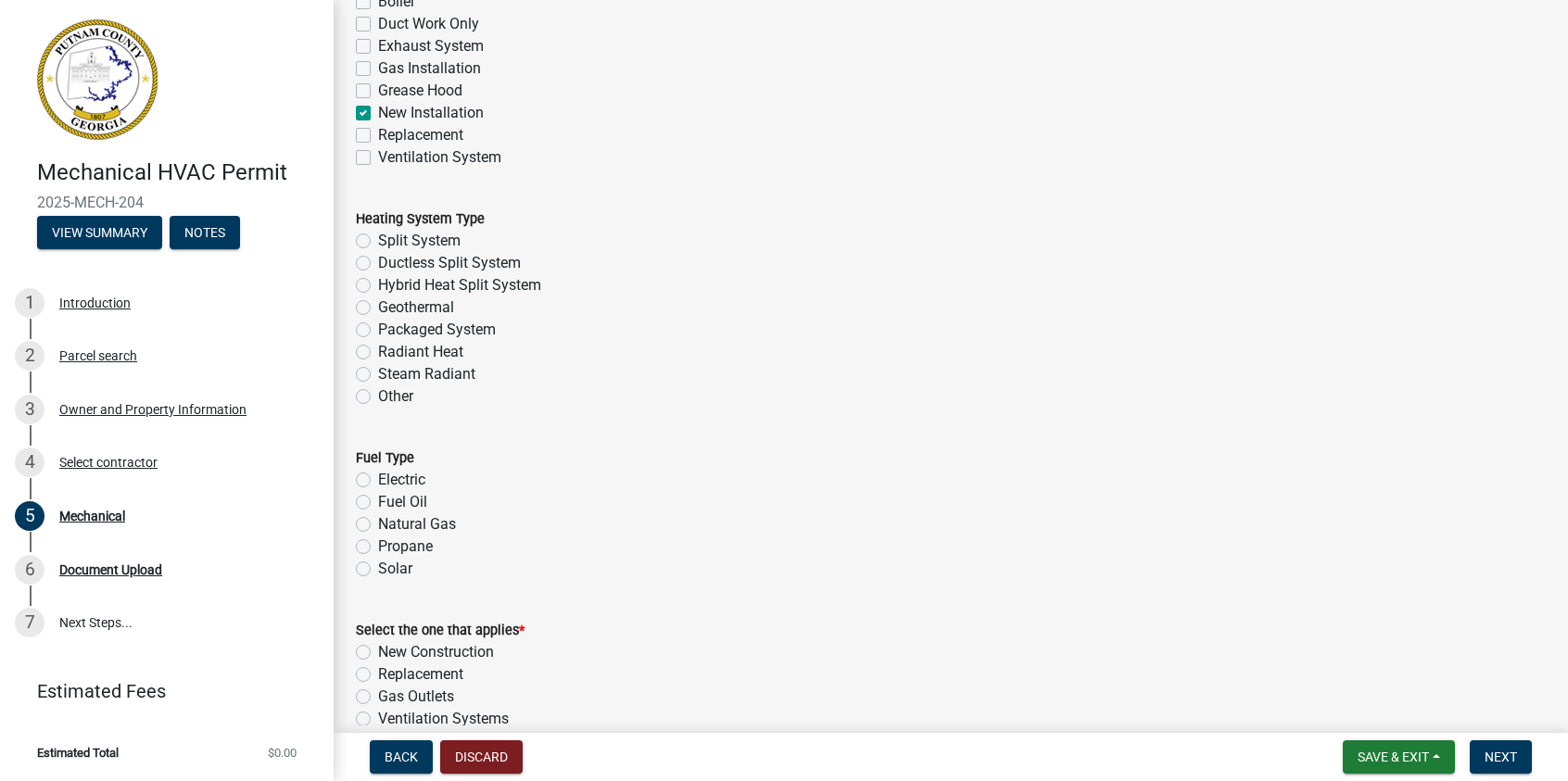
click at [378, 479] on label "Electric" at bounding box center [402, 479] width 47 height 23
click at [378, 479] on input "Electric" at bounding box center [384, 474] width 12 height 12
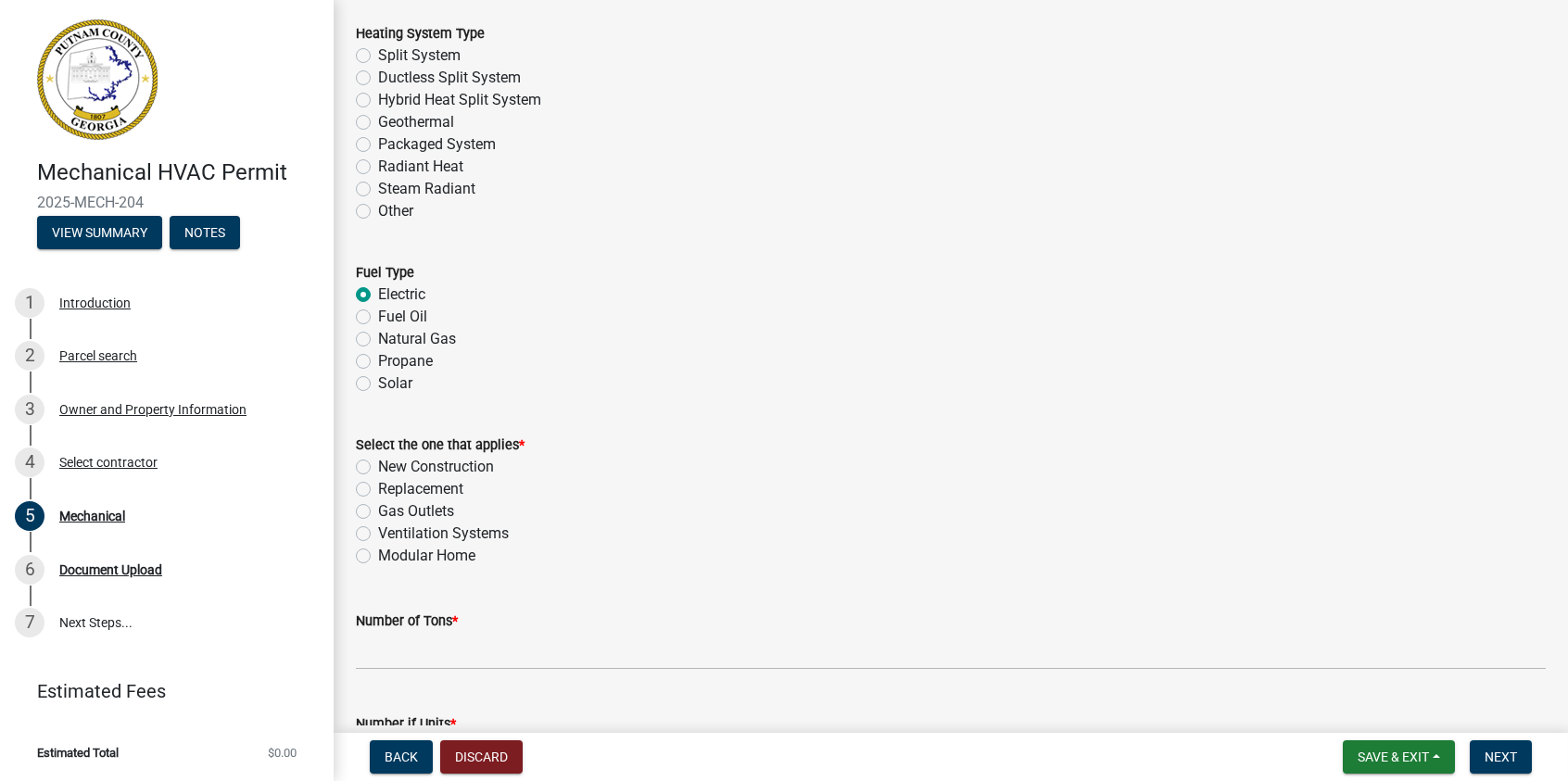
click at [378, 466] on label "New Construction" at bounding box center [436, 467] width 116 height 23
click at [378, 466] on input "New Construction" at bounding box center [384, 462] width 12 height 12
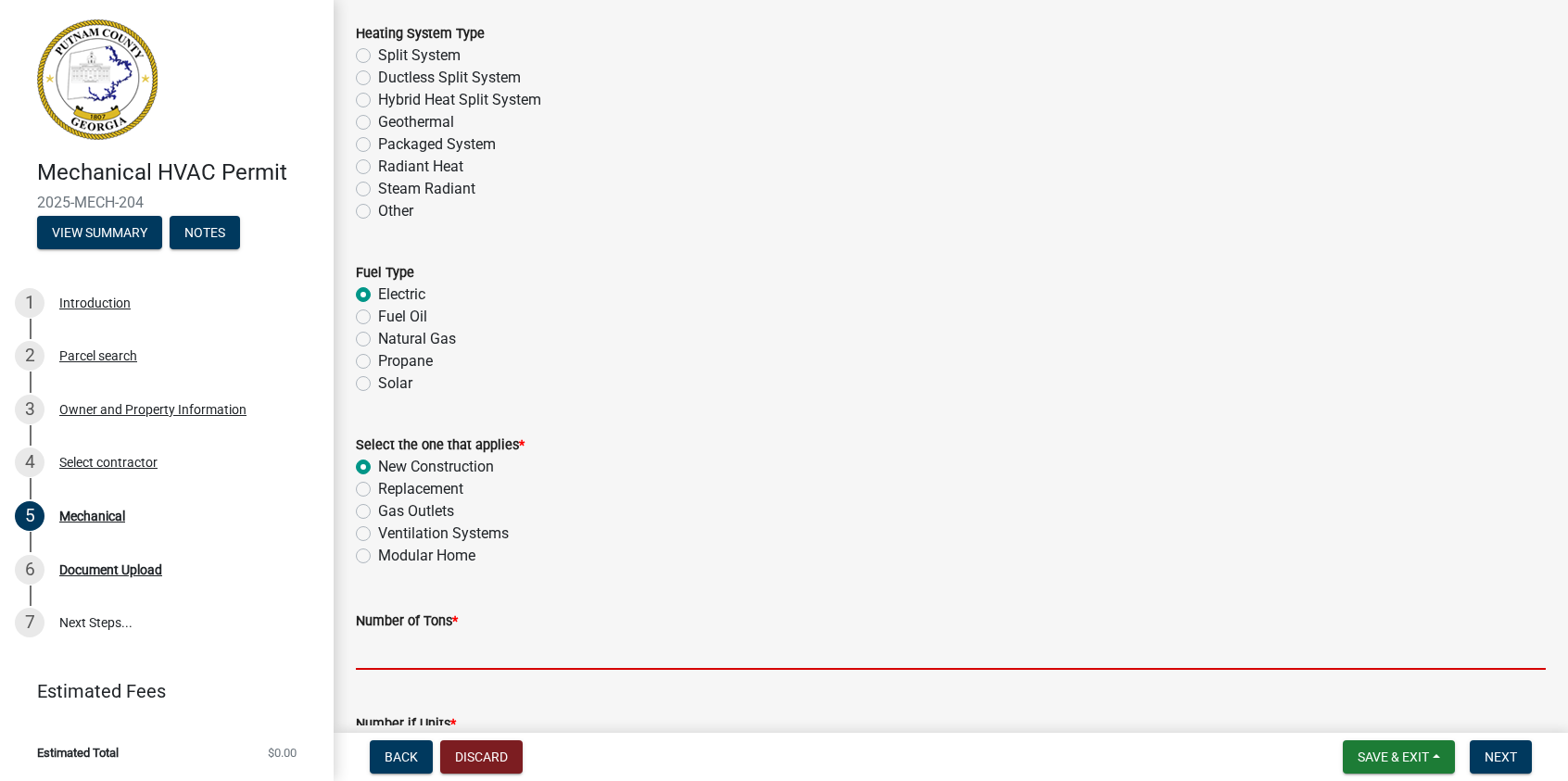
click at [401, 647] on input "text" at bounding box center [950, 650] width 1190 height 38
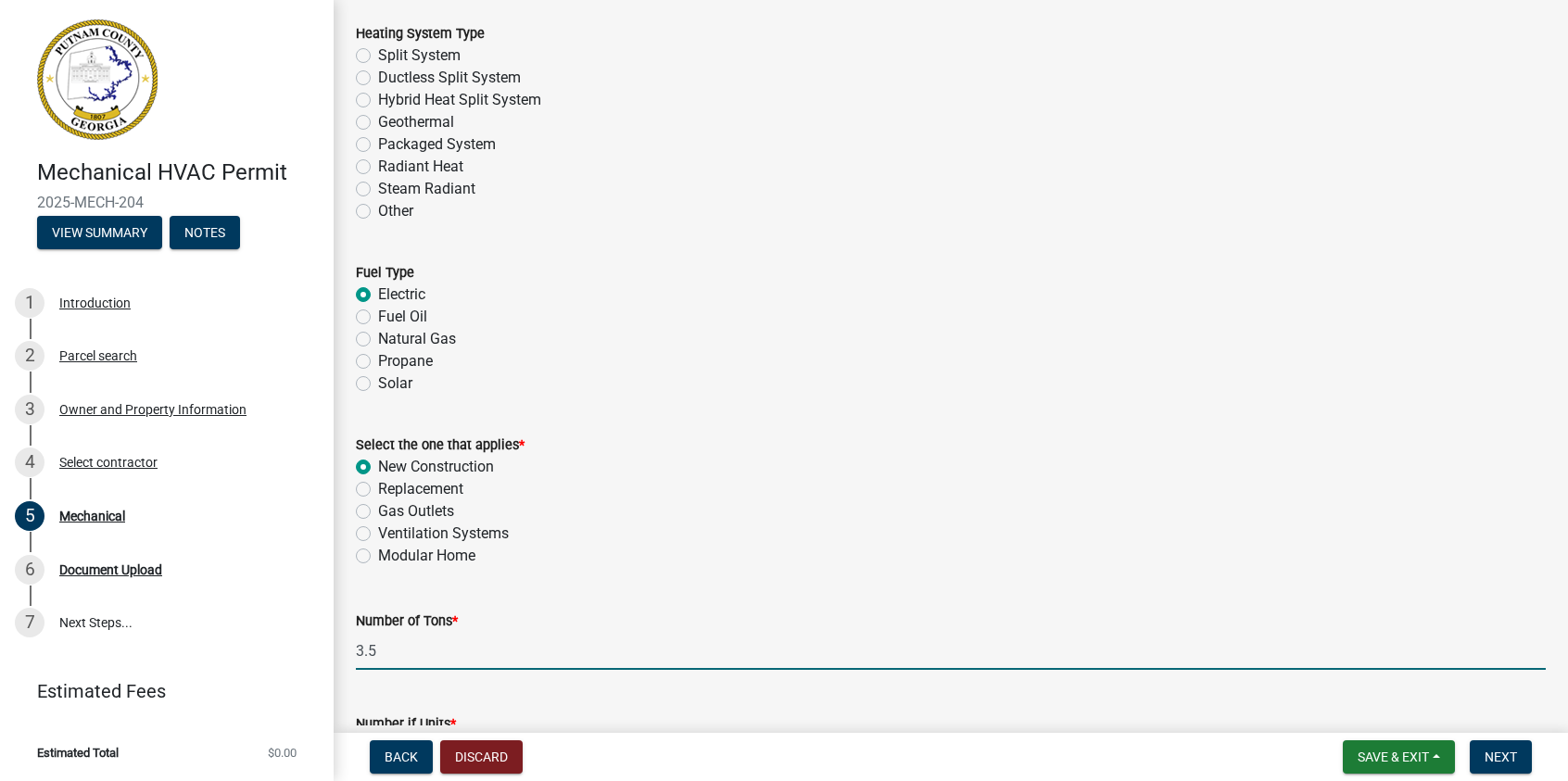
scroll to position [1020, 0]
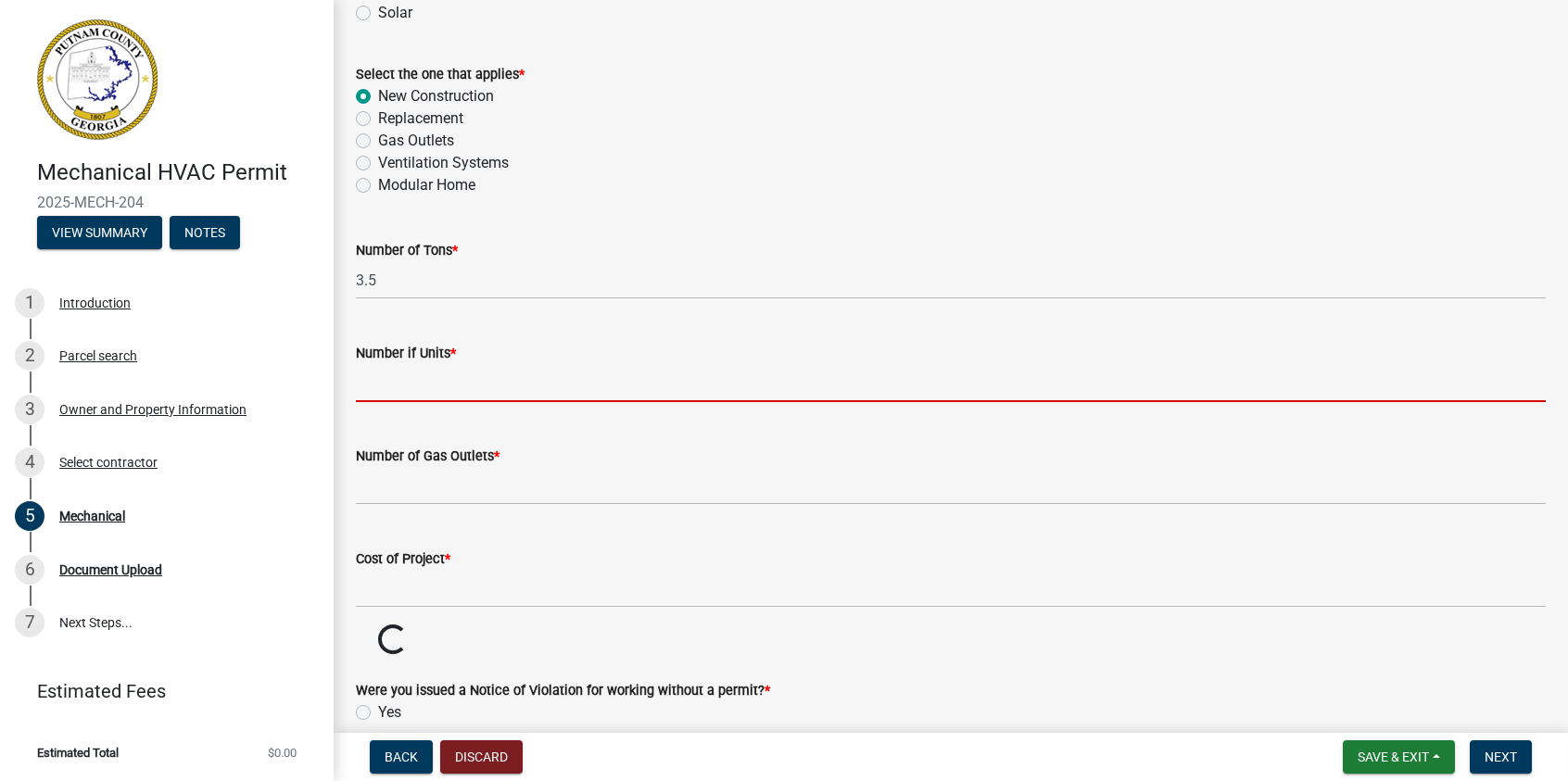
click at [418, 395] on input "text" at bounding box center [950, 383] width 1190 height 38
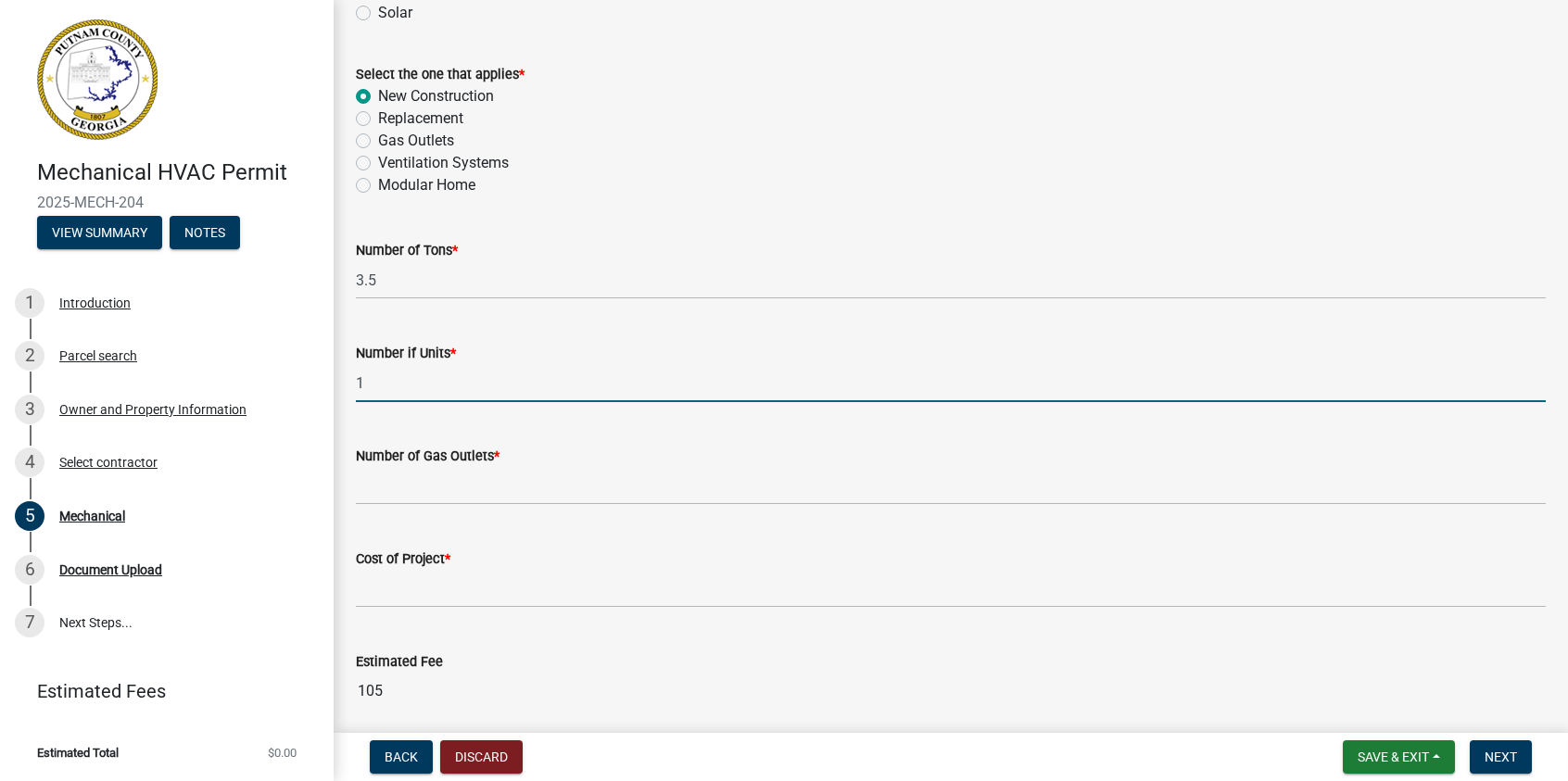
scroll to position [1112, 0]
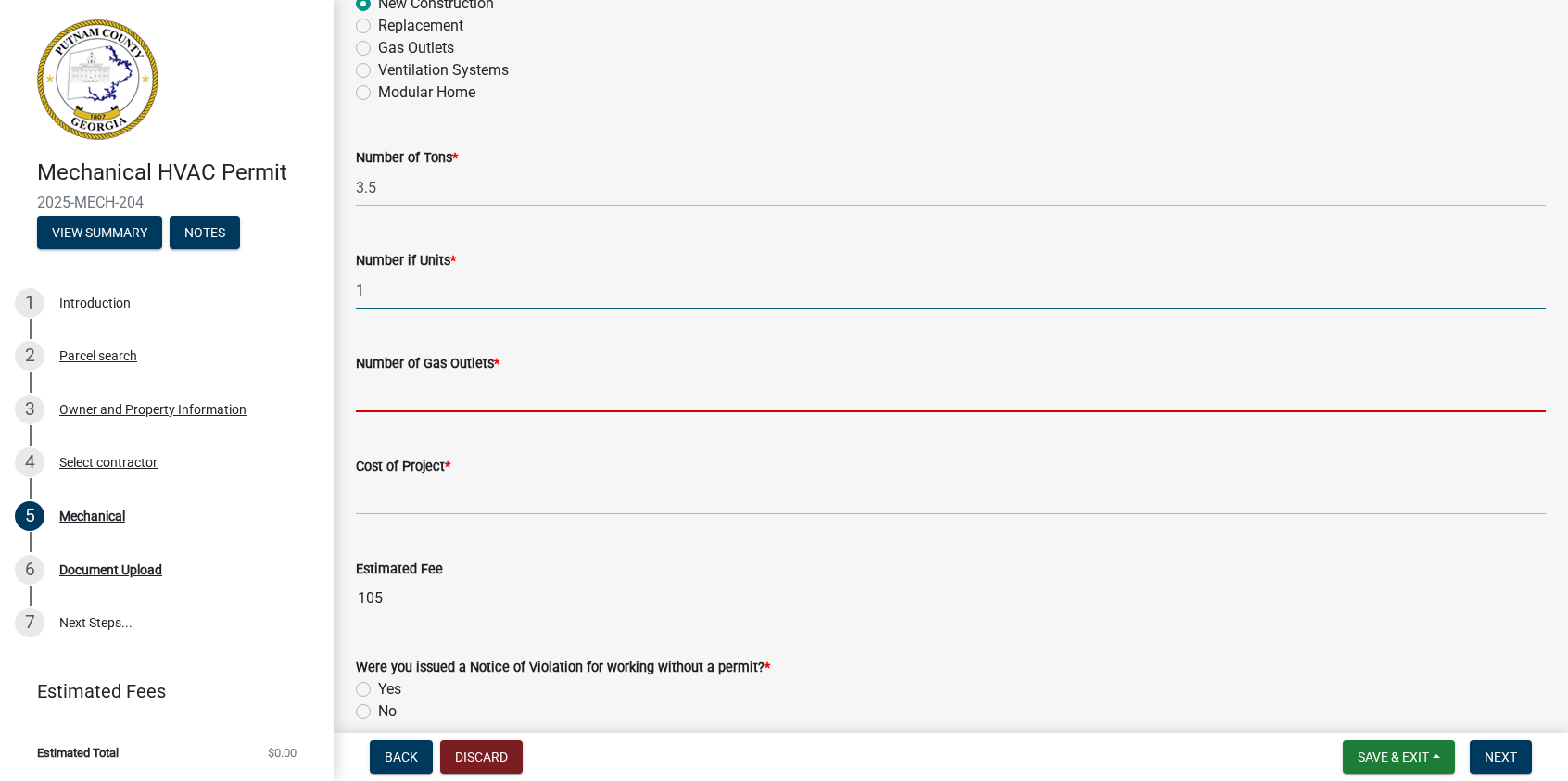
click at [401, 401] on input "text" at bounding box center [950, 393] width 1190 height 38
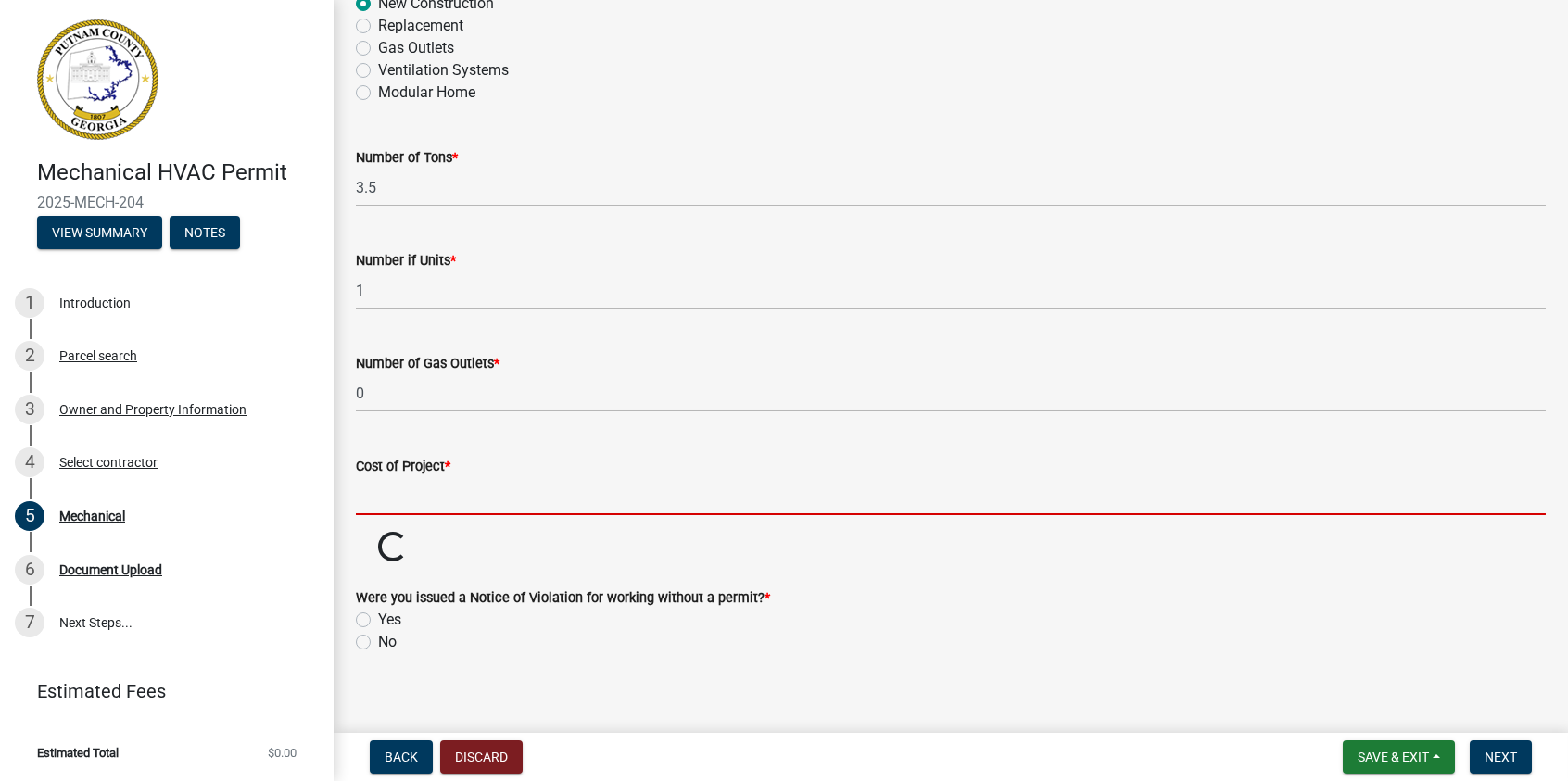
click at [454, 501] on input "text" at bounding box center [950, 496] width 1190 height 38
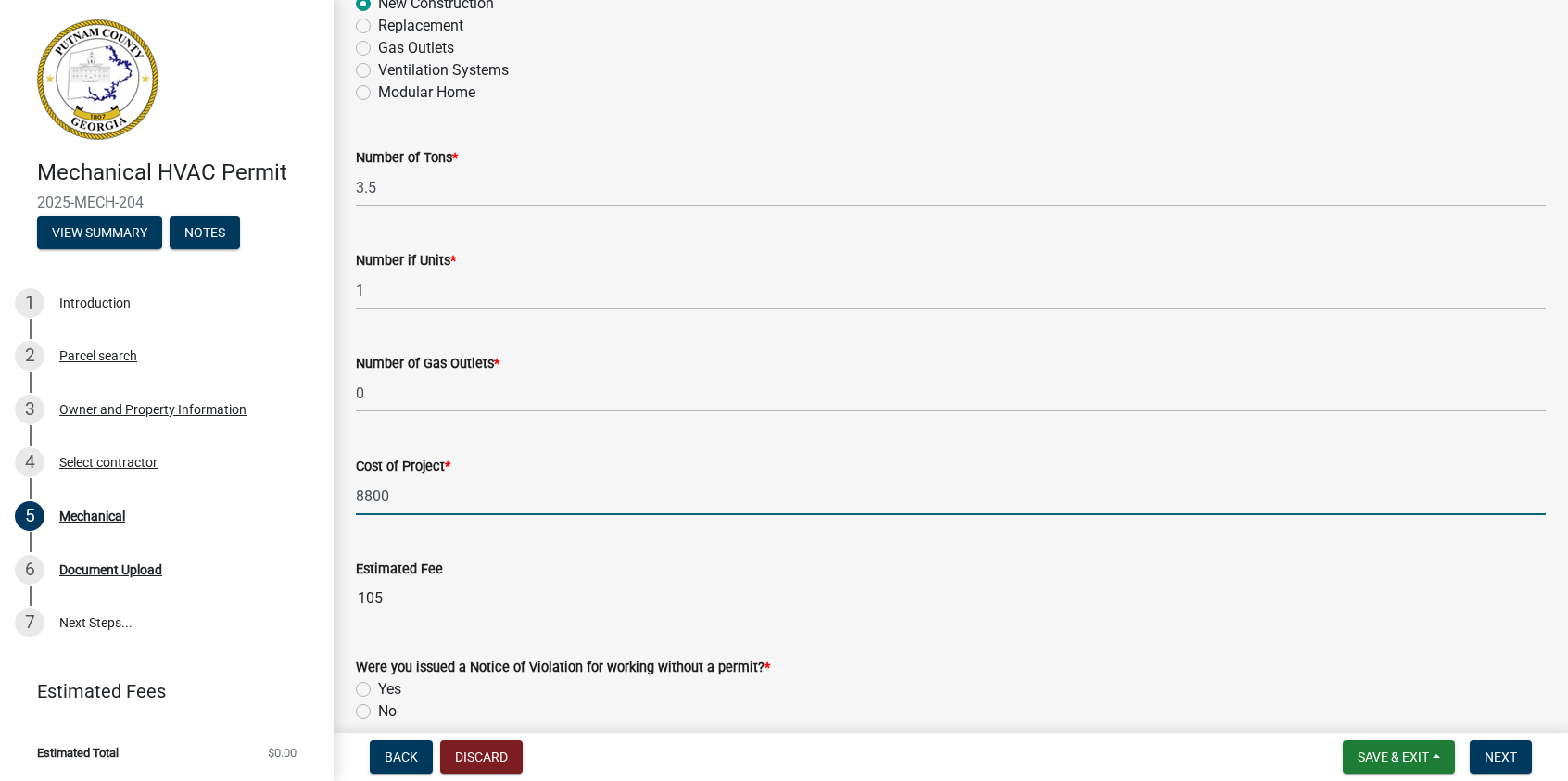
scroll to position [1211, 0]
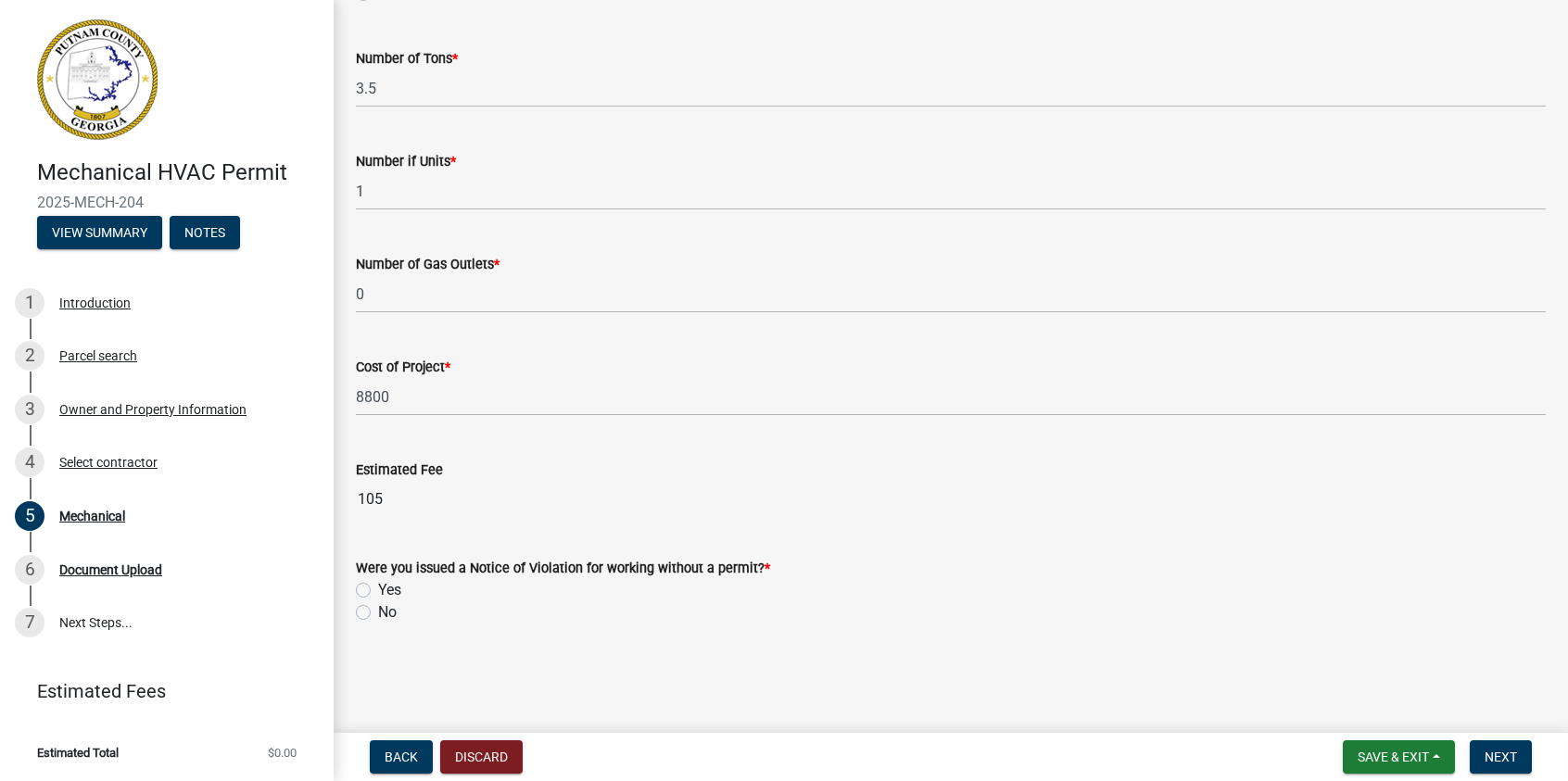
click at [378, 611] on label "No" at bounding box center [387, 612] width 19 height 23
click at [378, 611] on input "No" at bounding box center [384, 607] width 12 height 12
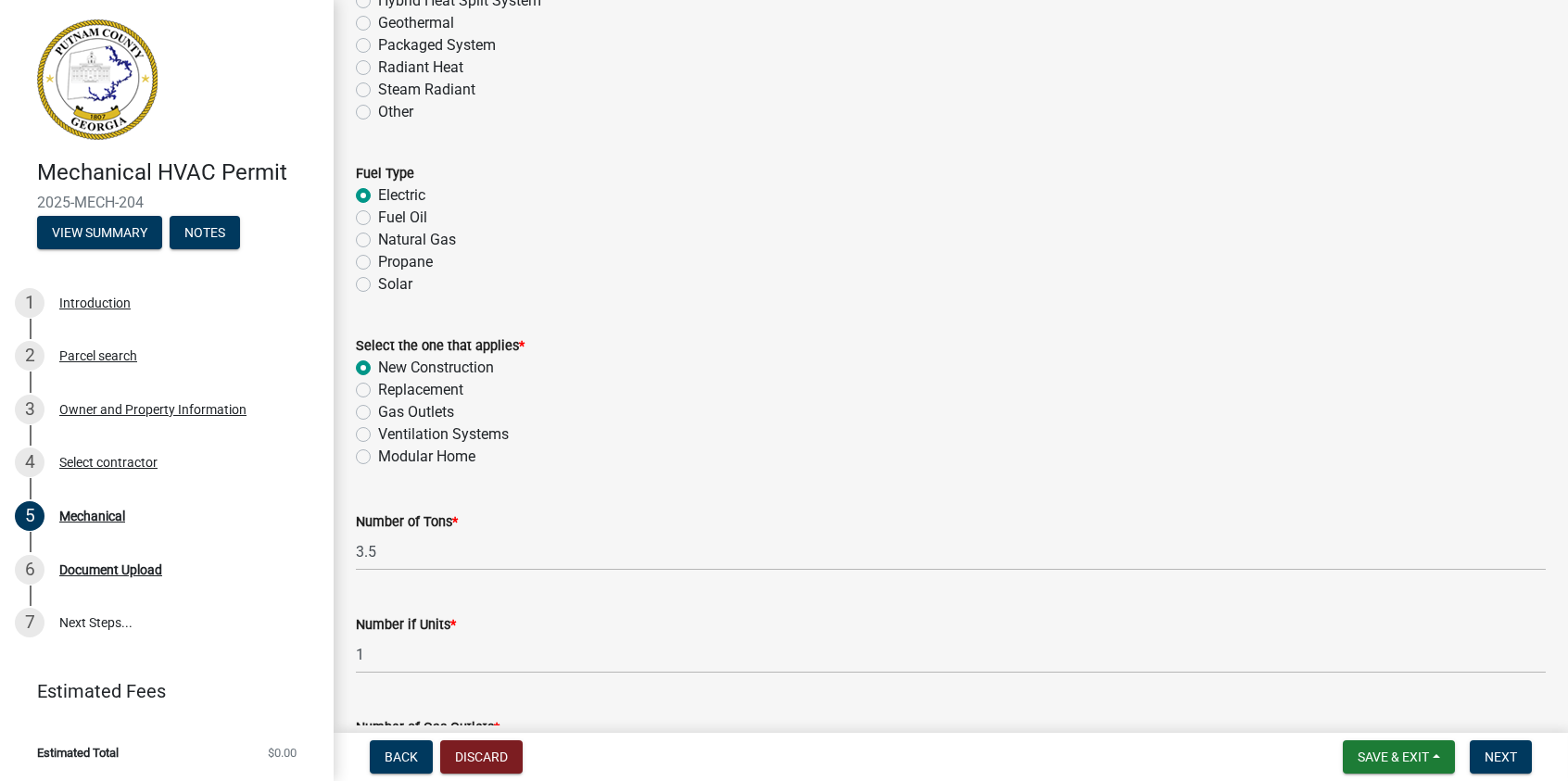
scroll to position [377, 0]
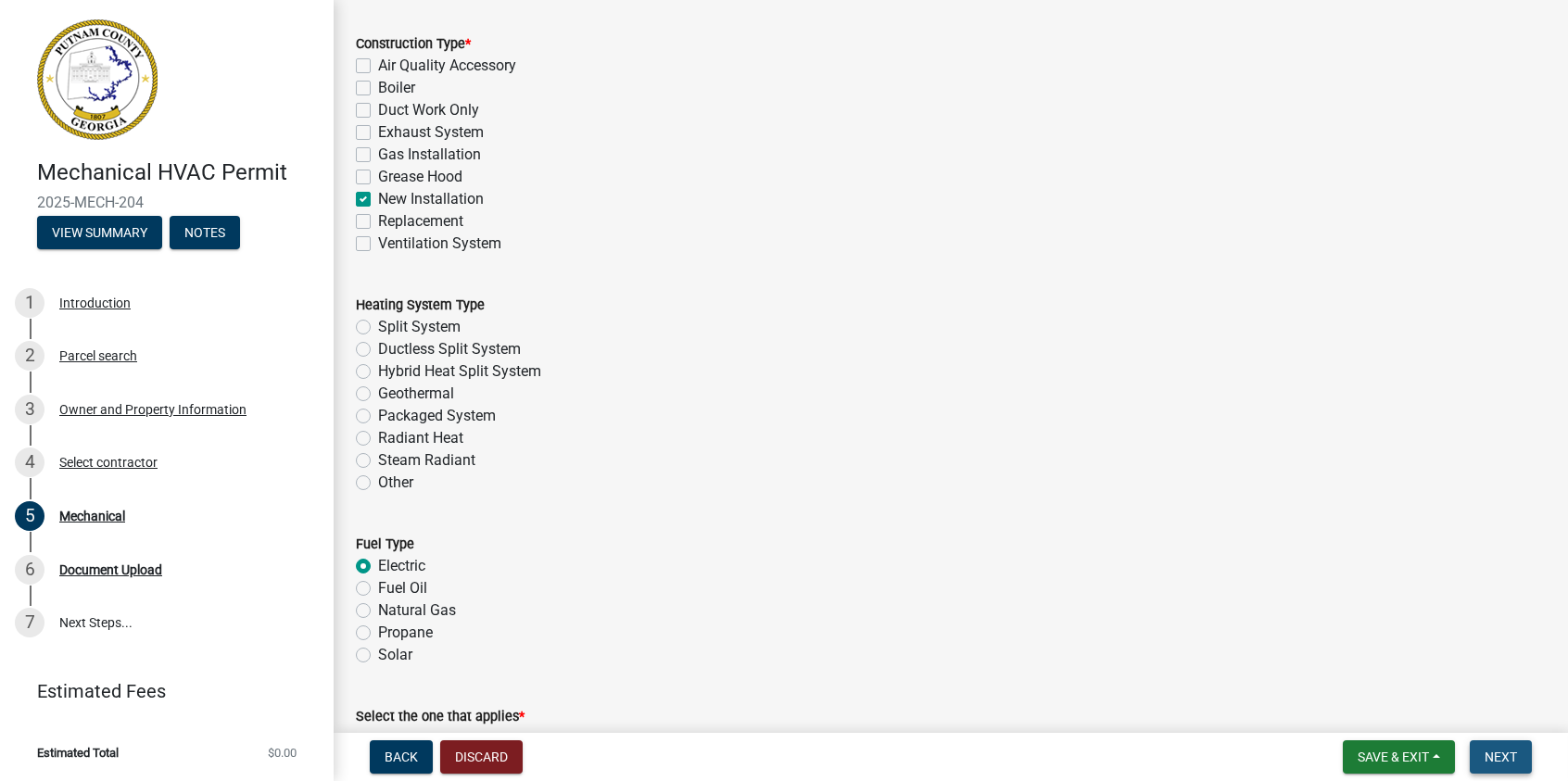
click at [1507, 755] on span "Next" at bounding box center [1500, 756] width 32 height 15
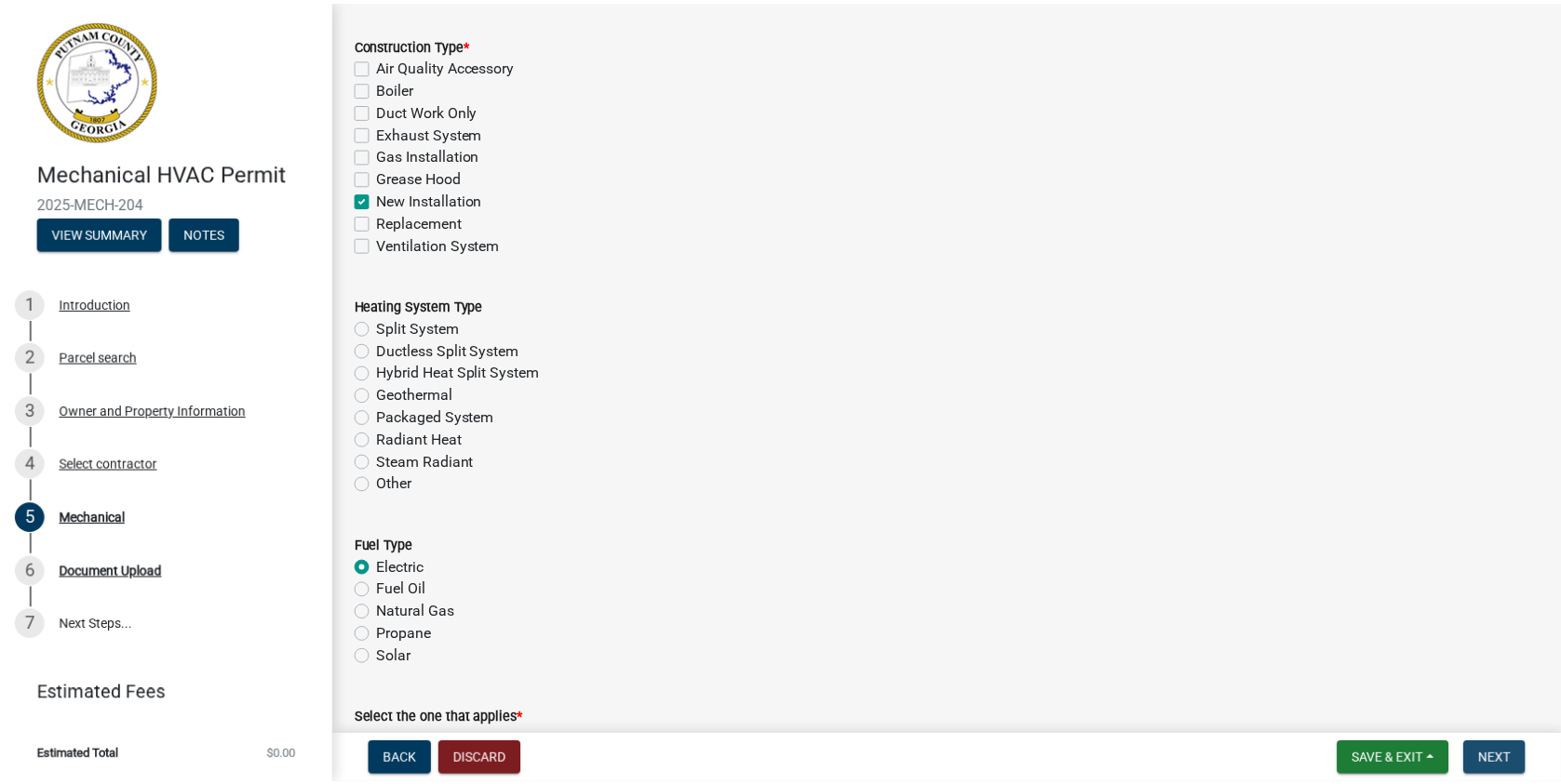
scroll to position [0, 0]
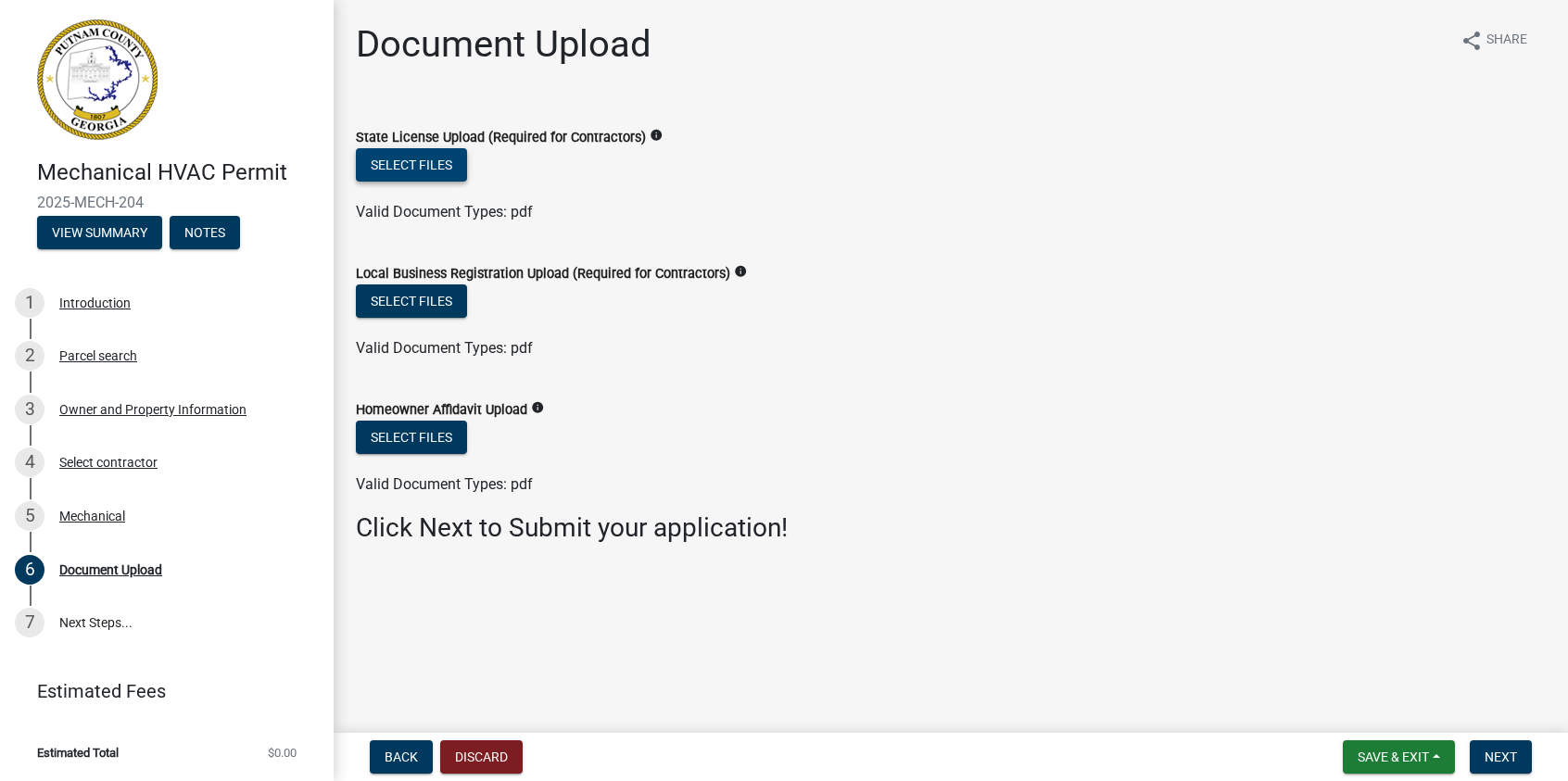
click at [424, 161] on button "Select files" at bounding box center [411, 165] width 111 height 33
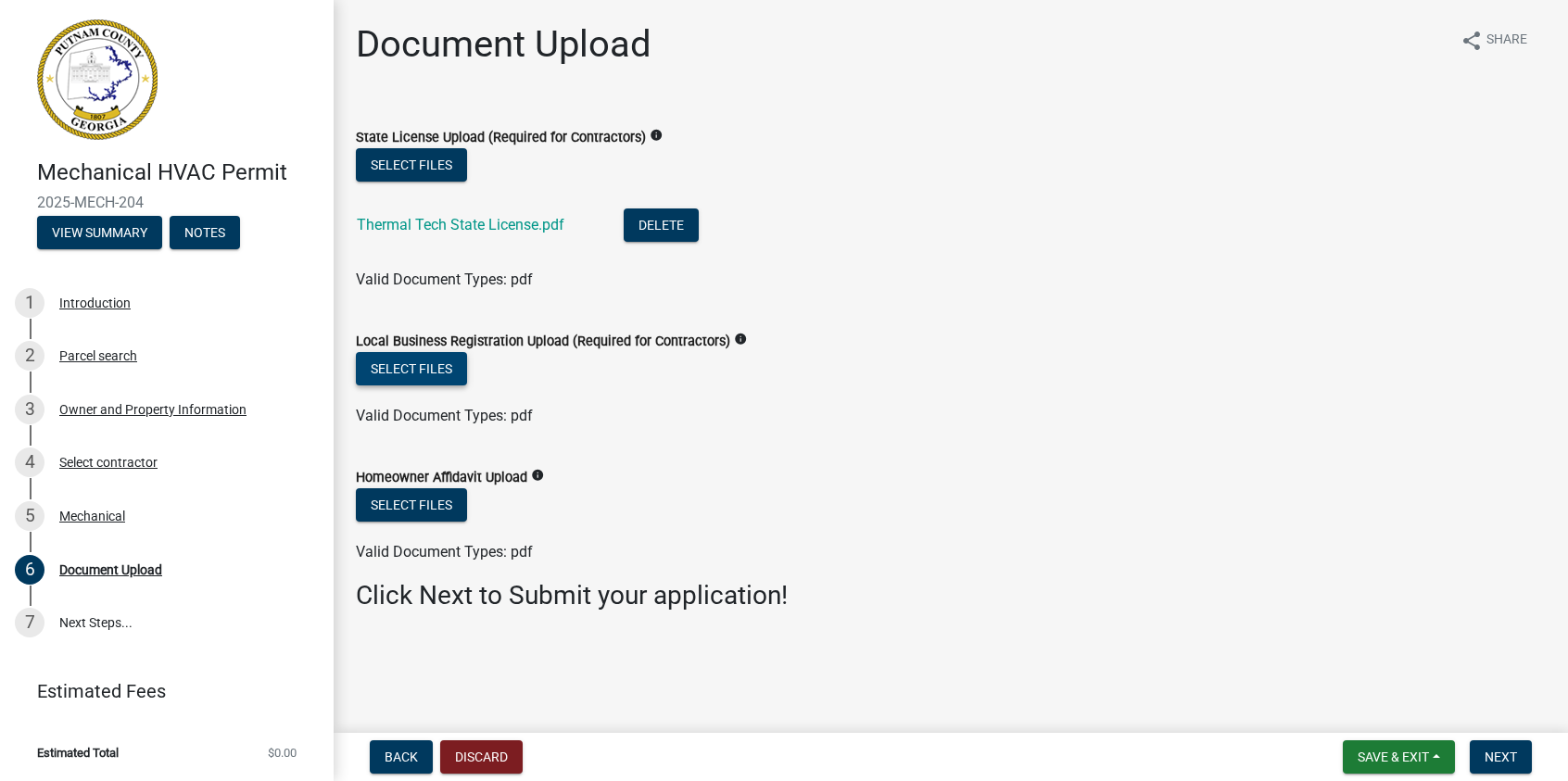
click at [407, 372] on button "Select files" at bounding box center [411, 368] width 111 height 33
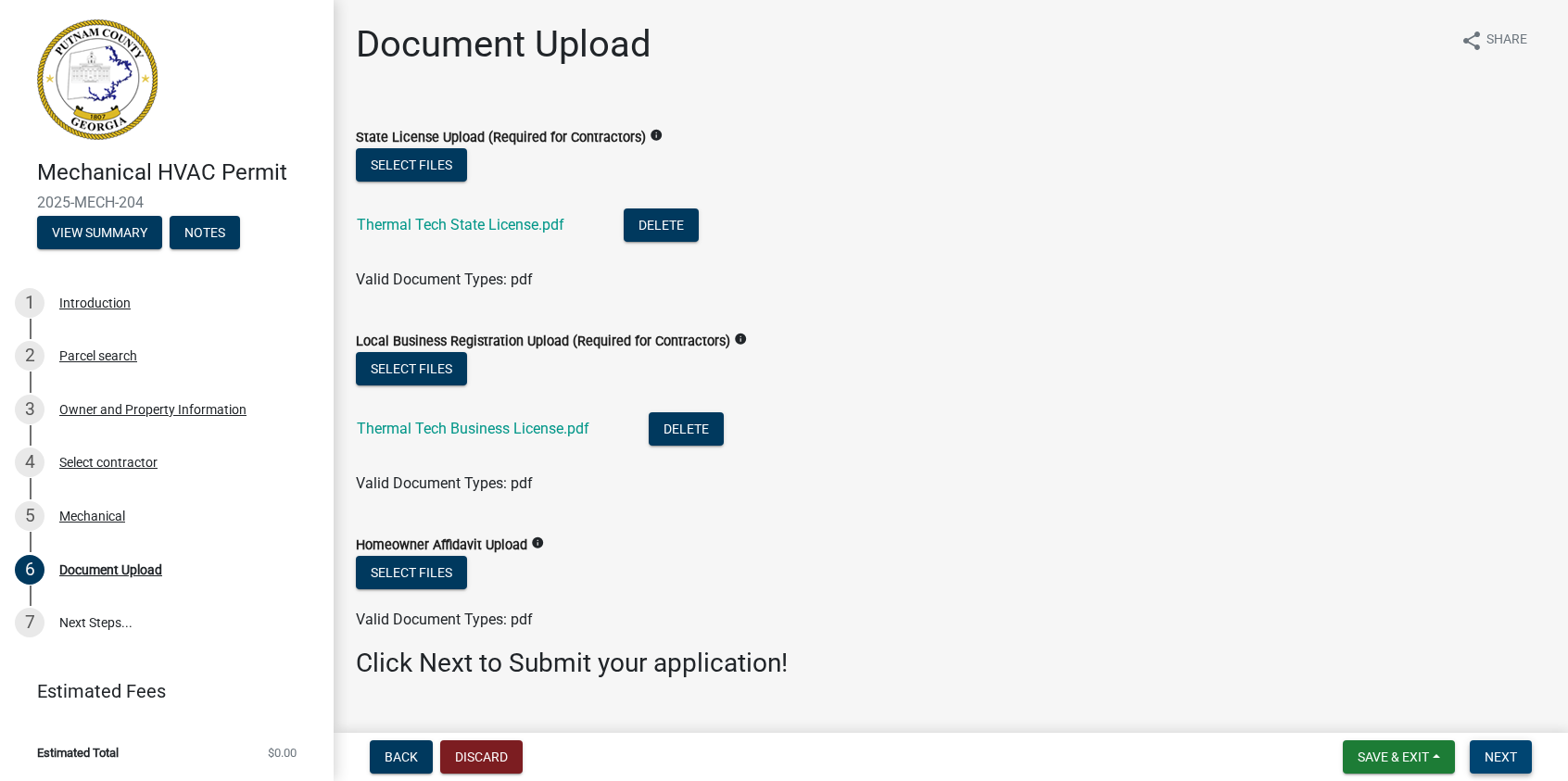
click at [1491, 758] on span "Next" at bounding box center [1500, 756] width 32 height 15
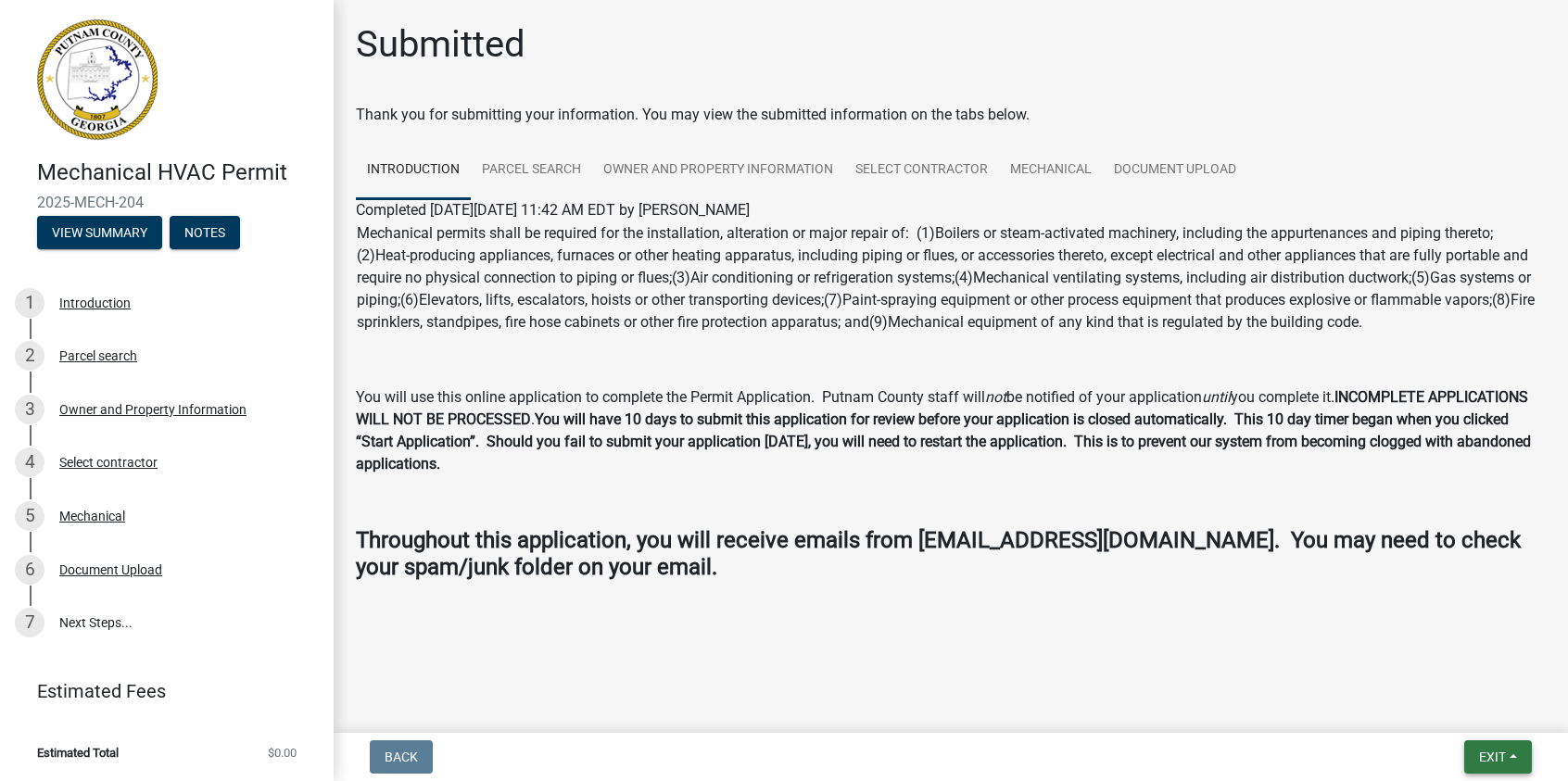
click at [1487, 751] on span "Exit" at bounding box center [1492, 756] width 27 height 15
click at [1430, 707] on button "Save & Exit" at bounding box center [1457, 708] width 148 height 44
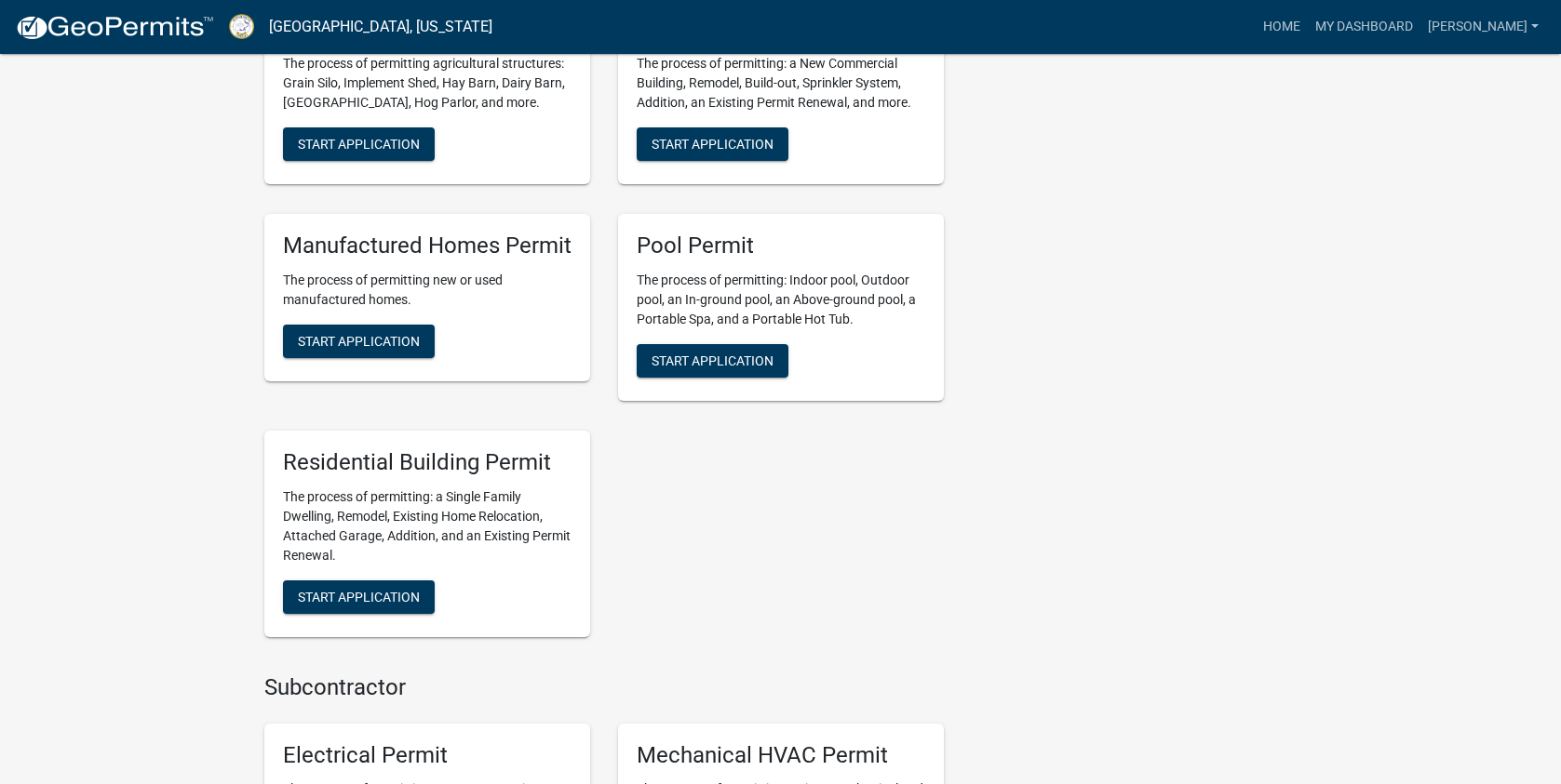
scroll to position [1303, 0]
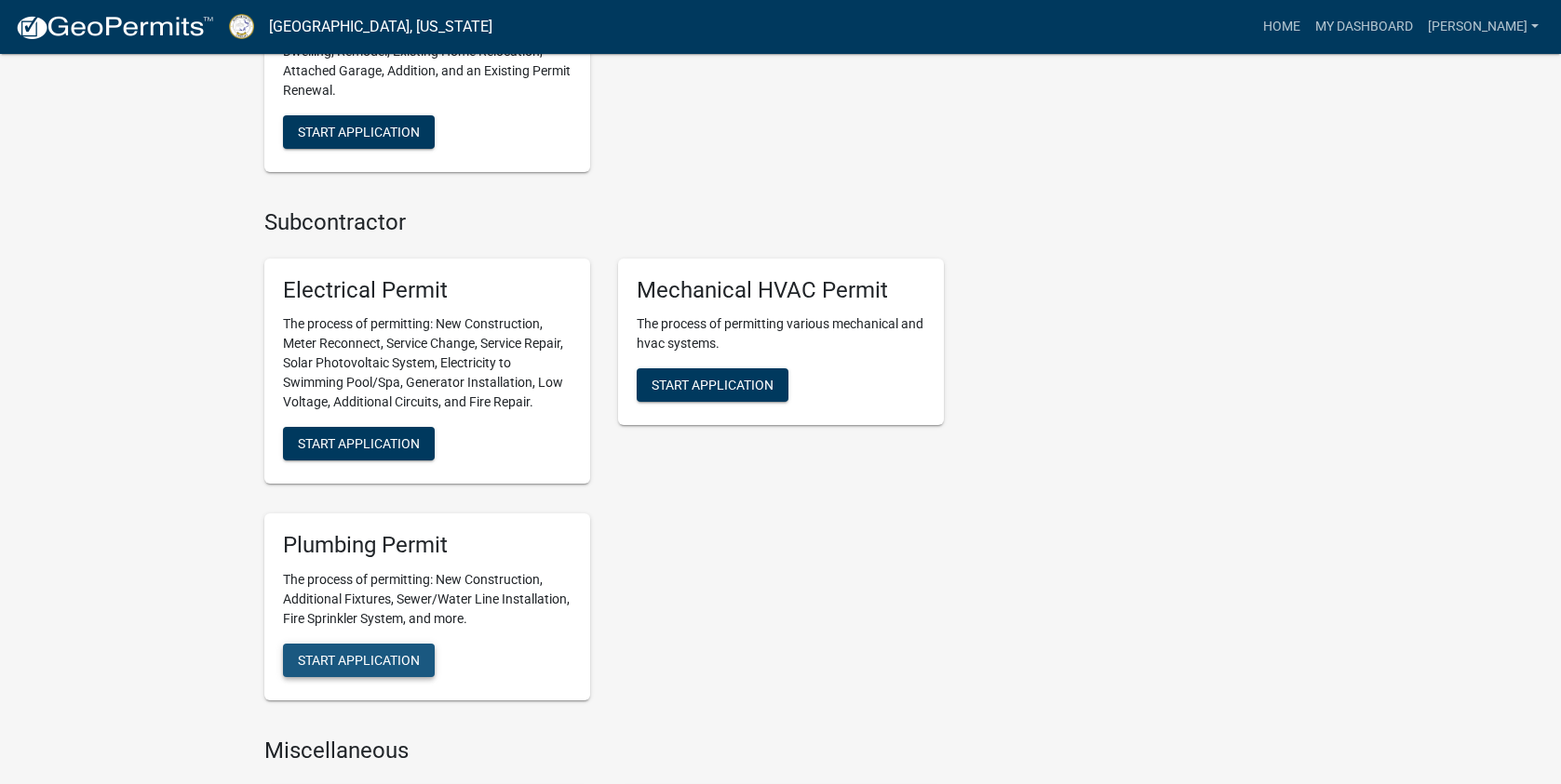
click at [353, 669] on button "Start Application" at bounding box center [359, 661] width 152 height 34
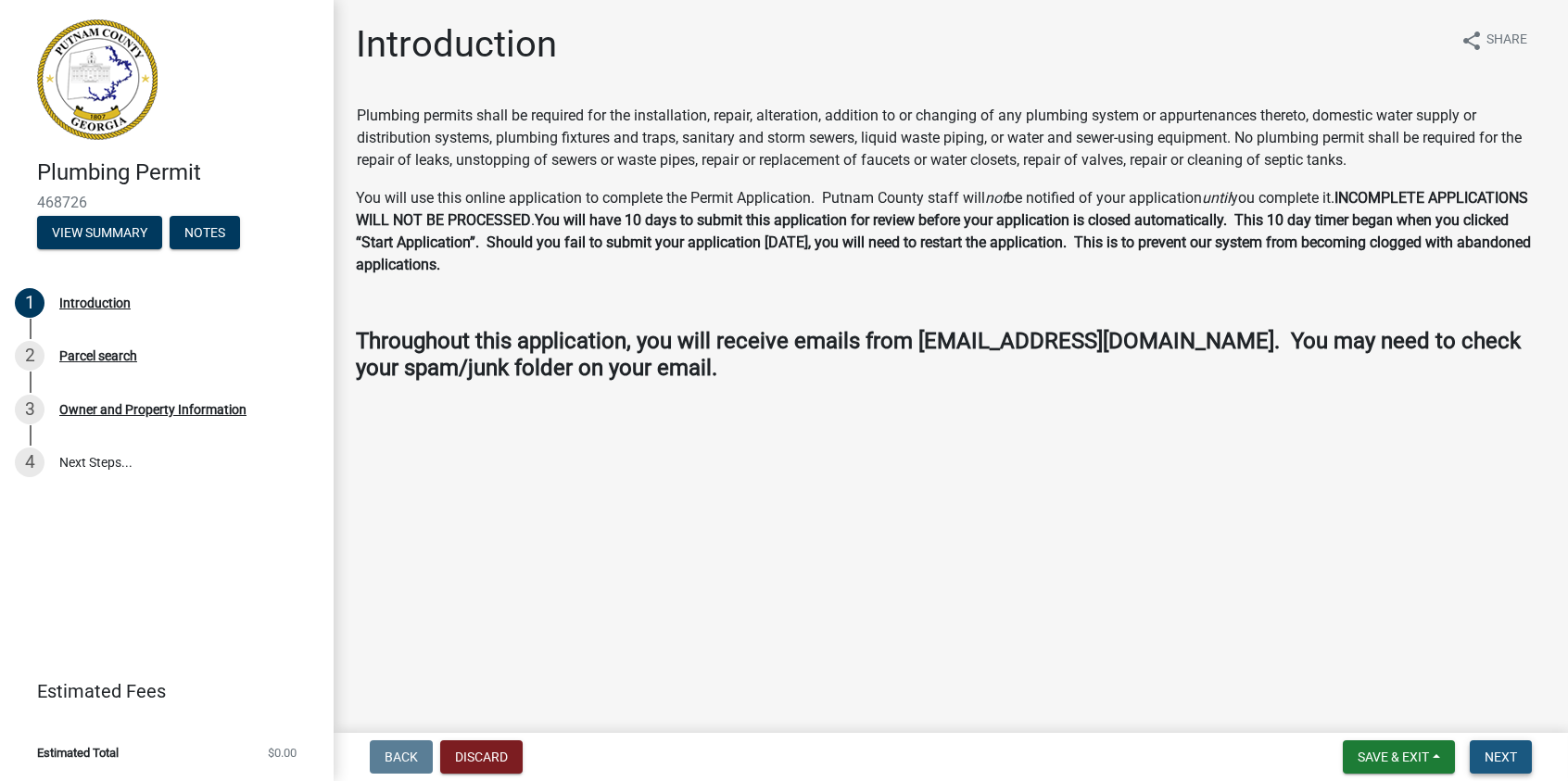
drag, startPoint x: 1512, startPoint y: 762, endPoint x: 1330, endPoint y: 628, distance: 226.0
click at [1508, 758] on span "Next" at bounding box center [1500, 756] width 32 height 15
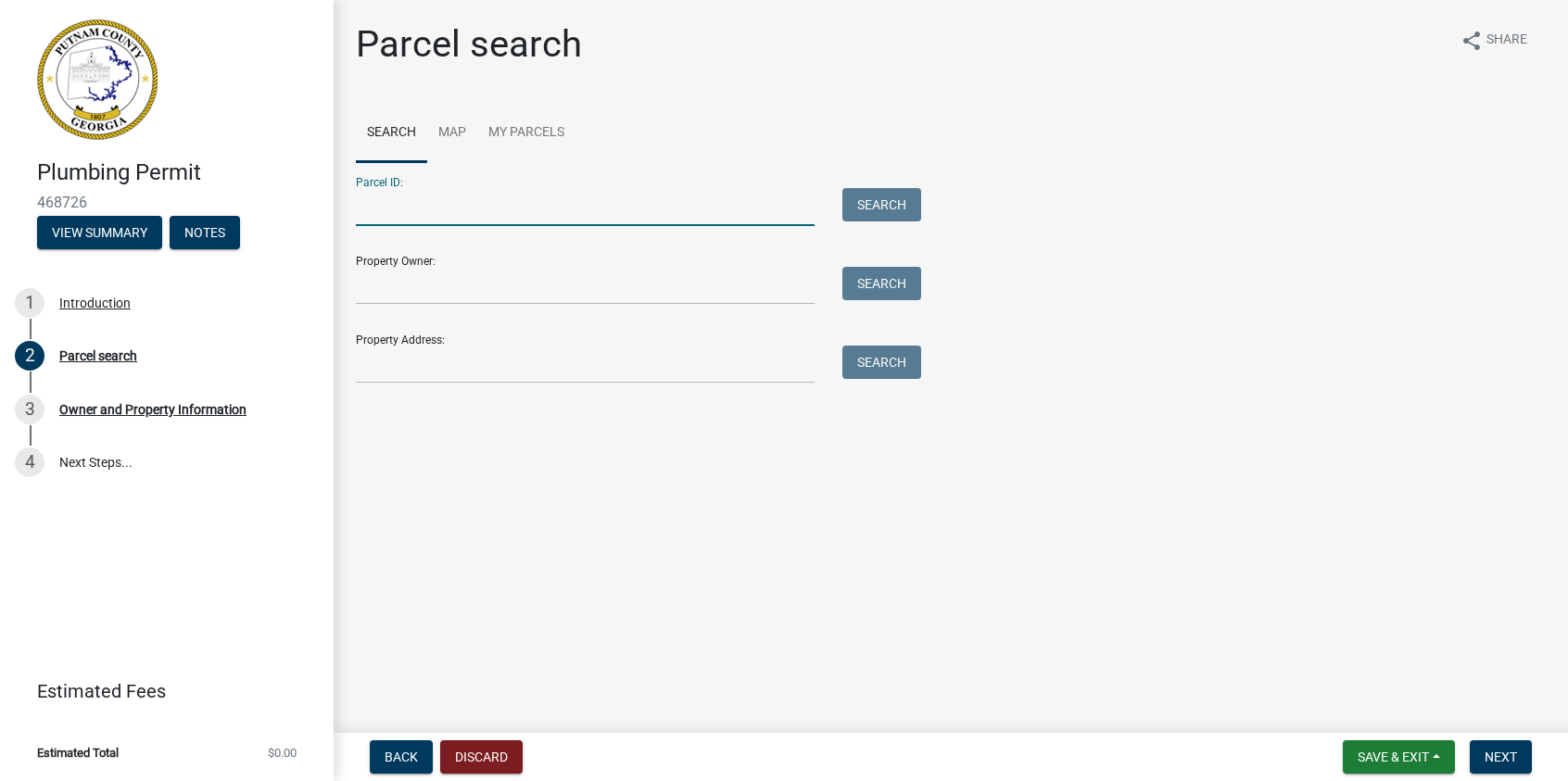
click at [406, 199] on input "Parcel ID:" at bounding box center [585, 207] width 459 height 38
click at [882, 208] on button "Search" at bounding box center [882, 205] width 79 height 33
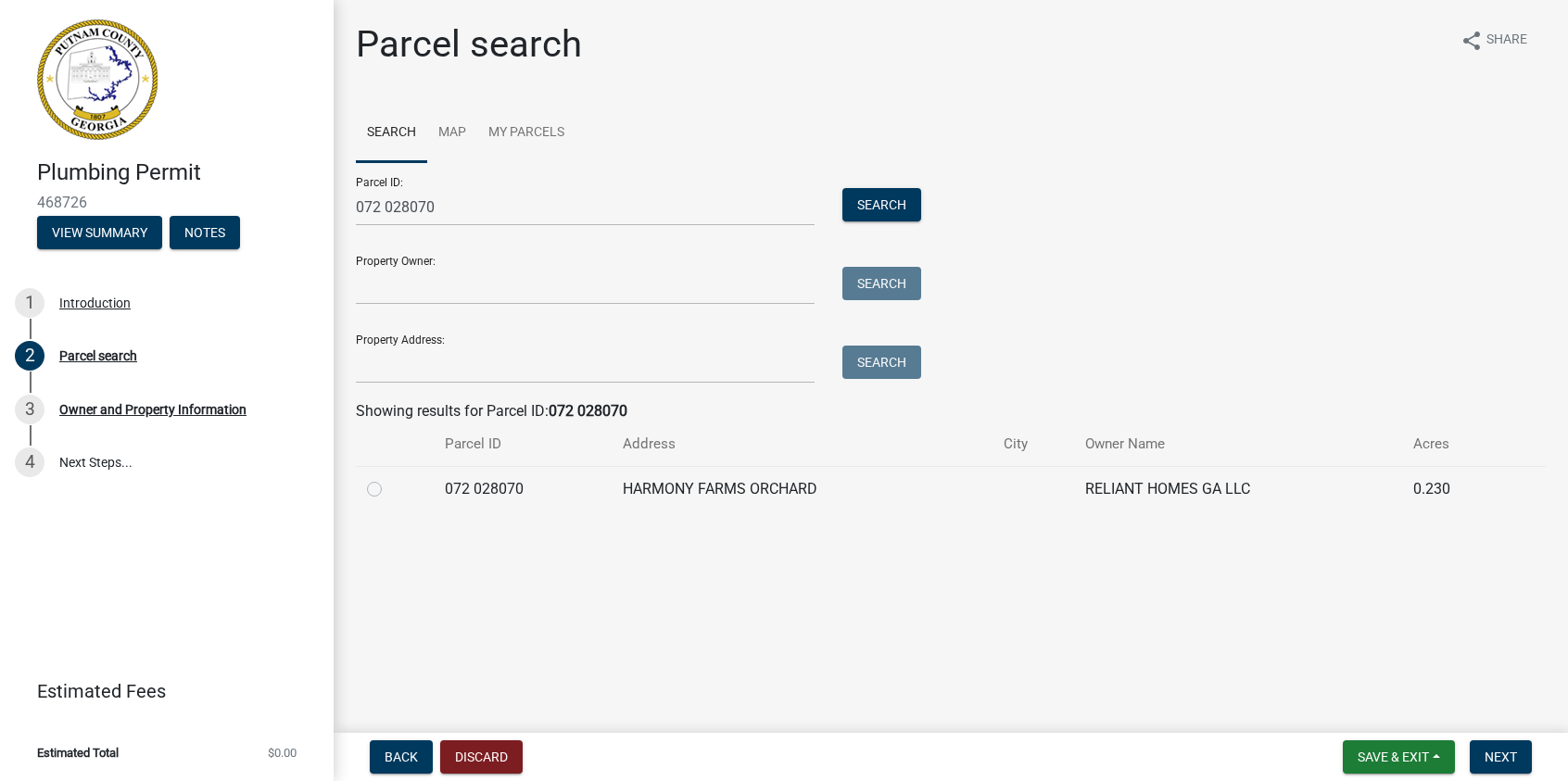
click at [389, 478] on label at bounding box center [389, 478] width 0 height 0
click at [389, 490] on 028070 "radio" at bounding box center [395, 484] width 12 height 12
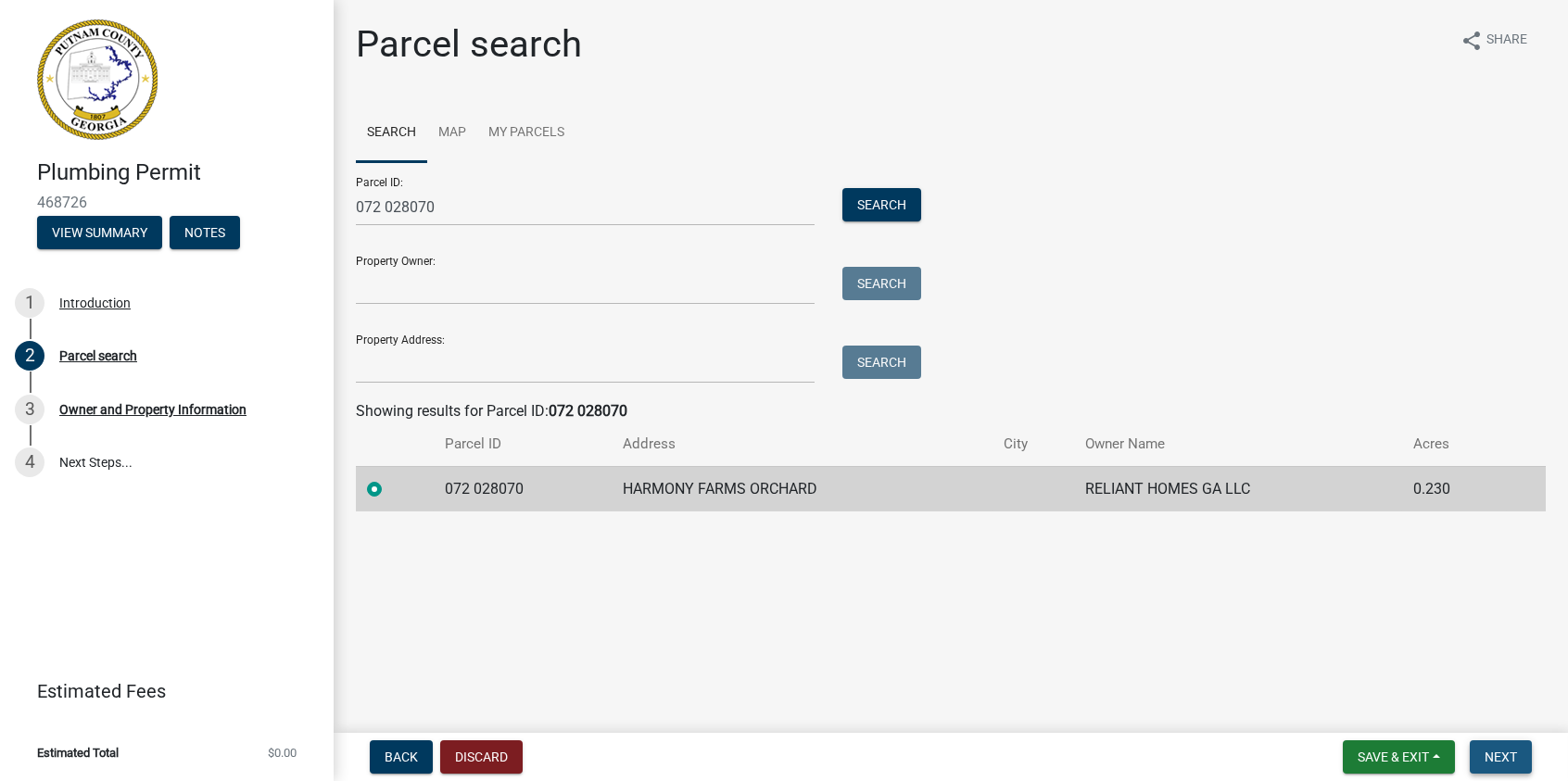
click at [1510, 756] on span "Next" at bounding box center [1500, 756] width 32 height 15
